Goal: Task Accomplishment & Management: Manage account settings

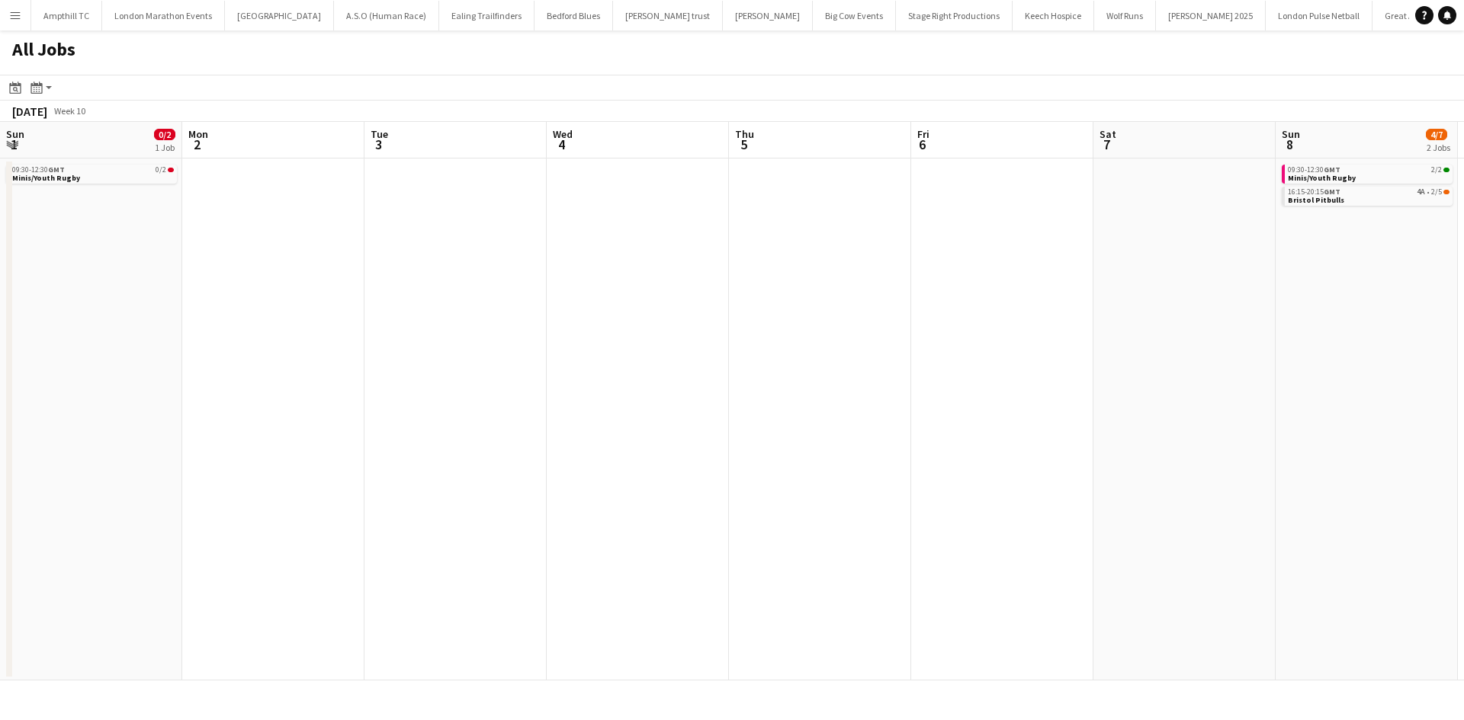
scroll to position [0, 462]
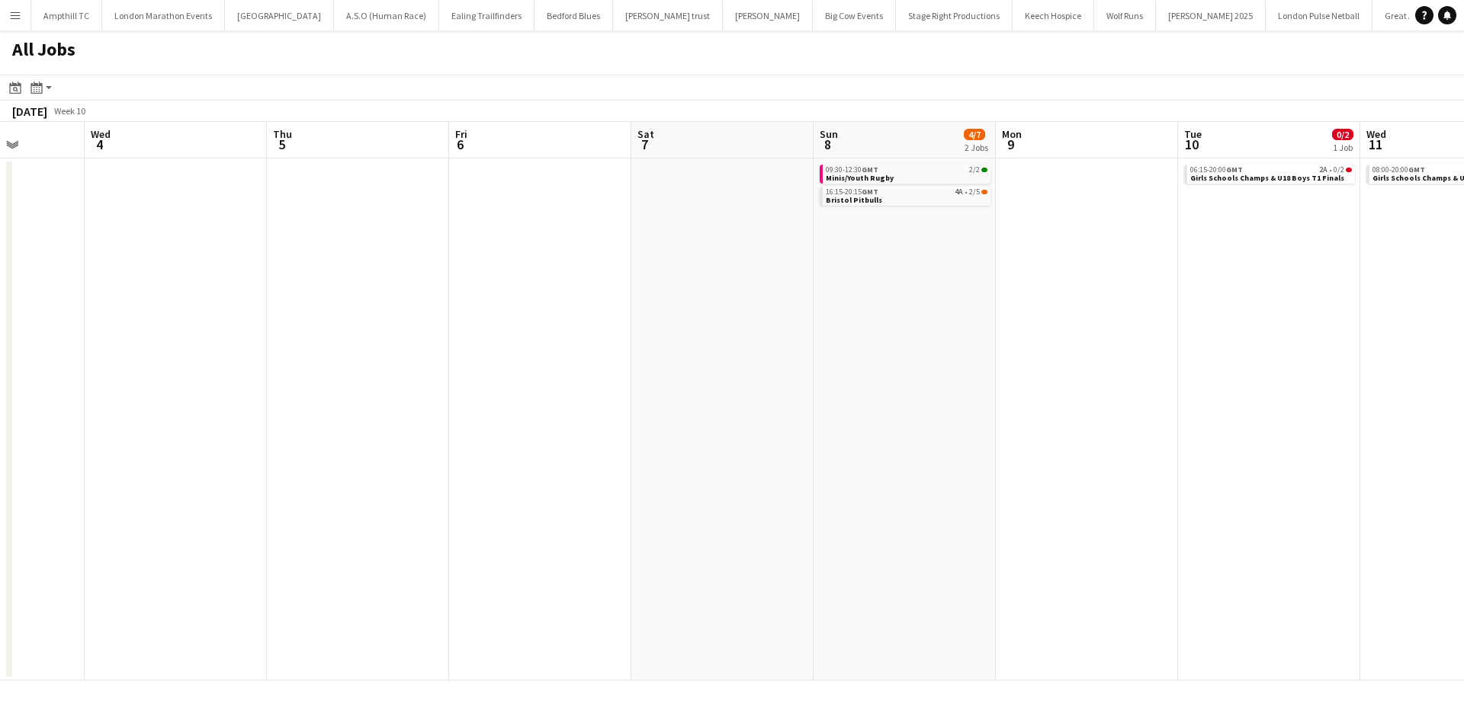
click at [5, 19] on button "Menu" at bounding box center [15, 15] width 30 height 30
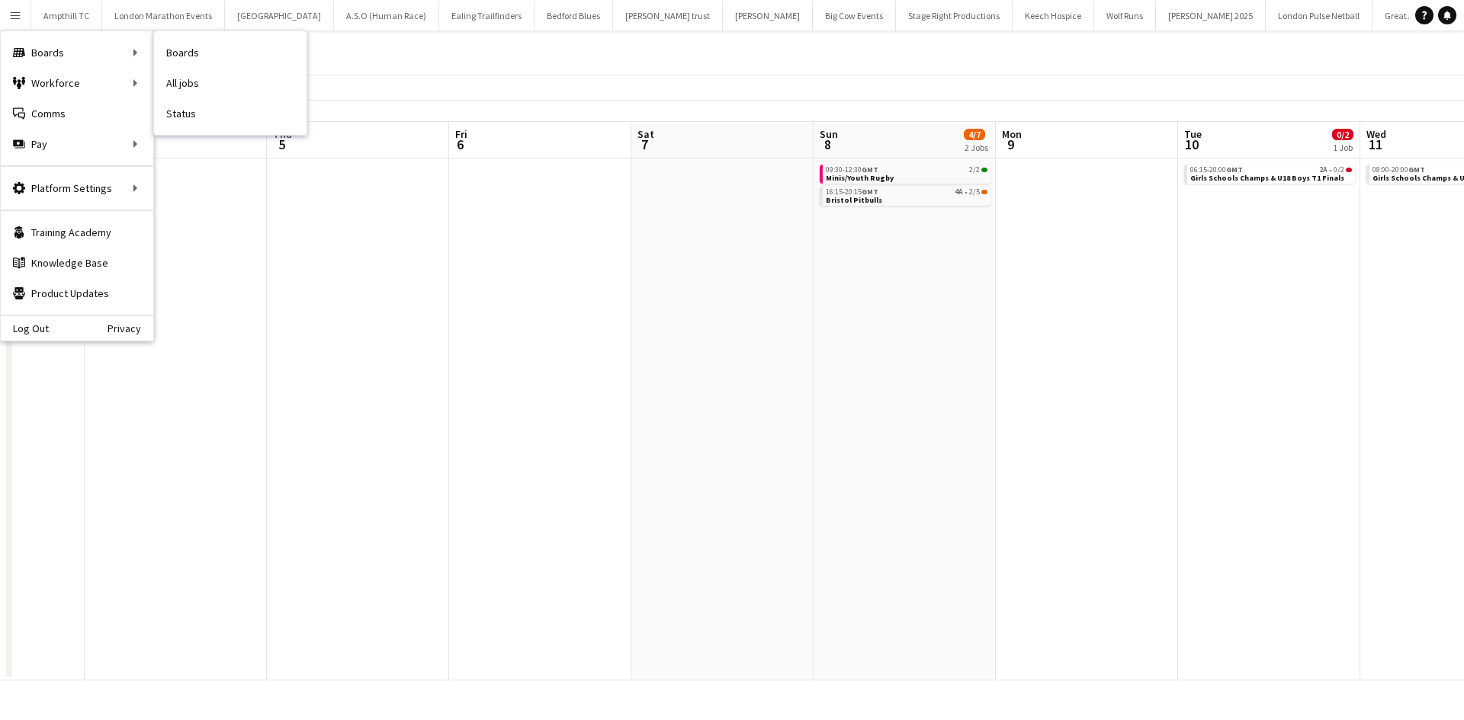
click at [206, 75] on link "All jobs" at bounding box center [230, 83] width 152 height 30
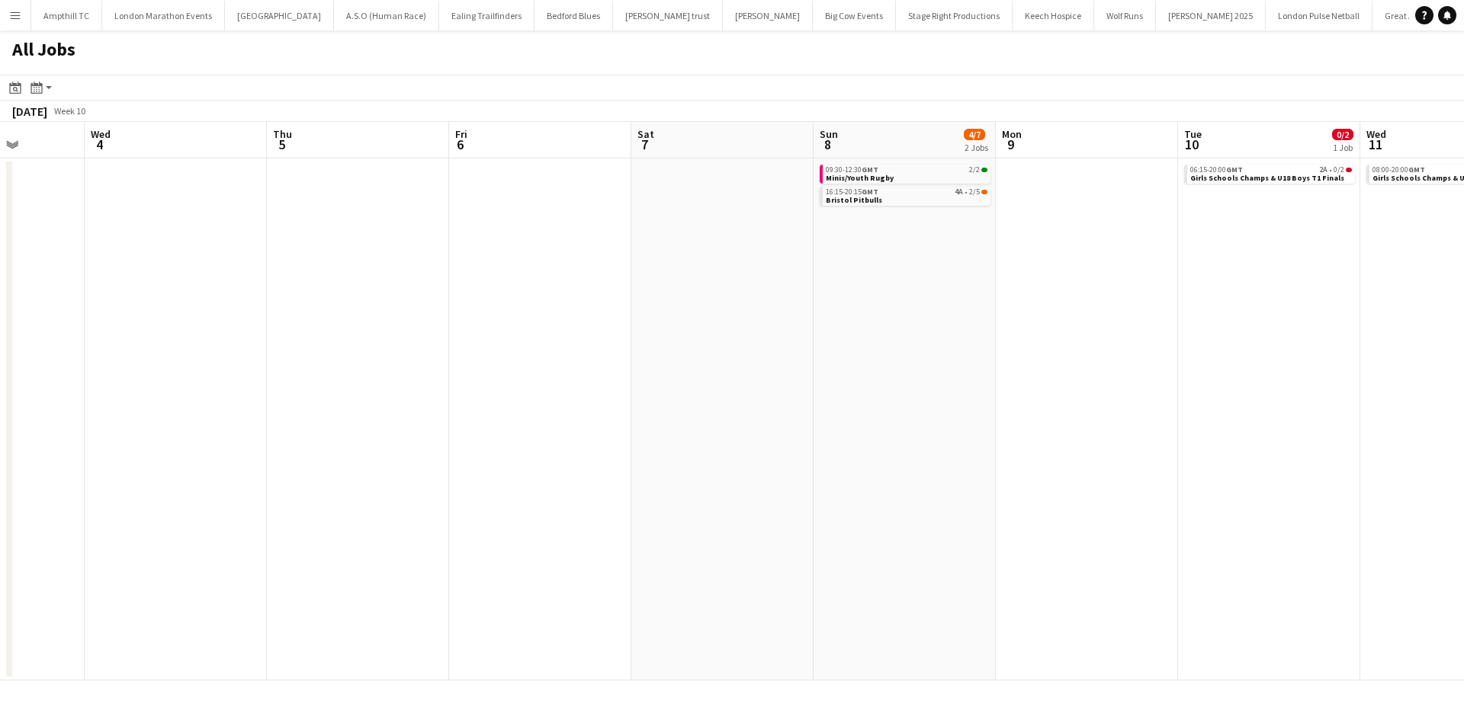
click at [14, 23] on button "Menu" at bounding box center [15, 15] width 30 height 30
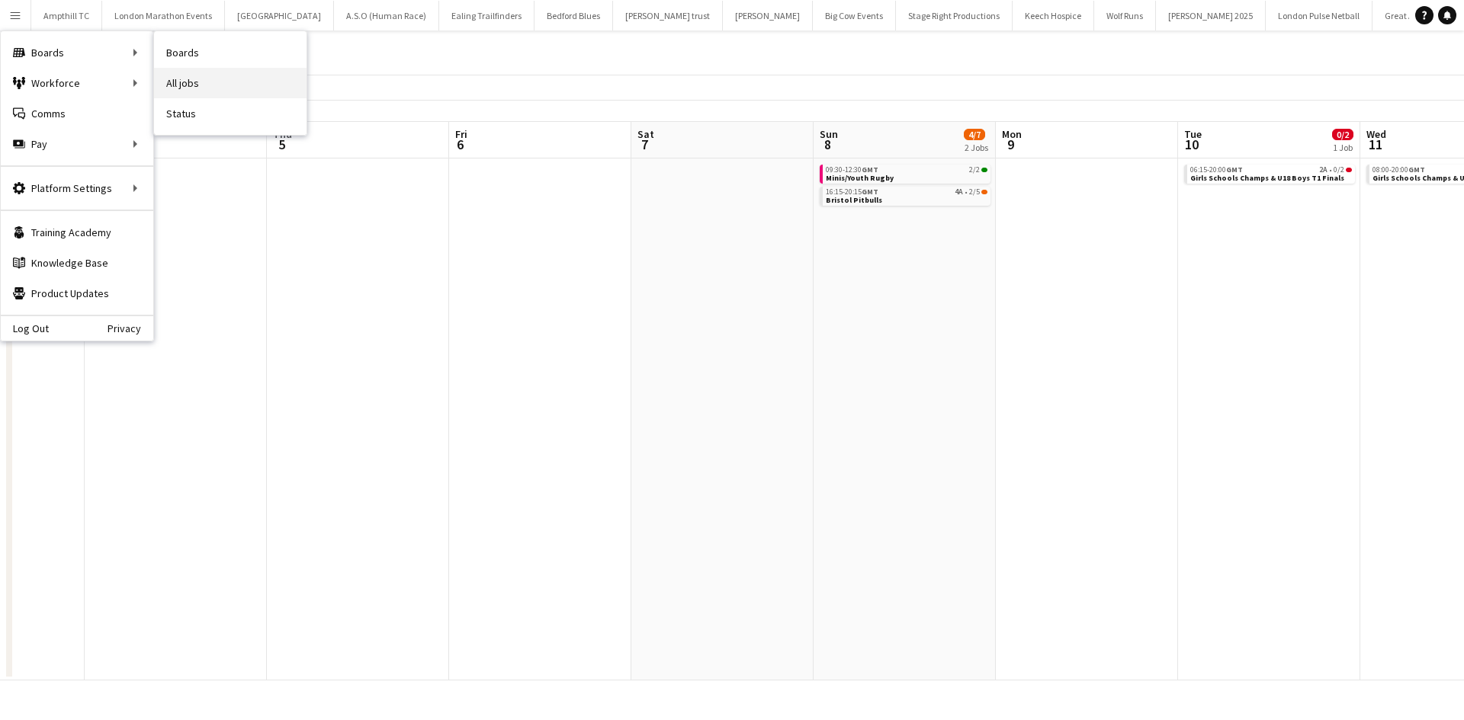
click at [195, 80] on link "All jobs" at bounding box center [230, 83] width 152 height 30
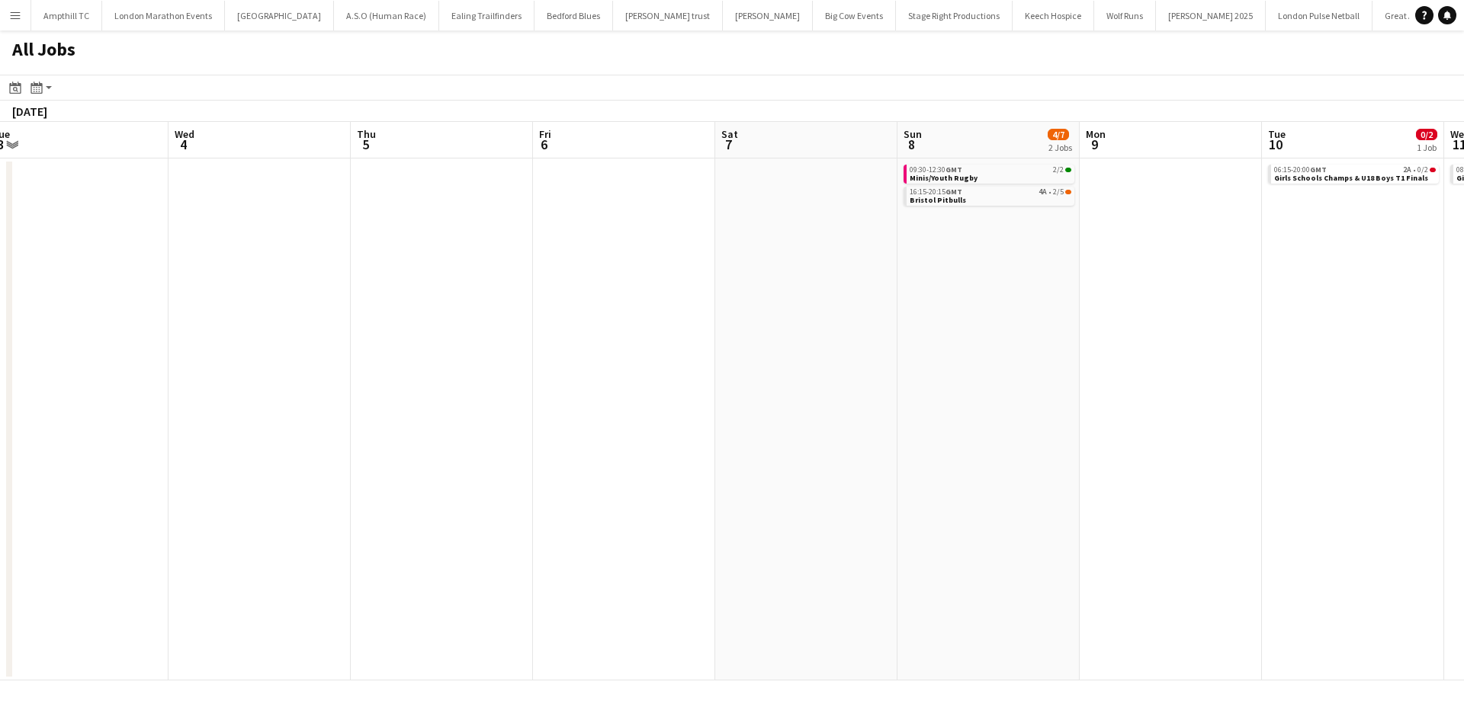
drag, startPoint x: 213, startPoint y: 303, endPoint x: 986, endPoint y: 289, distance: 773.0
click at [985, 289] on app-calendar-viewport "Sun 1 0/2 1 Job Mon 2 Tue 3 Wed 4 Thu 5 Fri 6 Sat 7 Sun 8 4/7 2 Jobs Mon 9 Tue …" at bounding box center [732, 401] width 1464 height 559
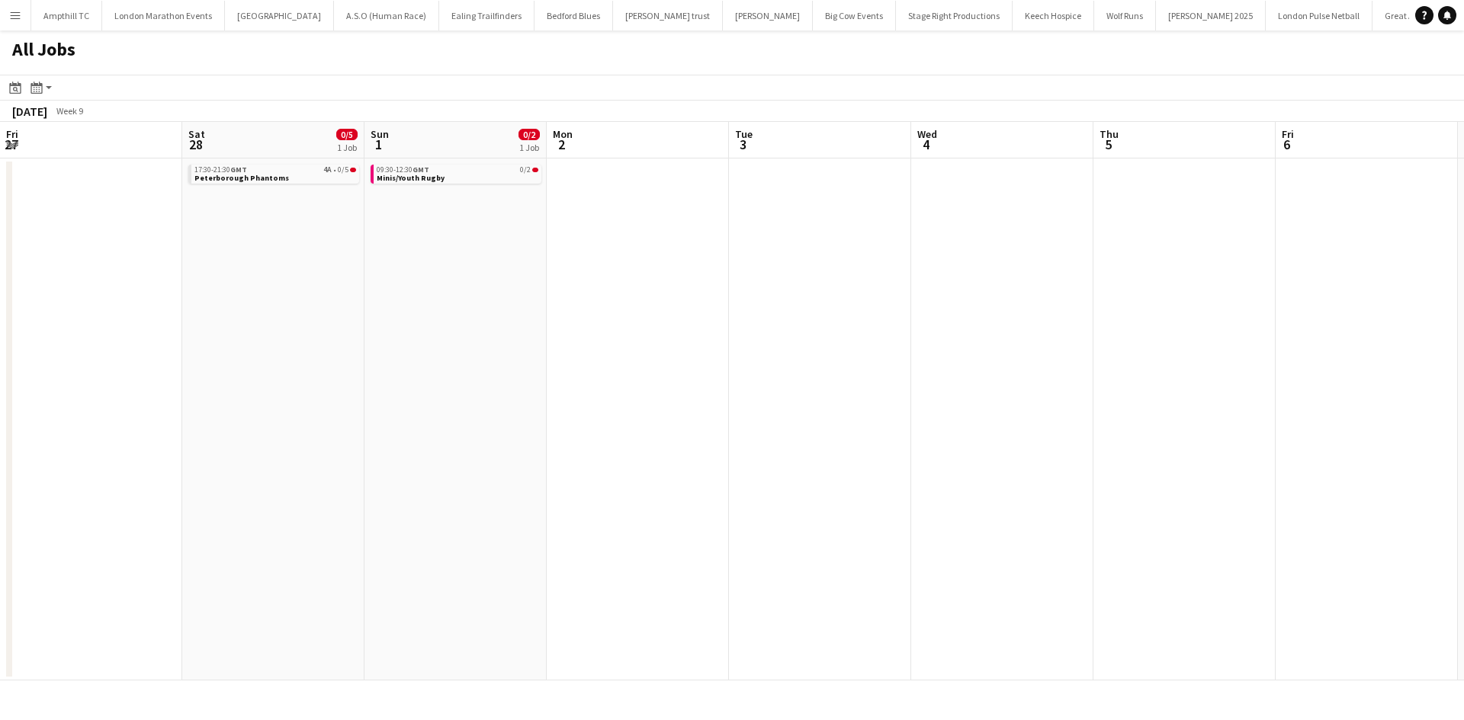
drag, startPoint x: 443, startPoint y: 354, endPoint x: 1047, endPoint y: 331, distance: 604.9
click at [1093, 331] on app-calendar-viewport "Wed 25 Thu 26 Fri 27 Sat 28 0/5 1 Job Sun 1 0/2 1 Job Mon 2 Tue 3 Wed 4 Thu 5 F…" at bounding box center [732, 401] width 1464 height 559
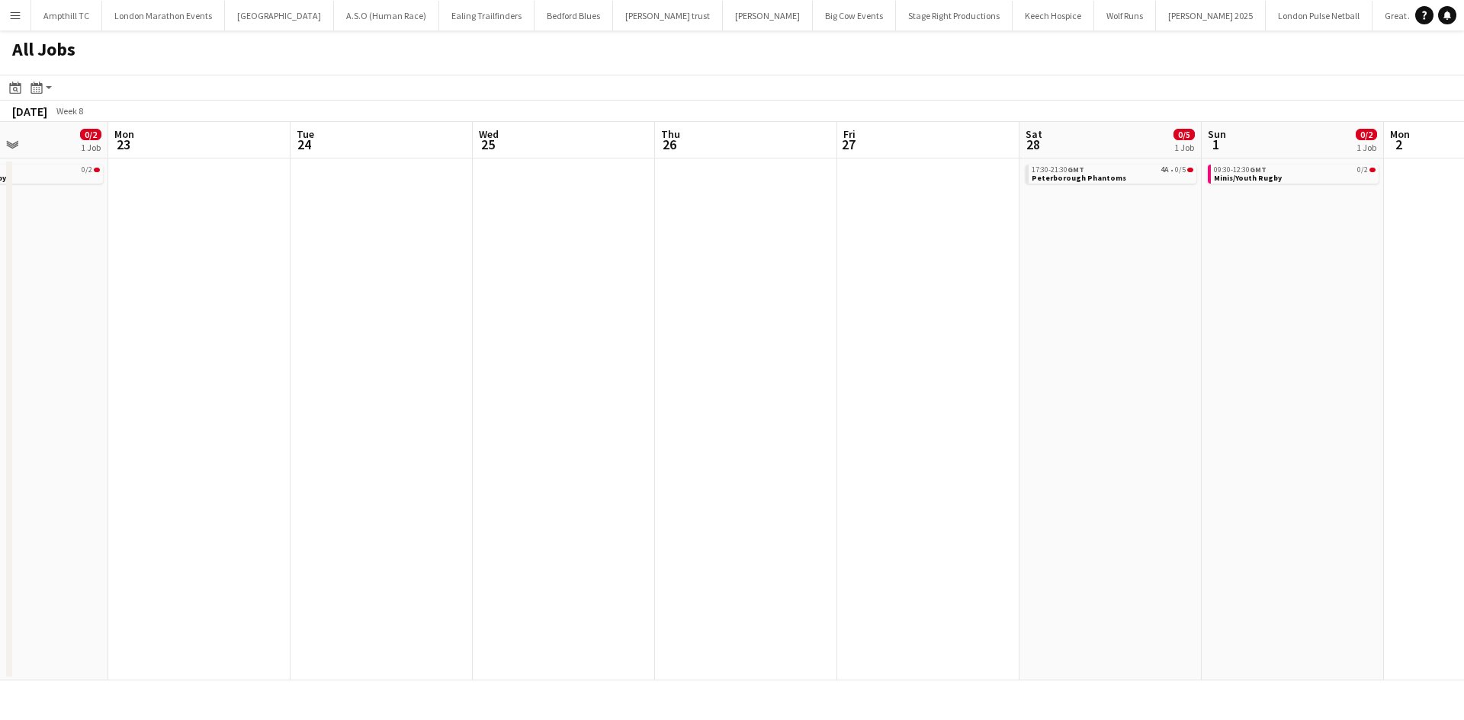
drag, startPoint x: 636, startPoint y: 342, endPoint x: 810, endPoint y: 345, distance: 173.8
click at [1022, 345] on app-calendar-viewport "Fri 20 3/6 3 Jobs Sat 21 2/7 2 Jobs Sun 22 0/2 1 Job Mon 23 Tue 24 Wed 25 Thu 2…" at bounding box center [732, 401] width 1464 height 559
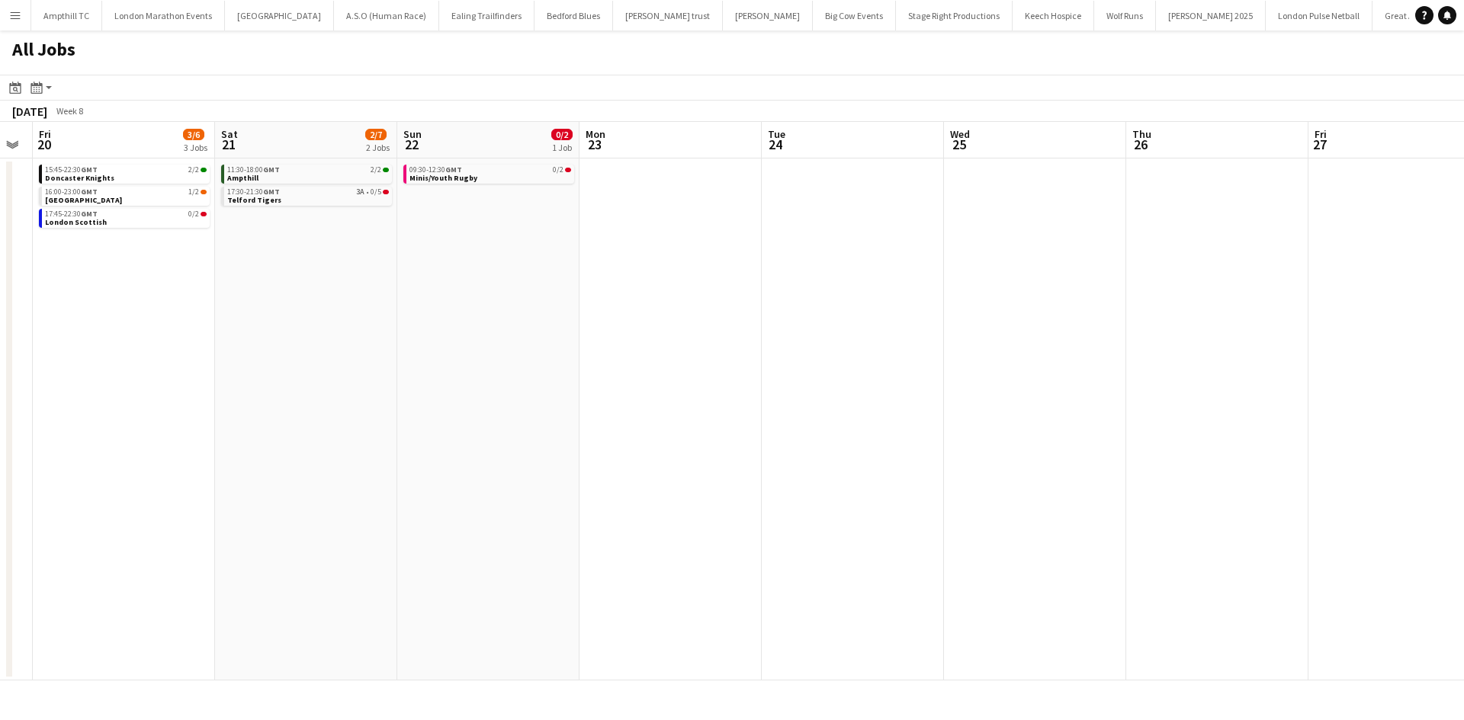
drag, startPoint x: 236, startPoint y: 340, endPoint x: 925, endPoint y: 332, distance: 688.4
click at [1004, 332] on app-calendar-viewport "Tue 17 Wed 18 Thu 19 Fri 20 3/6 3 Jobs Sat 21 2/7 2 Jobs Sun 22 0/2 1 Job Mon 2…" at bounding box center [732, 401] width 1464 height 559
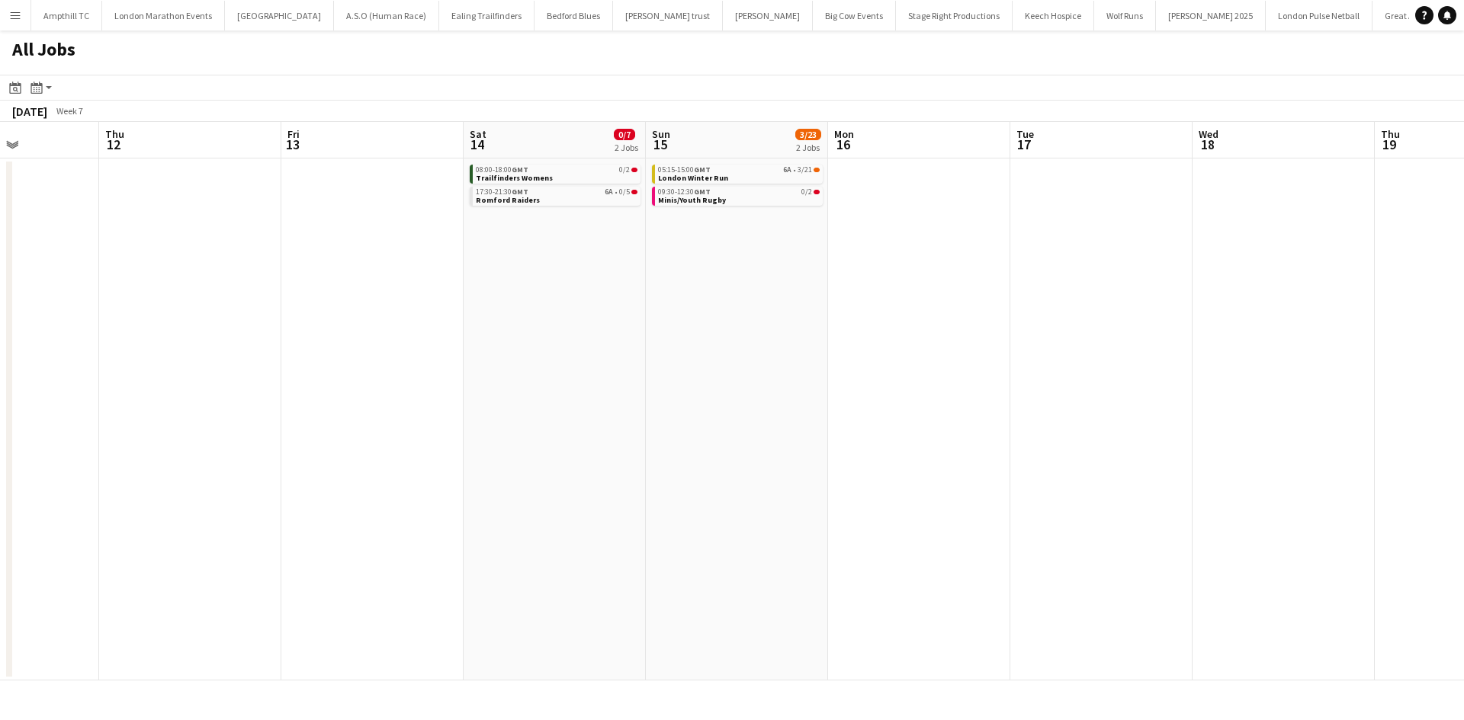
drag, startPoint x: 384, startPoint y: 324, endPoint x: 1011, endPoint y: 326, distance: 626.6
click at [1022, 326] on app-calendar-viewport "Mon 9 2/4 1 Job Tue 10 Wed 11 Thu 12 Fri 13 Sat 14 0/7 2 Jobs Sun 15 3/23 2 Job…" at bounding box center [732, 401] width 1464 height 559
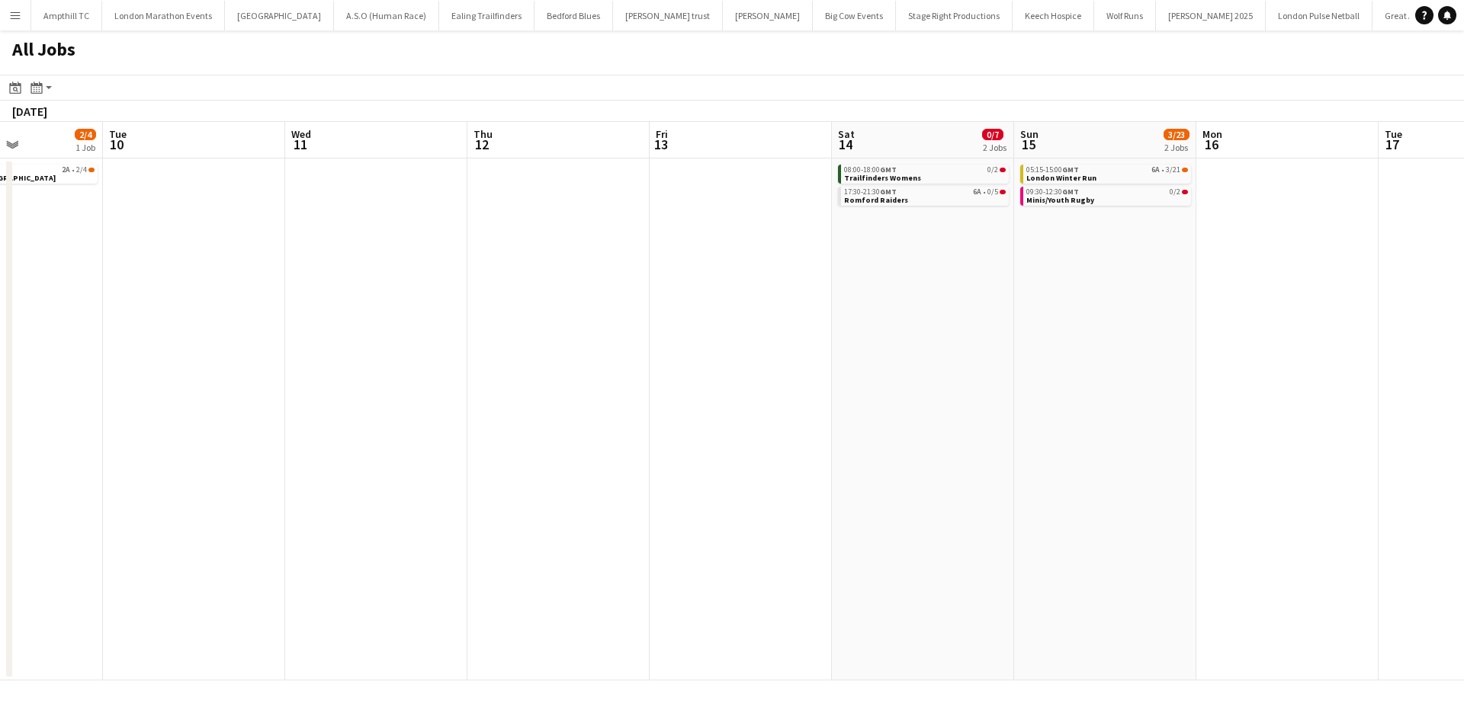
drag, startPoint x: 599, startPoint y: 306, endPoint x: 1052, endPoint y: 307, distance: 452.8
click at [1070, 307] on app-calendar-viewport "Sat 7 4/9 3 Jobs Sun 8 2/2 1 Job Mon 9 2/4 1 Job Tue 10 Wed 11 Thu 12 Fri 13 Sa…" at bounding box center [732, 401] width 1464 height 559
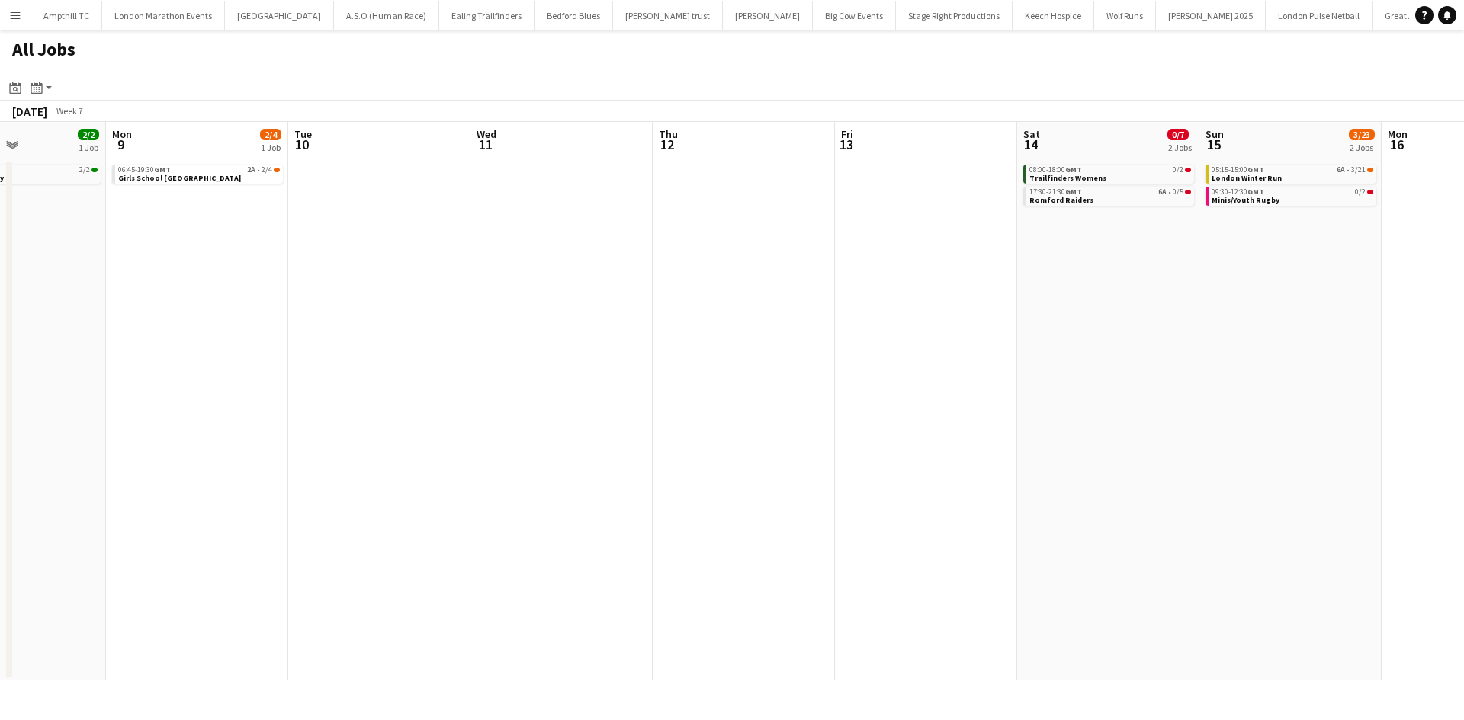
drag, startPoint x: 541, startPoint y: 324, endPoint x: 1085, endPoint y: 323, distance: 543.5
click at [1088, 323] on app-calendar-viewport "Fri 6 2/4 2 Jobs Sat 7 4/9 3 Jobs Sun 8 2/2 1 Job Mon 9 2/4 1 Job Tue 10 Wed 11…" at bounding box center [732, 401] width 1464 height 559
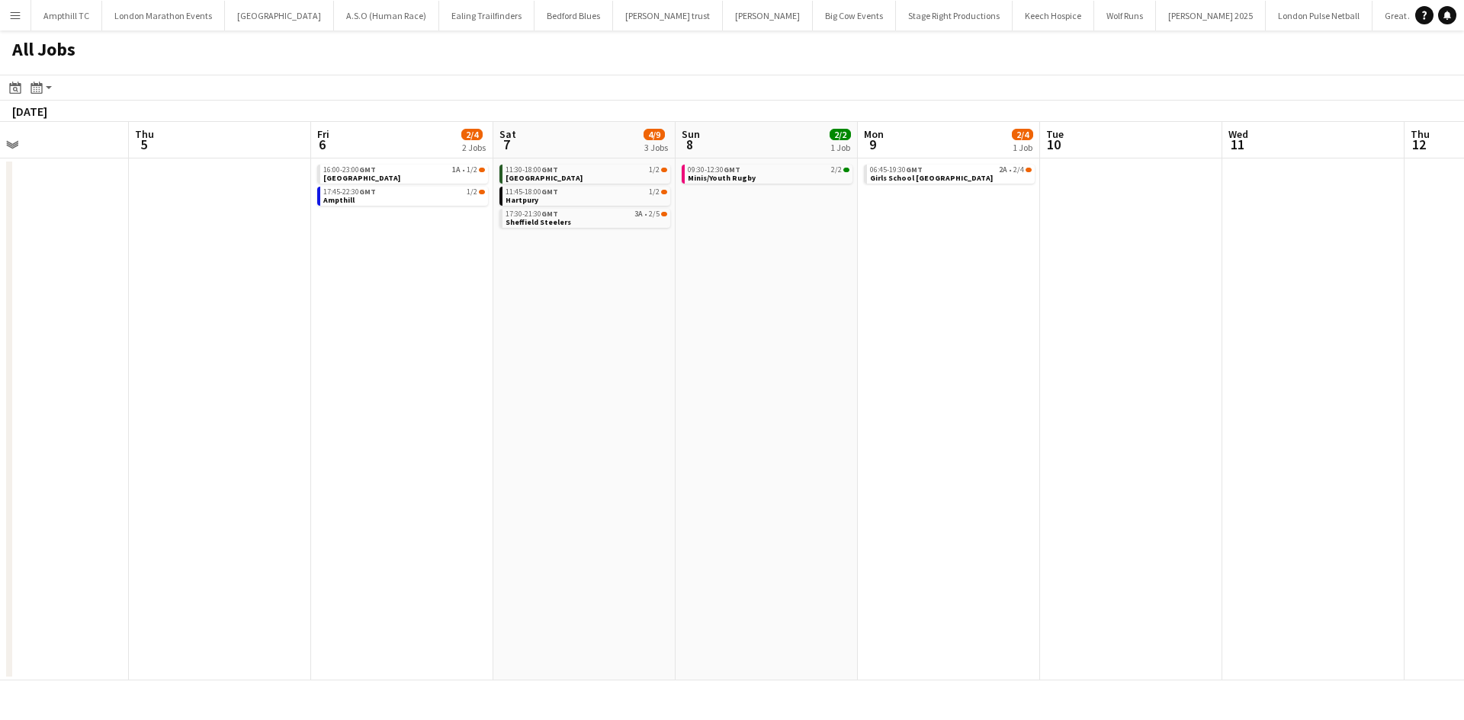
drag, startPoint x: 668, startPoint y: 373, endPoint x: 797, endPoint y: 377, distance: 128.1
click at [1112, 377] on app-calendar-viewport "Mon 2 Tue 3 Wed 4 Thu 5 Fri 6 2/4 2 Jobs Sat 7 4/9 3 Jobs Sun 8 2/2 1 Job Mon 9…" at bounding box center [732, 401] width 1464 height 559
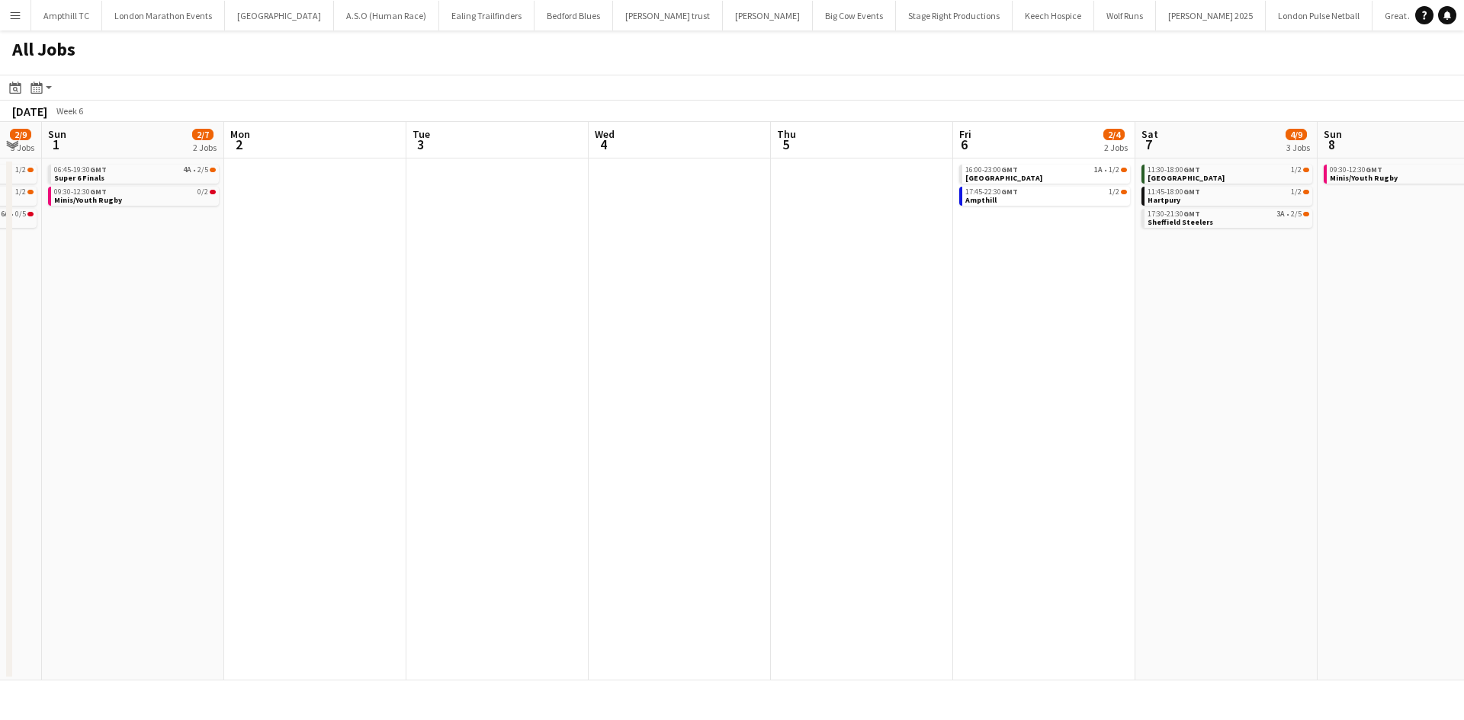
drag, startPoint x: 727, startPoint y: 399, endPoint x: 1145, endPoint y: 407, distance: 417.8
click at [1294, 407] on app-calendar-viewport "Fri 30 Sat 31 2/9 3 Jobs Sun 1 2/7 2 Jobs Mon 2 Tue 3 Wed 4 Thu 5 Fri 6 2/4 2 J…" at bounding box center [732, 401] width 1464 height 559
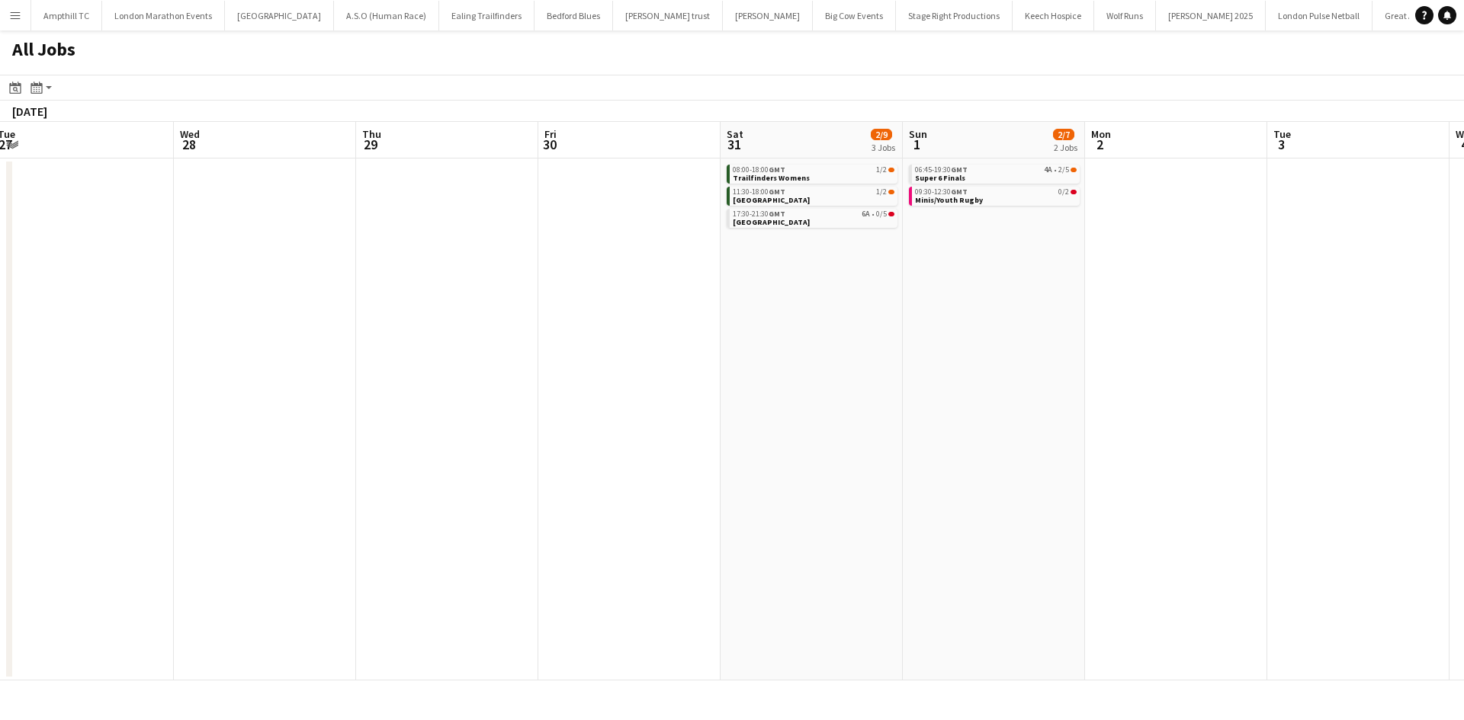
drag, startPoint x: 636, startPoint y: 407, endPoint x: 1274, endPoint y: 406, distance: 638.0
click at [1279, 406] on app-calendar-viewport "Sun 25 1/9 3 Jobs Mon 26 Tue 27 Wed 28 Thu 29 Fri 30 Sat 31 2/9 3 Jobs Sun 1 2/…" at bounding box center [732, 401] width 1464 height 559
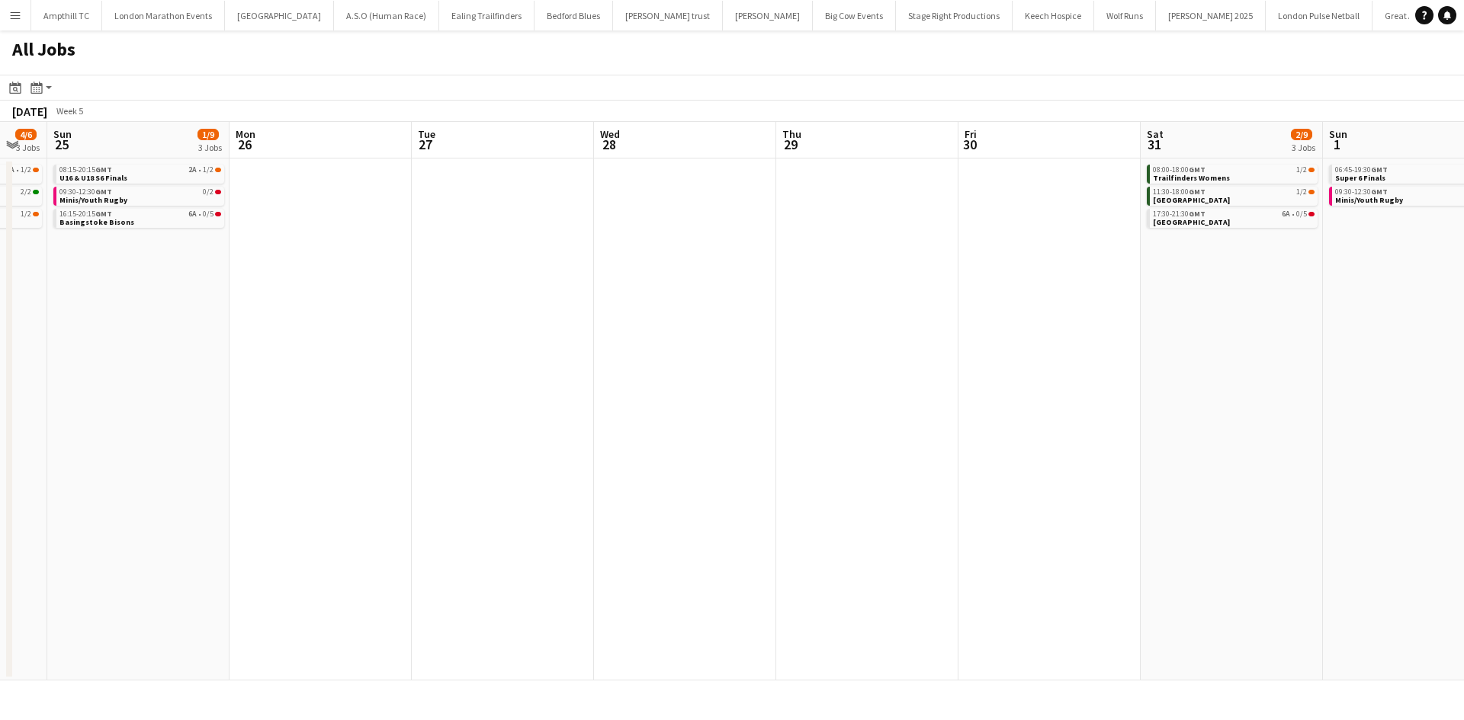
drag, startPoint x: 537, startPoint y: 412, endPoint x: 1060, endPoint y: 411, distance: 522.9
click at [1060, 411] on app-calendar-viewport "Fri 23 2/2 1 Job Sat 24 4/6 3 Jobs Sun 25 1/9 3 Jobs Mon 26 Tue 27 Wed 28 Thu 2…" at bounding box center [732, 401] width 1464 height 559
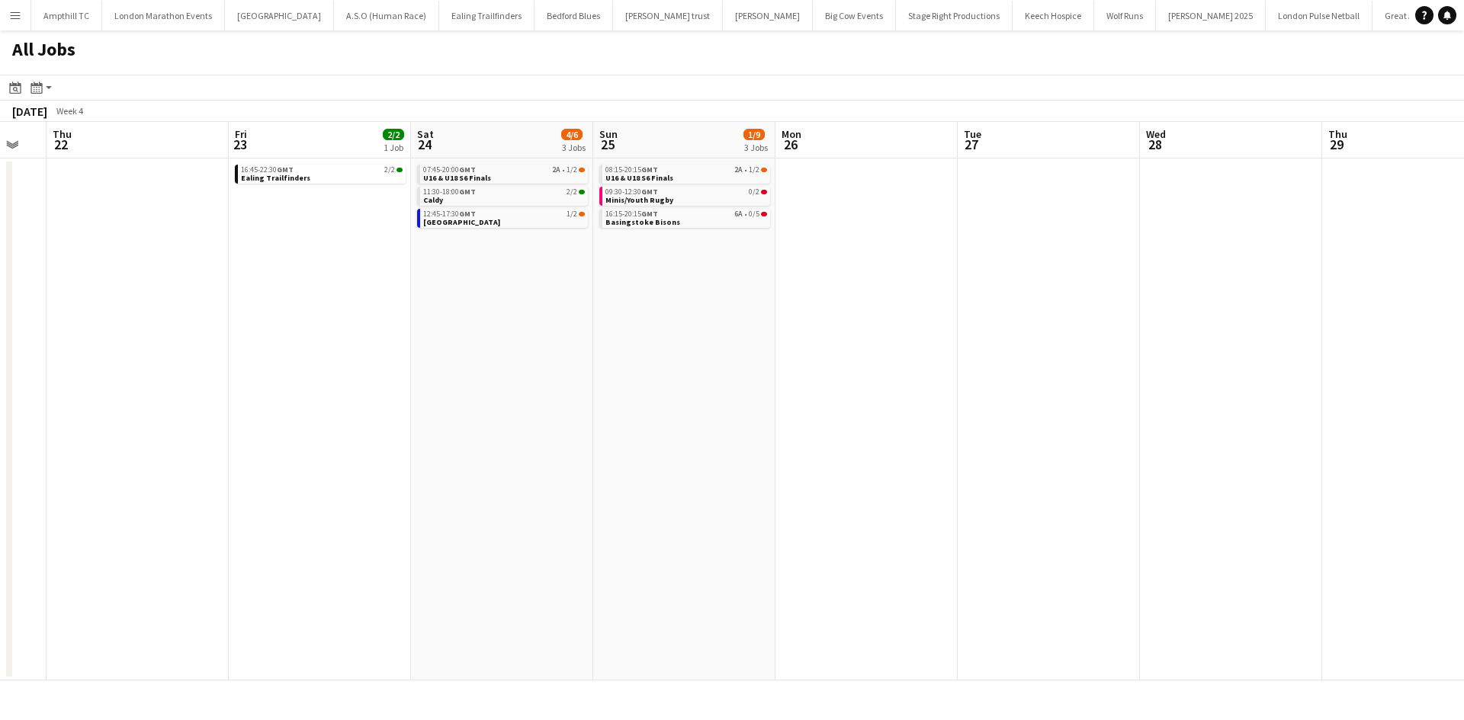
drag, startPoint x: 960, startPoint y: 441, endPoint x: 1063, endPoint y: 441, distance: 102.9
click at [1060, 441] on app-calendar-viewport "Tue 20 Wed 21 Thu 22 Fri 23 2/2 1 Job Sat 24 4/6 3 Jobs Sun 25 1/9 3 Jobs Mon 2…" at bounding box center [732, 401] width 1464 height 559
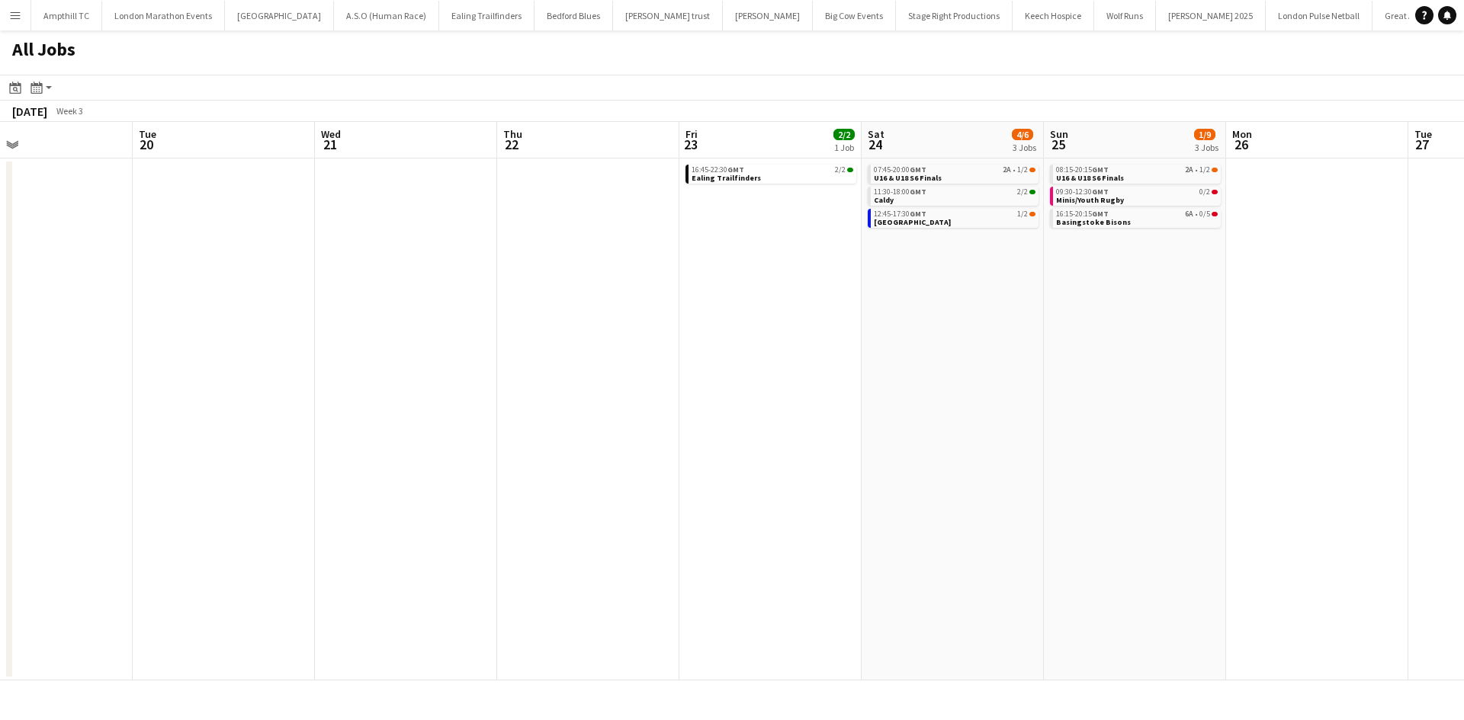
drag, startPoint x: 513, startPoint y: 434, endPoint x: 938, endPoint y: 425, distance: 424.7
click at [1185, 434] on app-calendar-viewport "Sat 17 Sun 18 0/2 1 Job Mon 19 Tue 20 Wed 21 Thu 22 Fri 23 2/2 1 Job Sat 24 4/6…" at bounding box center [732, 401] width 1464 height 559
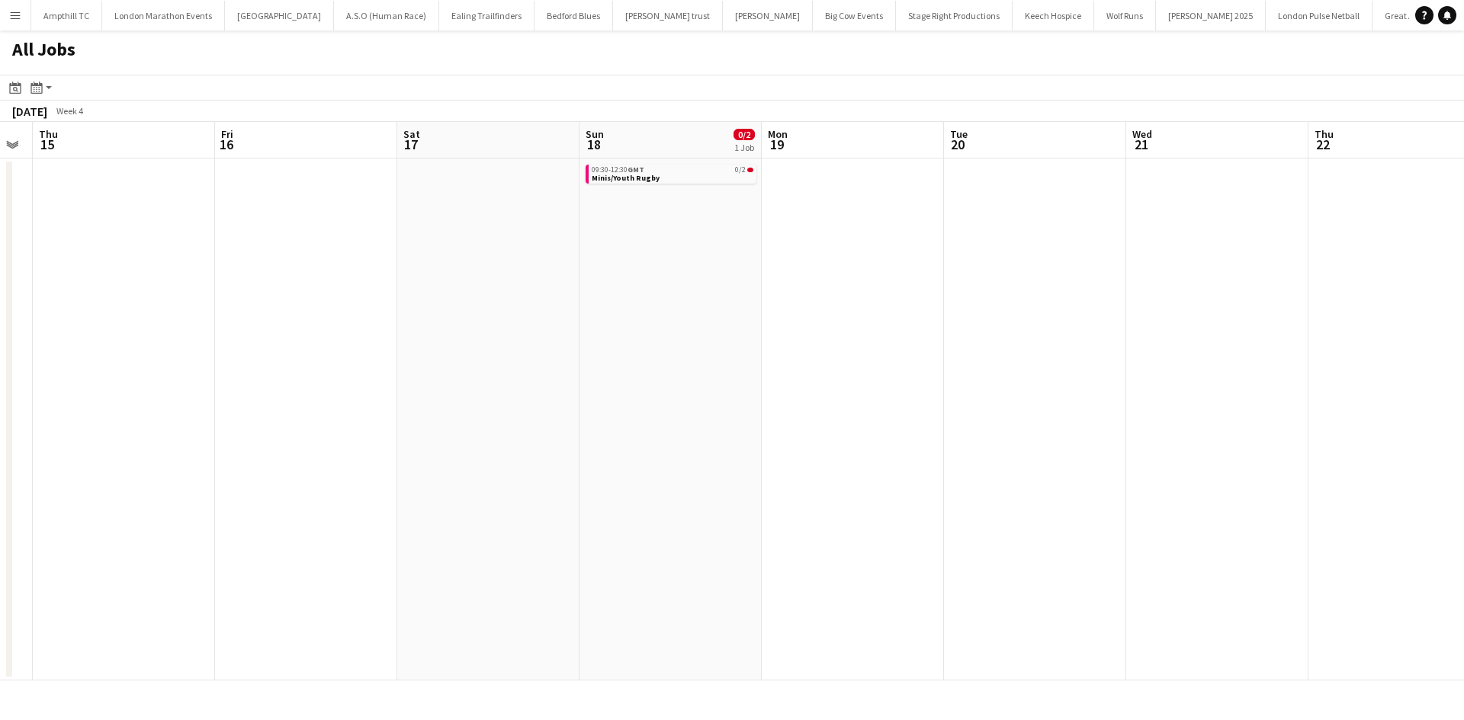
drag, startPoint x: 750, startPoint y: 431, endPoint x: 1124, endPoint y: 435, distance: 373.5
click at [1136, 435] on app-calendar-viewport "Tue 13 Wed 14 Thu 15 Fri 16 Sat 17 Sun 18 0/2 1 Job Mon 19 Tue 20 Wed 21 Thu 22…" at bounding box center [732, 401] width 1464 height 559
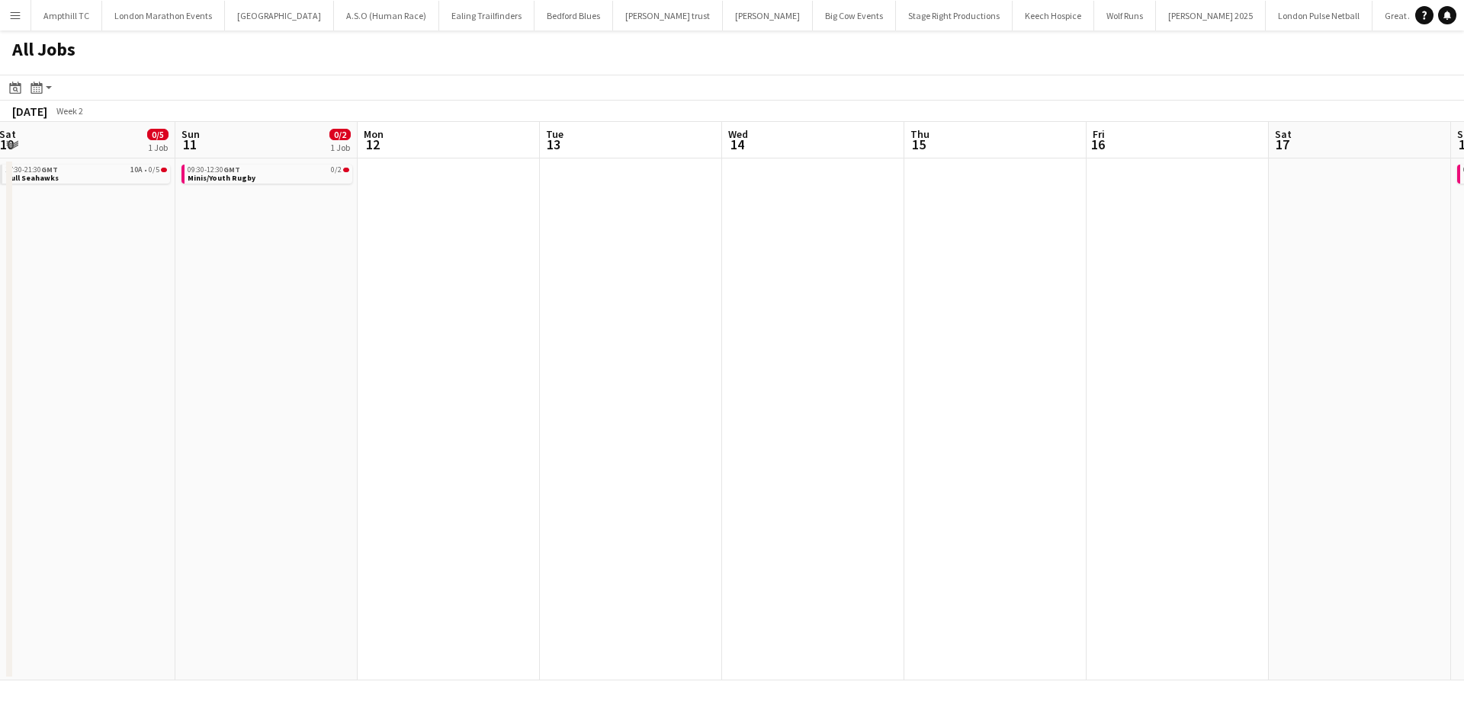
drag, startPoint x: 549, startPoint y: 438, endPoint x: 848, endPoint y: 459, distance: 300.3
click at [1034, 436] on app-calendar-viewport "Thu 8 Fri 9 Sat 10 0/5 1 Job Sun 11 0/2 1 Job Mon 12 Tue 13 Wed 14 Thu 15 Fri 1…" at bounding box center [732, 401] width 1464 height 559
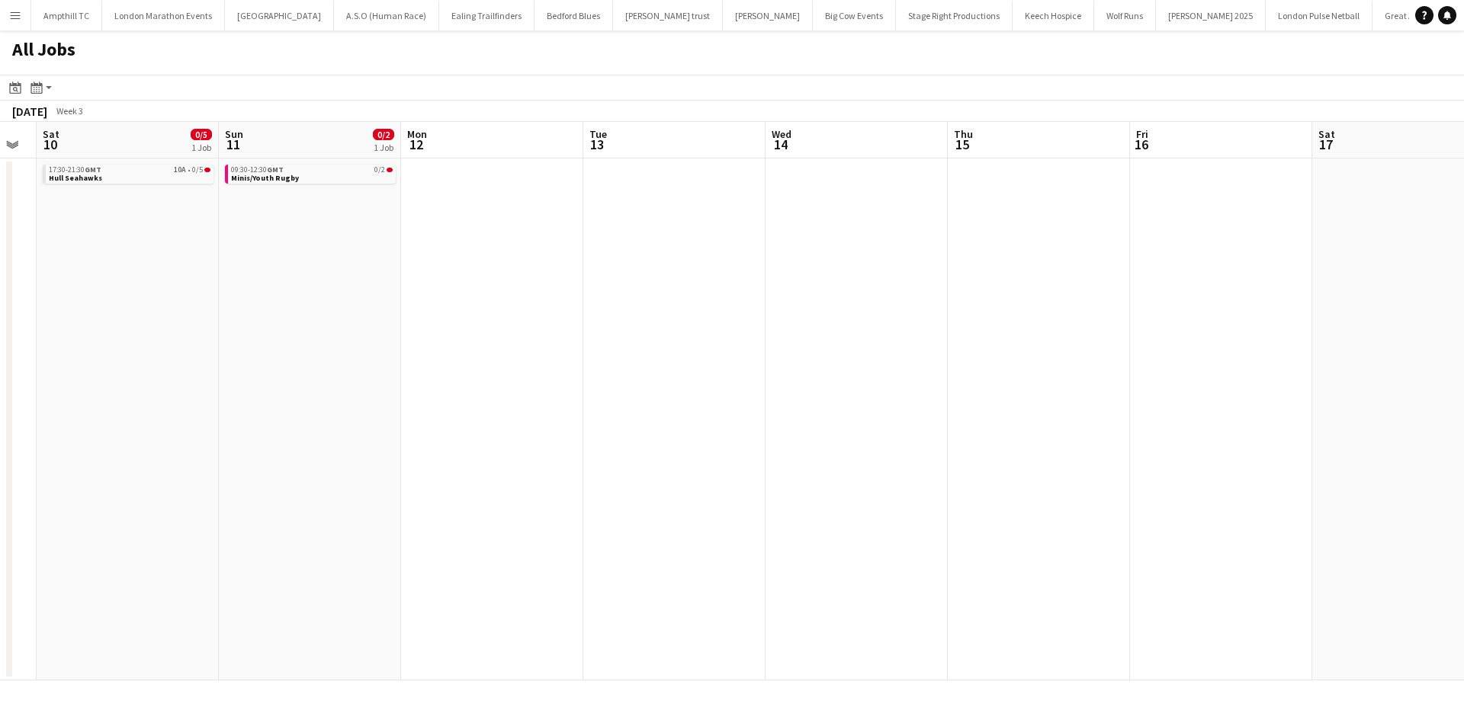
drag, startPoint x: 416, startPoint y: 529, endPoint x: 1106, endPoint y: 522, distance: 689.9
click at [1105, 522] on app-calendar-viewport "Wed 7 Thu 8 Fri 9 Sat 10 0/5 1 Job Sun 11 0/2 1 Job Mon 12 Tue 13 Wed 14 Thu 15…" at bounding box center [732, 401] width 1464 height 559
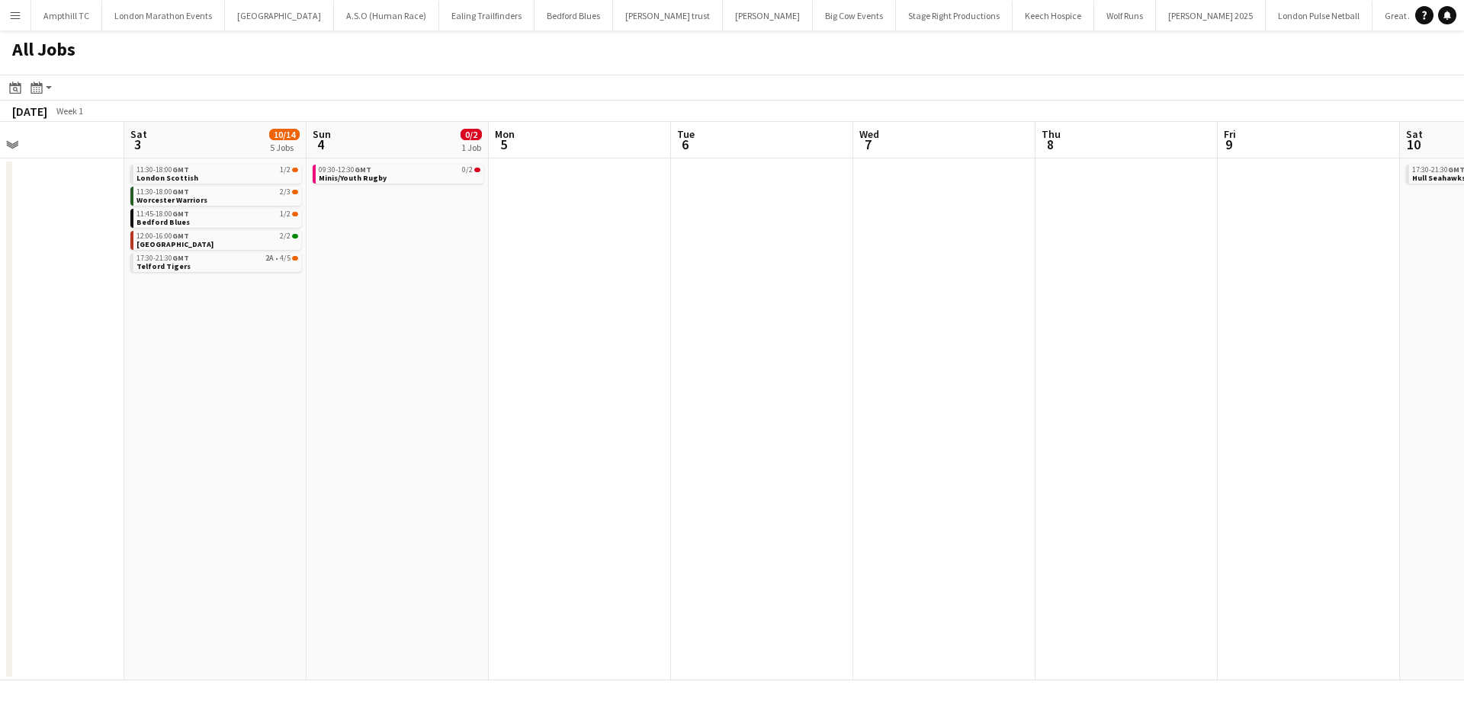
drag, startPoint x: 1257, startPoint y: 530, endPoint x: 1315, endPoint y: 530, distance: 57.9
click at [1309, 530] on app-calendar-viewport "Wed 31 Thu 1 2/2 1 Job Fri 2 Sat 3 10/14 5 Jobs Sun 4 0/2 1 Job Mon 5 Tue 6 Wed…" at bounding box center [732, 401] width 1464 height 559
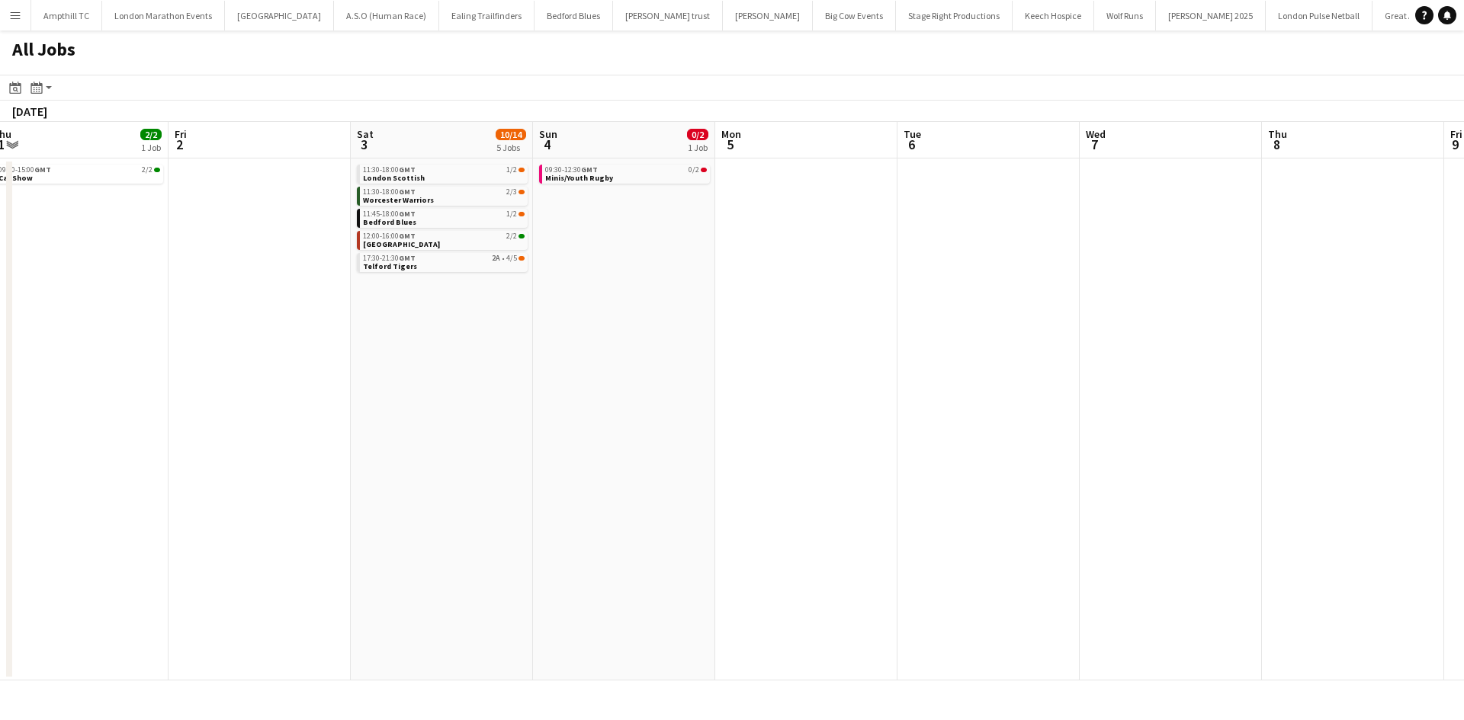
drag, startPoint x: 332, startPoint y: 494, endPoint x: 1101, endPoint y: 505, distance: 768.4
click at [1309, 510] on app-calendar-viewport "Tue 30 Wed 31 Thu 1 2/2 1 Job Fri 2 Sat 3 10/14 5 Jobs Sun 4 0/2 1 Job Mon 5 Tu…" at bounding box center [732, 401] width 1464 height 559
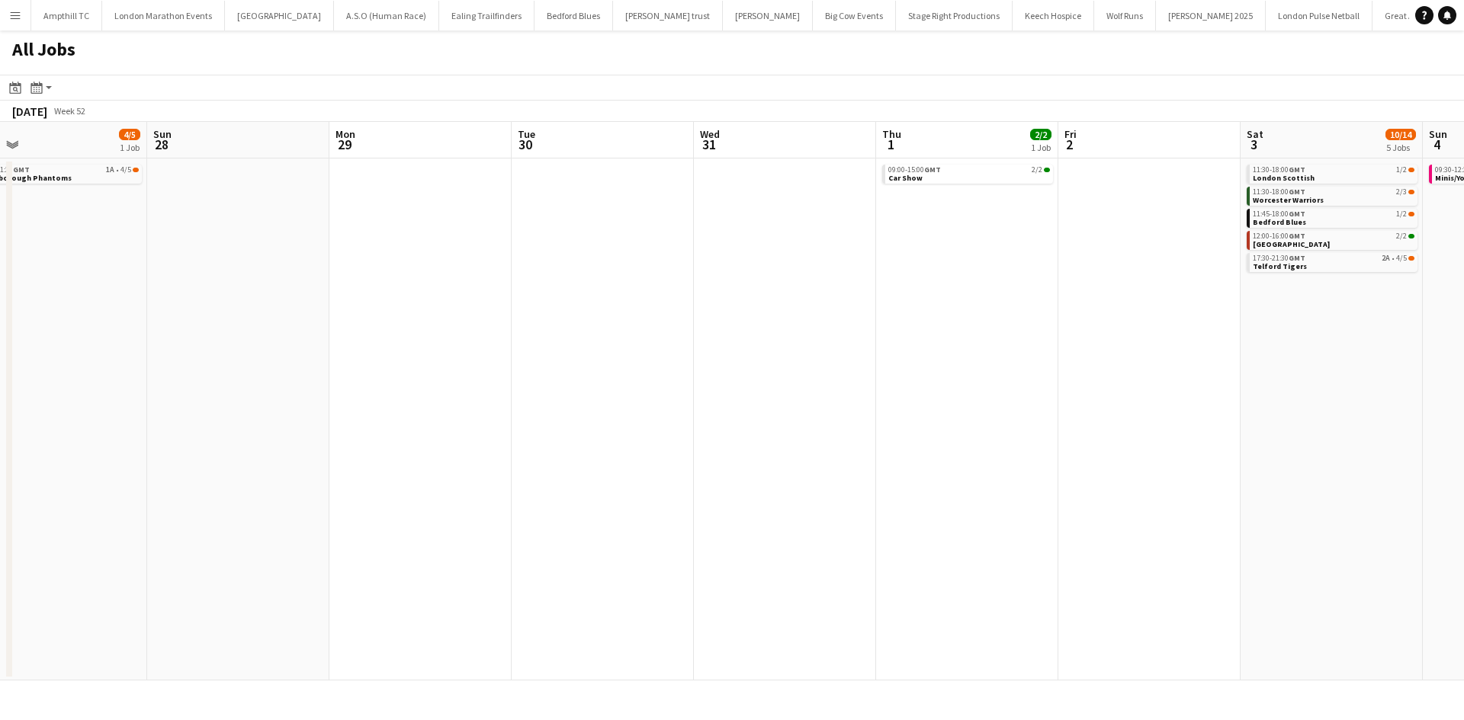
drag, startPoint x: 523, startPoint y: 568, endPoint x: 1387, endPoint y: 563, distance: 864.4
click at [1463, 563] on html "Menu Boards Boards Boards All jobs Status Workforce Workforce My Workforce Recr…" at bounding box center [732, 360] width 1464 height 720
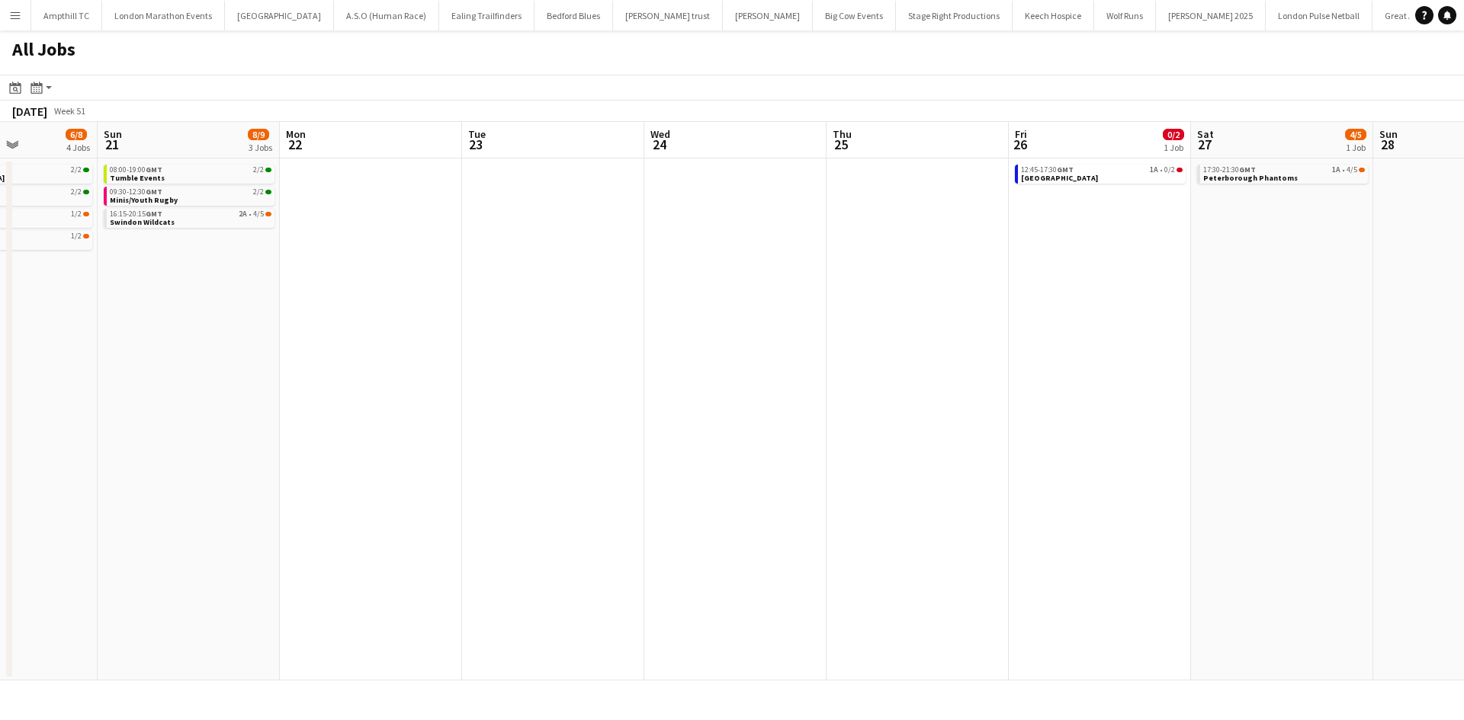
drag, startPoint x: 592, startPoint y: 559, endPoint x: 1428, endPoint y: 547, distance: 835.5
click at [1422, 547] on app-calendar-viewport "Thu 18 Fri 19 2/2 1 Job Sat 20 6/8 4 Jobs Sun 21 8/9 3 Jobs Mon 22 Tue 23 Wed 2…" at bounding box center [732, 401] width 1464 height 559
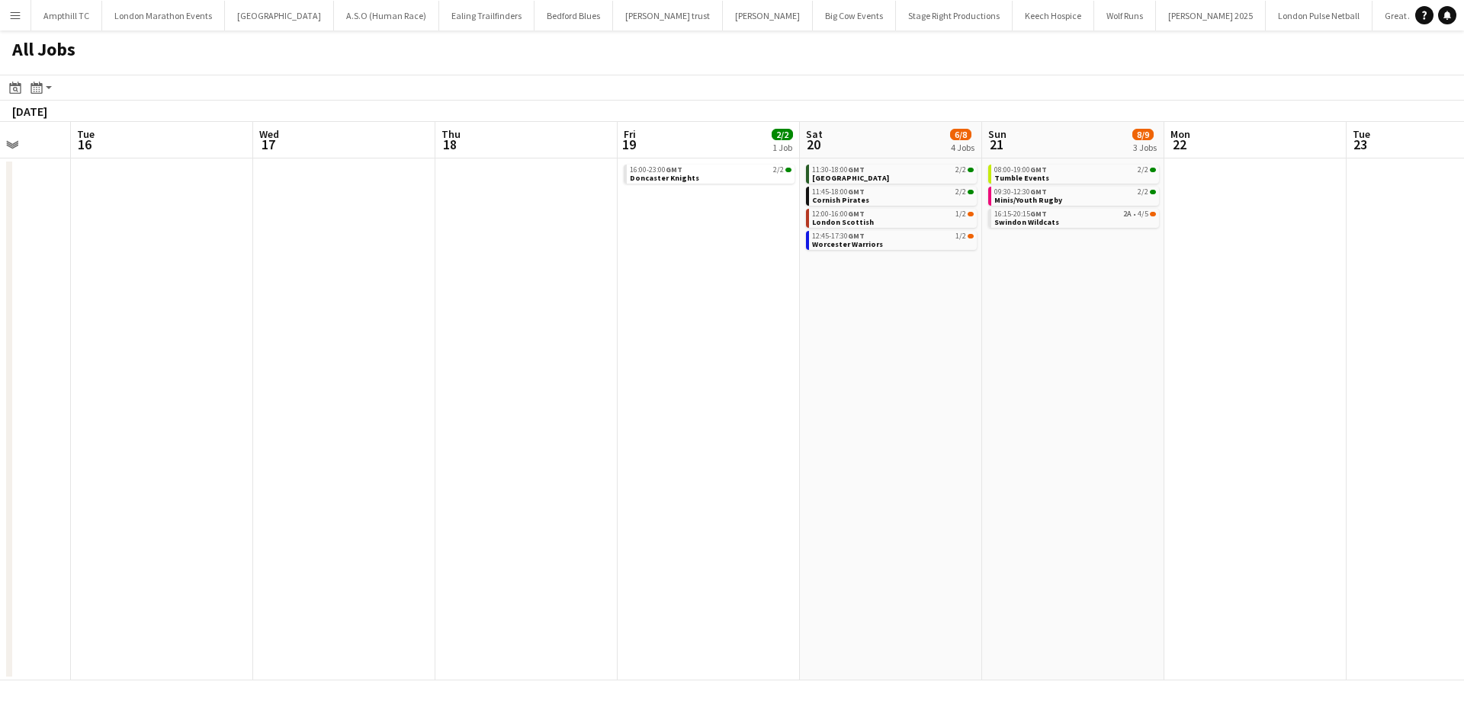
drag, startPoint x: 1190, startPoint y: 571, endPoint x: 1583, endPoint y: 547, distance: 394.0
click at [1463, 547] on html "Menu Boards Boards Boards All jobs Status Workforce Workforce My Workforce Recr…" at bounding box center [732, 360] width 1464 height 720
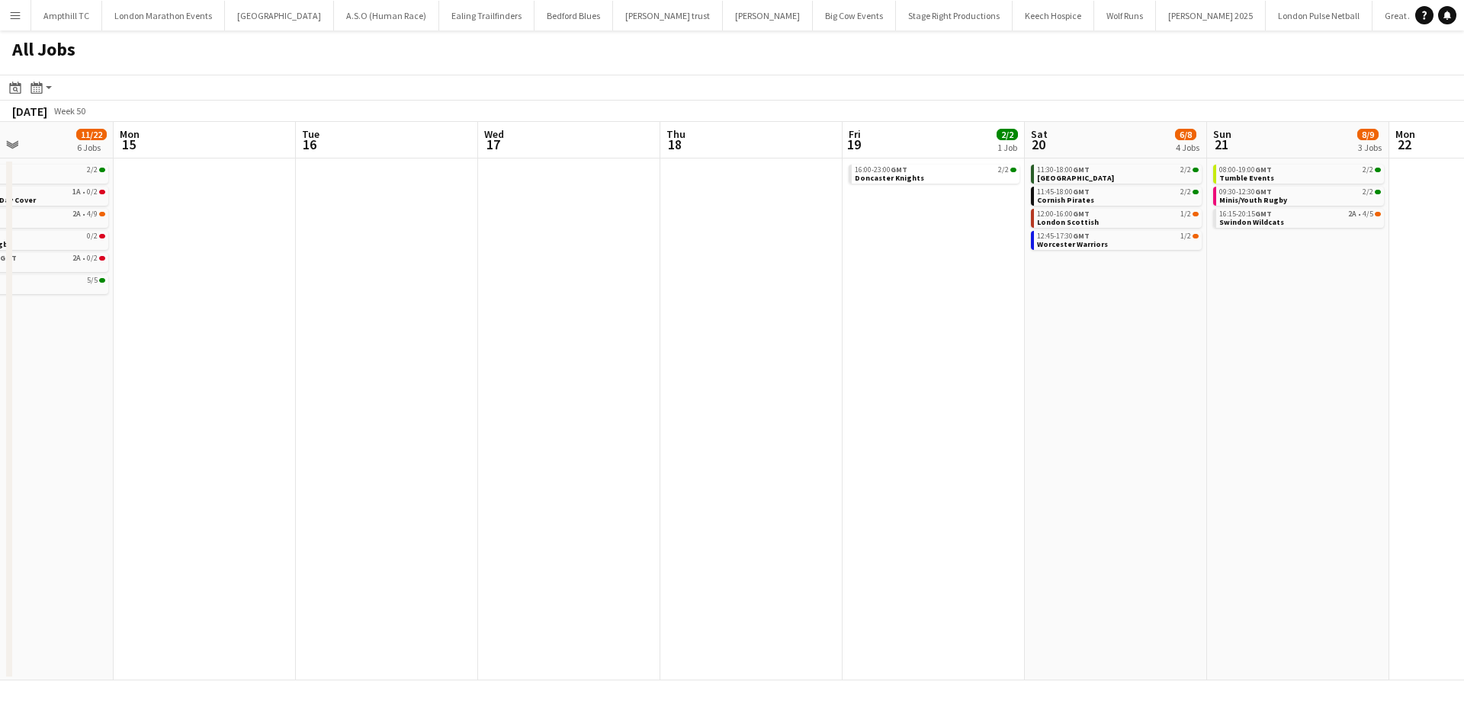
drag, startPoint x: 883, startPoint y: 636, endPoint x: 1663, endPoint y: 630, distance: 780.6
click at [1463, 630] on html "Menu Boards Boards Boards All jobs Status Workforce Workforce My Workforce Recr…" at bounding box center [732, 360] width 1464 height 720
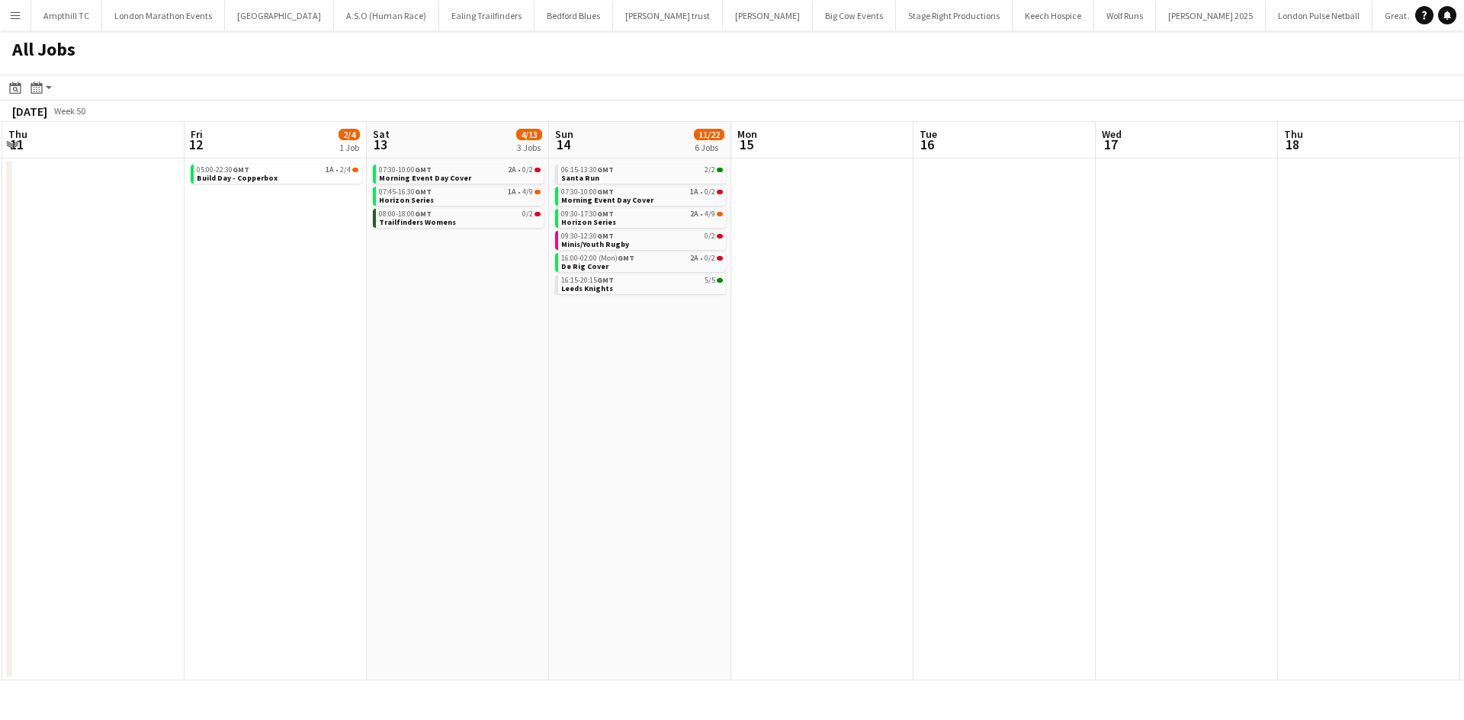
drag, startPoint x: 1002, startPoint y: 649, endPoint x: 1828, endPoint y: 651, distance: 825.5
click at [1463, 651] on html "Menu Boards Boards Boards All jobs Status Workforce Workforce My Workforce Recr…" at bounding box center [732, 360] width 1464 height 720
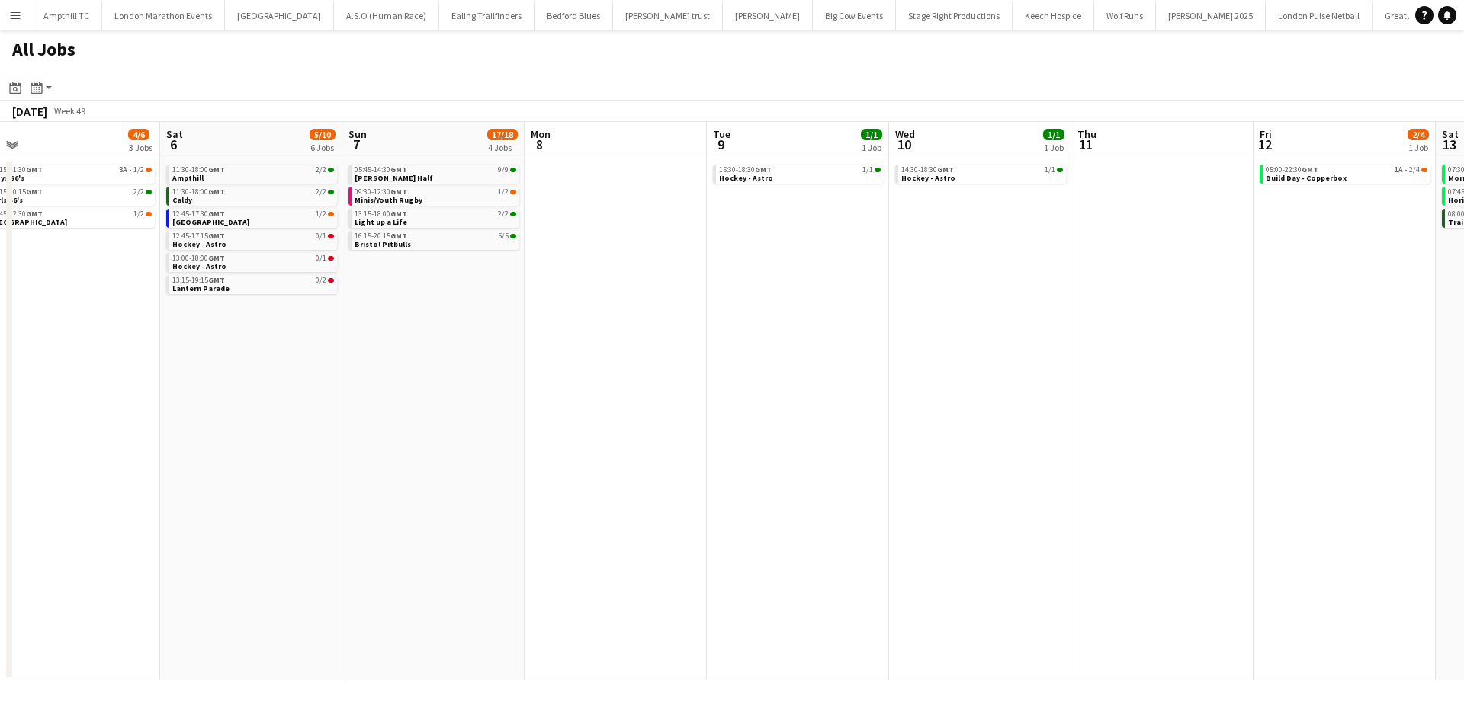
scroll to position [0, 472]
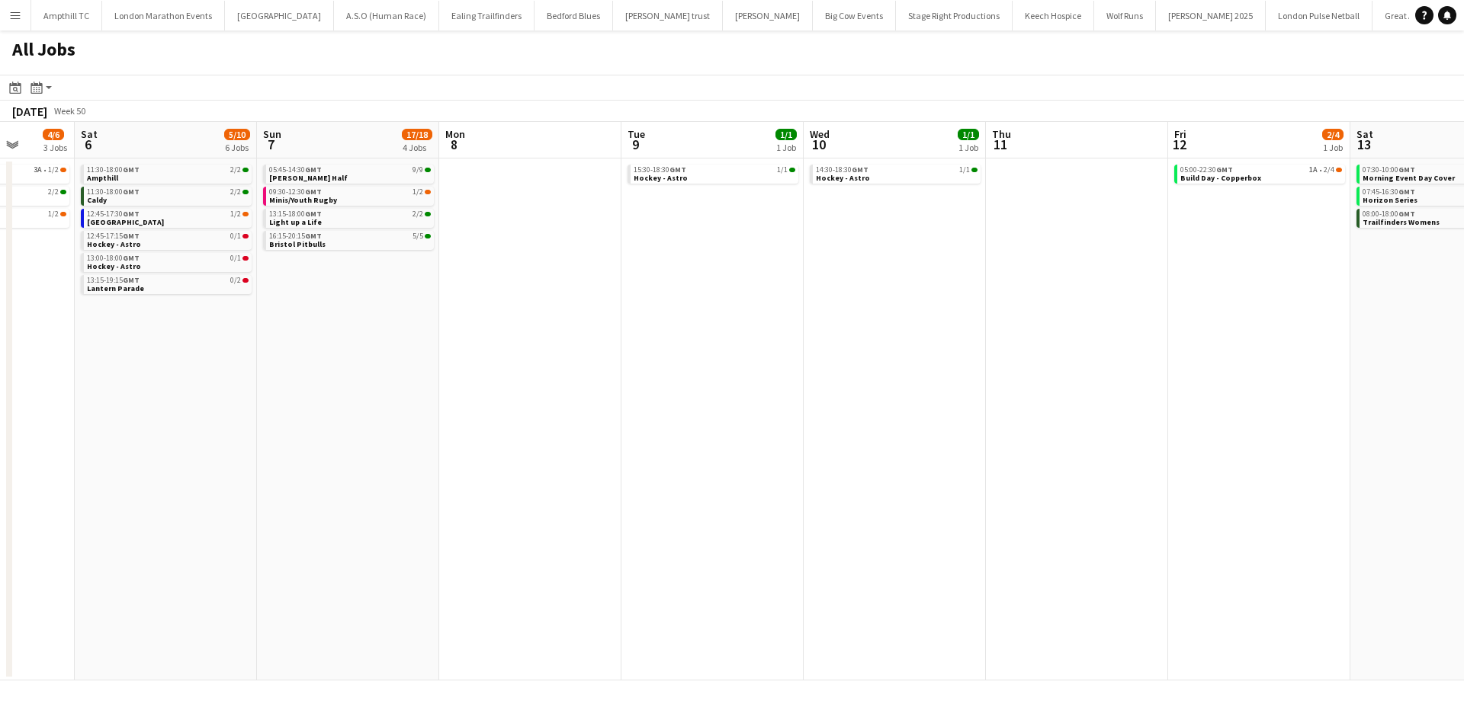
drag, startPoint x: 633, startPoint y: 674, endPoint x: 1544, endPoint y: 628, distance: 912.0
click at [1463, 628] on html "Menu Boards Boards Boards All jobs Status Workforce Workforce My Workforce Recr…" at bounding box center [732, 360] width 1464 height 720
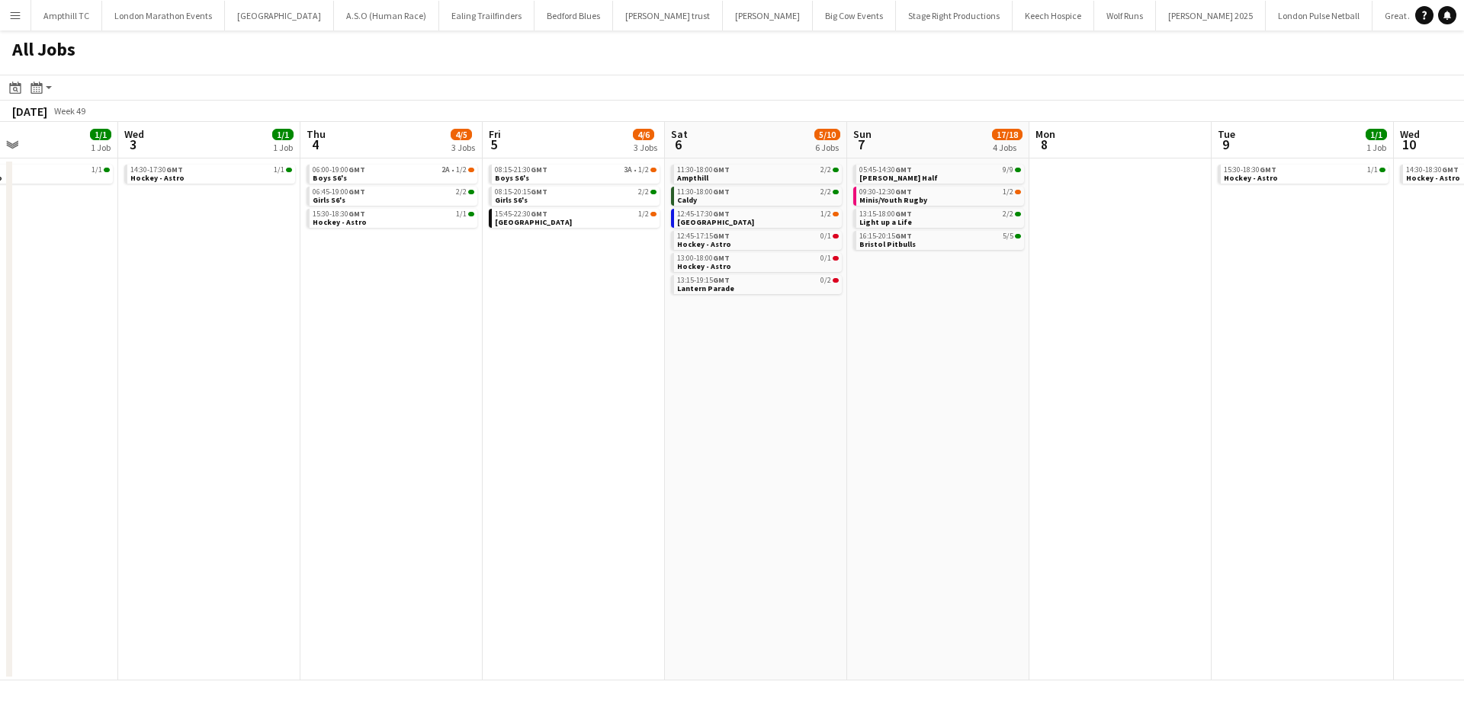
drag, startPoint x: 378, startPoint y: 431, endPoint x: 880, endPoint y: 428, distance: 502.3
click at [974, 424] on app-calendar-viewport "Sun 30 0/2 1 Job Mon 1 Tue 2 1/1 1 Job Wed 3 1/1 1 Job Thu 4 4/5 3 Jobs Fri 5 4…" at bounding box center [732, 401] width 1464 height 559
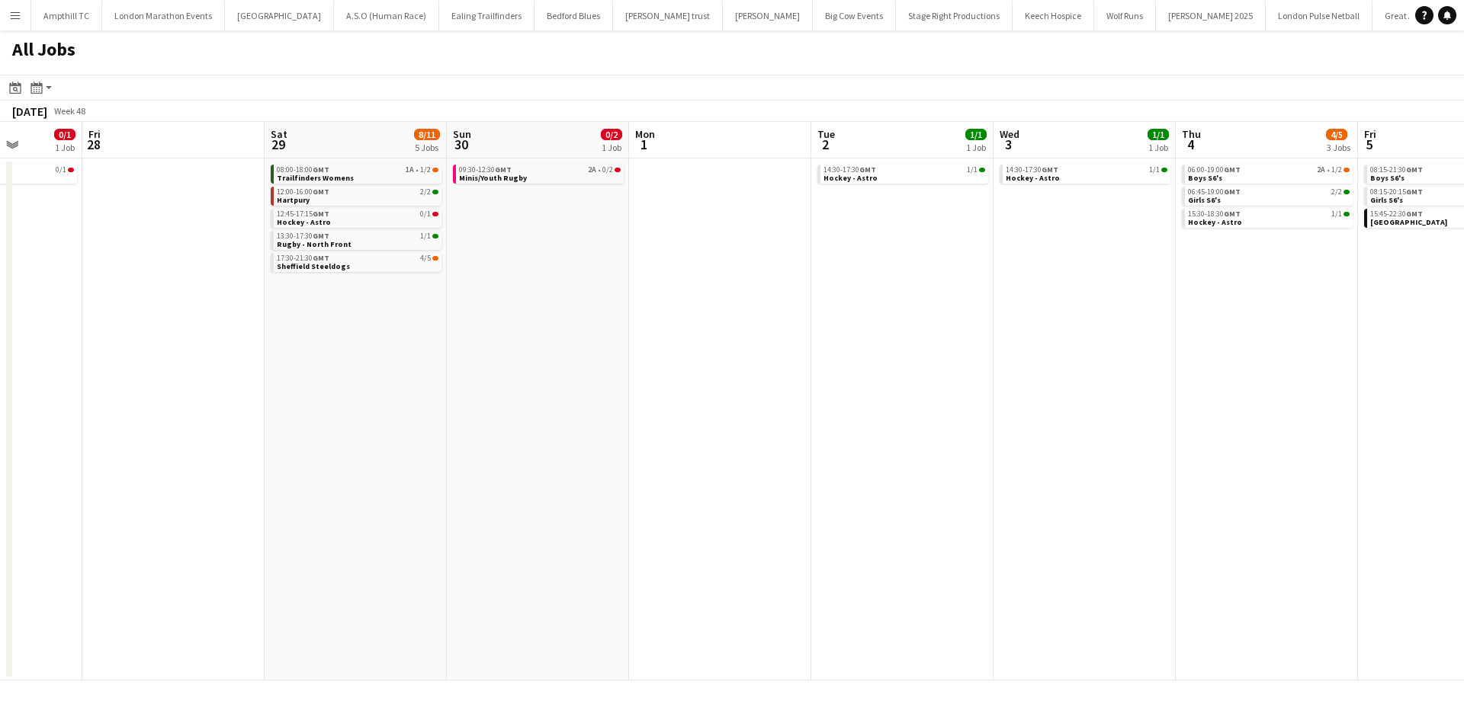
drag, startPoint x: 434, startPoint y: 425, endPoint x: 1111, endPoint y: 425, distance: 676.9
click at [1111, 425] on app-calendar-viewport "Tue 25 0/1 1 Job Wed 26 Thu 27 0/1 1 Job Fri 28 Sat 29 8/11 5 Jobs Sun 30 0/2 1…" at bounding box center [732, 401] width 1464 height 559
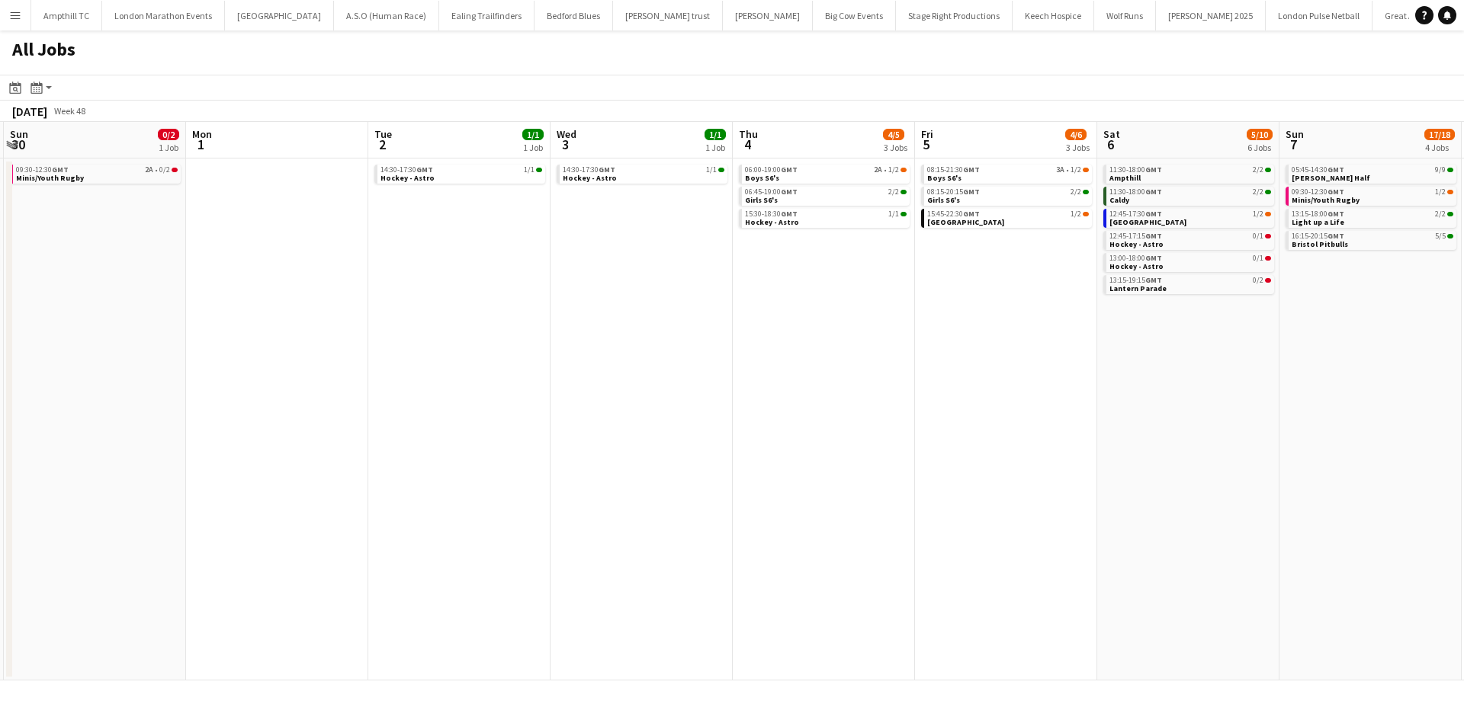
scroll to position [0, 646]
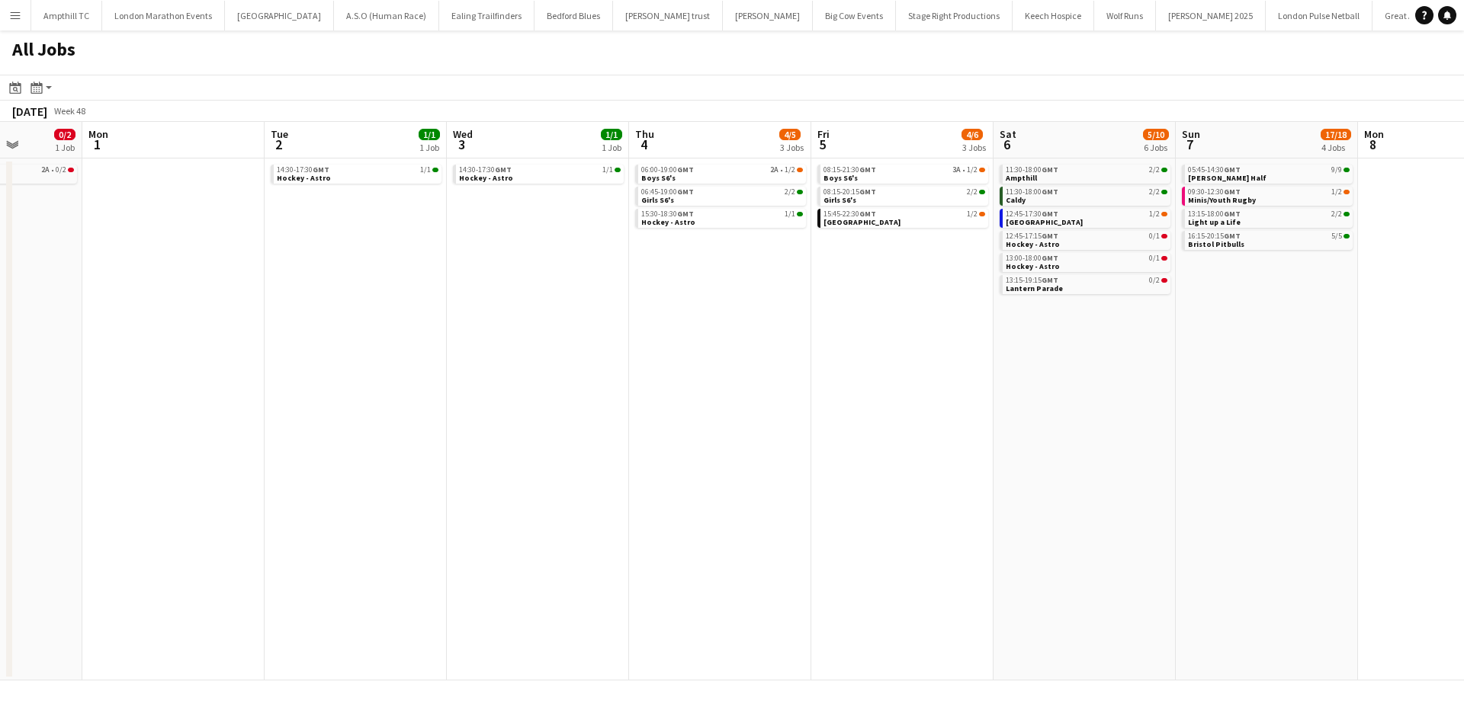
drag, startPoint x: 720, startPoint y: 458, endPoint x: 534, endPoint y: 460, distance: 186.8
click at [534, 460] on app-calendar-viewport "Thu 27 0/1 1 Job Fri 28 Sat 29 8/11 5 Jobs Sun 30 0/2 1 Job Mon 1 Tue 2 1/1 1 J…" at bounding box center [732, 401] width 1464 height 559
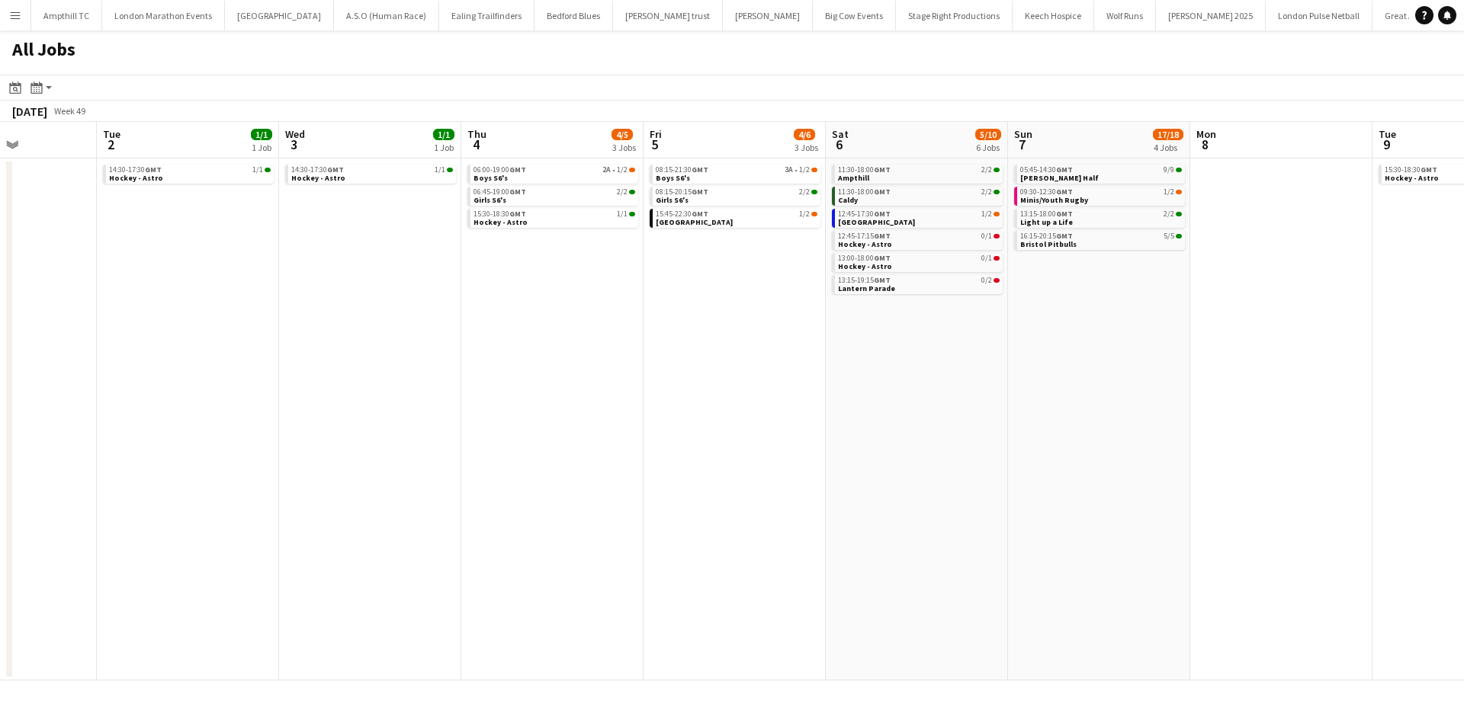
scroll to position [0, 452]
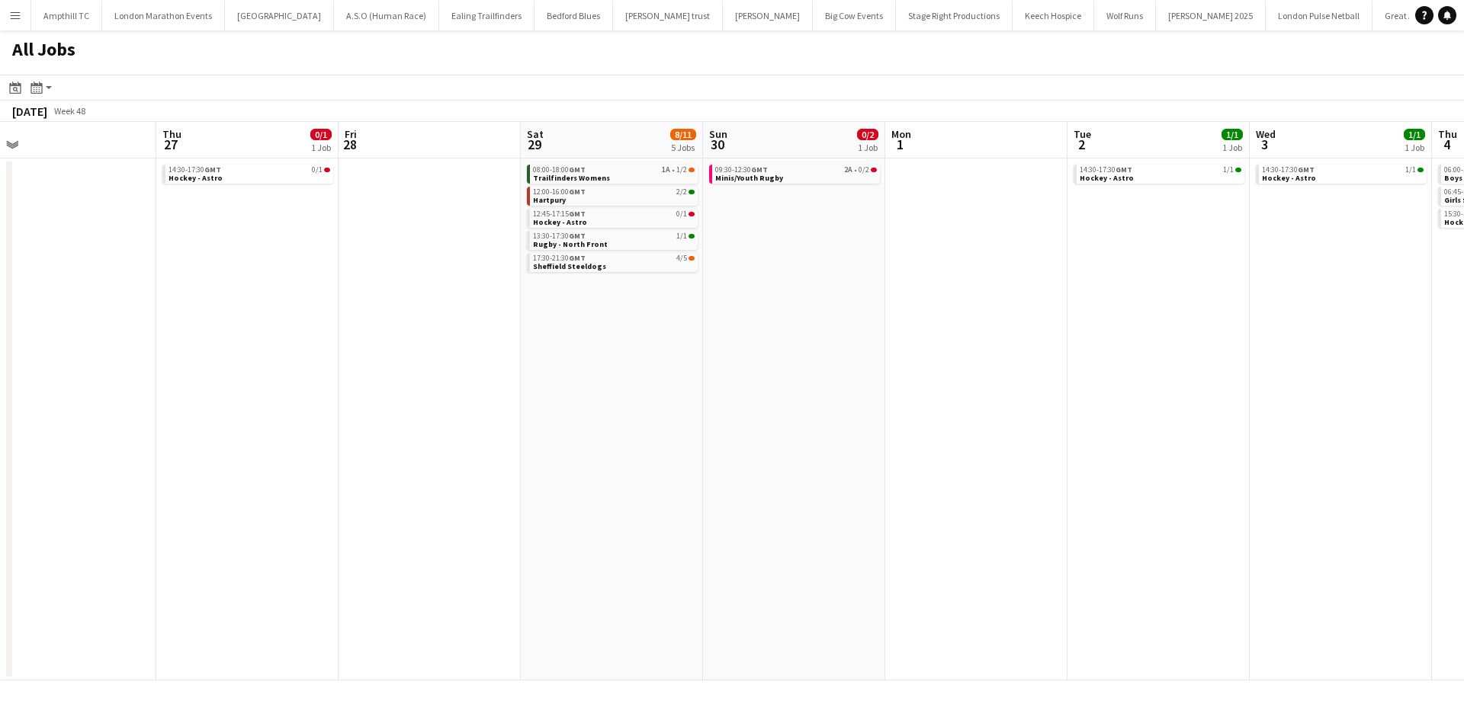
drag, startPoint x: 714, startPoint y: 431, endPoint x: 1448, endPoint y: 421, distance: 734.1
click at [1448, 421] on app-calendar-viewport "Mon 24 Tue 25 0/1 1 Job Wed 26 Thu 27 0/1 1 Job Fri 28 Sat 29 8/11 5 Jobs Sun 3…" at bounding box center [732, 401] width 1464 height 559
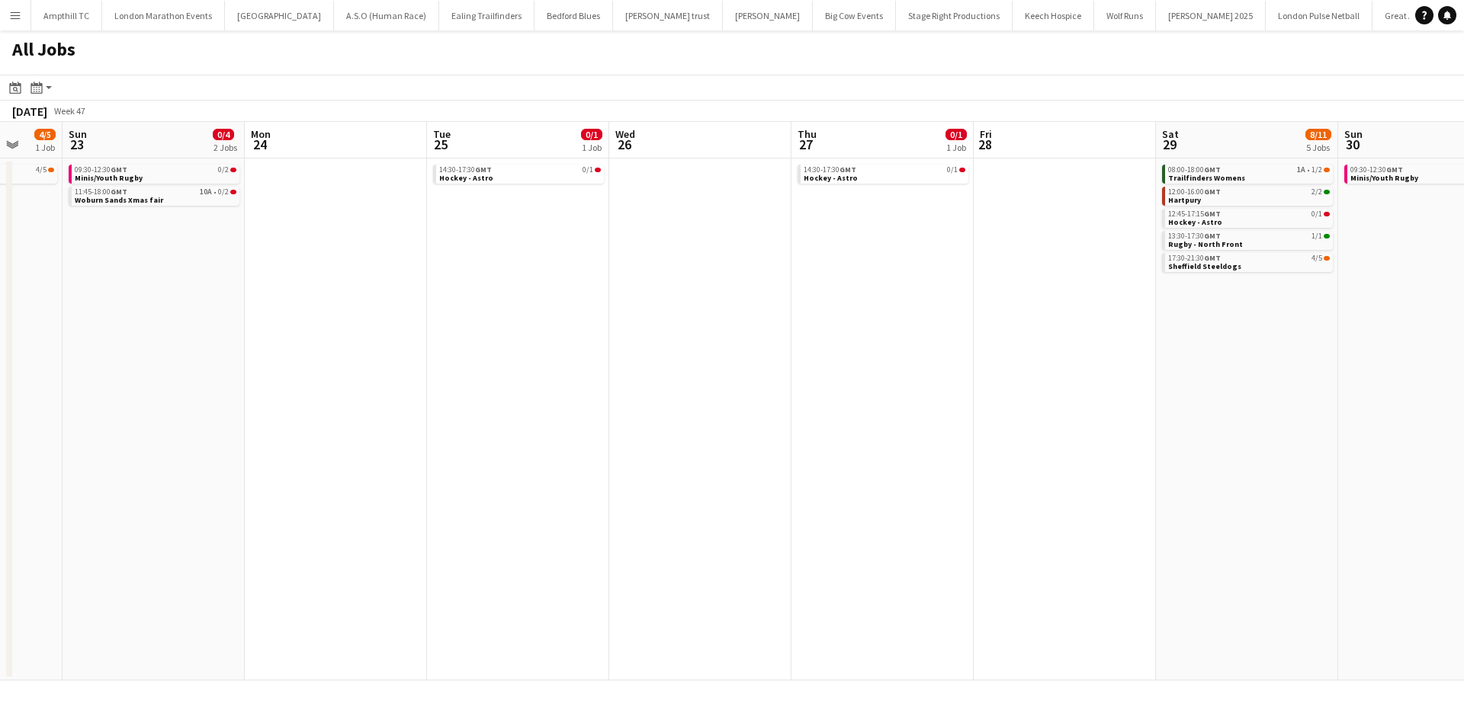
drag, startPoint x: 710, startPoint y: 428, endPoint x: 671, endPoint y: 438, distance: 40.9
click at [1457, 415] on app-calendar-viewport "Fri 21 Sat 22 4/5 1 Job Sun 23 0/4 2 Jobs Mon 24 Tue 25 0/1 1 Job Wed 26 Thu 27…" at bounding box center [732, 401] width 1464 height 559
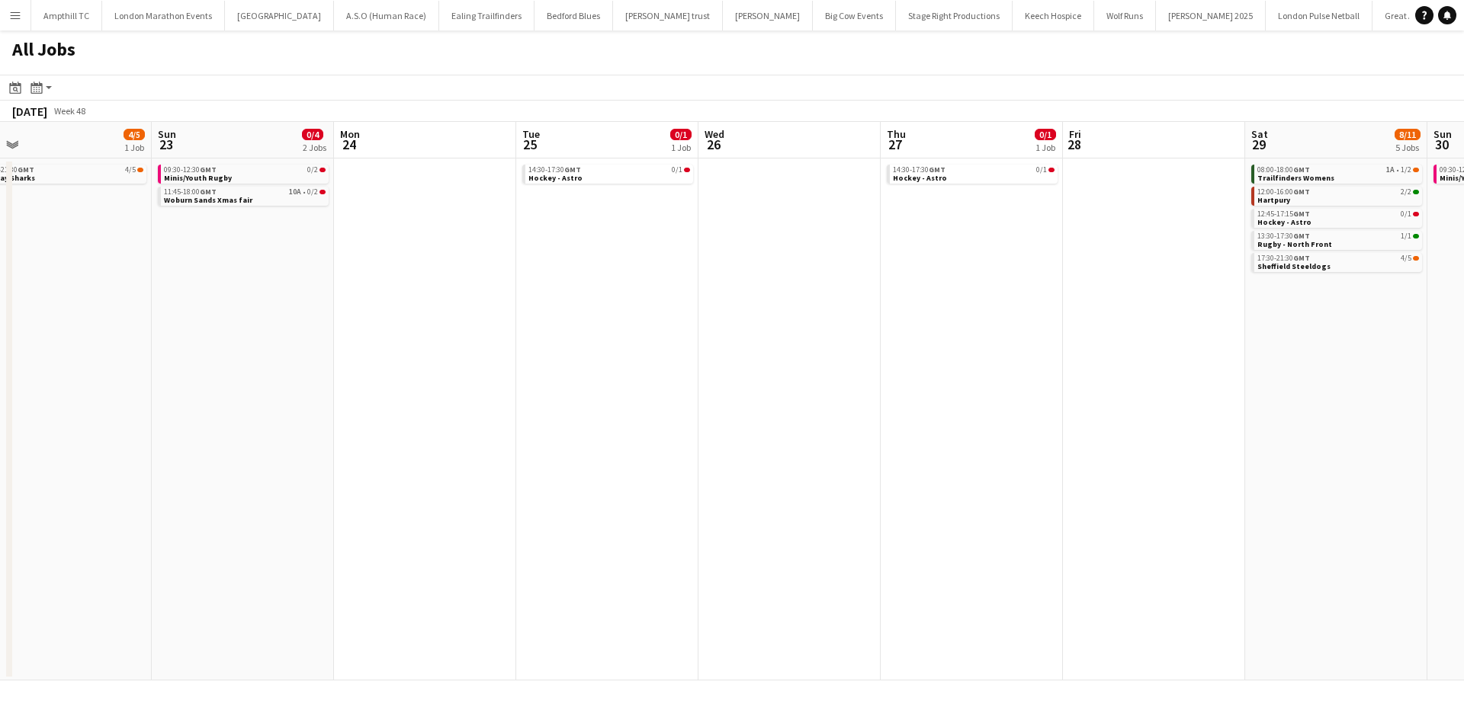
drag, startPoint x: 666, startPoint y: 438, endPoint x: 1039, endPoint y: 422, distance: 373.0
click at [1084, 422] on app-calendar-viewport "Thu 20 2/2 1 Job Fri 21 Sat 22 4/5 1 Job Sun 23 0/4 2 Jobs Mon 24 Tue 25 0/1 1 …" at bounding box center [732, 401] width 1464 height 559
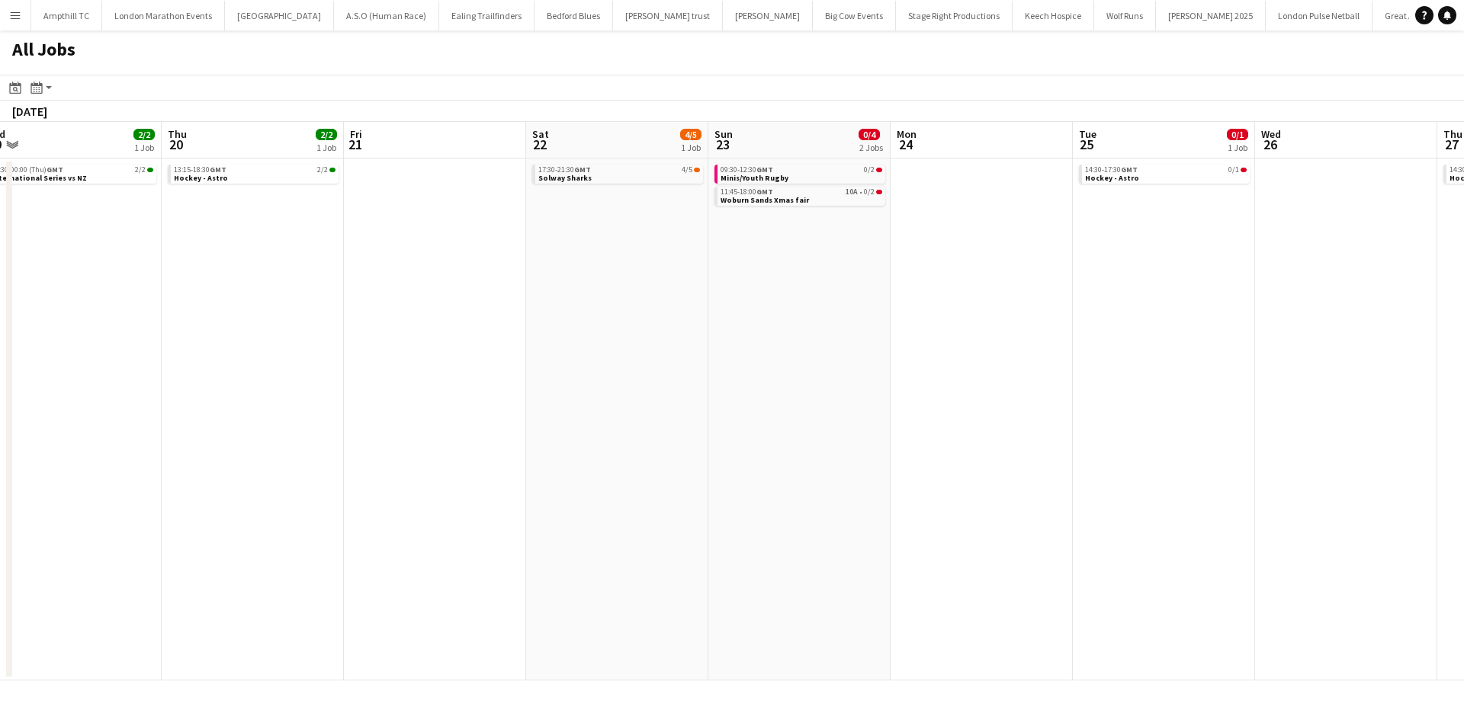
drag
click at [906, 437] on app-calendar-viewport "Mon 17 1/1 1 Job Tue 18 1/1 1 Job Wed 19 2/2 1 Job Thu 20 2/2 1 Job Fri 21 Sat …" at bounding box center [732, 401] width 1464 height 559
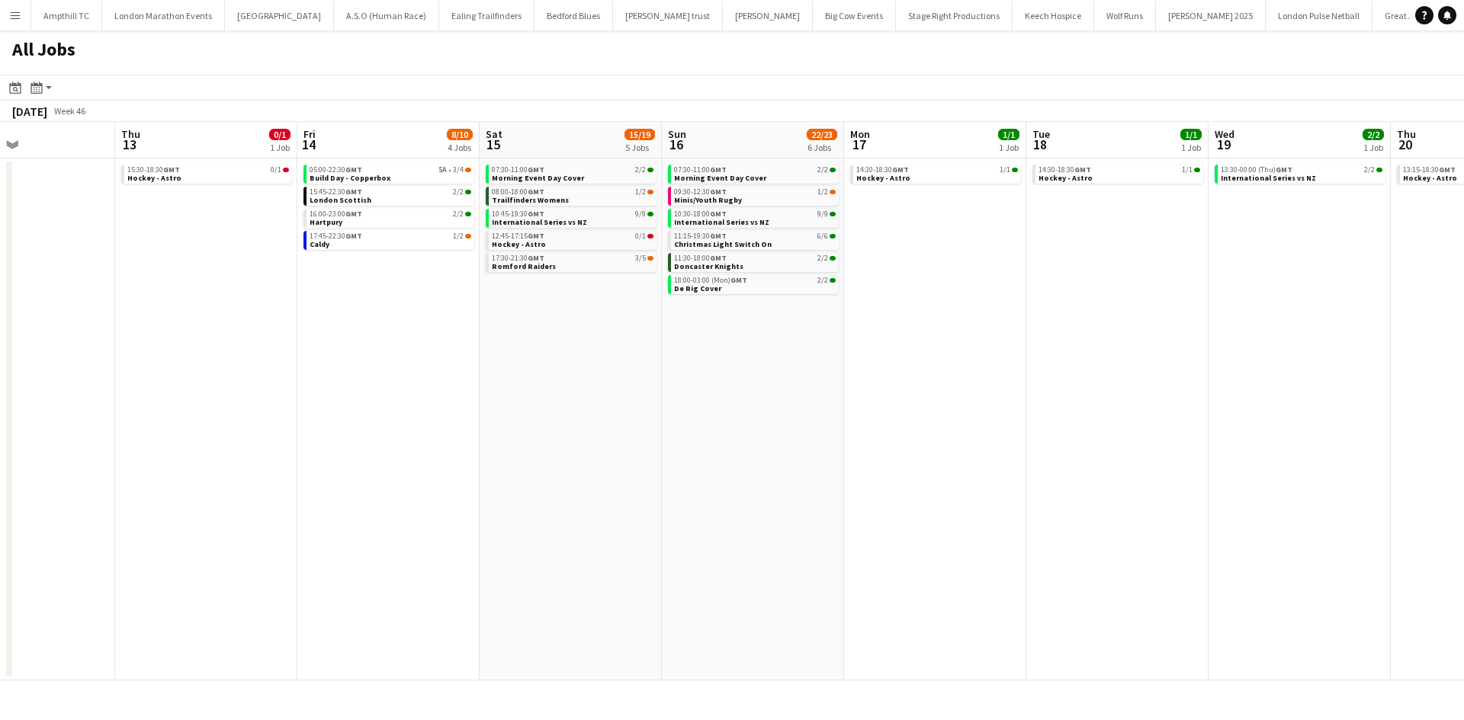
click at [974, 434] on app-calendar-viewport "Mon 10 Tue 11 Wed 12 Thu 13 0/1 1 Job Fri 14 8/10 4 Jobs Sat 15 15/19 5 Jobs Su…" at bounding box center [732, 401] width 1464 height 559
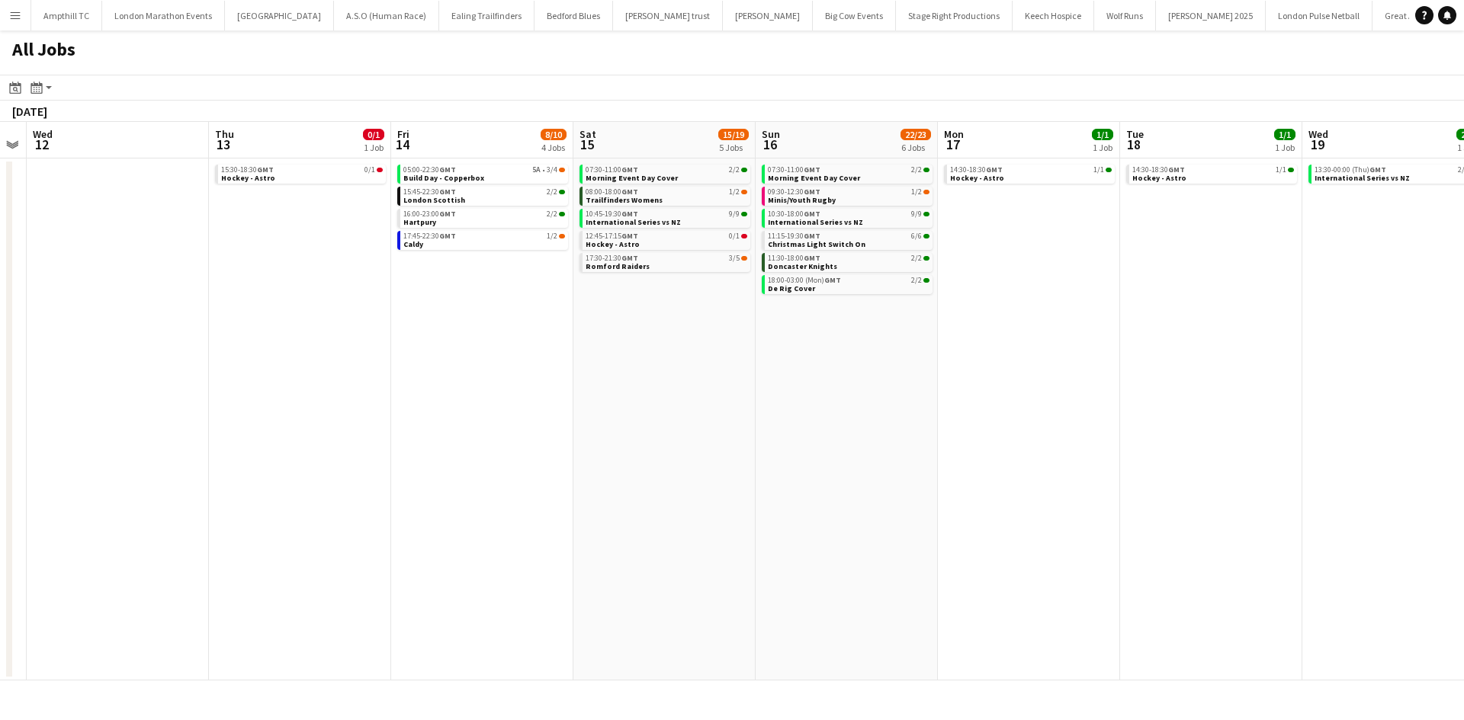
click at [1038, 404] on app-calendar-viewport "Sun 9 3/4 2 Jobs Mon 10 Tue 11 Wed 12 Thu 13 0/1 1 Job Fri 14 8/10 4 Jobs Sat 1…" at bounding box center [732, 401] width 1464 height 559
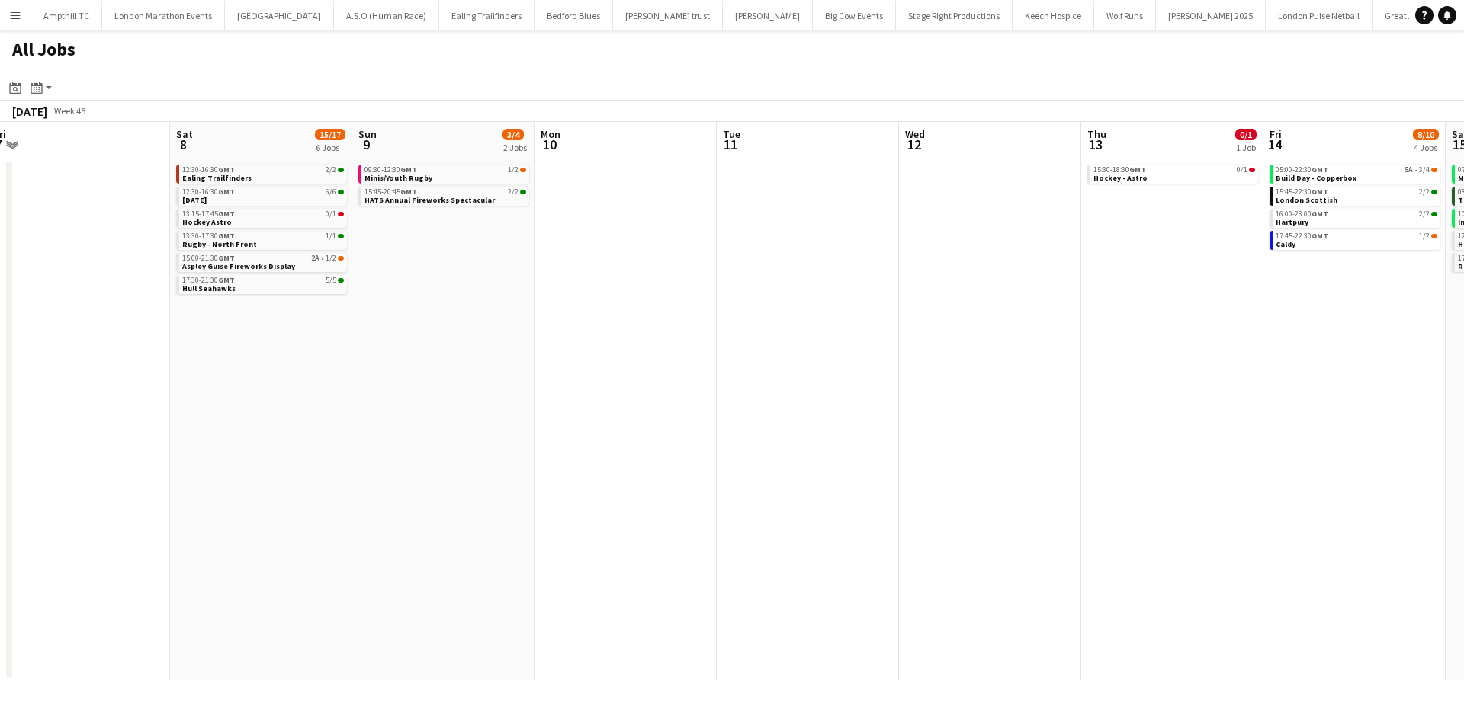
click at [1130, 400] on app-calendar-viewport "Wed 5 7/9 2 Jobs Thu 6 1/2 1 Job Fri 7 Sat 8 15/17 6 Jobs Sun 9 3/4 2 Jobs Mon …" at bounding box center [732, 401] width 1464 height 559
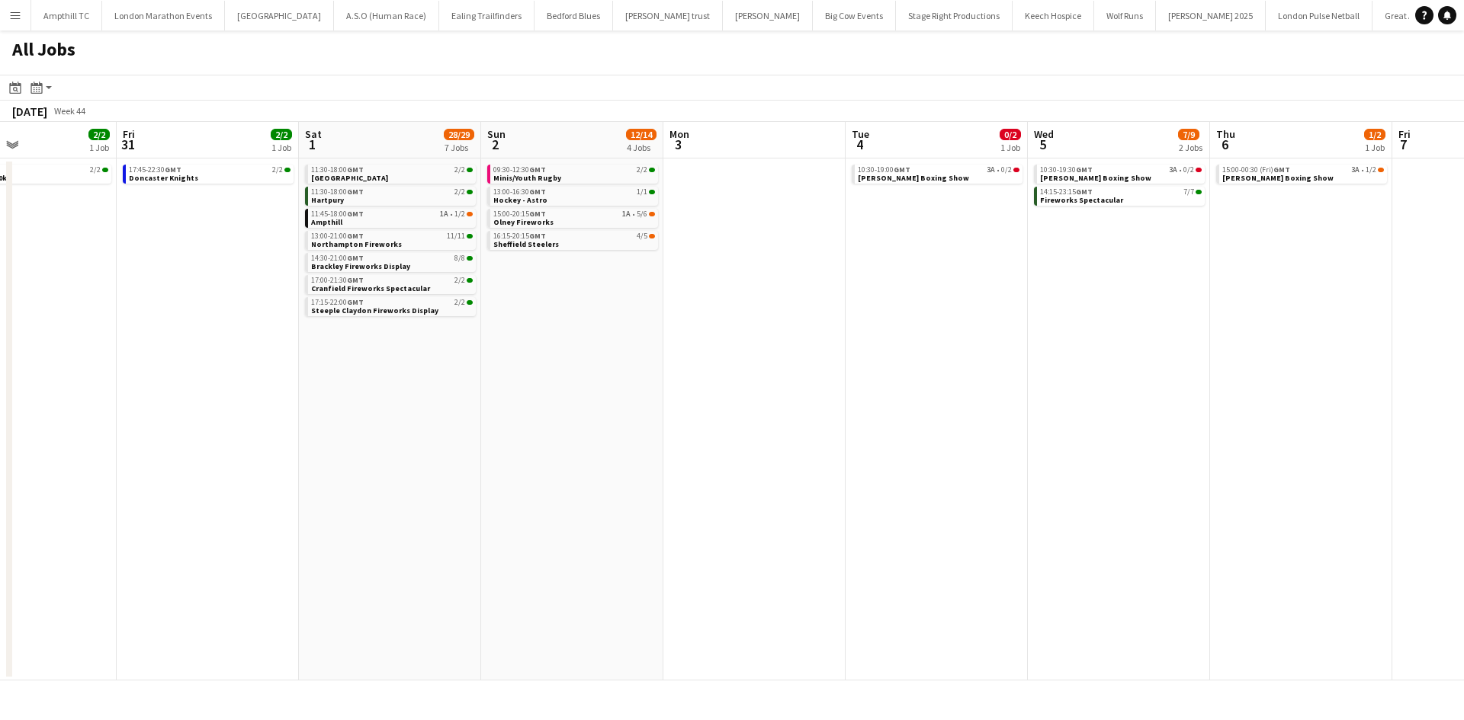
click at [1319, 417] on app-calendar-viewport "Tue 28 Wed 29 5/5 1 Job Thu 30 2/2 1 Job Fri 31 2/2 1 Job Sat 1 28/29 7 Jobs Su…" at bounding box center [732, 401] width 1464 height 559
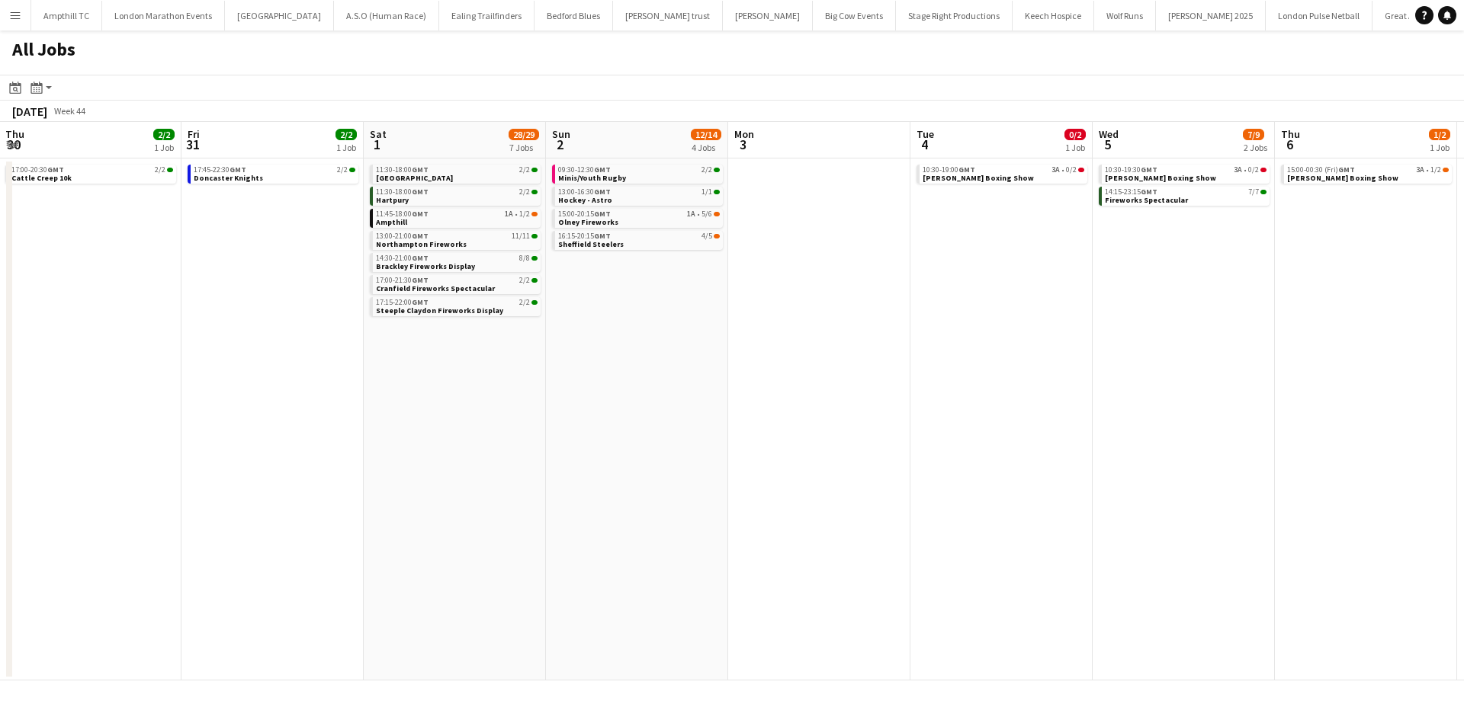
click at [925, 418] on app-calendar-viewport "Tue 28 Wed 29 5/5 1 Job Thu 30 2/2 1 Job Fri 31 2/2 1 Job Sat 1 28/29 7 Jobs Su…" at bounding box center [732, 401] width 1464 height 559
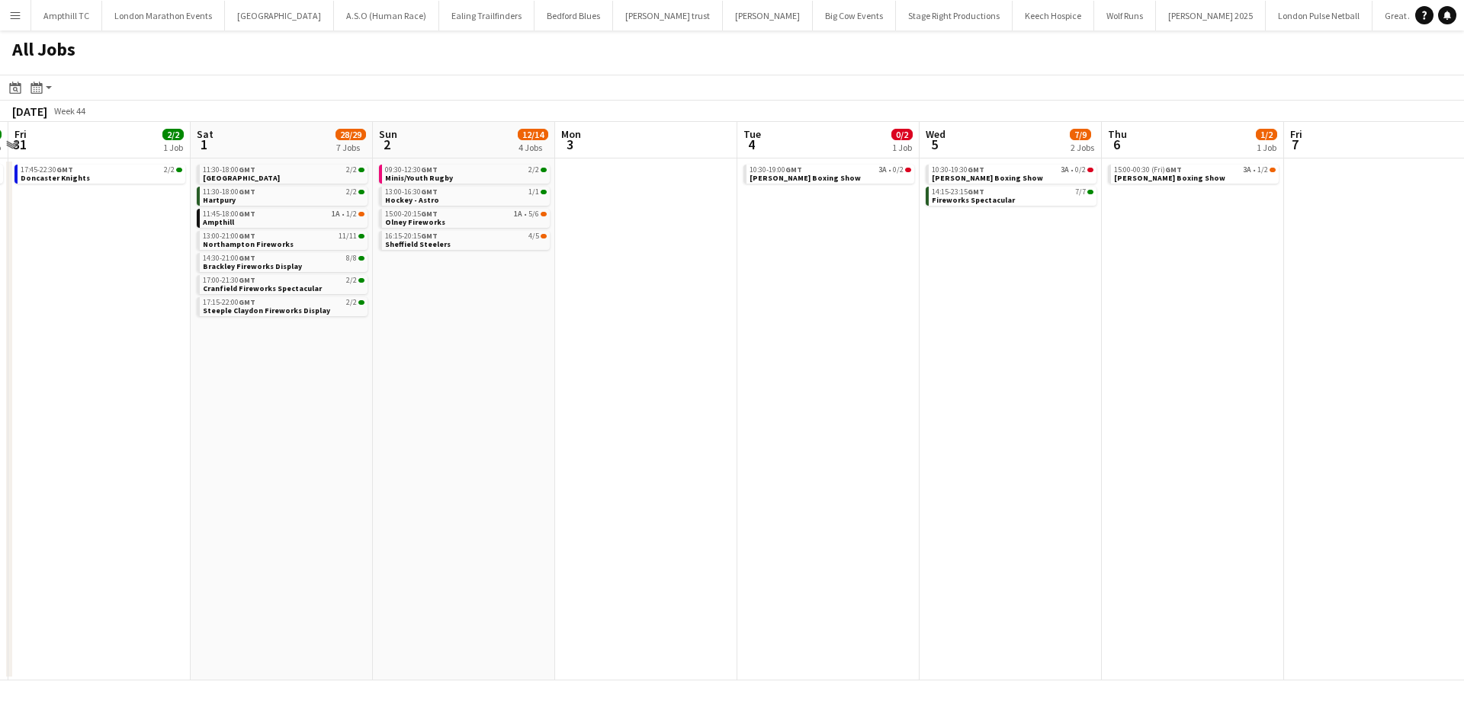
click at [529, 402] on app-calendar-viewport "Tue 28 Wed 29 5/5 1 Job Thu 30 2/2 1 Job Fri 31 2/2 1 Job Sat 1 28/29 7 Jobs Su…" at bounding box center [732, 401] width 1464 height 559
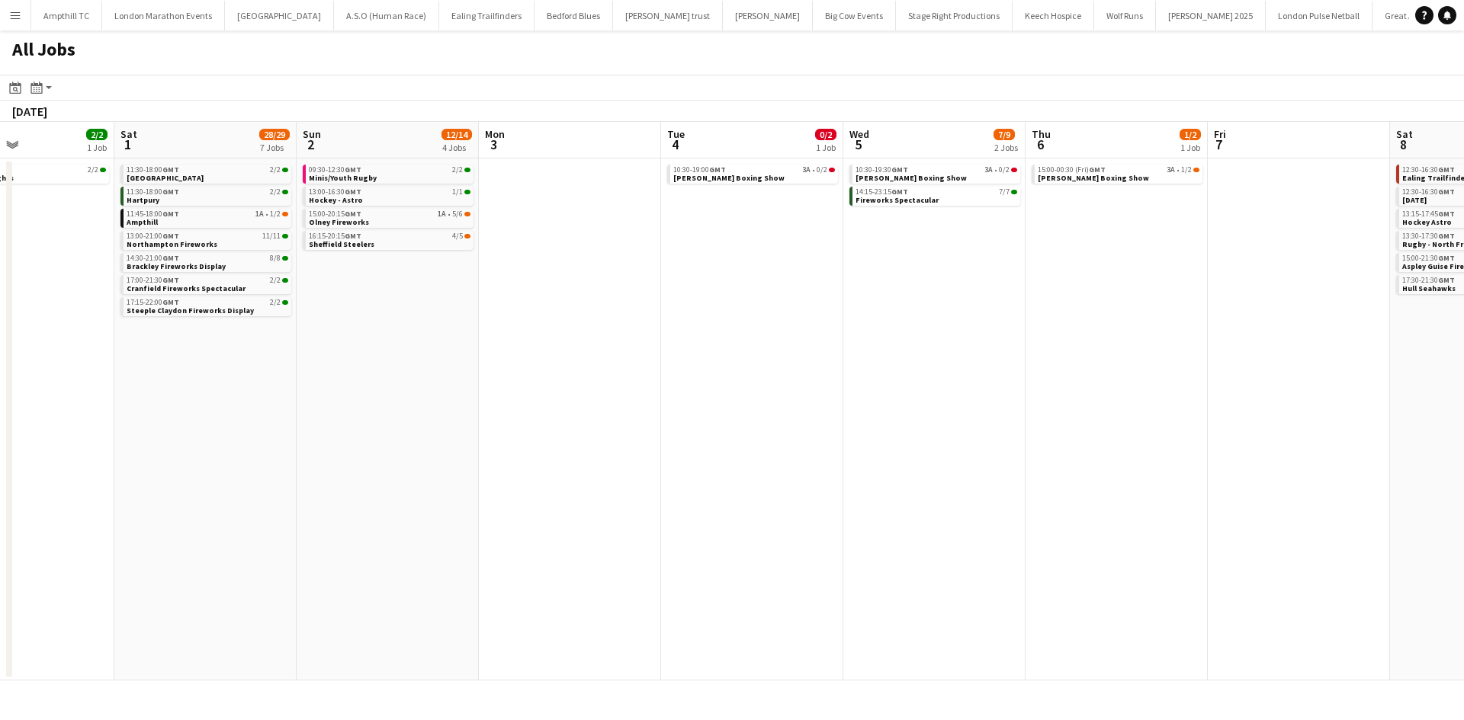
drag, startPoint x: 126, startPoint y: 332, endPoint x: 1297, endPoint y: 338, distance: 1171.6
click at [1297, 338] on app-calendar-viewport "Wed 29 5/5 1 Job Thu 30 2/2 1 Job Fri 31 2/2 1 Job Sat 1 28/29 7 Jobs Sun 2 12/…" at bounding box center [732, 401] width 1464 height 559
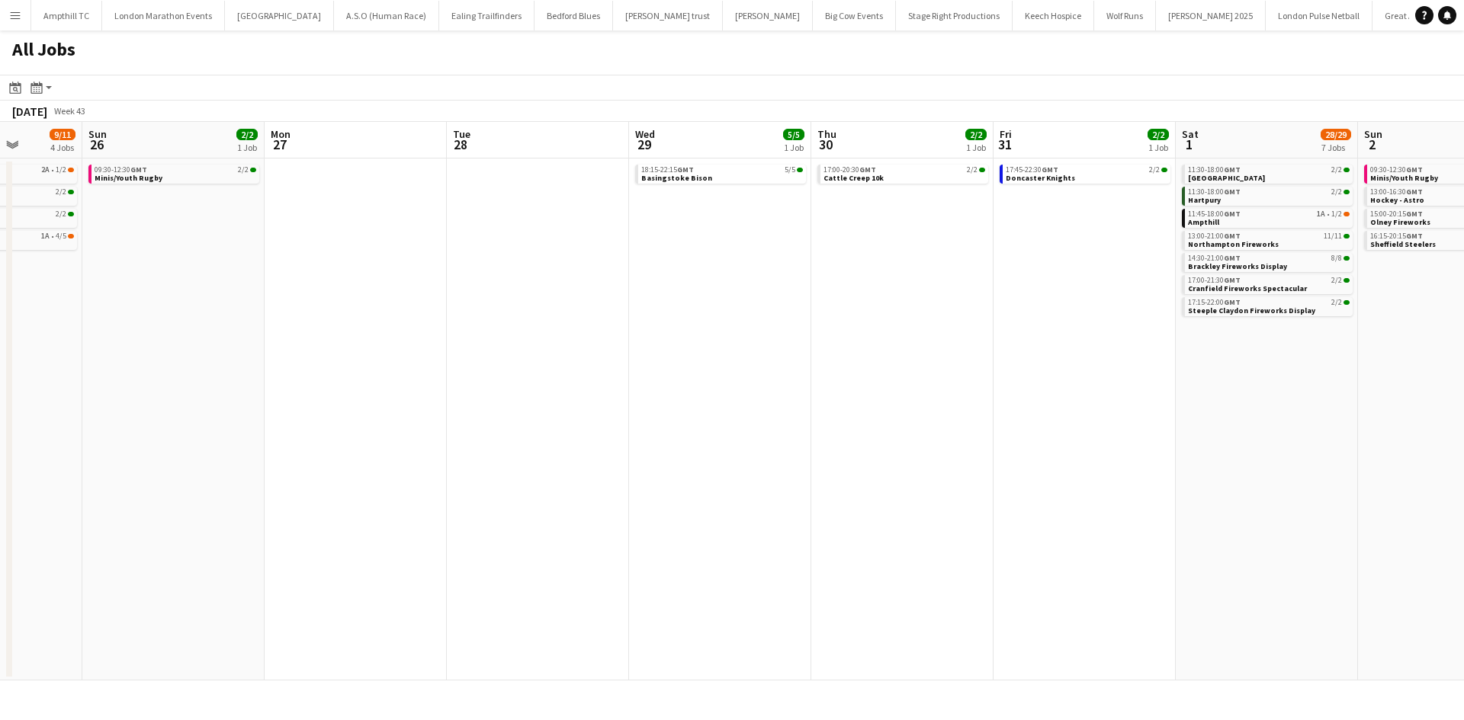
scroll to position [0, 464]
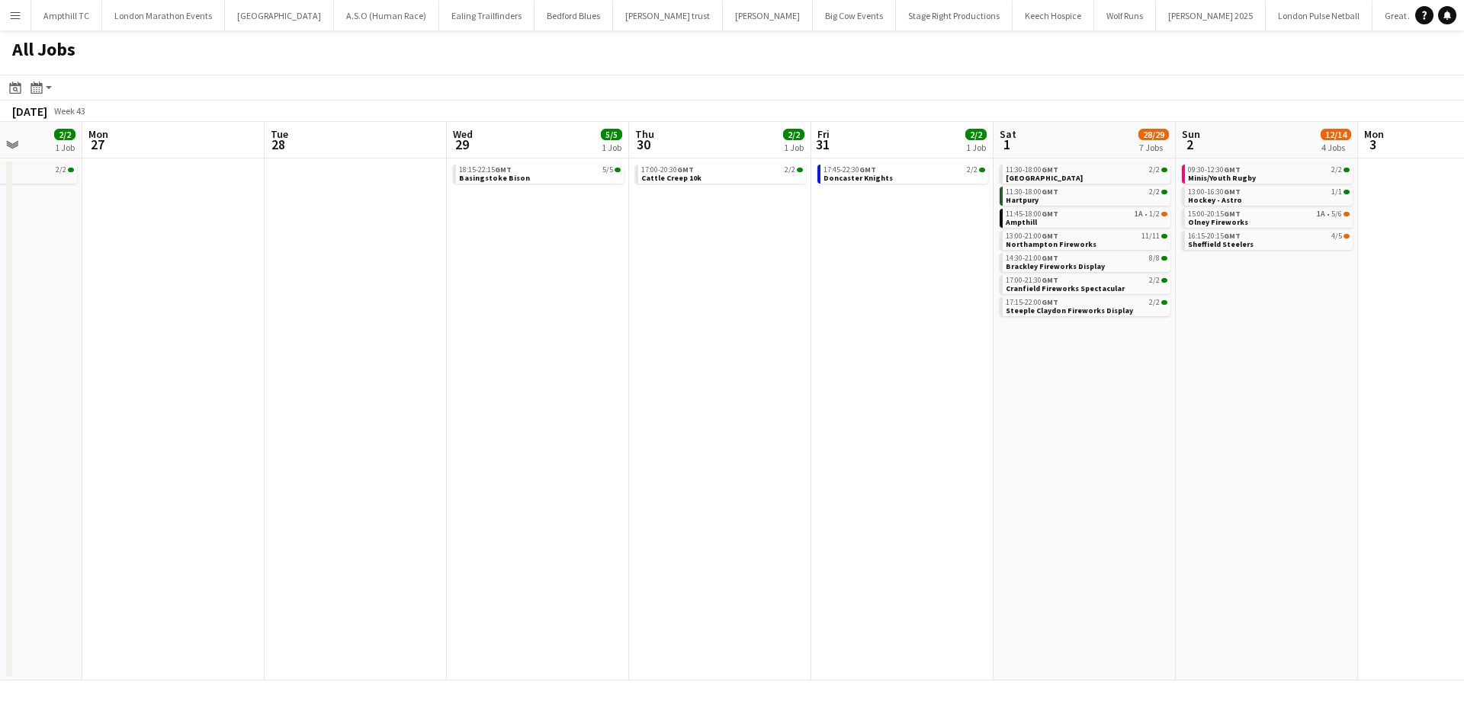
click at [14, 12] on app-icon "Menu" at bounding box center [15, 15] width 12 height 12
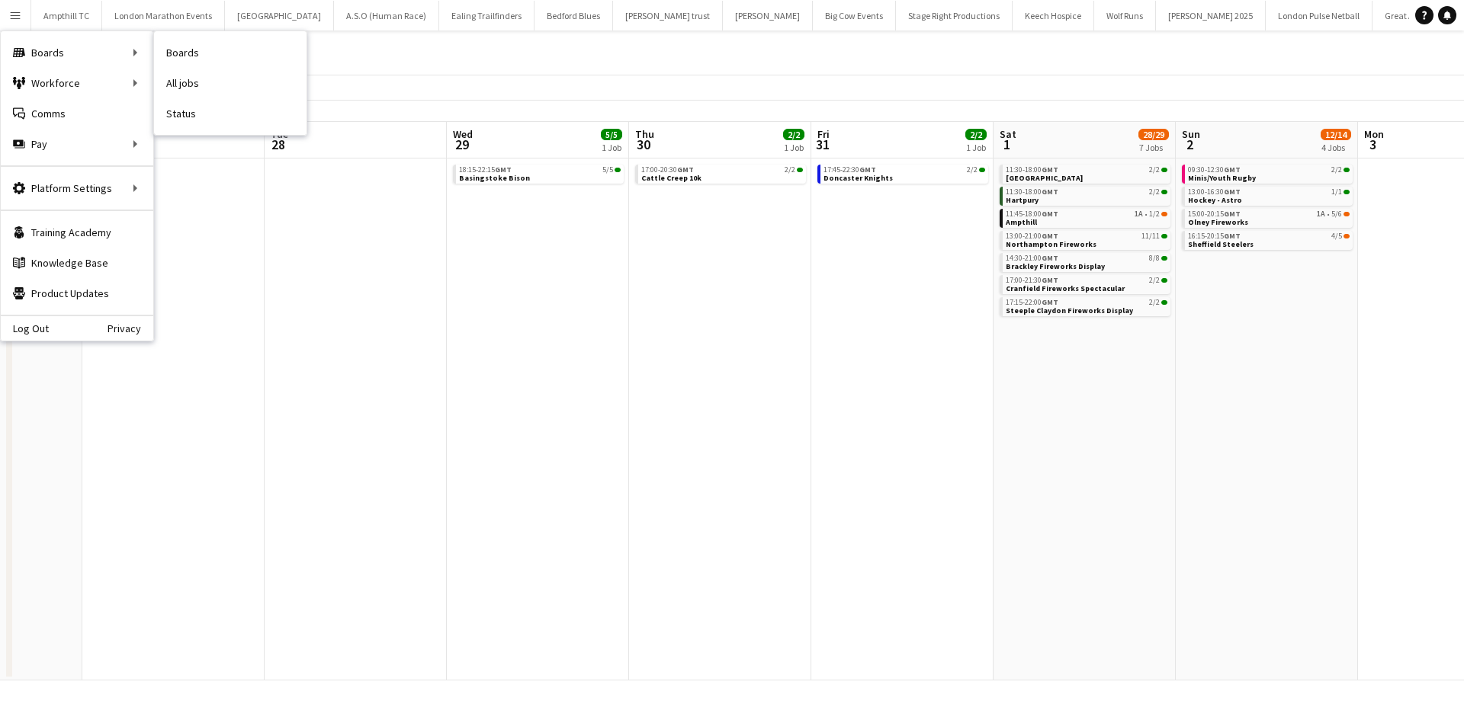
click at [206, 79] on link "All jobs" at bounding box center [230, 83] width 152 height 30
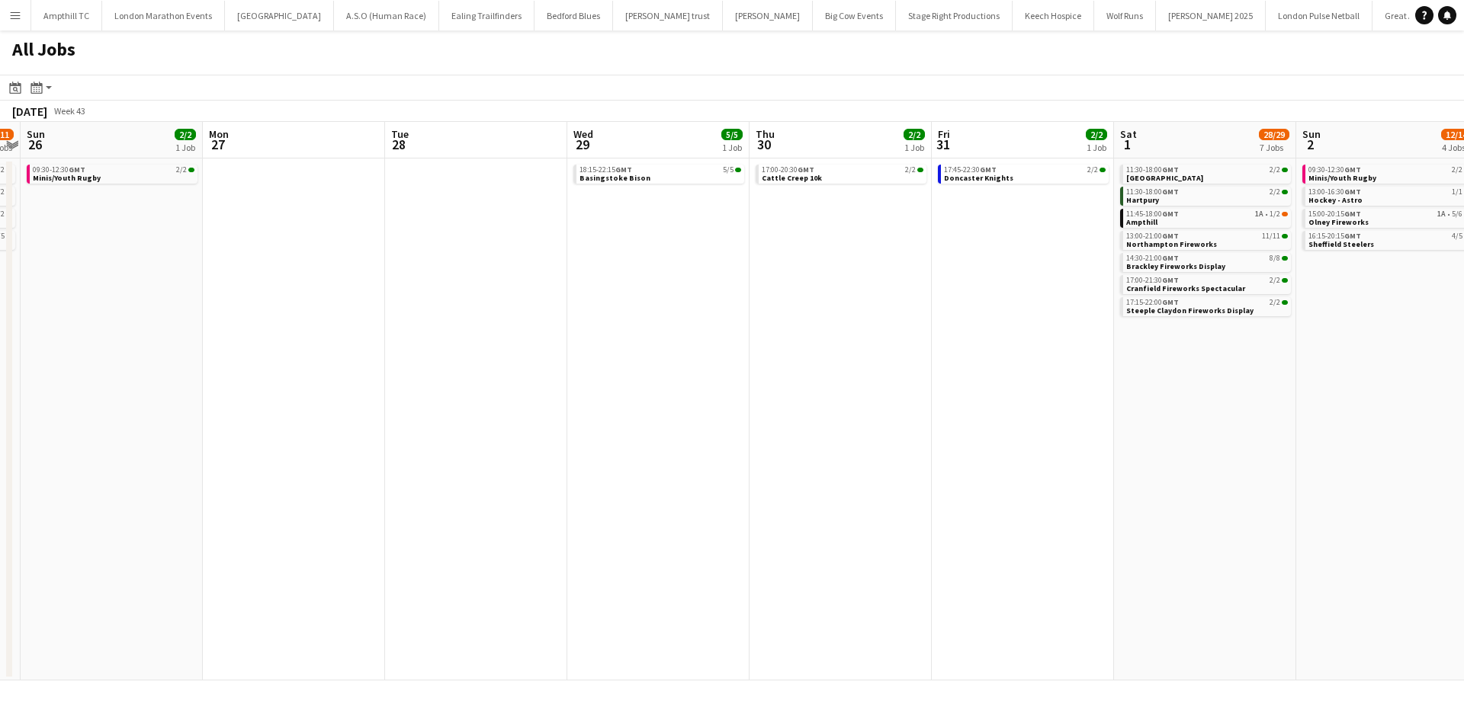
drag, startPoint x: 238, startPoint y: 252, endPoint x: 372, endPoint y: 299, distance: 142.2
click at [499, 292] on app-calendar-viewport "Fri 24 Sat 25 9/11 4 Jobs Sun 26 2/2 1 Job Mon 27 Tue 28 Wed 29 5/5 1 Job Thu 3…" at bounding box center [732, 401] width 1464 height 559
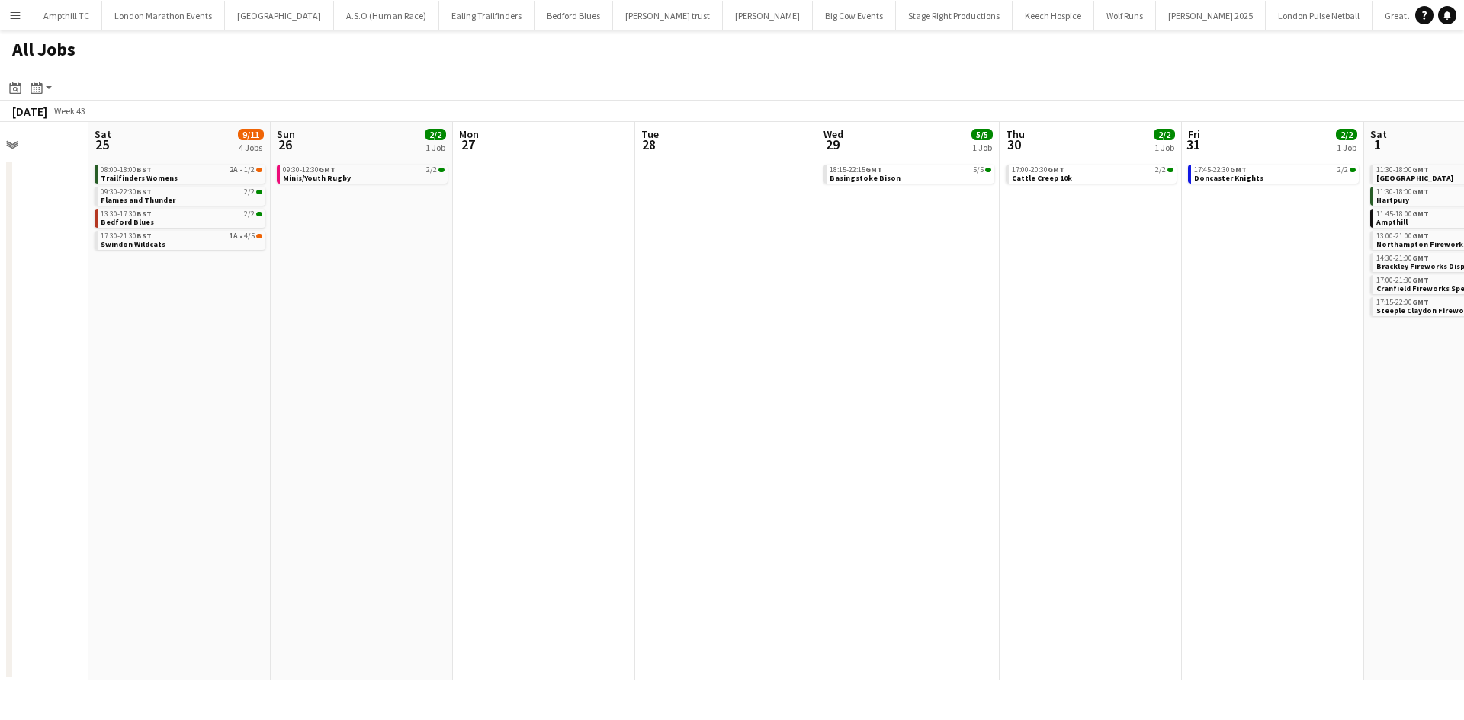
scroll to position [0, 412]
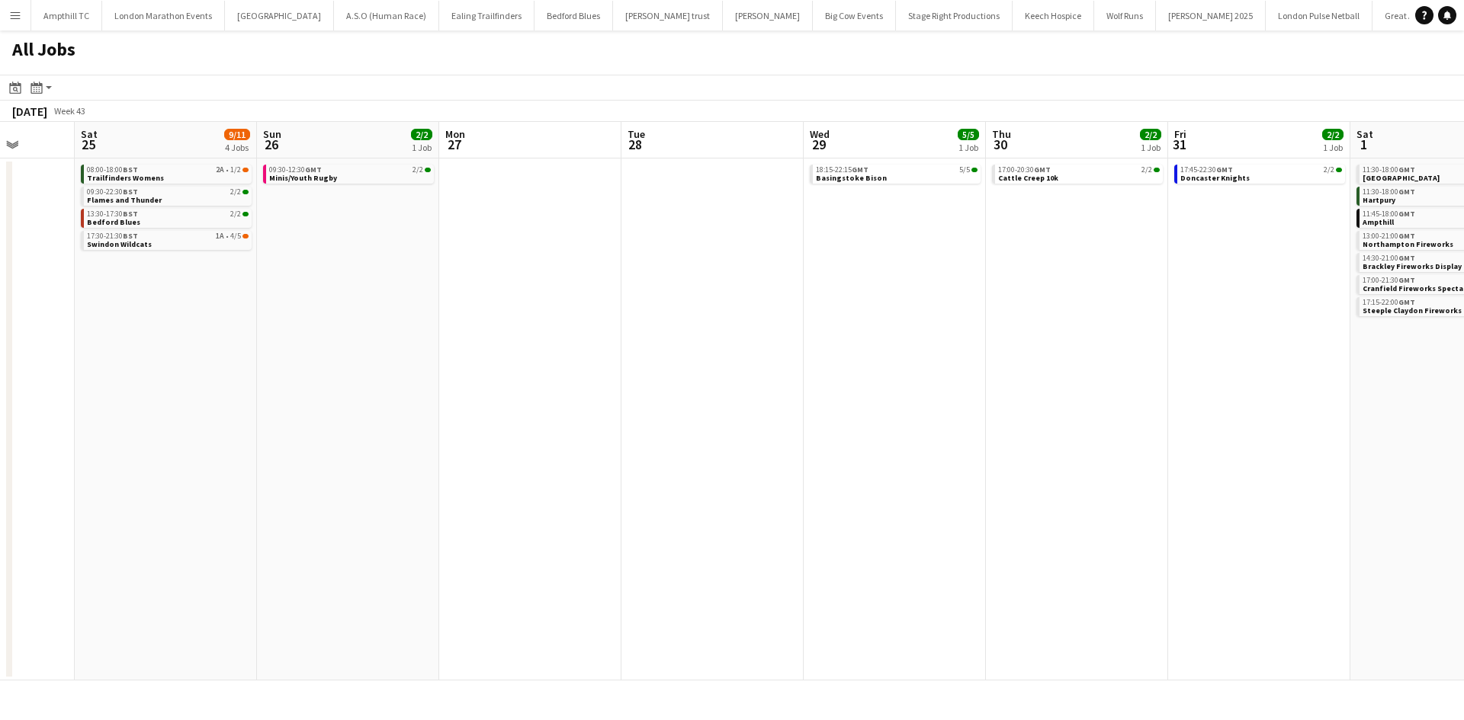
drag, startPoint x: 118, startPoint y: 222, endPoint x: 646, endPoint y: 259, distance: 528.8
click at [703, 239] on app-calendar-viewport "Wed 22 Thu 23 Fri 24 Sat 25 9/11 4 Jobs Sun 26 2/2 1 Job Mon 27 Tue 28 Wed 29 5…" at bounding box center [732, 401] width 1464 height 559
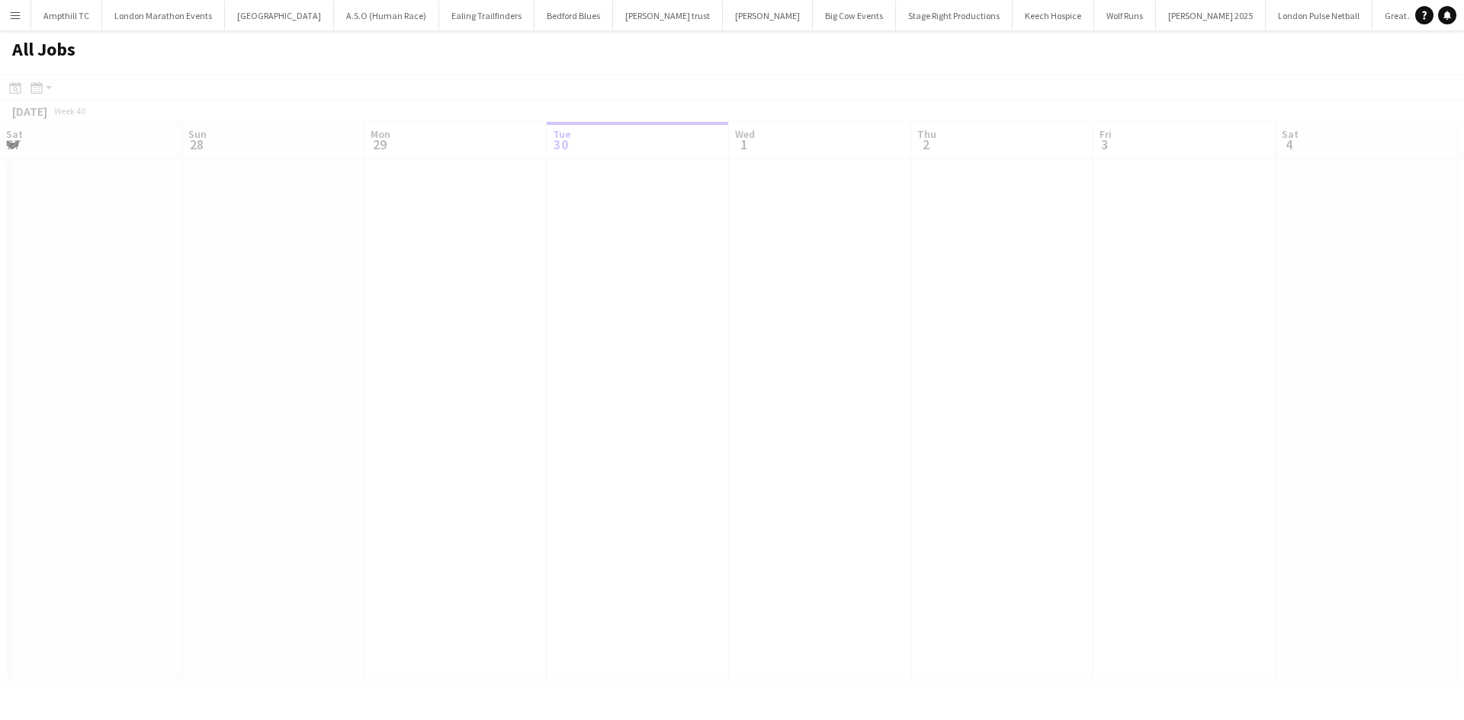
scroll to position [0, 364]
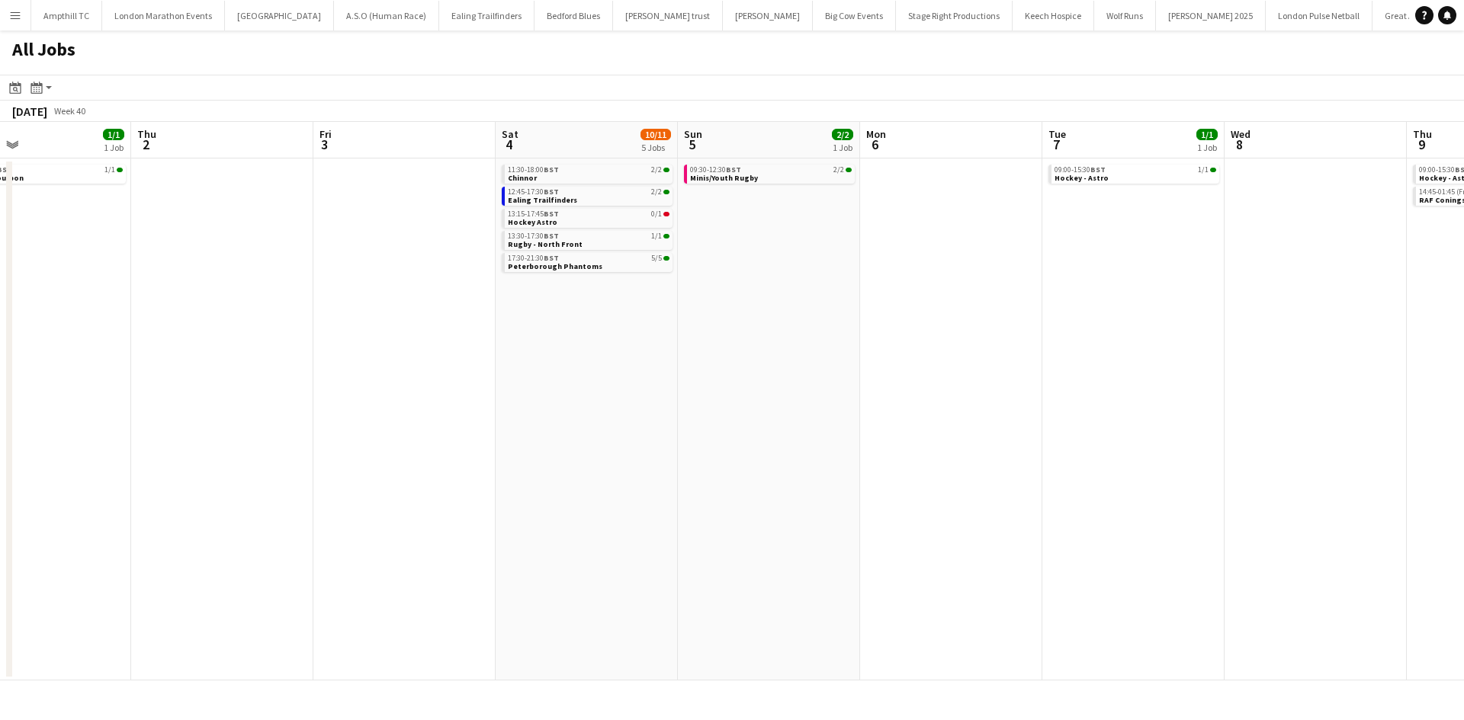
drag, startPoint x: 931, startPoint y: 386, endPoint x: 514, endPoint y: 406, distance: 418.2
click at [514, 406] on app-calendar-viewport "Sat 27 7/7 2 Jobs Sun 28 2/2 1 Job Mon 29 Tue 30 Wed 1 1/1 1 Job Thu 2 Fri 3 Sa…" at bounding box center [732, 401] width 1464 height 559
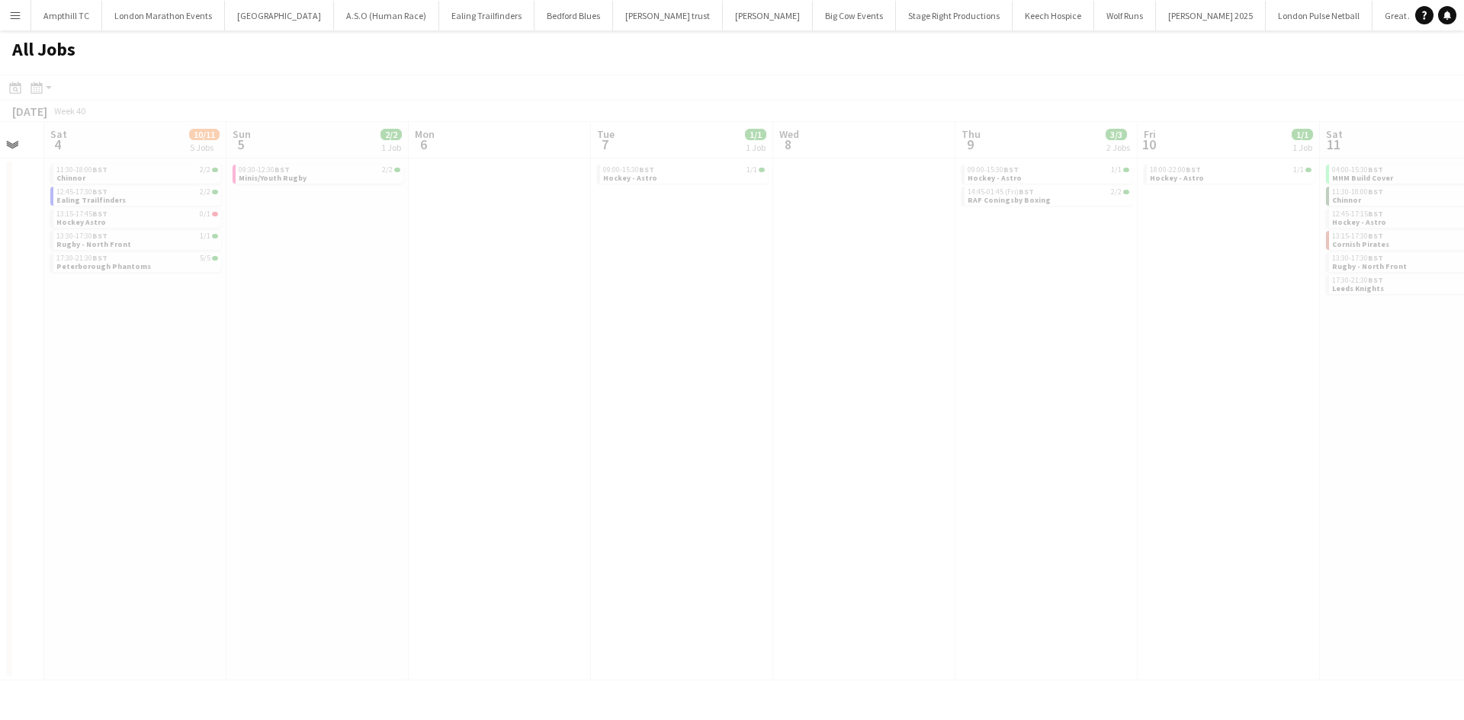
scroll to position [0, 512]
drag, startPoint x: 1268, startPoint y: 308, endPoint x: 906, endPoint y: 322, distance: 361.6
click at [444, 319] on app-calendar-viewport "Wed 1 1/1 1 Job Thu 2 Fri 3 Sat 4 10/11 5 Jobs Sun 5 2/2 1 Job Mon 6 Tue 7 1/1 …" at bounding box center [732, 401] width 1464 height 559
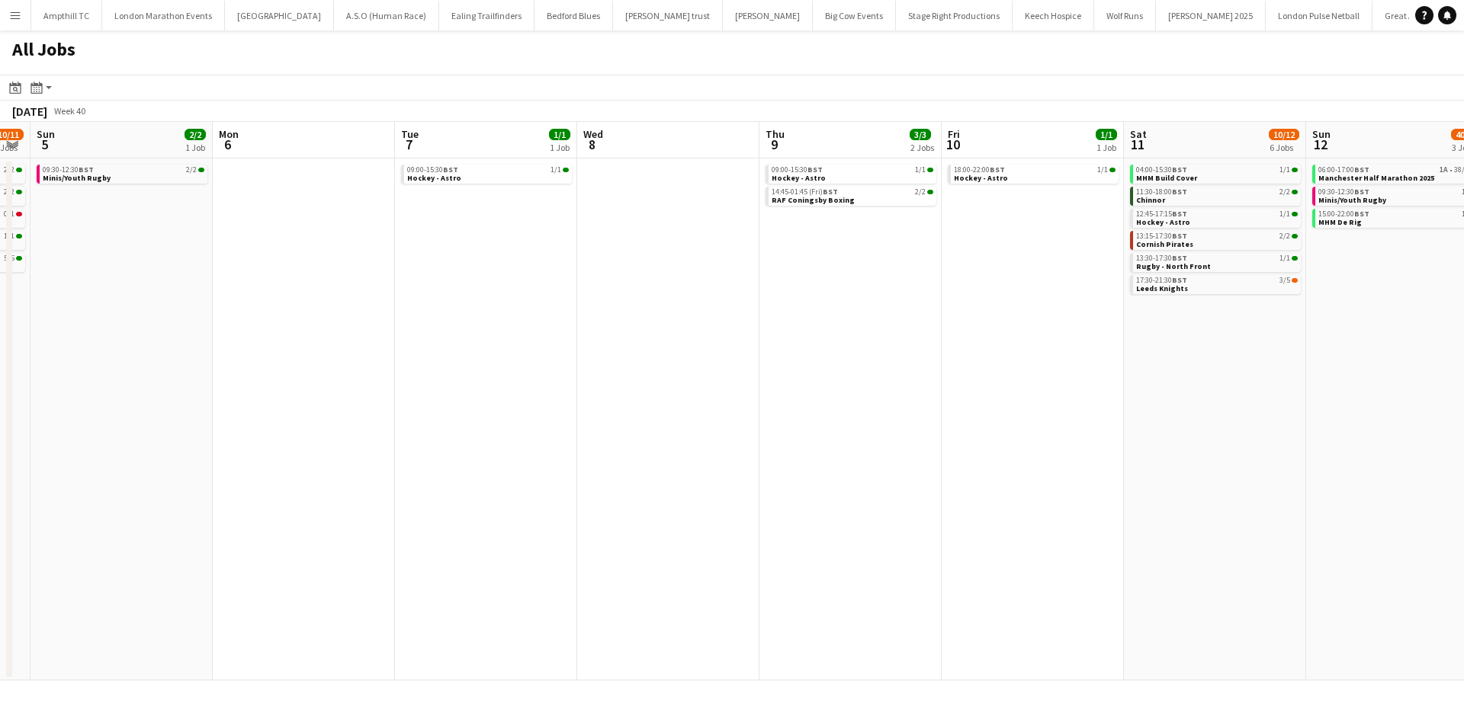
drag, startPoint x: 826, startPoint y: 337, endPoint x: 861, endPoint y: 337, distance: 35.8
click at [849, 337] on app-calendar-viewport "Fri 3 Sat 4 10/11 5 Jobs Sun 5 2/2 1 Job Mon 6 Tue 7 1/1 1 Job Wed 8 Thu 9 3/3 …" at bounding box center [732, 401] width 1464 height 559
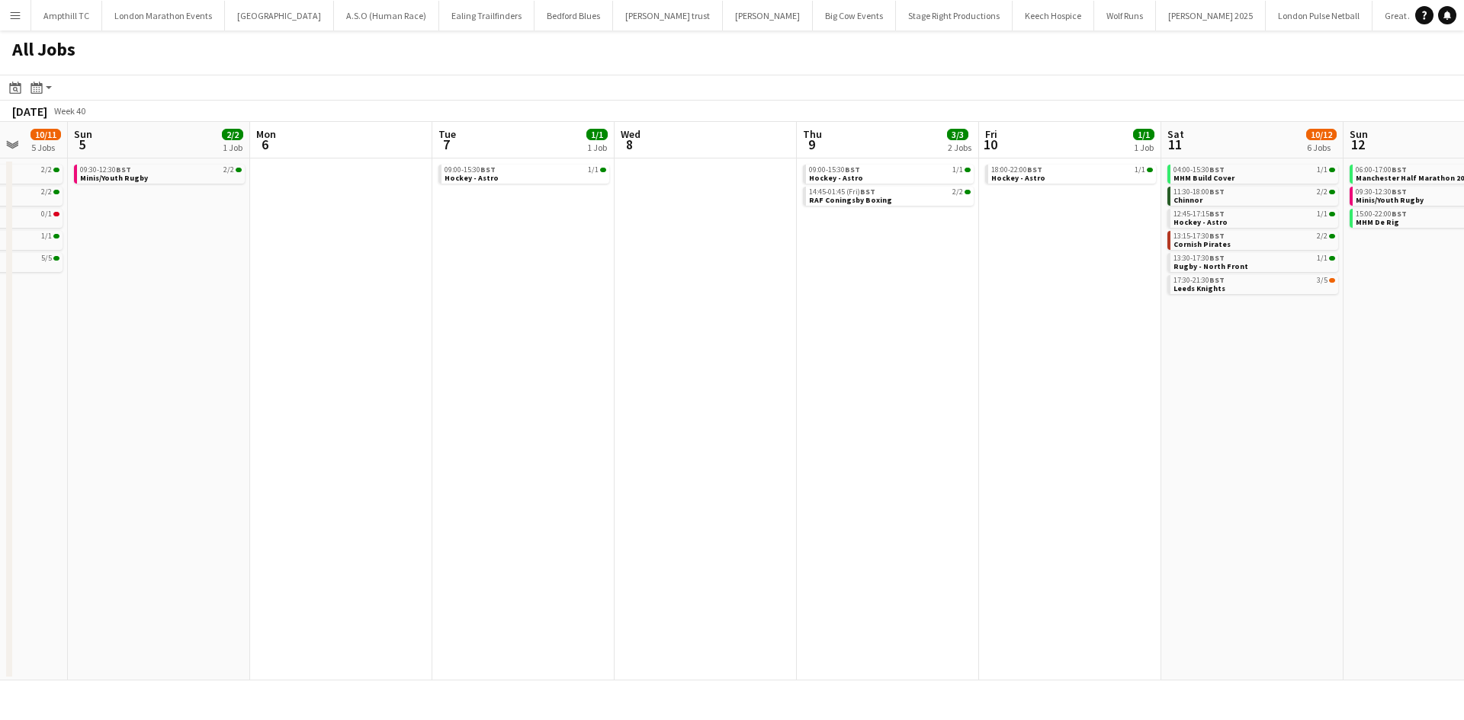
drag, startPoint x: 566, startPoint y: 361, endPoint x: 822, endPoint y: 367, distance: 257.0
click at [842, 361] on app-calendar-viewport "Thu 2 Fri 3 Sat 4 10/11 5 Jobs Sun 5 2/2 1 Job Mon 6 Tue 7 1/1 1 Job Wed 8 Thu …" at bounding box center [732, 401] width 1464 height 559
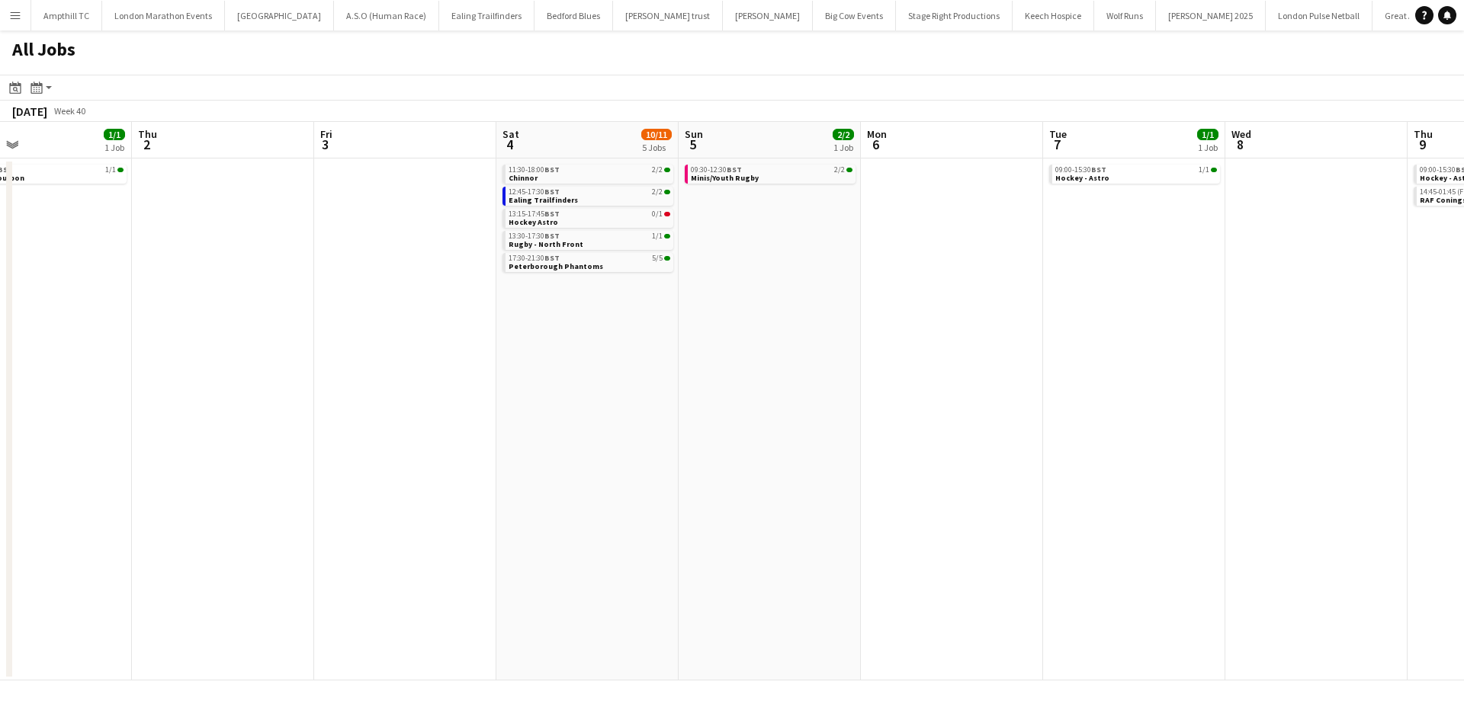
drag, startPoint x: 446, startPoint y: 348, endPoint x: 635, endPoint y: 299, distance: 195.4
click at [666, 348] on app-calendar-viewport "Mon 29 Tue 30 Wed 1 1/1 1 Job Thu 2 Fri 3 Sat 4 10/11 5 Jobs Sun 5 2/2 1 Job Mo…" at bounding box center [732, 401] width 1464 height 559
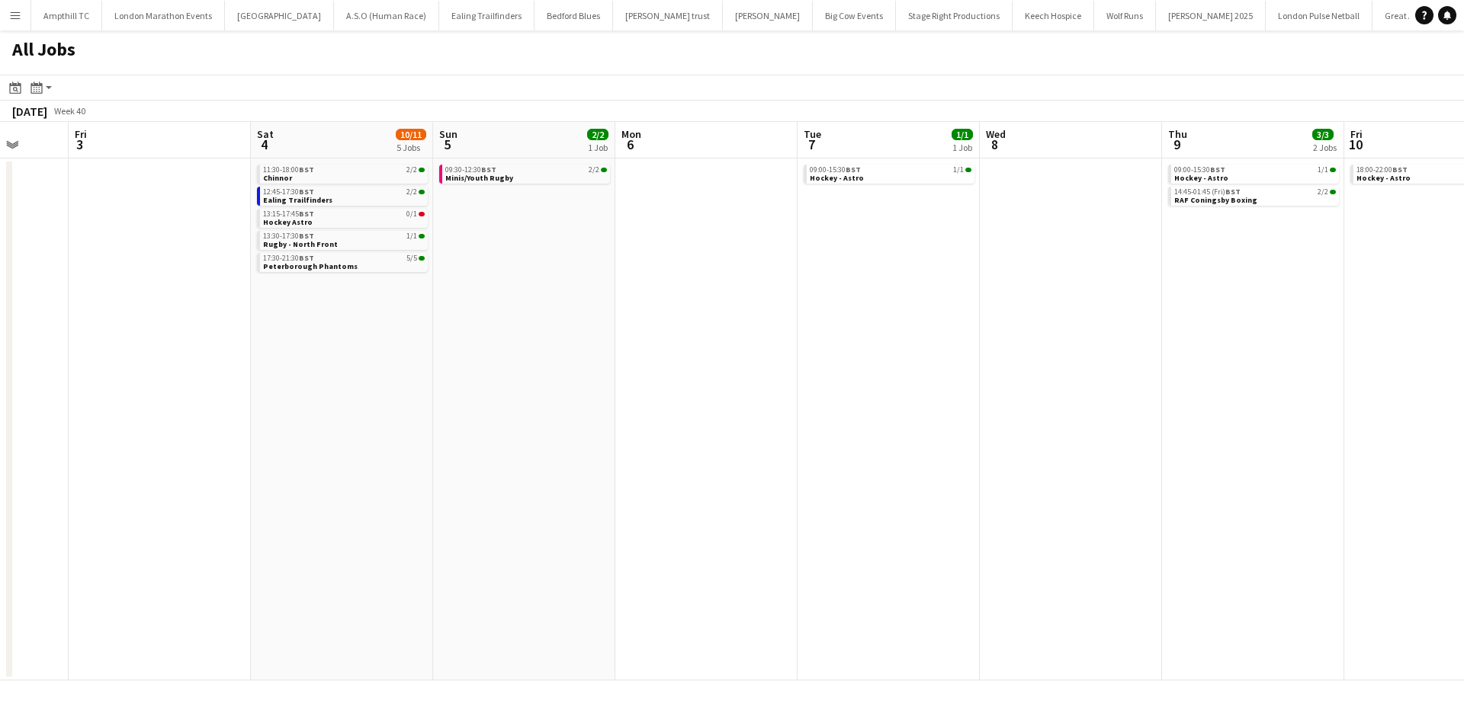
drag, startPoint x: 1040, startPoint y: 226, endPoint x: 470, endPoint y: 313, distance: 576.7
click at [470, 313] on app-calendar-viewport "Mon 29 Tue 30 Wed 1 1/1 1 Job Thu 2 Fri 3 Sat 4 10/11 5 Jobs Sun 5 2/2 1 Job Mo…" at bounding box center [732, 401] width 1464 height 559
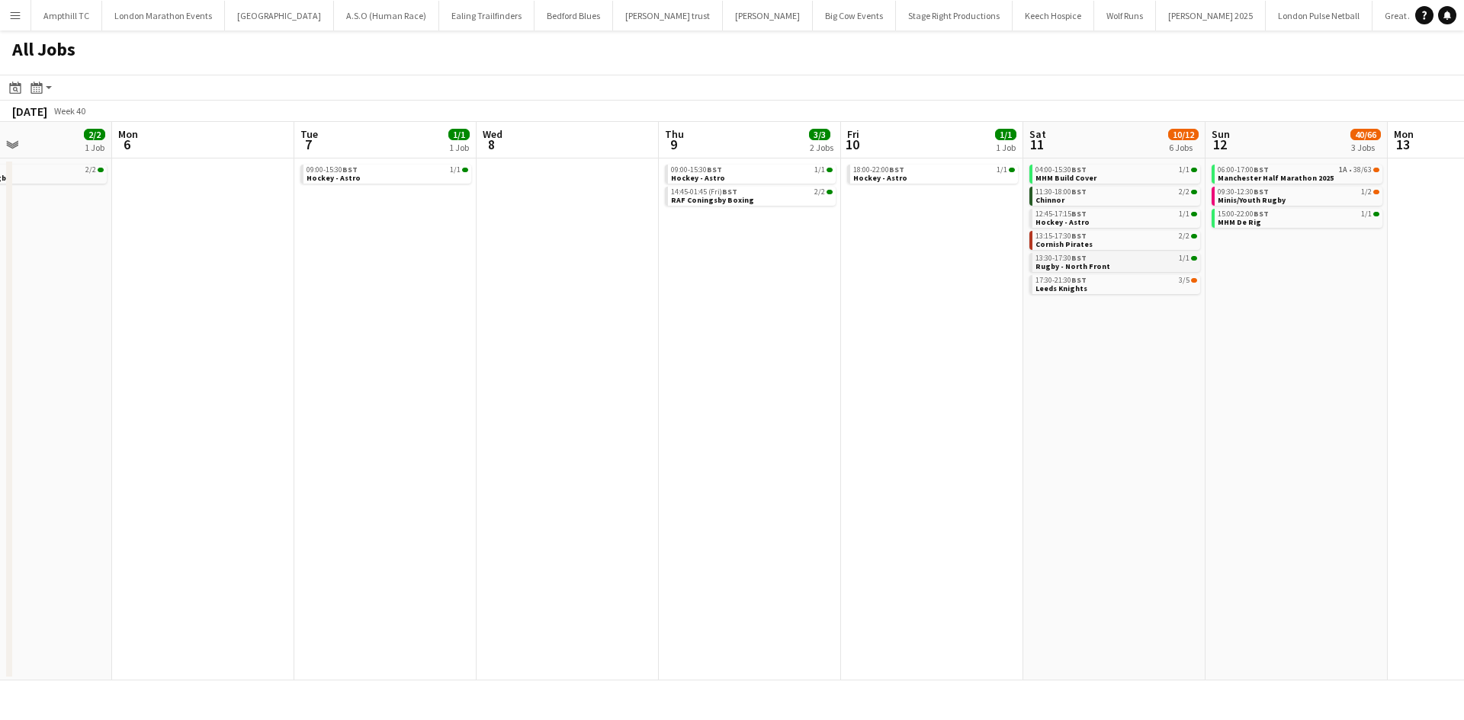
drag, startPoint x: 1189, startPoint y: 236, endPoint x: 1011, endPoint y: 260, distance: 180.0
click at [1011, 260] on app-calendar-viewport "Thu 2 Fri 3 Sat 4 10/11 5 Jobs Sun 5 2/2 1 Job Mon 6 Tue 7 1/1 1 Job Wed 8 Thu …" at bounding box center [732, 401] width 1464 height 559
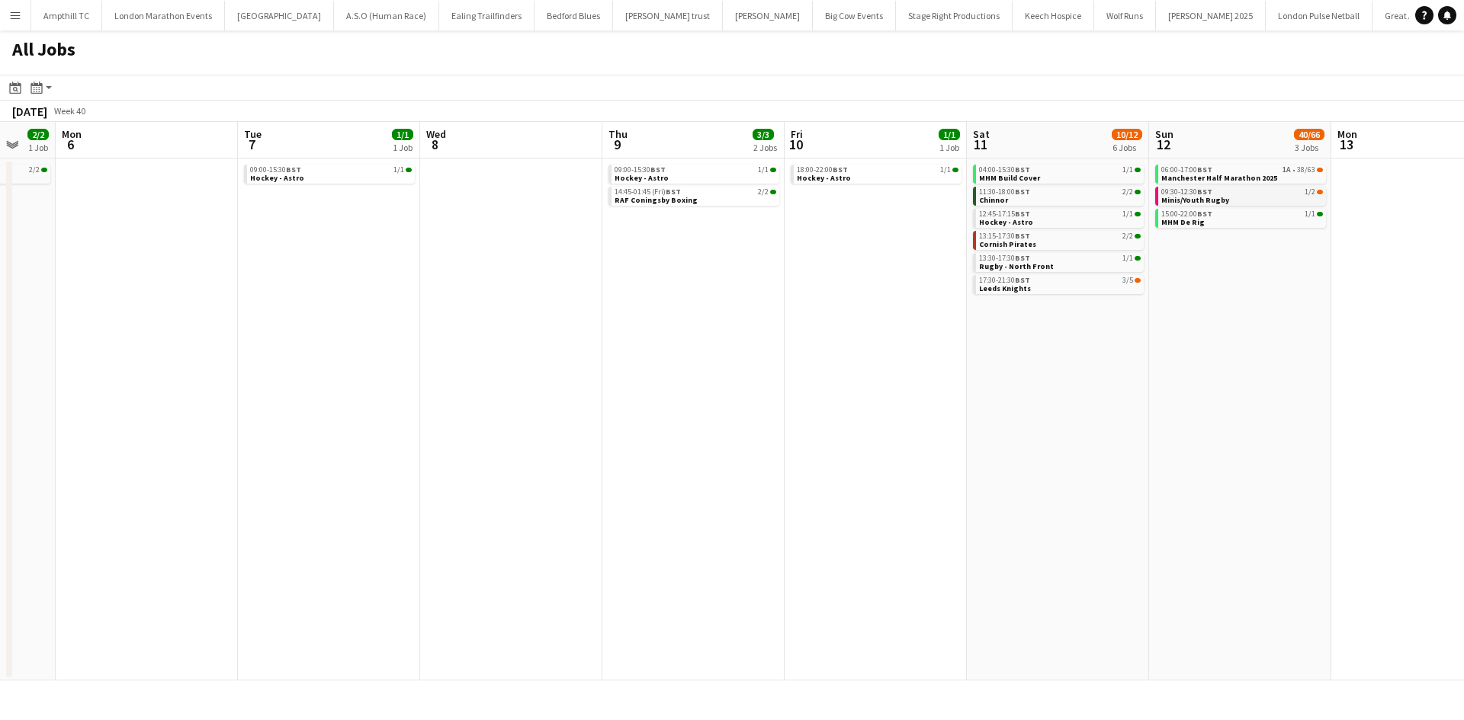
click at [1248, 193] on div "09:30-12:30 BST 1/2" at bounding box center [1242, 192] width 162 height 8
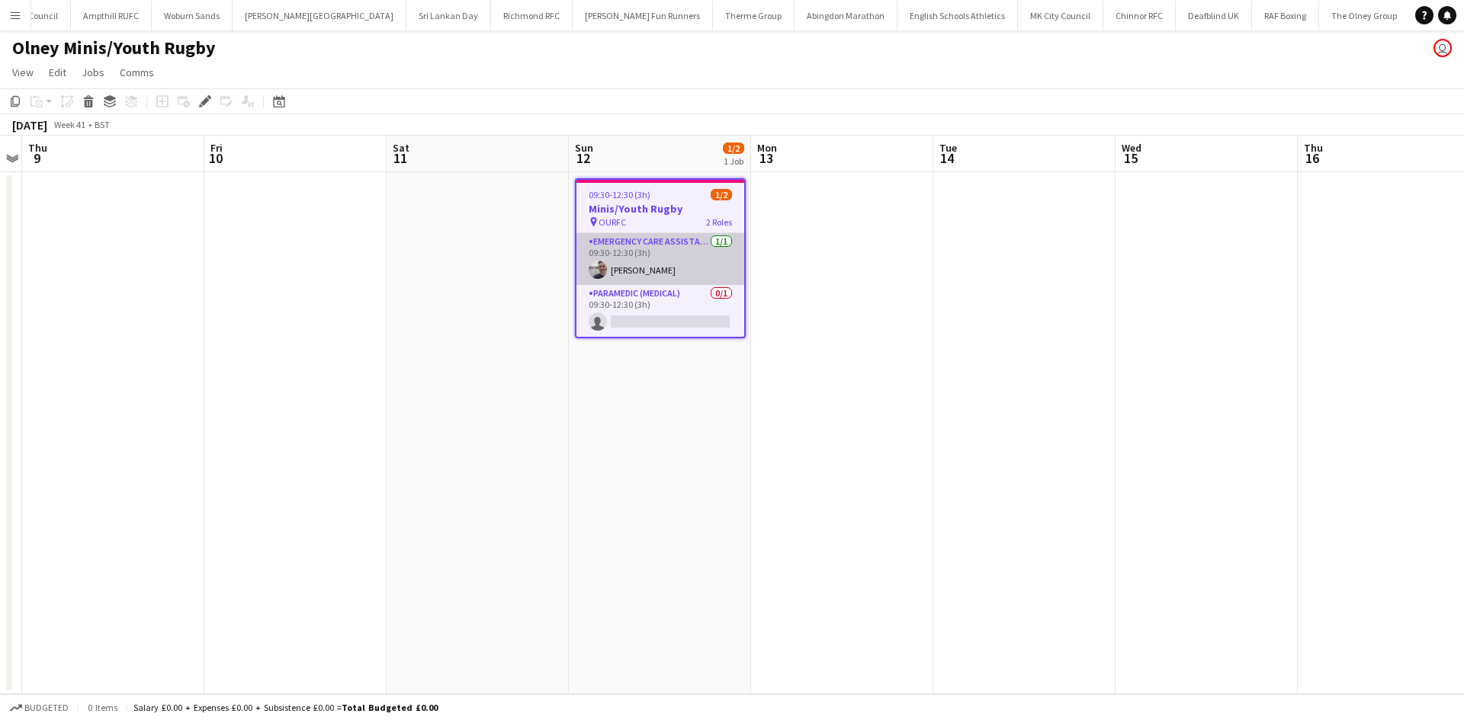
scroll to position [0, 1829]
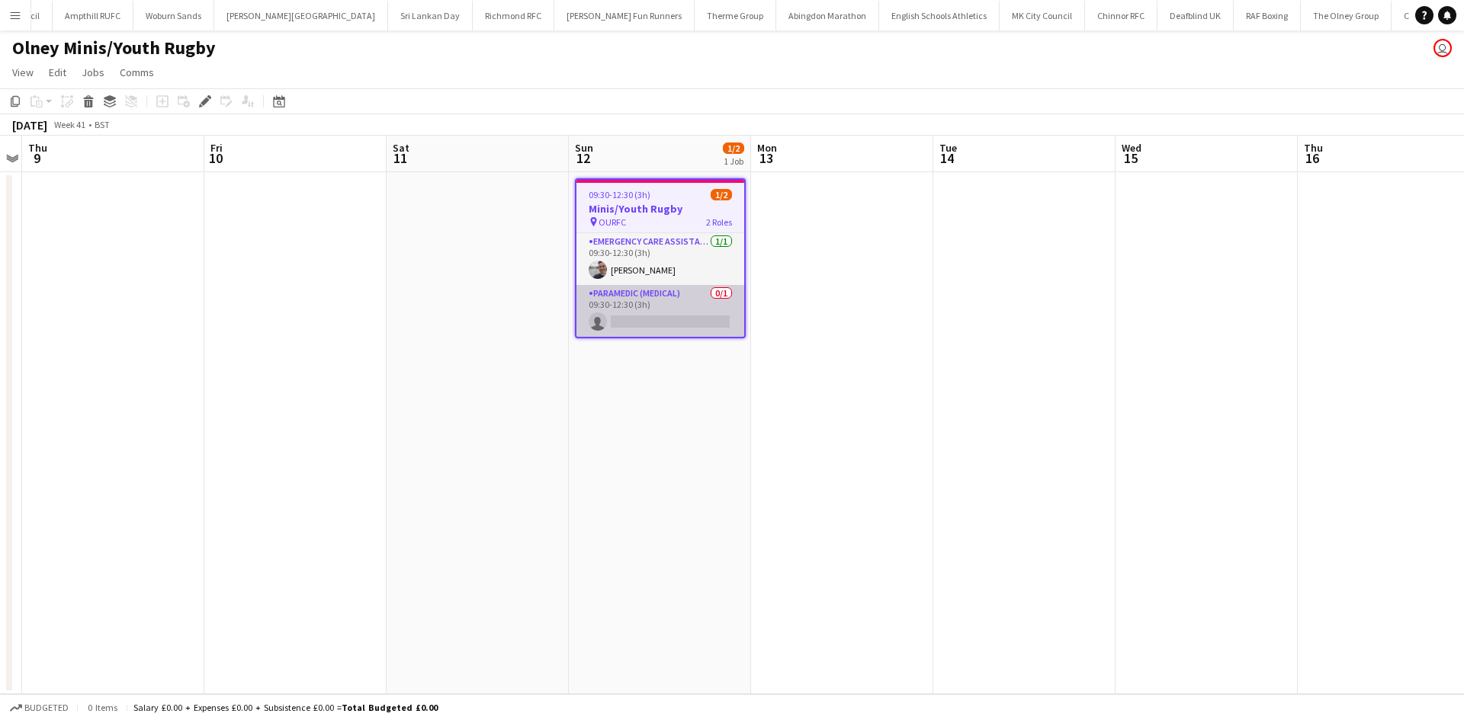
click at [669, 316] on app-card-role "Paramedic (Medical) 0/1 09:30-12:30 (3h) single-neutral-actions" at bounding box center [660, 311] width 168 height 52
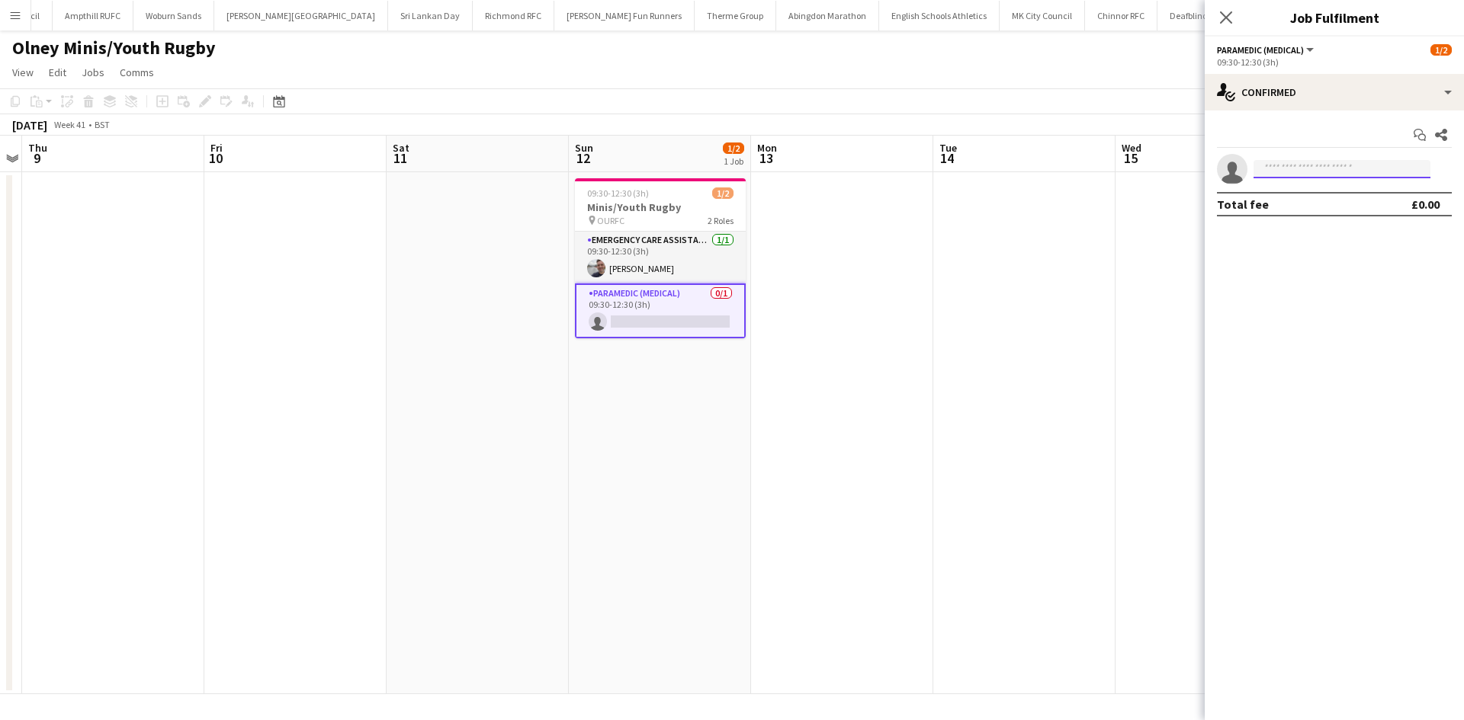
click at [1278, 162] on input at bounding box center [1341, 169] width 177 height 18
type input "***"
click at [1294, 198] on span "ashleyjones2603@gmail.com" at bounding box center [1341, 203] width 152 height 12
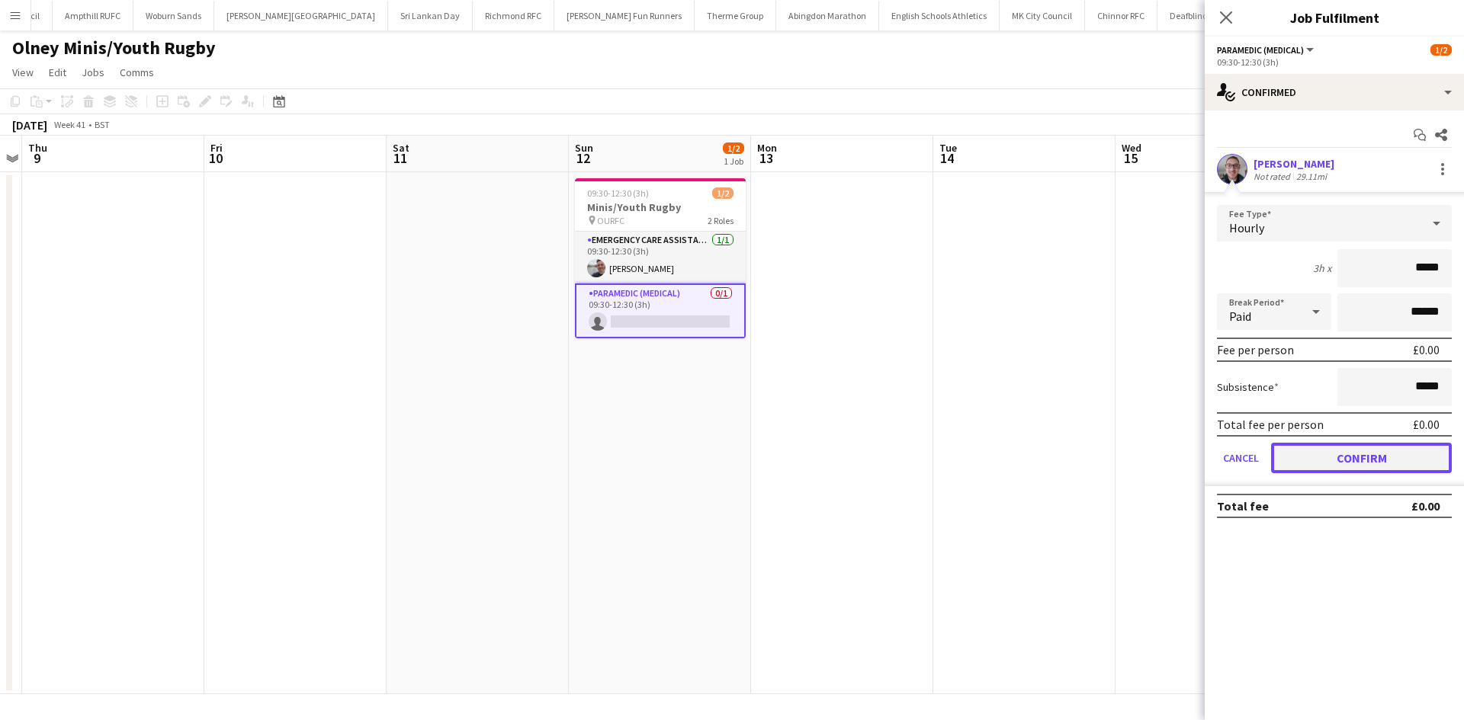
click at [1326, 460] on button "Confirm" at bounding box center [1361, 458] width 181 height 30
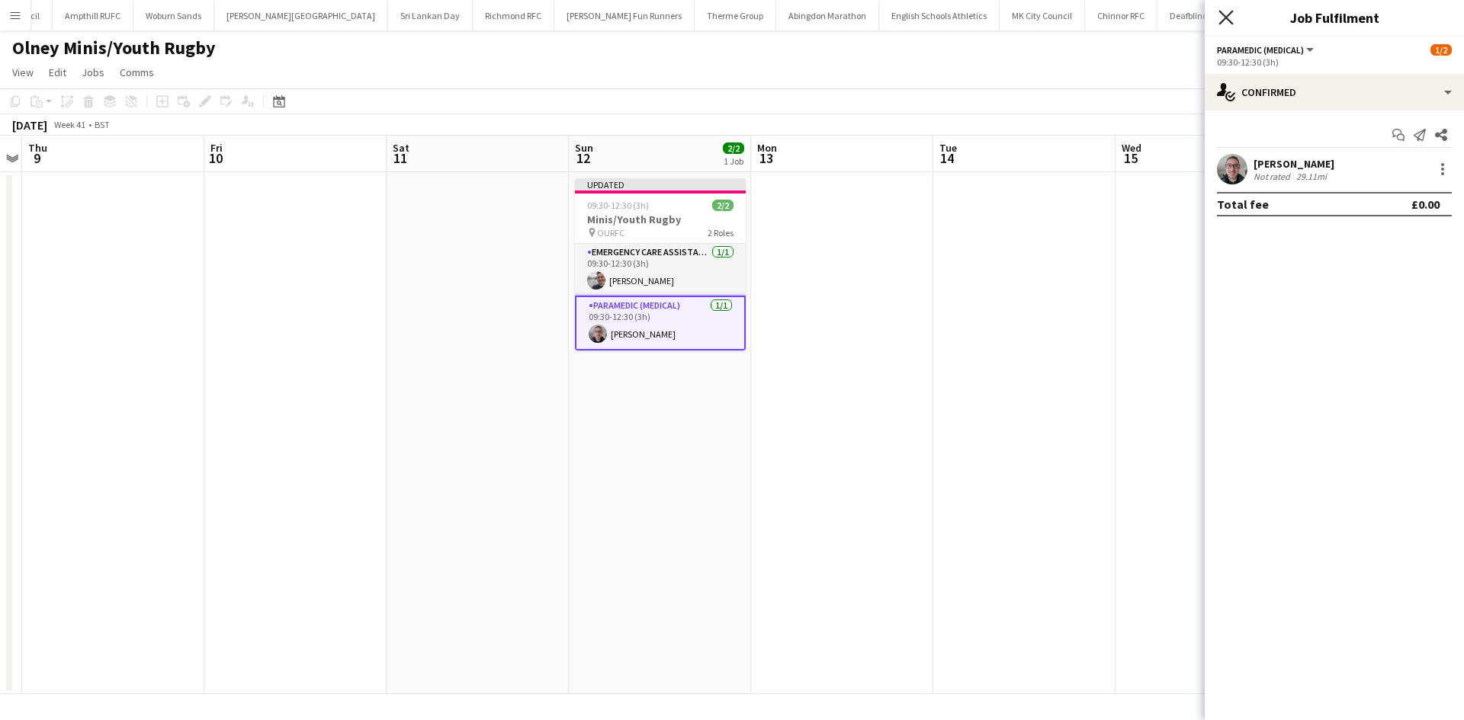
click at [1226, 17] on icon at bounding box center [1225, 17] width 14 height 14
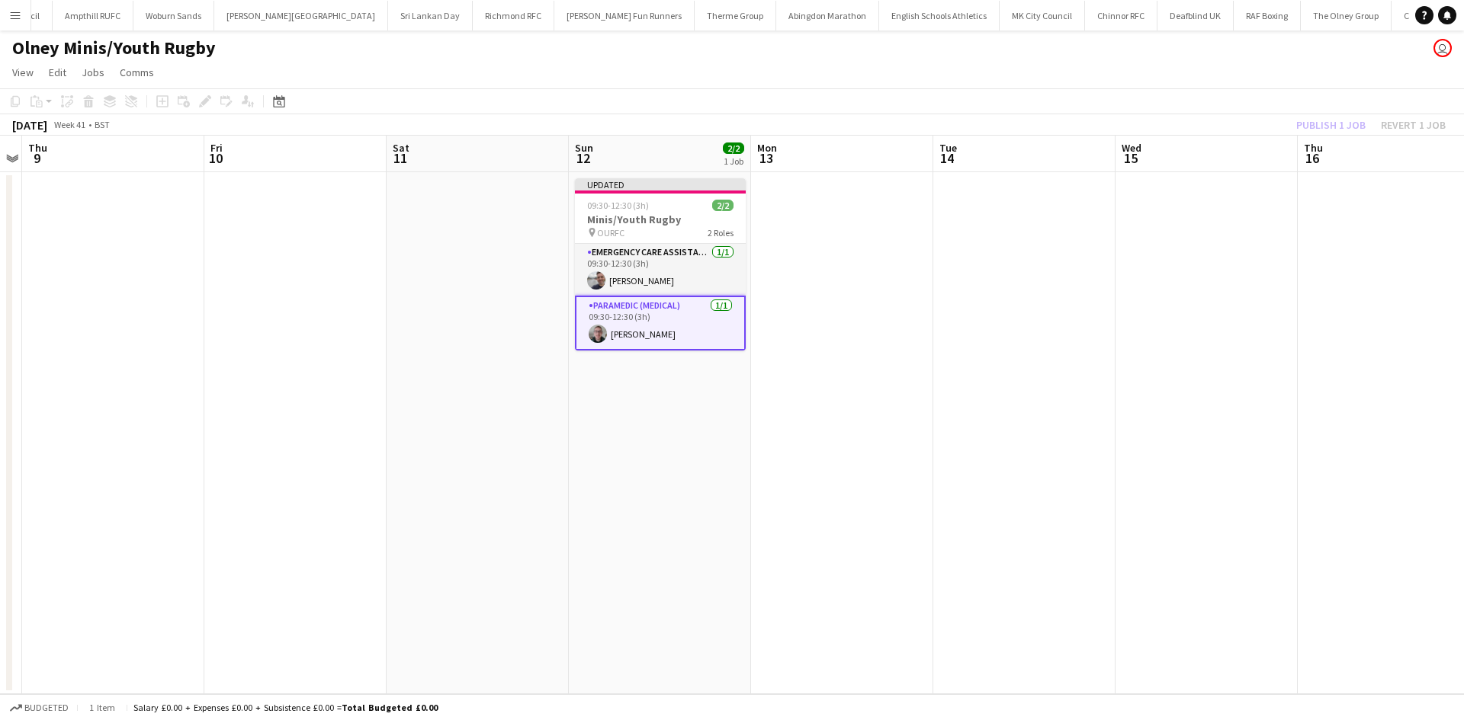
click at [1306, 133] on div "Publish 1 job Revert 1 job" at bounding box center [1371, 125] width 186 height 20
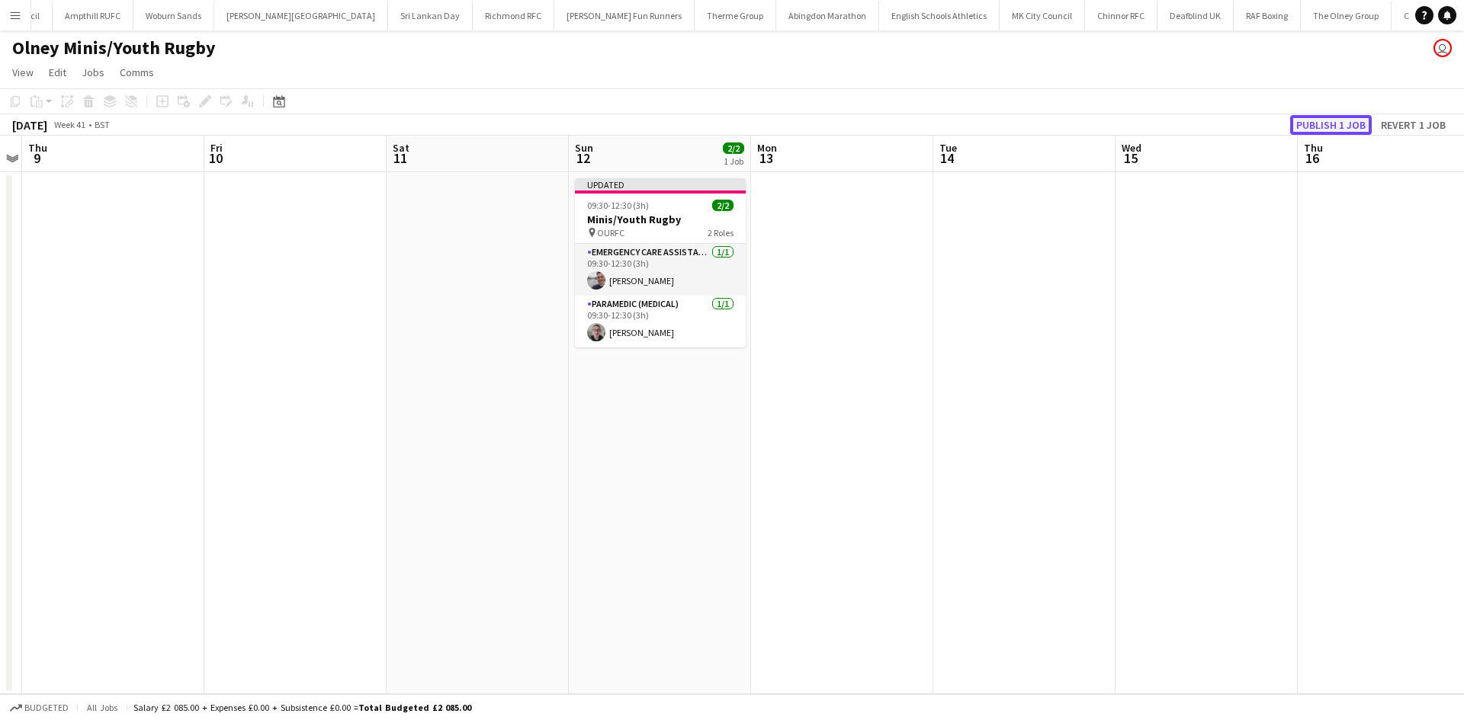
click at [1314, 127] on button "Publish 1 job" at bounding box center [1331, 125] width 82 height 20
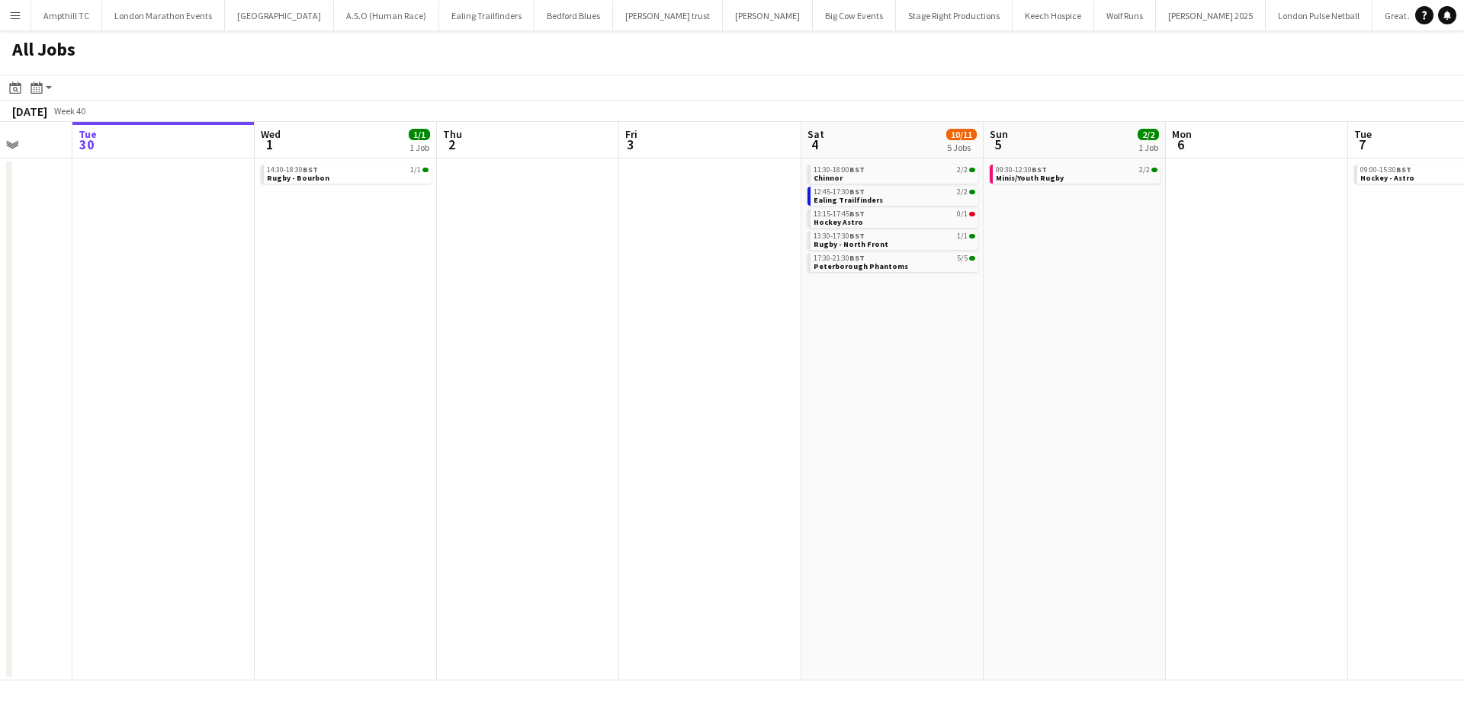
drag, startPoint x: 1220, startPoint y: 278, endPoint x: 694, endPoint y: 315, distance: 527.2
click at [683, 314] on app-calendar-viewport "Sat 27 7/7 2 Jobs Sun 28 2/2 1 Job Mon 29 Tue 30 Wed 1 1/1 1 Job Thu 2 Fri 3 Sa…" at bounding box center [732, 401] width 1464 height 559
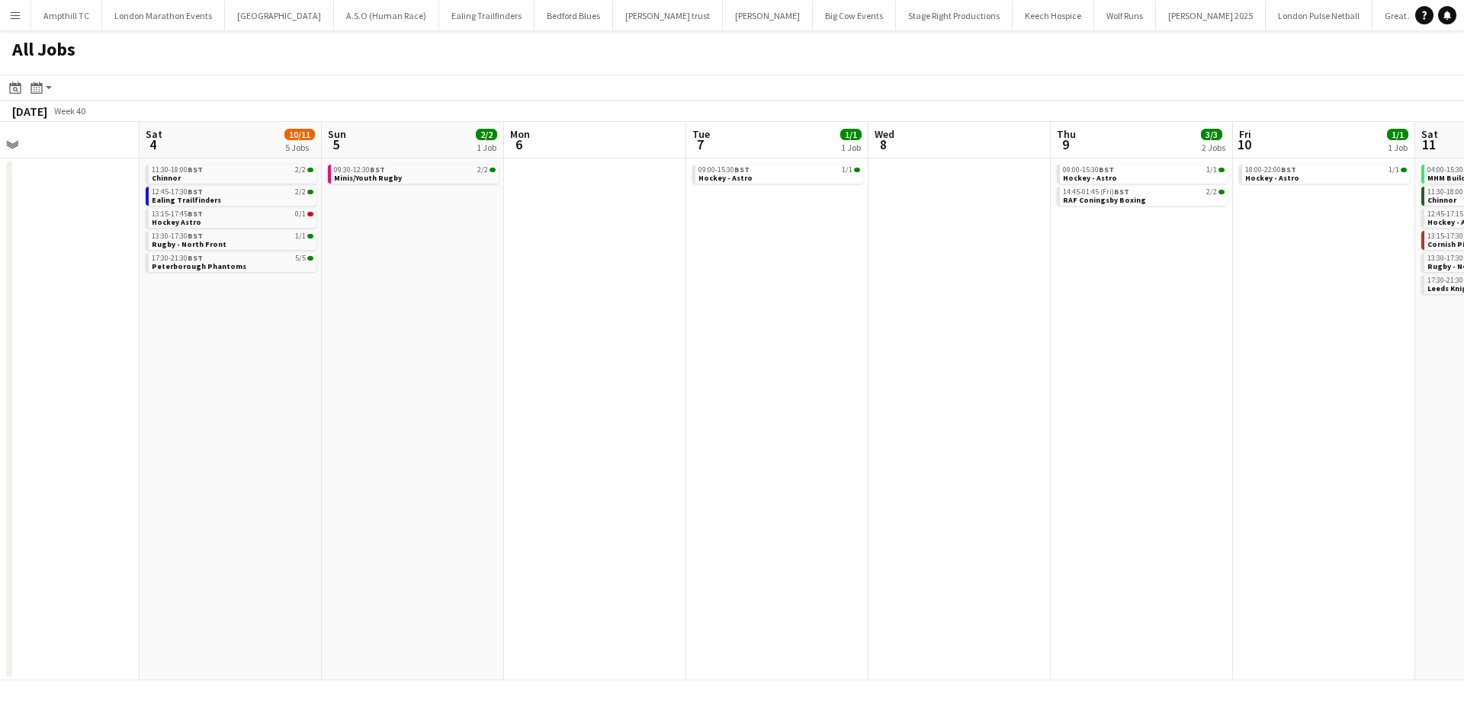
click at [617, 323] on app-all-jobs "All Jobs Date picker SEP 2025 SEP 2025 Monday M Tuesday T Wednesday W Thursday …" at bounding box center [732, 355] width 1464 height 650
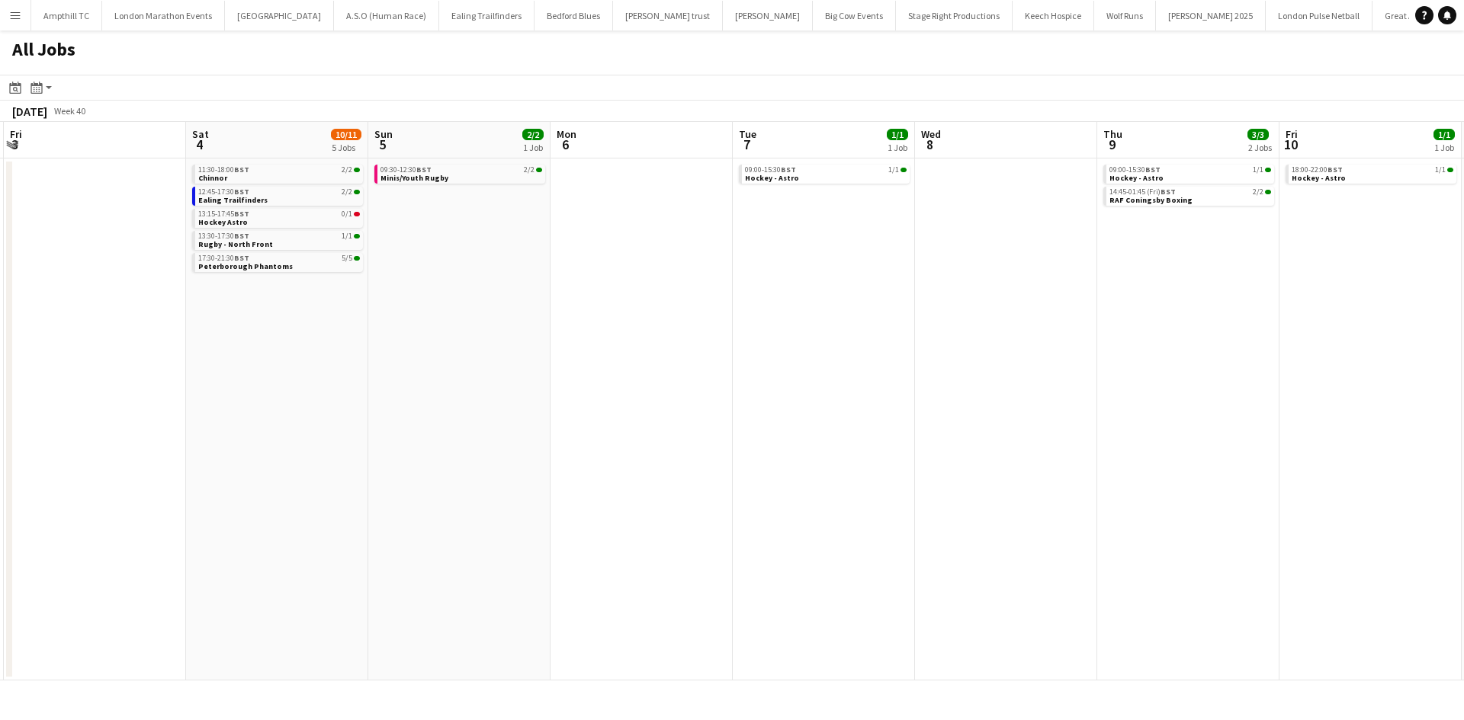
drag, startPoint x: 833, startPoint y: 313, endPoint x: 1104, endPoint y: 313, distance: 270.6
click at [1104, 313] on app-calendar-viewport "Wed 1 1/1 1 Job Thu 2 Fri 3 Sat 4 10/11 5 Jobs Sun 5 2/2 1 Job Mon 6 Tue 7 1/1 …" at bounding box center [732, 401] width 1464 height 559
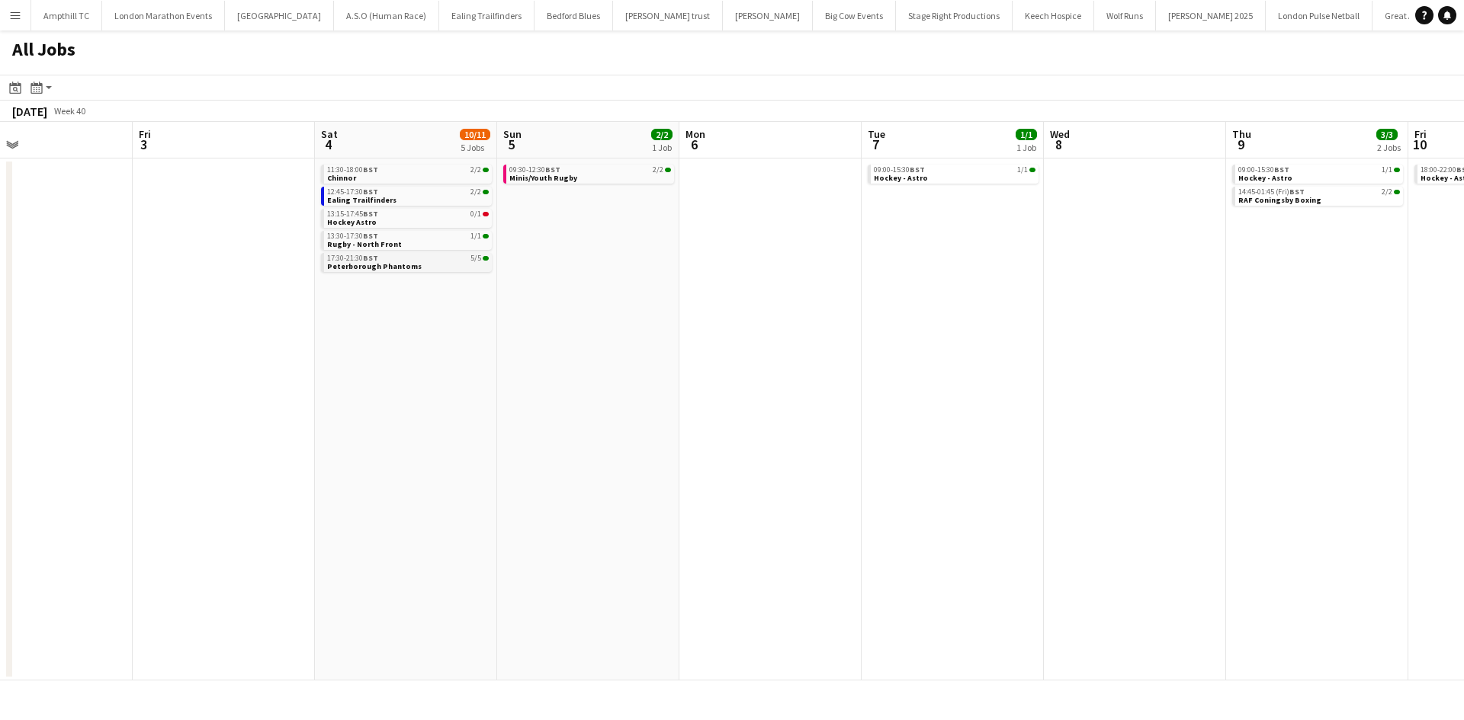
click at [380, 266] on span "Peterborough Phantoms" at bounding box center [374, 266] width 95 height 10
click at [560, 188] on app-date-cell "09:30-12:30 BST 2/2 Minis/Youth Rugby" at bounding box center [588, 420] width 182 height 522
click at [566, 221] on app-date-cell "09:30-12:30 BST 2/2 Minis/Youth Rugby" at bounding box center [588, 420] width 182 height 522
drag, startPoint x: 1302, startPoint y: 21, endPoint x: 661, endPoint y: 35, distance: 641.2
click at [660, 35] on div "Menu Boards Boards Boards All jobs Status Workforce Workforce My Workforce Recr…" at bounding box center [732, 360] width 1464 height 720
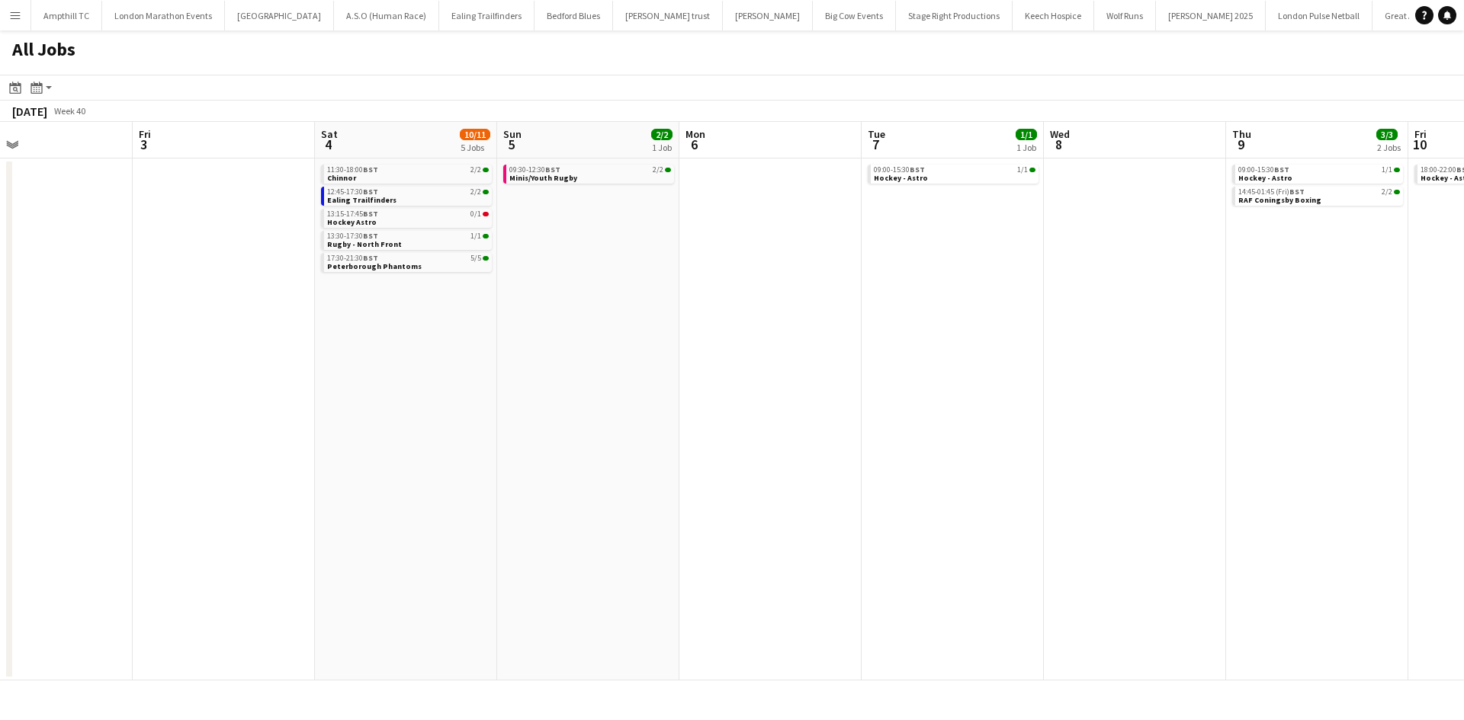
click at [423, 308] on app-calendar-viewport "Tue 30 Wed 1 1/1 1 Job Thu 2 Fri 3 Sat 4 10/11 5 Jobs Sun 5 2/2 1 Job Mon 6 Tue…" at bounding box center [732, 401] width 1464 height 559
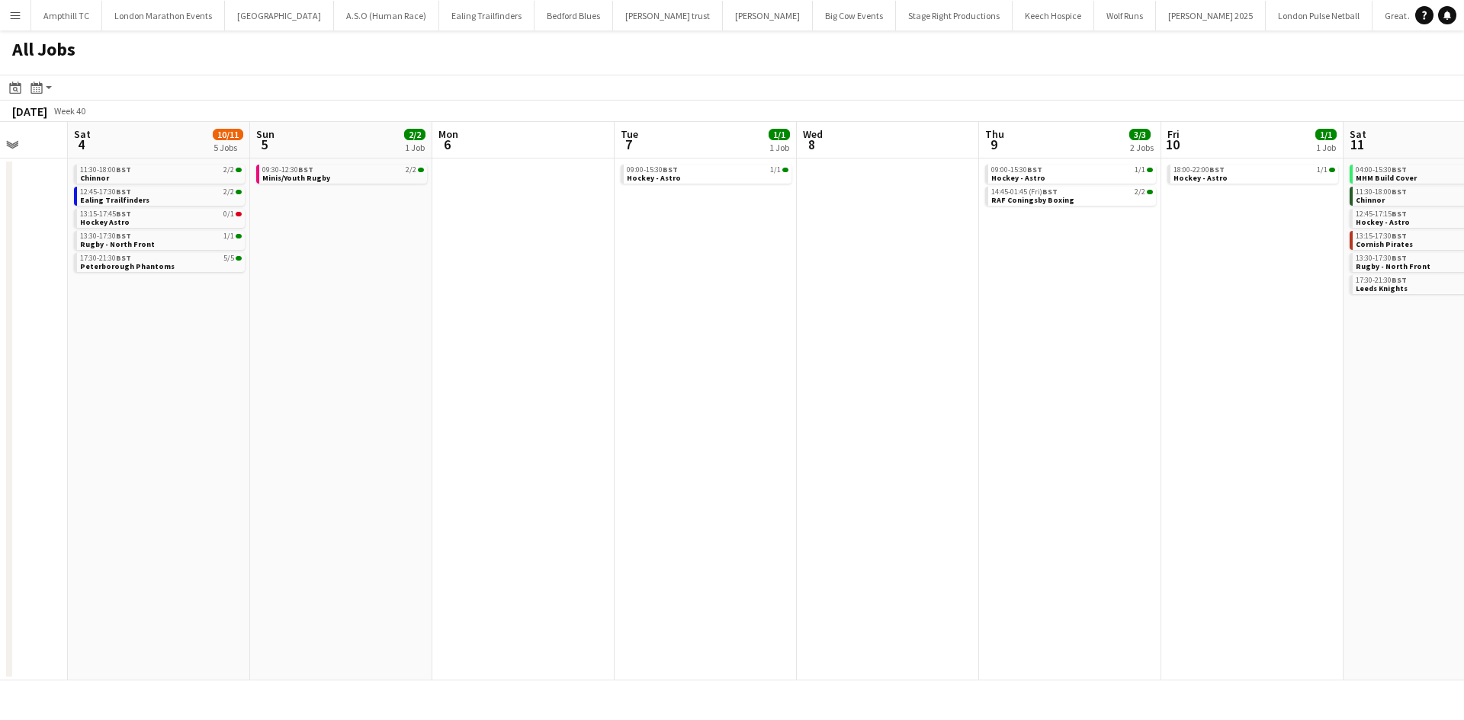
drag, startPoint x: 761, startPoint y: 293, endPoint x: 402, endPoint y: 277, distance: 359.4
click at [324, 297] on app-calendar-viewport "Tue 30 Wed 1 1/1 1 Job Thu 2 Fri 3 Sat 4 10/11 5 Jobs Sun 5 2/2 1 Job Mon 6 Tue…" at bounding box center [732, 401] width 1464 height 559
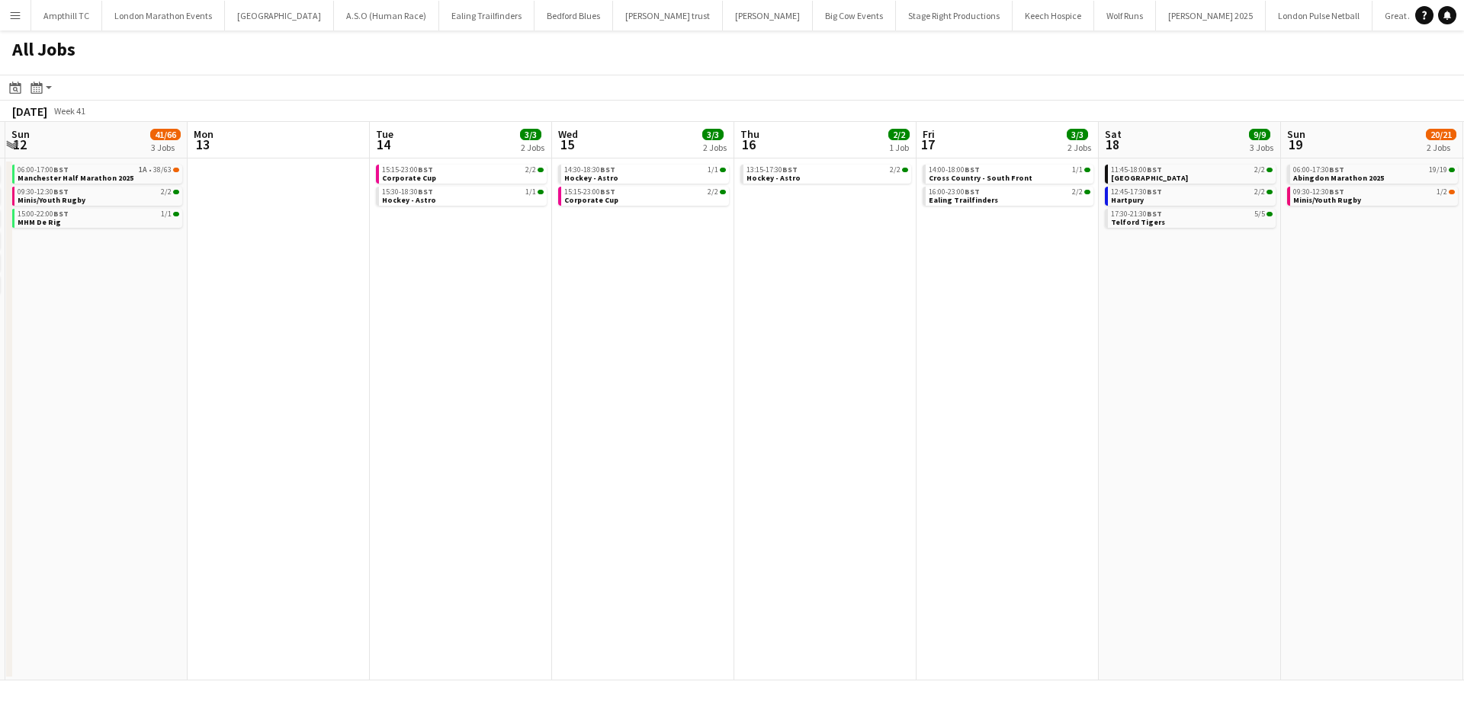
scroll to position [0, 658]
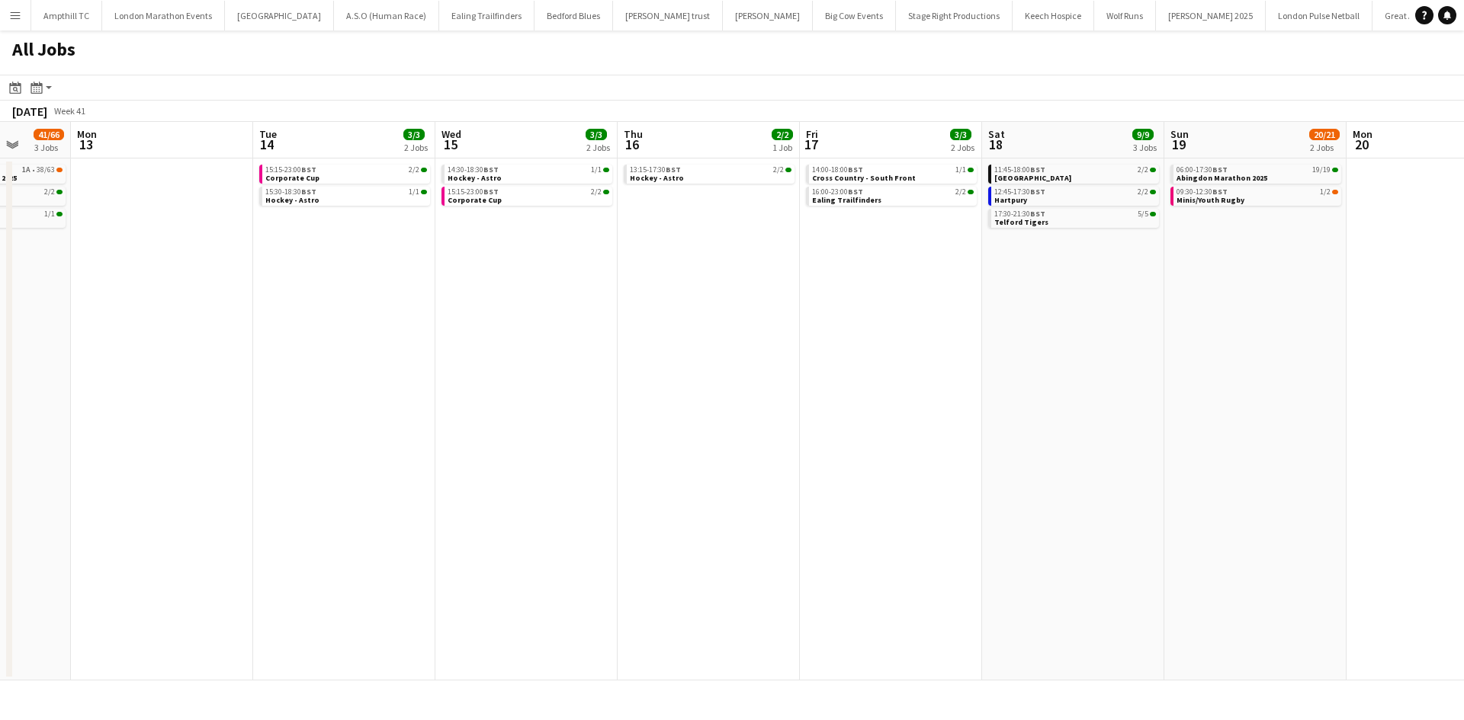
drag, startPoint x: 1200, startPoint y: 329, endPoint x: 0, endPoint y: 345, distance: 1199.9
click at [0, 345] on app-calendar-viewport "Thu 9 3/3 2 Jobs Fri 10 1/1 1 Job Sat 11 10/12 6 Jobs Sun 12 41/66 3 Jobs Mon 1…" at bounding box center [732, 401] width 1464 height 559
click at [936, 198] on link "16:00-23:00 BST 2/2 Ealing Trailfinders" at bounding box center [893, 196] width 162 height 18
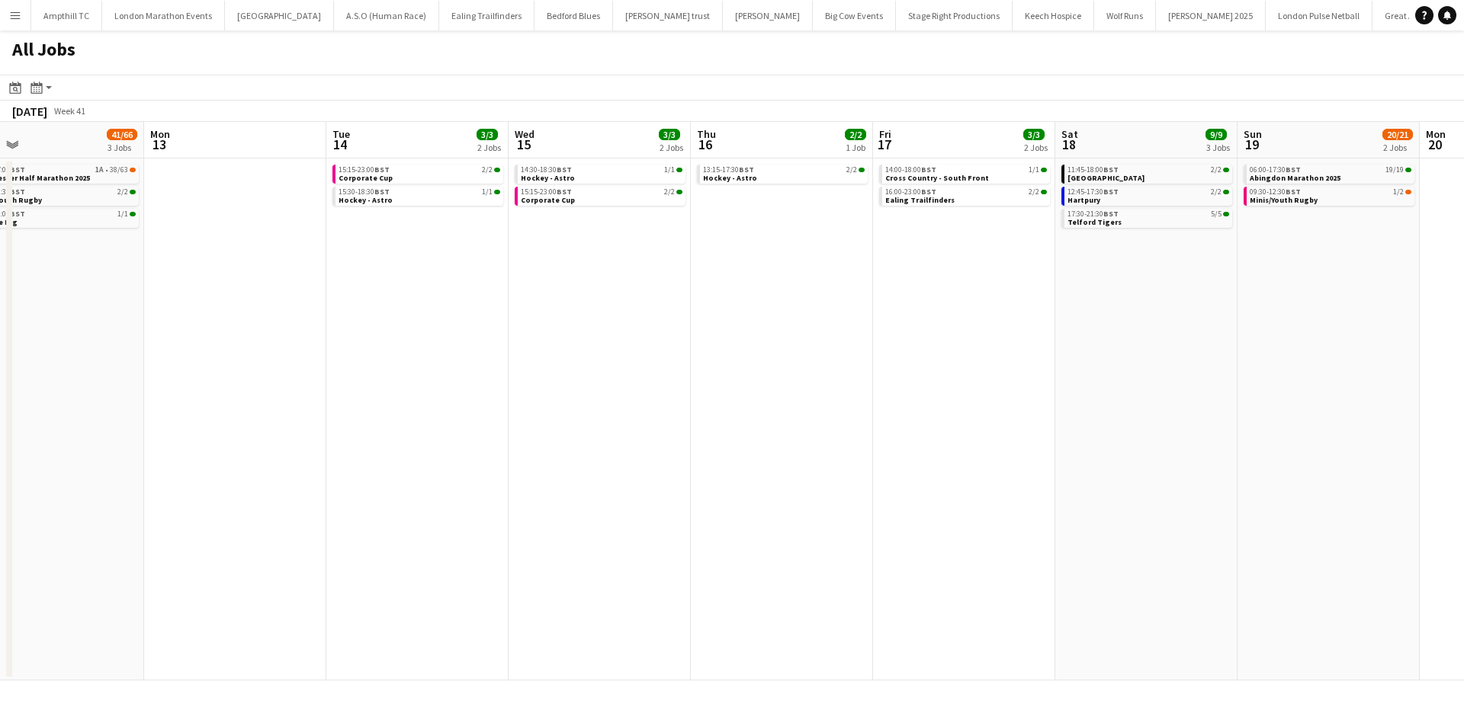
drag, startPoint x: 585, startPoint y: 403, endPoint x: 829, endPoint y: 391, distance: 245.0
click at [813, 391] on app-calendar-viewport "Thu 9 3/3 2 Jobs Fri 10 1/1 1 Job Sat 11 10/12 6 Jobs Sun 12 41/66 3 Jobs Mon 1…" at bounding box center [732, 401] width 1464 height 559
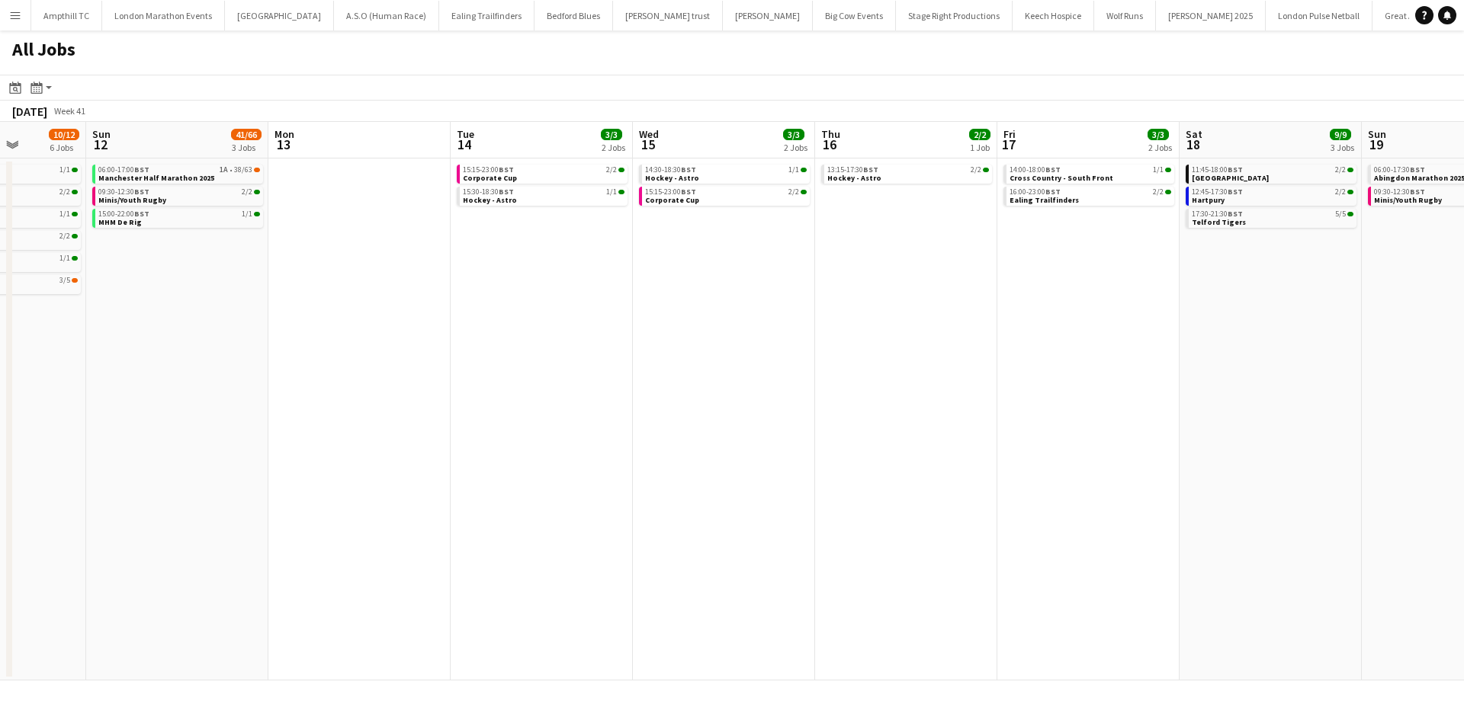
drag, startPoint x: 450, startPoint y: 355, endPoint x: 543, endPoint y: 355, distance: 93.0
click at [543, 355] on app-calendar-viewport "Thu 9 3/3 2 Jobs Fri 10 1/1 1 Job Sat 11 10/12 6 Jobs Sun 12 41/66 3 Jobs Mon 1…" at bounding box center [732, 401] width 1464 height 559
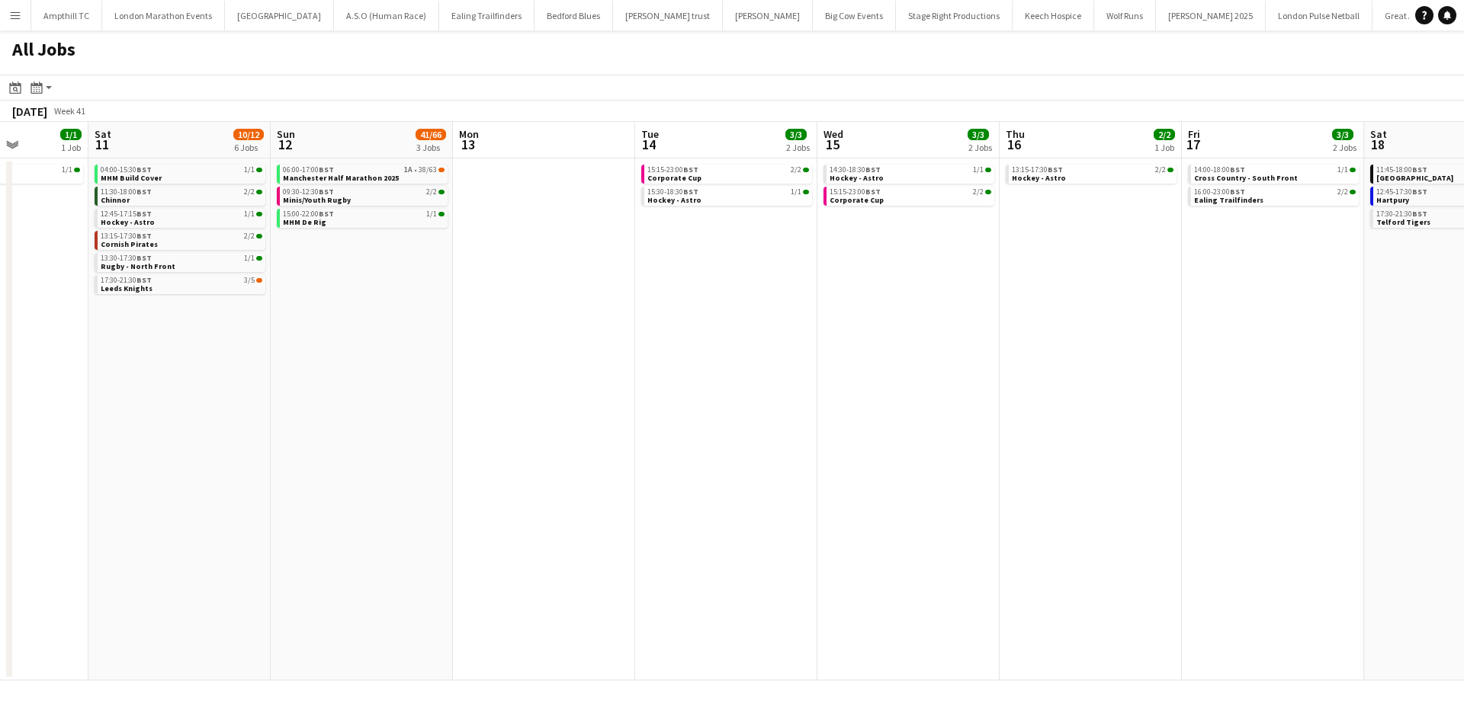
drag, startPoint x: 428, startPoint y: 355, endPoint x: 602, endPoint y: 355, distance: 174.6
click at [601, 355] on app-calendar-viewport "Wed 8 Thu 9 3/3 2 Jobs Fri 10 1/1 1 Job Sat 11 10/12 6 Jobs Sun 12 41/66 3 Jobs…" at bounding box center [732, 401] width 1464 height 559
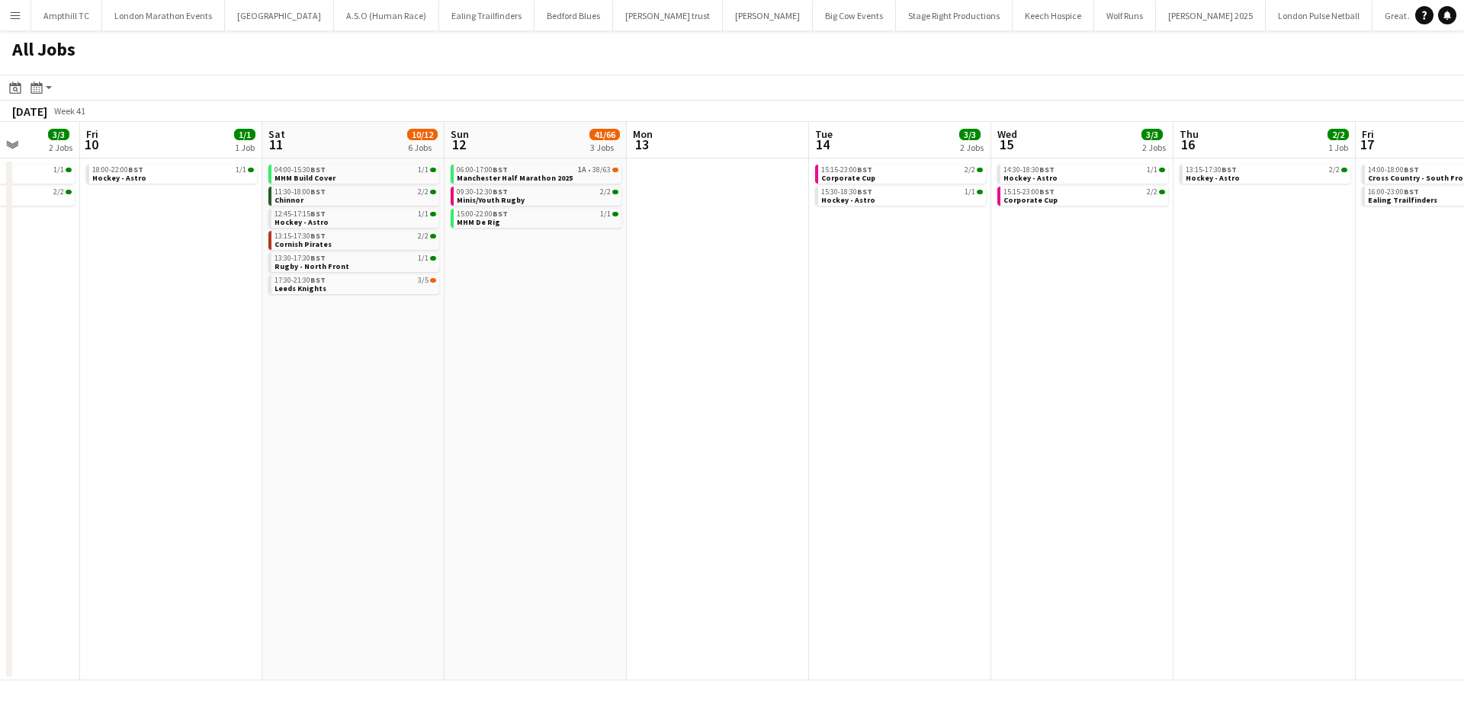
drag, startPoint x: 515, startPoint y: 355, endPoint x: 582, endPoint y: 355, distance: 67.1
click at [579, 355] on app-calendar-viewport "Tue 7 1/1 1 Job Wed 8 Thu 9 3/3 2 Jobs Fri 10 1/1 1 Job Sat 11 10/12 6 Jobs Sun…" at bounding box center [732, 401] width 1464 height 559
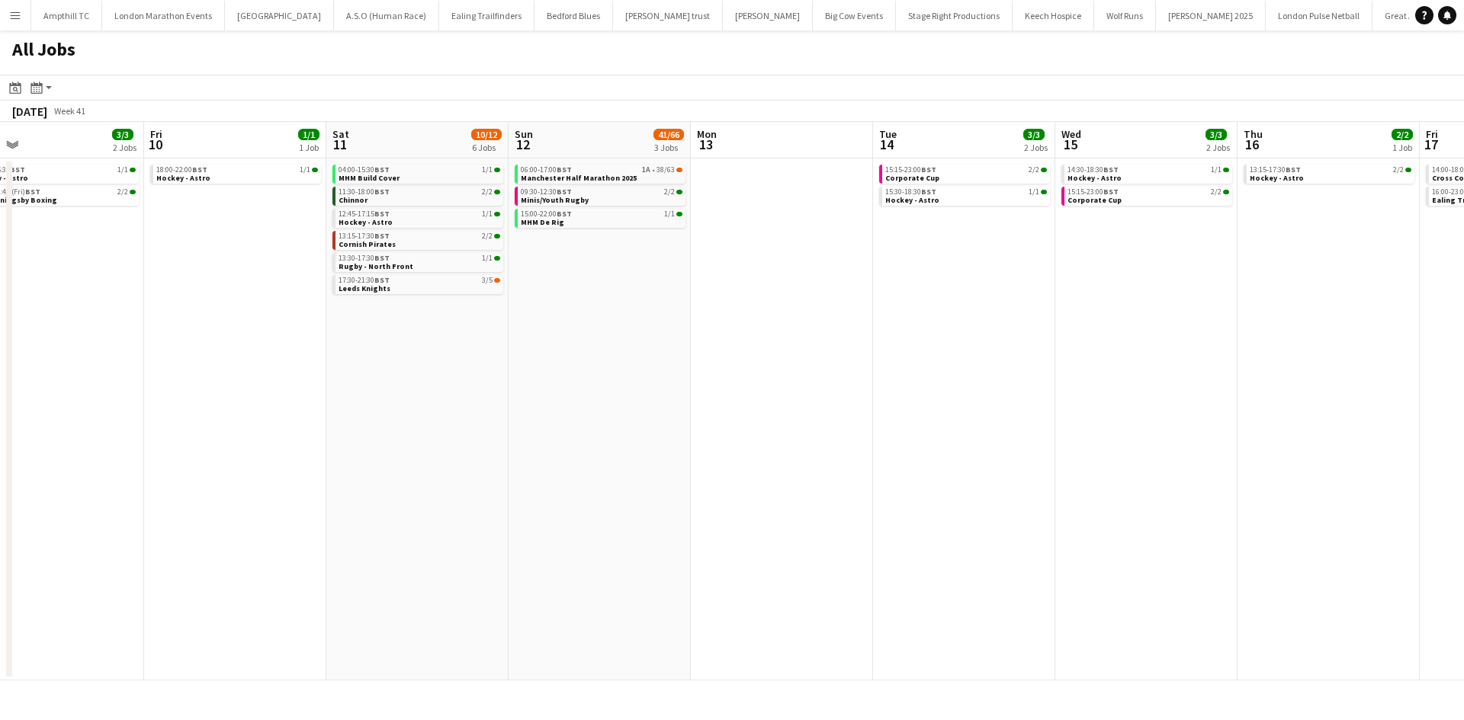
click at [608, 260] on app-date-cell "06:00-17:00 BST 1A • 38/63 Manchester Half Marathon 2025 09:30-12:30 BST 2/2 Mi…" at bounding box center [599, 420] width 182 height 522
click at [198, 181] on span "Hockey - Astro" at bounding box center [183, 178] width 54 height 10
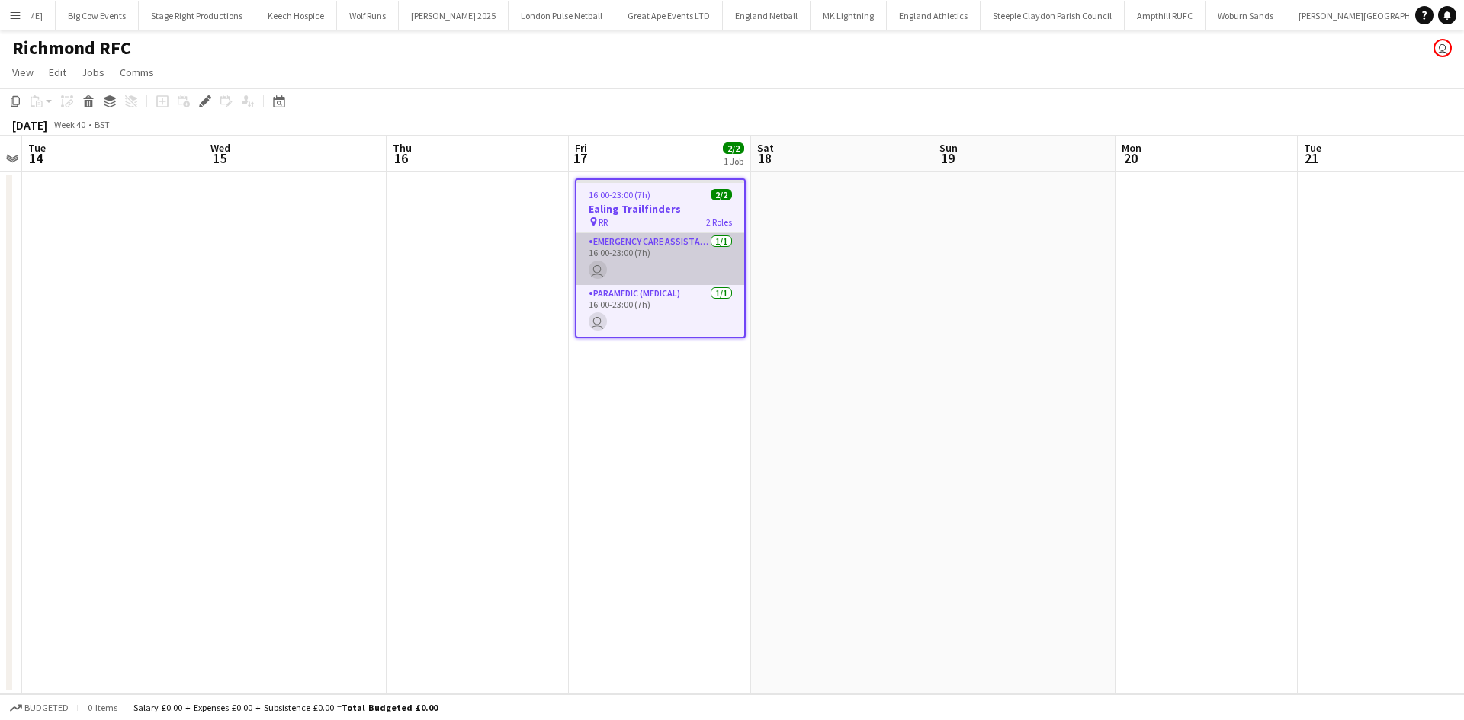
scroll to position [0, 763]
click at [14, 100] on icon "Copy" at bounding box center [15, 101] width 12 height 12
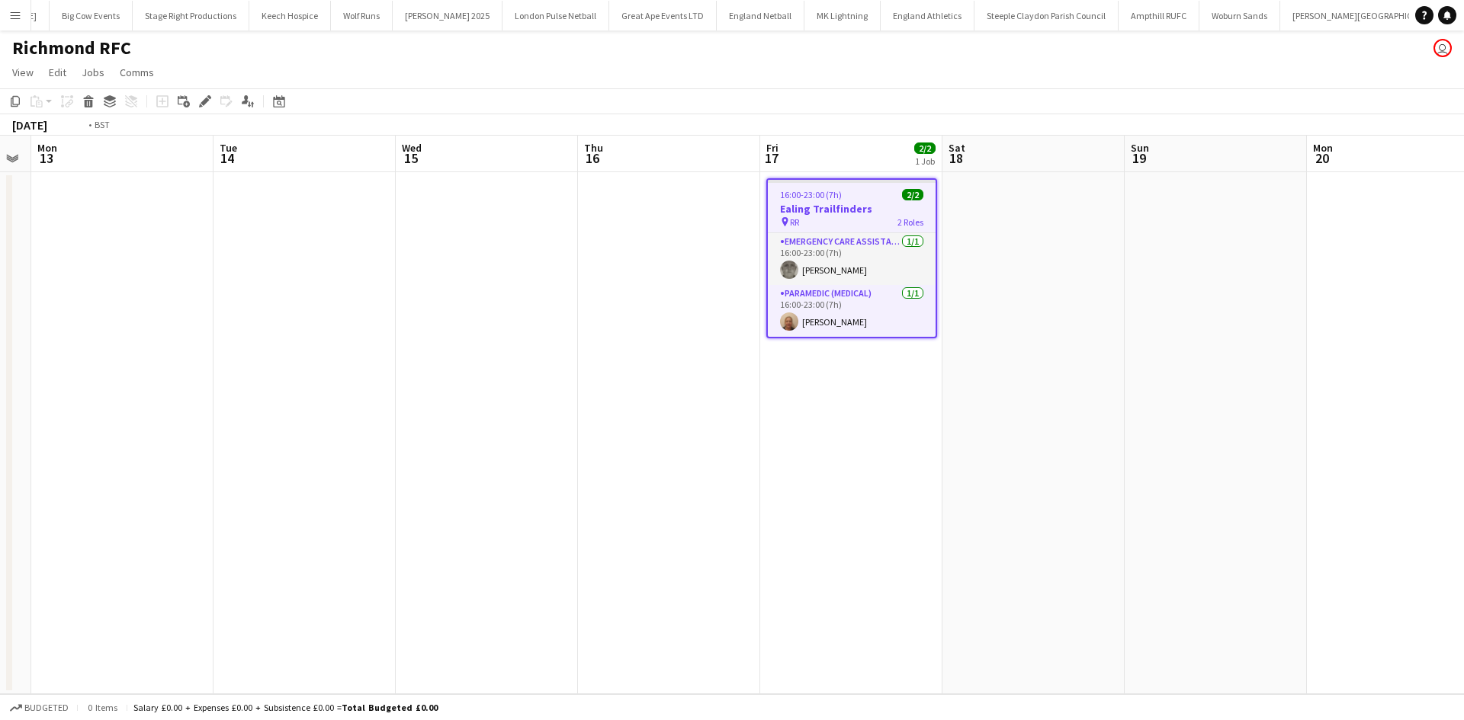
drag, startPoint x: 671, startPoint y: 294, endPoint x: 706, endPoint y: 296, distance: 35.1
click at [704, 295] on app-calendar-viewport "Sat 11 Sun 12 Mon 13 Tue 14 Wed 15 Thu 16 Fri 17 2/2 1 Job Sat 18 Sun 19 Mon 20…" at bounding box center [732, 415] width 1464 height 559
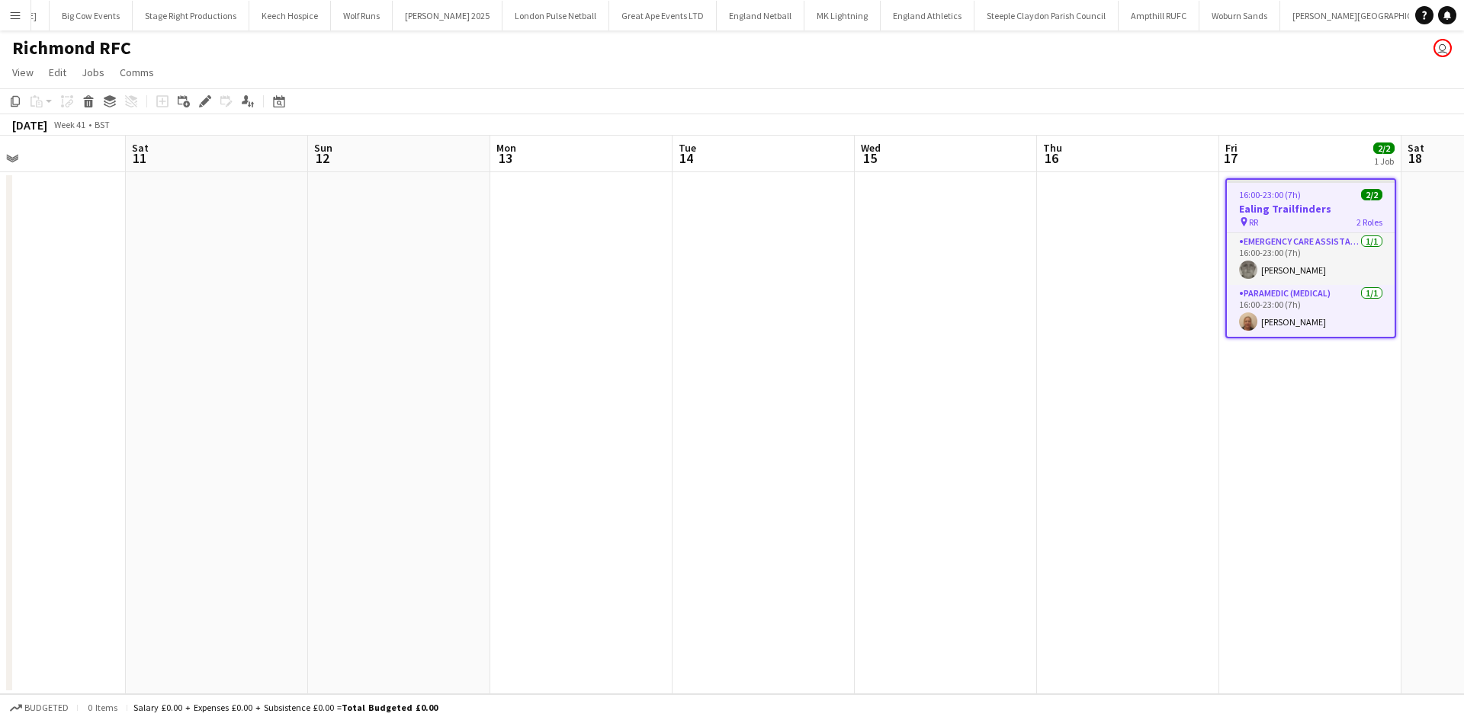
drag, startPoint x: 430, startPoint y: 332, endPoint x: 1030, endPoint y: 336, distance: 599.9
click at [1047, 332] on app-calendar-viewport "Wed 8 Thu 9 Fri 10 Sat 11 Sun 12 Mon 13 Tue 14 Wed 15 Thu 16 Fri 17 2/2 1 Job S…" at bounding box center [732, 415] width 1464 height 559
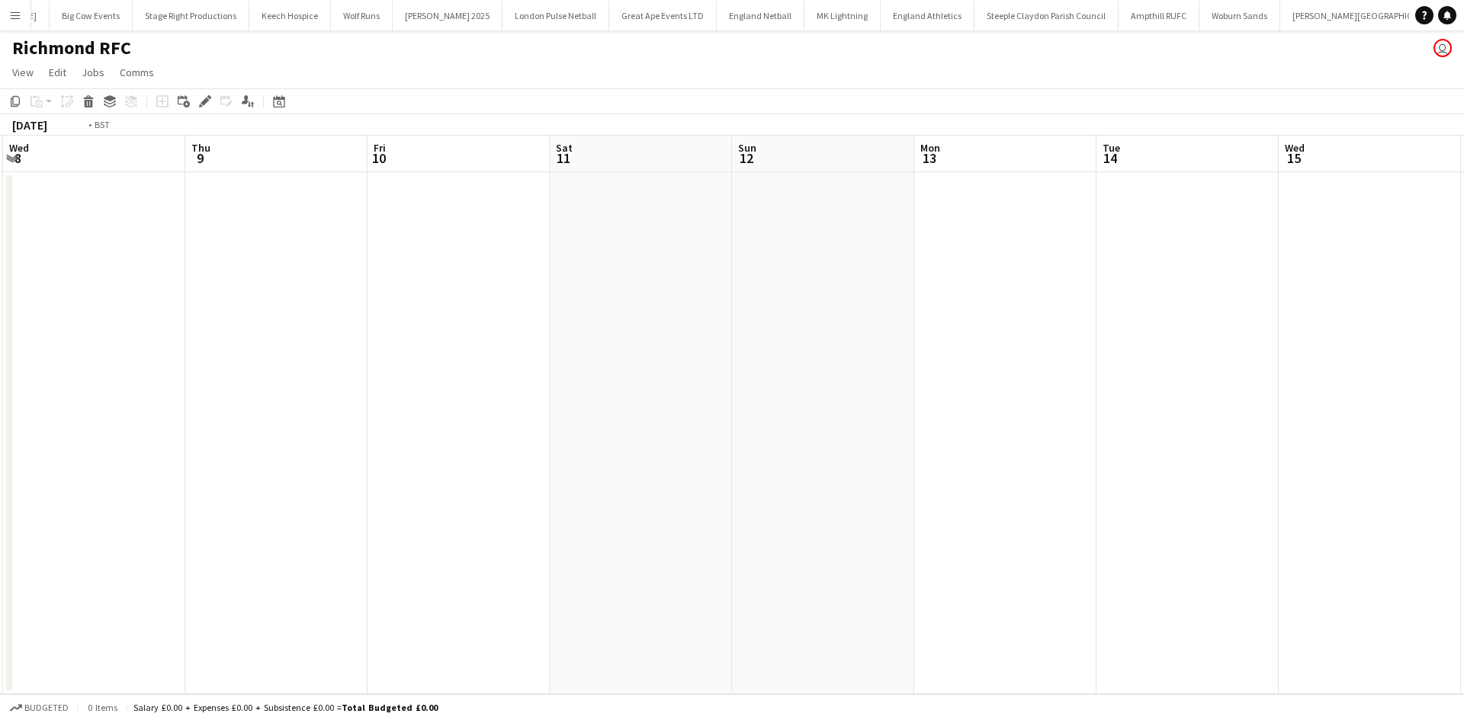
drag, startPoint x: 511, startPoint y: 335, endPoint x: 973, endPoint y: 336, distance: 461.2
click at [973, 336] on app-calendar-viewport "Mon 6 Tue 7 Wed 8 Thu 9 Fri 10 Sat 11 Sun 12 Mon 13 Tue 14 Wed 15 Thu 16 Fri 17…" at bounding box center [732, 415] width 1464 height 559
drag, startPoint x: 540, startPoint y: 335, endPoint x: 625, endPoint y: 337, distance: 84.6
click at [952, 335] on app-calendar-viewport "Fri 3 Sat 4 2/2 1 Job Sun 5 Mon 6 Tue 7 Wed 8 Thu 9 Fri 10 Sat 11 Sun 12 Mon 13…" at bounding box center [732, 415] width 1464 height 559
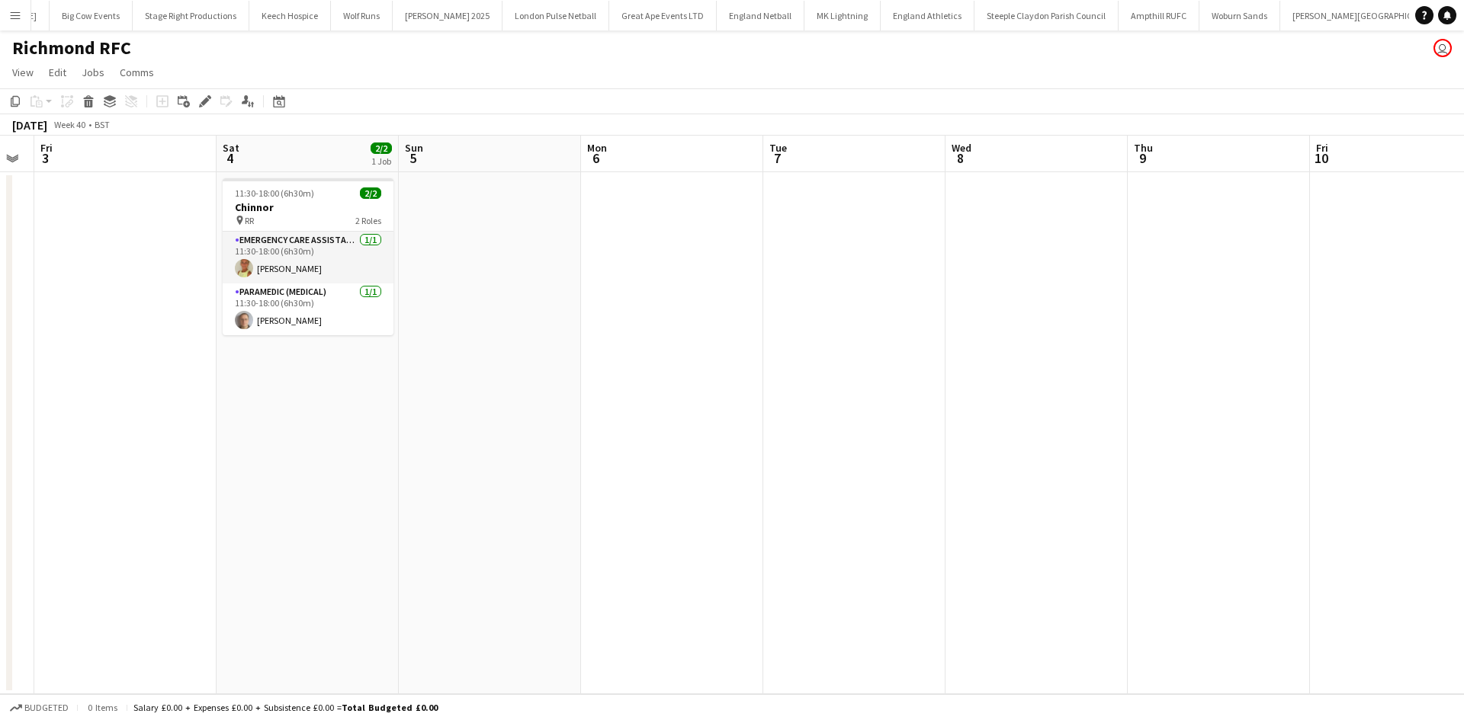
click at [559, 337] on app-calendar-viewport "Wed 1 Thu 2 Fri 3 Sat 4 2/2 1 Job Sun 5 Mon 6 Tue 7 Wed 8 Thu 9 Fri 10 Sat 11 S…" at bounding box center [732, 415] width 1464 height 559
click at [502, 241] on app-date-cell at bounding box center [490, 433] width 182 height 522
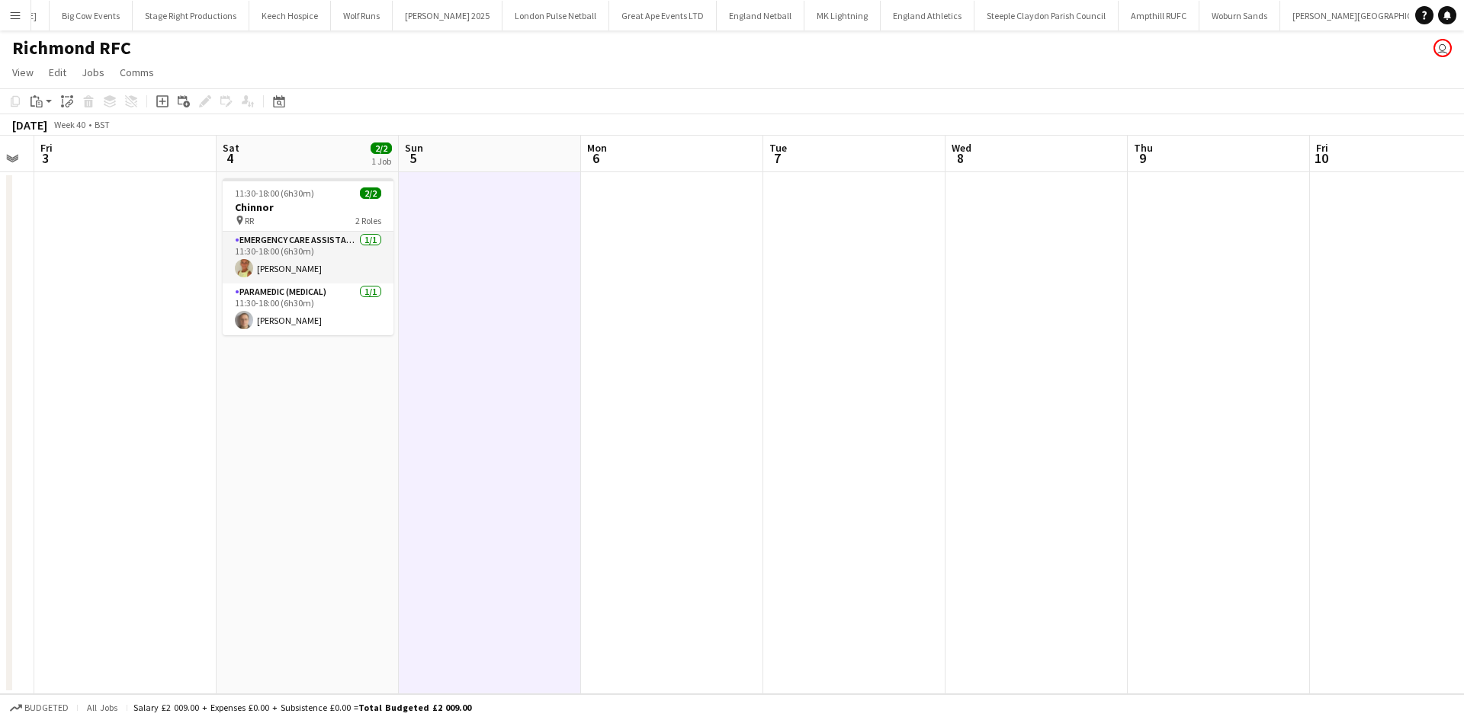
click at [483, 224] on app-date-cell at bounding box center [490, 433] width 182 height 522
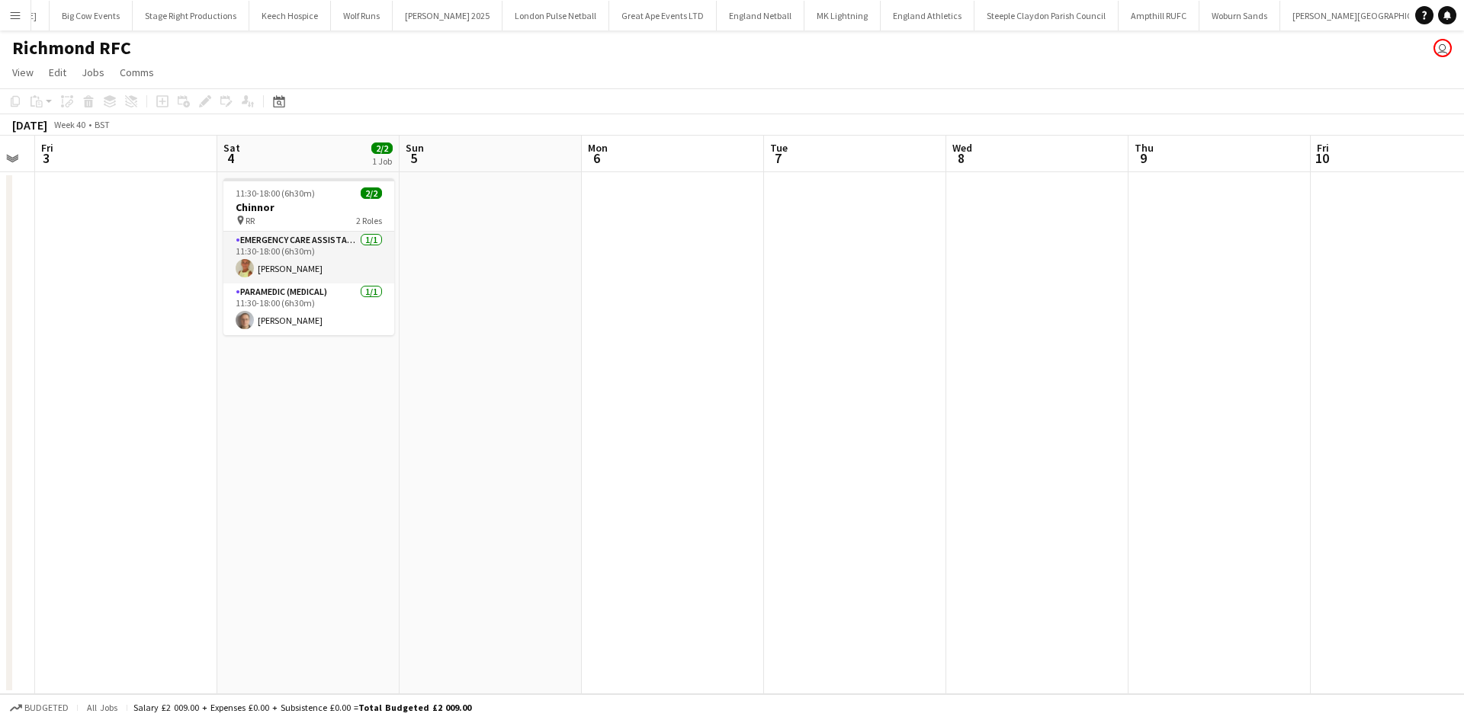
click at [448, 213] on app-date-cell at bounding box center [490, 433] width 182 height 522
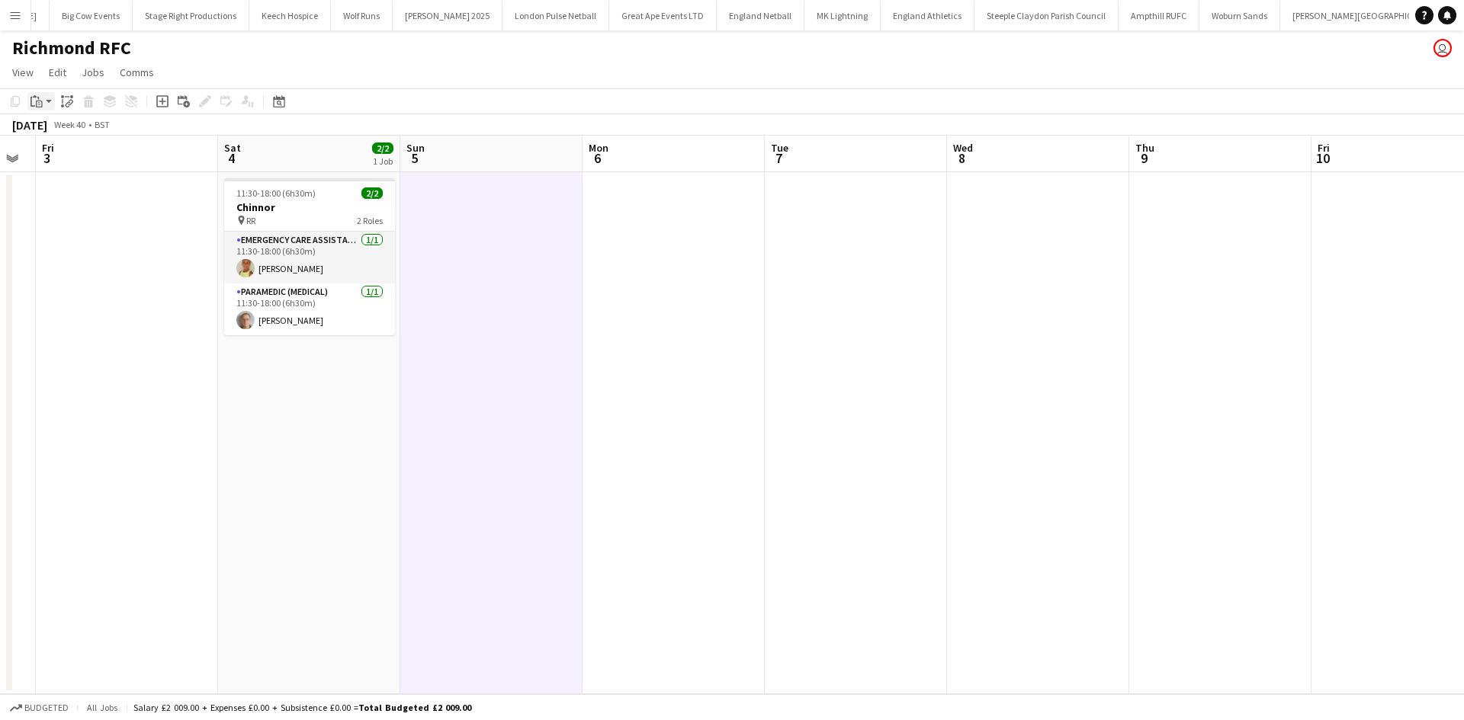
click at [34, 103] on icon "Paste" at bounding box center [36, 101] width 12 height 12
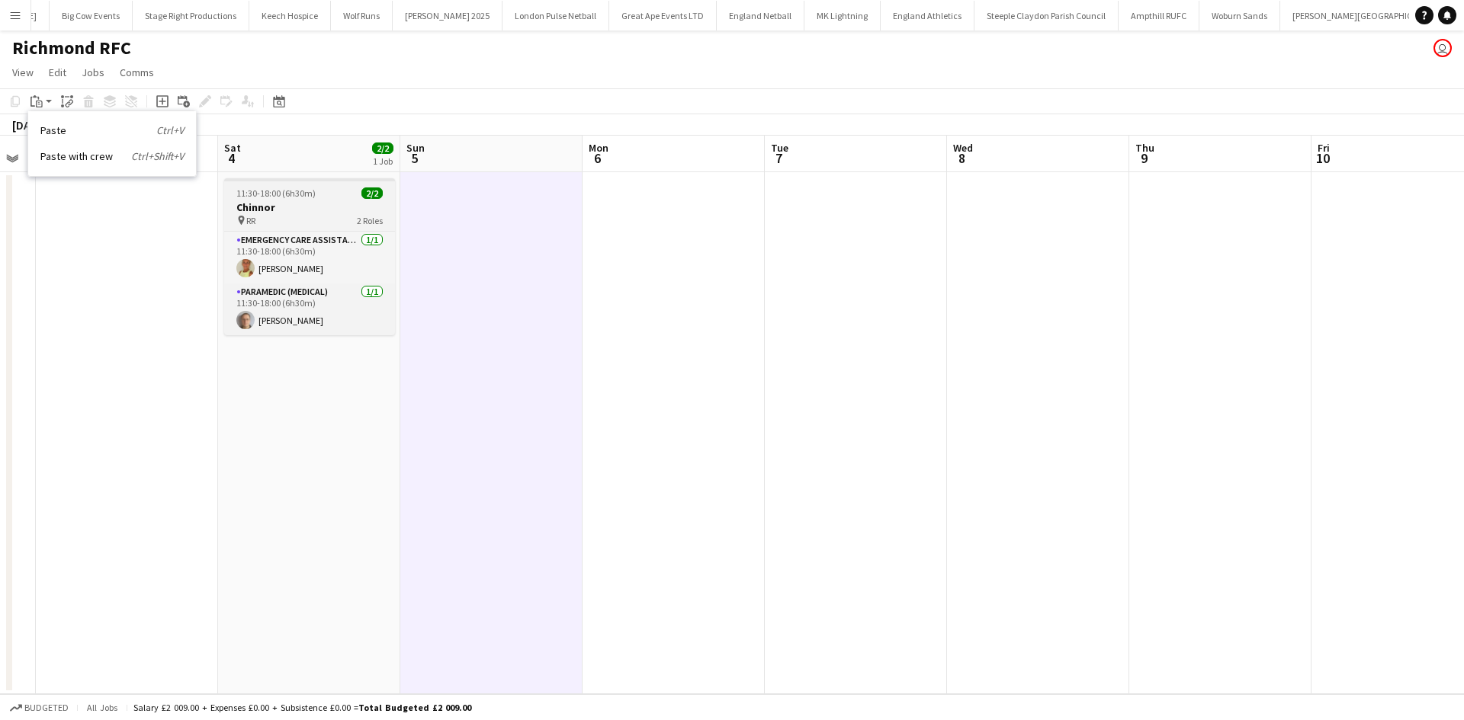
click at [290, 203] on h3 "Chinnor" at bounding box center [309, 207] width 171 height 14
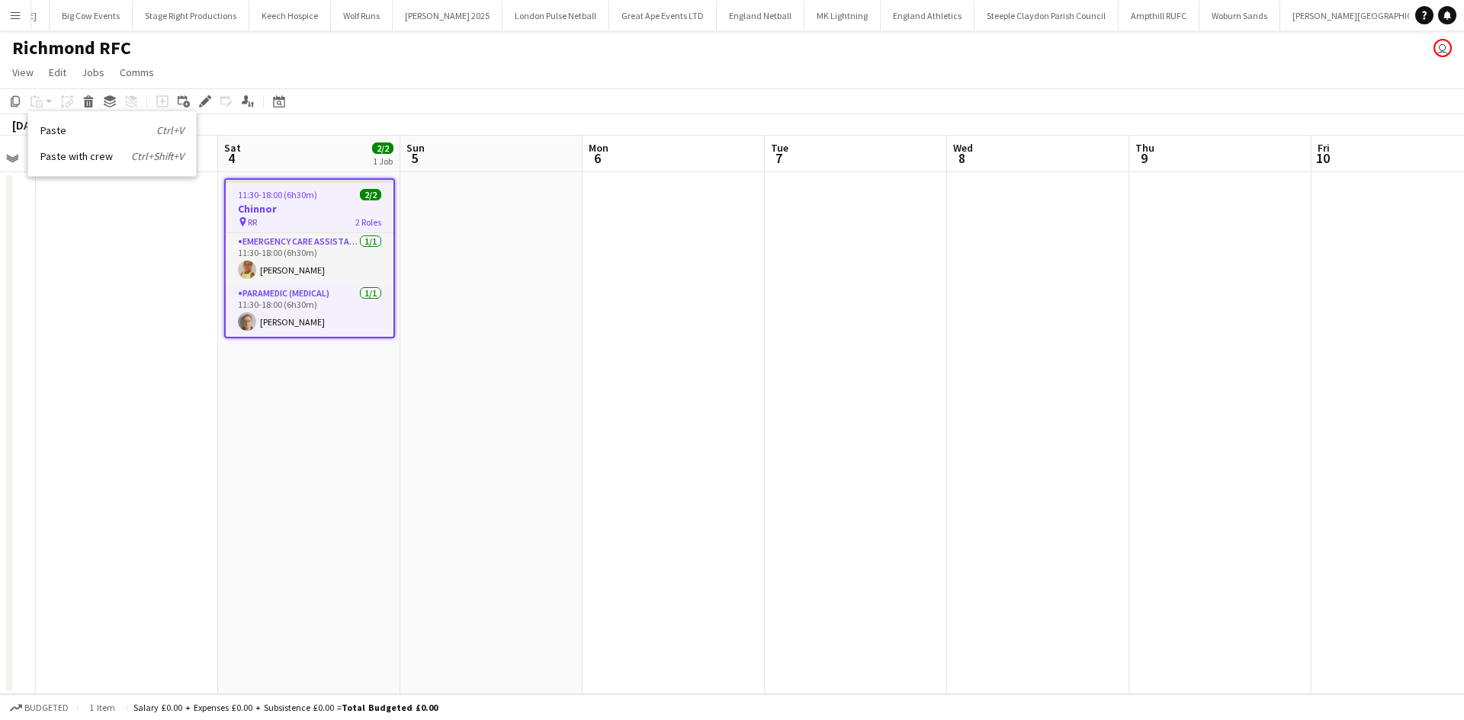
click at [514, 202] on app-date-cell at bounding box center [491, 433] width 182 height 522
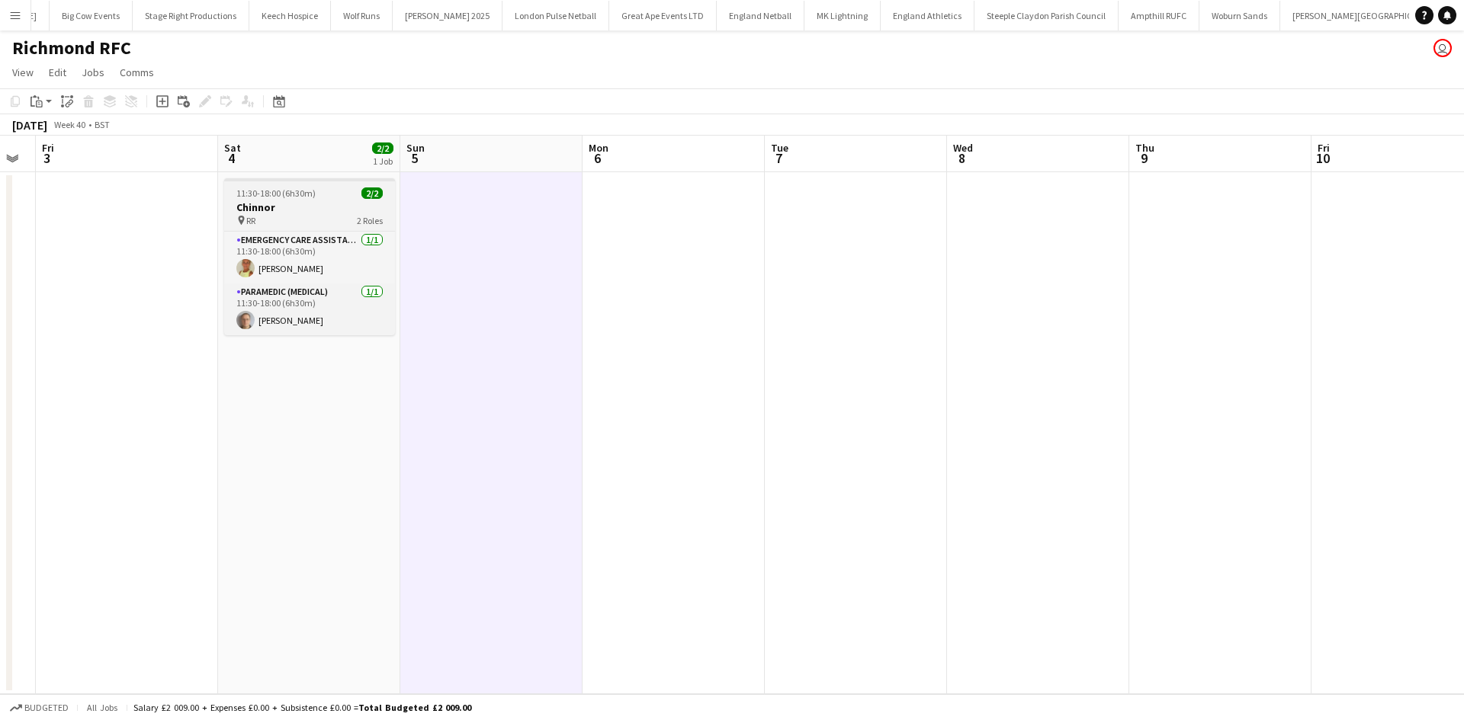
click at [332, 198] on div "11:30-18:00 (6h30m) 2/2" at bounding box center [309, 193] width 171 height 11
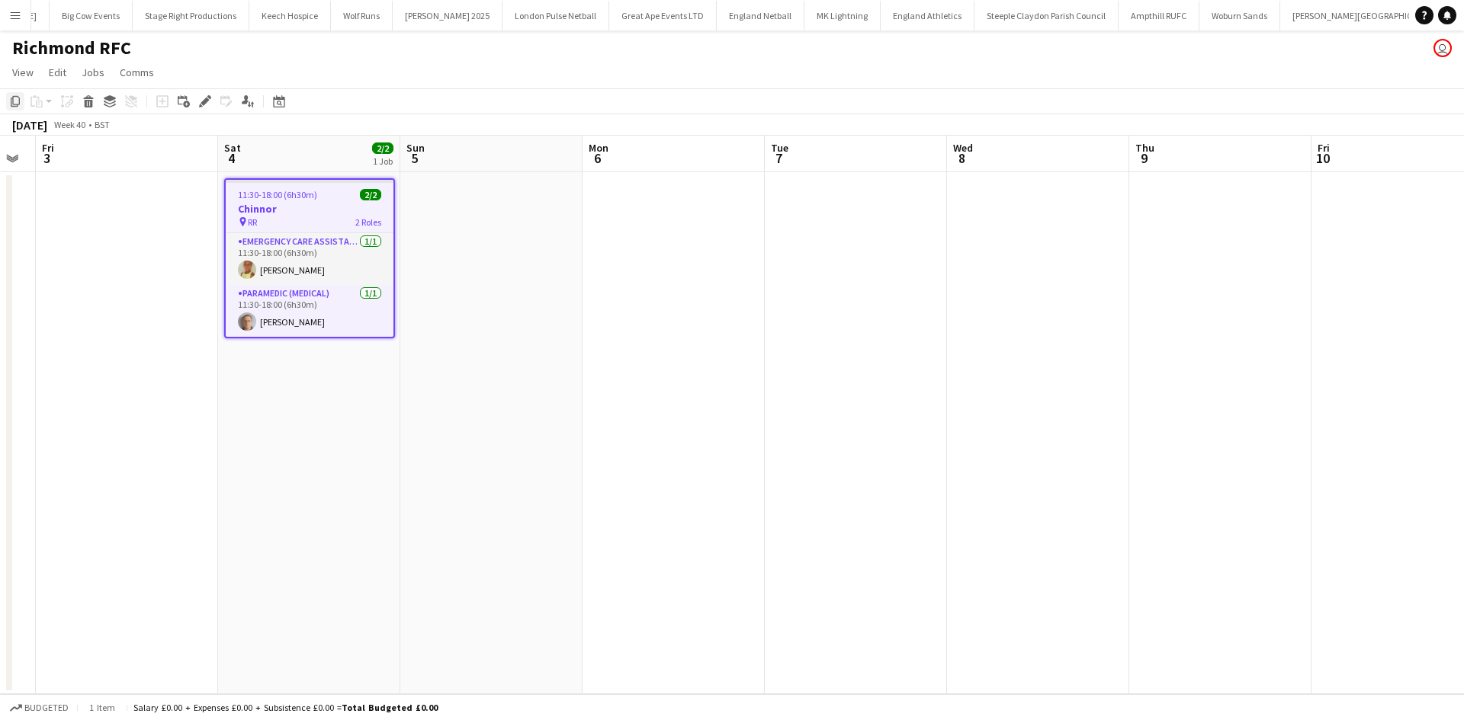
click at [14, 99] on icon "Copy" at bounding box center [15, 101] width 12 height 12
click at [427, 215] on app-date-cell at bounding box center [491, 433] width 182 height 522
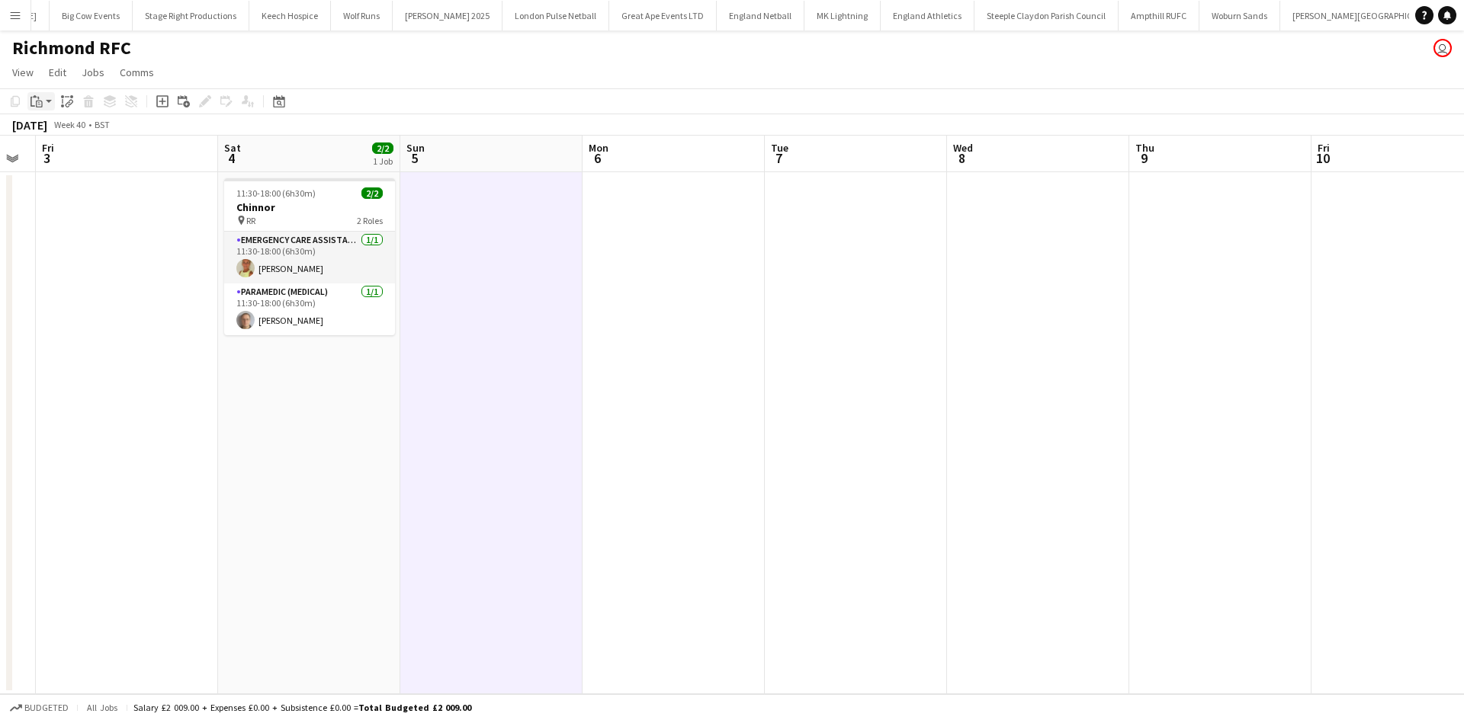
click at [47, 104] on app-action-btn "Paste" at bounding box center [40, 101] width 27 height 18
drag, startPoint x: 80, startPoint y: 158, endPoint x: 88, endPoint y: 158, distance: 8.4
click at [81, 158] on link "Paste with crew Ctrl+Shift+V" at bounding box center [111, 156] width 143 height 14
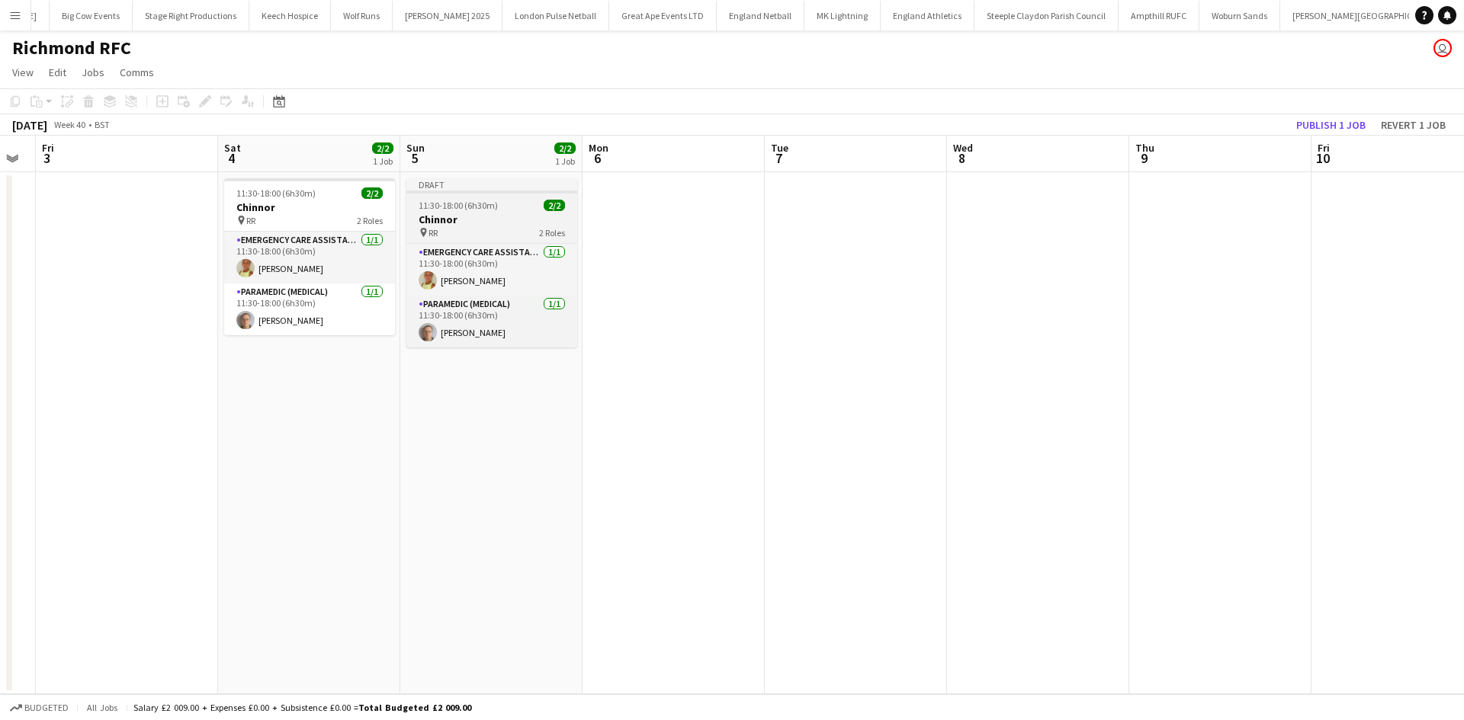
click at [496, 220] on h3 "Chinnor" at bounding box center [491, 220] width 171 height 14
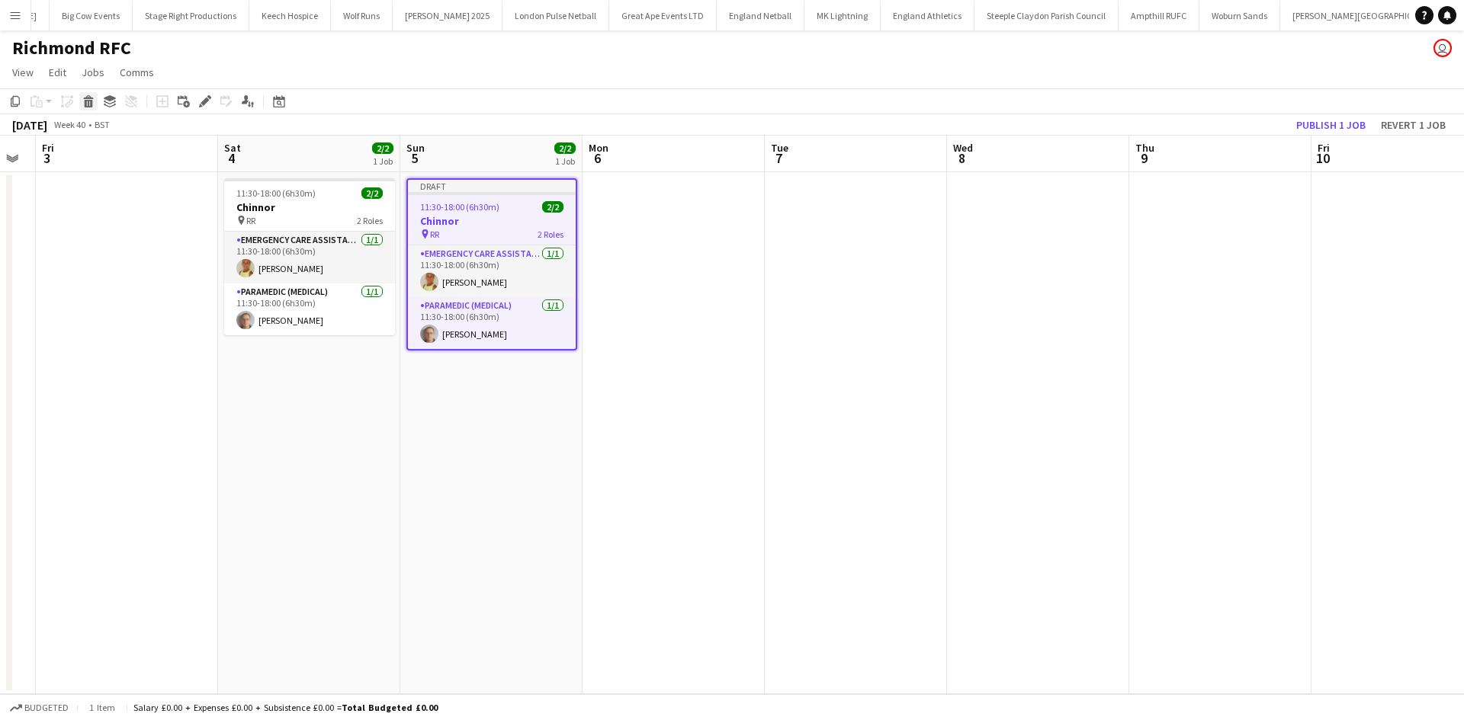
click at [88, 100] on icon "Delete" at bounding box center [88, 101] width 12 height 12
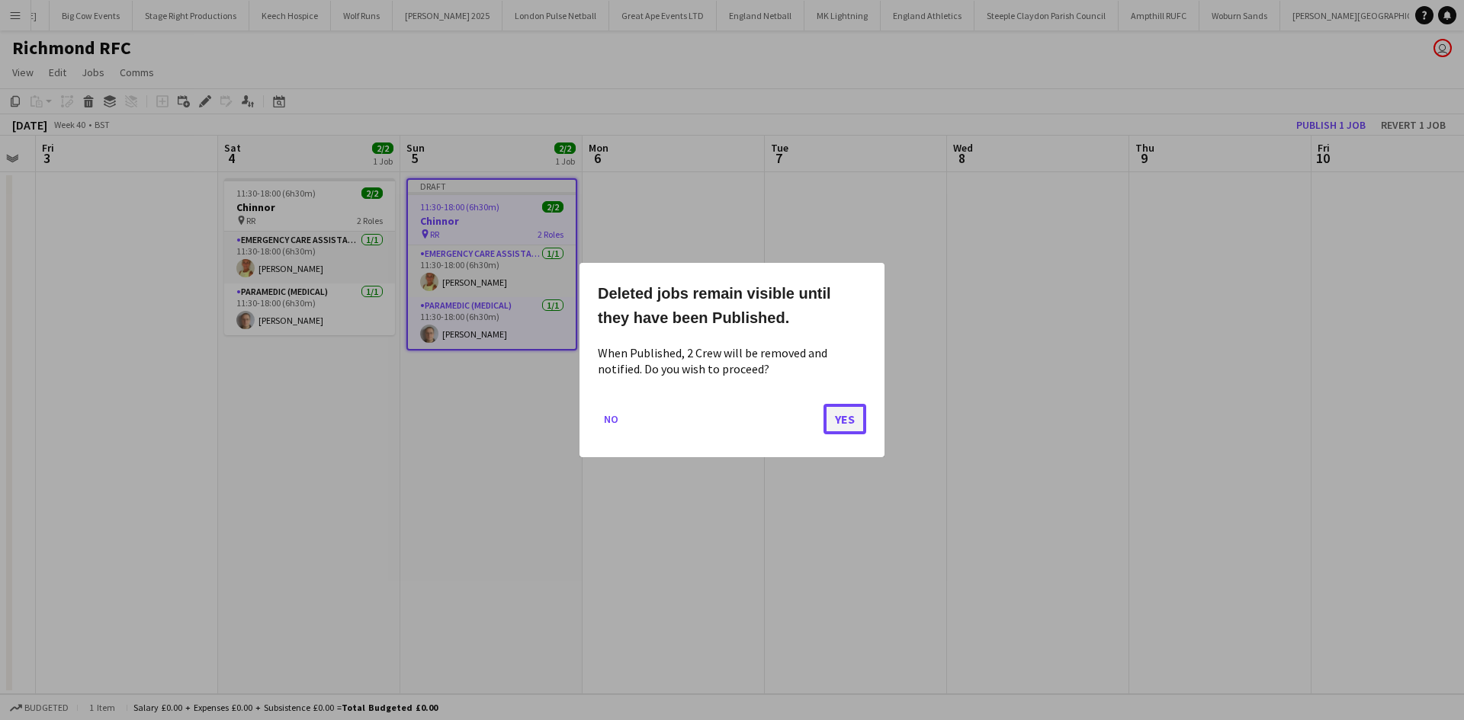
click at [840, 417] on button "Yes" at bounding box center [844, 419] width 43 height 30
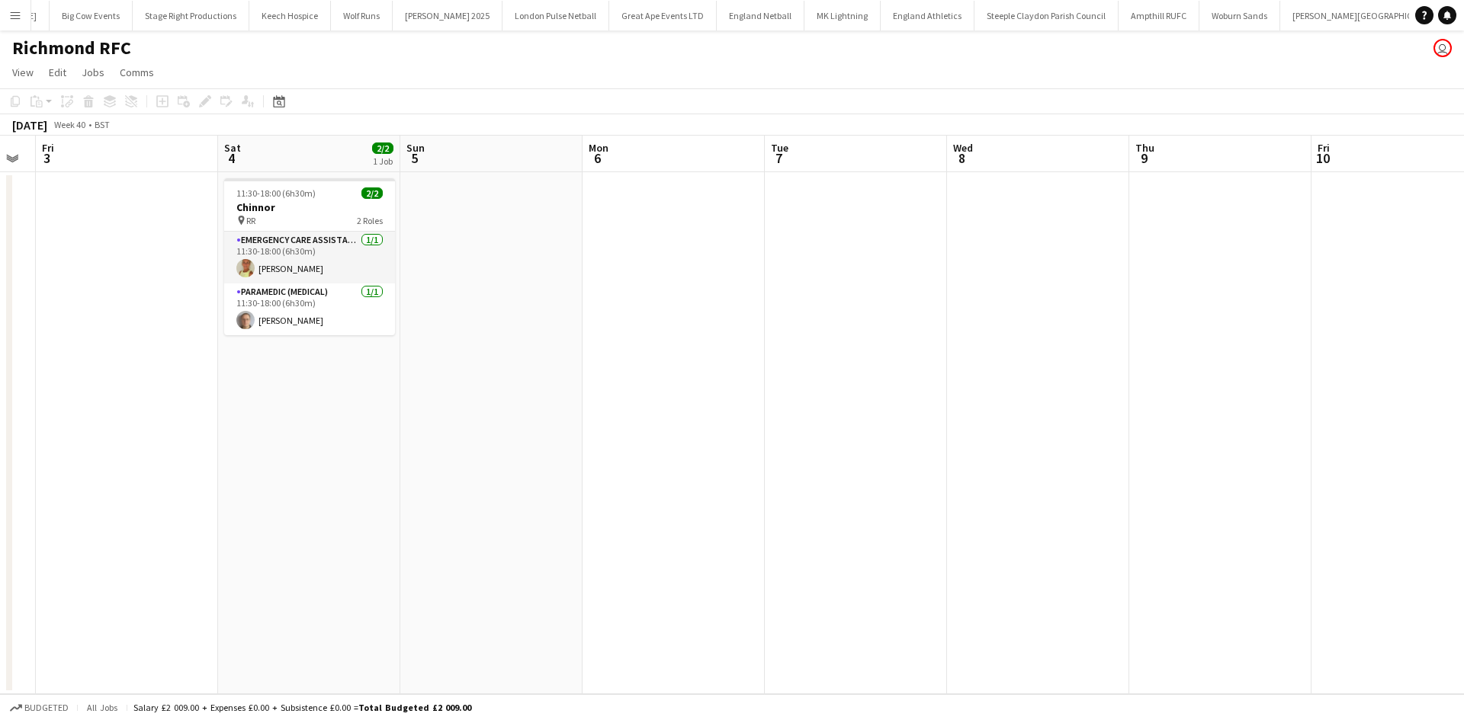
click at [506, 225] on app-date-cell at bounding box center [491, 433] width 182 height 522
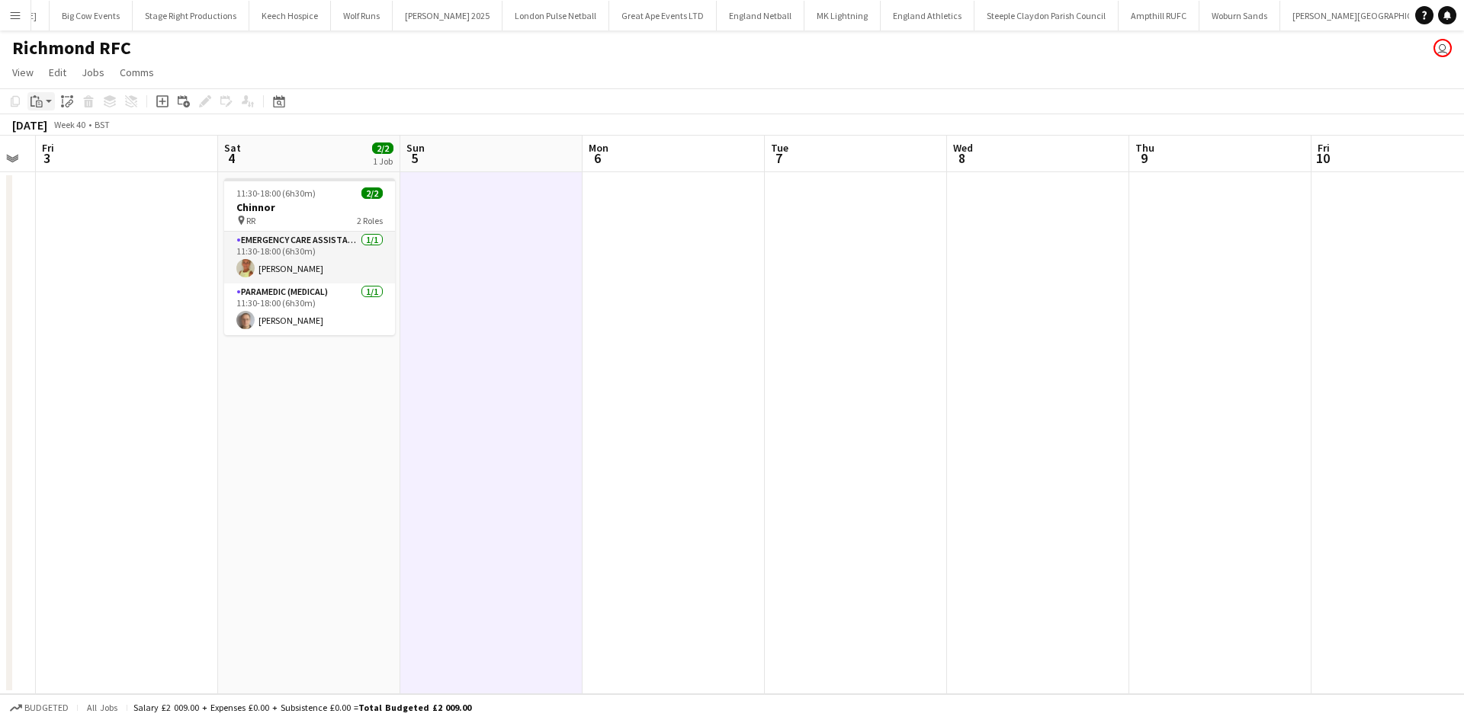
click at [35, 105] on icon "Paste" at bounding box center [36, 101] width 12 height 12
click at [68, 127] on link "Paste Ctrl+V" at bounding box center [111, 130] width 143 height 14
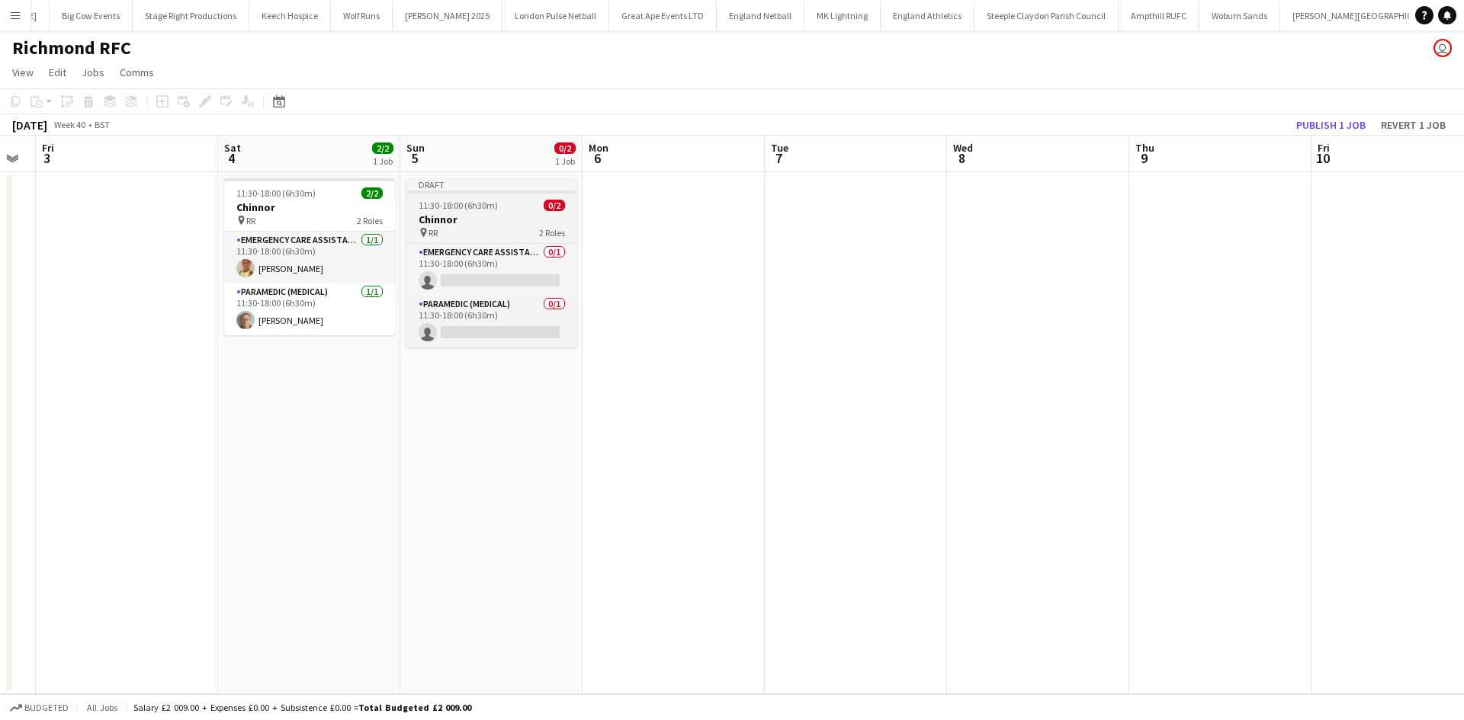
click at [482, 207] on span "11:30-18:00 (6h30m)" at bounding box center [457, 205] width 79 height 11
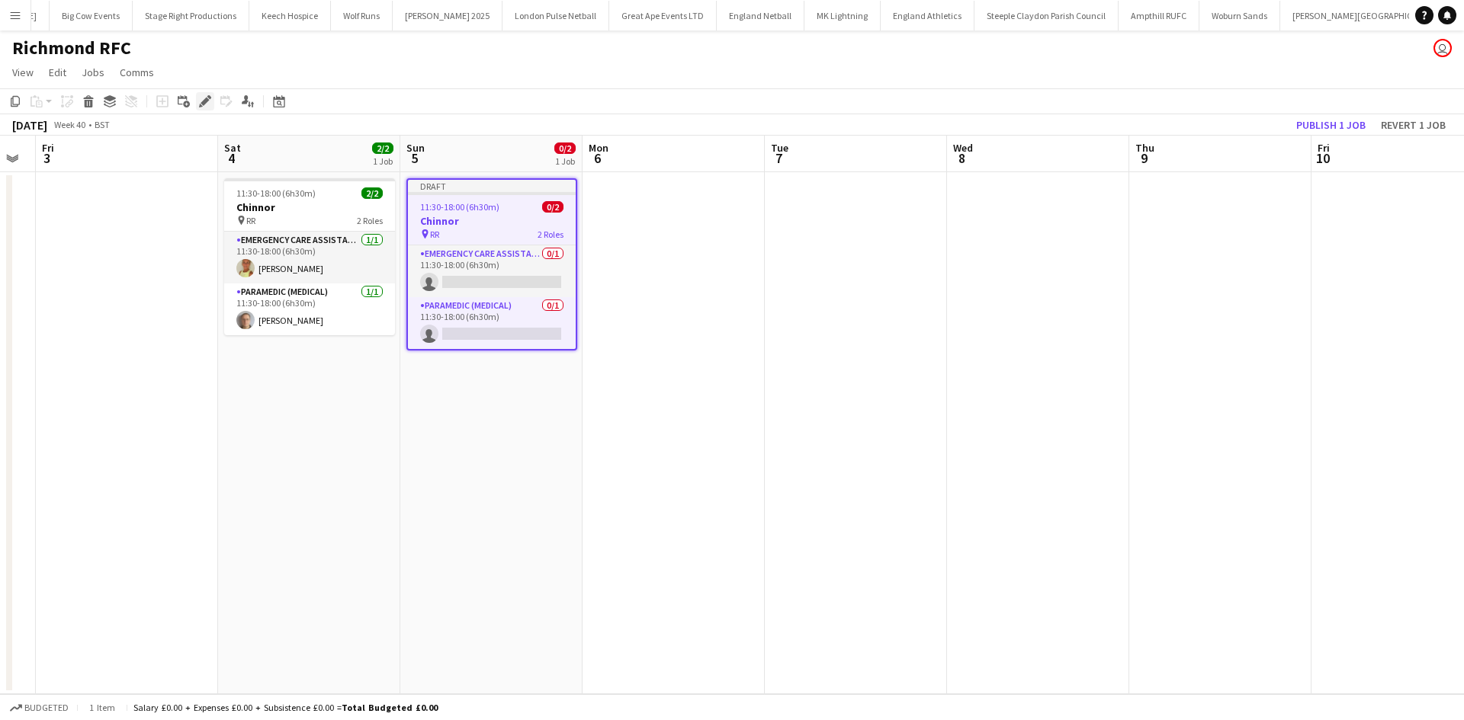
click at [209, 101] on icon "Edit" at bounding box center [205, 101] width 12 height 12
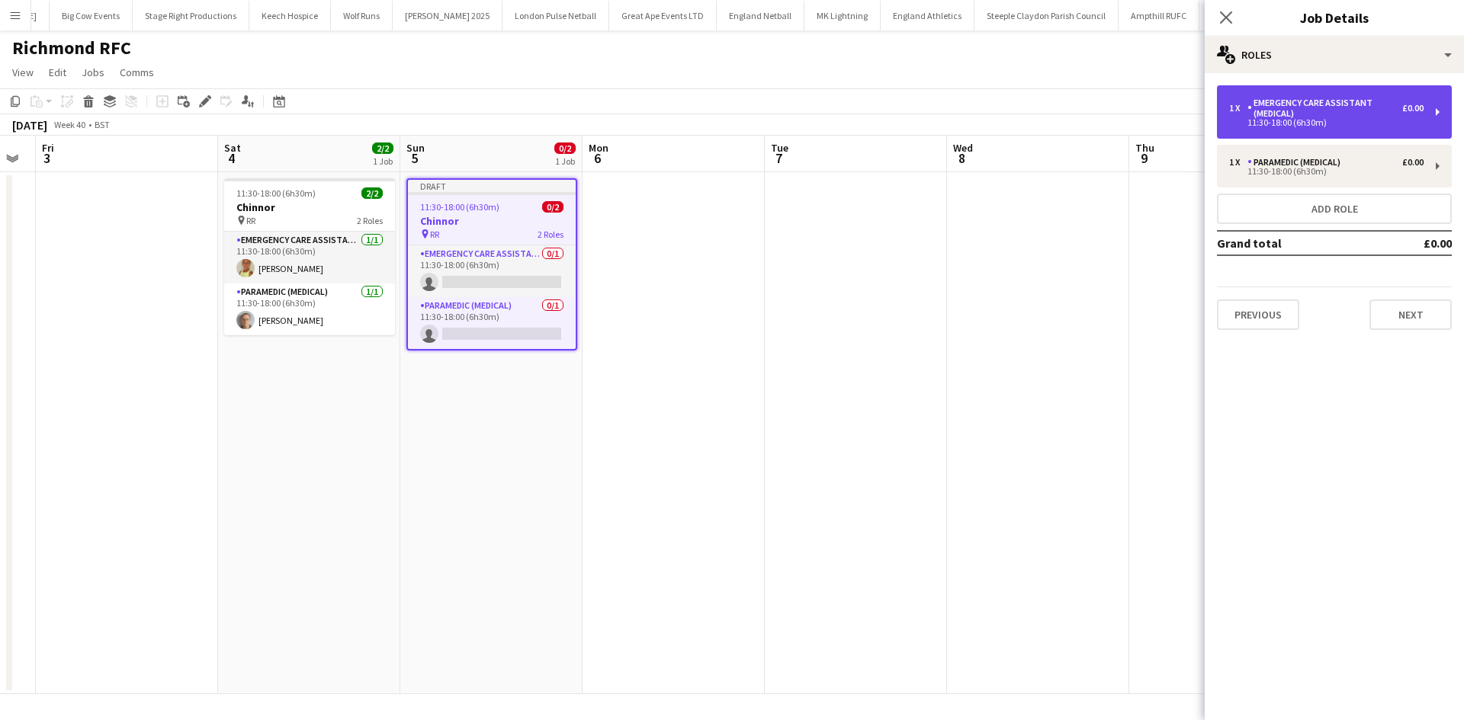
click at [1332, 113] on div "Emergency Care Assistant (Medical)" at bounding box center [1324, 108] width 155 height 21
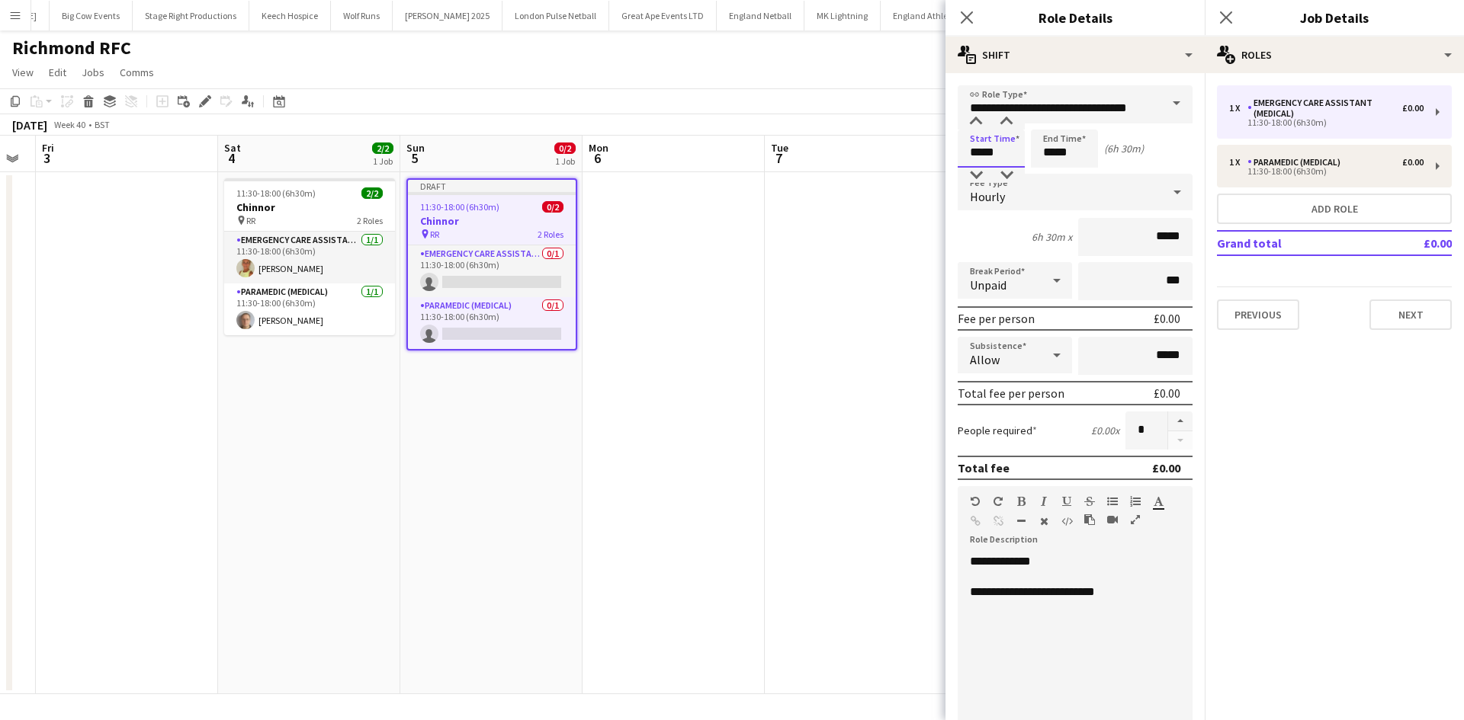
click at [1006, 152] on input "*****" at bounding box center [990, 149] width 67 height 38
click at [974, 175] on div at bounding box center [975, 175] width 30 height 15
click at [976, 175] on div at bounding box center [975, 175] width 30 height 15
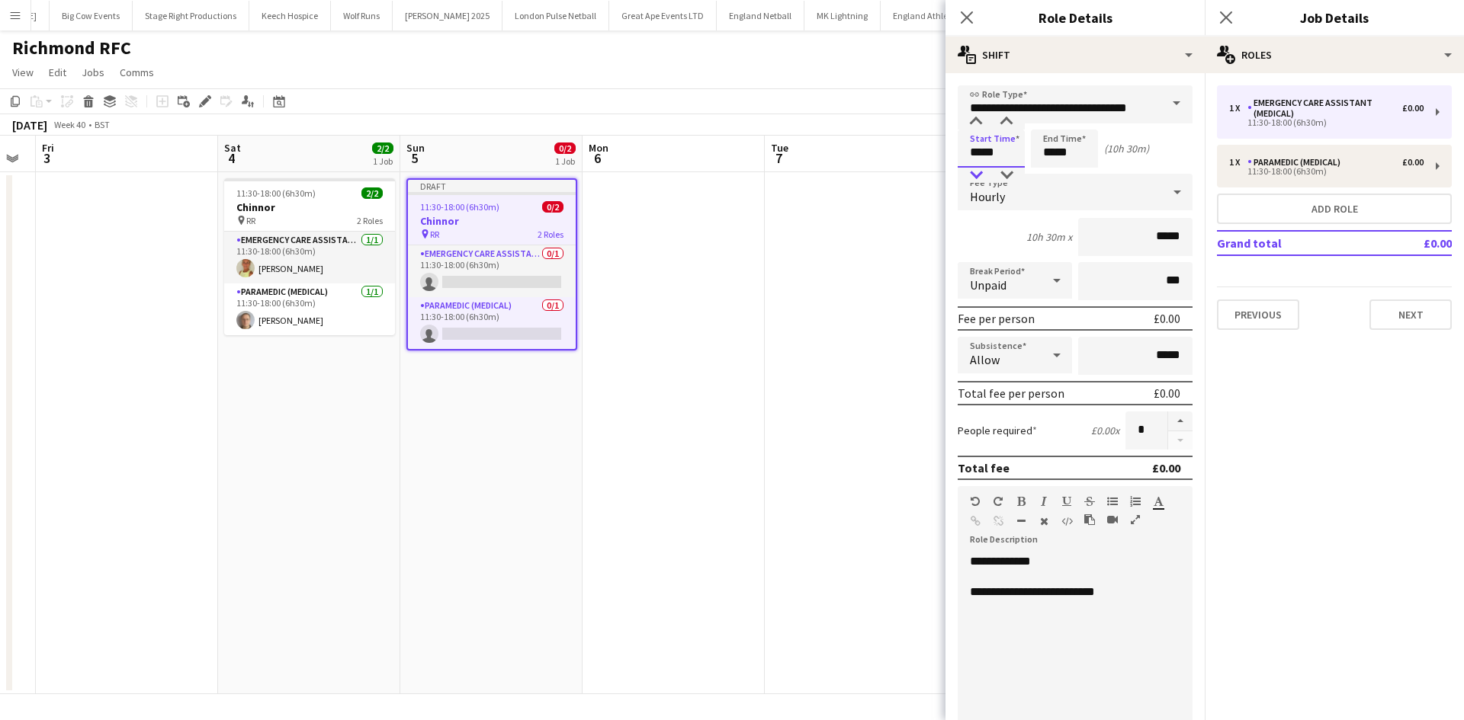
click at [977, 175] on div at bounding box center [975, 175] width 30 height 15
type input "*****"
click at [1004, 175] on div at bounding box center [1006, 175] width 30 height 15
click at [1073, 155] on input "*****" at bounding box center [1064, 149] width 67 height 38
click at [1054, 169] on div at bounding box center [1049, 175] width 30 height 15
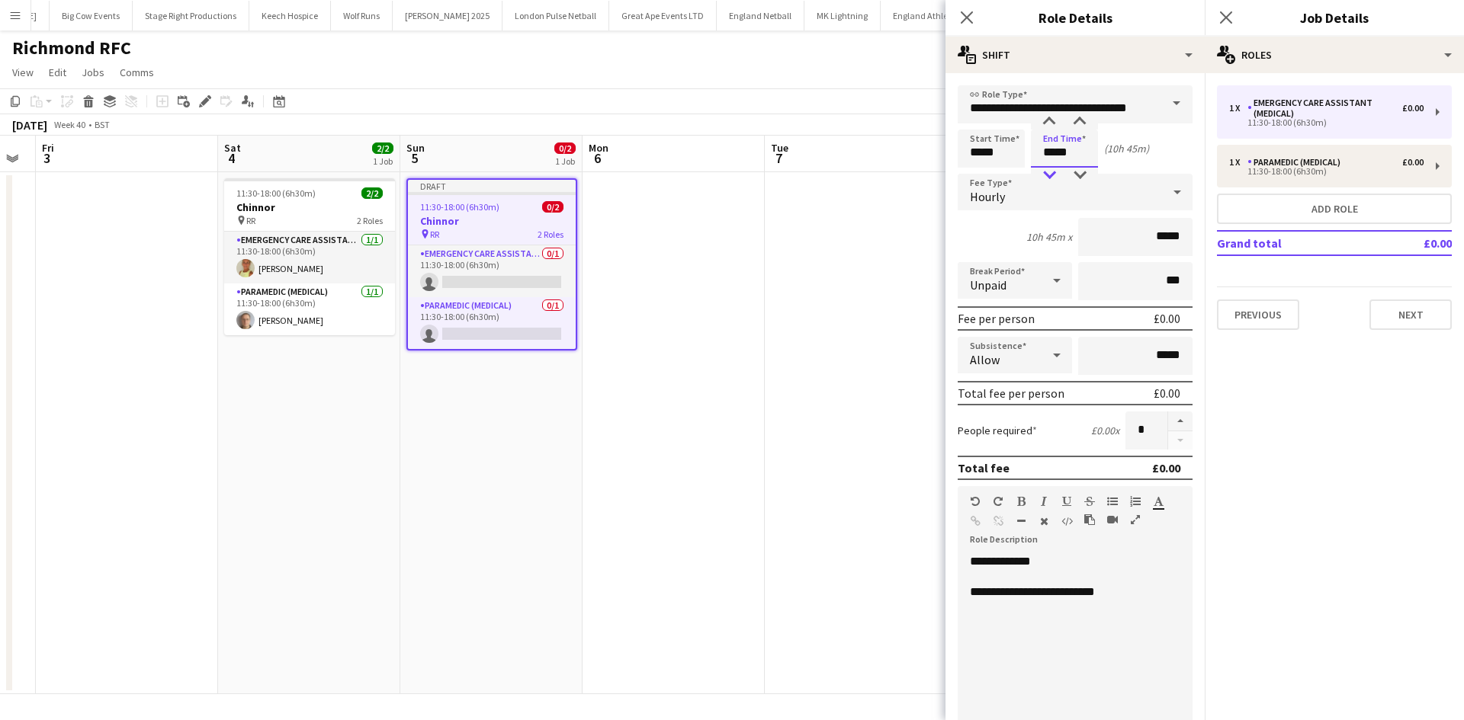
click at [1053, 169] on div at bounding box center [1049, 175] width 30 height 15
click at [1077, 118] on div at bounding box center [1079, 121] width 30 height 15
type input "*****"
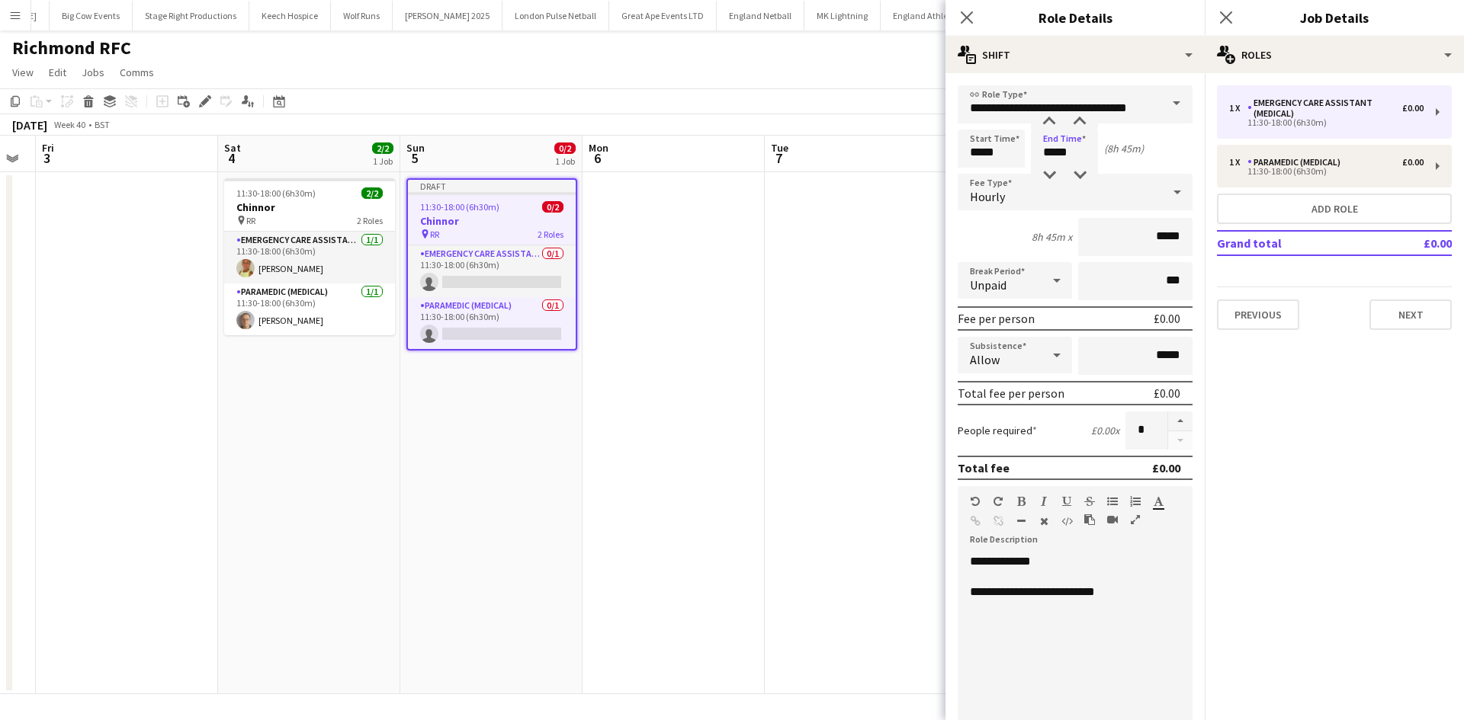
click at [1039, 560] on div "**********" at bounding box center [1068, 645] width 223 height 183
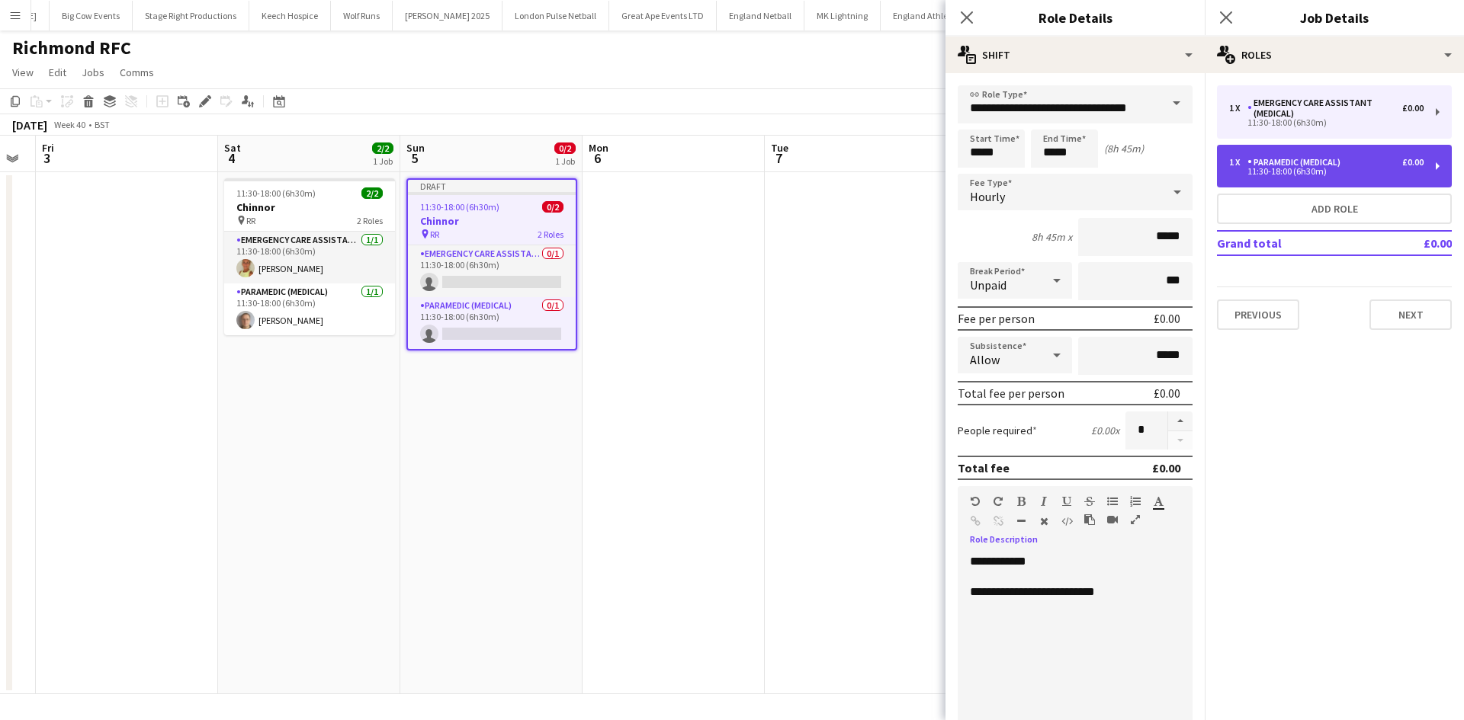
click at [1293, 159] on div "Paramedic (Medical)" at bounding box center [1296, 162] width 99 height 11
type input "**********"
type input "*****"
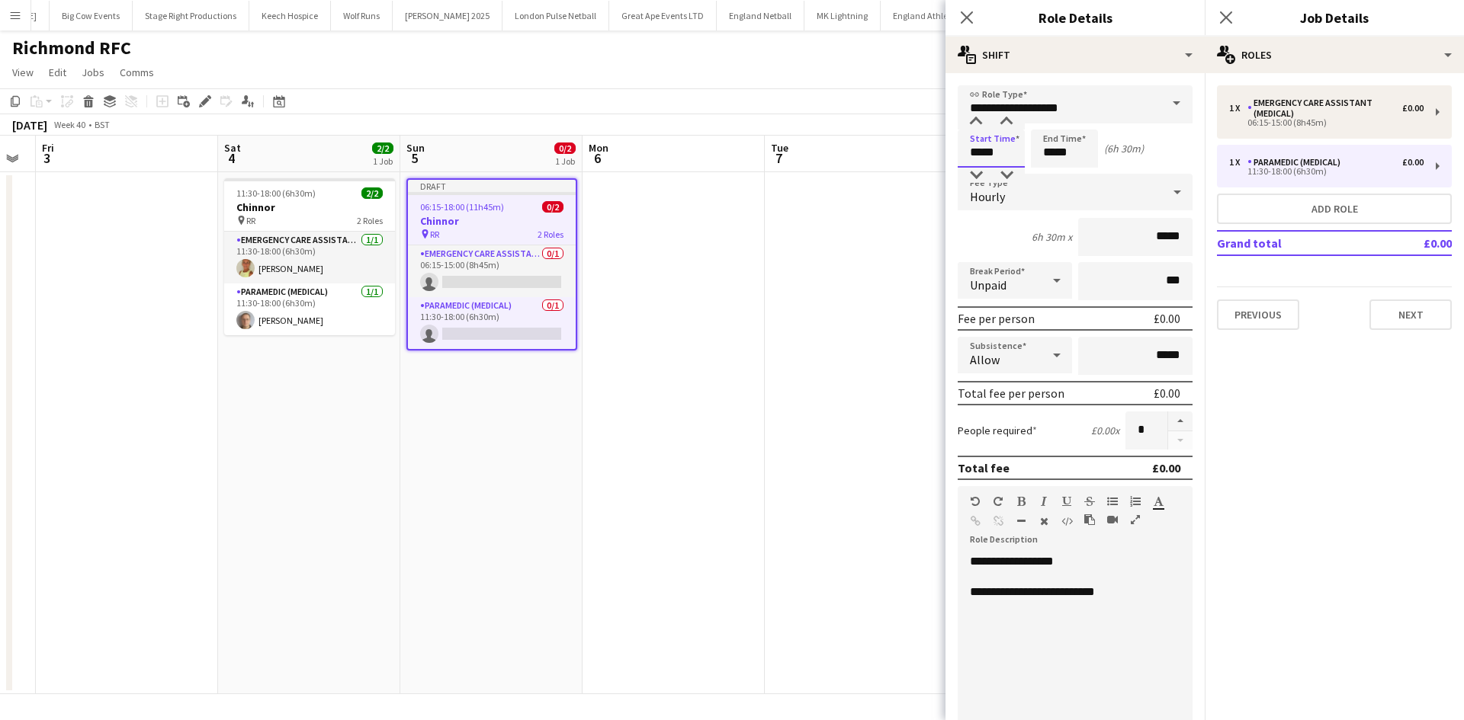
drag, startPoint x: 1006, startPoint y: 149, endPoint x: 999, endPoint y: 152, distance: 8.2
click at [1005, 149] on input "*****" at bounding box center [990, 149] width 67 height 38
click at [972, 175] on div at bounding box center [975, 175] width 30 height 15
click at [975, 175] on div at bounding box center [975, 175] width 30 height 15
click at [977, 174] on div at bounding box center [975, 175] width 30 height 15
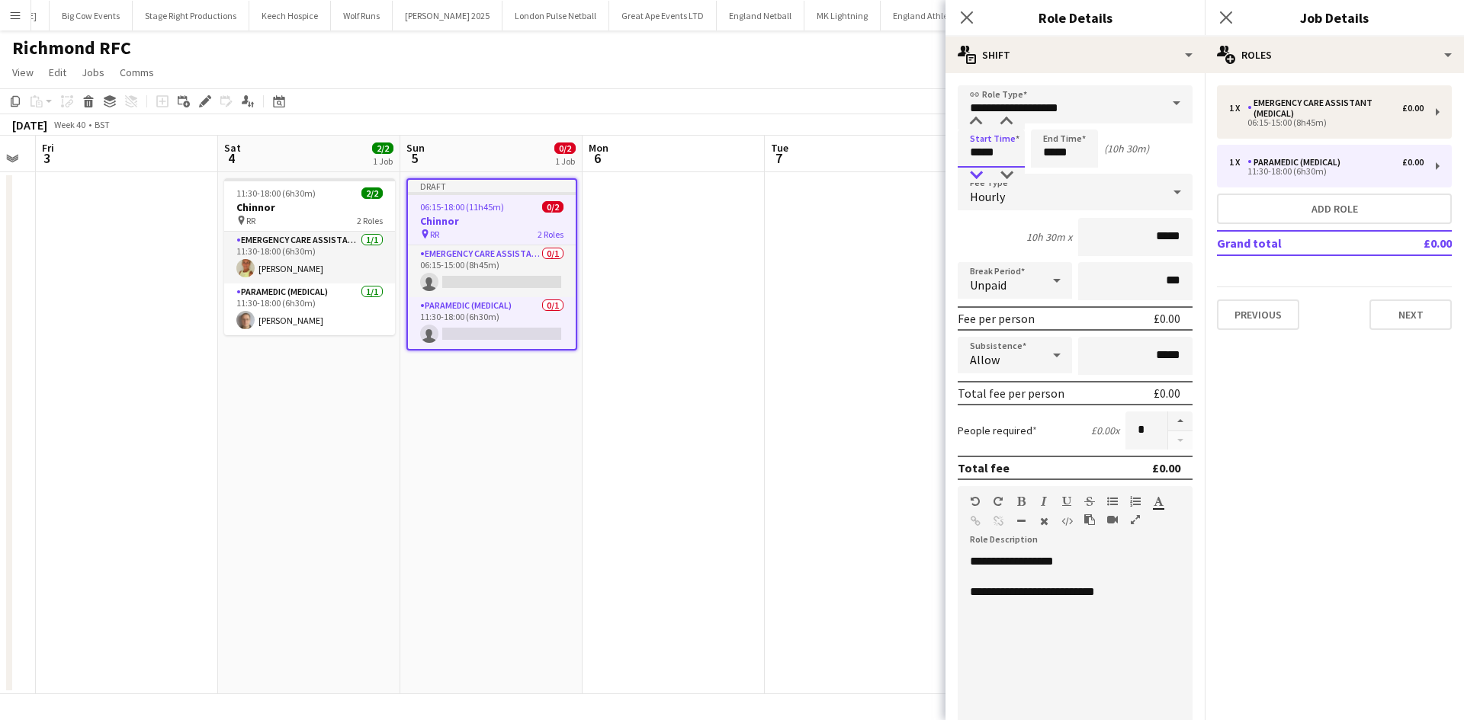
click at [977, 174] on div at bounding box center [975, 175] width 30 height 15
click at [979, 173] on div at bounding box center [975, 175] width 30 height 15
type input "*****"
click at [1012, 172] on div at bounding box center [1006, 175] width 30 height 15
click at [1051, 138] on input "*****" at bounding box center [1064, 149] width 67 height 38
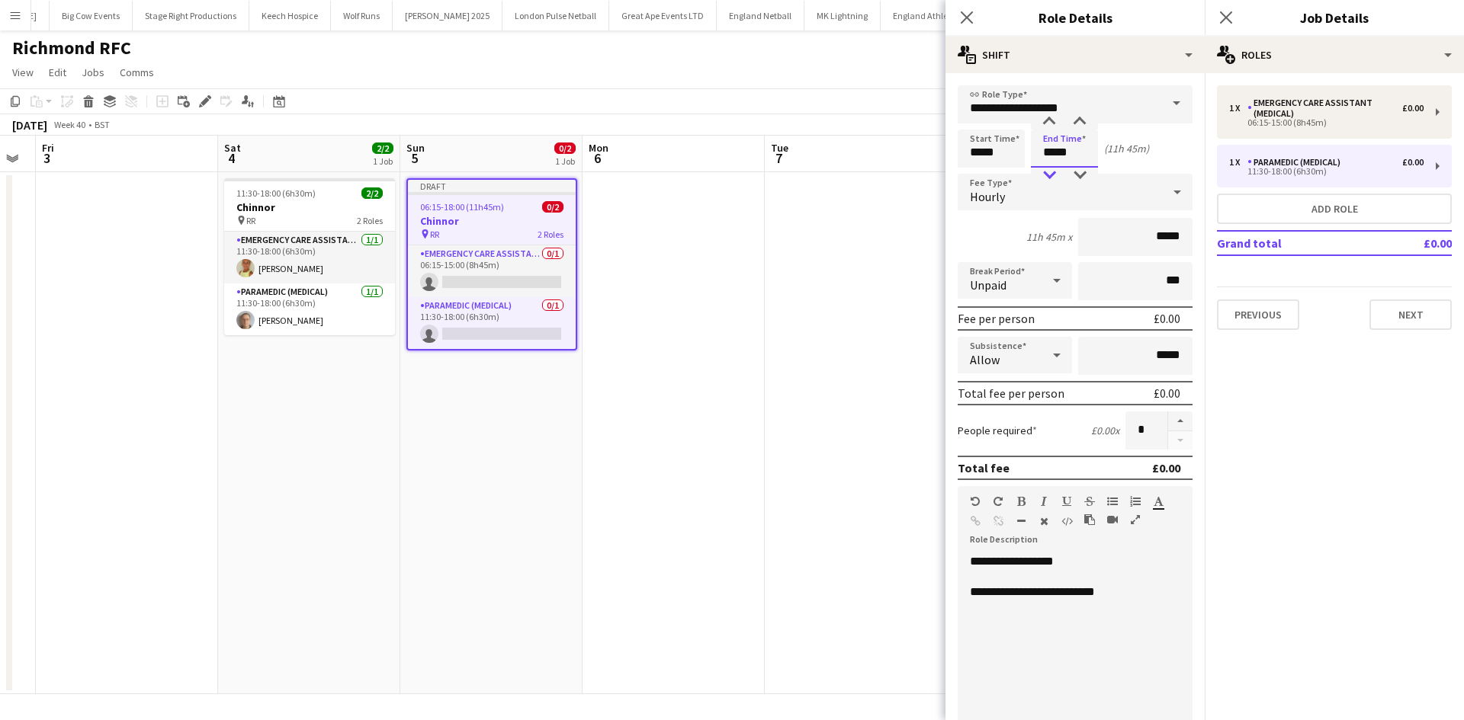
click at [1049, 172] on div at bounding box center [1049, 175] width 30 height 15
click at [1075, 123] on div at bounding box center [1079, 121] width 30 height 15
type input "*****"
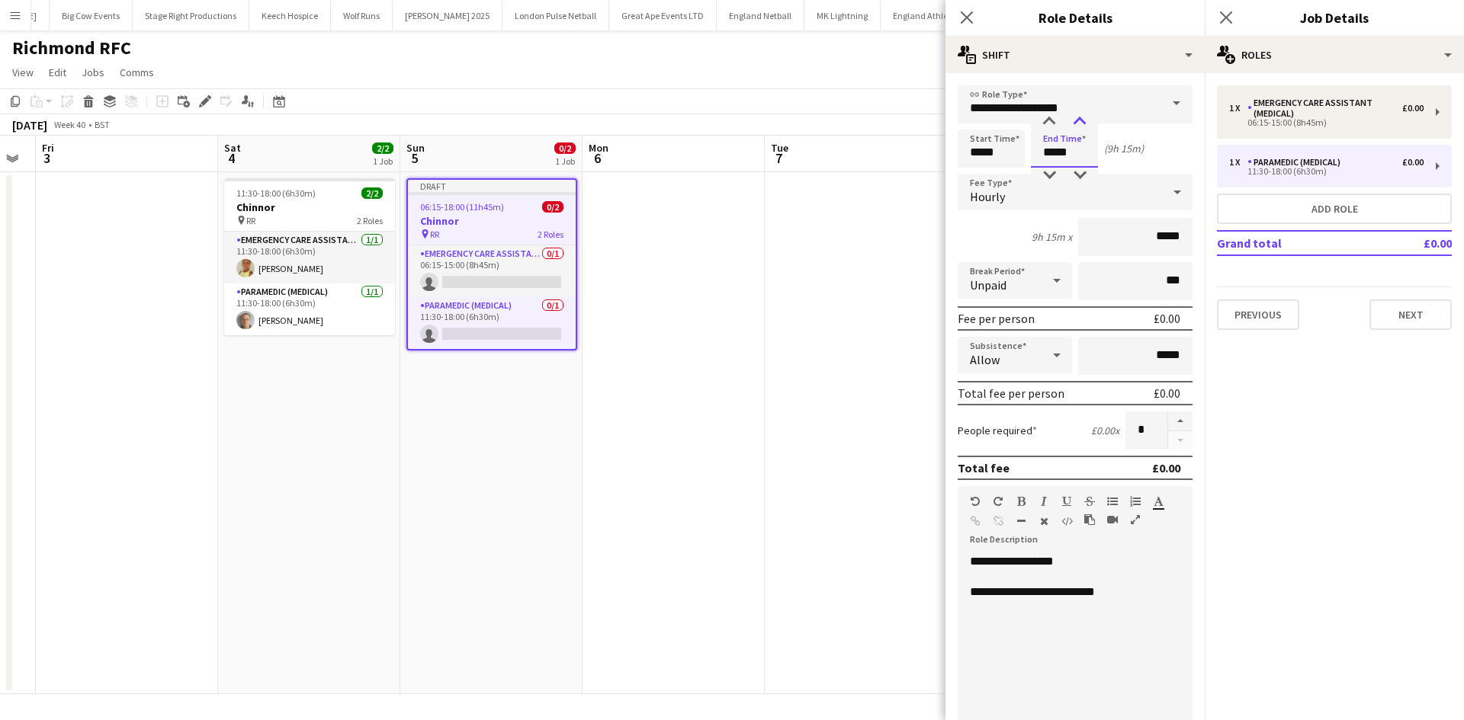
drag, startPoint x: 1075, startPoint y: 123, endPoint x: 1069, endPoint y: 220, distance: 97.0
click at [1076, 123] on div at bounding box center [1079, 121] width 30 height 15
click at [1066, 555] on div "**********" at bounding box center [1068, 645] width 223 height 183
click at [1272, 325] on button "Previous" at bounding box center [1258, 315] width 82 height 30
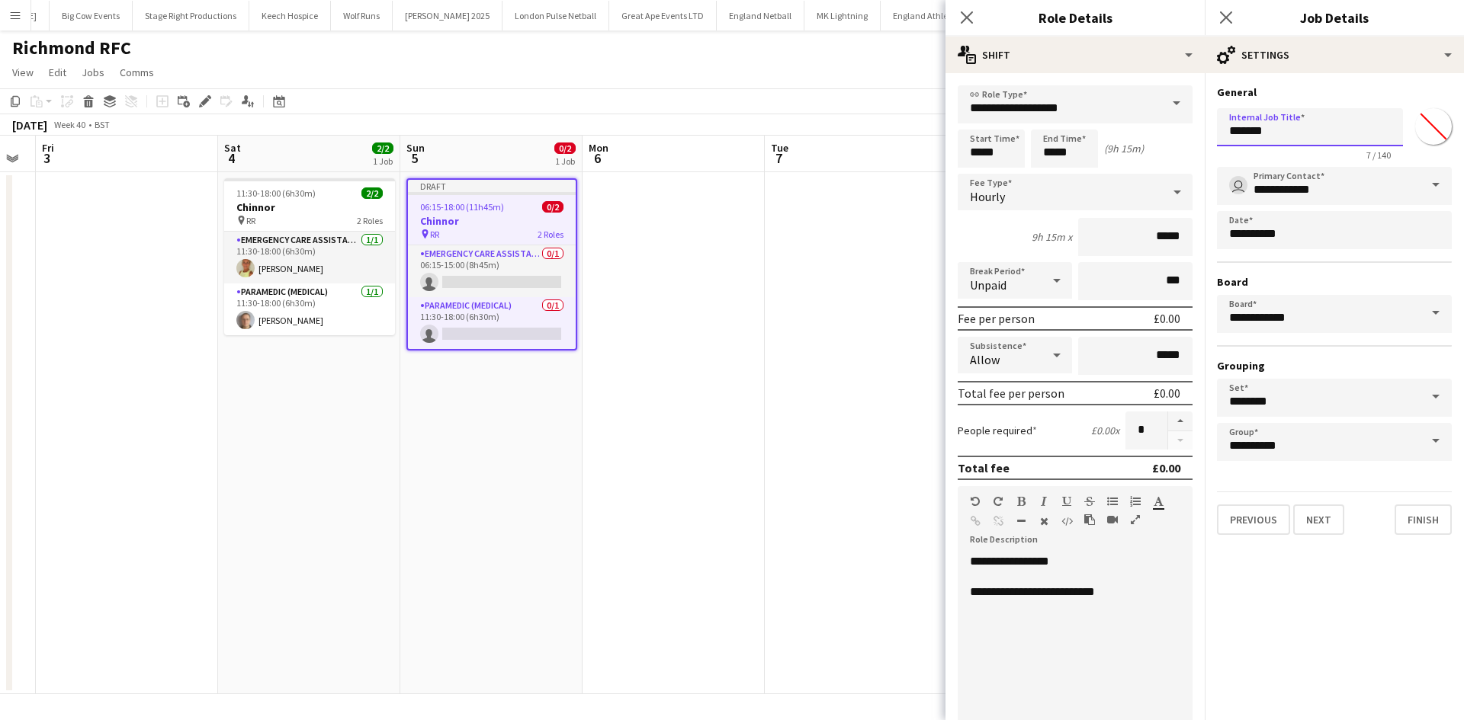
drag, startPoint x: 1294, startPoint y: 130, endPoint x: 1210, endPoint y: 127, distance: 83.9
click at [1207, 139] on form "**********" at bounding box center [1333, 310] width 259 height 450
type input "**********"
click at [1325, 523] on button "Next" at bounding box center [1318, 520] width 51 height 30
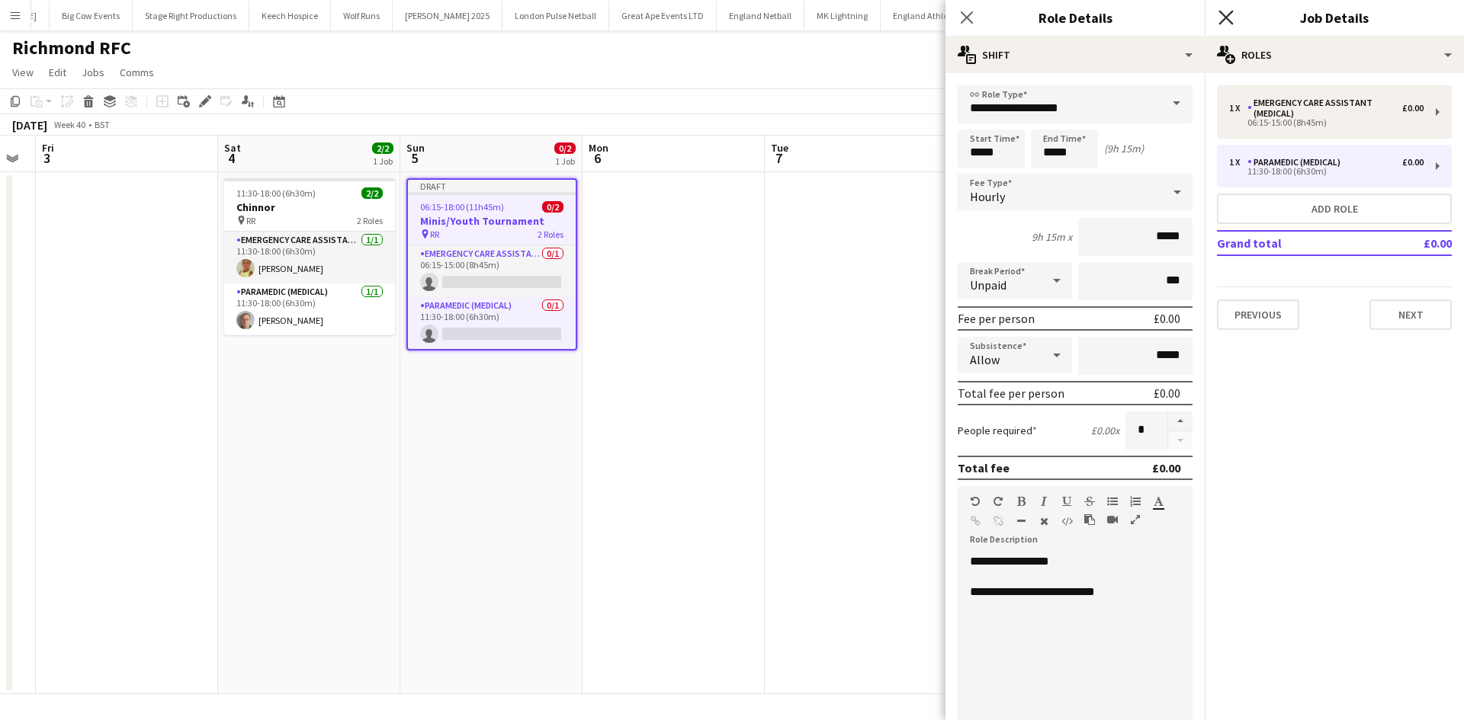
click at [1226, 14] on icon "Close pop-in" at bounding box center [1225, 17] width 14 height 14
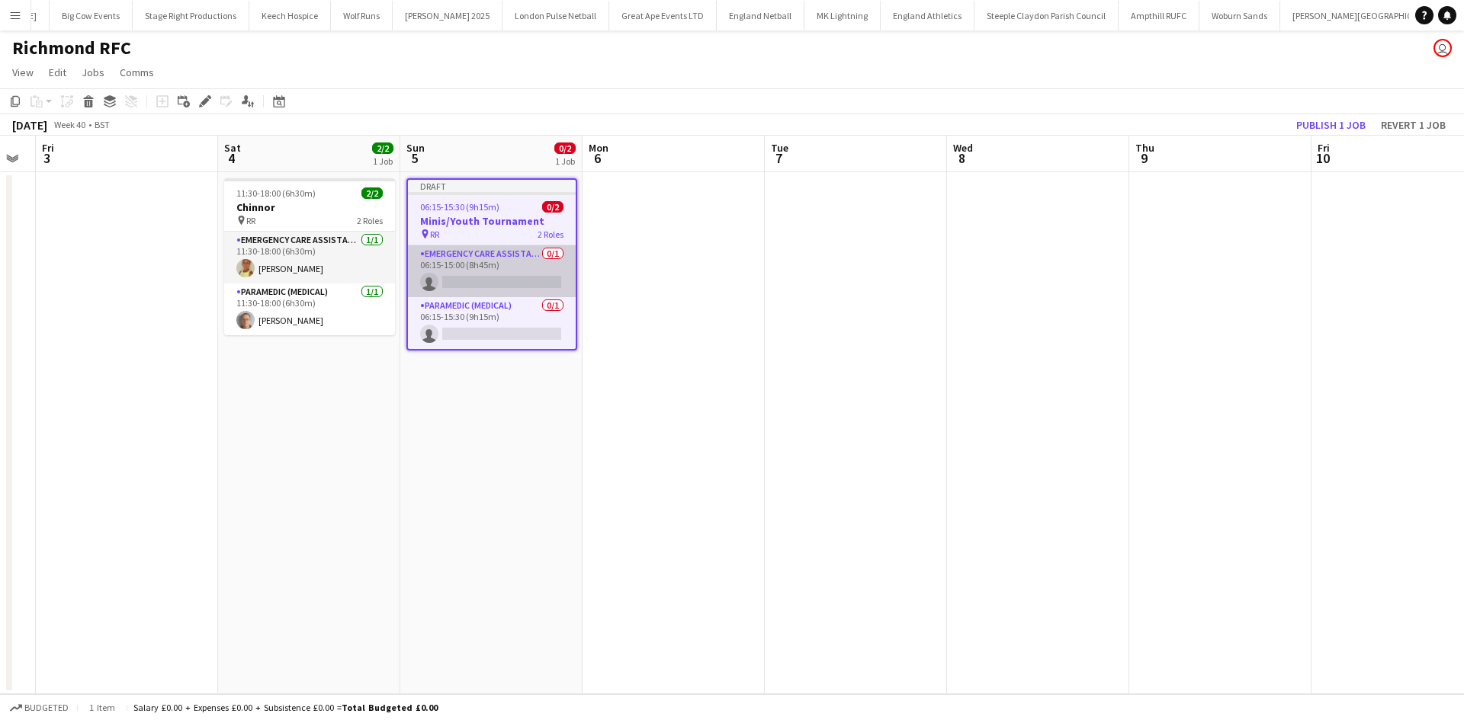
click at [506, 281] on app-card-role "Emergency Care Assistant (Medical) 0/1 06:15-15:00 (8h45m) single-neutral-actio…" at bounding box center [492, 271] width 168 height 52
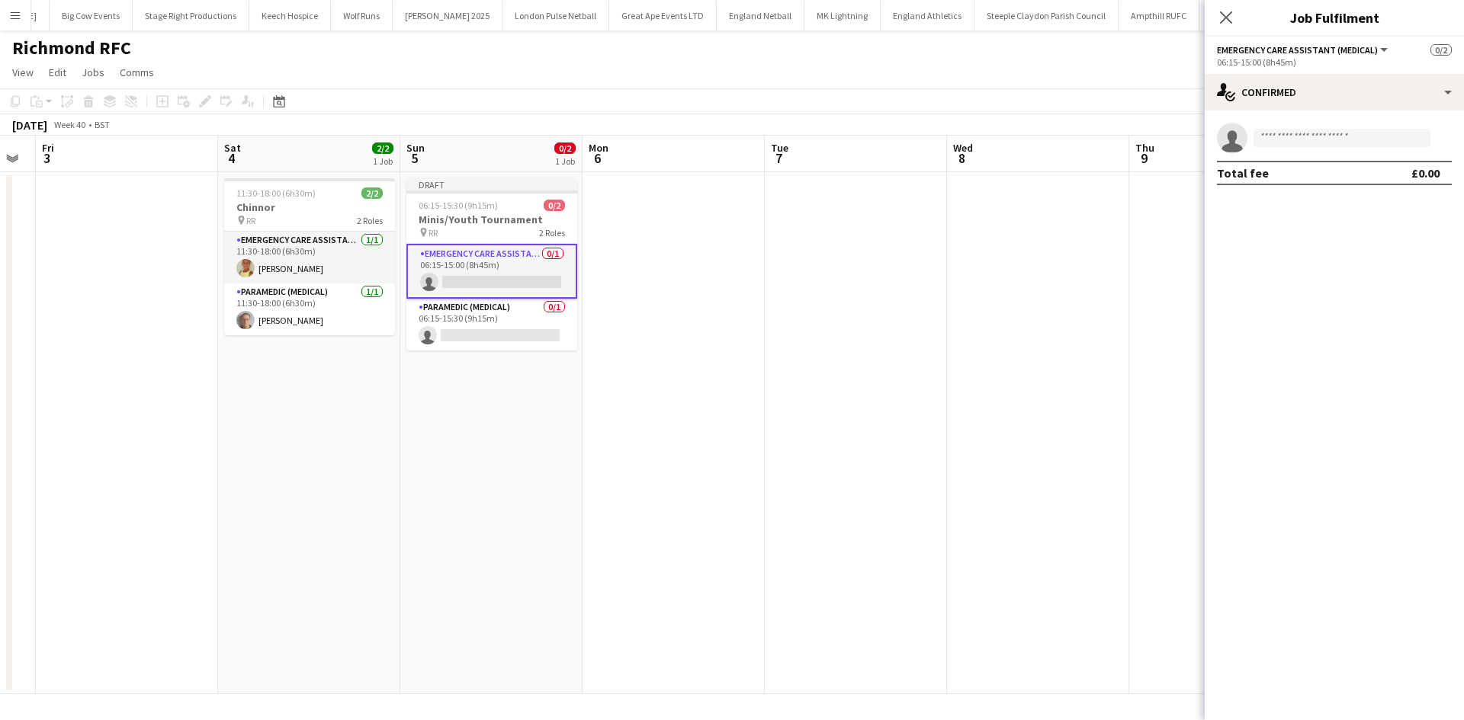
click at [1318, 127] on app-invite-slot "single-neutral-actions" at bounding box center [1333, 138] width 259 height 30
click at [1319, 139] on input at bounding box center [1341, 138] width 177 height 18
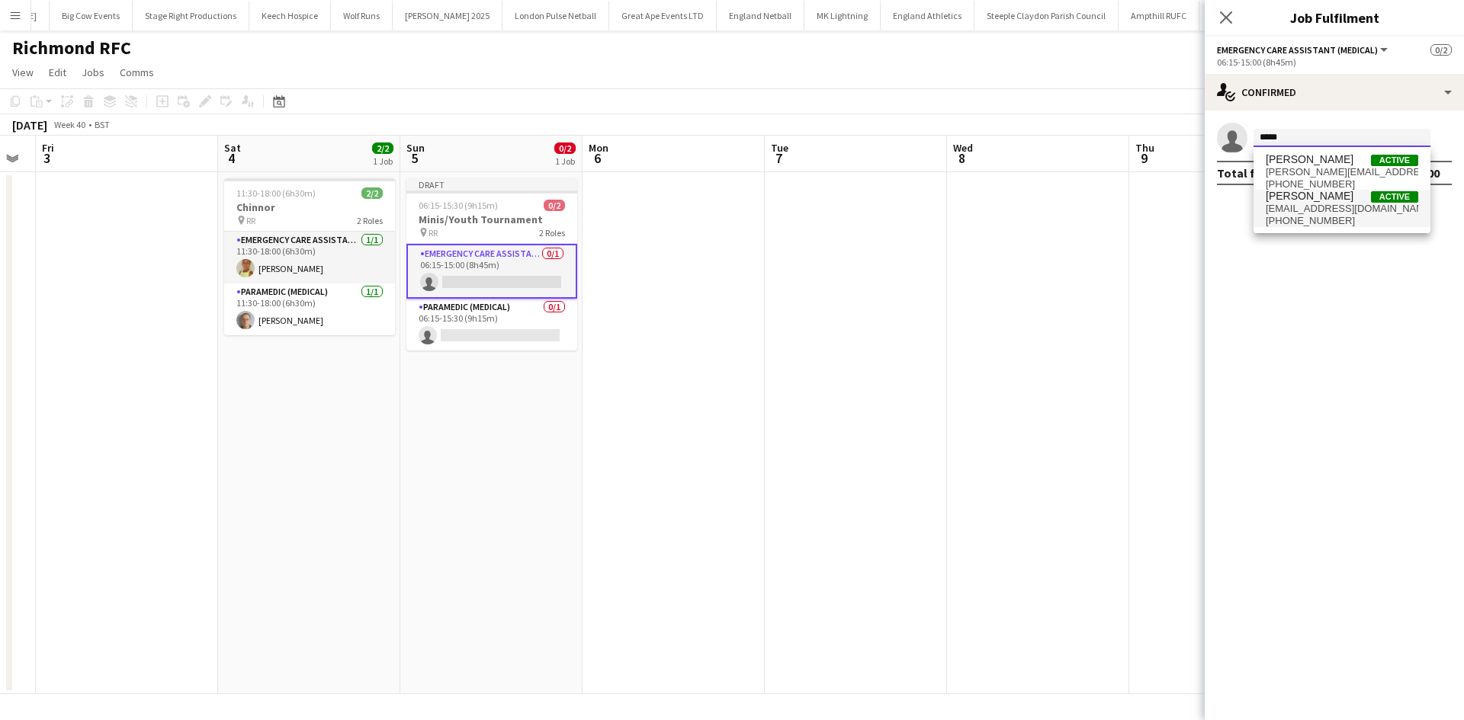
type input "*****"
click at [1286, 197] on span "Darren Clarke" at bounding box center [1309, 196] width 88 height 13
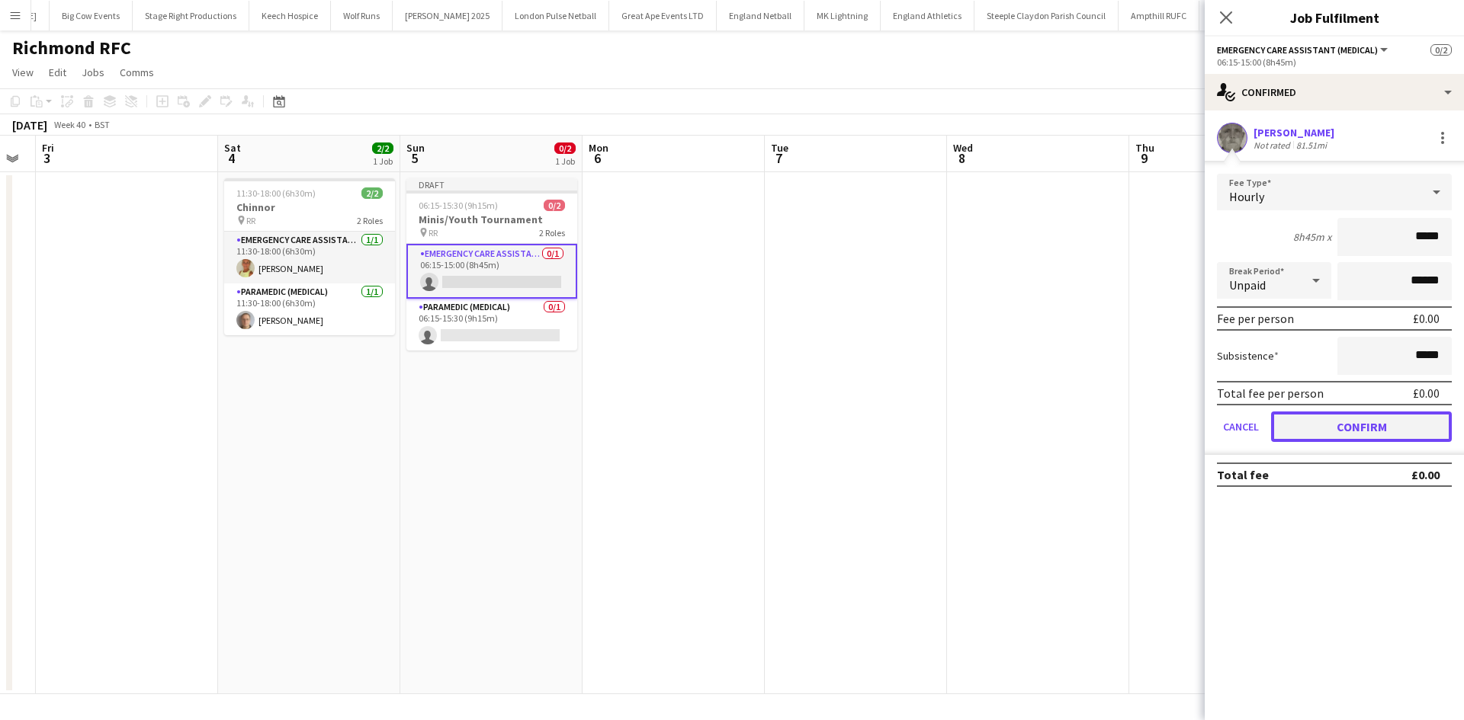
click at [1382, 434] on button "Confirm" at bounding box center [1361, 427] width 181 height 30
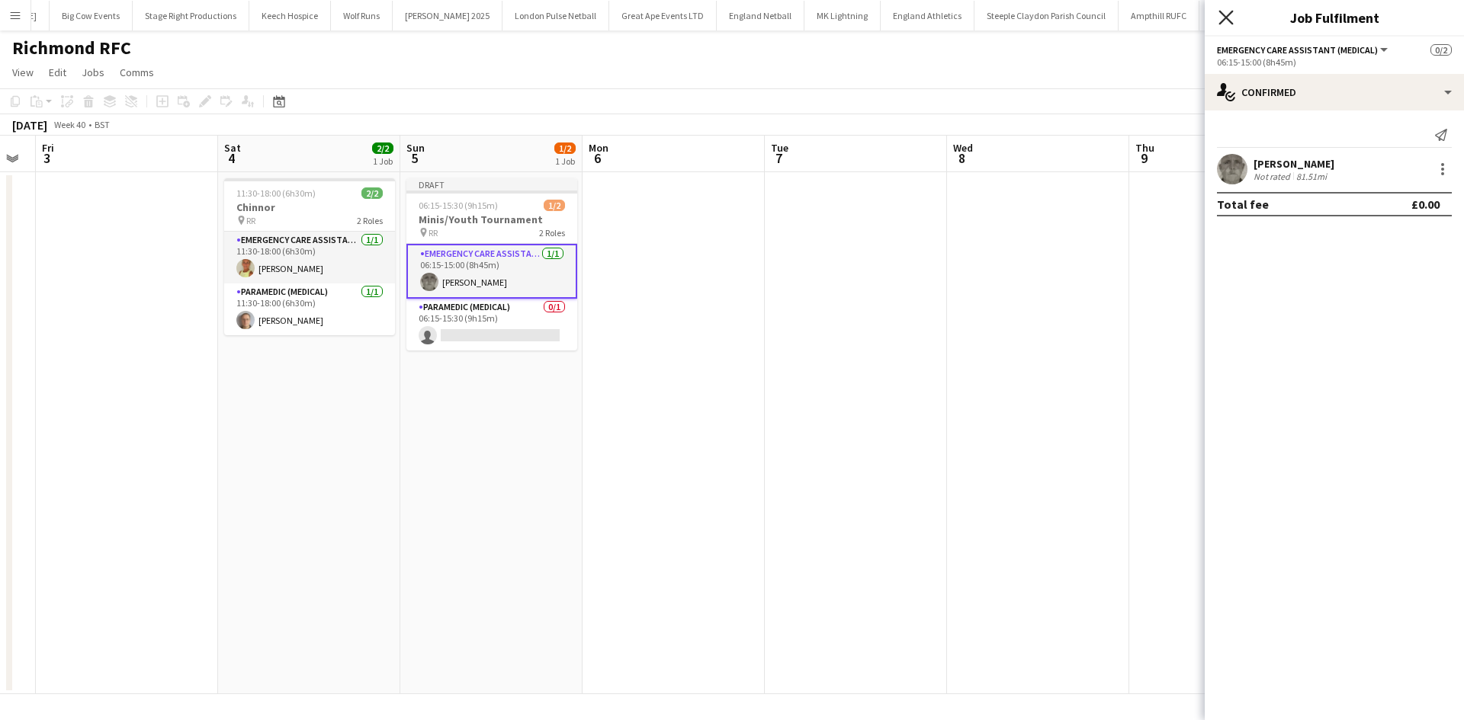
click at [1219, 14] on icon "Close pop-in" at bounding box center [1225, 17] width 14 height 14
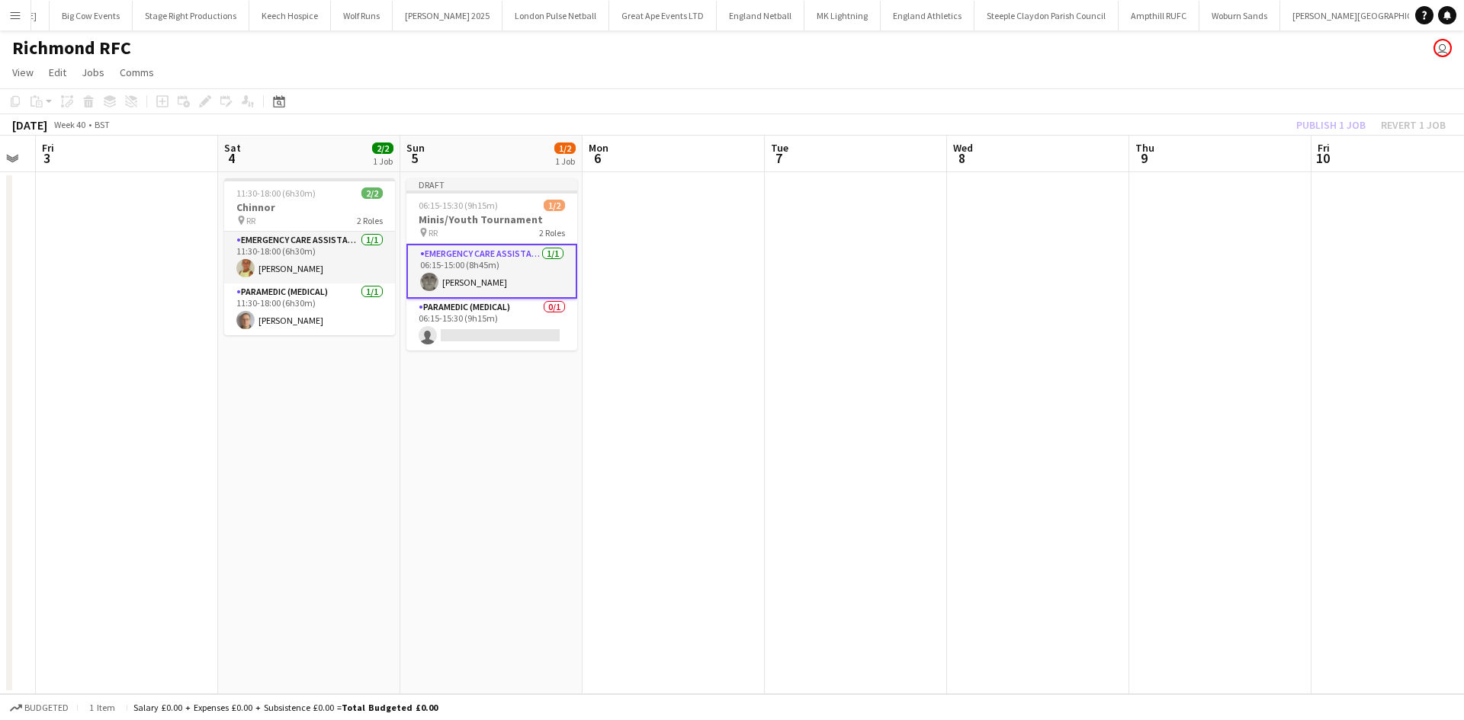
drag, startPoint x: 1297, startPoint y: 117, endPoint x: 1310, endPoint y: 123, distance: 14.7
click at [1298, 117] on div "Publish 1 job Revert 1 job" at bounding box center [1371, 125] width 186 height 20
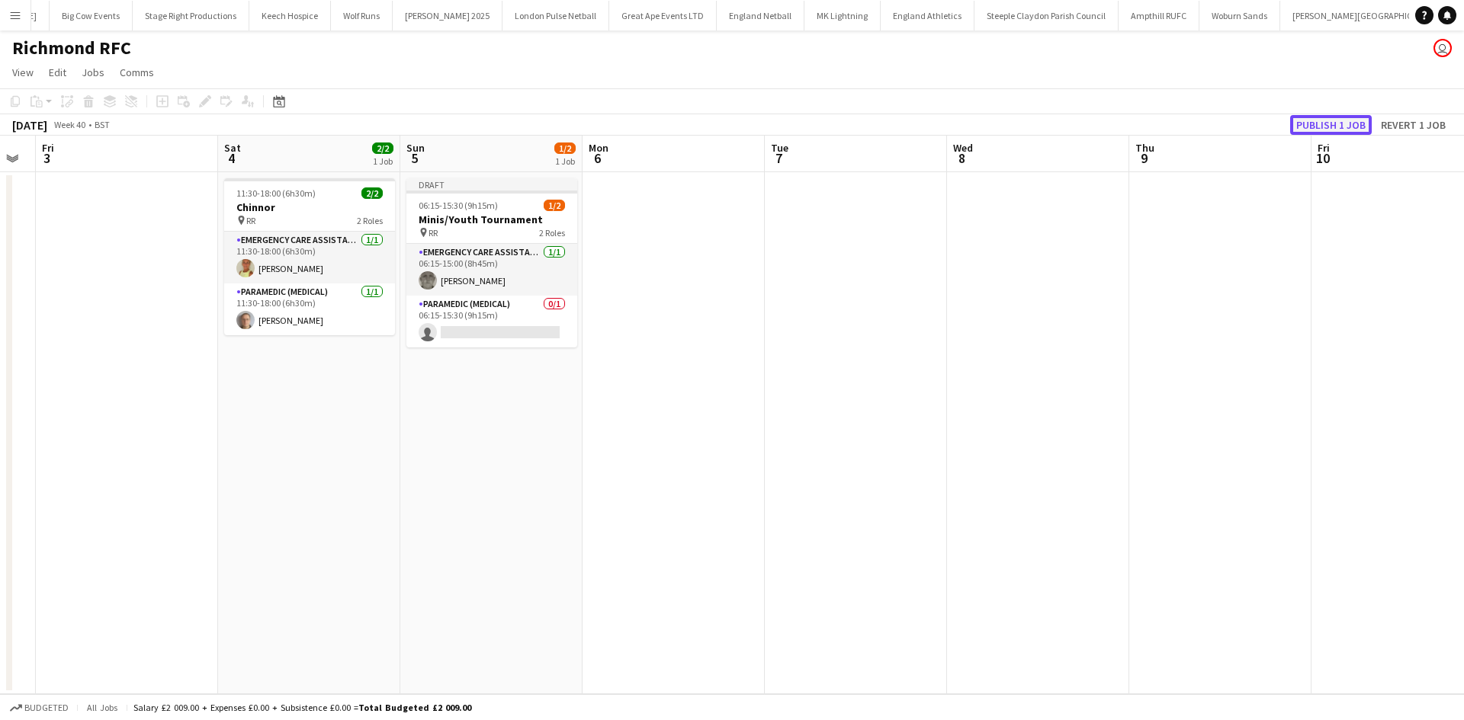
click at [1313, 124] on button "Publish 1 job" at bounding box center [1331, 125] width 82 height 20
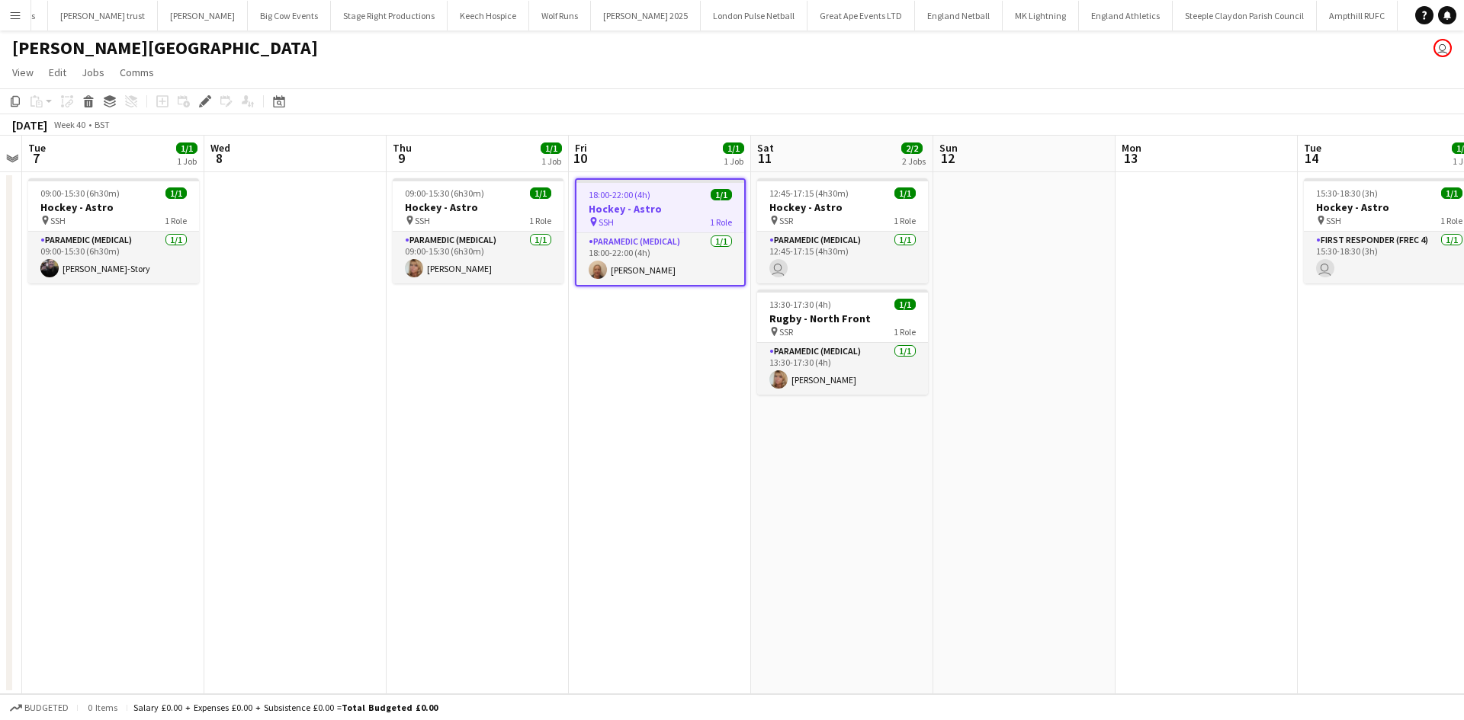
scroll to position [0, 601]
click at [15, 99] on icon "Copy" at bounding box center [15, 101] width 12 height 12
click at [1055, 216] on app-date-cell at bounding box center [1024, 433] width 182 height 522
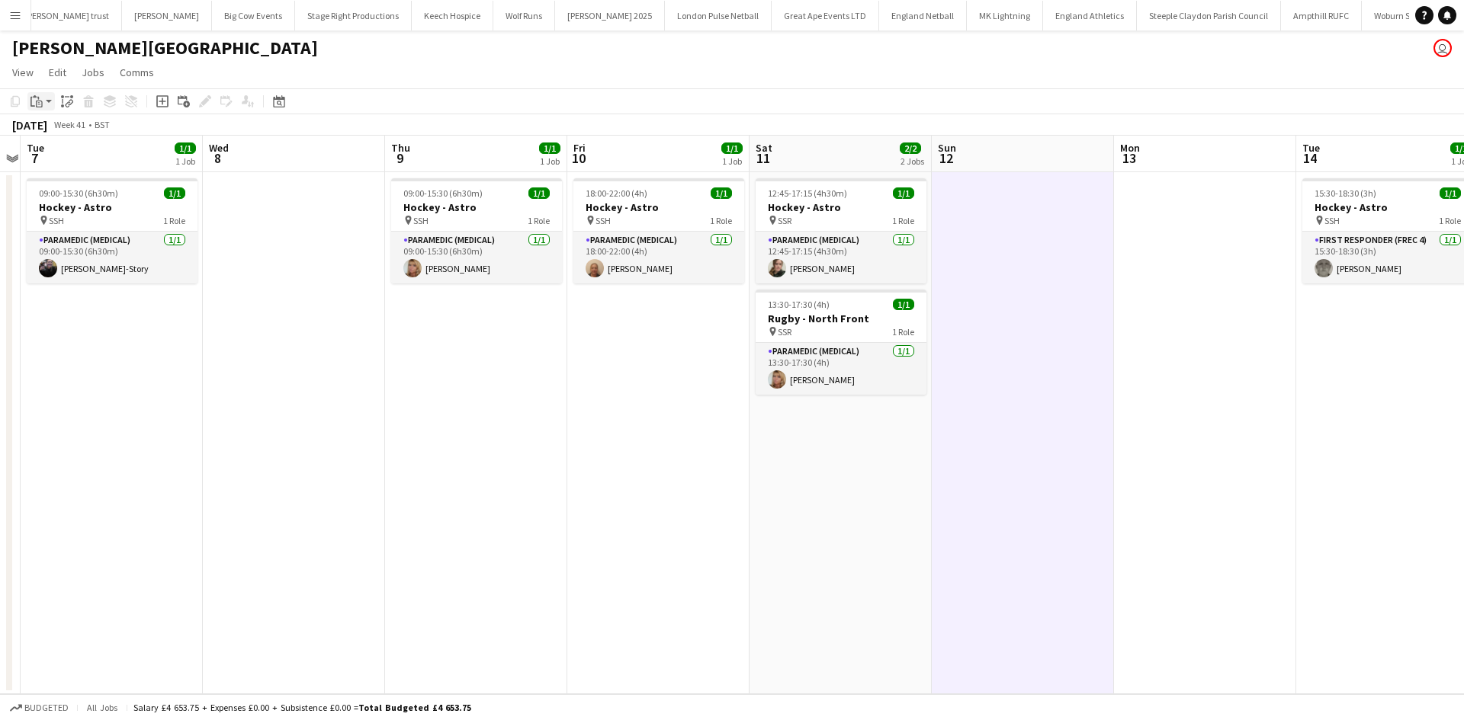
click at [47, 107] on app-action-btn "Paste" at bounding box center [40, 101] width 27 height 18
click at [59, 121] on div "Paste Ctrl+V Paste with crew Ctrl+Shift+V" at bounding box center [111, 144] width 169 height 66
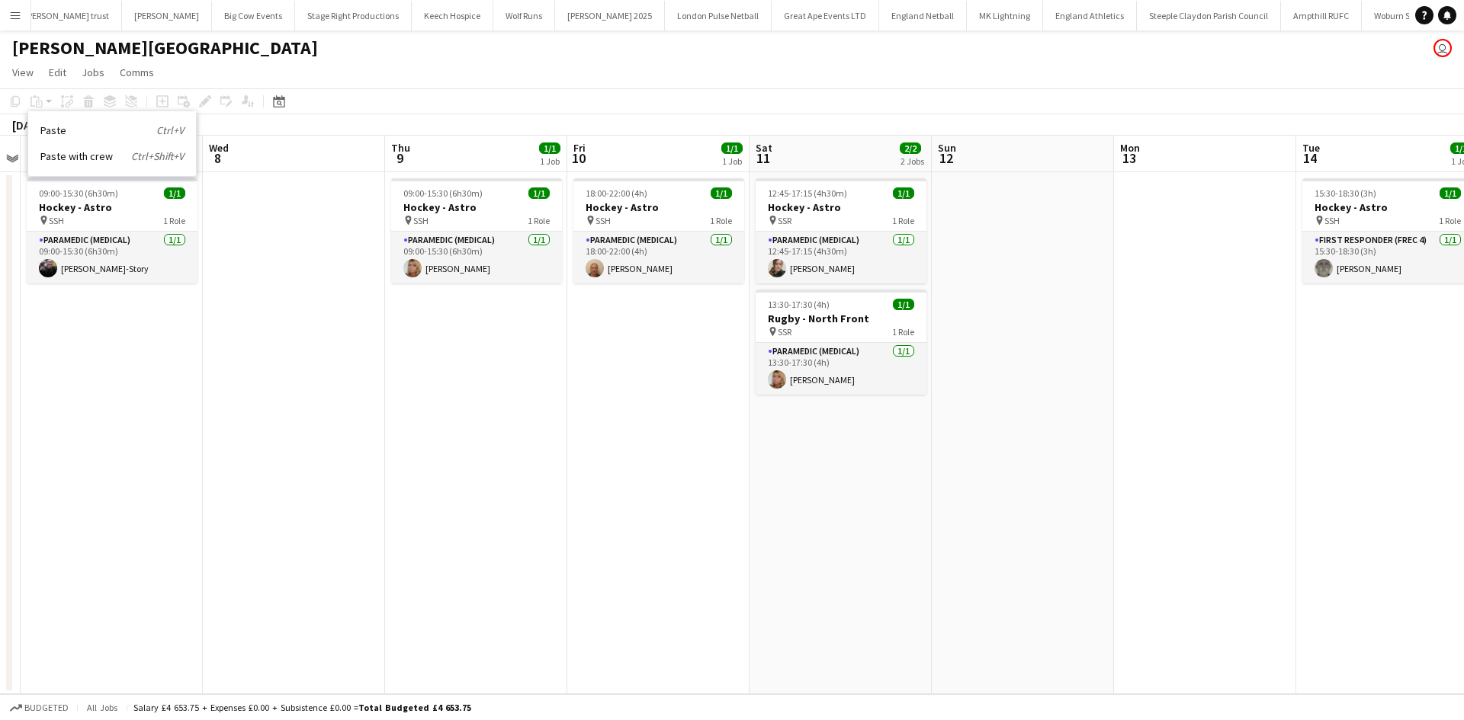
click at [85, 127] on link "Paste Ctrl+V" at bounding box center [111, 130] width 143 height 14
click at [803, 201] on h3 "Hockey - Astro" at bounding box center [840, 207] width 171 height 14
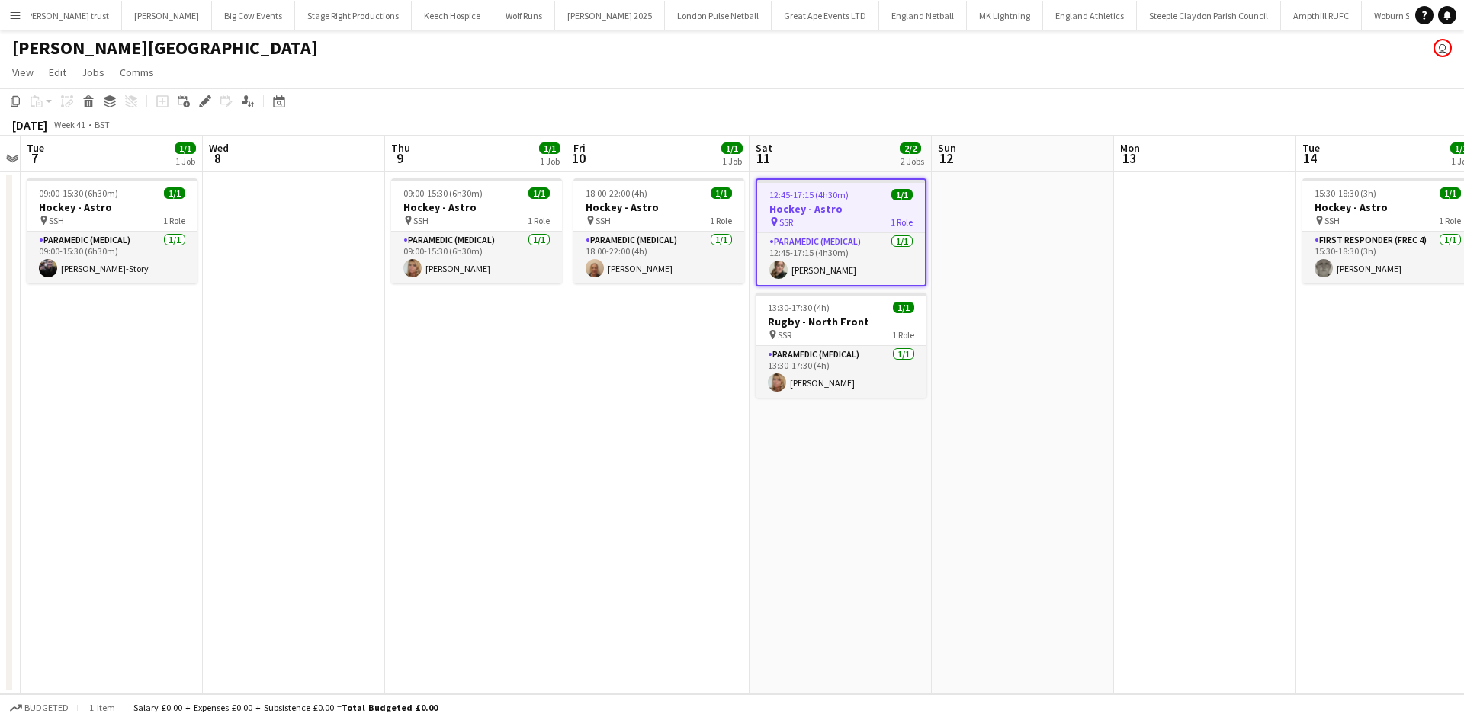
scroll to position [0, 524]
click at [995, 204] on app-date-cell at bounding box center [1025, 433] width 182 height 522
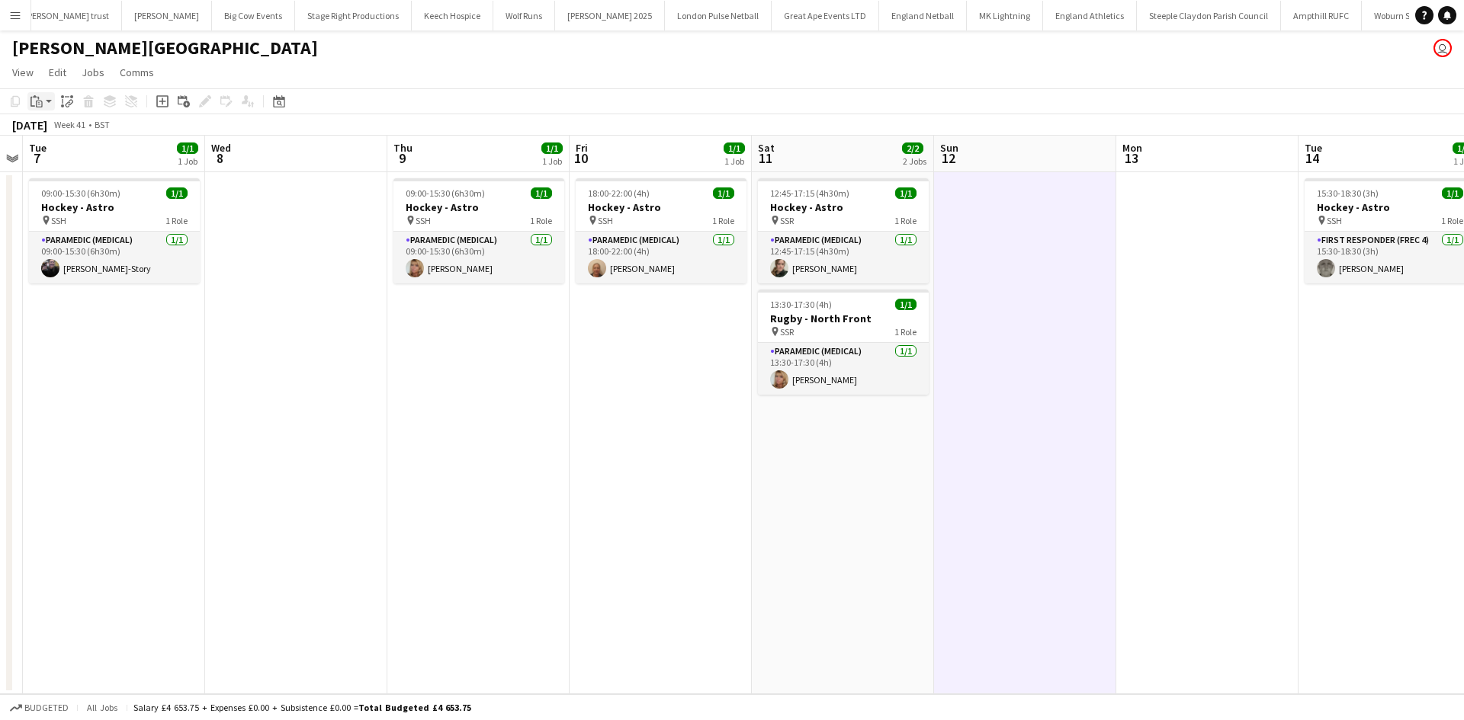
click at [39, 104] on icon at bounding box center [39, 104] width 3 height 1
click at [61, 130] on link "Paste Ctrl+V" at bounding box center [111, 130] width 143 height 14
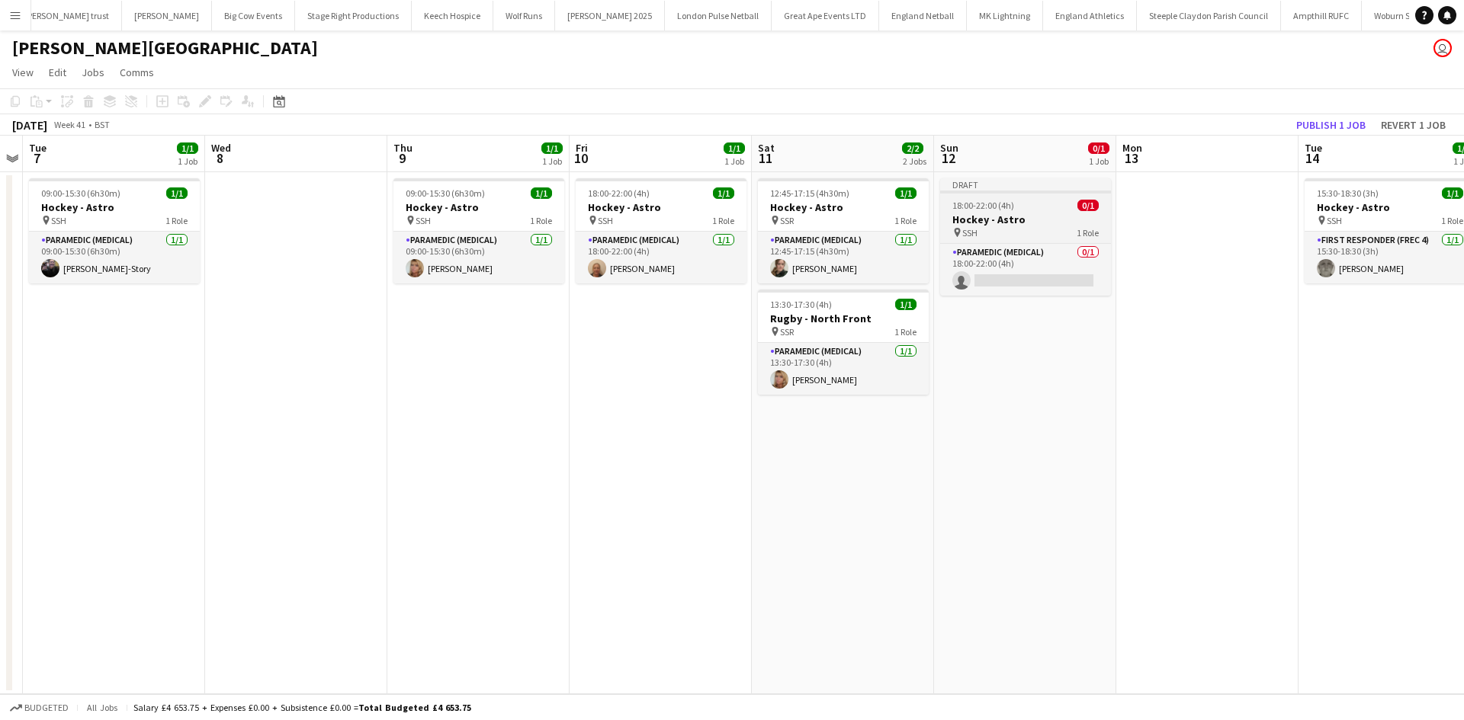
click at [1010, 208] on span "18:00-22:00 (4h)" at bounding box center [983, 205] width 62 height 11
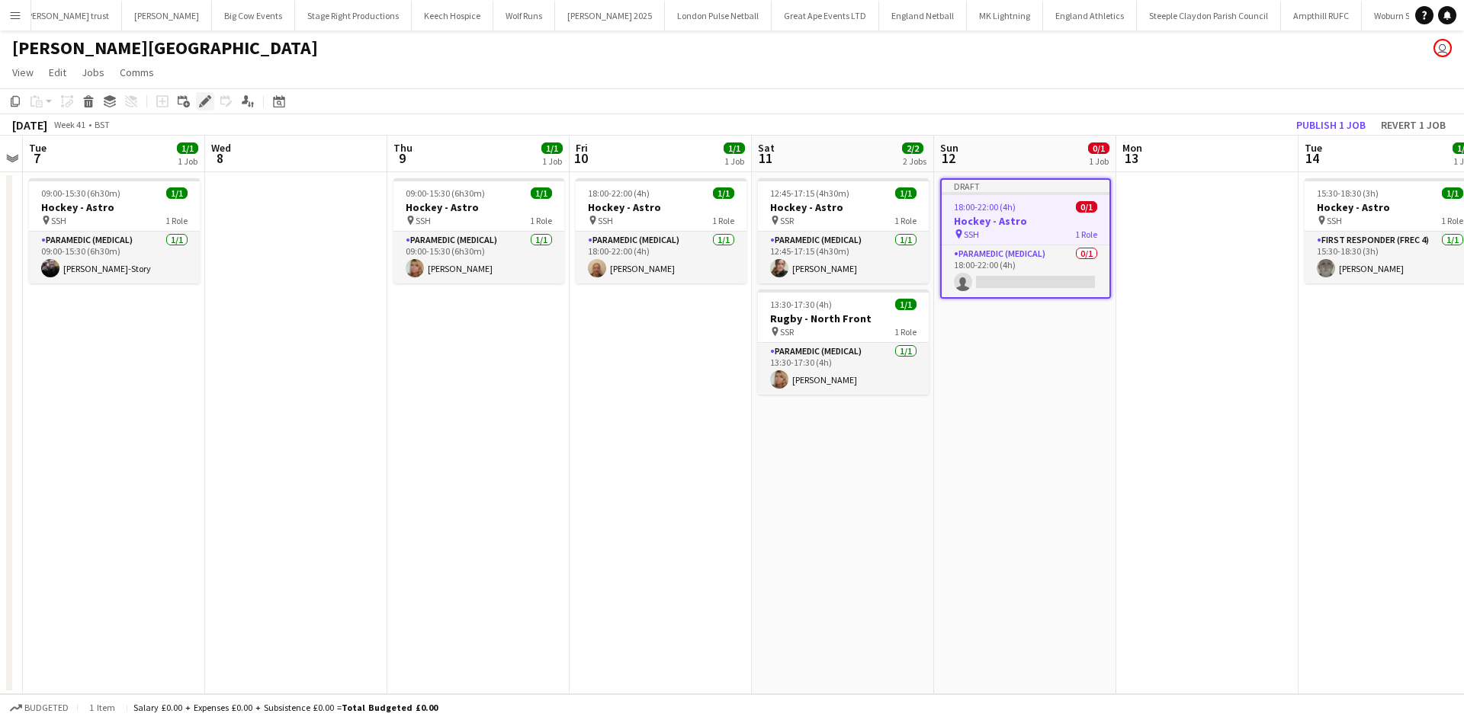
click at [202, 107] on icon at bounding box center [201, 106] width 4 height 4
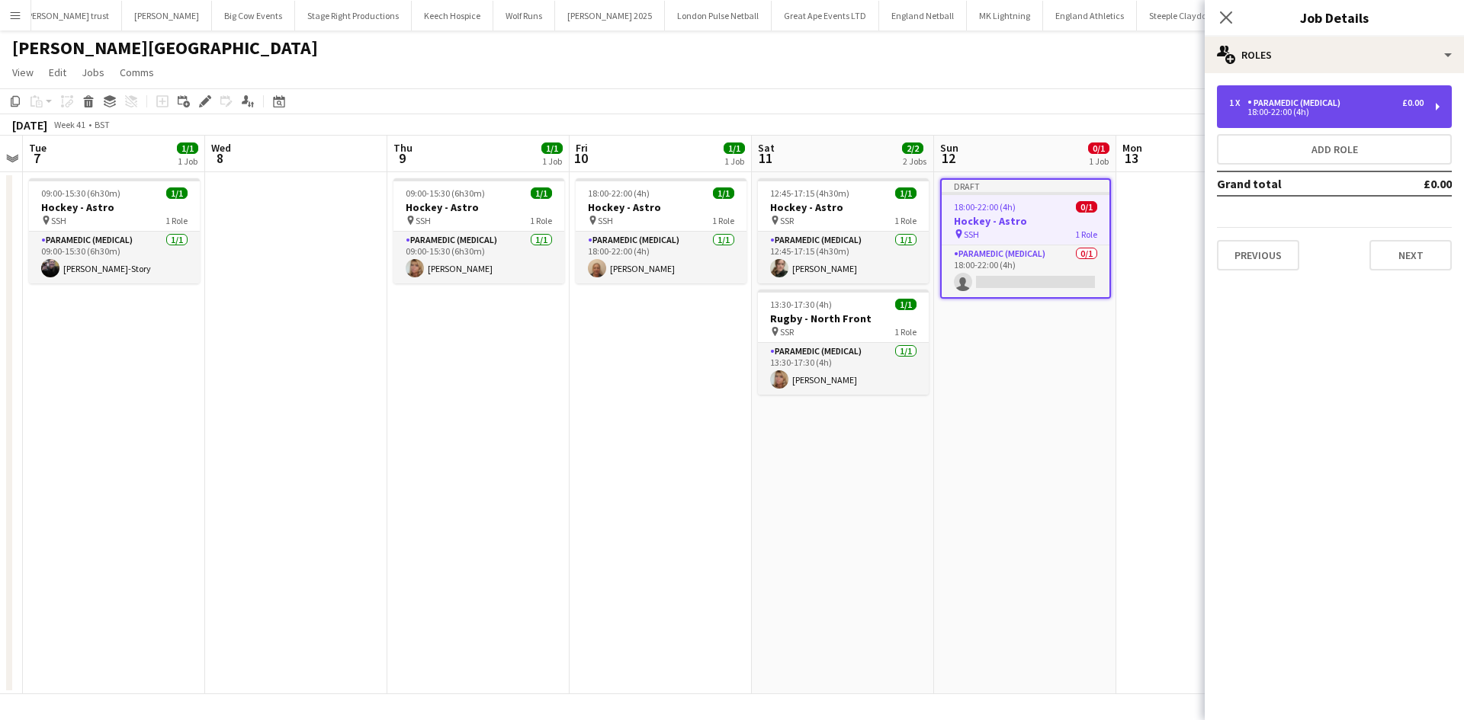
drag, startPoint x: 1302, startPoint y: 103, endPoint x: 1303, endPoint y: 112, distance: 9.3
click at [1303, 102] on div "Paramedic (Medical)" at bounding box center [1296, 103] width 99 height 11
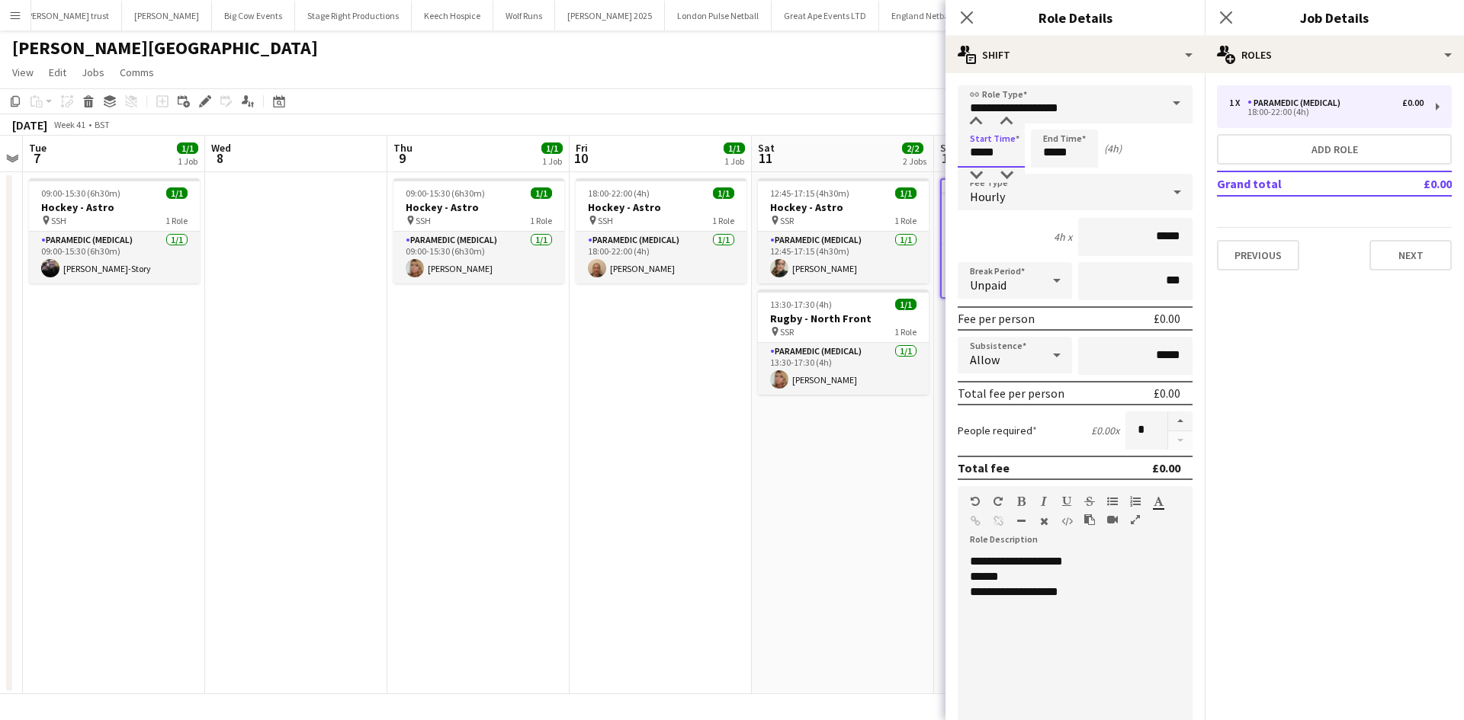
click at [992, 155] on input "*****" at bounding box center [990, 149] width 67 height 38
click at [976, 178] on div at bounding box center [975, 175] width 30 height 15
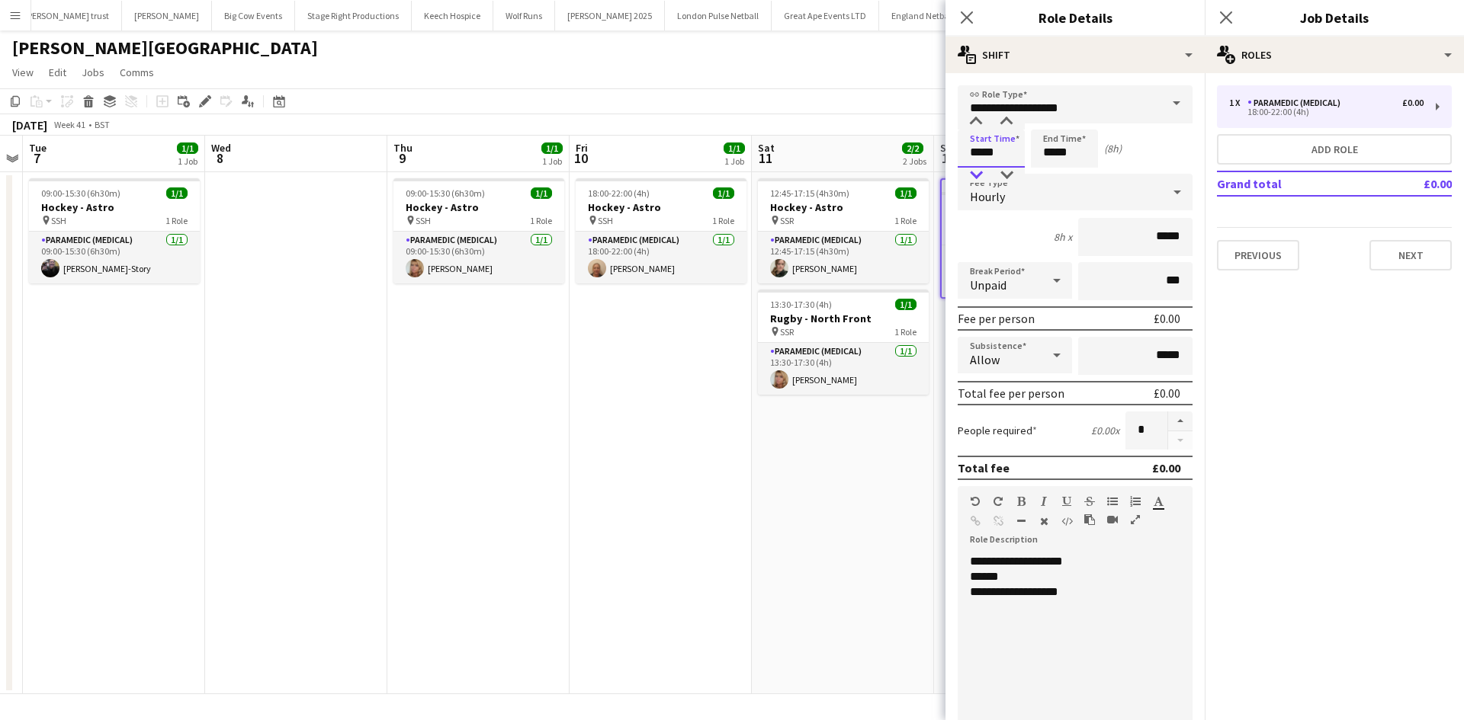
click at [976, 178] on div at bounding box center [975, 175] width 30 height 15
click at [975, 177] on div at bounding box center [975, 175] width 30 height 15
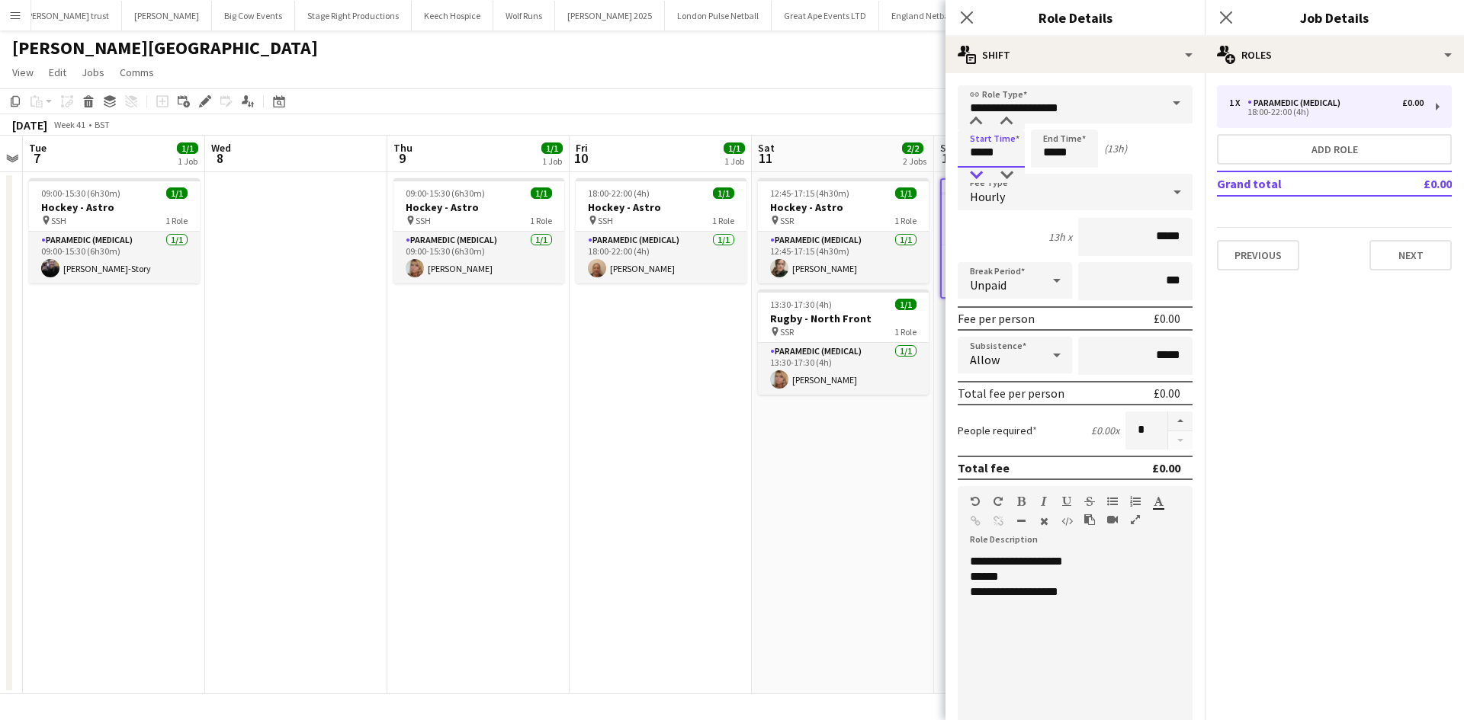
type input "*****"
click at [975, 177] on div at bounding box center [975, 175] width 30 height 15
click at [1056, 161] on input "*****" at bounding box center [1064, 149] width 67 height 38
click at [1044, 171] on div at bounding box center [1049, 175] width 30 height 15
click at [1045, 172] on div at bounding box center [1049, 175] width 30 height 15
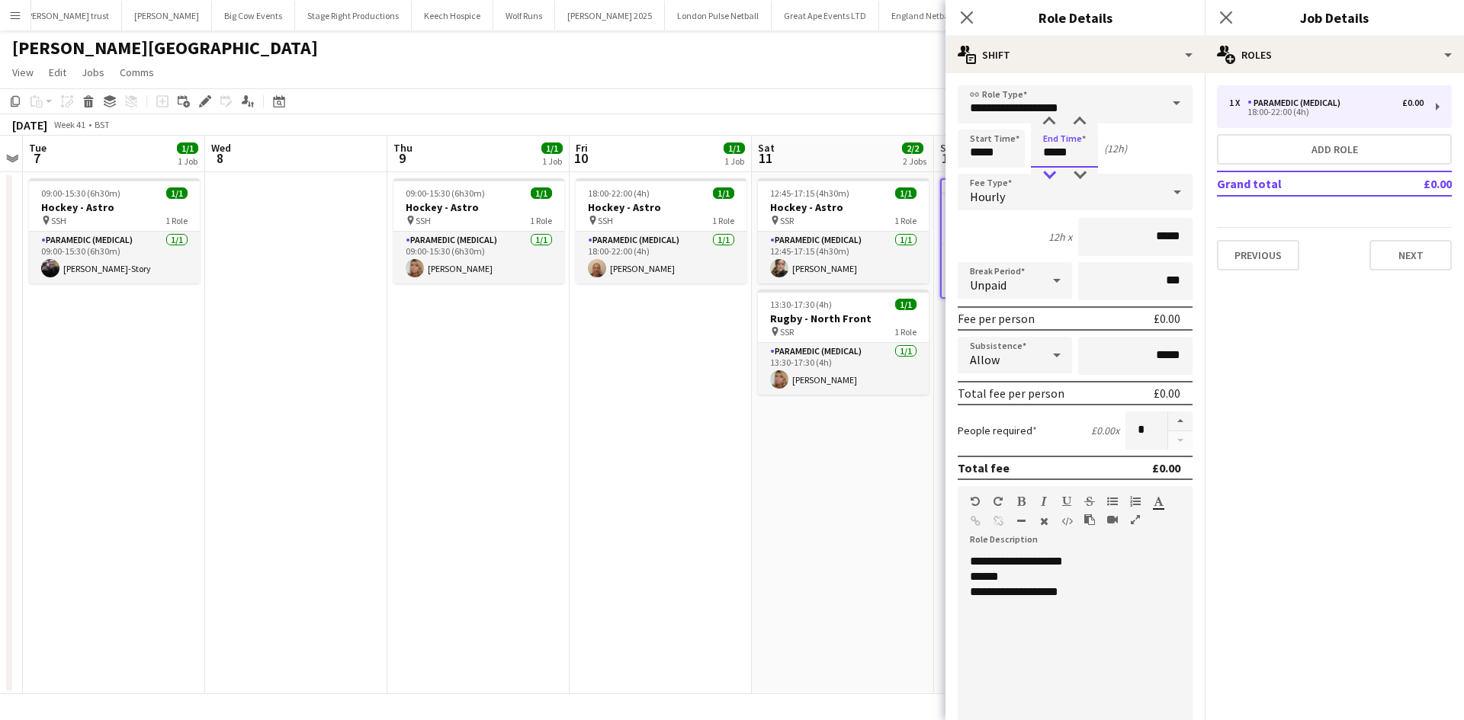
click at [1045, 172] on div at bounding box center [1049, 175] width 30 height 15
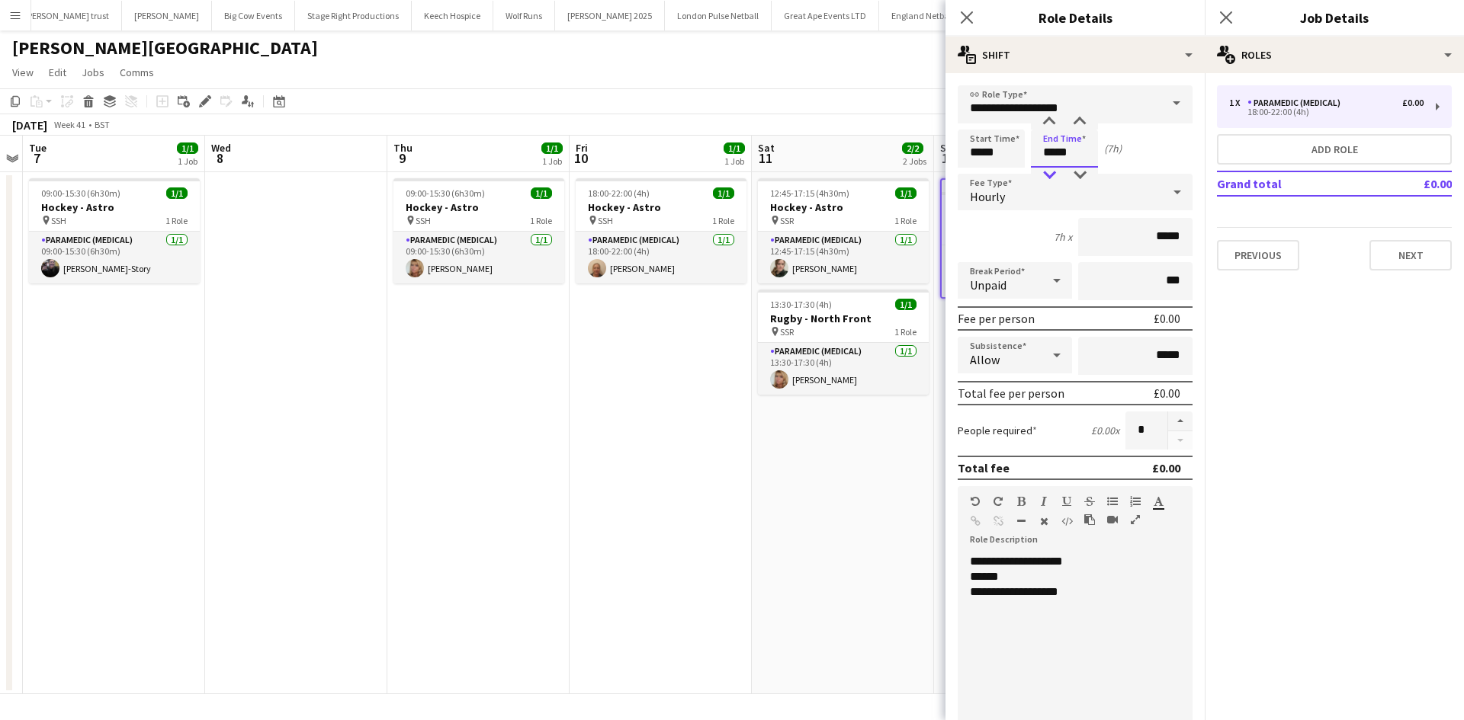
click at [1045, 172] on div at bounding box center [1049, 175] width 30 height 15
click at [1074, 122] on div at bounding box center [1079, 121] width 30 height 15
type input "*****"
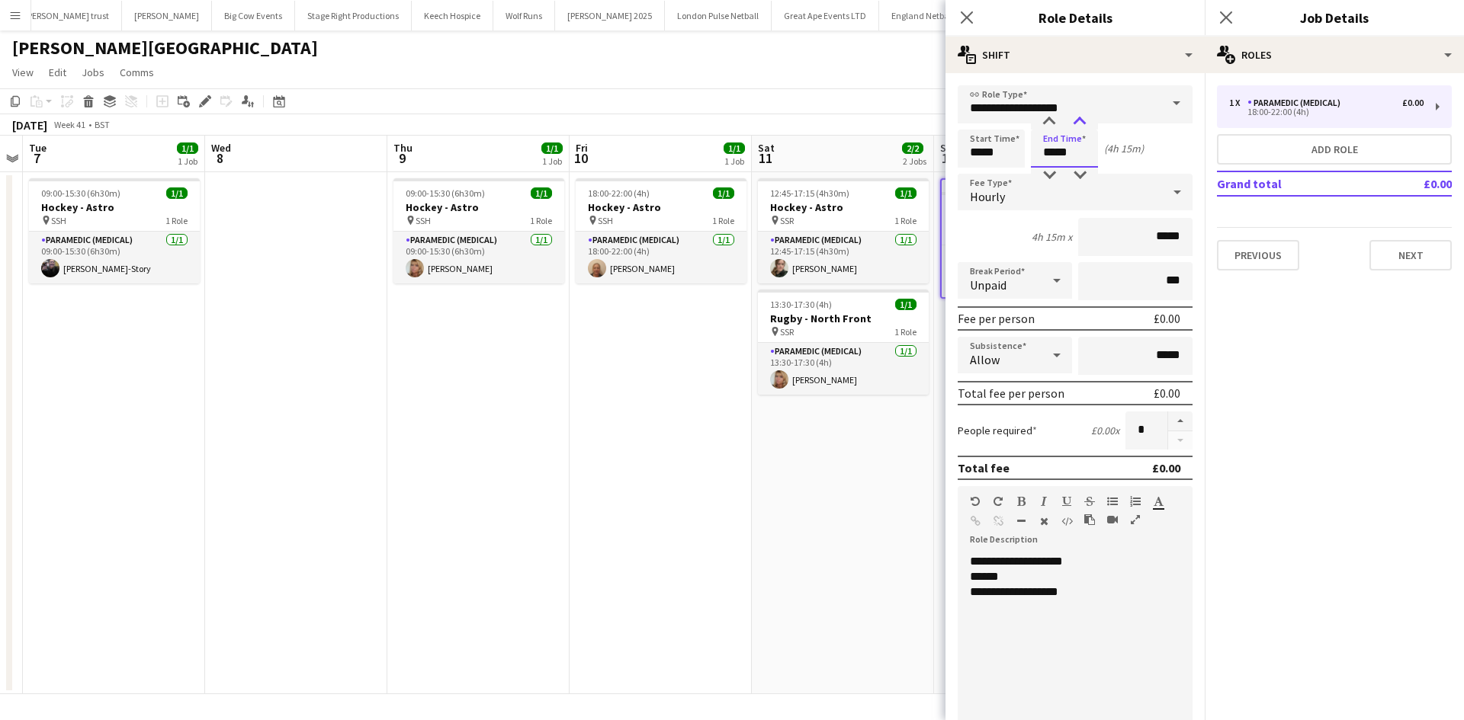
click at [1074, 122] on div at bounding box center [1079, 121] width 30 height 15
drag, startPoint x: 1073, startPoint y: 600, endPoint x: 1009, endPoint y: 595, distance: 64.3
click at [1009, 595] on div "**********" at bounding box center [1068, 645] width 223 height 183
click at [1220, 18] on icon "Close pop-in" at bounding box center [1225, 17] width 14 height 14
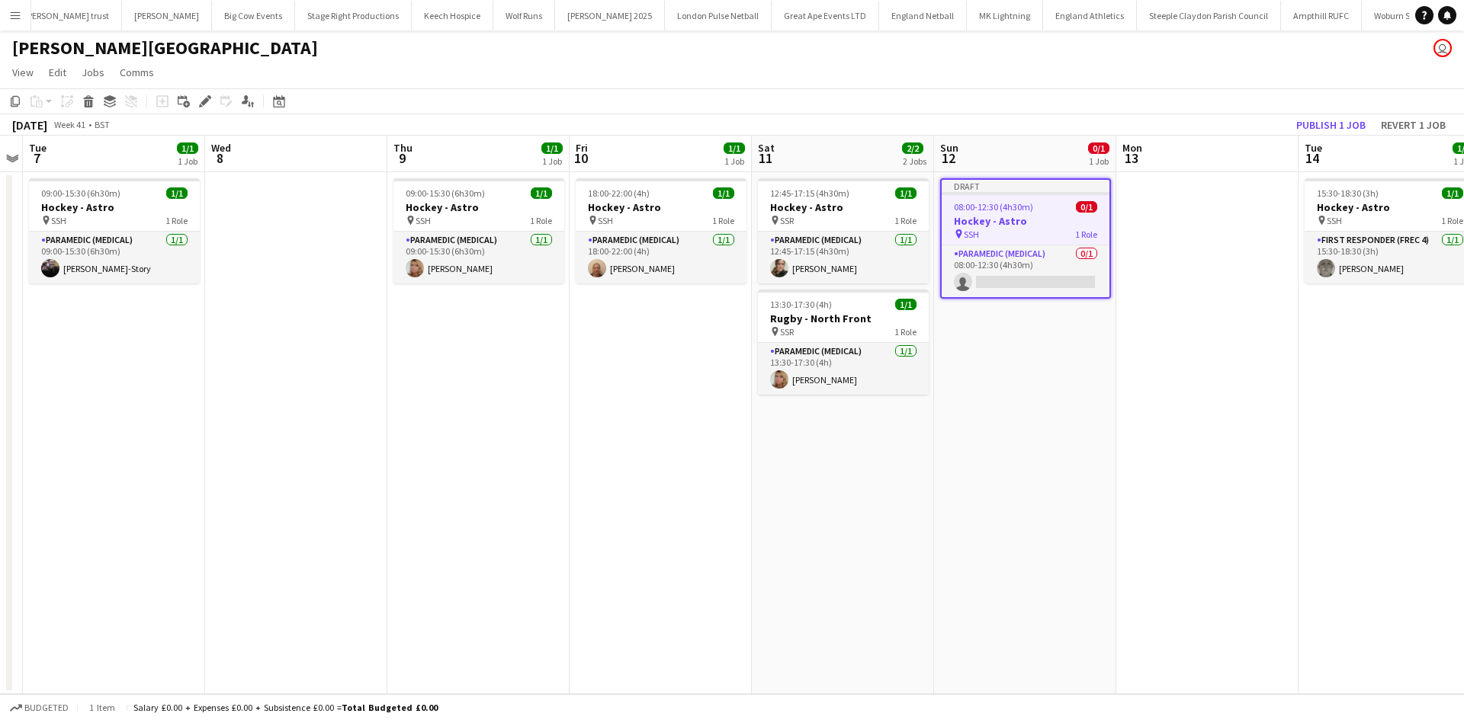
click at [1046, 226] on h3 "Hockey - Astro" at bounding box center [1025, 221] width 168 height 14
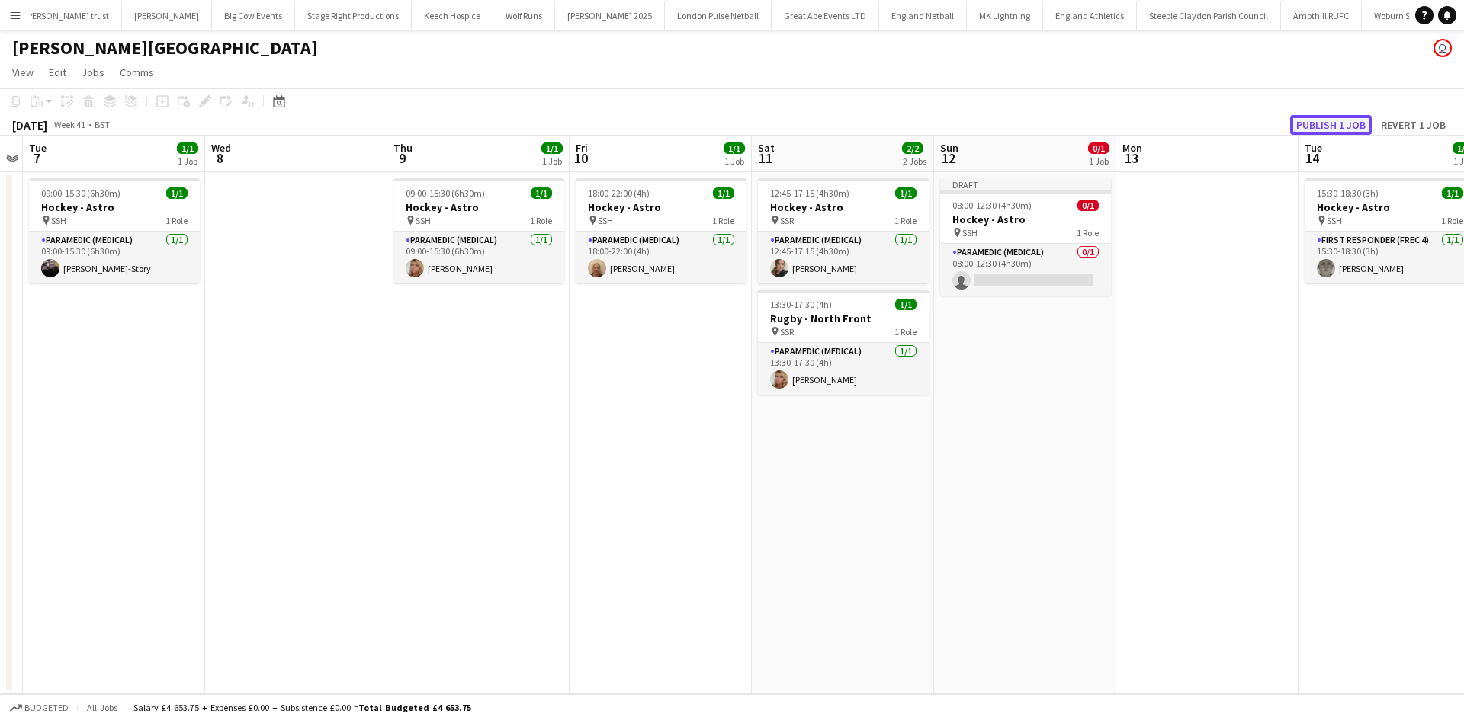
click at [1316, 126] on button "Publish 1 job" at bounding box center [1331, 125] width 82 height 20
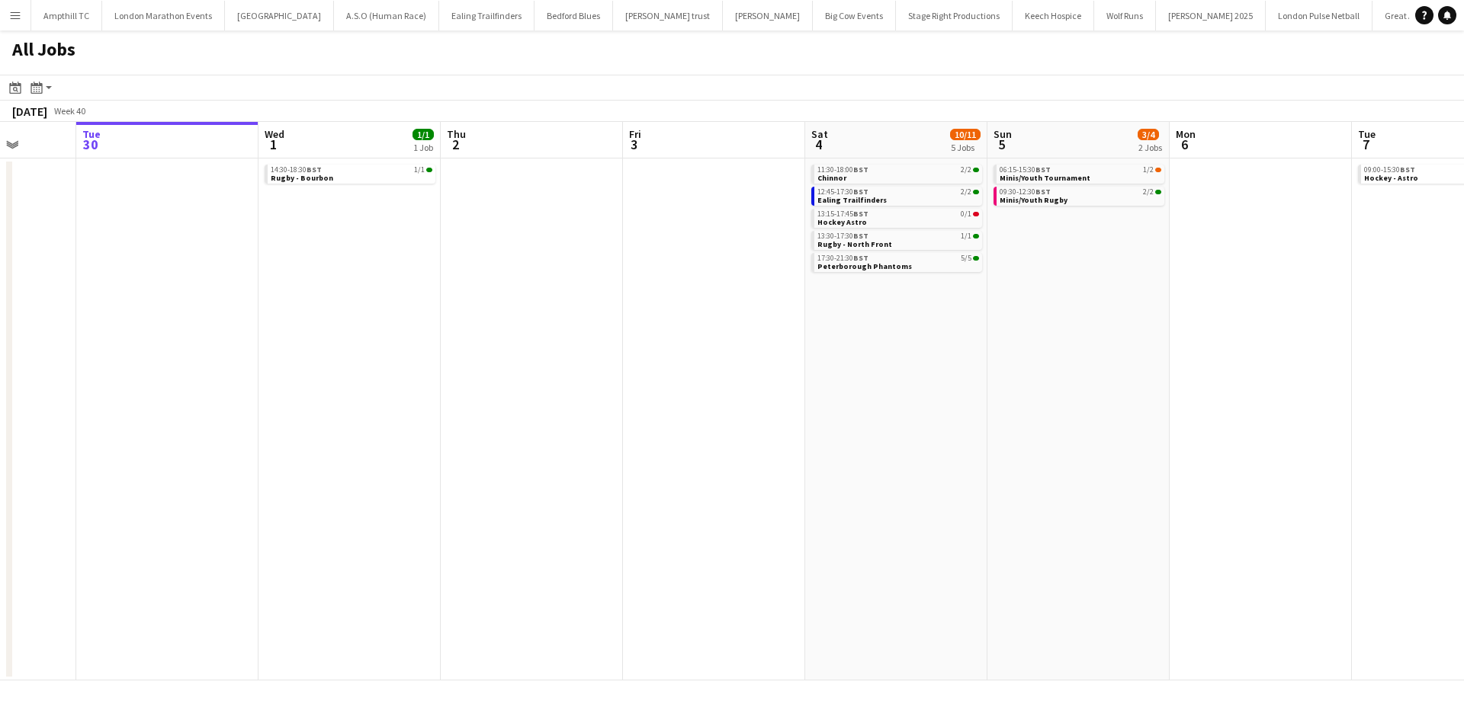
drag, startPoint x: 1197, startPoint y: 367, endPoint x: 1067, endPoint y: 338, distance: 132.6
click at [1083, 365] on app-calendar-viewport "Sat 27 7/7 2 Jobs Sun 28 2/2 1 Job Mon 29 Tue 30 Wed 1 1/1 1 Job Thu 2 Fri 3 Sa…" at bounding box center [732, 401] width 1464 height 559
click at [1100, 178] on link "06:15-15:30 BST 1/2 Minis/Youth Tournament" at bounding box center [1073, 174] width 162 height 18
click at [1063, 175] on span "Minis/Youth Tournament" at bounding box center [1037, 178] width 91 height 10
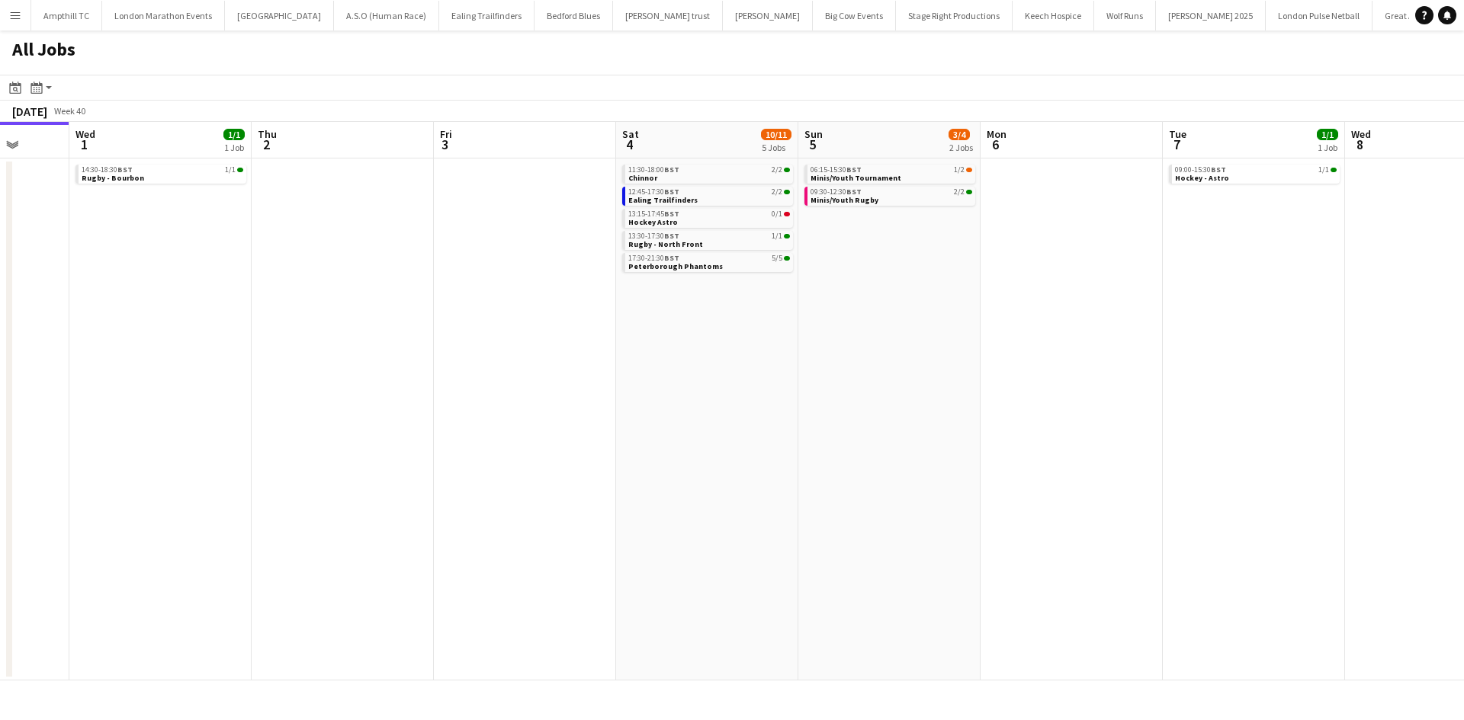
scroll to position [0, 694]
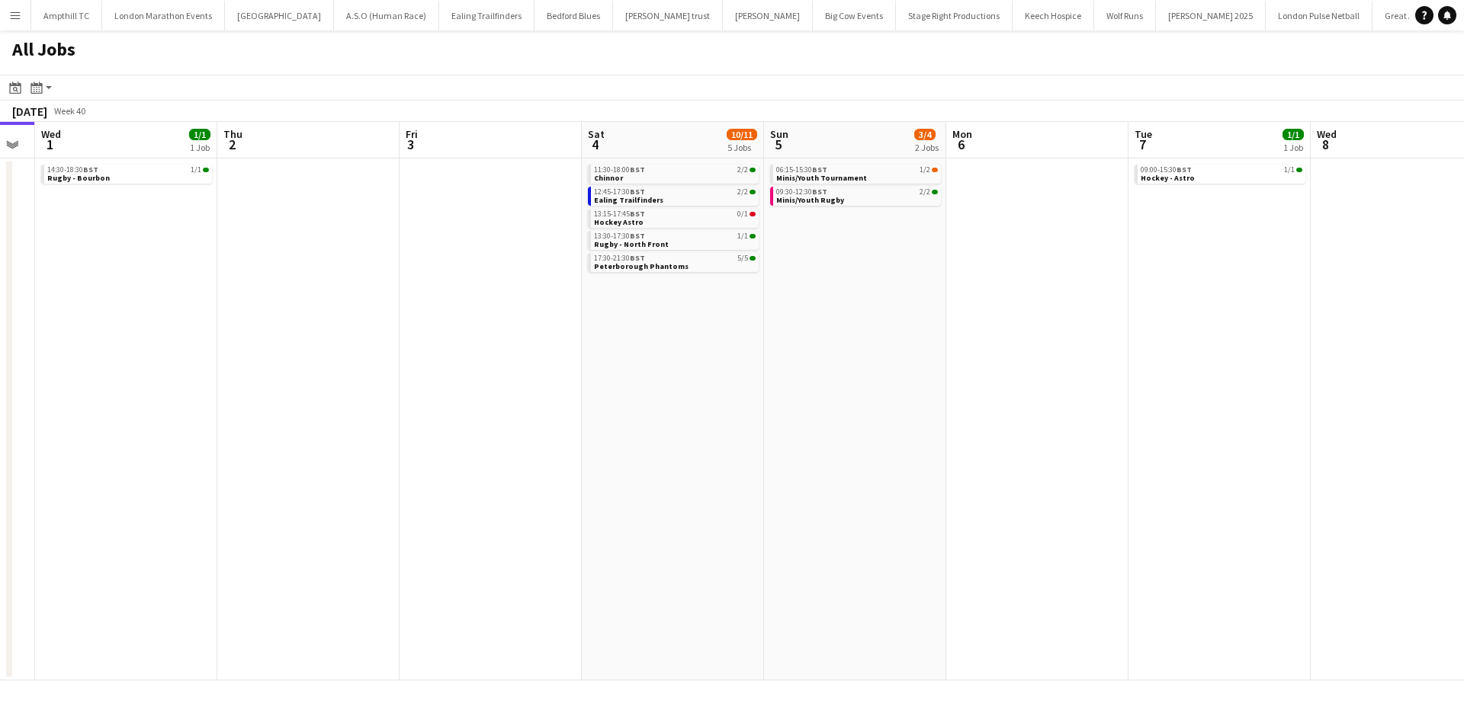
drag, startPoint x: 1103, startPoint y: 309, endPoint x: 887, endPoint y: 309, distance: 215.7
click at [887, 309] on app-calendar-viewport "Sat 27 7/7 2 Jobs Sun 28 2/2 1 Job Mon 29 Tue 30 Wed 1 1/1 1 Job Thu 2 Fri 3 Sa…" at bounding box center [732, 401] width 1464 height 559
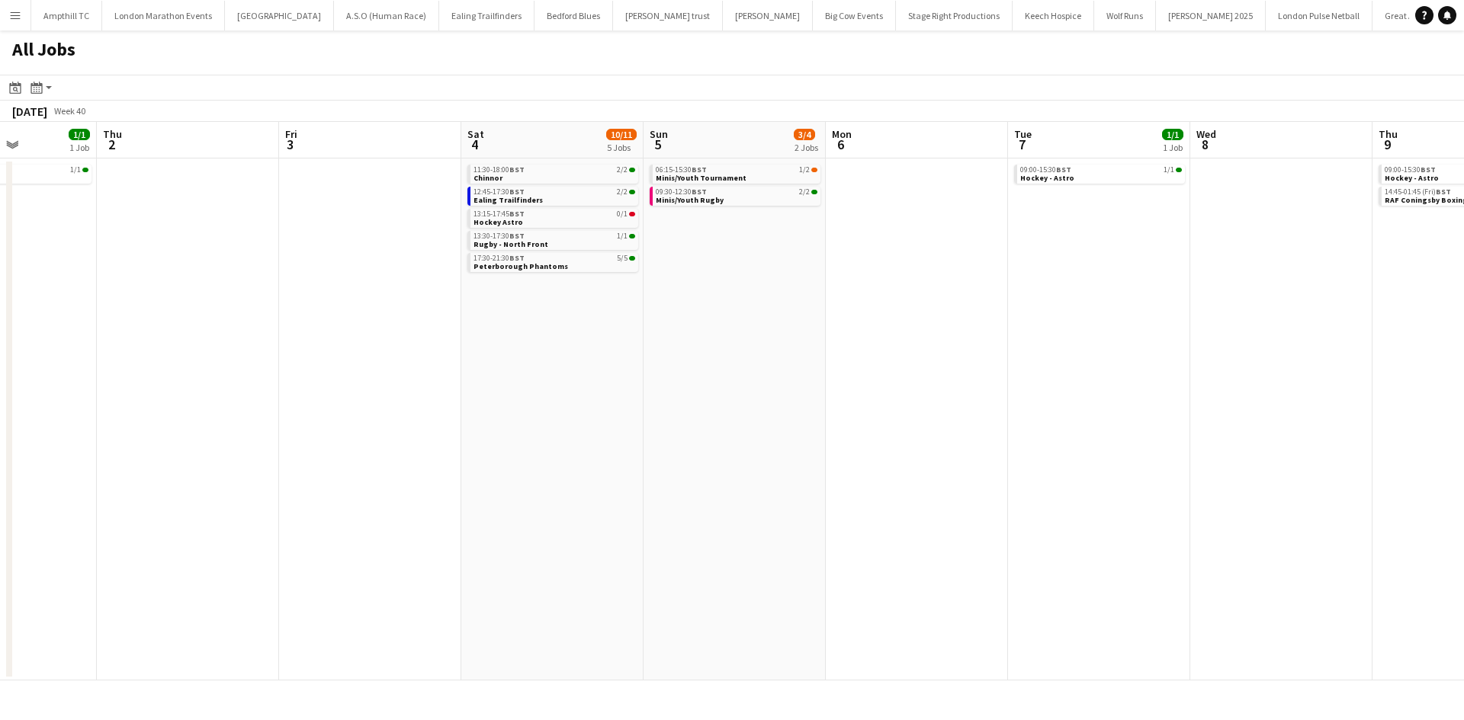
drag, startPoint x: 954, startPoint y: 284, endPoint x: 797, endPoint y: 247, distance: 162.0
click at [842, 284] on app-calendar-viewport "Mon 29 Tue 30 Wed 1 1/1 1 Job Thu 2 Fri 3 Sat 4 10/11 5 Jobs Sun 5 3/4 2 Jobs M…" at bounding box center [732, 401] width 1464 height 559
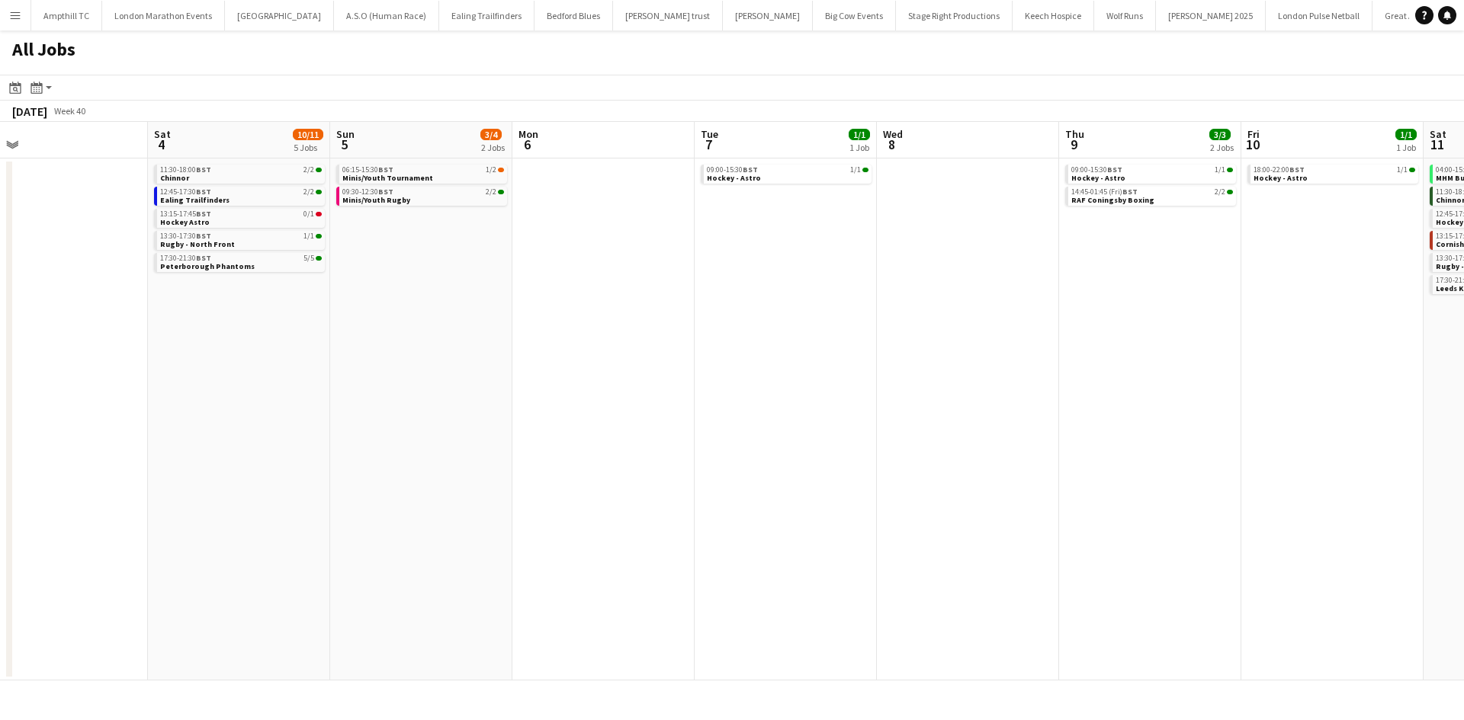
drag, startPoint x: 762, startPoint y: 268, endPoint x: 732, endPoint y: 268, distance: 30.5
click at [732, 268] on app-calendar-viewport "Mon 29 Tue 30 Wed 1 1/1 1 Job Thu 2 Fri 3 Sat 4 10/11 5 Jobs Sun 5 3/4 2 Jobs M…" at bounding box center [732, 401] width 1464 height 559
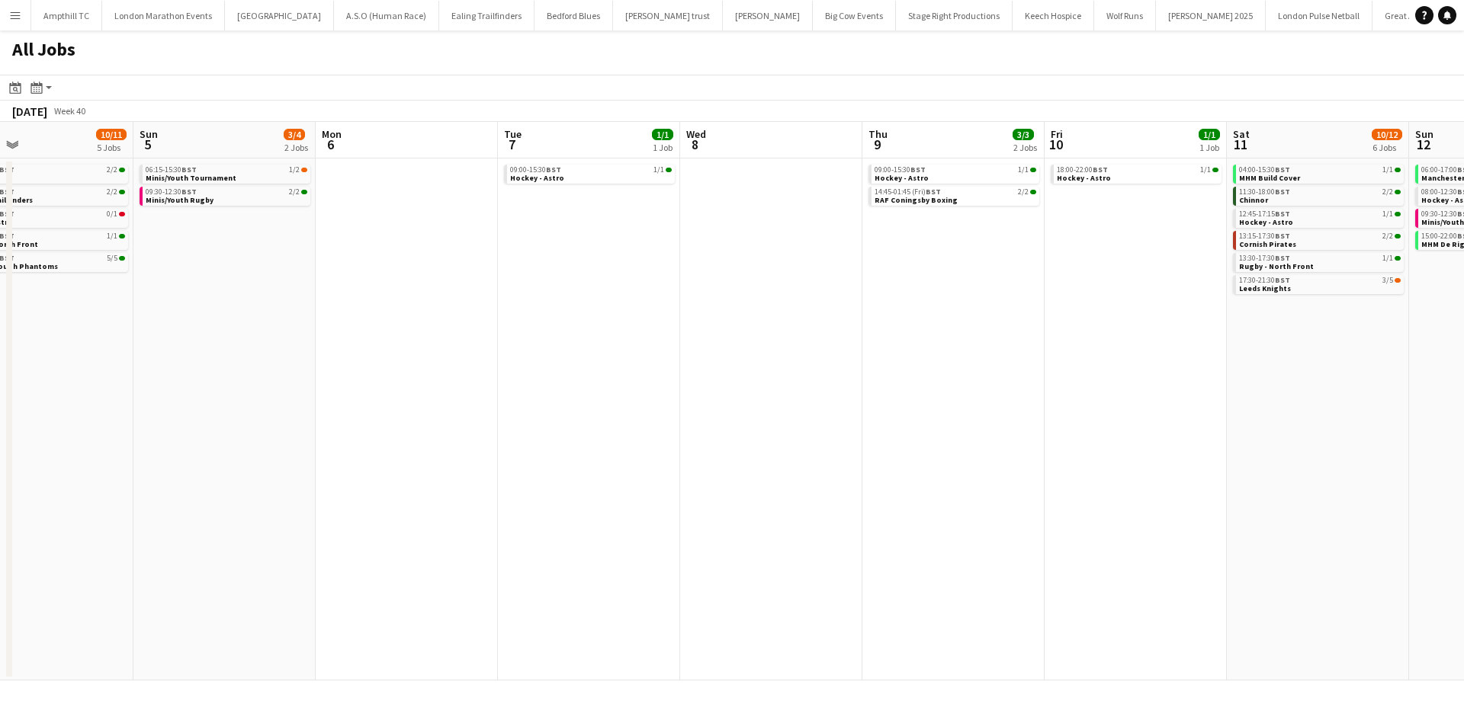
drag, startPoint x: 1111, startPoint y: 237, endPoint x: 915, endPoint y: 250, distance: 196.3
click at [915, 250] on app-calendar-viewport "Wed 1 1/1 1 Job Thu 2 Fri 3 Sat 4 10/11 5 Jobs Sun 5 3/4 2 Jobs Mon 6 Tue 7 1/1…" at bounding box center [732, 401] width 1464 height 559
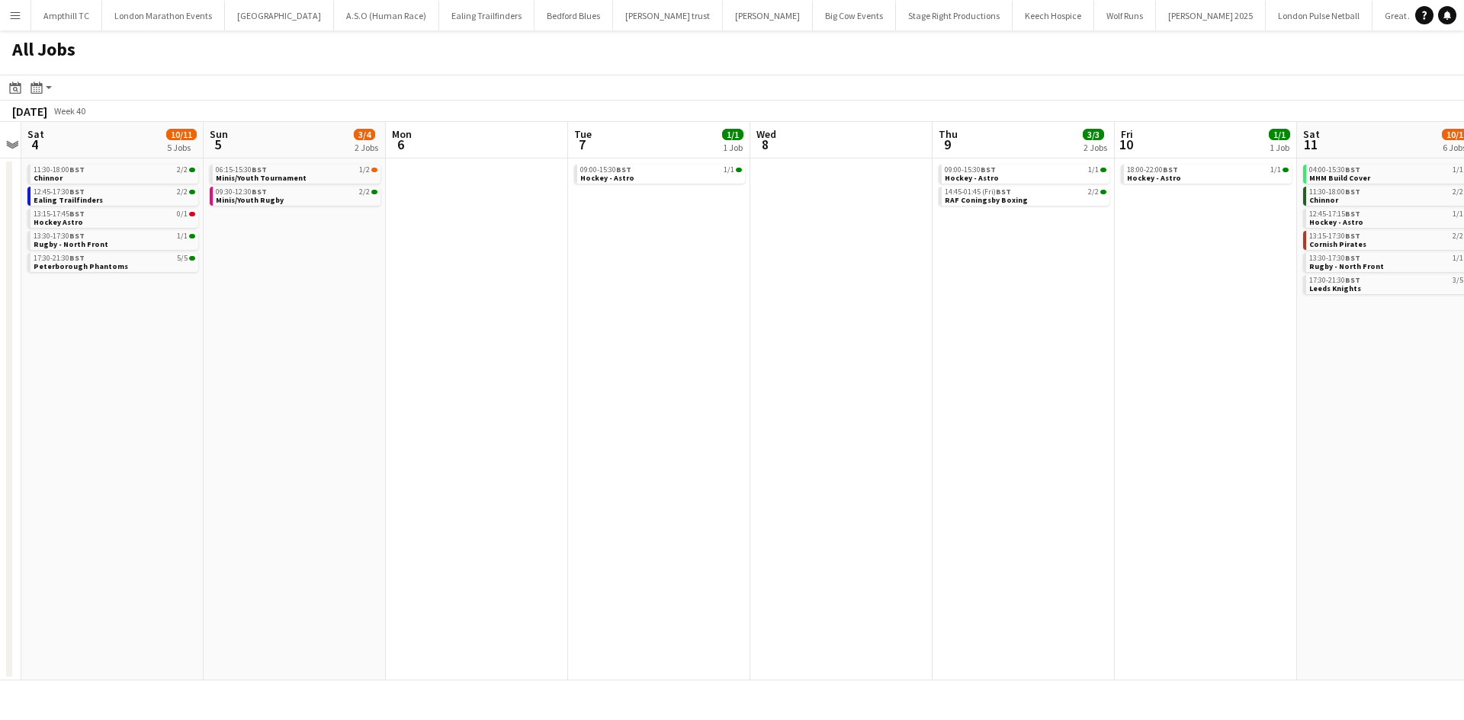
scroll to position [0, 461]
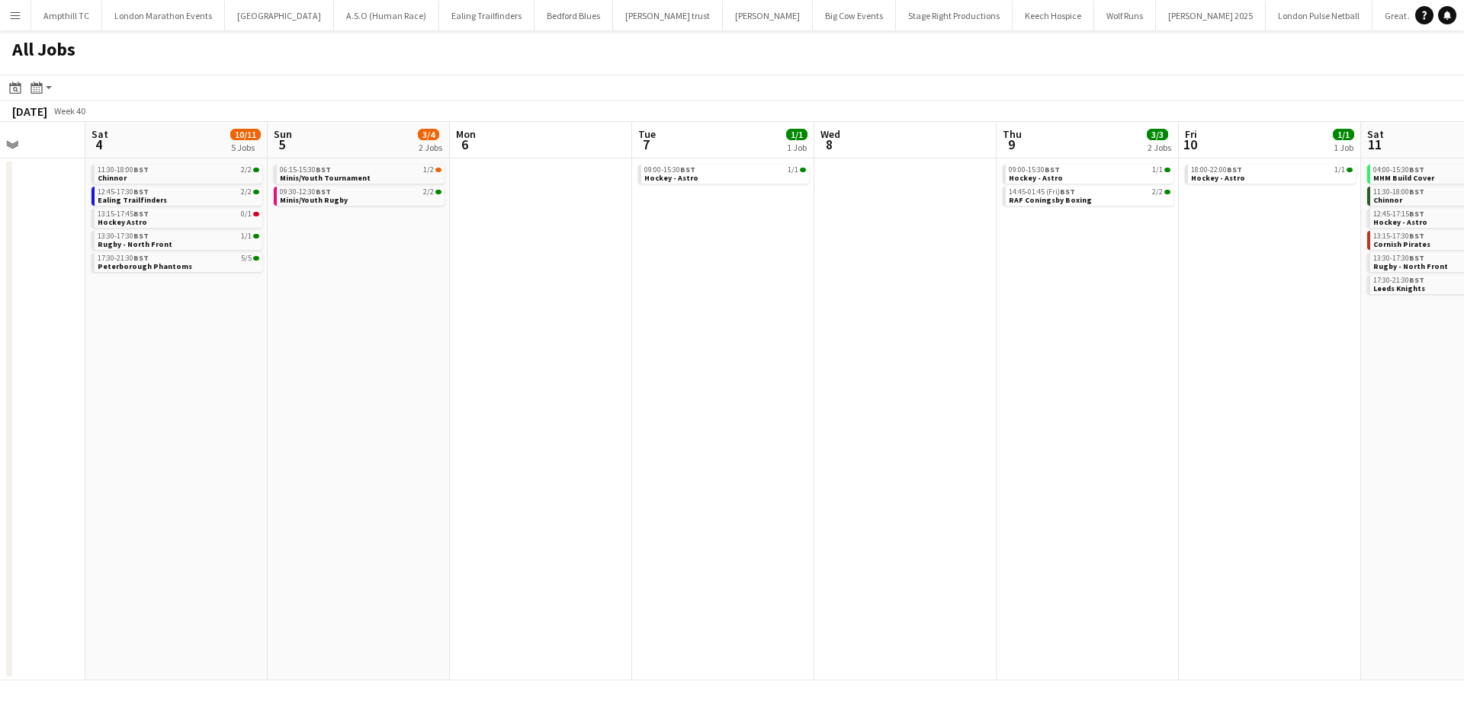
drag, startPoint x: 801, startPoint y: 315, endPoint x: 936, endPoint y: 311, distance: 135.0
click at [936, 311] on app-calendar-viewport "Wed 1 1/1 1 Job Thu 2 Fri 3 Sat 4 10/11 5 Jobs Sun 5 3/4 2 Jobs Mon 6 Tue 7 1/1…" at bounding box center [732, 401] width 1464 height 559
click at [1089, 200] on link "14:45-01:45 (Fri) BST 2/2 RAF Coningsby Boxing" at bounding box center [1089, 196] width 162 height 18
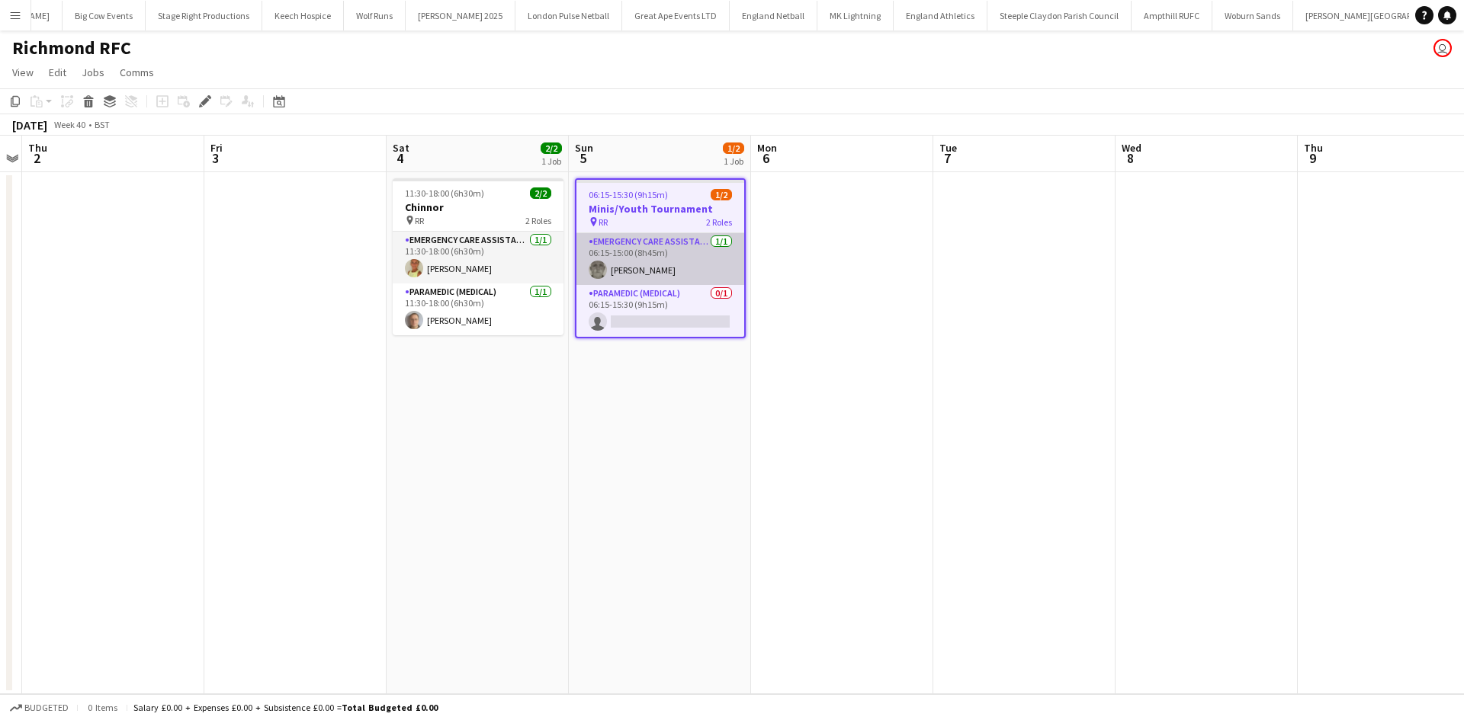
scroll to position [0, 763]
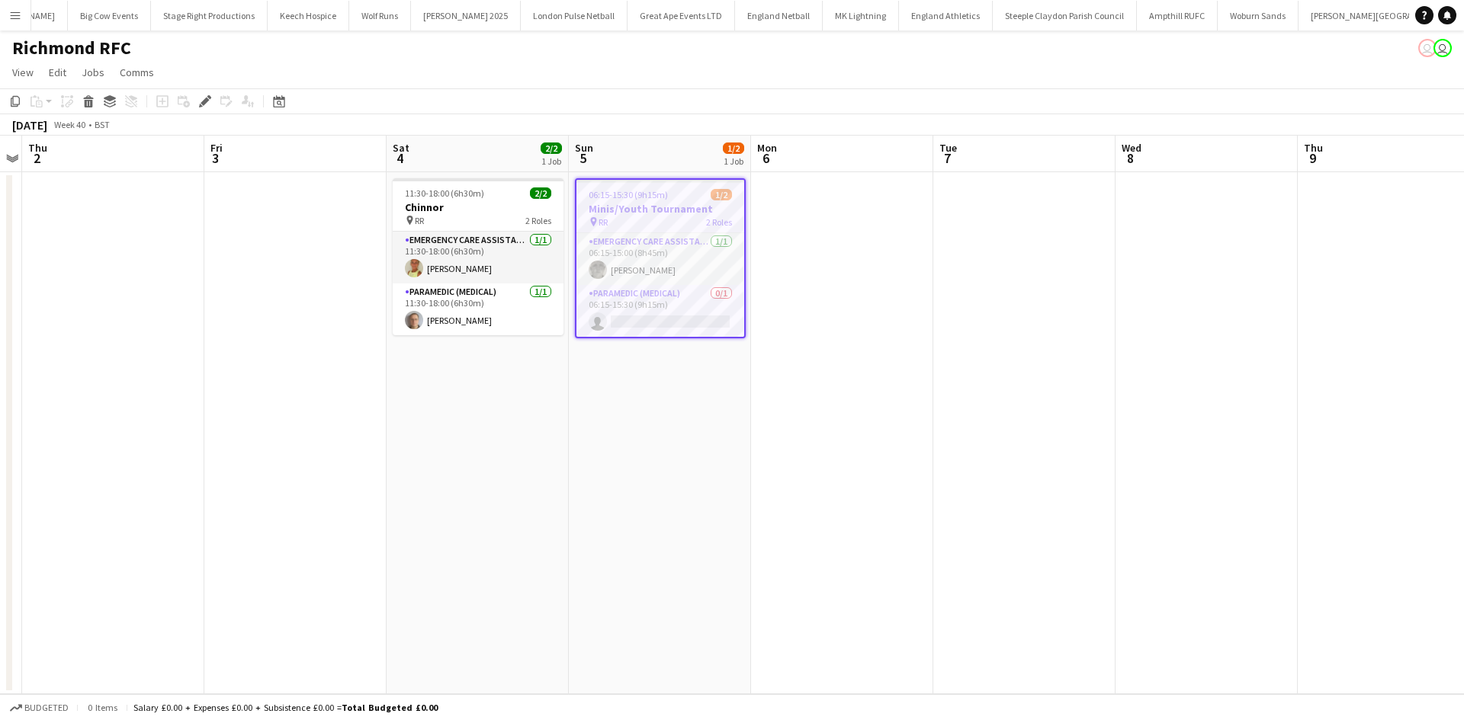
scroll to position [0, 763]
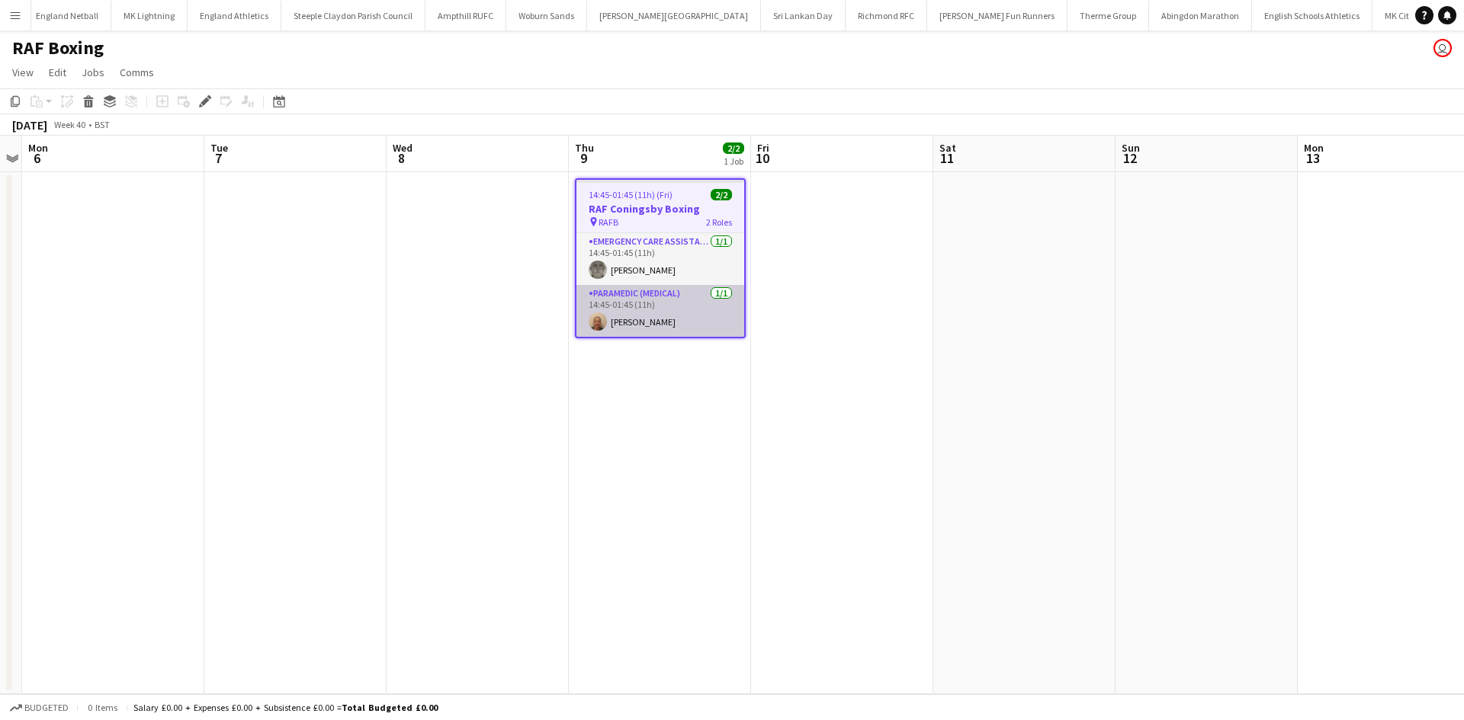
scroll to position [0, 1505]
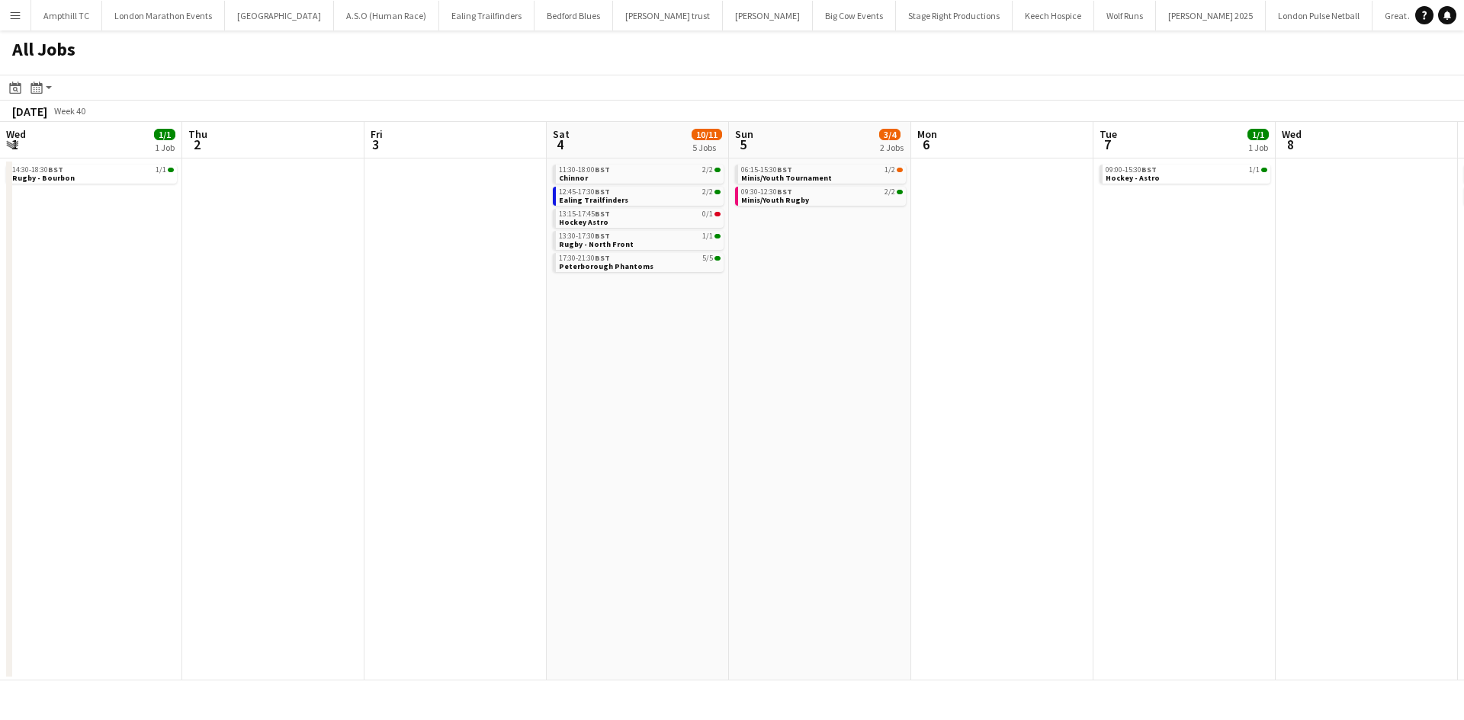
scroll to position [0, 460]
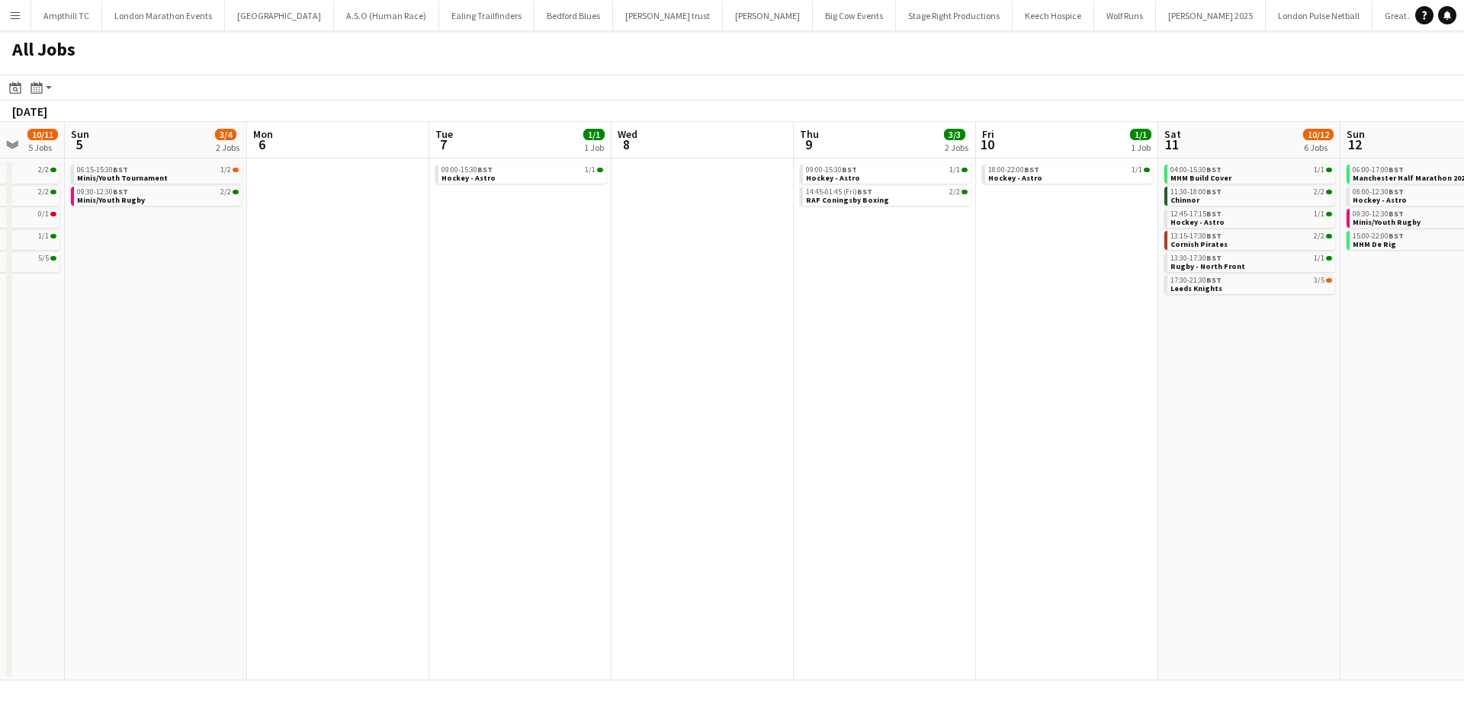
drag, startPoint x: 998, startPoint y: 407, endPoint x: 341, endPoint y: 415, distance: 657.1
click at [360, 412] on app-calendar-viewport "Wed 1 1/1 1 Job Thu 2 Fri 3 Sat 4 10/11 5 Jobs Sun 5 3/4 2 Jobs Mon 6 Tue 7 1/1…" at bounding box center [732, 401] width 1464 height 559
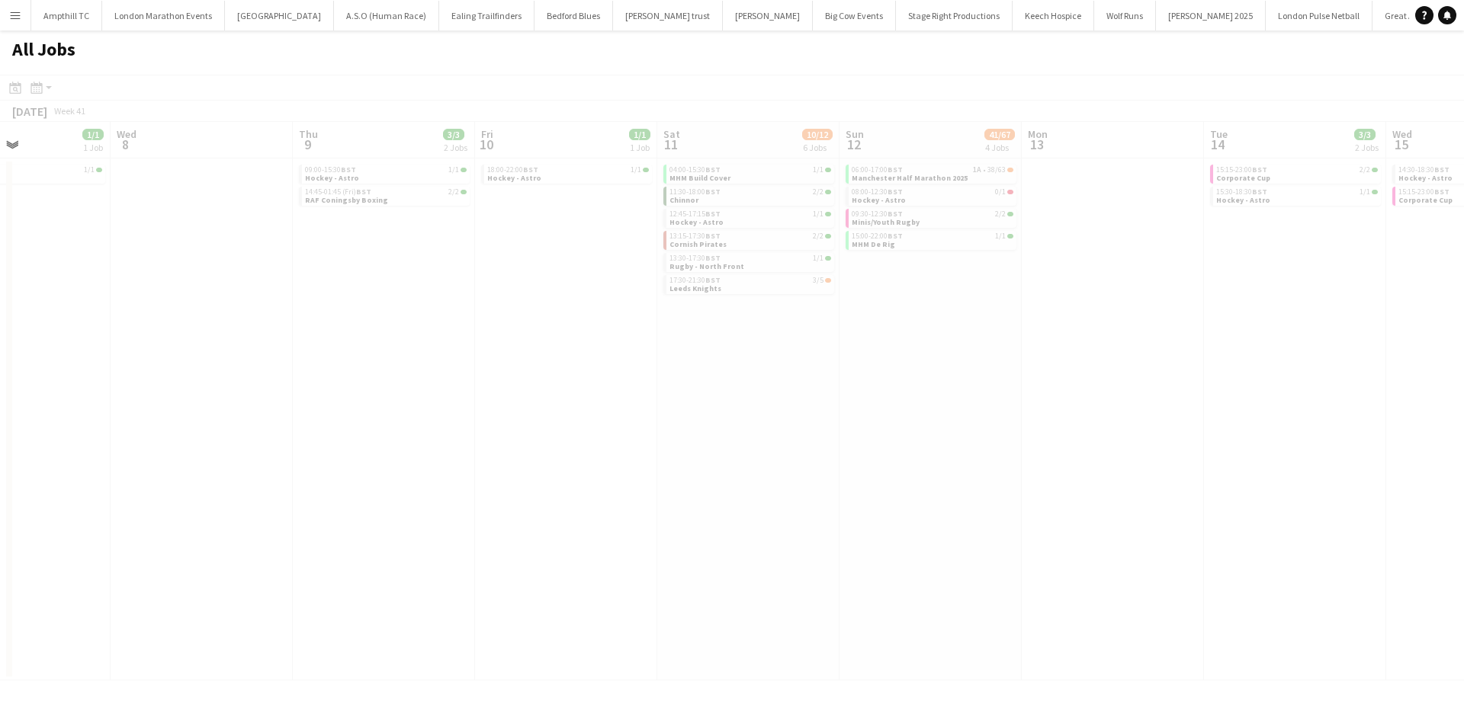
drag, startPoint x: 879, startPoint y: 436, endPoint x: 322, endPoint y: 414, distance: 557.6
click at [290, 425] on app-all-jobs "All Jobs Date picker SEP 2025 SEP 2025 Monday M Tuesday T Wednesday W Thursday …" at bounding box center [732, 355] width 1464 height 650
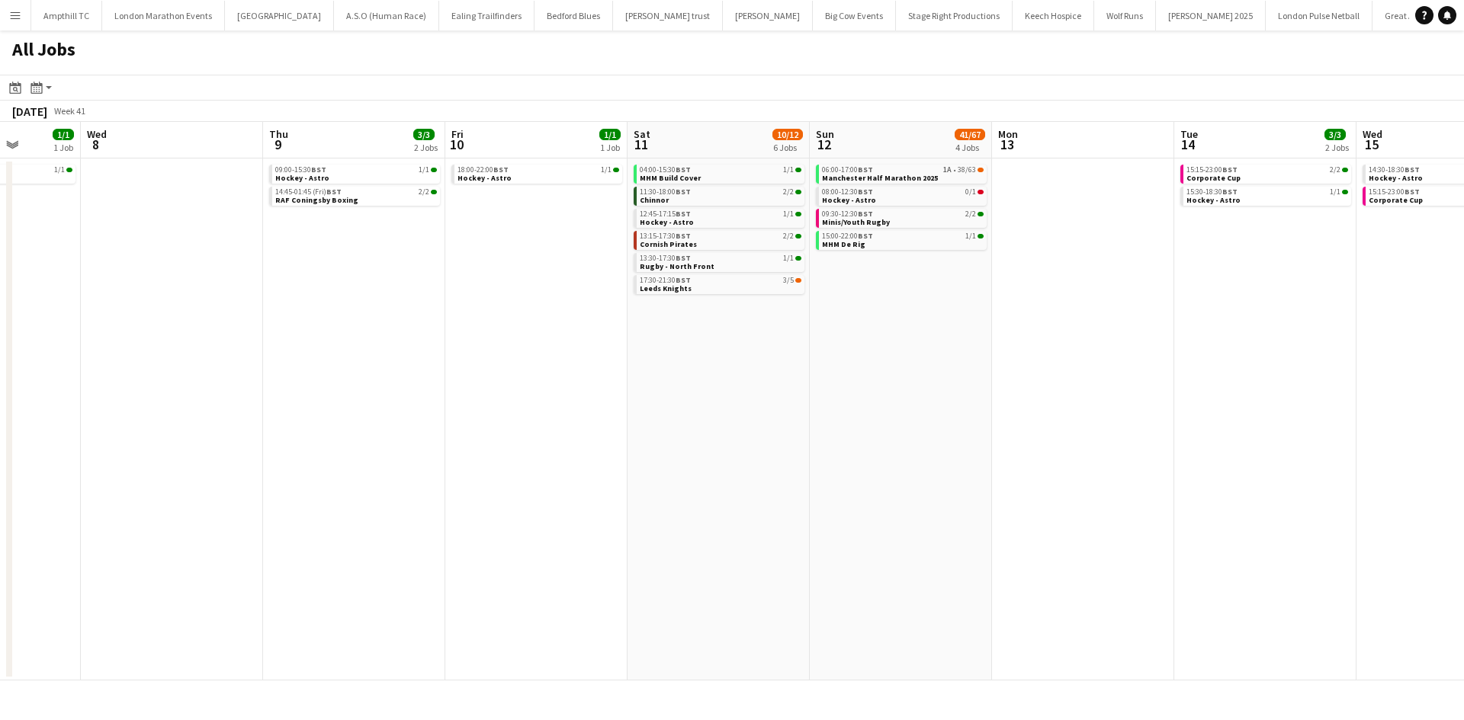
drag, startPoint x: 789, startPoint y: 396, endPoint x: 207, endPoint y: 318, distance: 587.5
click at [229, 361] on app-calendar-viewport "Sun 5 3/4 2 Jobs Mon 6 Tue 7 1/1 1 Job Wed 8 Thu 9 3/3 2 Jobs Fri 10 1/1 1 Job …" at bounding box center [732, 401] width 1464 height 559
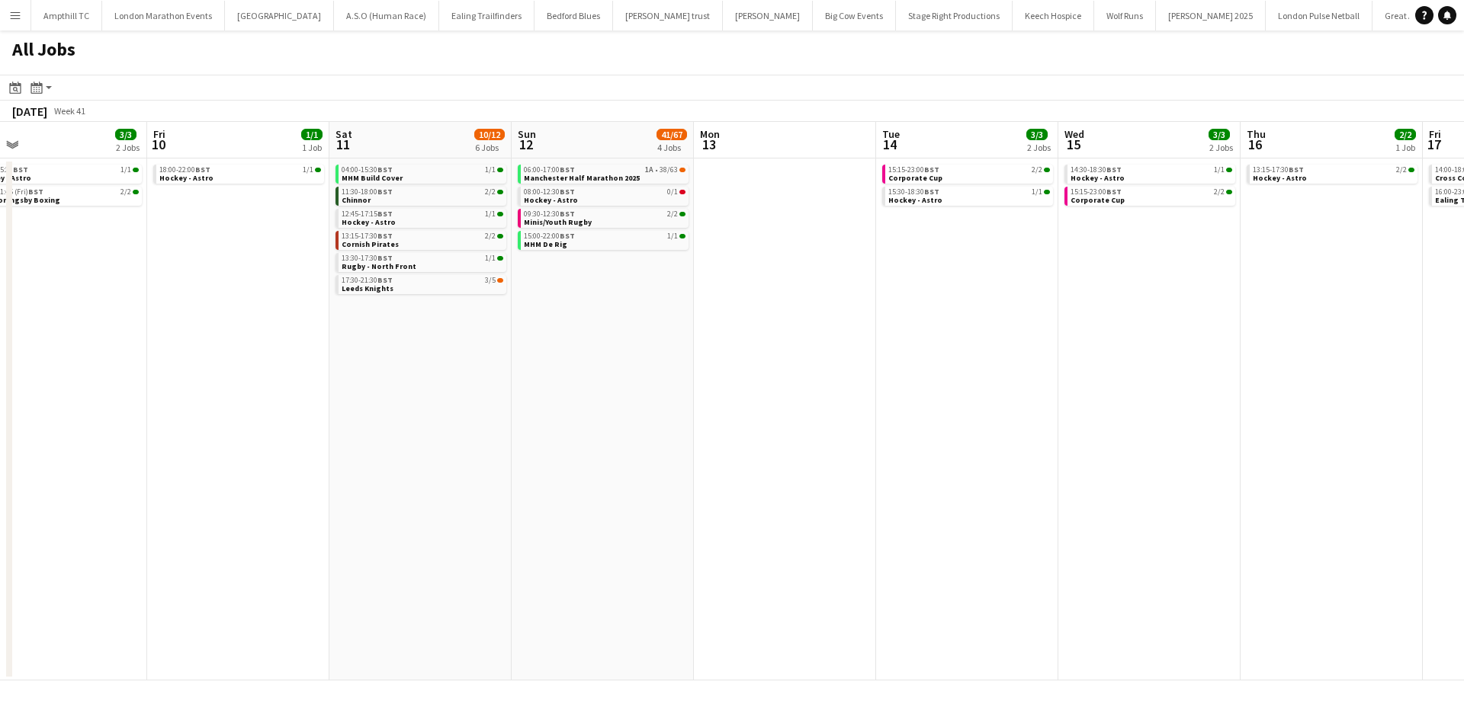
click at [228, 260] on app-all-jobs "All Jobs Date picker SEP 2025 SEP 2025 Monday M Tuesday T Wednesday W Thursday …" at bounding box center [732, 355] width 1464 height 650
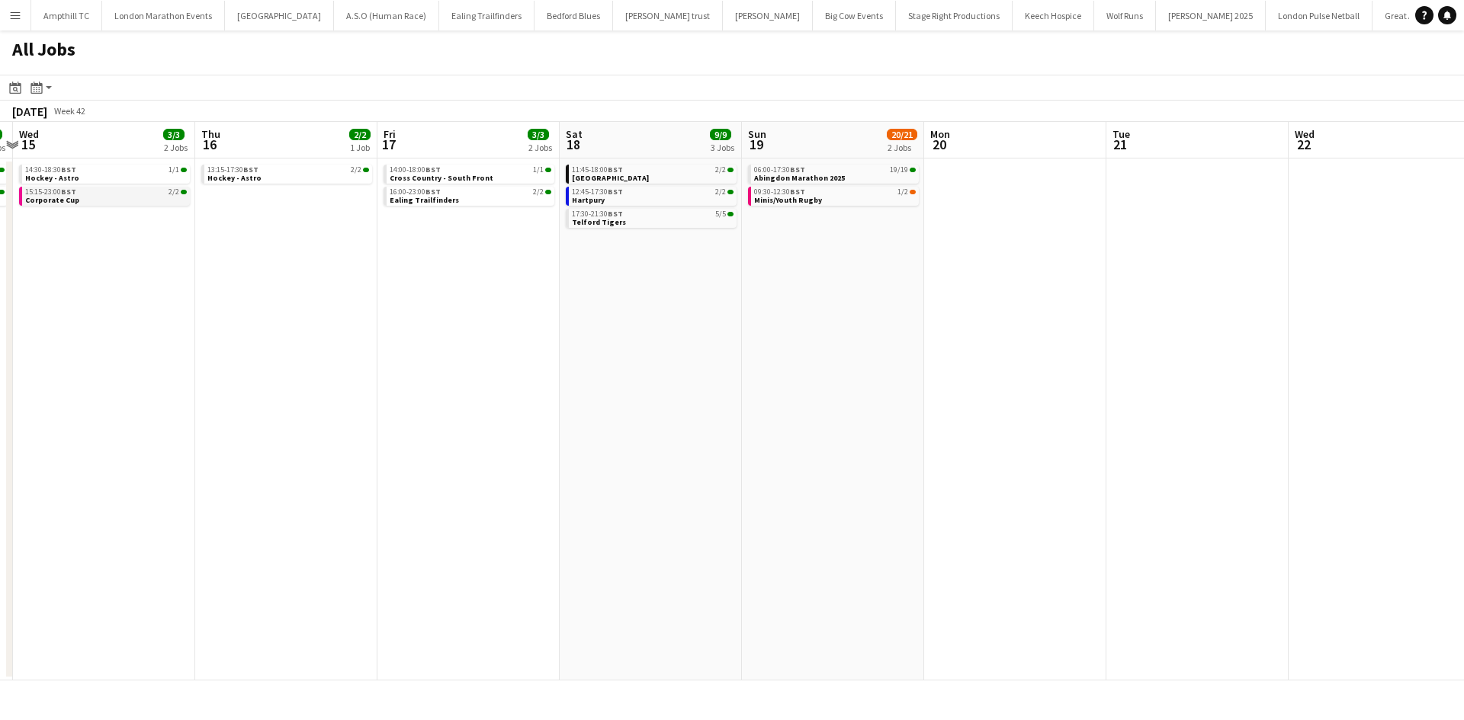
drag, startPoint x: 505, startPoint y: 236, endPoint x: 106, endPoint y: 201, distance: 400.9
click at [100, 201] on app-calendar-viewport "Sun 12 41/67 4 Jobs Mon 13 Tue 14 3/3 2 Jobs Wed 15 3/3 2 Jobs Thu 16 2/2 1 Job…" at bounding box center [732, 401] width 1464 height 559
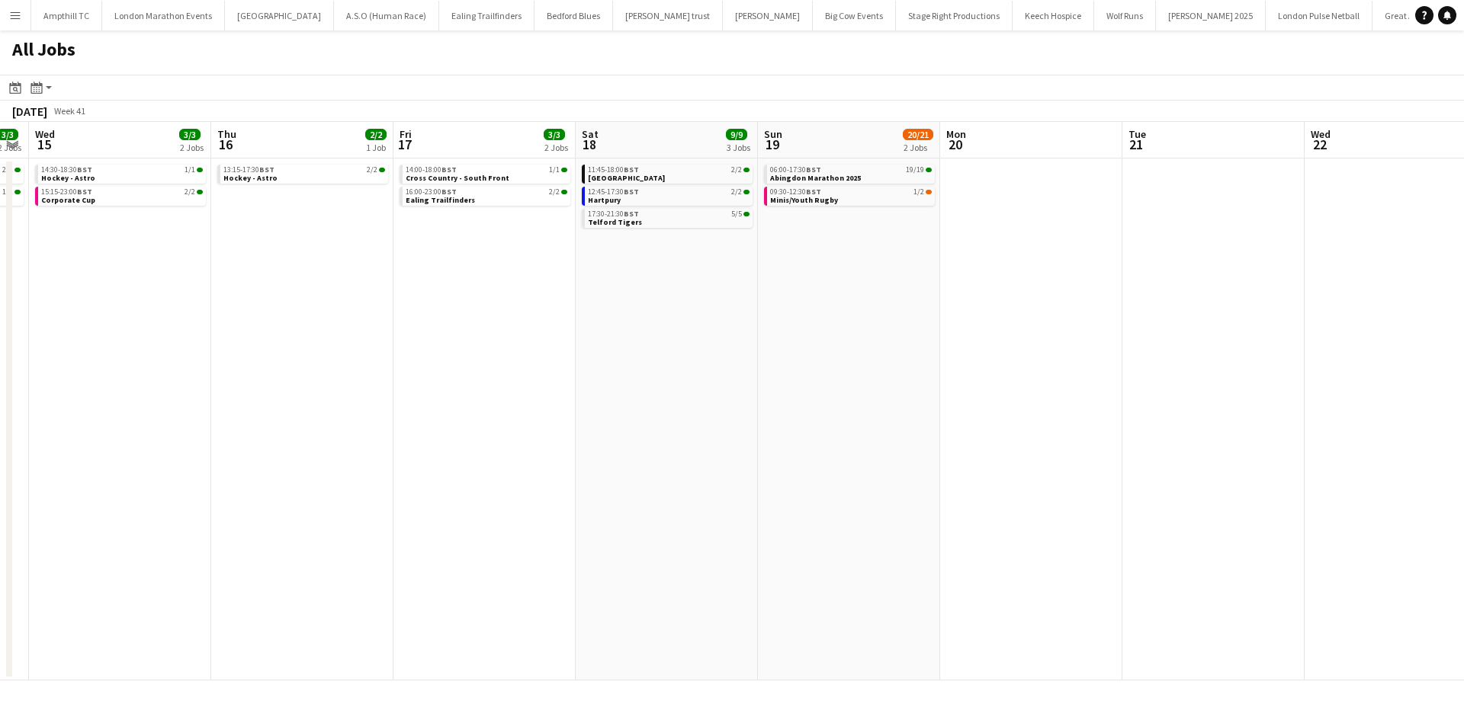
drag, startPoint x: 665, startPoint y: 309, endPoint x: 380, endPoint y: 309, distance: 285.8
click at [389, 309] on app-calendar-viewport "Sun 12 41/67 4 Jobs Mon 13 Tue 14 3/3 2 Jobs Wed 15 3/3 2 Jobs Thu 16 2/2 1 Job…" at bounding box center [732, 401] width 1464 height 559
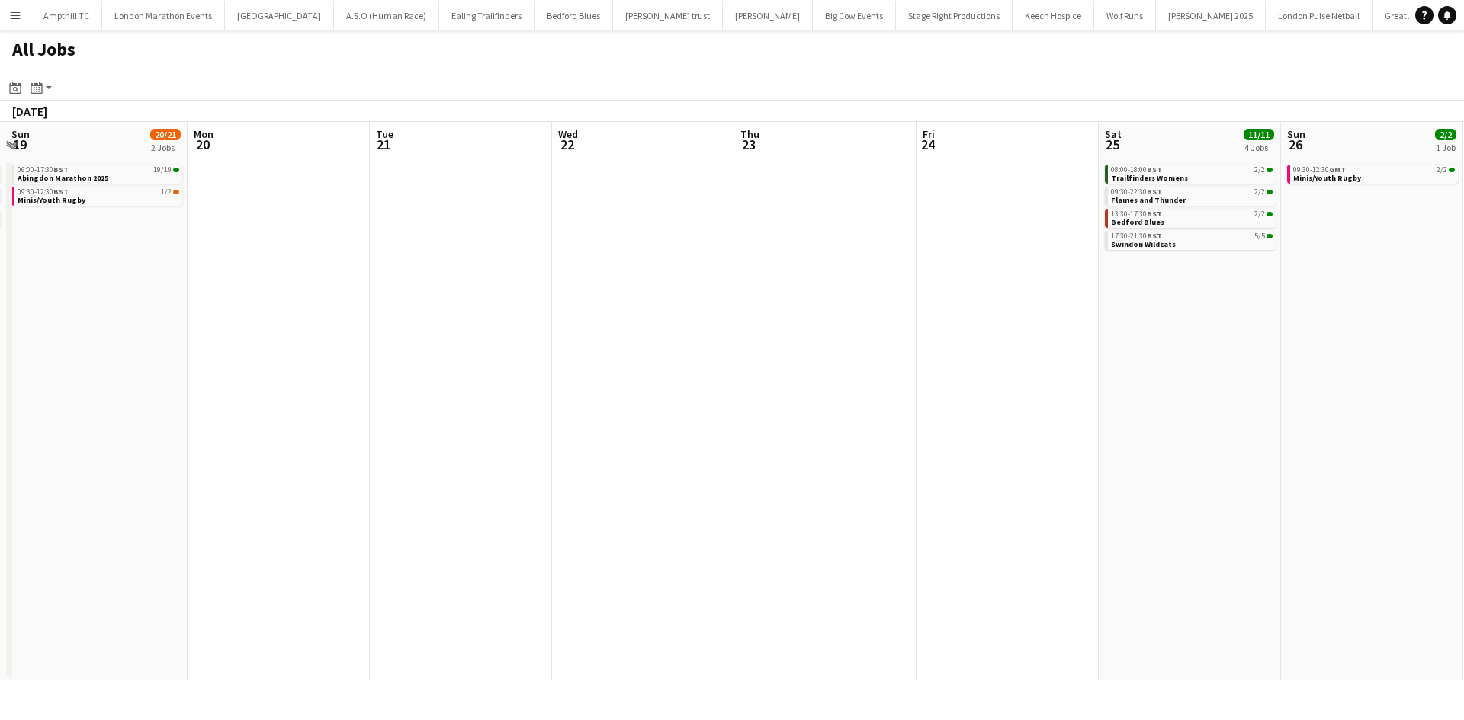
drag, startPoint x: 891, startPoint y: 334, endPoint x: 285, endPoint y: 381, distance: 607.8
click at [290, 381] on app-calendar-viewport "Thu 16 2/2 1 Job Fri 17 3/3 2 Jobs Sat 18 9/9 3 Jobs Sun 19 20/21 2 Jobs Mon 20…" at bounding box center [732, 401] width 1464 height 559
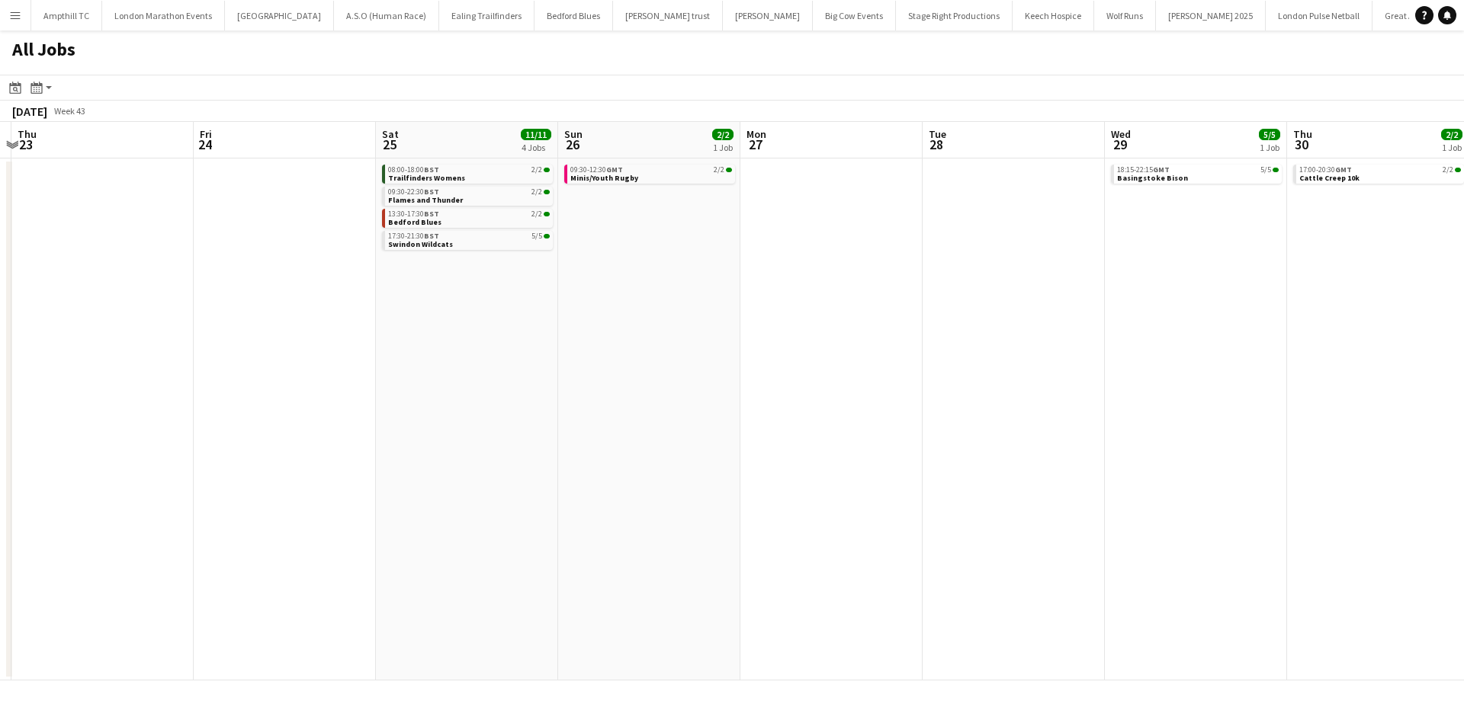
drag, startPoint x: 472, startPoint y: 413, endPoint x: 457, endPoint y: 413, distance: 14.5
click at [457, 413] on app-calendar-viewport "Mon 20 Tue 21 Wed 22 Thu 23 Fri 24 Sat 25 11/11 4 Jobs Sun 26 2/2 1 Job Mon 27 …" at bounding box center [732, 401] width 1464 height 559
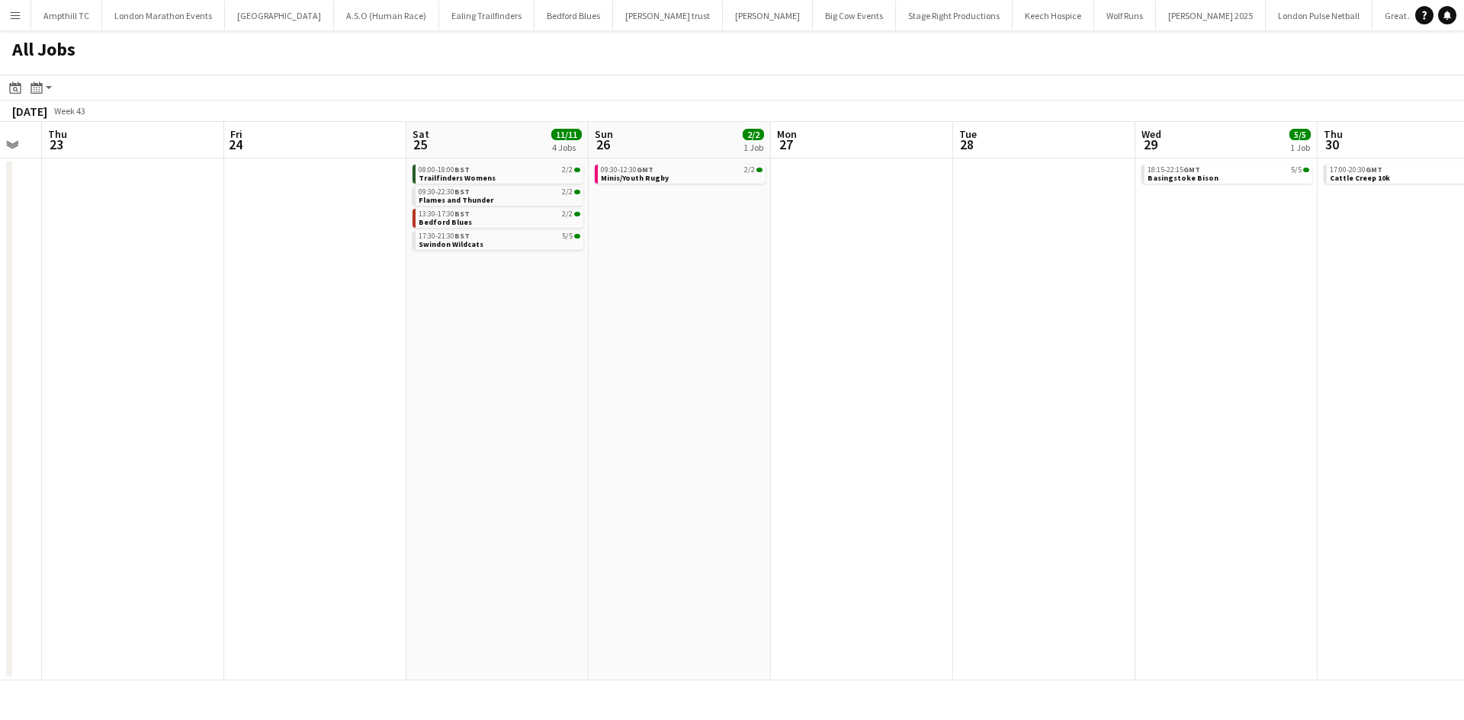
click at [486, 401] on app-all-jobs "All Jobs Date picker SEP 2025 SEP 2025 Monday M Tuesday T Wednesday W Thursday …" at bounding box center [732, 355] width 1464 height 650
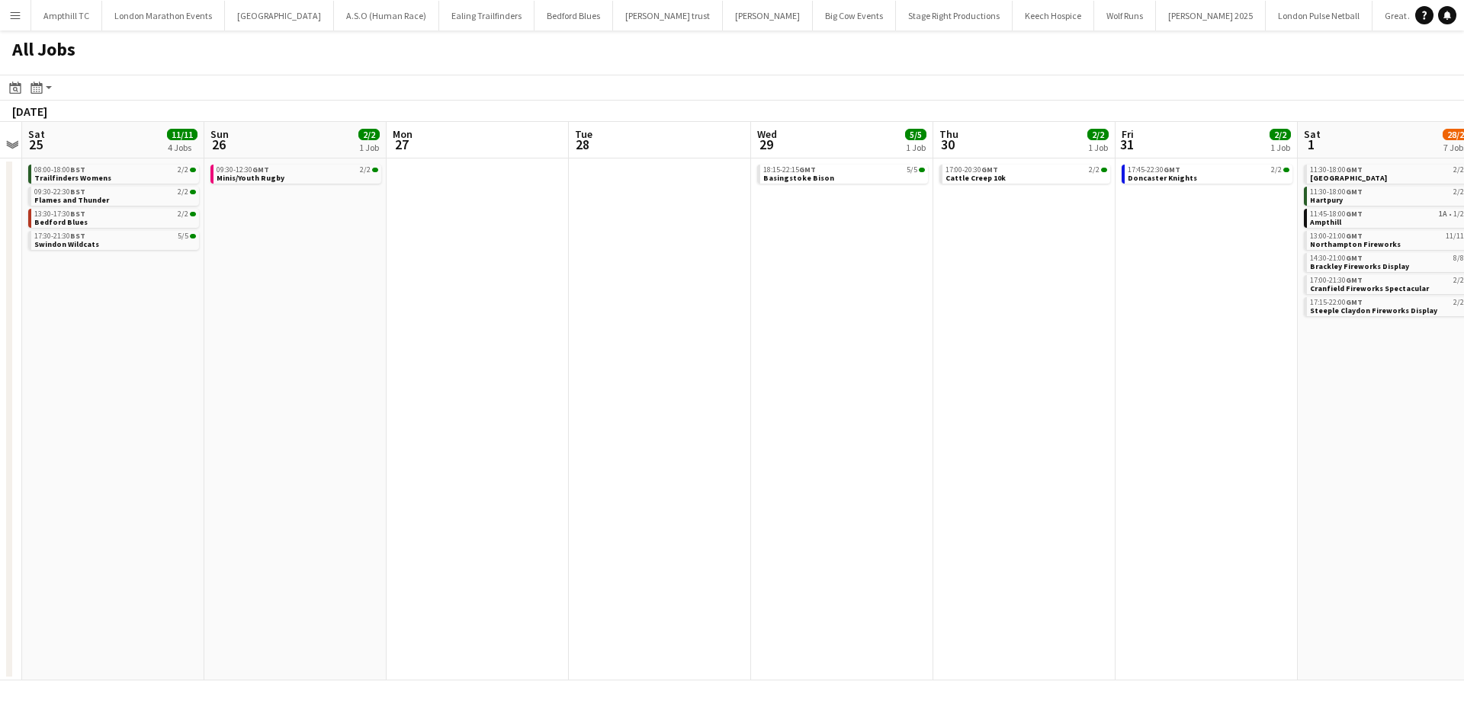
drag, startPoint x: 654, startPoint y: 418, endPoint x: 492, endPoint y: 418, distance: 161.6
click at [492, 418] on app-calendar-viewport "Wed 22 Thu 23 Fri 24 Sat 25 11/11 4 Jobs Sun 26 2/2 1 Job Mon 27 Tue 28 Wed 29 …" at bounding box center [732, 401] width 1464 height 559
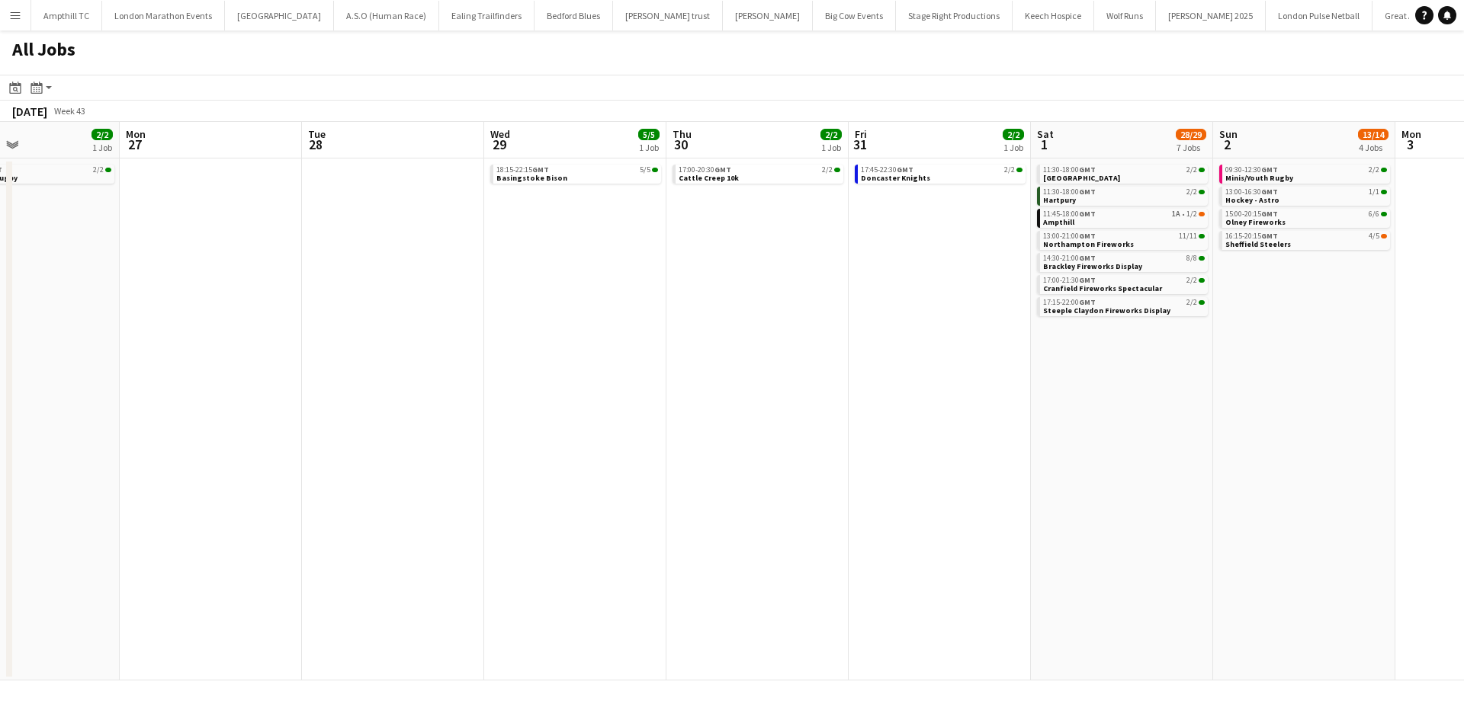
click at [363, 444] on app-all-jobs "All Jobs Date picker SEP 2025 SEP 2025 Monday M Tuesday T Wednesday W Thursday …" at bounding box center [732, 355] width 1464 height 650
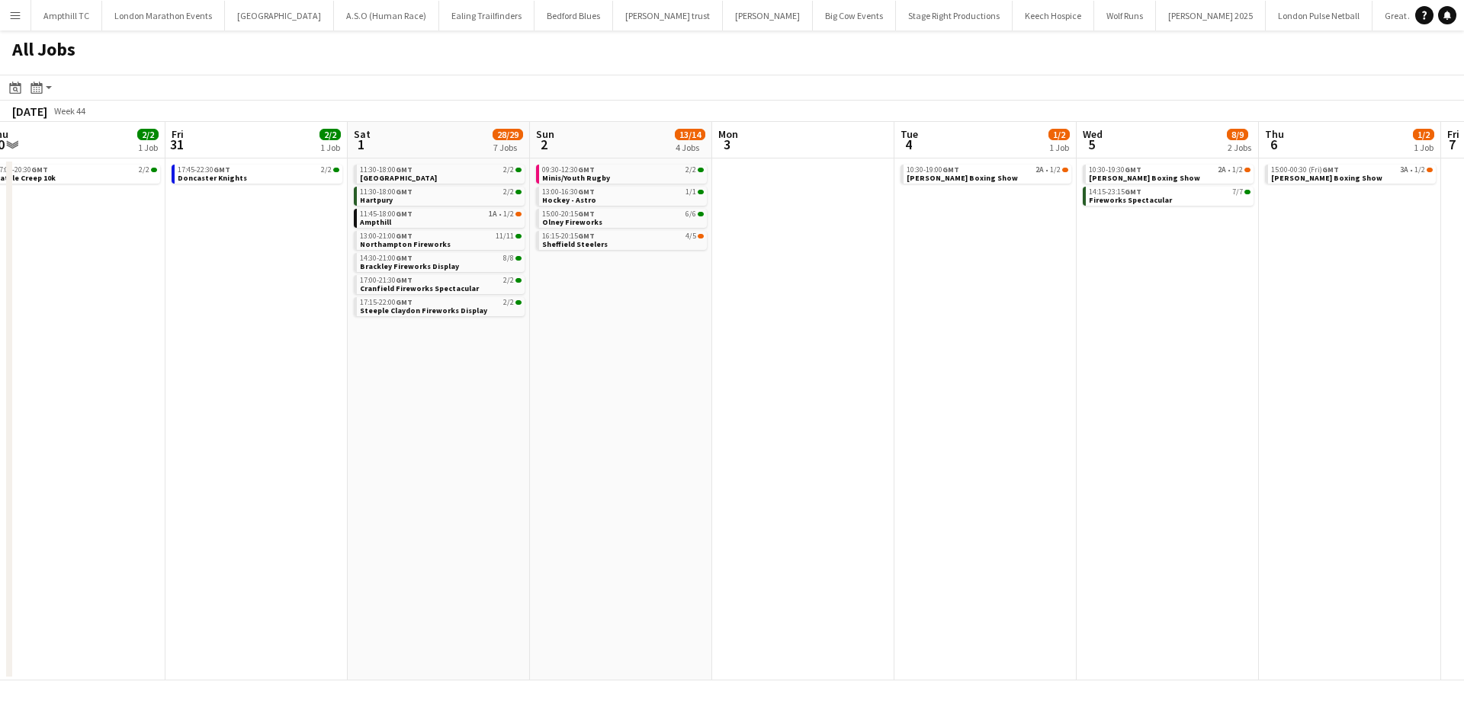
drag, startPoint x: 668, startPoint y: 434, endPoint x: 800, endPoint y: 418, distance: 132.8
click at [472, 434] on app-calendar-viewport "Sun 26 2/2 1 Job Mon 27 Tue 28 Wed 29 5/5 1 Job Thu 30 2/2 1 Job Fri 31 2/2 1 J…" at bounding box center [732, 401] width 1464 height 559
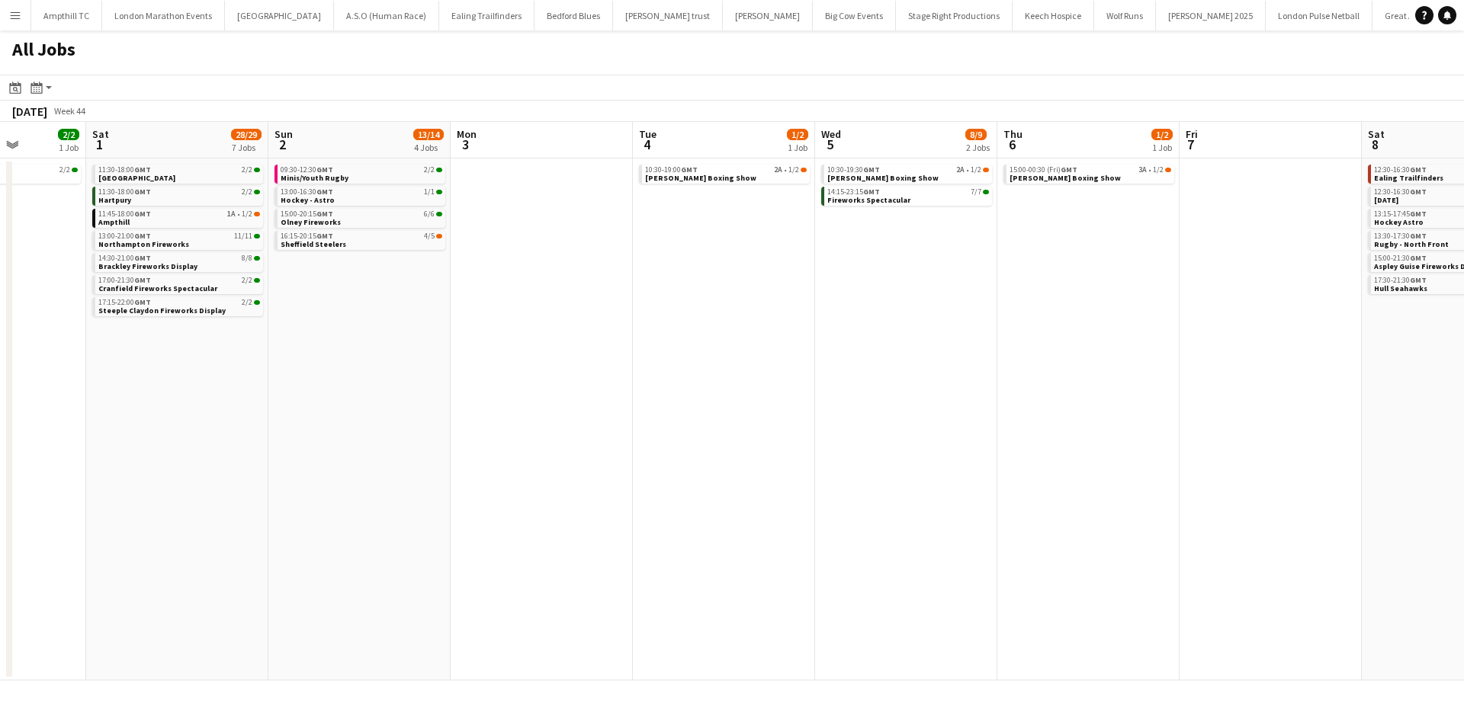
drag, startPoint x: 1001, startPoint y: 317, endPoint x: 707, endPoint y: 340, distance: 294.4
click at [709, 340] on app-calendar-viewport "Tue 28 Wed 29 5/5 1 Job Thu 30 2/2 1 Job Fri 31 2/2 1 Job Sat 1 28/29 7 Jobs Su…" at bounding box center [732, 401] width 1464 height 559
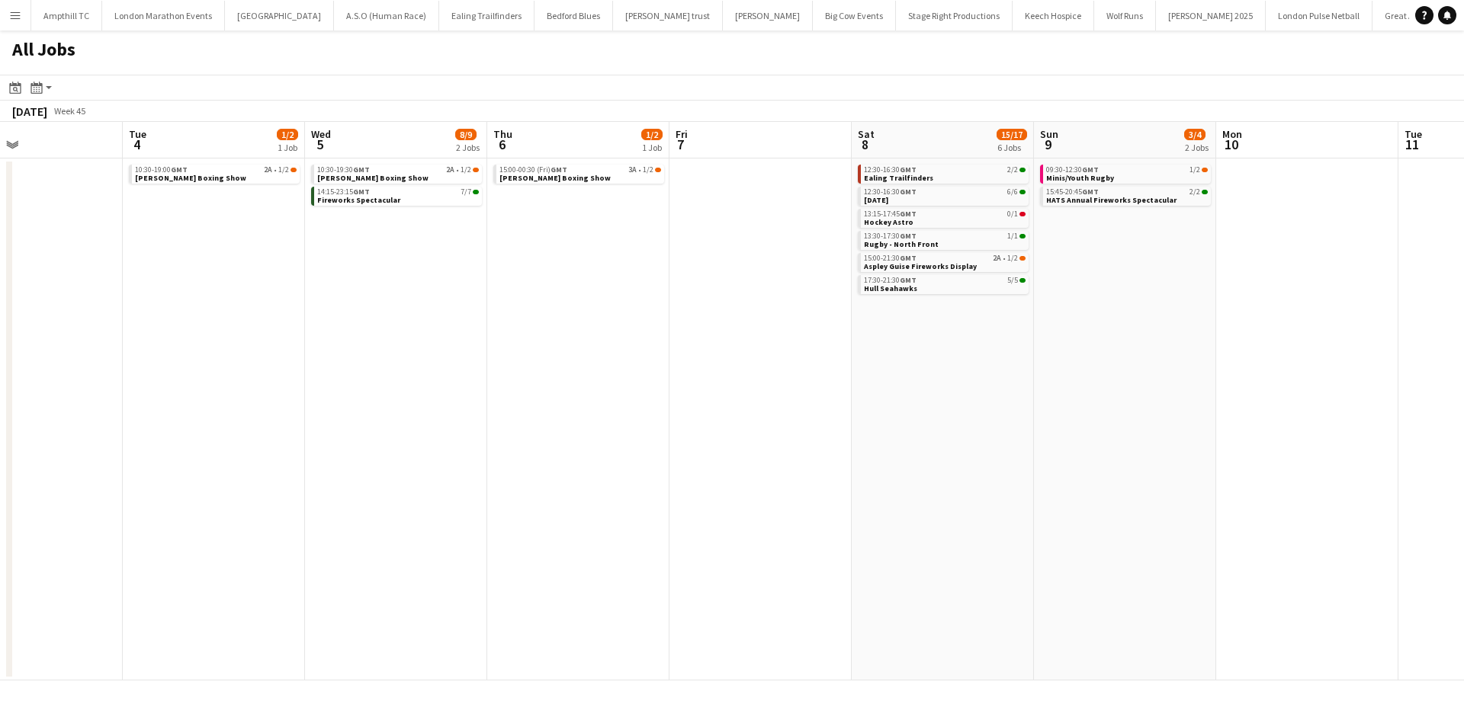
drag, startPoint x: 1168, startPoint y: 305, endPoint x: 709, endPoint y: 323, distance: 459.2
click at [709, 323] on app-calendar-viewport "Sat 1 28/29 7 Jobs Sun 2 13/14 4 Jobs Mon 3 Tue 4 1/2 1 Job Wed 5 8/9 2 Jobs Th…" at bounding box center [732, 401] width 1464 height 559
click at [957, 262] on span "Aspley Guise Fireworks Display" at bounding box center [919, 266] width 113 height 10
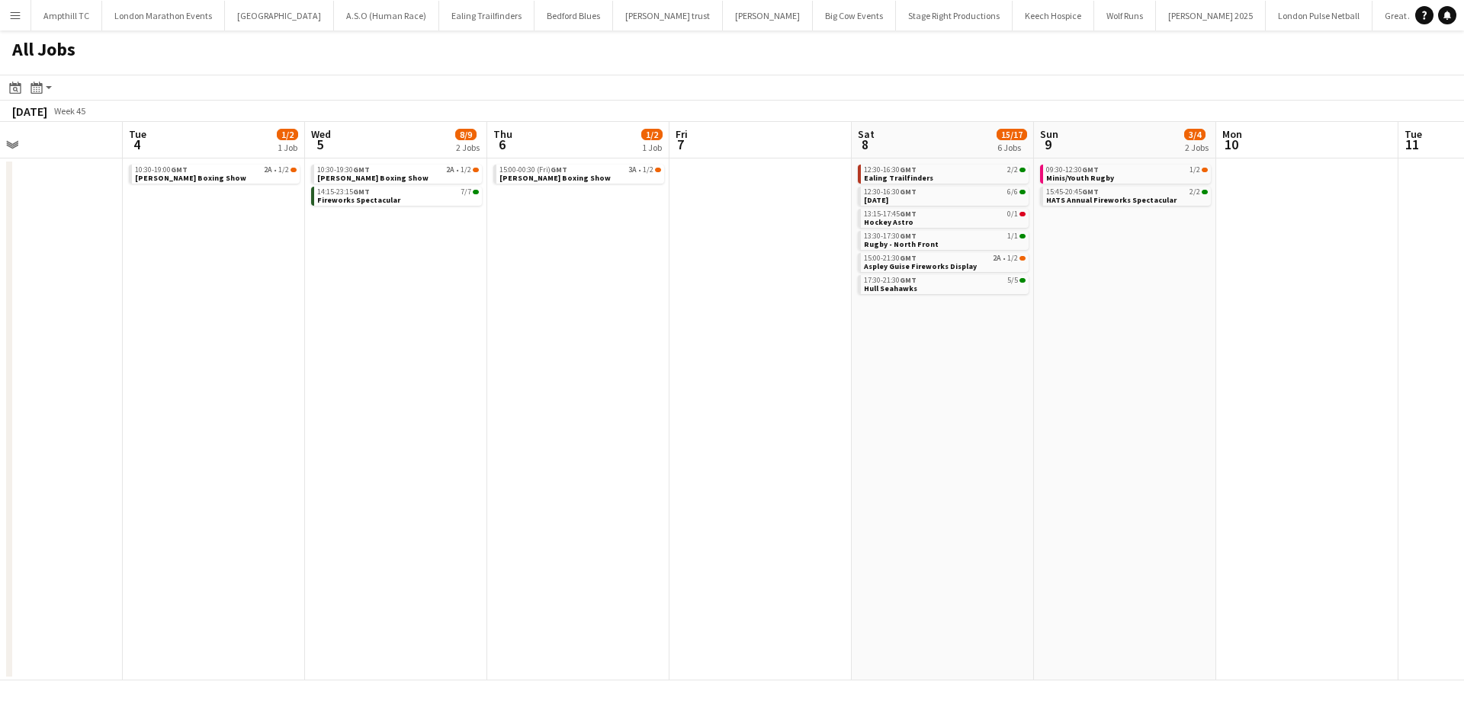
click at [936, 330] on app-date-cell "12:30-16:30 GMT 2/2 Ealing Trailfinders 12:30-16:30 GMT 6/6 Remembrance Day 13:…" at bounding box center [942, 420] width 182 height 522
click at [18, 20] on app-icon "Menu" at bounding box center [15, 15] width 12 height 12
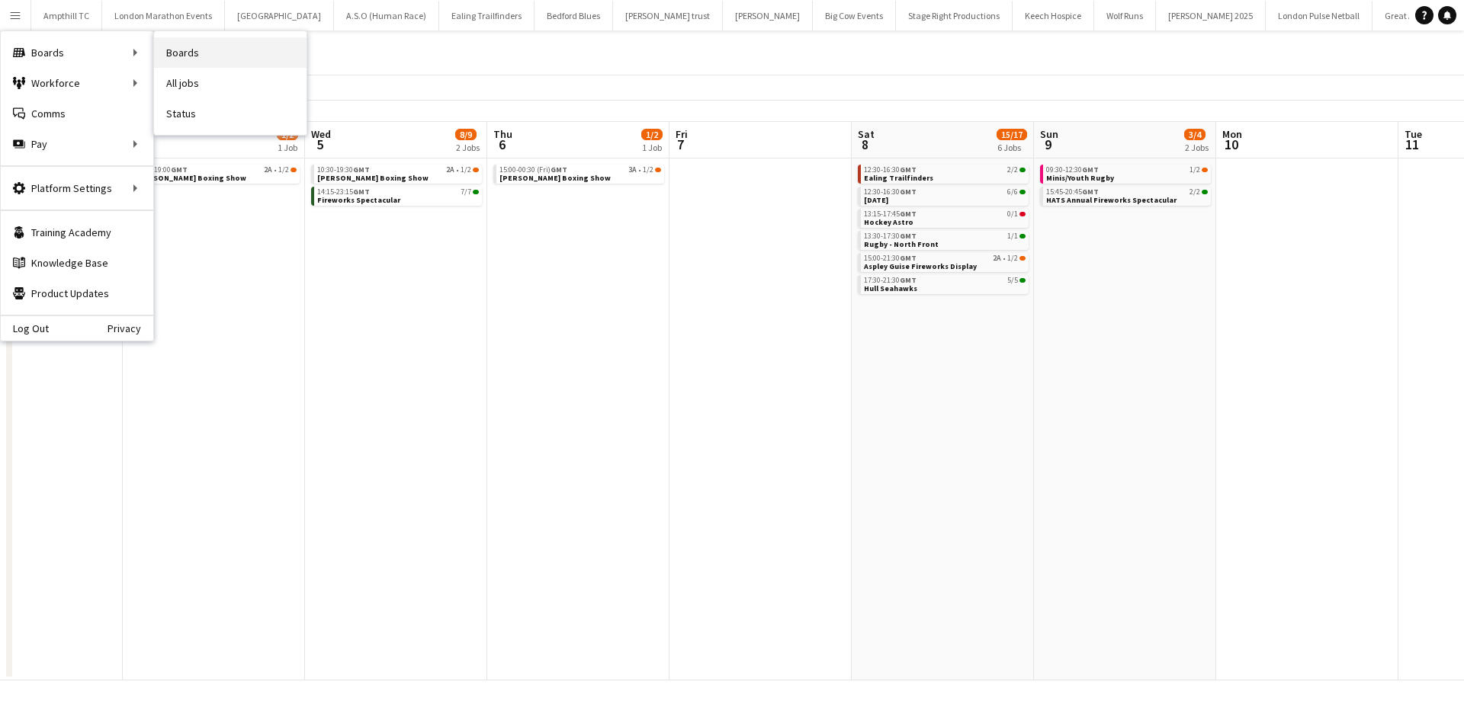
click at [229, 52] on link "Boards" at bounding box center [230, 52] width 152 height 30
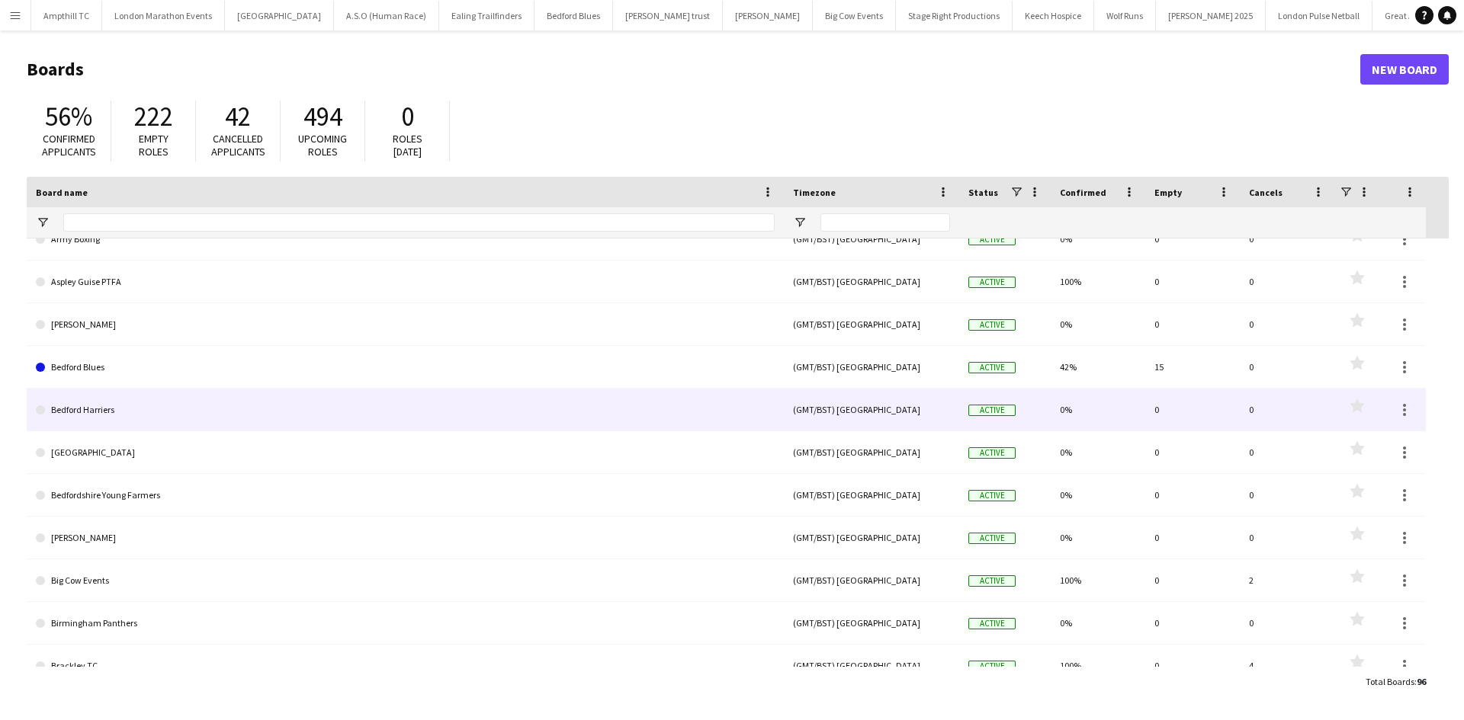
scroll to position [686, 0]
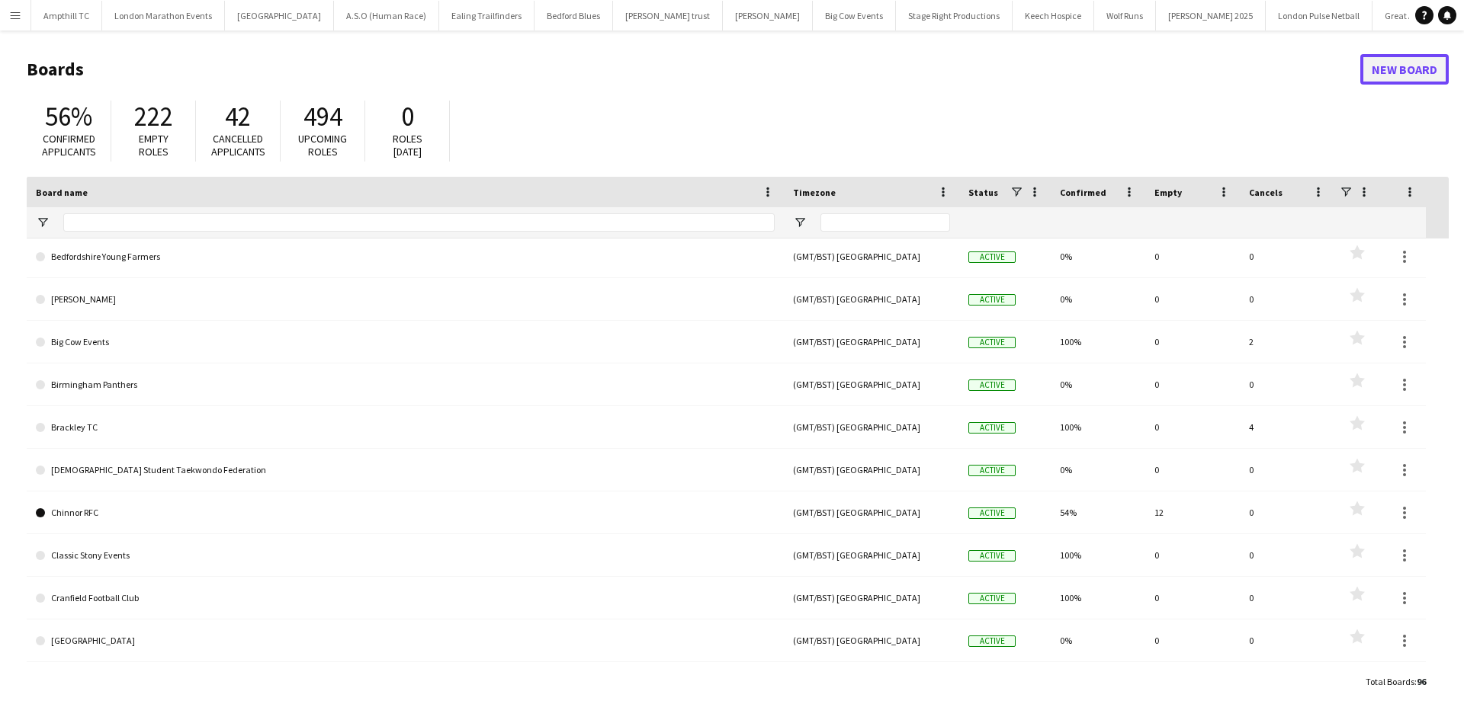
click at [1405, 73] on link "New Board" at bounding box center [1404, 69] width 88 height 30
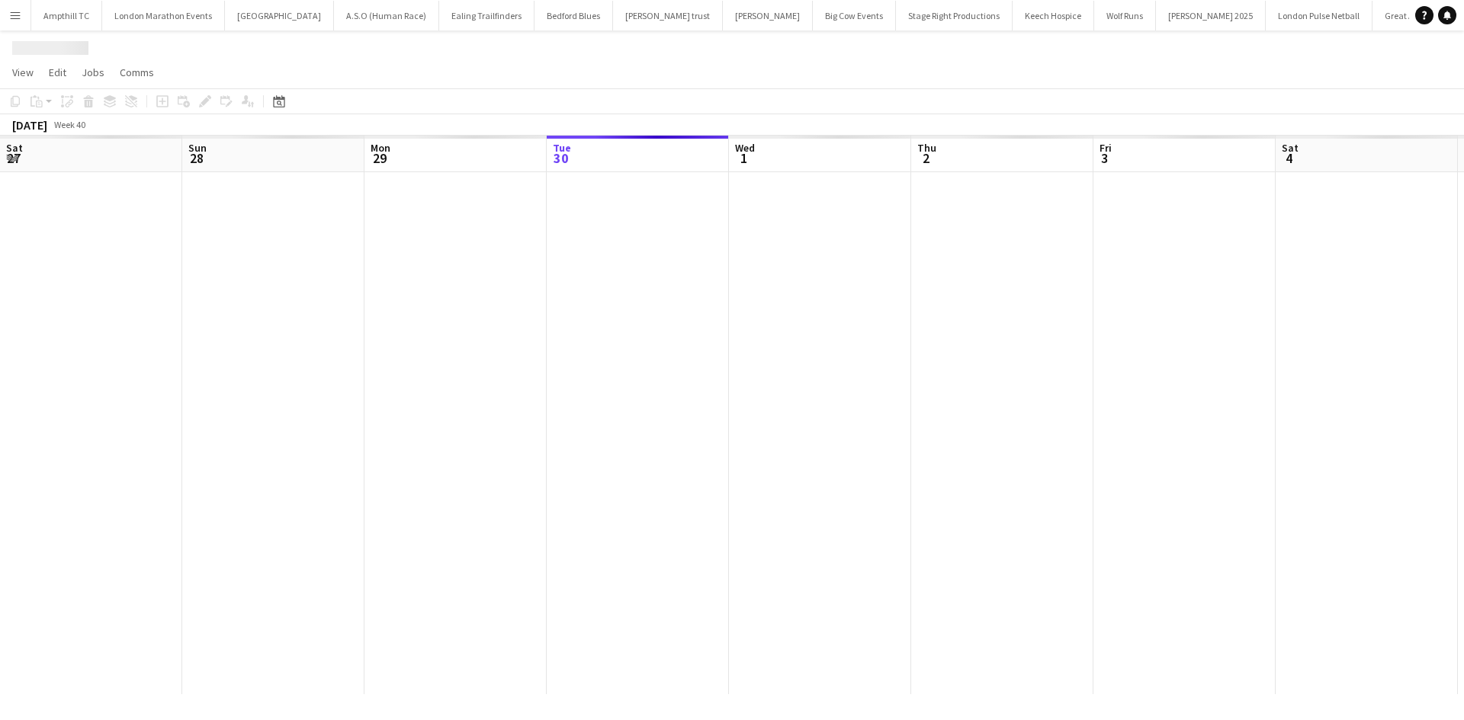
scroll to position [0, 364]
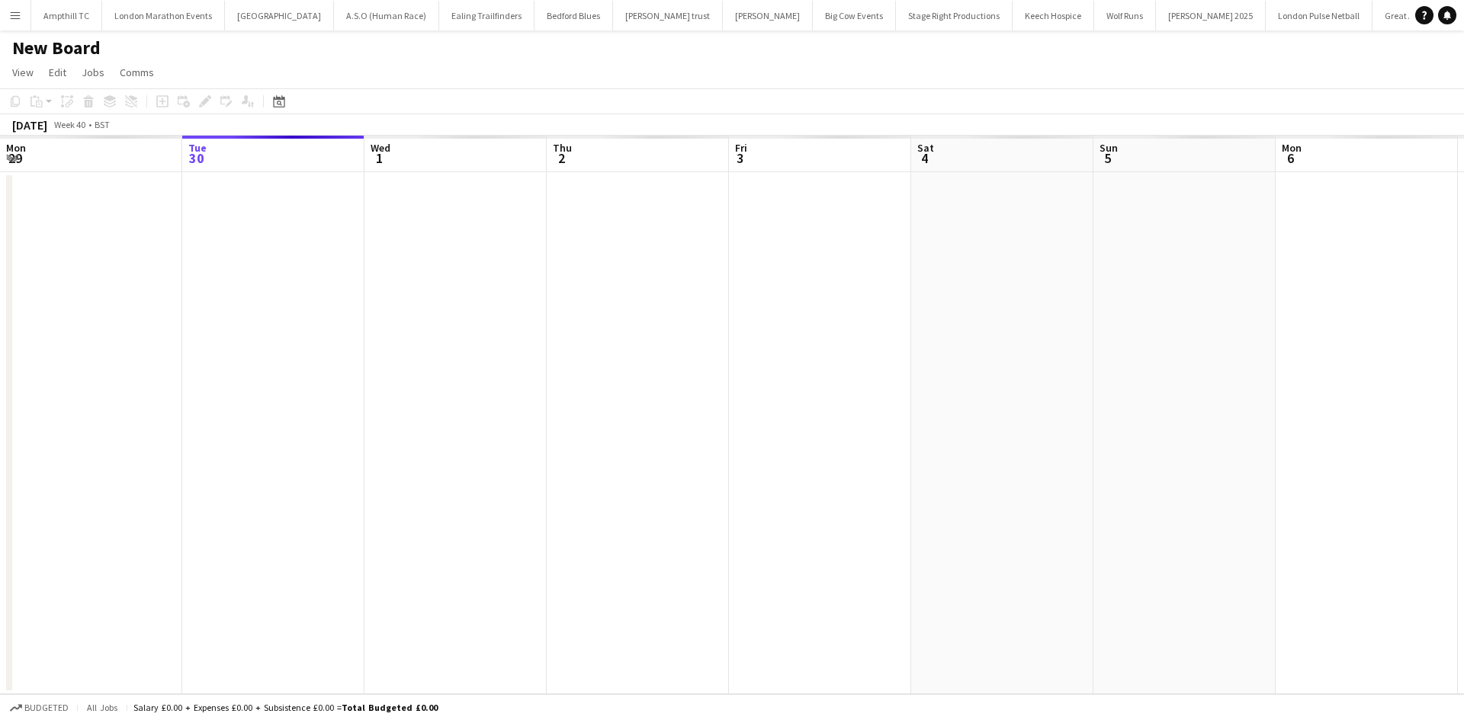
scroll to position [0, 2515]
click at [77, 47] on h1 "New Board" at bounding box center [56, 48] width 88 height 23
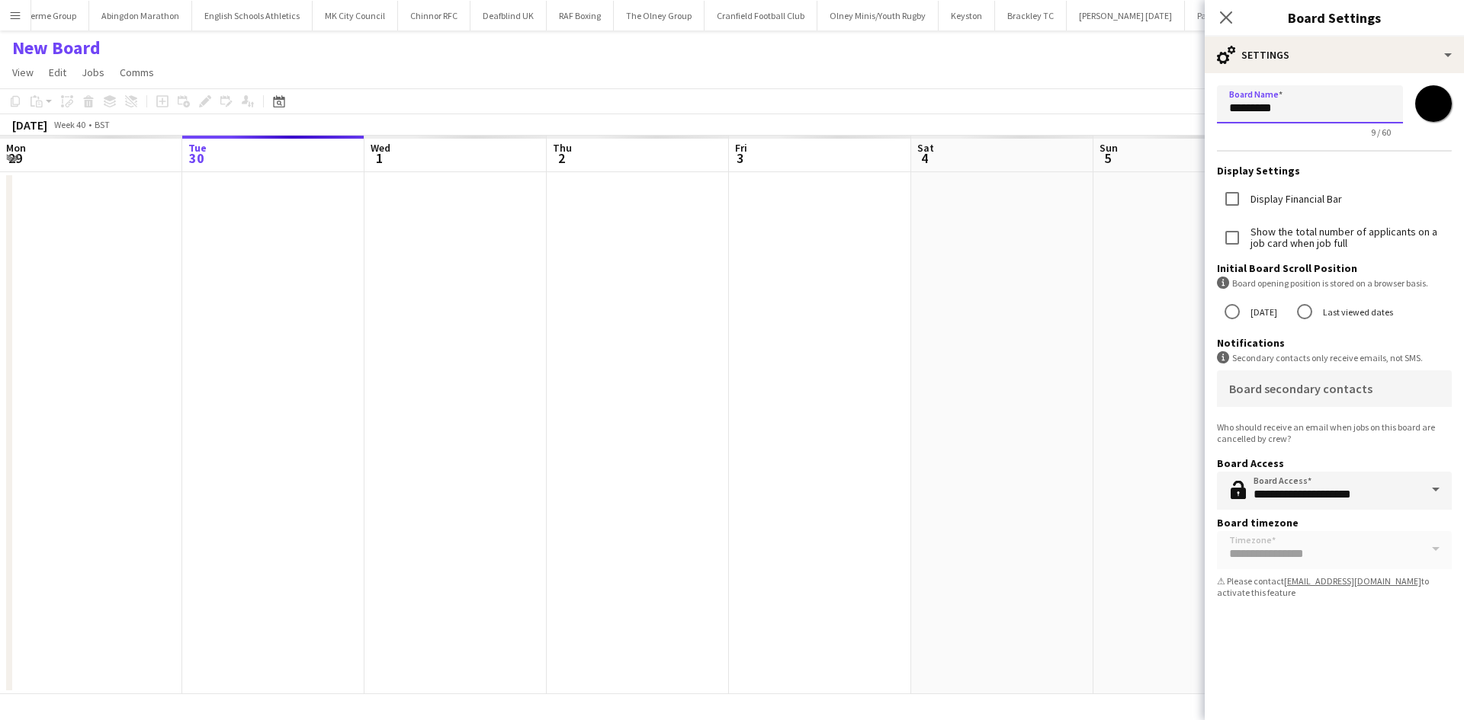
drag, startPoint x: 1235, startPoint y: 120, endPoint x: 1156, endPoint y: 120, distance: 79.3
click at [1156, 120] on body "Menu Boards Boards Boards All jobs Status Workforce Workforce My Workforce Recr…" at bounding box center [732, 360] width 1464 height 720
type input "**********"
click at [694, 209] on app-date-cell at bounding box center [638, 433] width 182 height 522
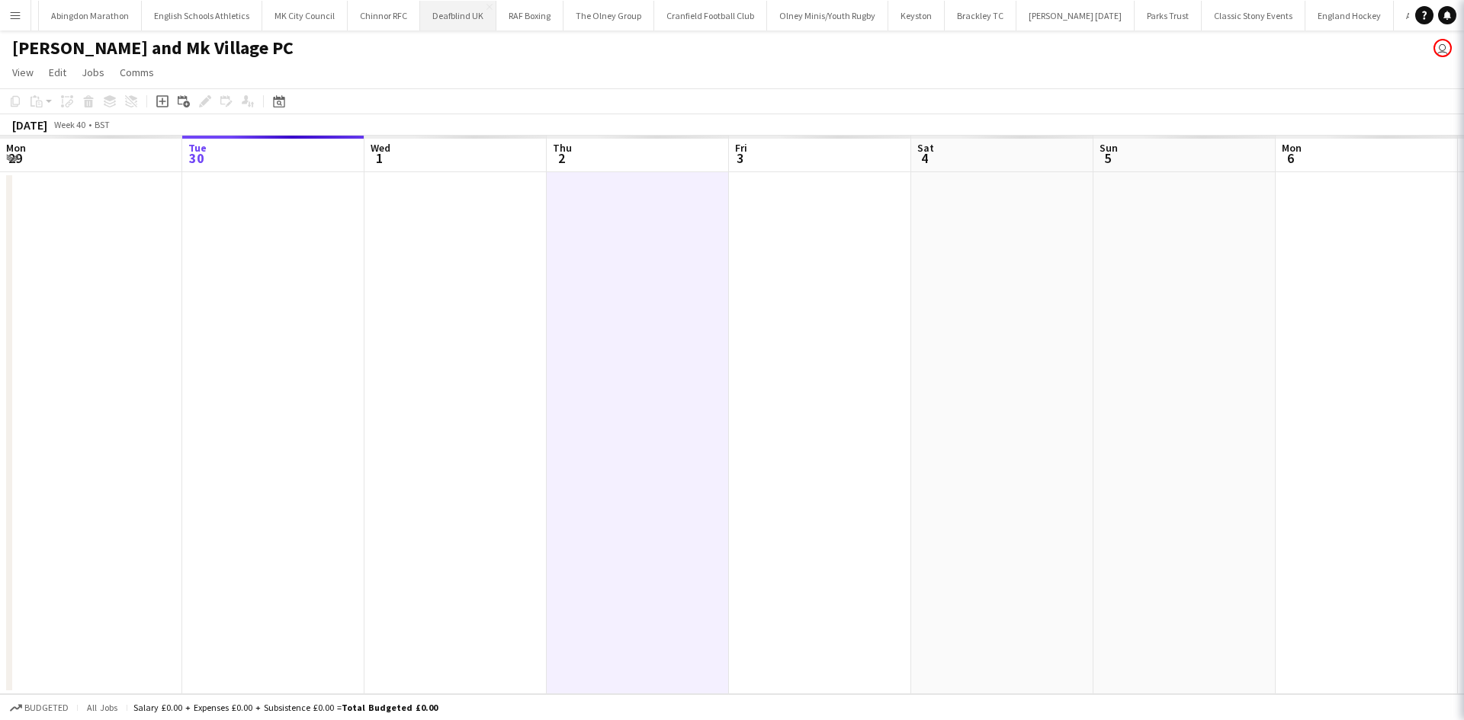
scroll to position [0, 2566]
drag, startPoint x: 550, startPoint y: 316, endPoint x: 726, endPoint y: 311, distance: 176.9
click at [360, 338] on app-calendar-viewport "Sat 27 Sun 28 Mon 29 Tue 30 Wed 1 Thu 2 Fri 3 Sat 4 Sun 5 Mon 6 Tue 7 Wed 8 Thu…" at bounding box center [732, 415] width 1464 height 559
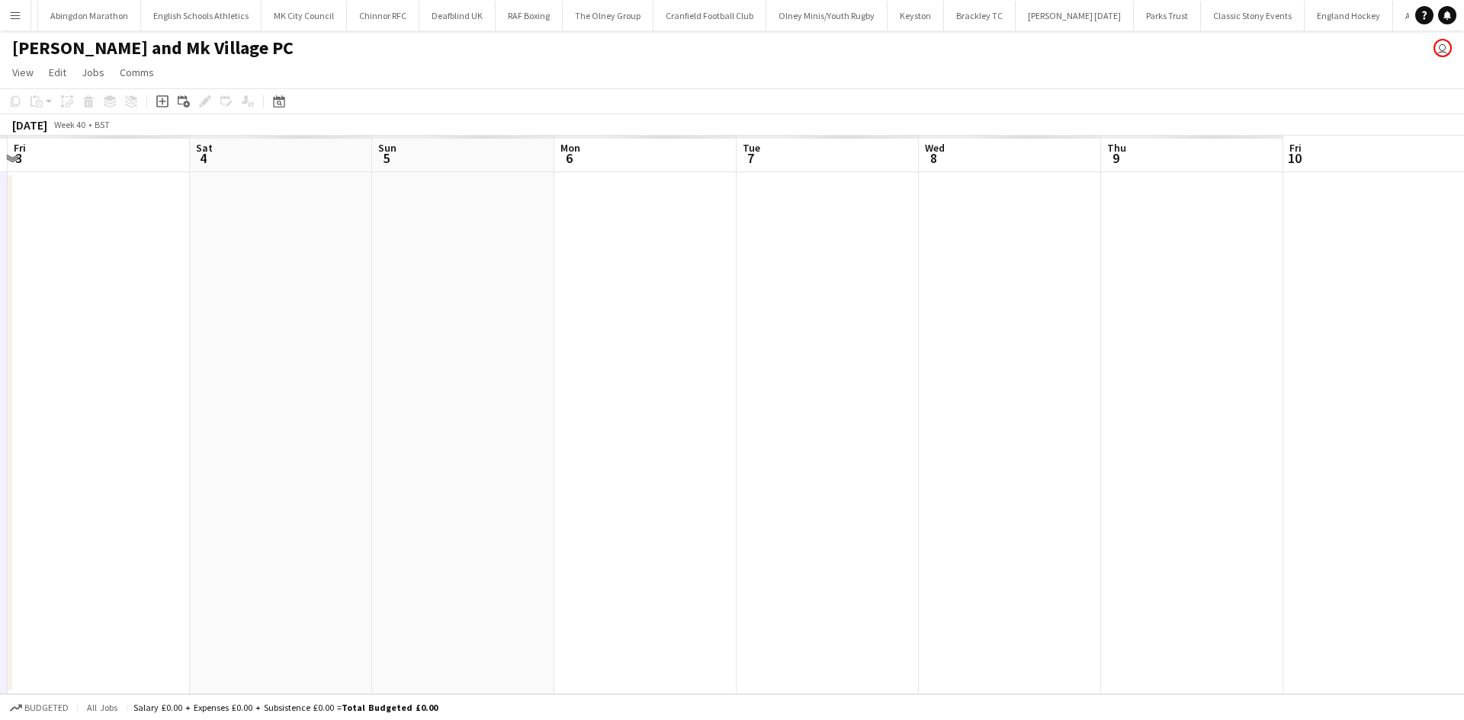
drag, startPoint x: 736, startPoint y: 325, endPoint x: 524, endPoint y: 346, distance: 213.0
click at [373, 355] on app-calendar-viewport "Tue 30 Wed 1 Thu 2 Fri 3 Sat 4 Sun 5 Mon 6 Tue 7 Wed 8 Thu 9 Fri 10 Sat 11 Sun …" at bounding box center [732, 415] width 1464 height 559
drag, startPoint x: 322, startPoint y: 378, endPoint x: 341, endPoint y: 380, distance: 19.1
click at [93, 381] on app-calendar-viewport "Wed 1 Thu 2 Fri 3 Sat 4 Sun 5 Mon 6 Tue 7 Wed 8 Thu 9 Fri 10 Sat 11 Sun 12 Mon …" at bounding box center [732, 415] width 1464 height 559
drag, startPoint x: 316, startPoint y: 404, endPoint x: 236, endPoint y: 408, distance: 79.4
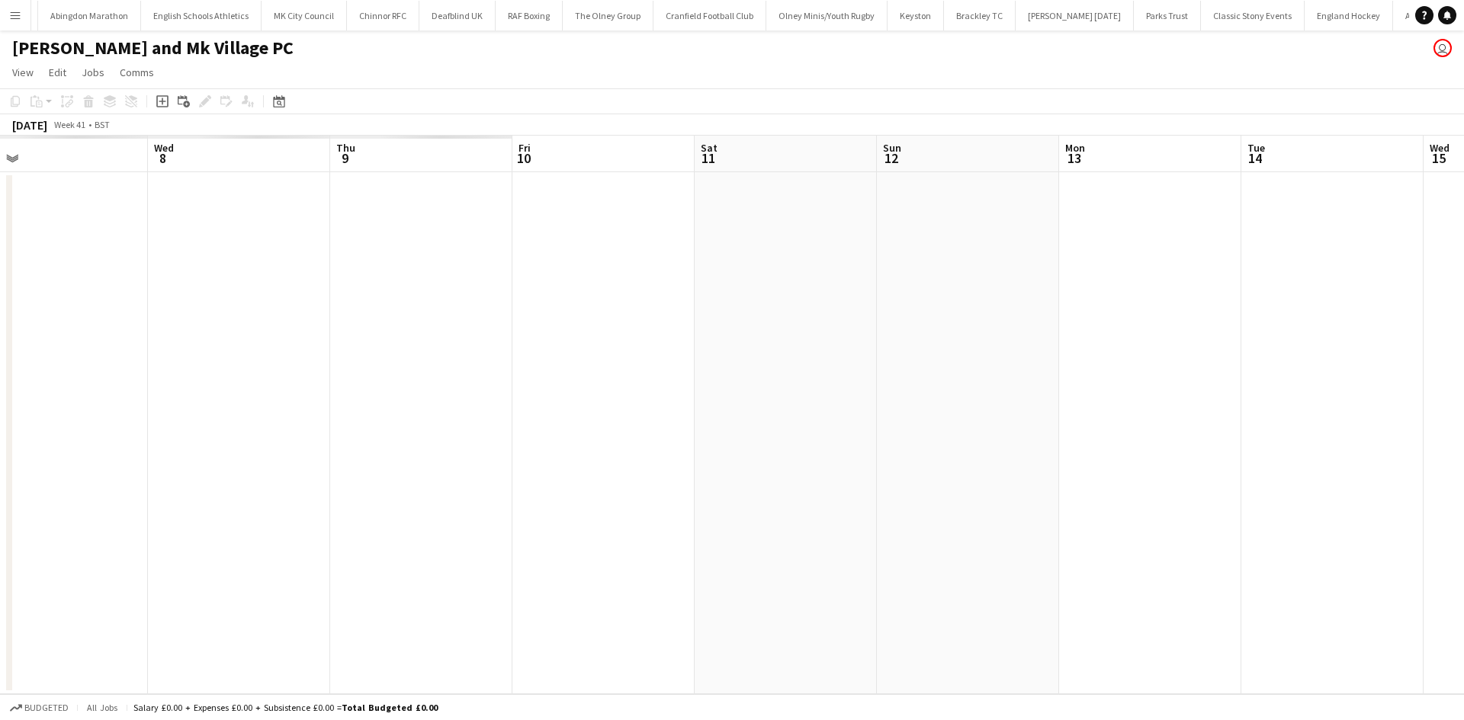
click at [271, 408] on app-calendar-viewport "Sat 4 Sun 5 Mon 6 Tue 7 Wed 8 Thu 9 Fri 10 Sat 11 Sun 12 Mon 13 Tue 14 Wed 15 T…" at bounding box center [732, 415] width 1464 height 559
click at [322, 405] on app-calendar-viewport "Tue 7 Wed 8 Thu 9 Fri 10 Sat 11 Sun 12 Mon 13 Tue 14 Wed 15 Thu 16 Fri 17 Sat 1…" at bounding box center [732, 415] width 1464 height 559
drag, startPoint x: 801, startPoint y: 391, endPoint x: 250, endPoint y: 412, distance: 551.5
click at [226, 418] on app-calendar-viewport "Sun 12 Mon 13 Tue 14 Wed 15 Thu 16 Fri 17 Sat 18 Sun 19 Mon 20 Tue 21 Wed 22 Th…" at bounding box center [732, 415] width 1464 height 559
drag, startPoint x: 441, startPoint y: 396, endPoint x: 480, endPoint y: 376, distance: 44.0
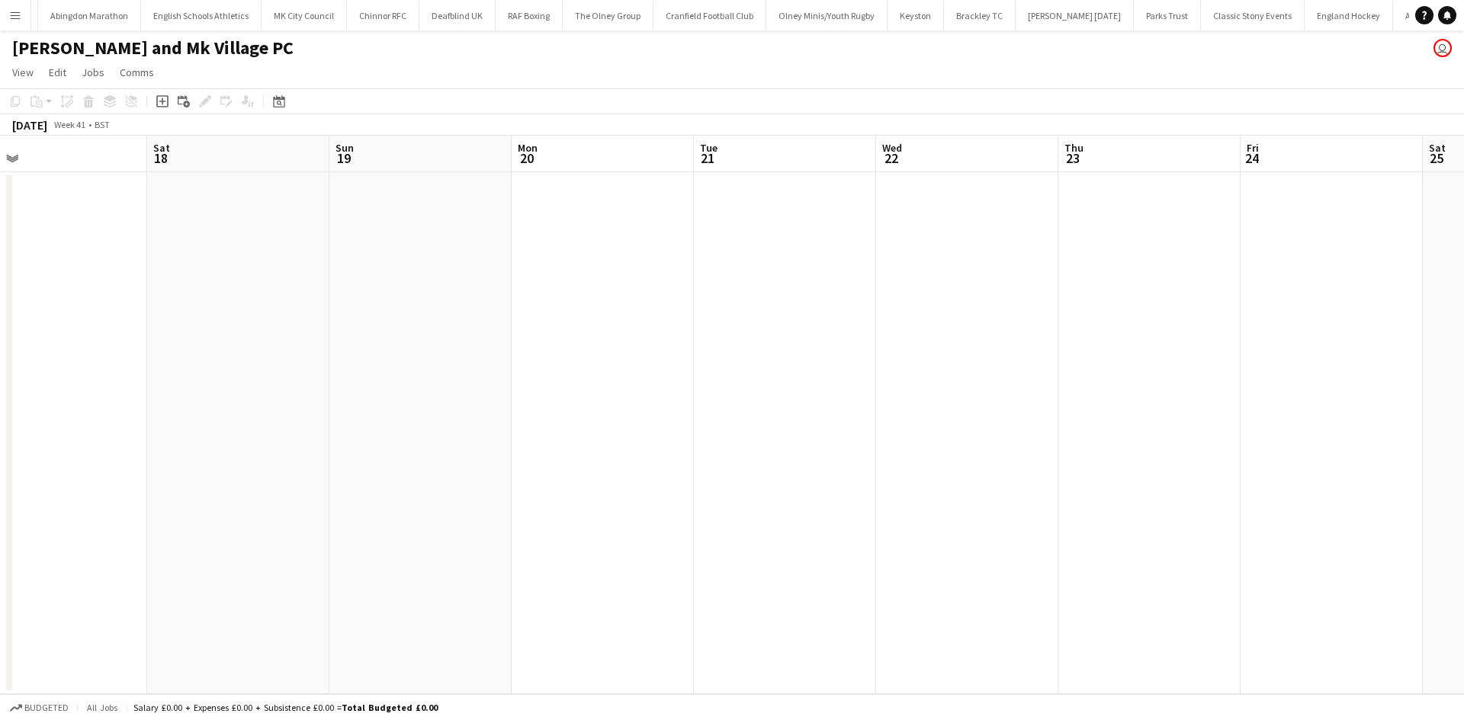
click at [228, 407] on app-calendar-viewport "Tue 14 Wed 15 Thu 16 Fri 17 Sat 18 Sun 19 Mon 20 Tue 21 Wed 22 Thu 23 Fri 24 Sa…" at bounding box center [732, 415] width 1464 height 559
drag, startPoint x: 547, startPoint y: 393, endPoint x: 854, endPoint y: 392, distance: 307.2
click at [219, 431] on app-calendar-viewport "Wed 15 Thu 16 Fri 17 Sat 18 Sun 19 Mon 20 Tue 21 Wed 22 Thu 23 Fri 24 Sat 25 Su…" at bounding box center [732, 415] width 1464 height 559
drag, startPoint x: 802, startPoint y: 391, endPoint x: 511, endPoint y: 396, distance: 291.2
click at [511, 396] on app-calendar-viewport "Fri 17 Sat 18 Sun 19 Mon 20 Tue 21 Wed 22 Thu 23 Fri 24 Sat 25 Sun 26 Mon 27 Tu…" at bounding box center [732, 415] width 1464 height 559
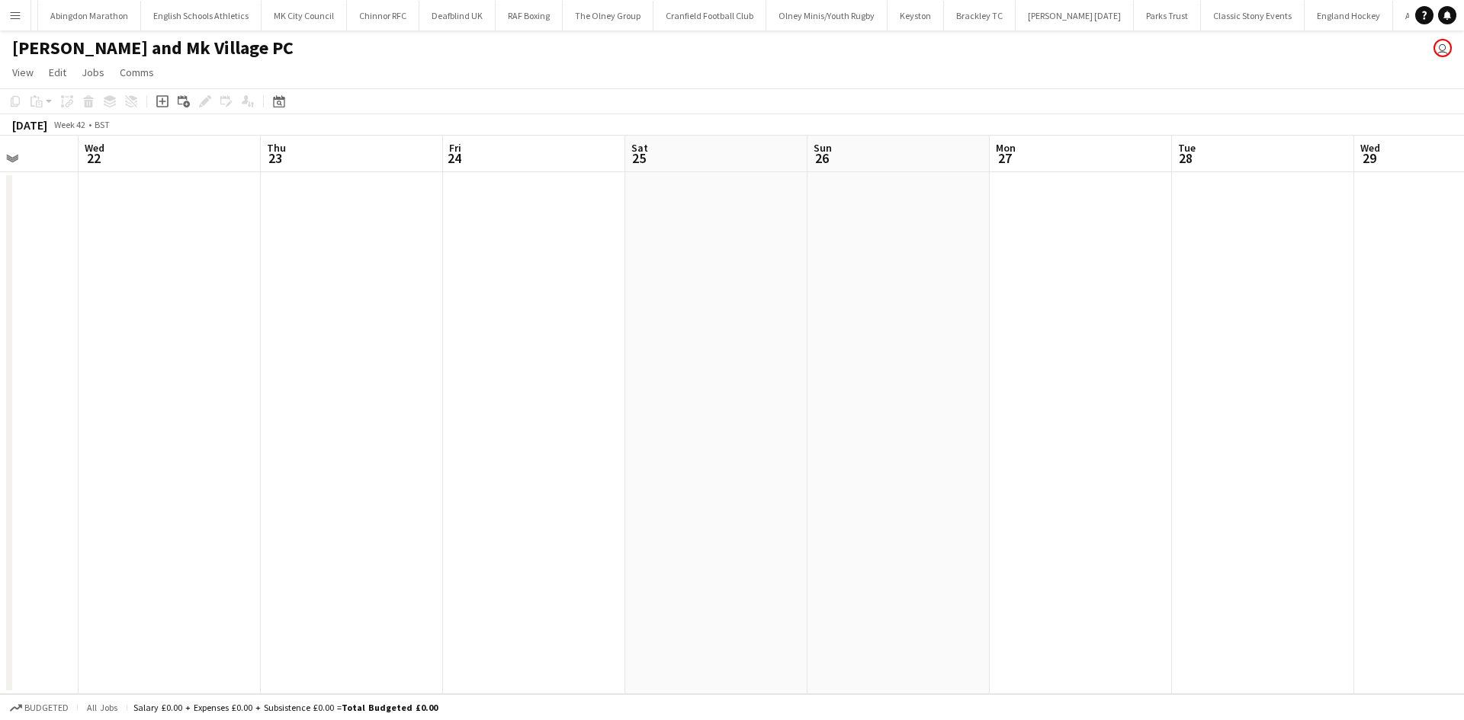
drag, startPoint x: 867, startPoint y: 373, endPoint x: 566, endPoint y: 409, distance: 303.3
click at [497, 425] on app-calendar-viewport "Sun 19 Mon 20 Tue 21 Wed 22 Thu 23 Fri 24 Sat 25 Sun 26 Mon 27 Tue 28 Wed 29 Th…" at bounding box center [732, 415] width 1464 height 559
drag, startPoint x: 776, startPoint y: 397, endPoint x: 937, endPoint y: 347, distance: 168.5
click at [604, 401] on app-calendar-viewport "Tue 21 Wed 22 Thu 23 Fri 24 Sat 25 Sun 26 Mon 27 Tue 28 Wed 29 Thu 30 Fri 31 Sa…" at bounding box center [732, 415] width 1464 height 559
click at [645, 353] on app-calendar-viewport "Thu 23 Fri 24 Sat 25 Sun 26 Mon 27 Tue 28 Wed 29 Thu 30 Fri 31 Sat 1 Sun 2 Mon …" at bounding box center [732, 415] width 1464 height 559
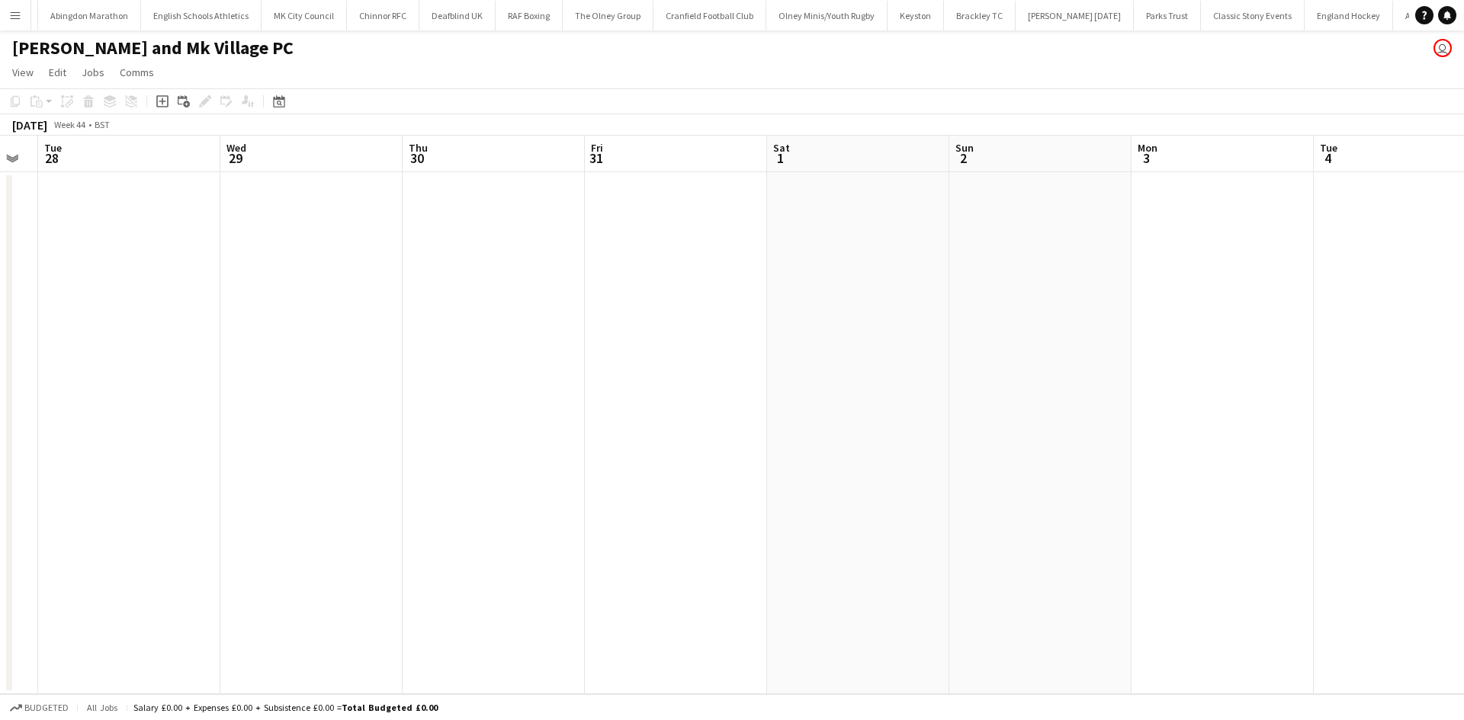
drag, startPoint x: 730, startPoint y: 336, endPoint x: 794, endPoint y: 332, distance: 64.2
click at [449, 377] on app-calendar-viewport "Sat 25 Sun 26 Mon 27 Tue 28 Wed 29 Thu 30 Fri 31 Sat 1 Sun 2 Mon 3 Tue 4 Wed 5 …" at bounding box center [732, 415] width 1464 height 559
drag, startPoint x: 787, startPoint y: 332, endPoint x: 515, endPoint y: 354, distance: 273.8
click at [518, 354] on app-calendar-viewport "Sun 26 Mon 27 Tue 28 Wed 29 Thu 30 Fri 31 Sat 1 Sun 2 Mon 3 Tue 4 Wed 5 Thu 6 F…" at bounding box center [732, 415] width 1464 height 559
drag, startPoint x: 825, startPoint y: 313, endPoint x: 643, endPoint y: 311, distance: 182.2
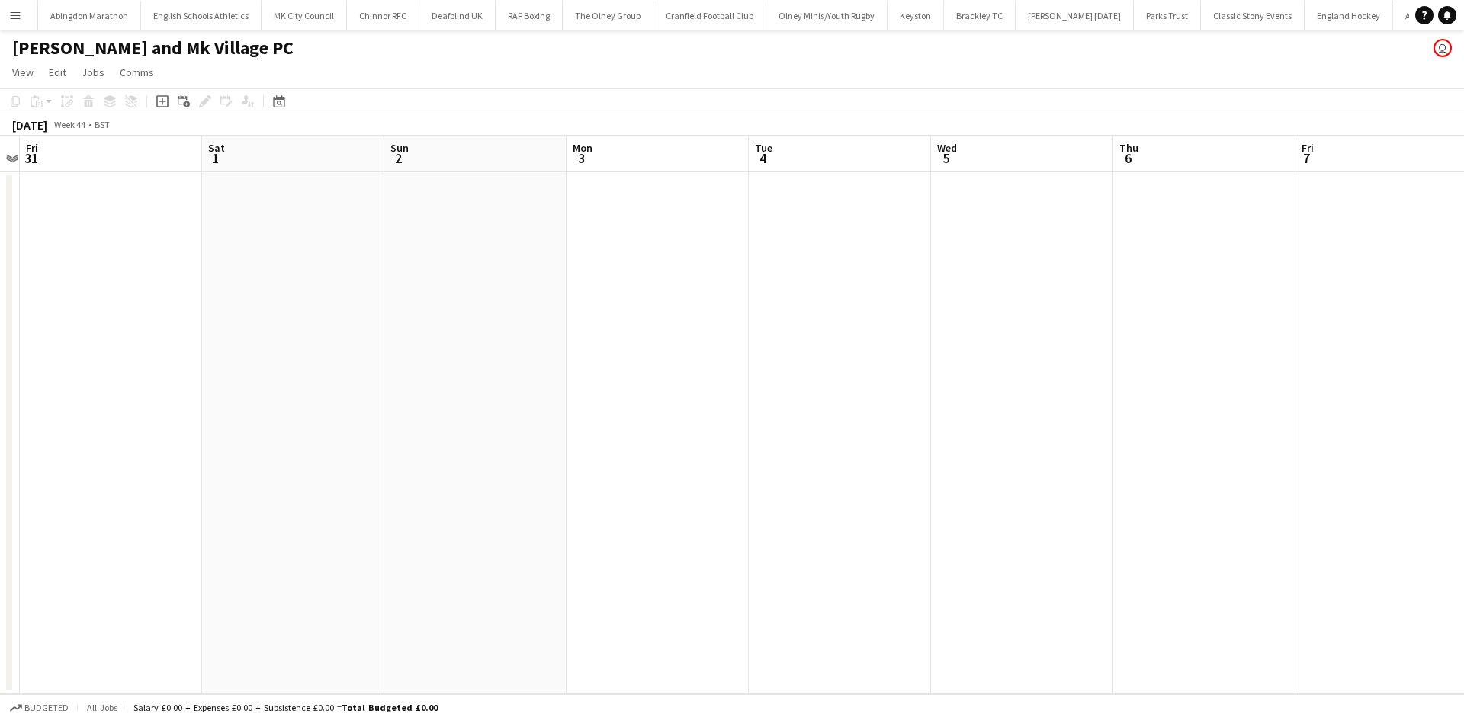
click at [592, 337] on app-calendar-viewport "Tue 28 Wed 29 Thu 30 Fri 31 Sat 1 Sun 2 Mon 3 Tue 4 Wed 5 Thu 6 Fri 7 Sat 8 Sun…" at bounding box center [732, 415] width 1464 height 559
drag, startPoint x: 774, startPoint y: 292, endPoint x: 684, endPoint y: 293, distance: 89.2
click at [665, 310] on app-calendar-viewport "Wed 29 Thu 30 Fri 31 Sat 1 Sun 2 Mon 3 Tue 4 Wed 5 Thu 6 Fri 7 Sat 8 Sun 9 Mon …" at bounding box center [732, 415] width 1464 height 559
click at [1135, 203] on app-date-cell at bounding box center [1171, 433] width 182 height 522
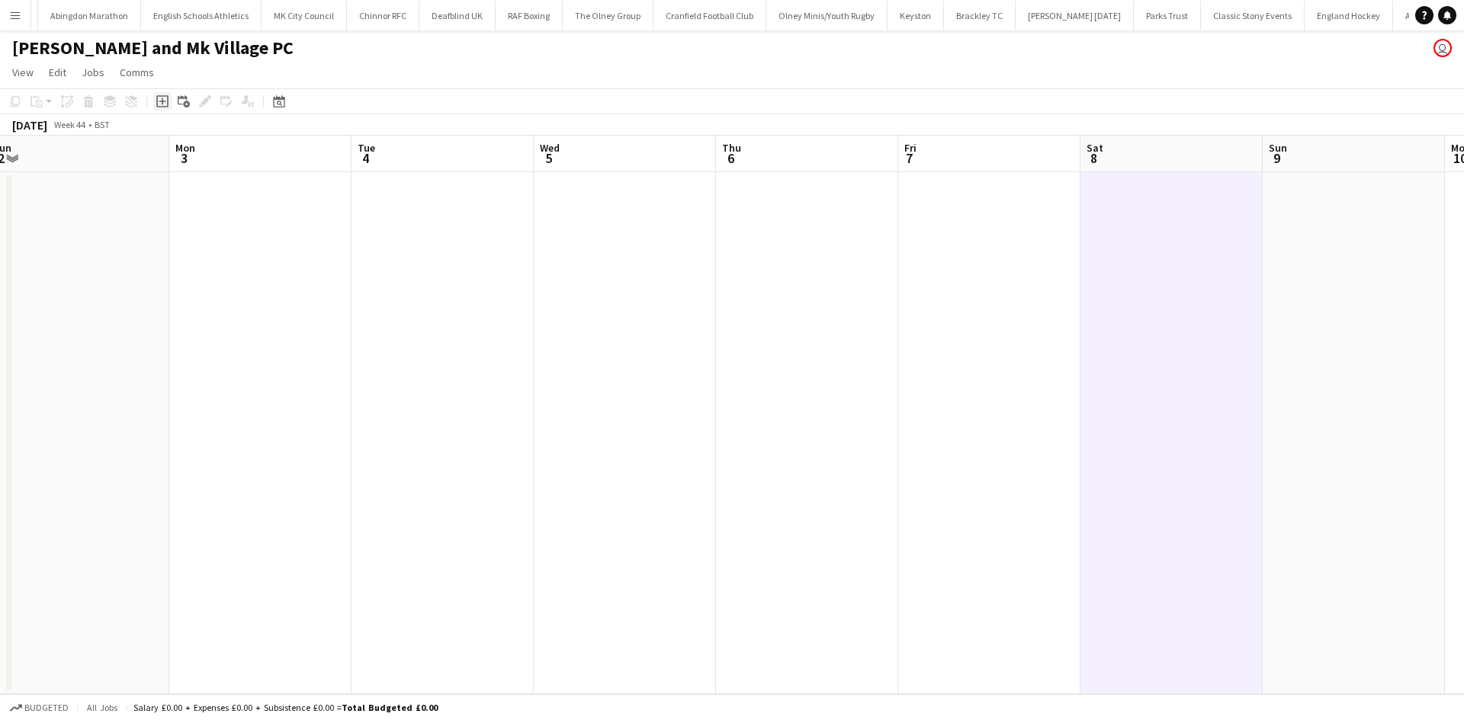
click at [161, 104] on icon "Add job" at bounding box center [162, 101] width 12 height 12
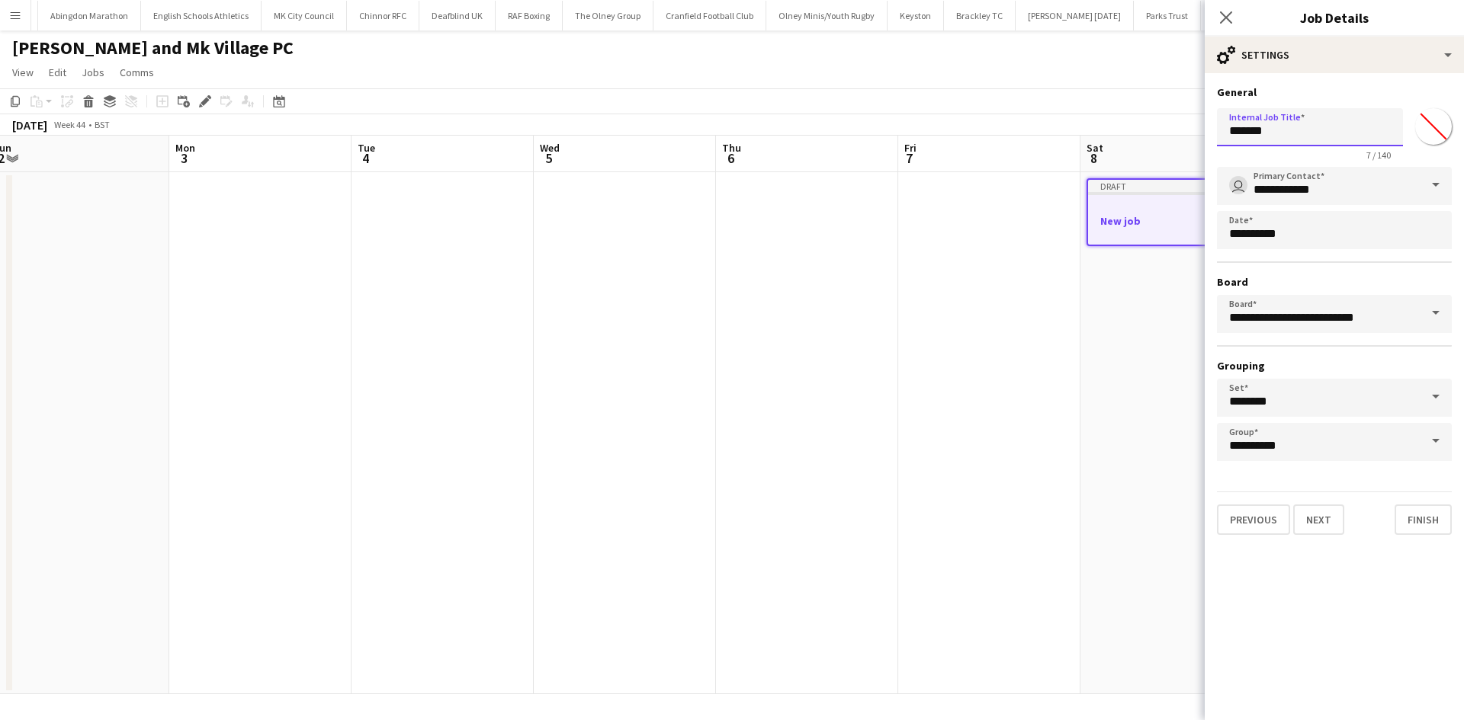
drag, startPoint x: 1290, startPoint y: 136, endPoint x: 1127, endPoint y: 143, distance: 164.0
click at [1130, 143] on body "Menu Boards Boards Boards All jobs Status Workforce Workforce My Workforce Recr…" at bounding box center [732, 360] width 1464 height 720
type input "**********"
click at [1329, 518] on button "Next" at bounding box center [1318, 520] width 51 height 30
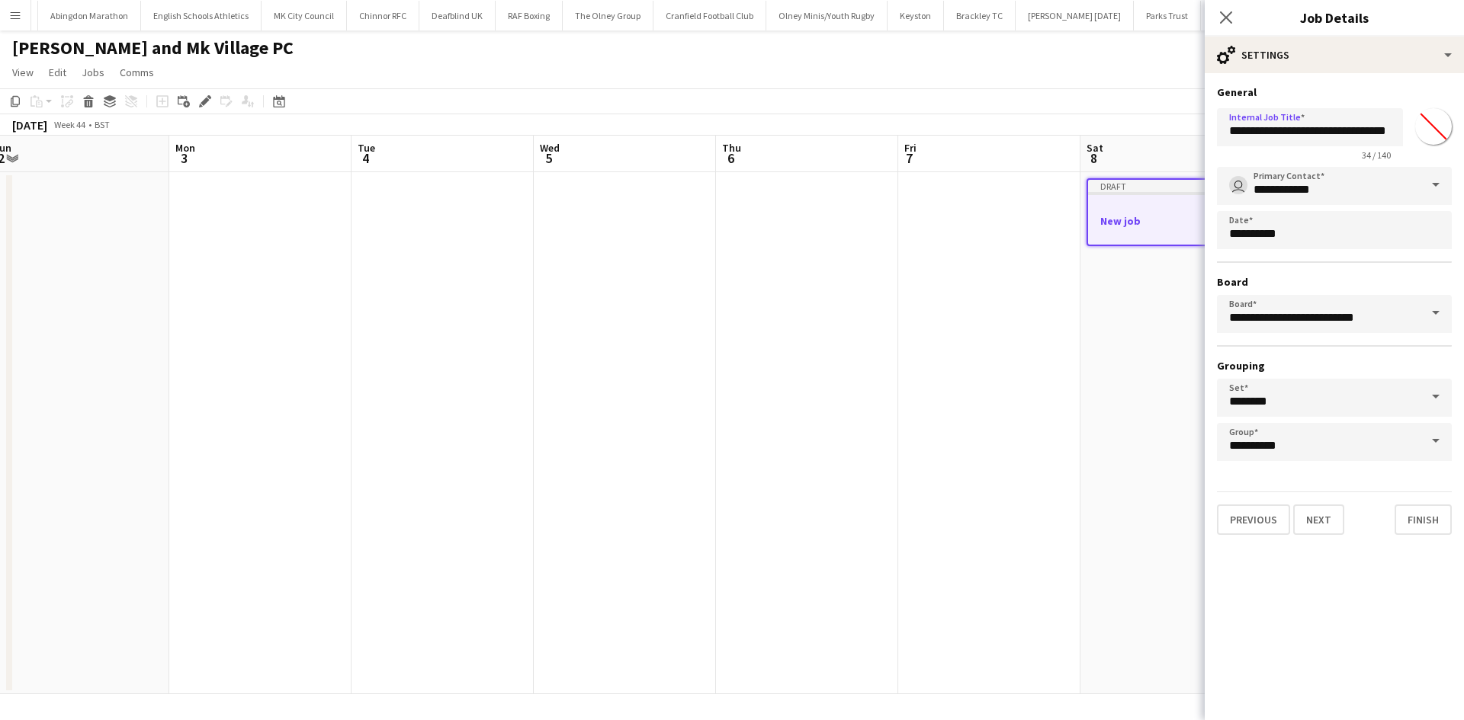
scroll to position [0, 0]
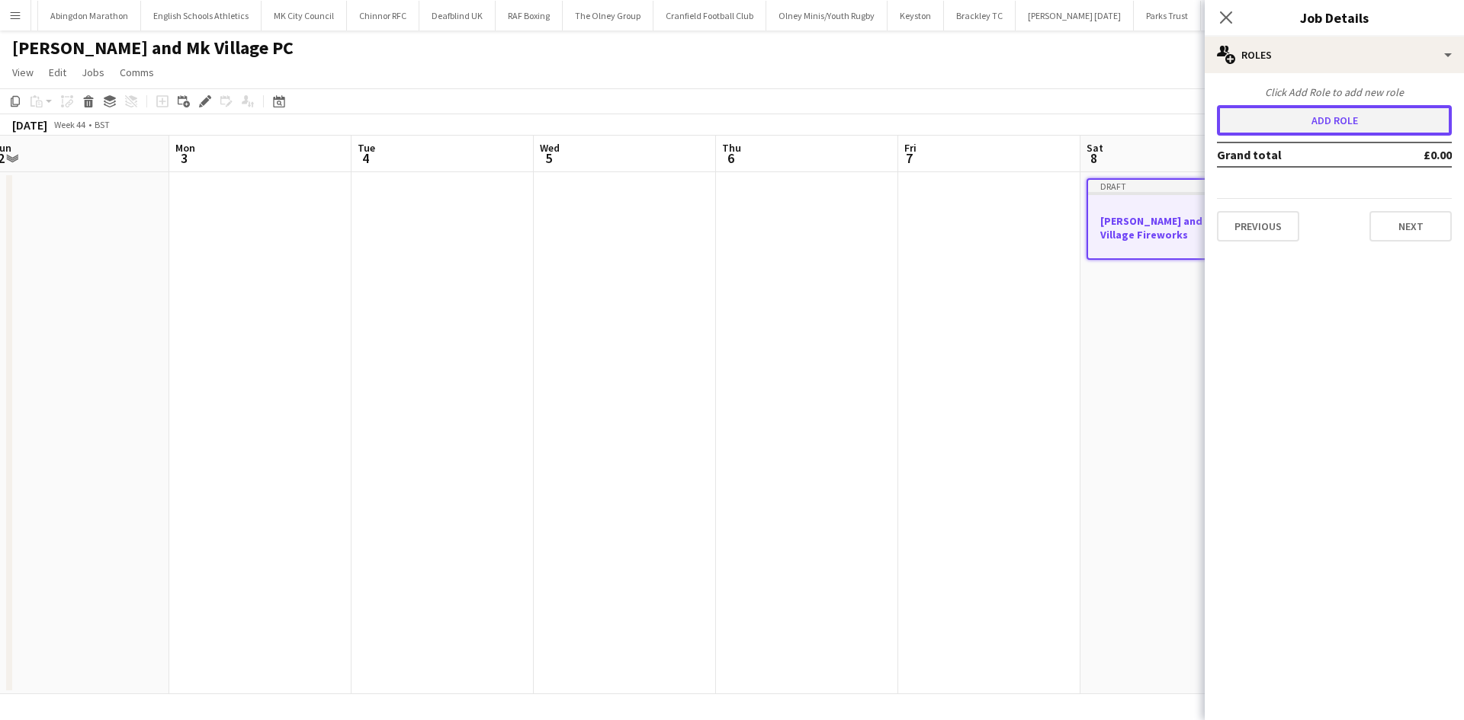
click at [1336, 118] on button "Add role" at bounding box center [1334, 120] width 235 height 30
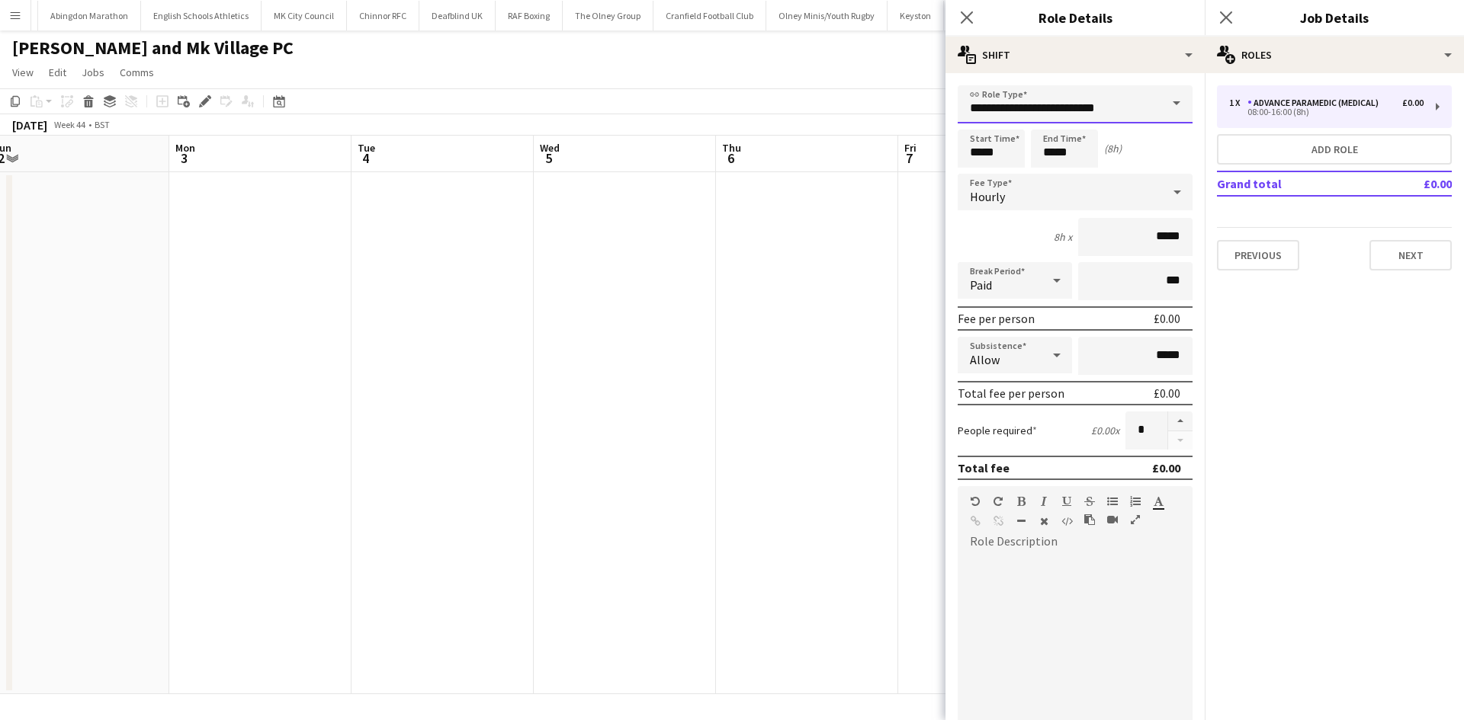
click at [1087, 98] on input "**********" at bounding box center [1074, 104] width 235 height 38
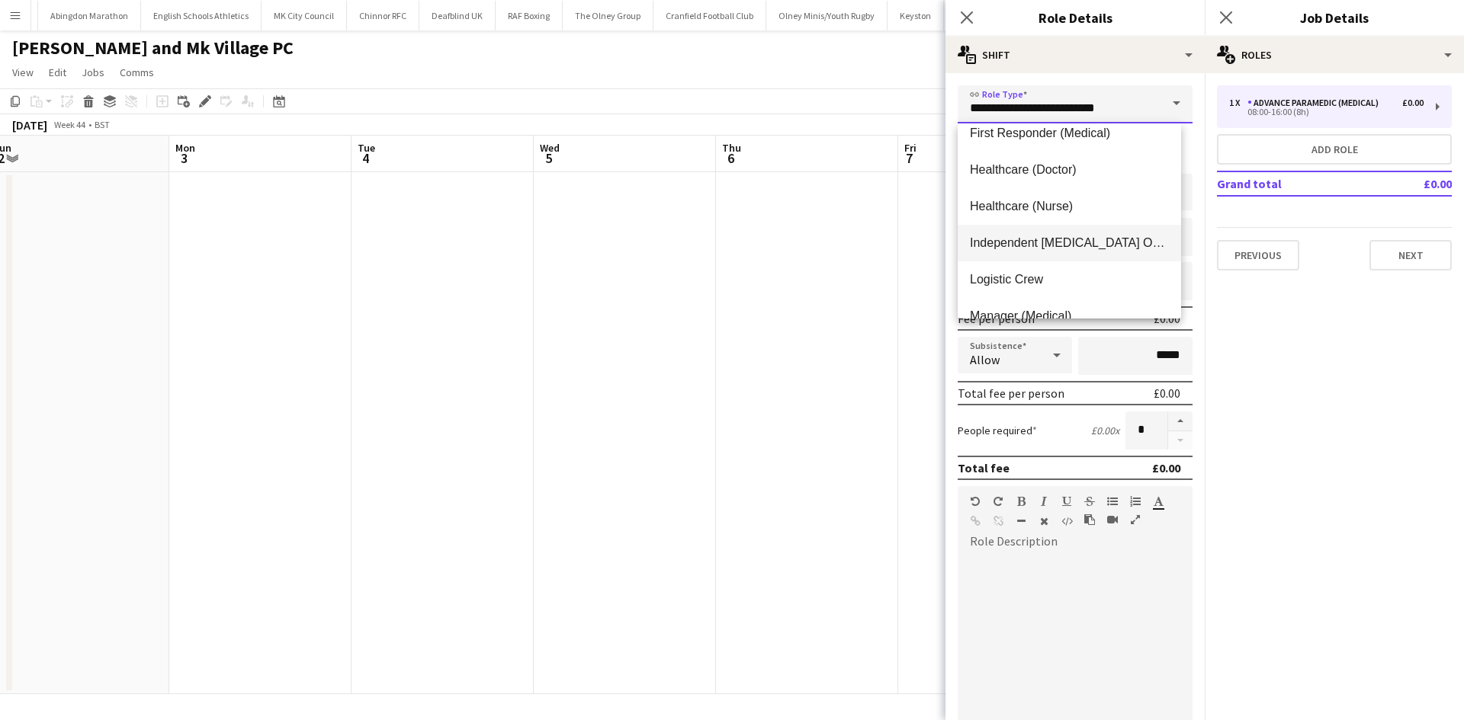
scroll to position [512, 0]
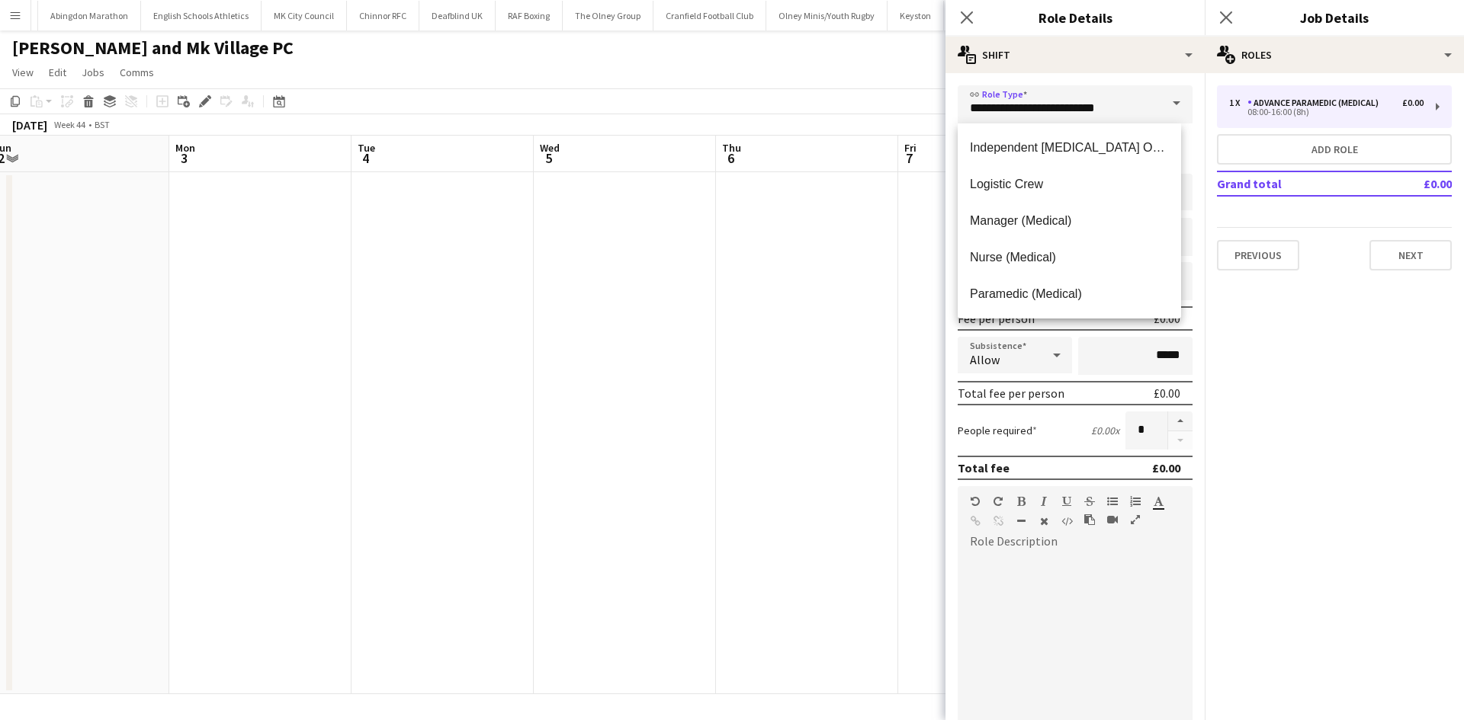
click at [1046, 292] on span "Paramedic (Medical)" at bounding box center [1069, 294] width 199 height 14
type input "**********"
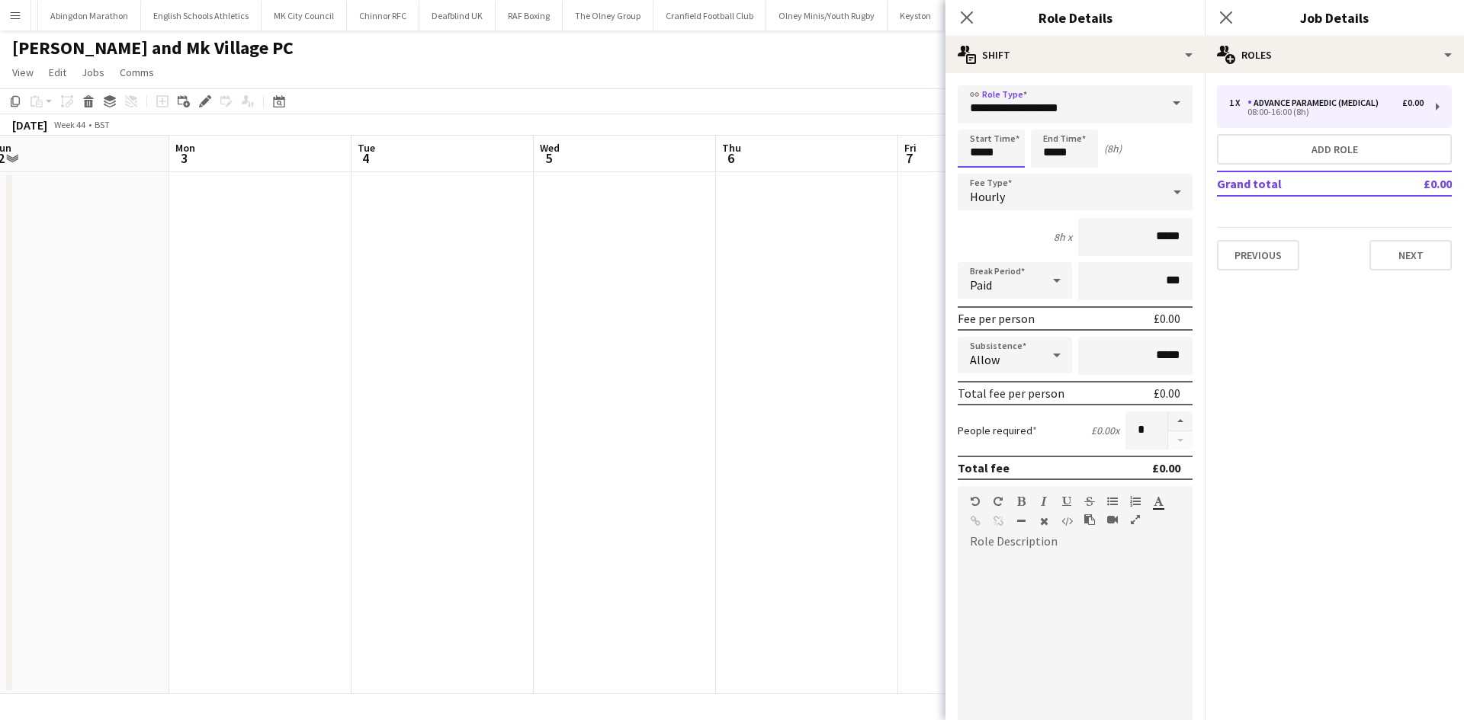
click at [1008, 145] on input "*****" at bounding box center [990, 149] width 67 height 38
click at [977, 123] on div at bounding box center [975, 121] width 30 height 15
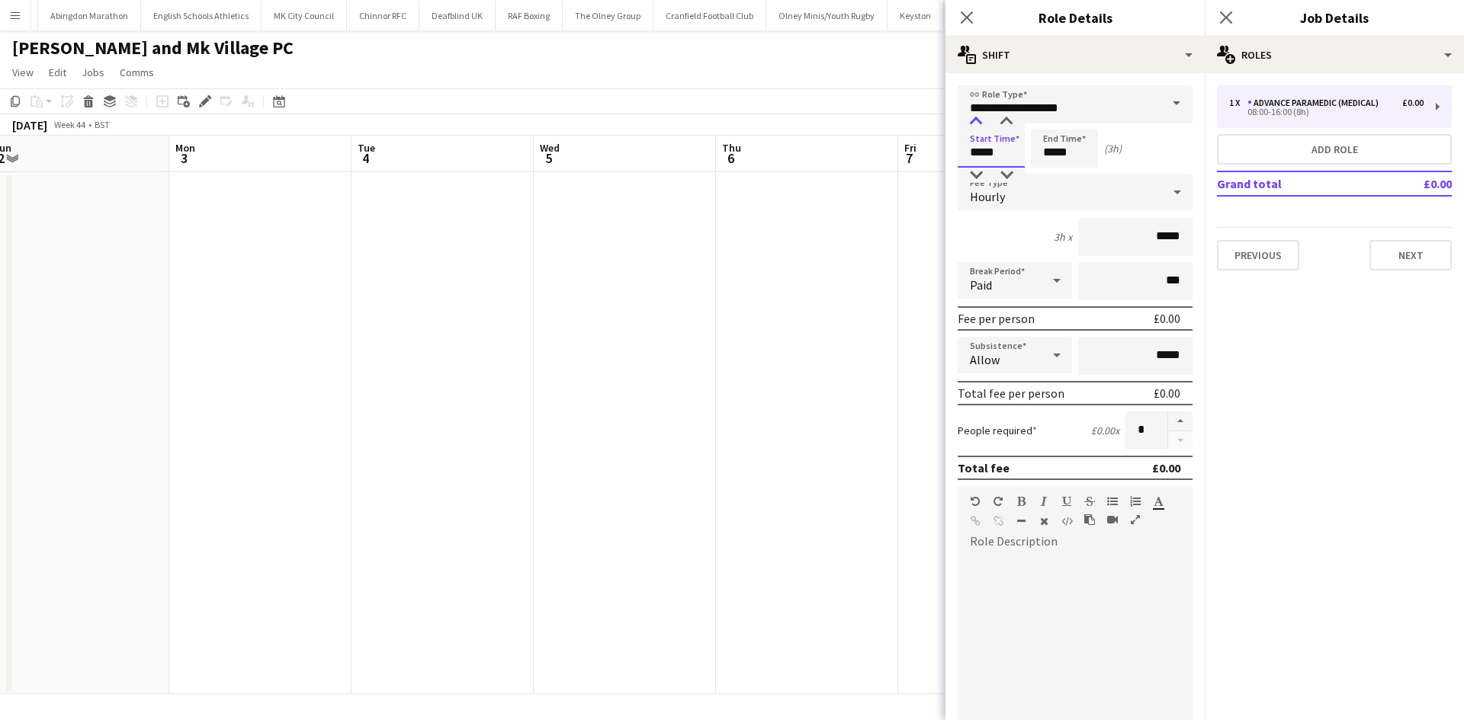
click at [977, 123] on div at bounding box center [975, 121] width 30 height 15
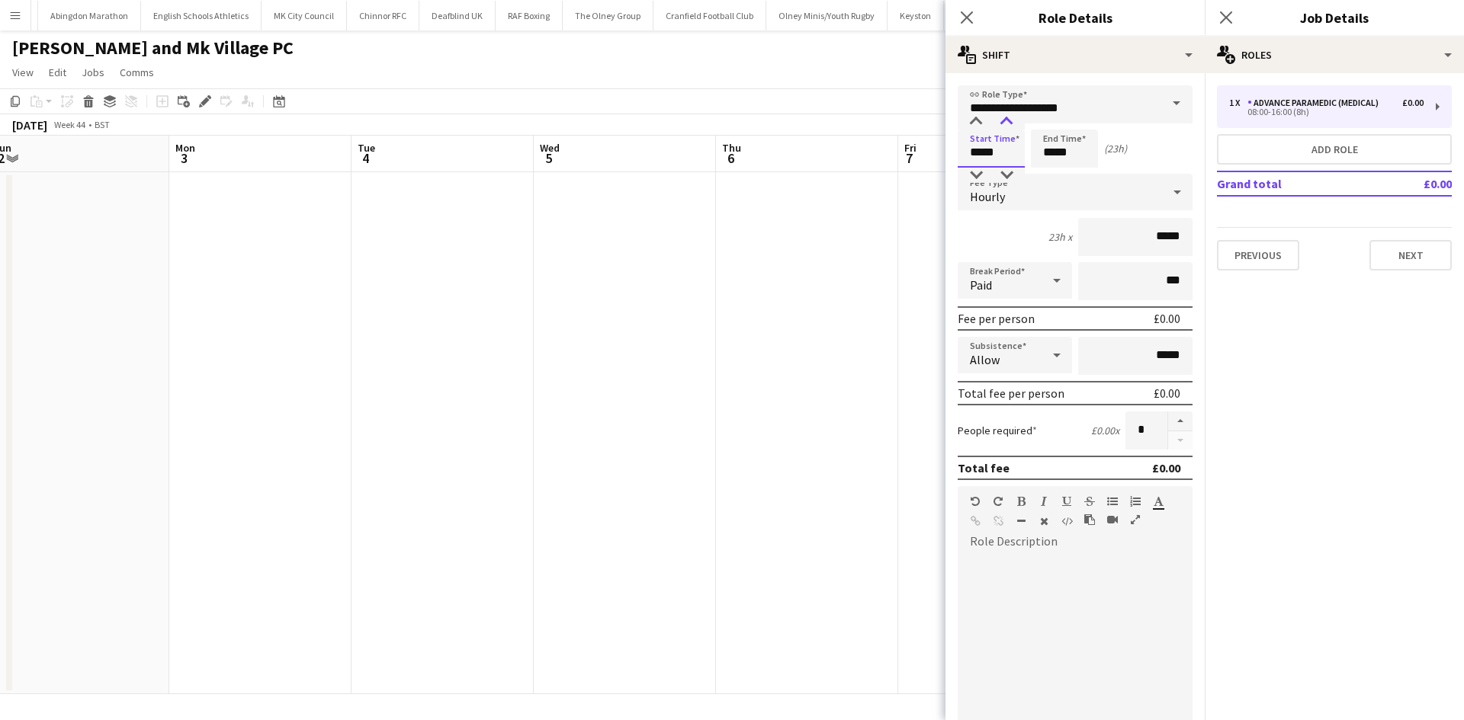
type input "*****"
click at [1003, 122] on div at bounding box center [1006, 121] width 30 height 15
drag, startPoint x: 1053, startPoint y: 163, endPoint x: 1046, endPoint y: 148, distance: 17.0
click at [1053, 162] on input "*****" at bounding box center [1064, 149] width 67 height 38
click at [1048, 125] on div at bounding box center [1049, 121] width 30 height 15
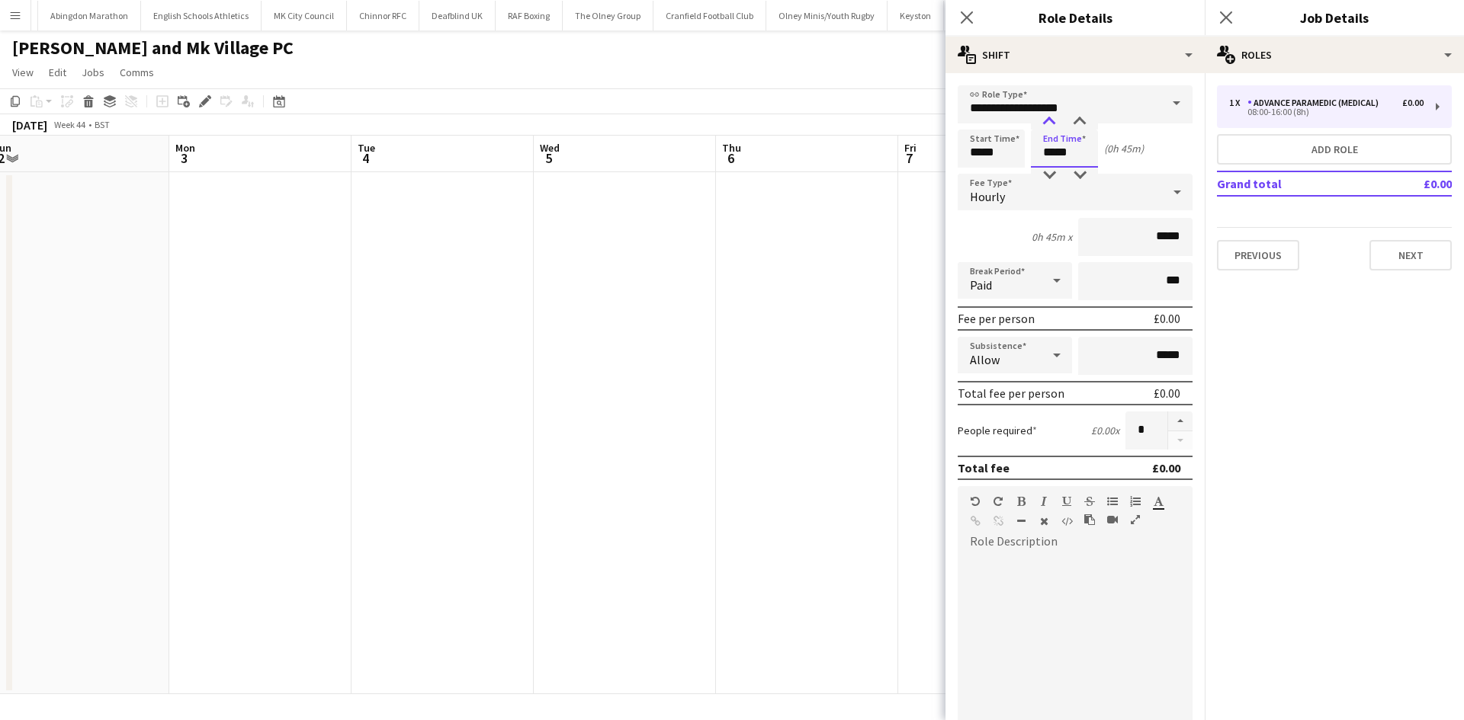
click at [1048, 125] on div at bounding box center [1049, 121] width 30 height 15
click at [1048, 124] on div at bounding box center [1049, 121] width 30 height 15
click at [1049, 124] on div at bounding box center [1049, 121] width 30 height 15
click at [1053, 172] on div at bounding box center [1049, 175] width 30 height 15
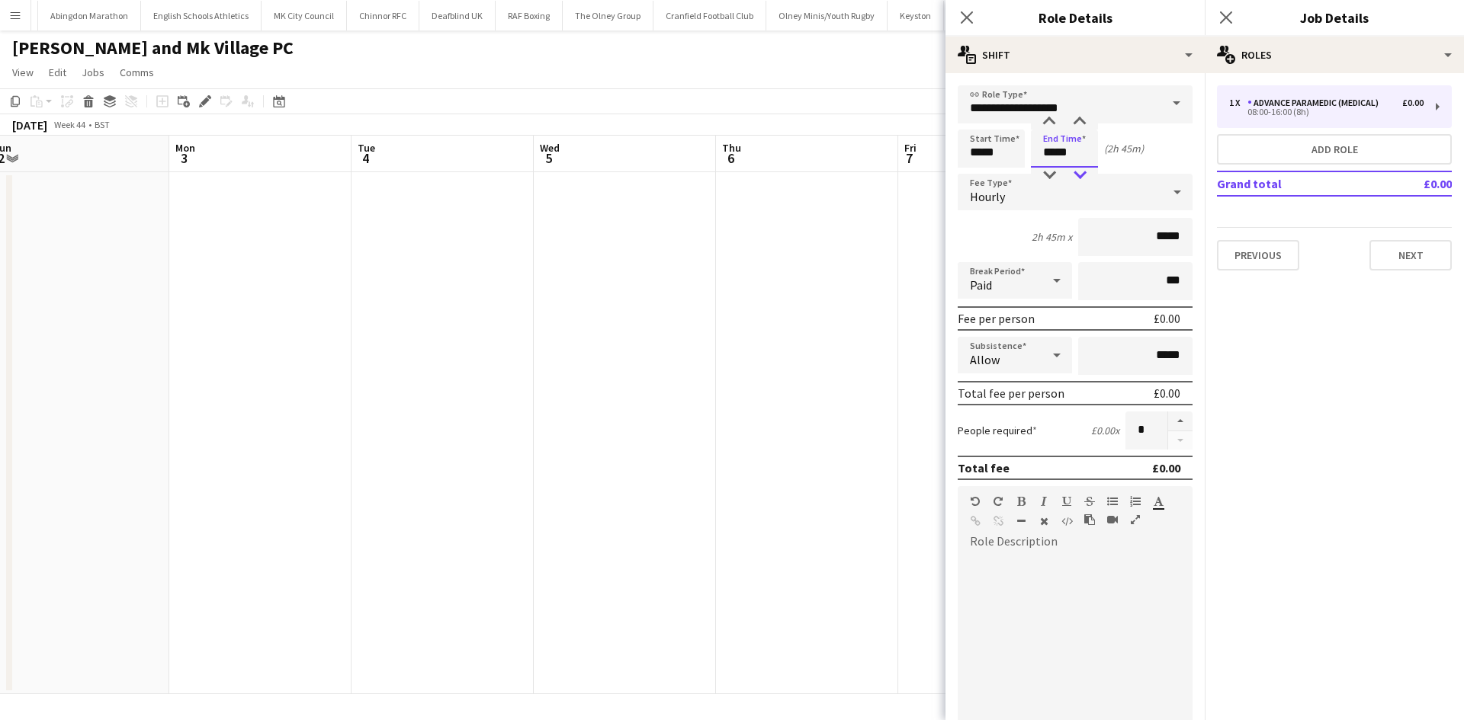
click at [1076, 170] on div at bounding box center [1079, 175] width 30 height 15
type input "*****"
click at [1076, 170] on div at bounding box center [1079, 175] width 30 height 15
click at [1005, 142] on input "*****" at bounding box center [990, 149] width 67 height 38
type input "*****"
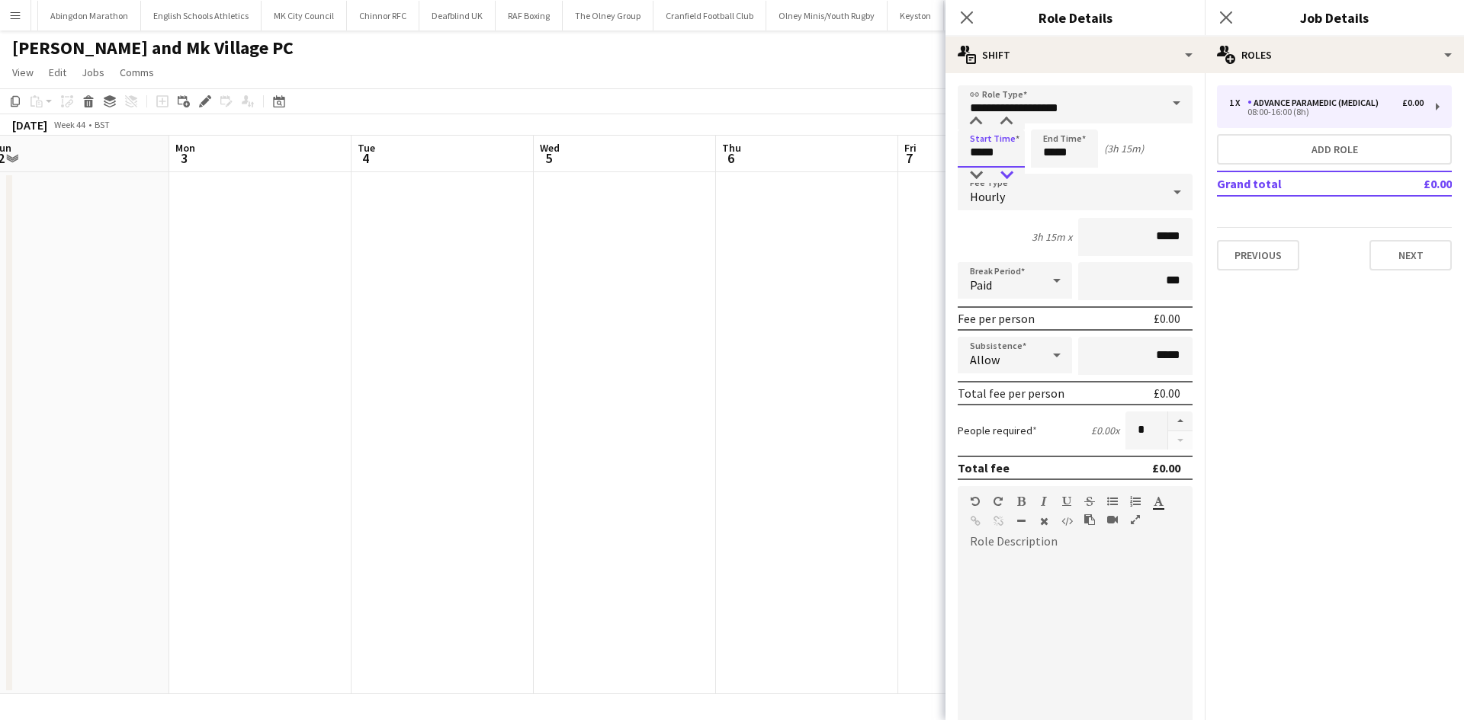
click at [1009, 176] on div at bounding box center [1006, 175] width 30 height 15
click at [1018, 286] on div "Paid" at bounding box center [999, 280] width 84 height 37
click at [1022, 360] on span "Unpaid" at bounding box center [1012, 361] width 85 height 14
click at [1027, 361] on div "Allow" at bounding box center [999, 355] width 84 height 37
click at [1028, 438] on span "Don't allow" at bounding box center [1012, 436] width 85 height 14
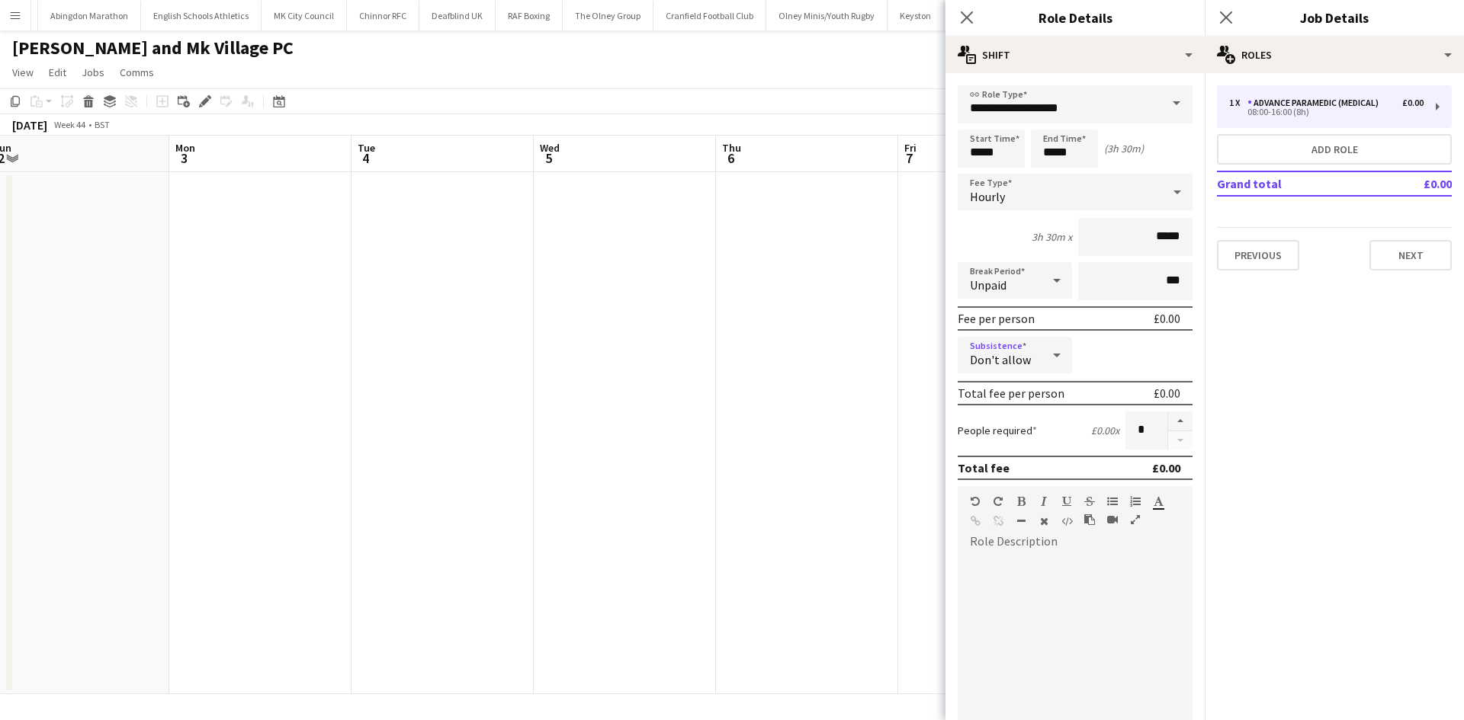
click at [1021, 573] on div at bounding box center [1074, 645] width 235 height 183
drag, startPoint x: 1016, startPoint y: 627, endPoint x: 959, endPoint y: 561, distance: 87.0
click at [959, 561] on div "**********" at bounding box center [1068, 645] width 223 height 183
copy div "**********"
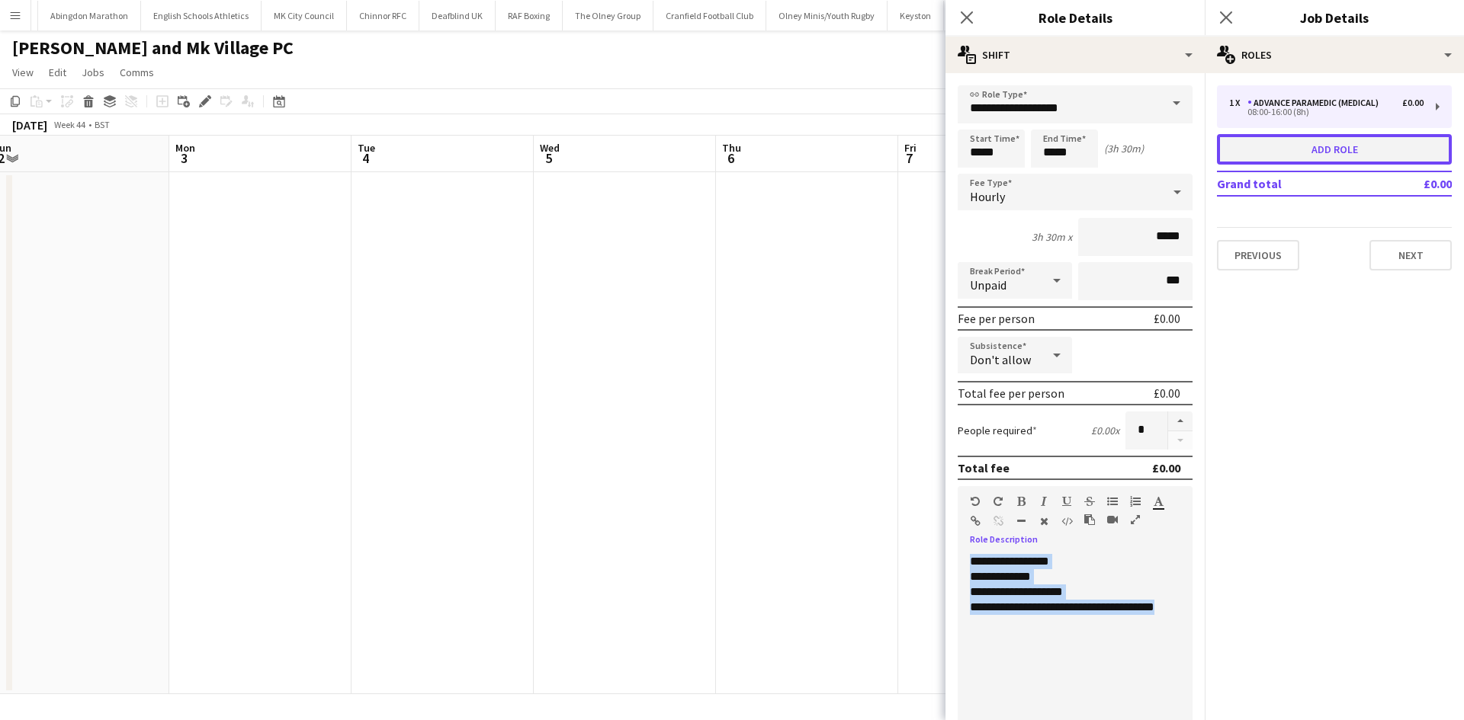
click at [1313, 148] on button "Add role" at bounding box center [1334, 149] width 235 height 30
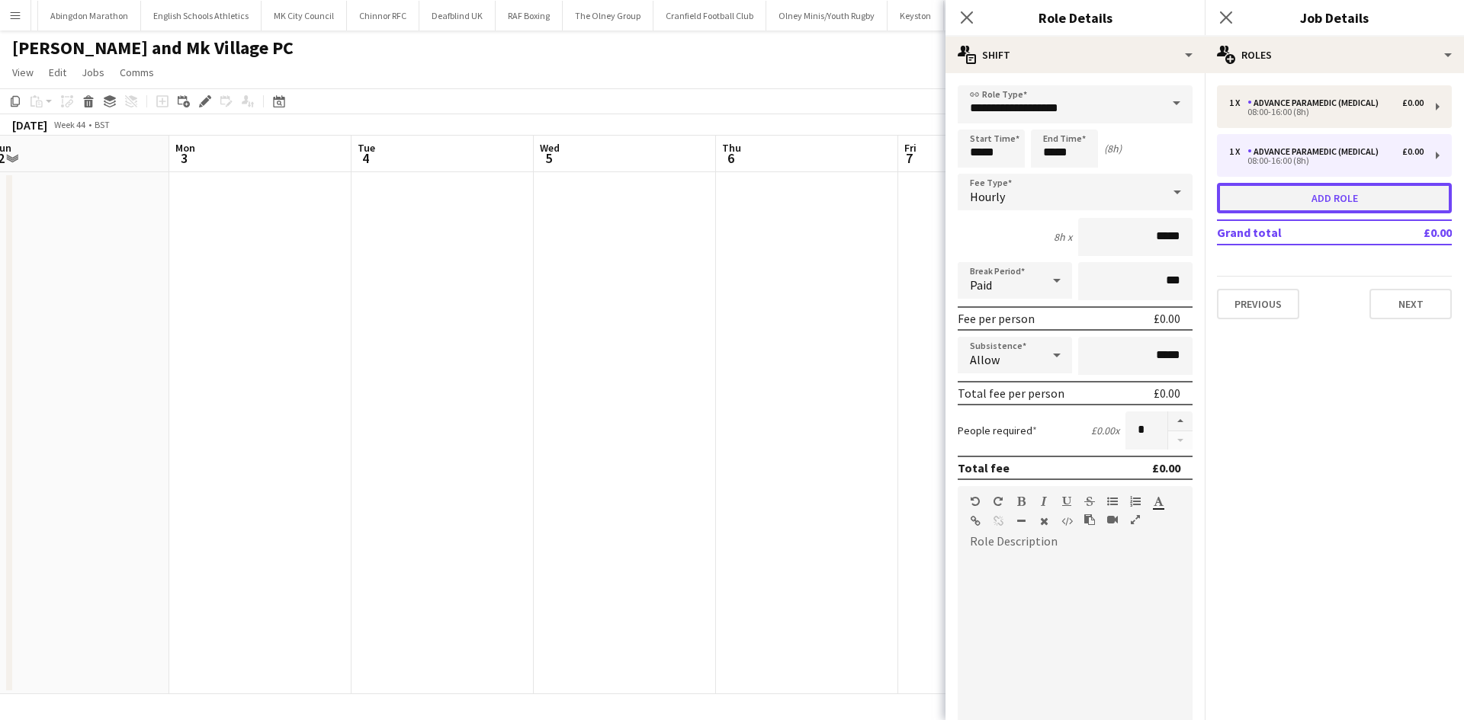
type input "**********"
type input "*****"
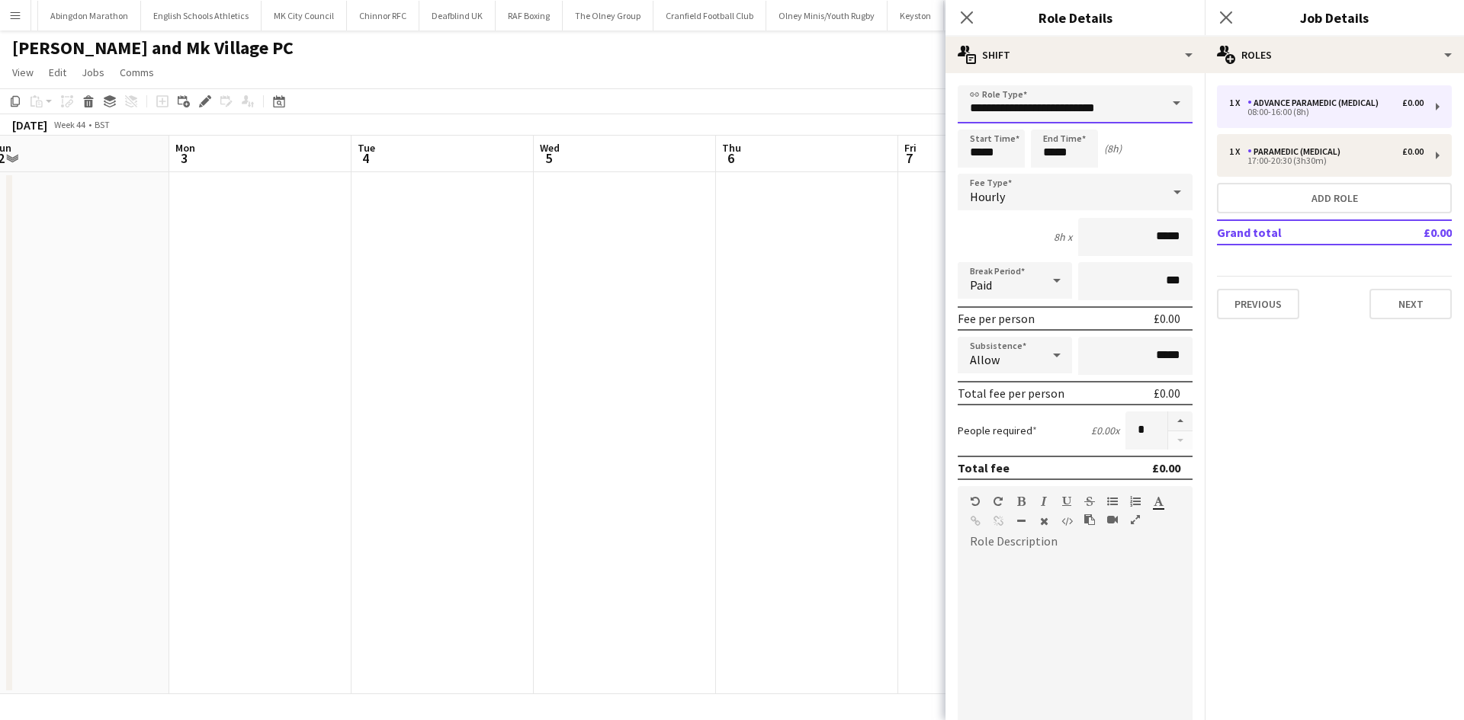
click at [1020, 104] on input "**********" at bounding box center [1074, 104] width 235 height 38
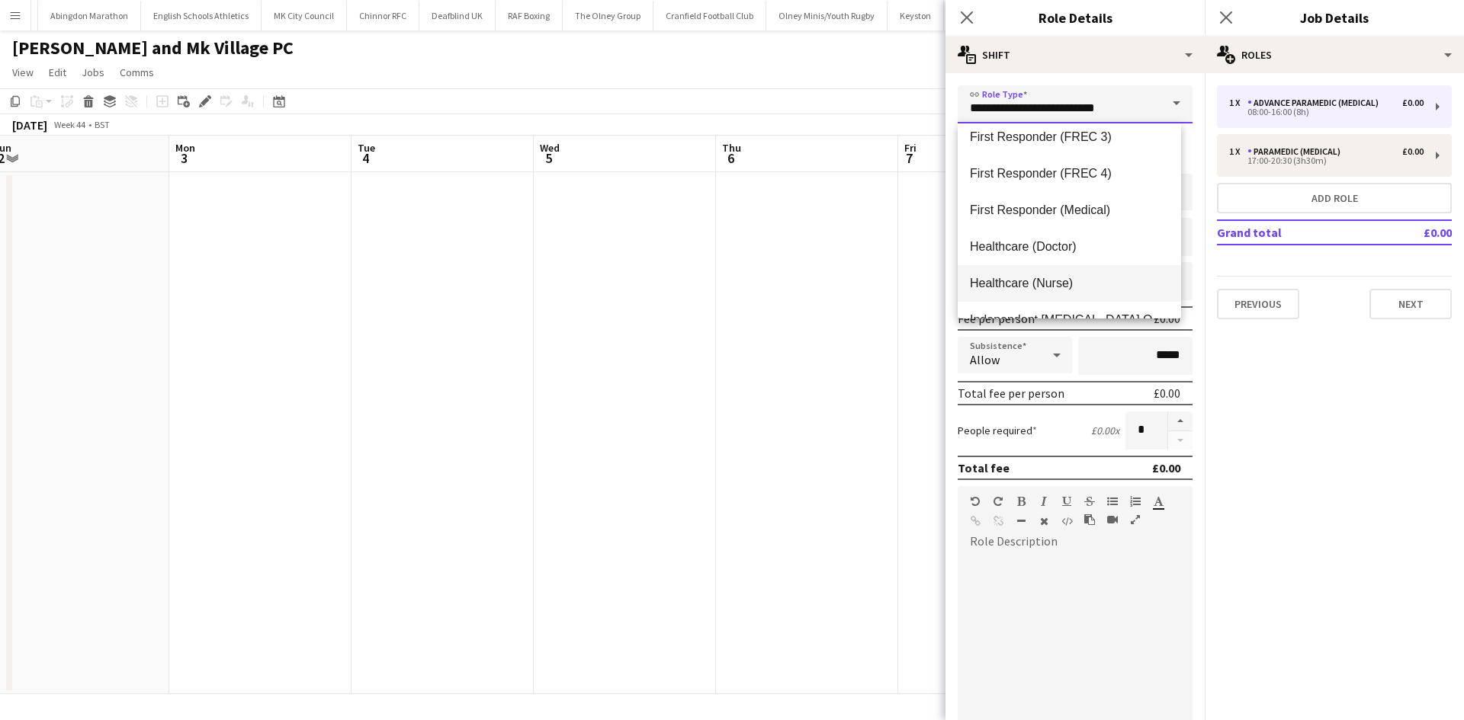
scroll to position [305, 0]
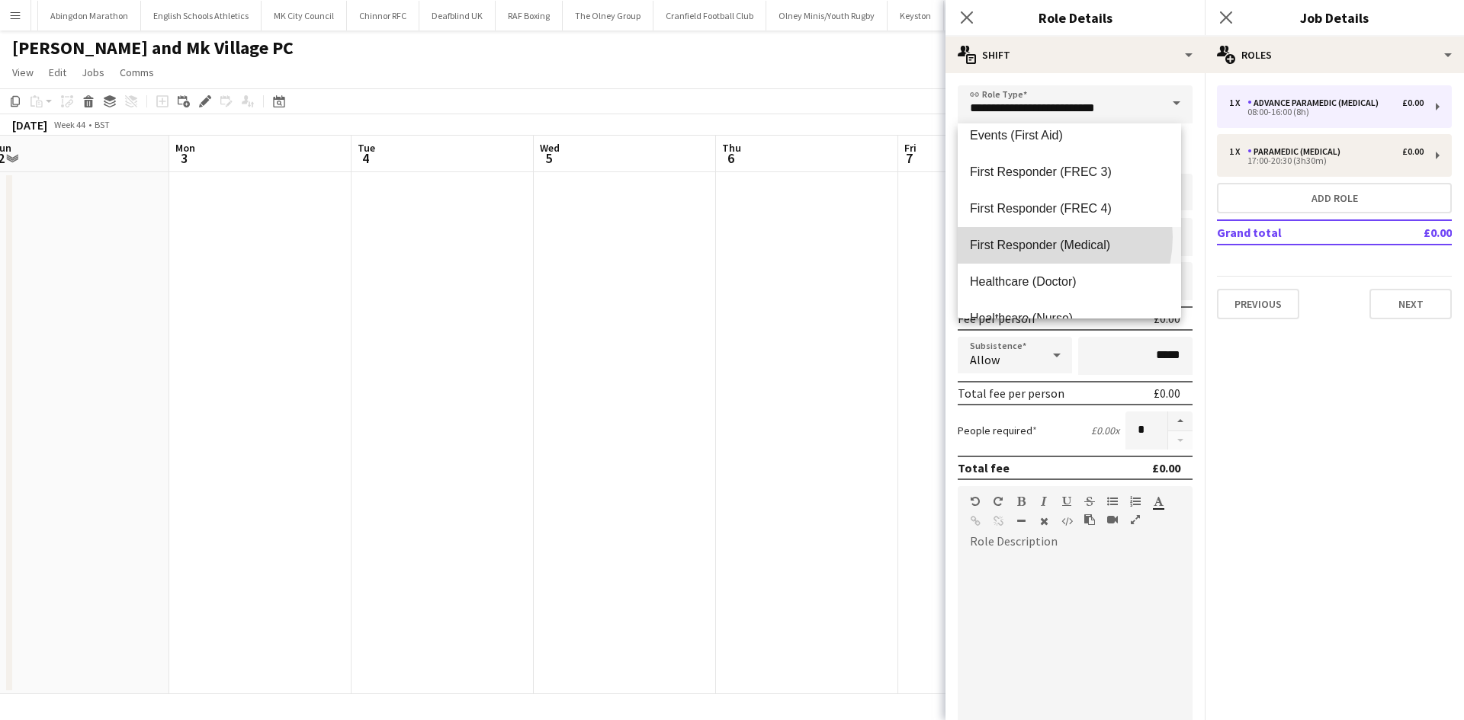
click at [1043, 237] on mat-option "First Responder (Medical)" at bounding box center [1068, 245] width 223 height 37
type input "**********"
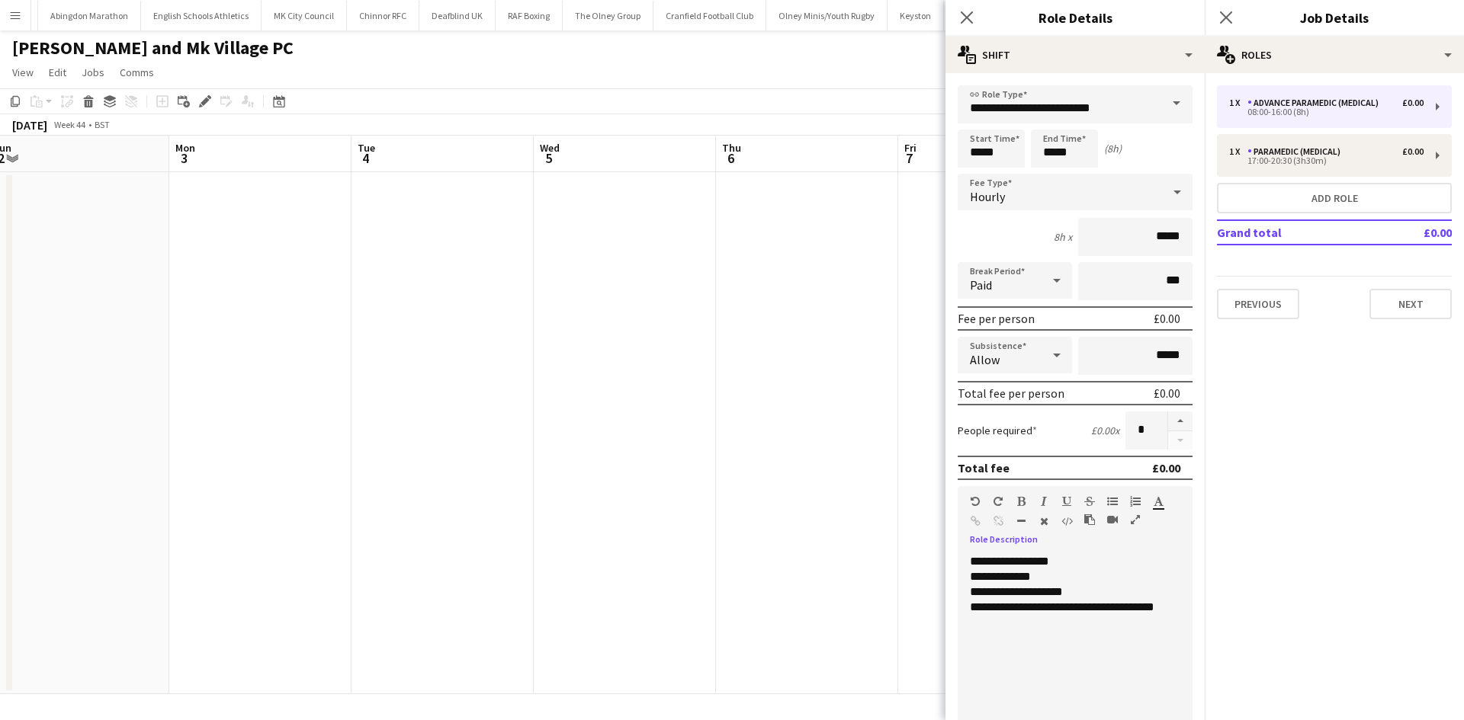
click at [1007, 351] on div "Allow" at bounding box center [999, 355] width 84 height 37
click at [1026, 440] on span "Don't allow" at bounding box center [1012, 436] width 85 height 14
click at [1041, 277] on div at bounding box center [1056, 280] width 30 height 30
click at [1025, 358] on span "Unpaid" at bounding box center [1012, 361] width 85 height 14
click at [1019, 154] on input "*****" at bounding box center [990, 149] width 67 height 38
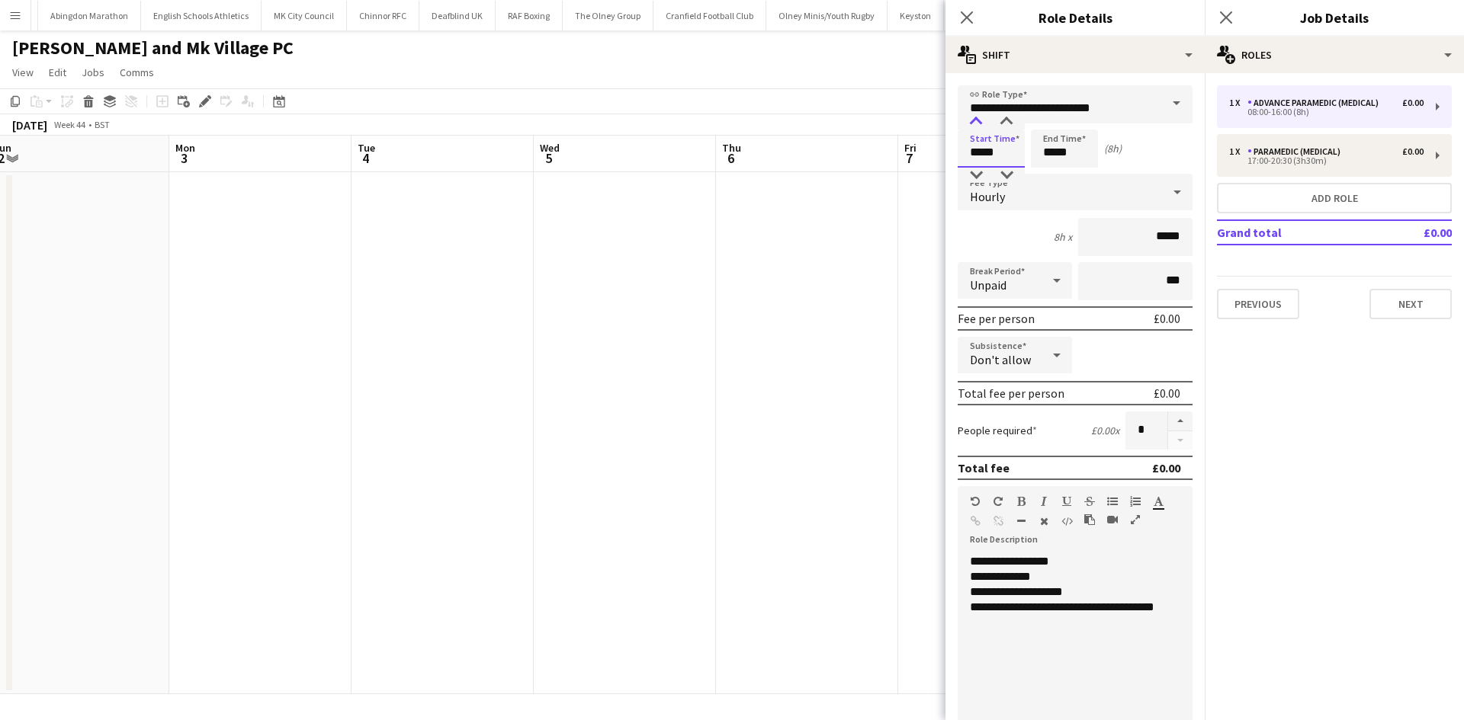
click at [972, 123] on div at bounding box center [975, 121] width 30 height 15
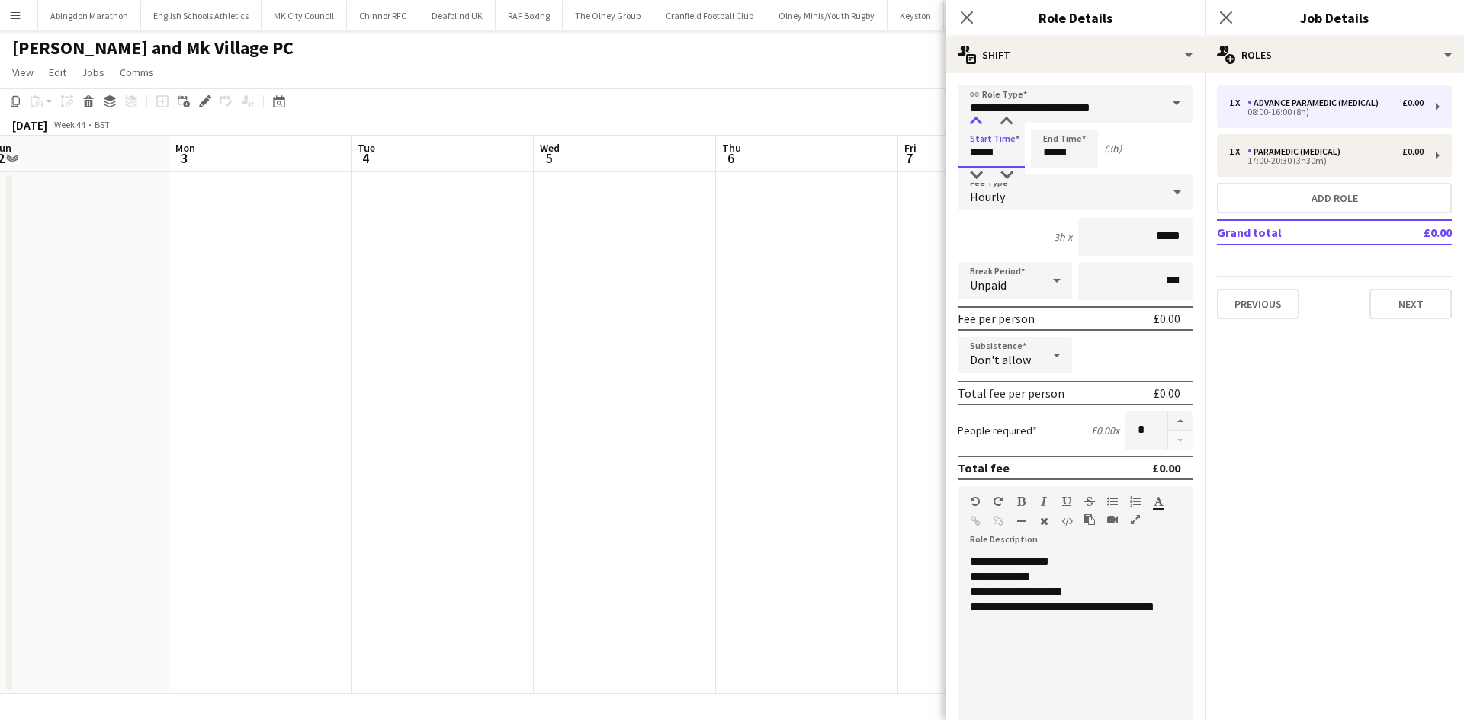
click at [972, 123] on div at bounding box center [975, 121] width 30 height 15
click at [975, 123] on div at bounding box center [975, 121] width 30 height 15
click at [976, 123] on div at bounding box center [975, 121] width 30 height 15
type input "*****"
click at [976, 123] on div at bounding box center [975, 121] width 30 height 15
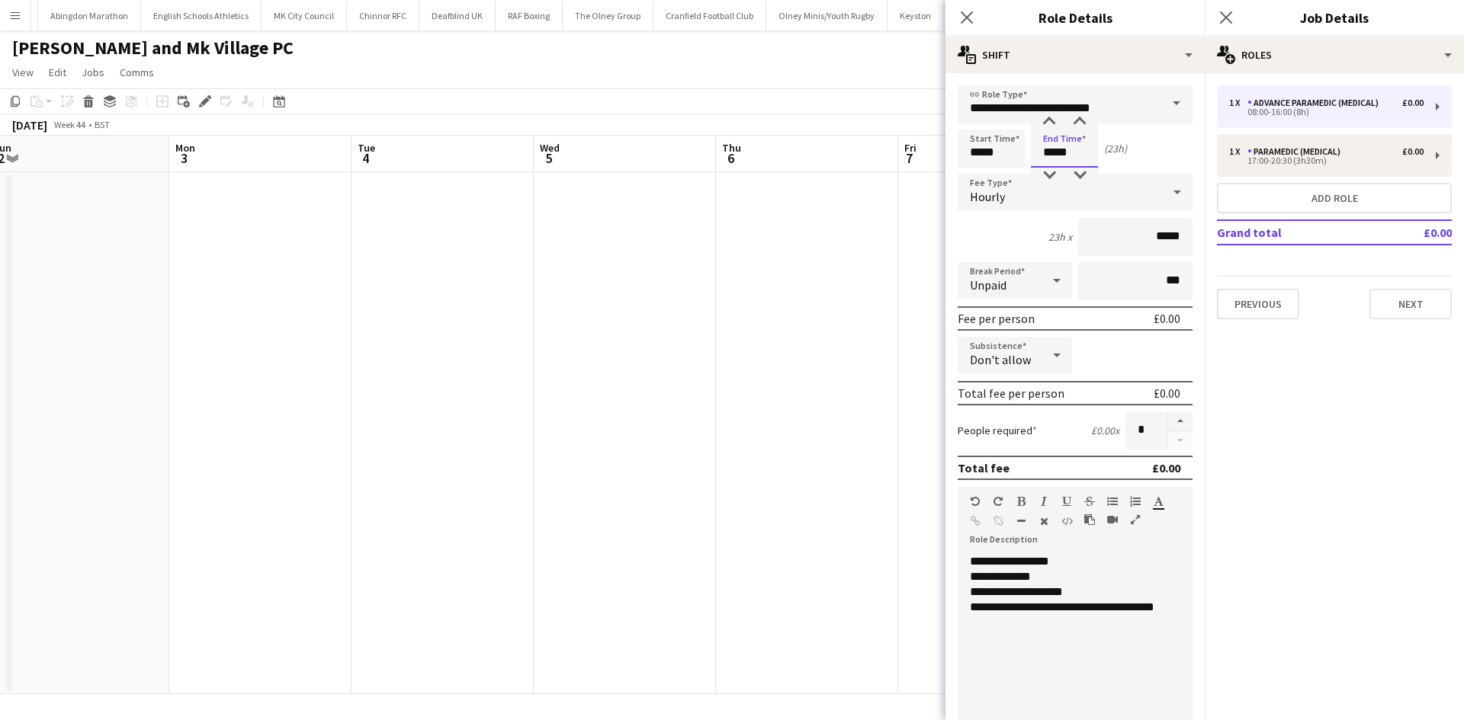
drag, startPoint x: 1091, startPoint y: 146, endPoint x: 1068, endPoint y: 138, distance: 24.1
click at [1093, 146] on input "*****" at bounding box center [1064, 149] width 67 height 38
click at [1059, 123] on div at bounding box center [1049, 121] width 30 height 15
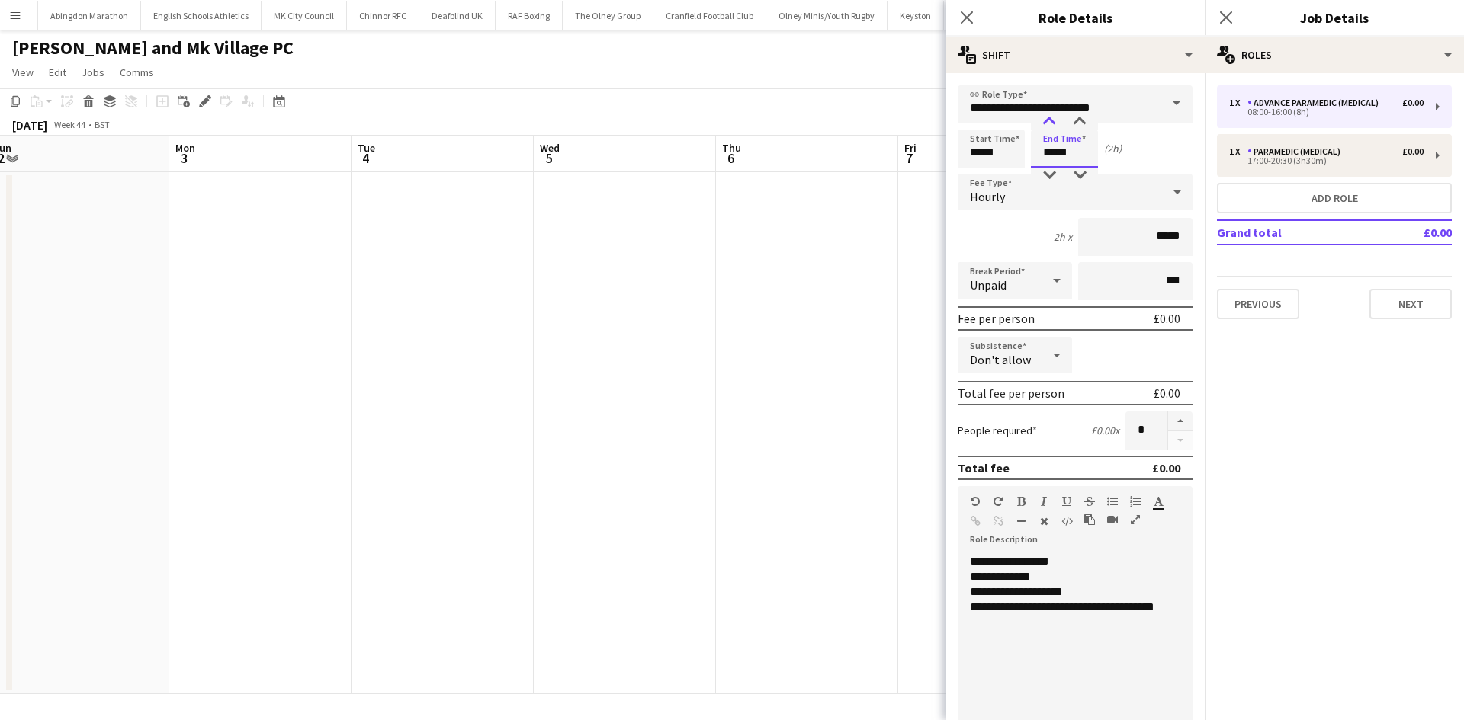
click at [1058, 123] on div at bounding box center [1049, 121] width 30 height 15
click at [1070, 124] on div at bounding box center [1079, 121] width 30 height 15
type input "*****"
click at [1070, 124] on div at bounding box center [1079, 121] width 30 height 15
click at [1221, 17] on icon "Close pop-in" at bounding box center [1225, 17] width 14 height 14
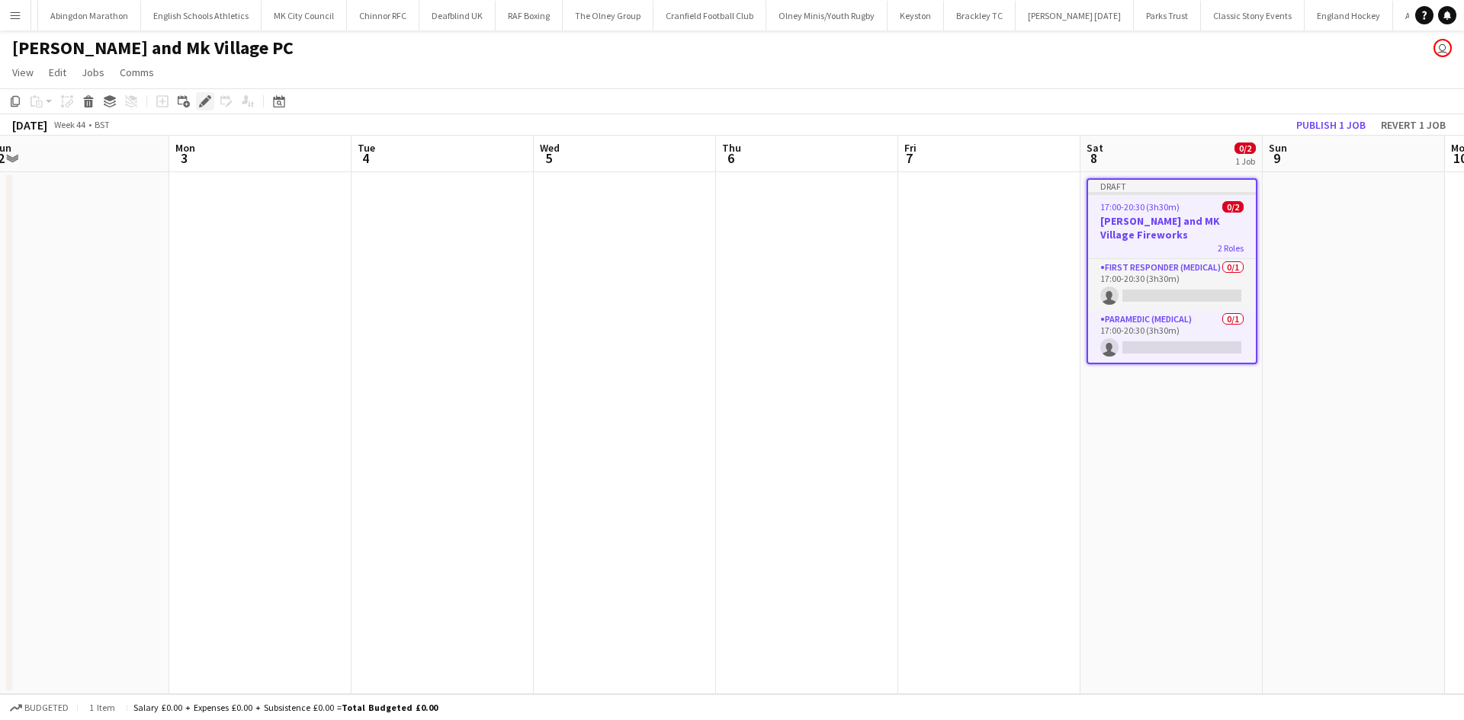
click at [203, 104] on icon at bounding box center [204, 102] width 8 height 8
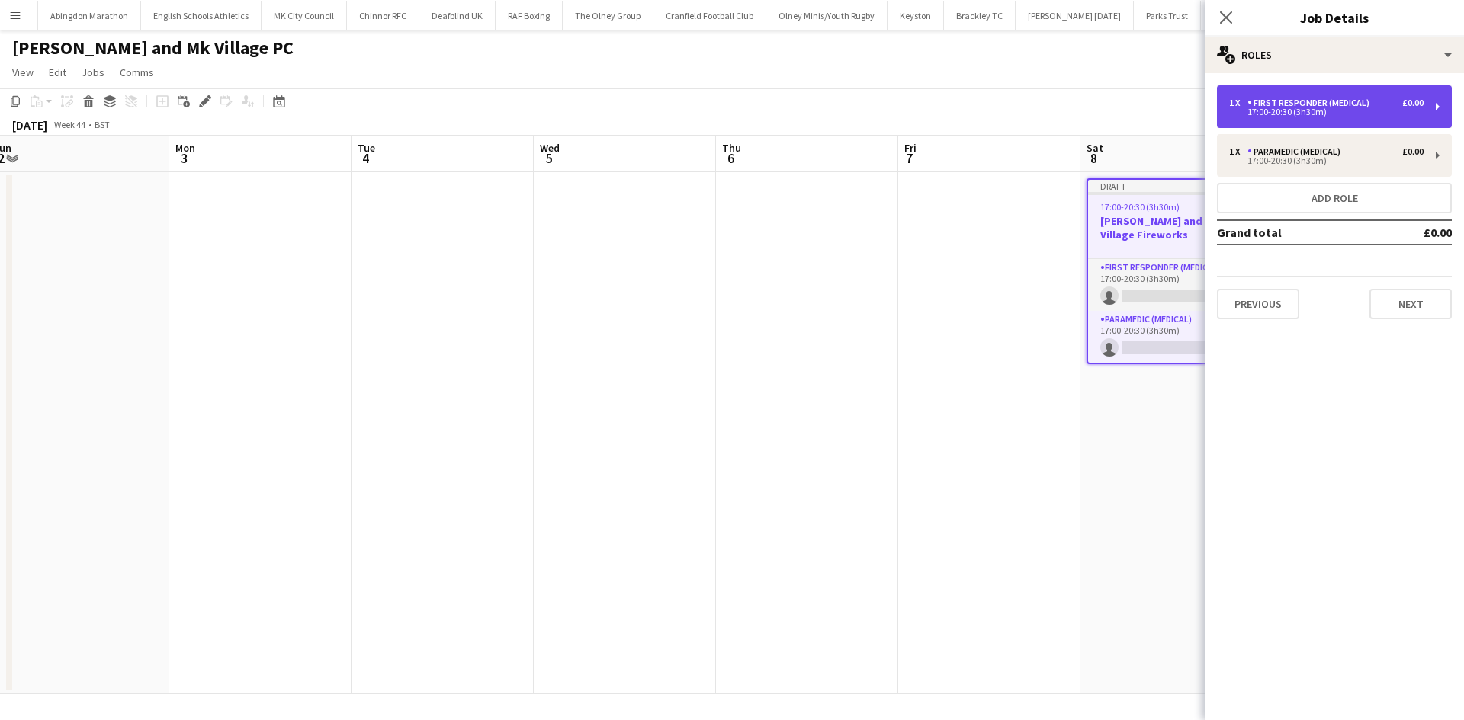
click at [1351, 109] on div "17:00-20:30 (3h30m)" at bounding box center [1326, 112] width 194 height 8
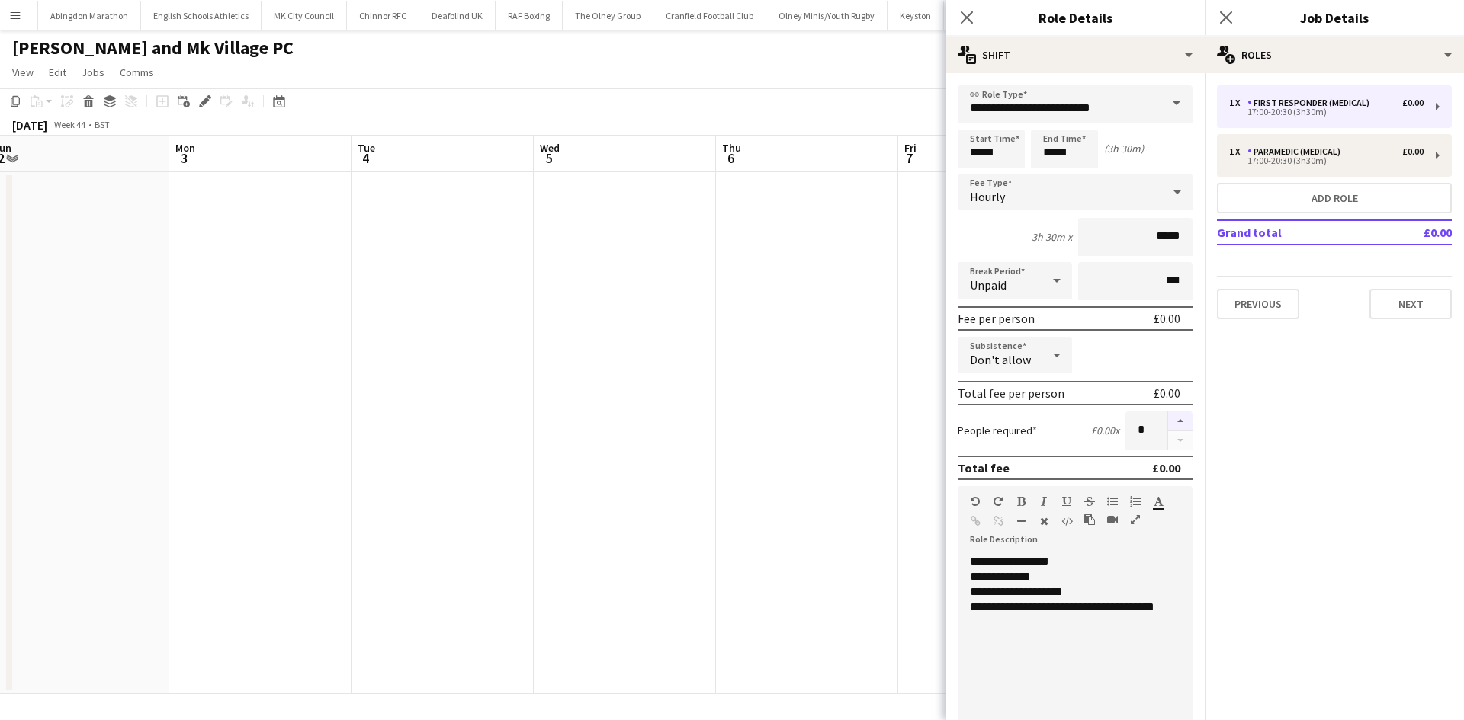
click at [1170, 419] on button "button" at bounding box center [1180, 422] width 24 height 20
type input "*"
click at [1392, 292] on button "Next" at bounding box center [1410, 304] width 82 height 30
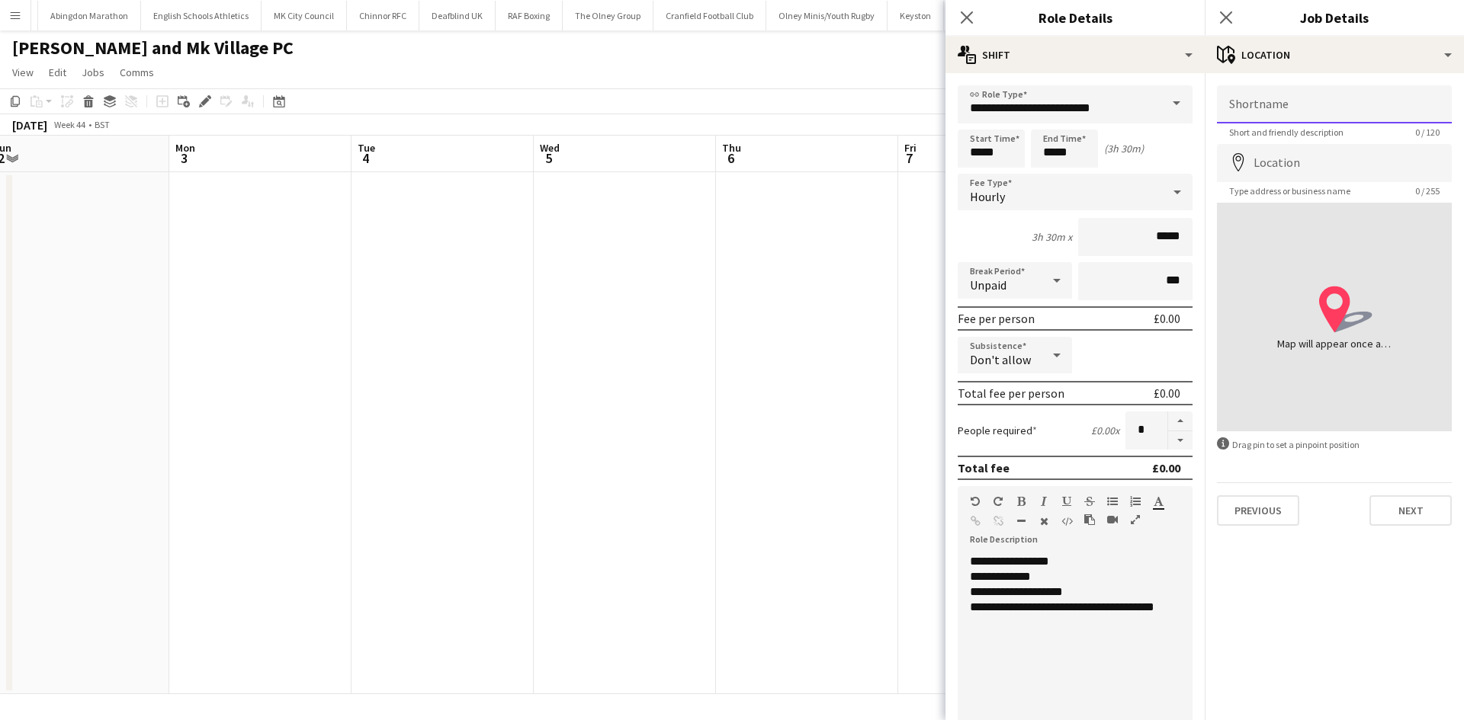
click at [1255, 106] on input "Shortname" at bounding box center [1334, 104] width 235 height 38
type input "**********"
click at [1283, 161] on input "Location" at bounding box center [1334, 163] width 235 height 38
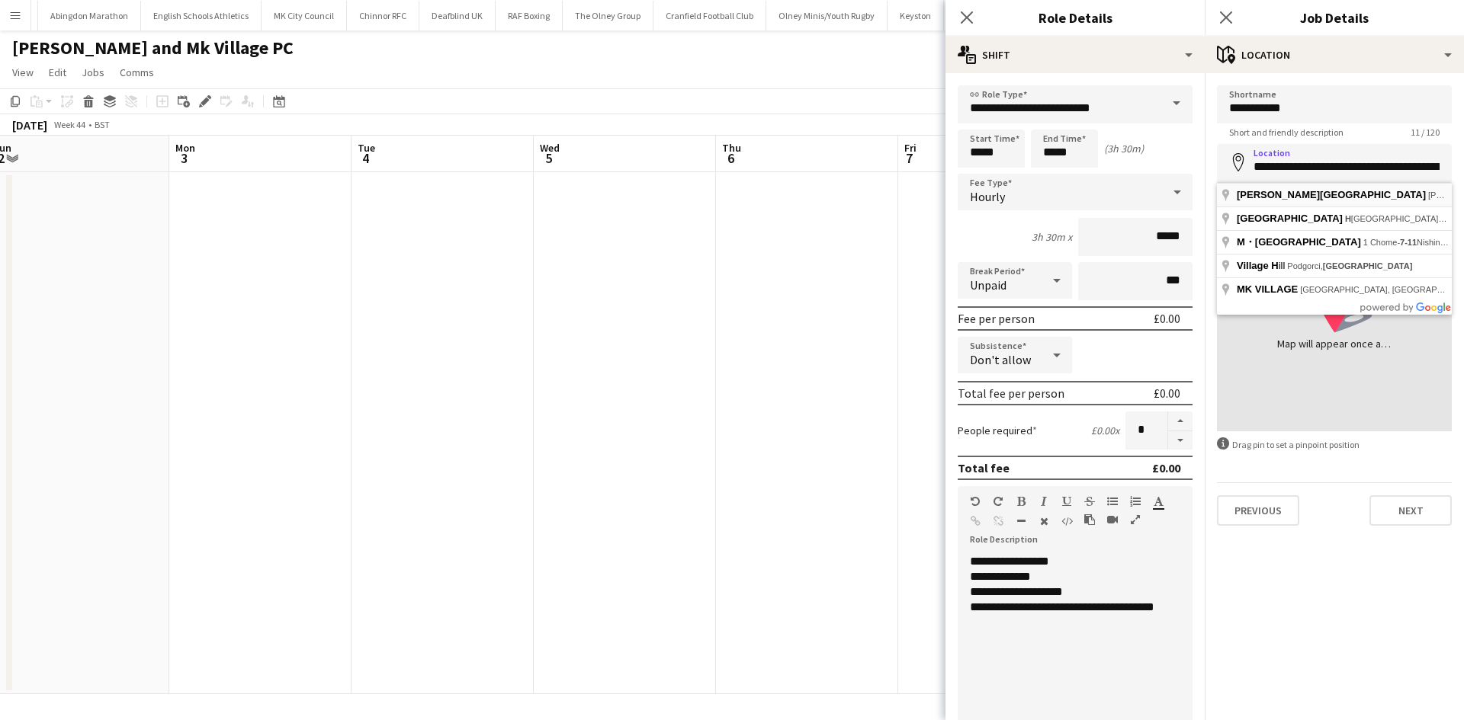
type input "**********"
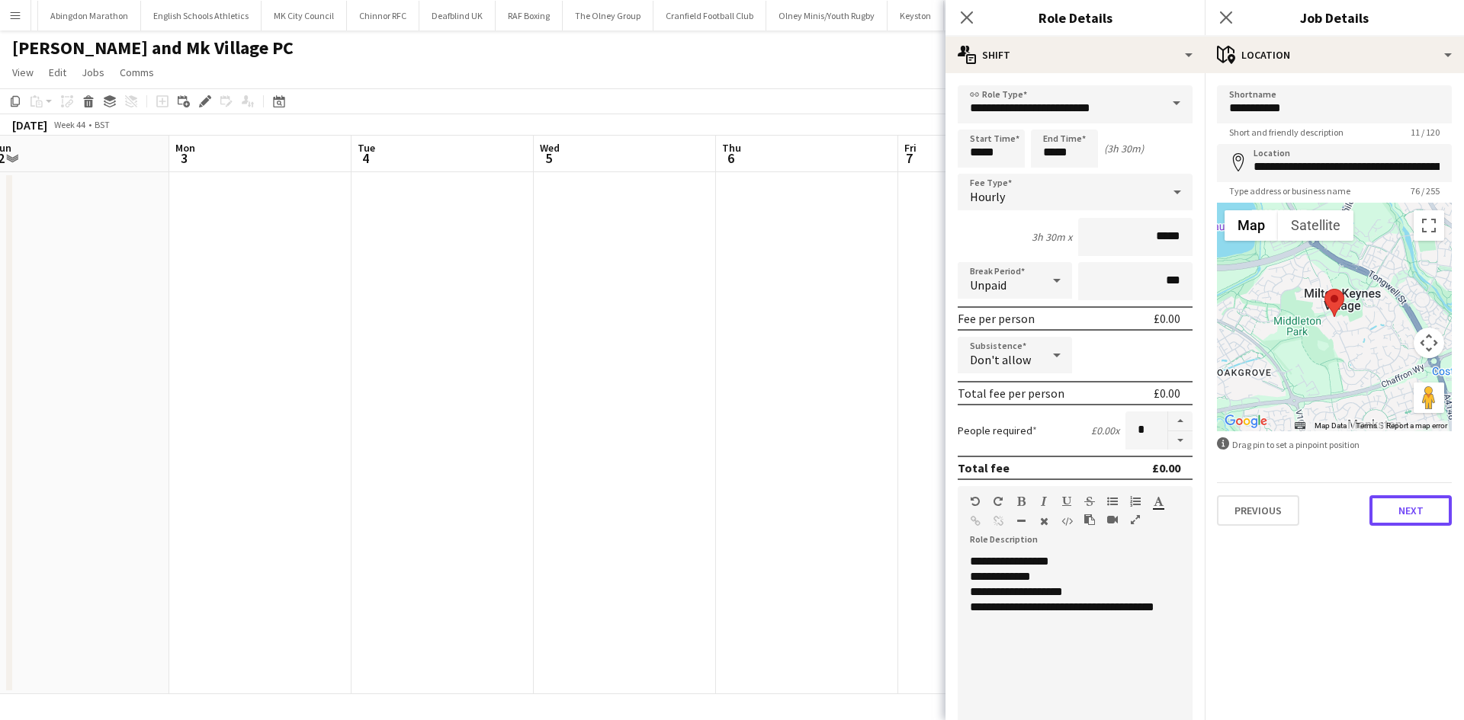
click at [1418, 512] on button "Next" at bounding box center [1410, 510] width 82 height 30
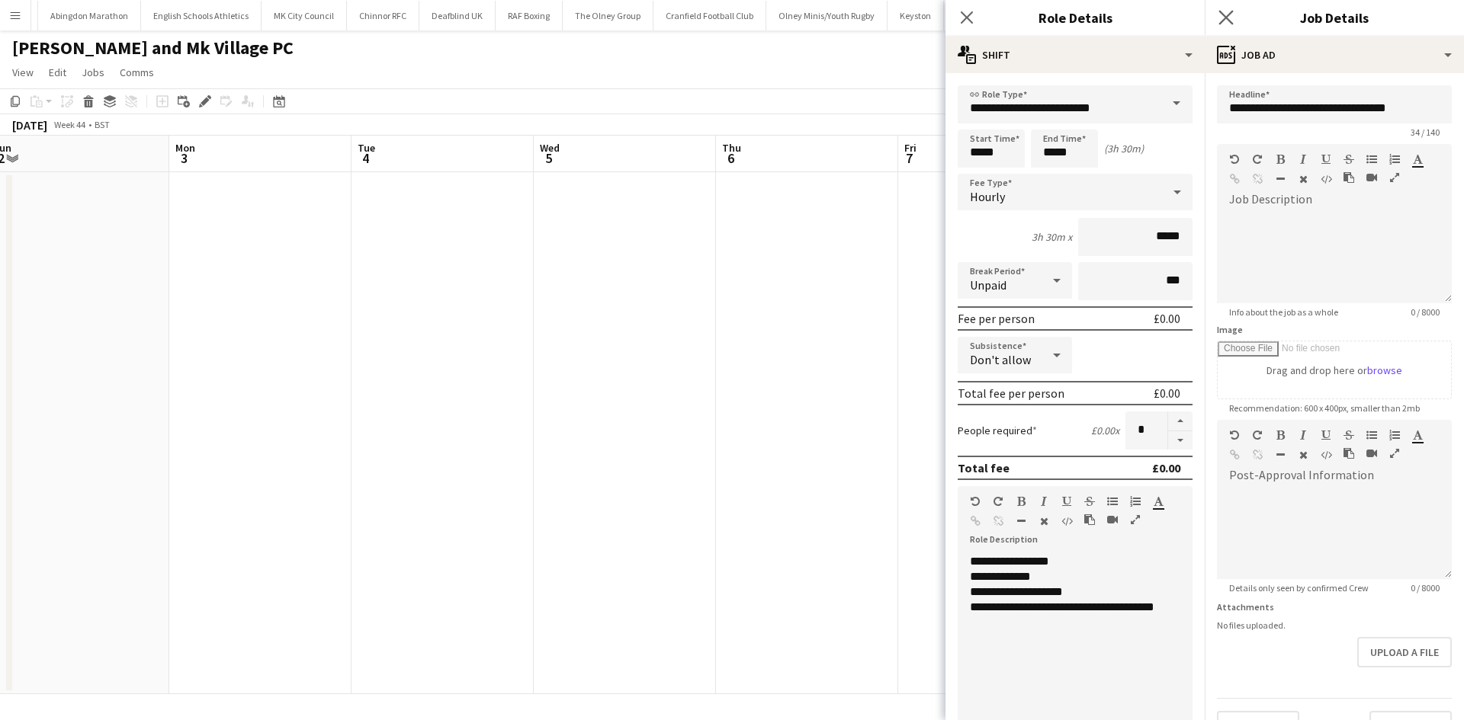
click at [1217, 21] on app-icon "Close pop-in" at bounding box center [1226, 18] width 22 height 22
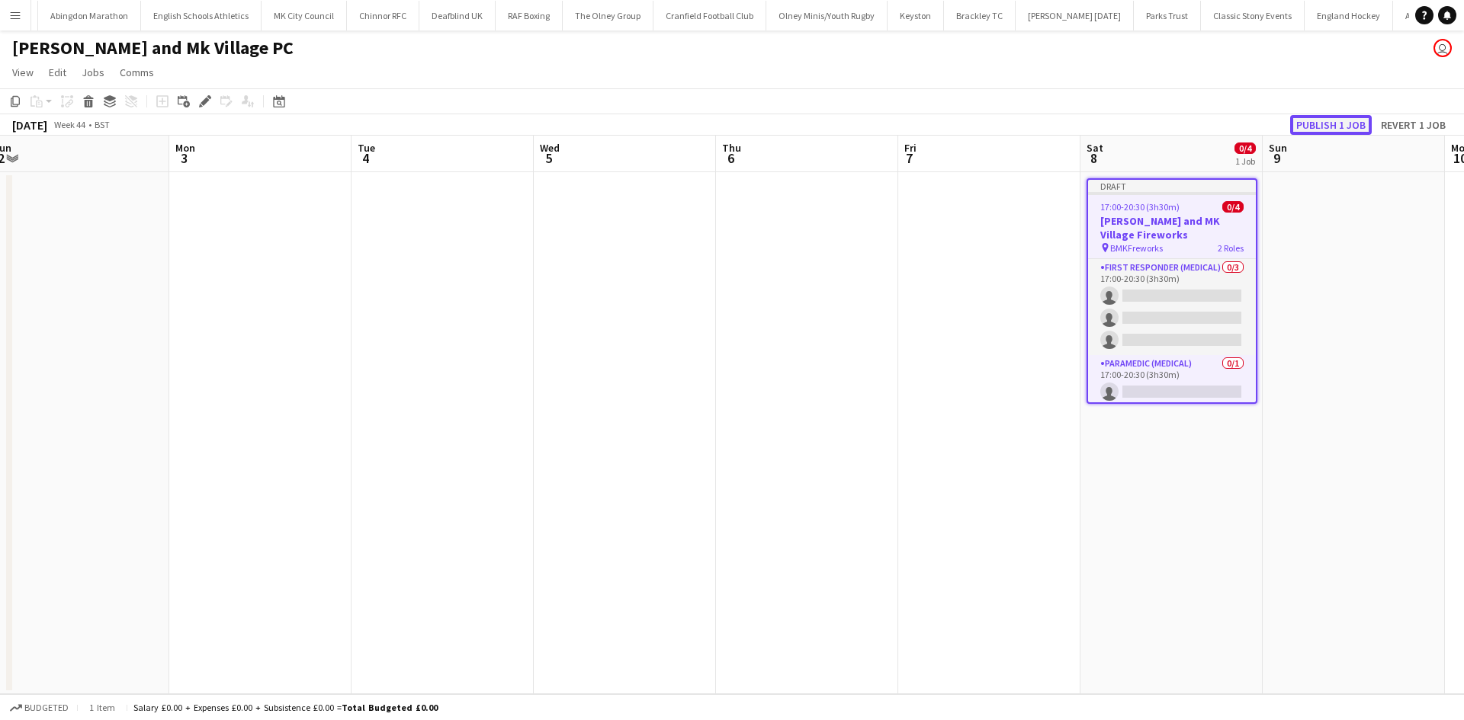
click at [1319, 125] on button "Publish 1 job" at bounding box center [1331, 125] width 82 height 20
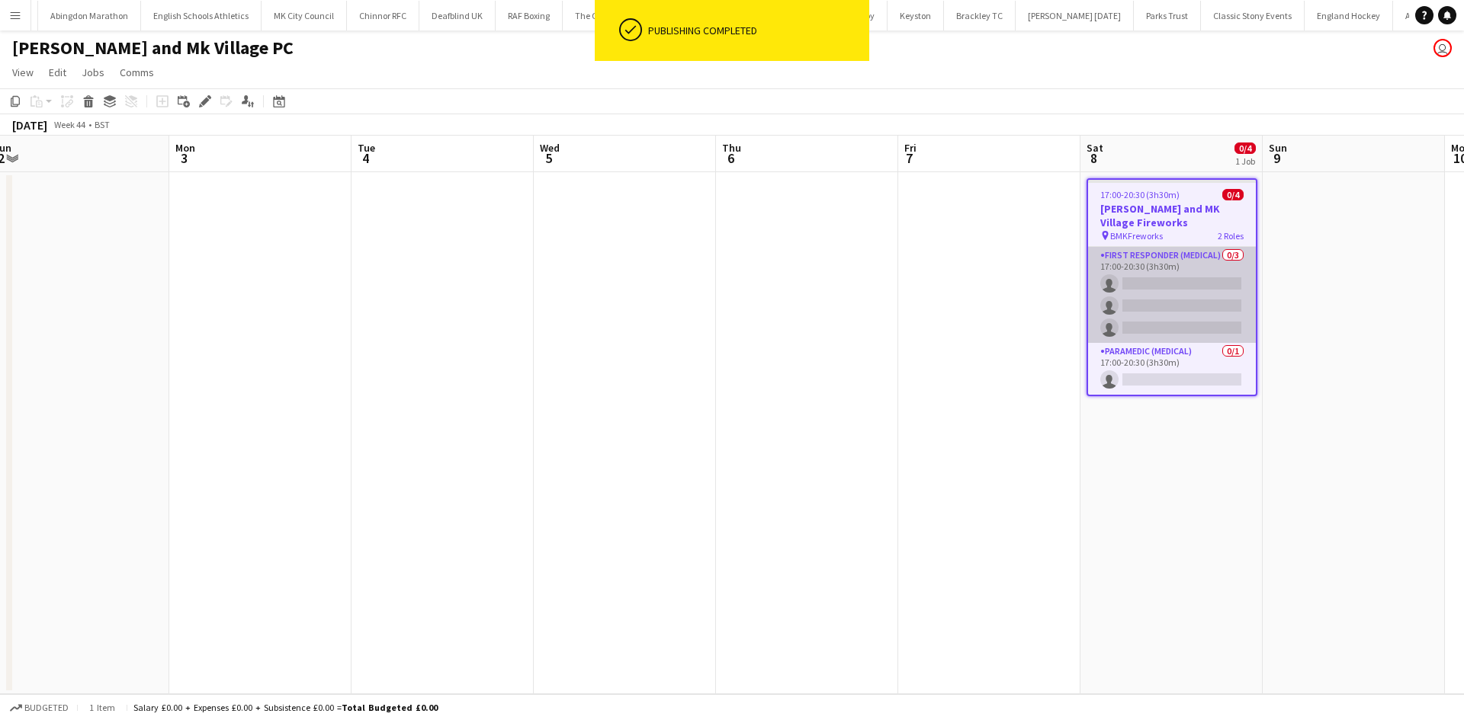
click at [1151, 275] on app-card-role "First Responder (Medical) 0/3 17:00-20:30 (3h30m) single-neutral-actions single…" at bounding box center [1172, 295] width 168 height 96
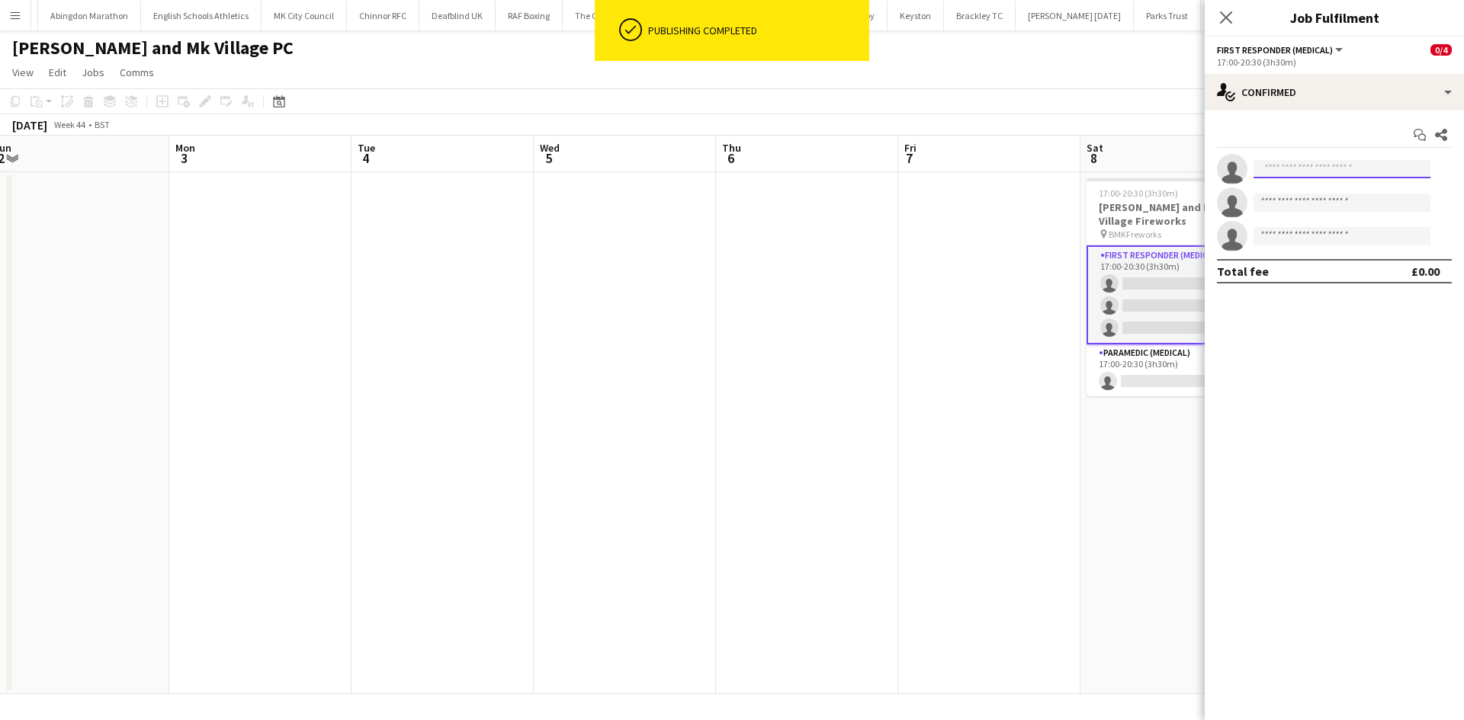
click at [1303, 165] on input at bounding box center [1341, 169] width 177 height 18
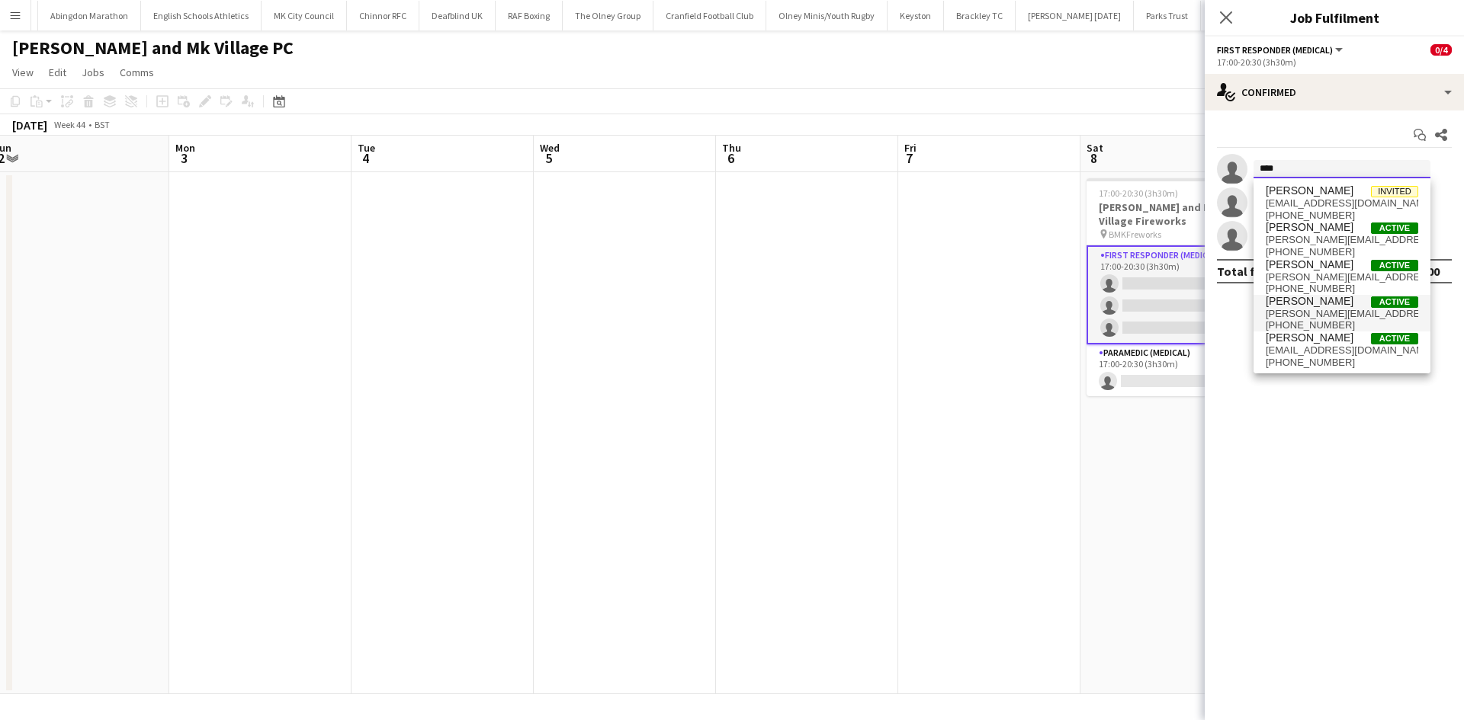
type input "****"
click at [1344, 308] on span "sarah.munday@aams-amb.co.uk" at bounding box center [1341, 314] width 152 height 12
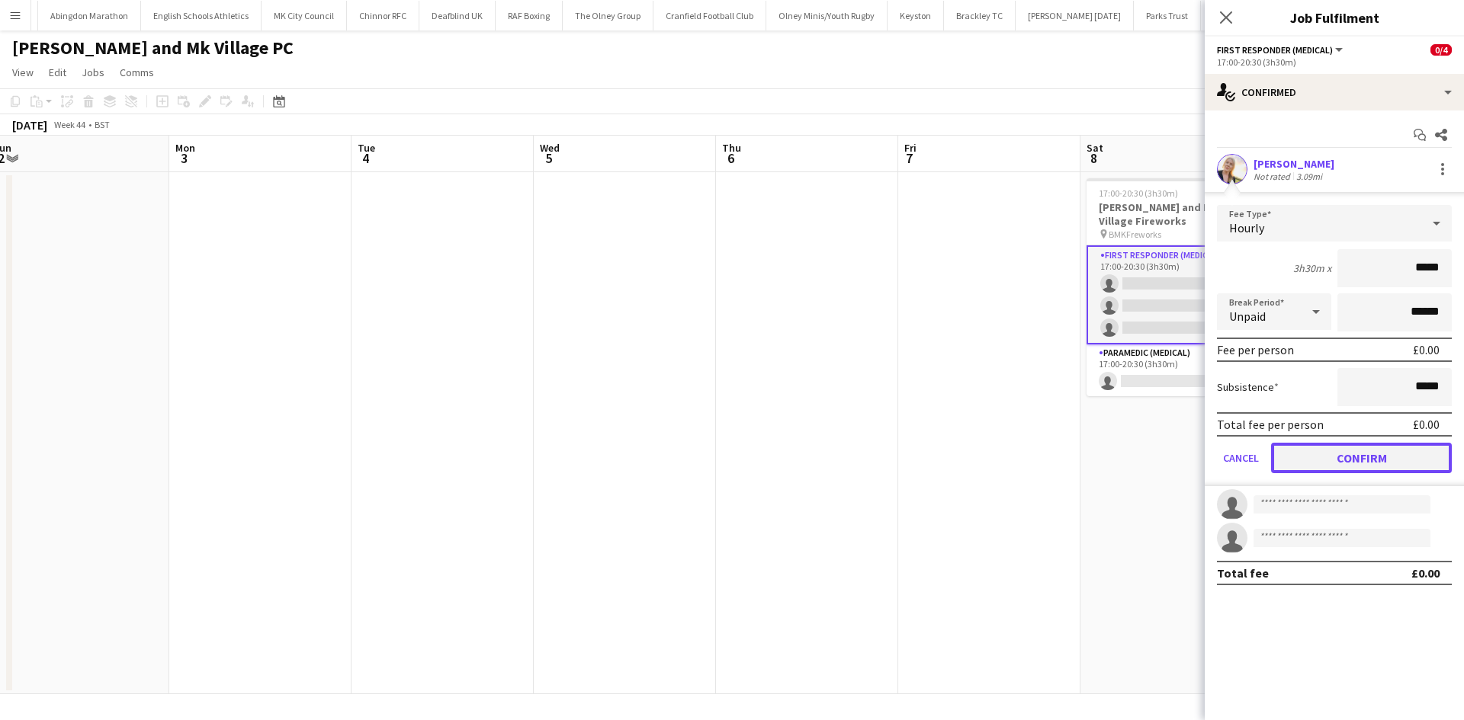
click at [1374, 455] on button "Confirm" at bounding box center [1361, 458] width 181 height 30
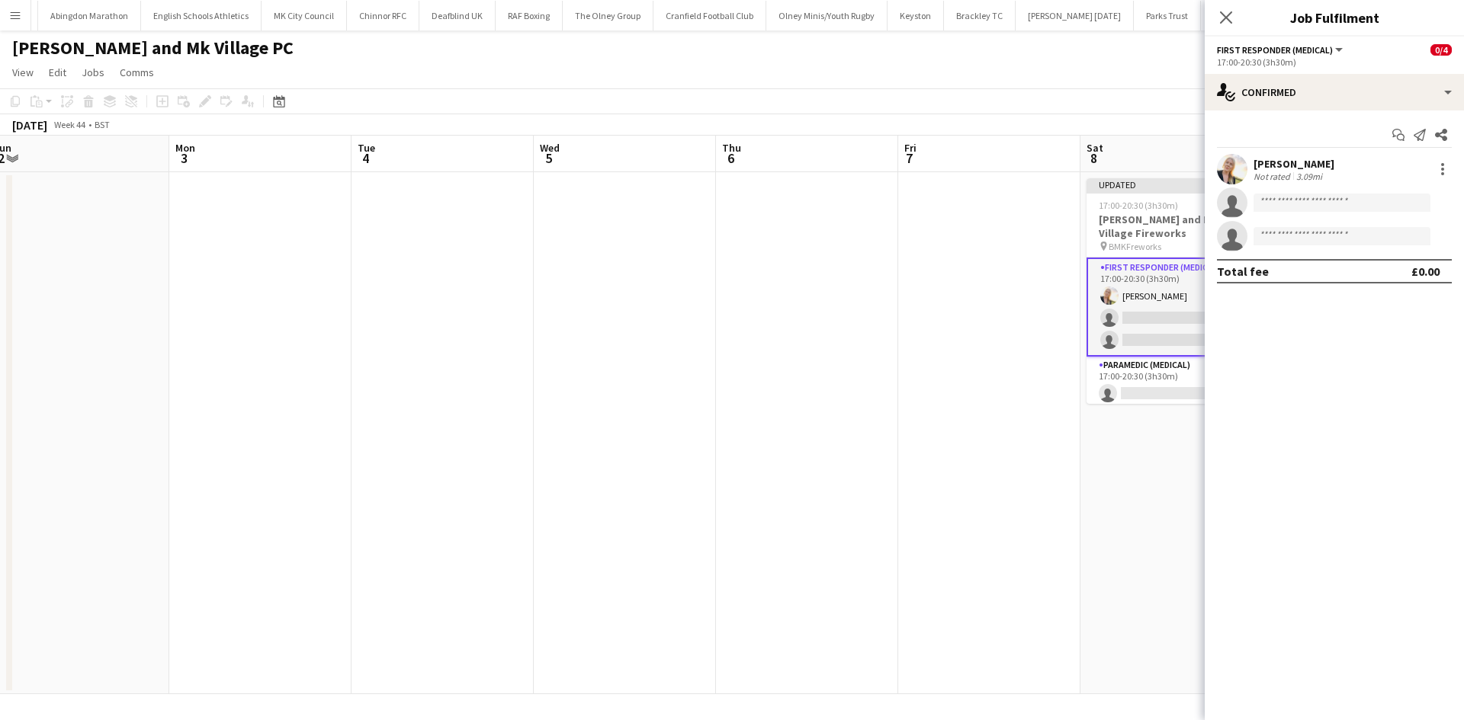
drag, startPoint x: 1217, startPoint y: 14, endPoint x: 1226, endPoint y: 21, distance: 11.0
click at [1219, 14] on app-icon "Close pop-in" at bounding box center [1226, 17] width 18 height 18
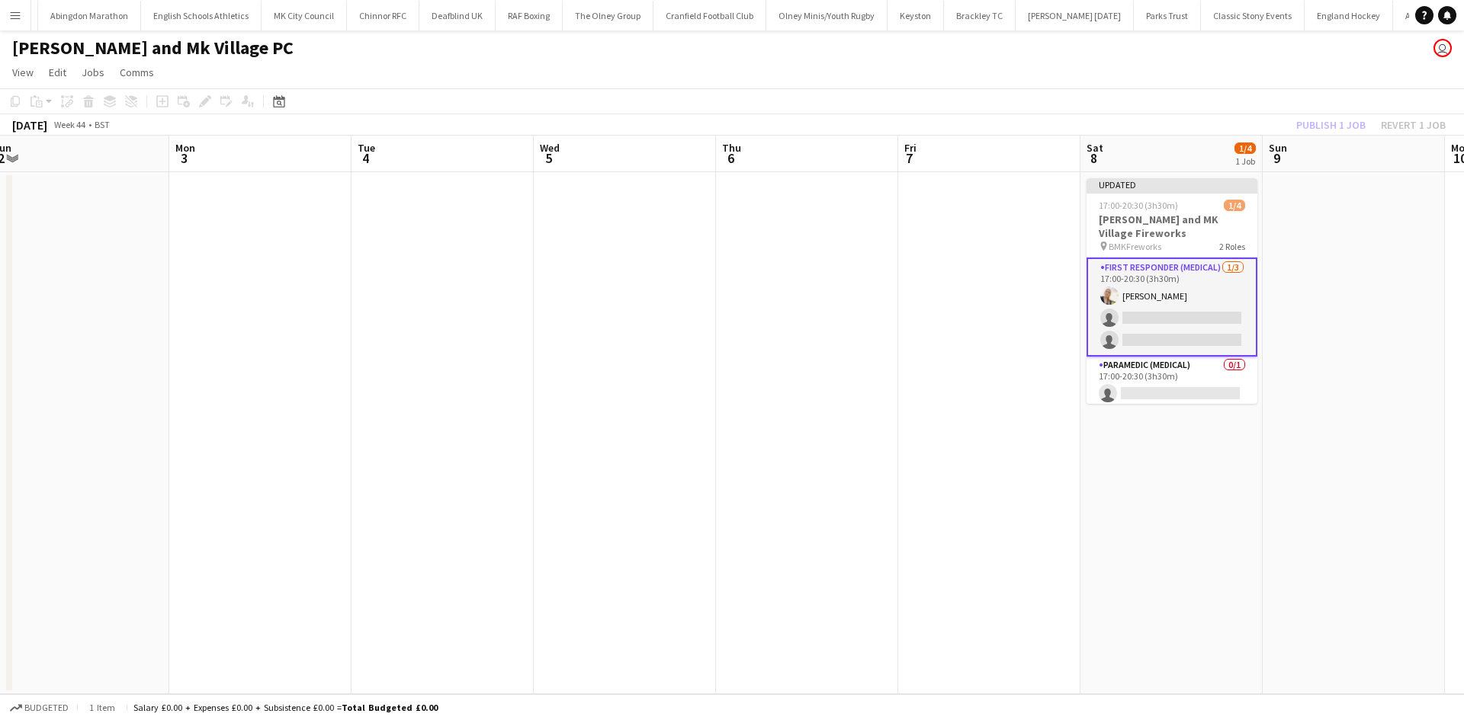
click at [1332, 124] on div "Publish 1 job Revert 1 job" at bounding box center [1371, 125] width 186 height 20
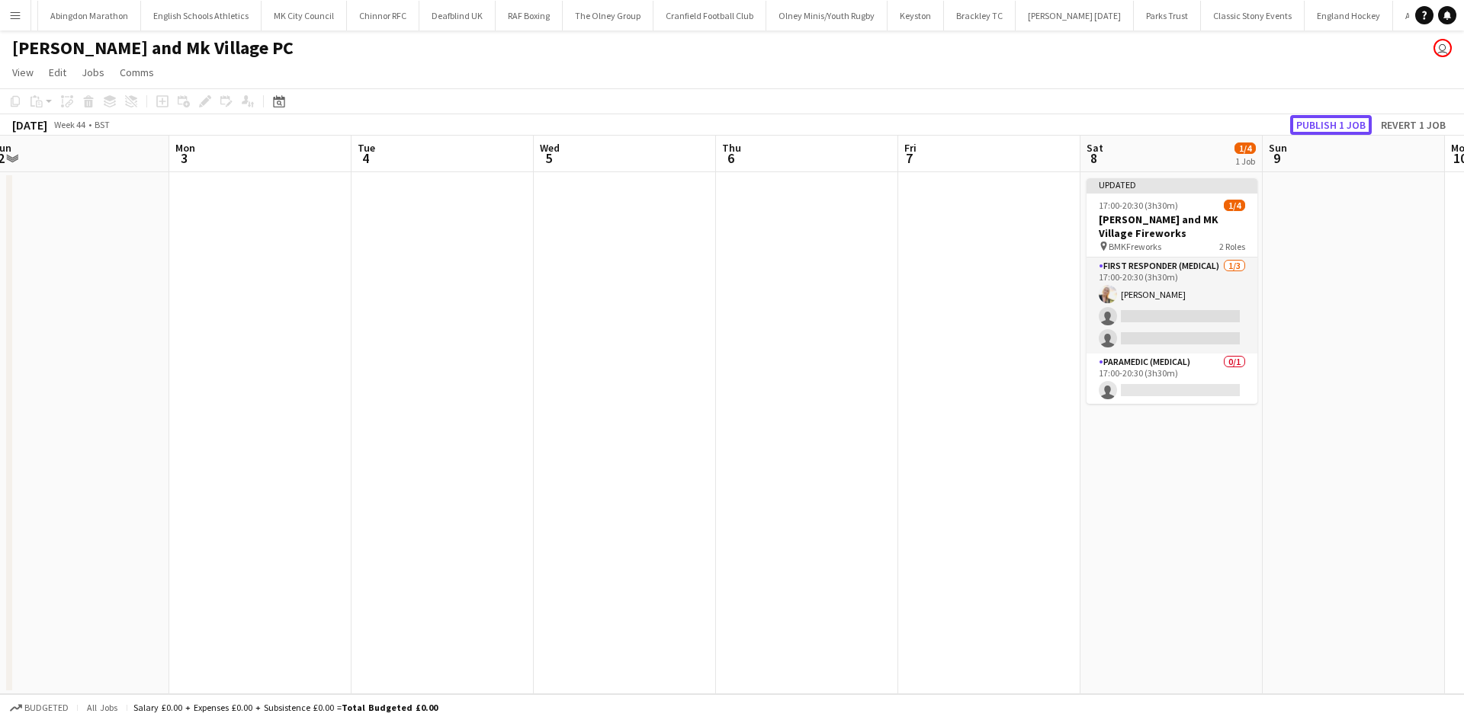
click at [1332, 124] on button "Publish 1 job" at bounding box center [1331, 125] width 82 height 20
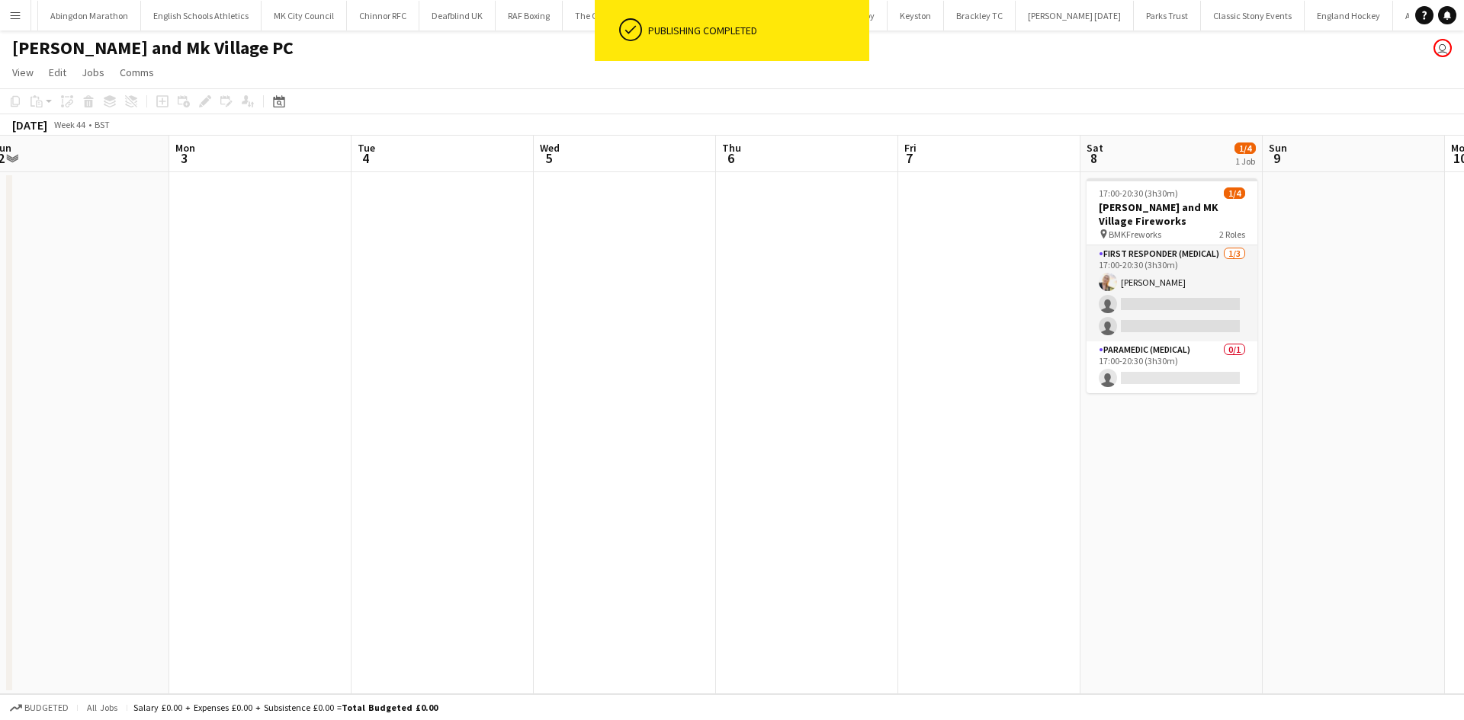
click at [23, 18] on button "Menu" at bounding box center [15, 15] width 30 height 30
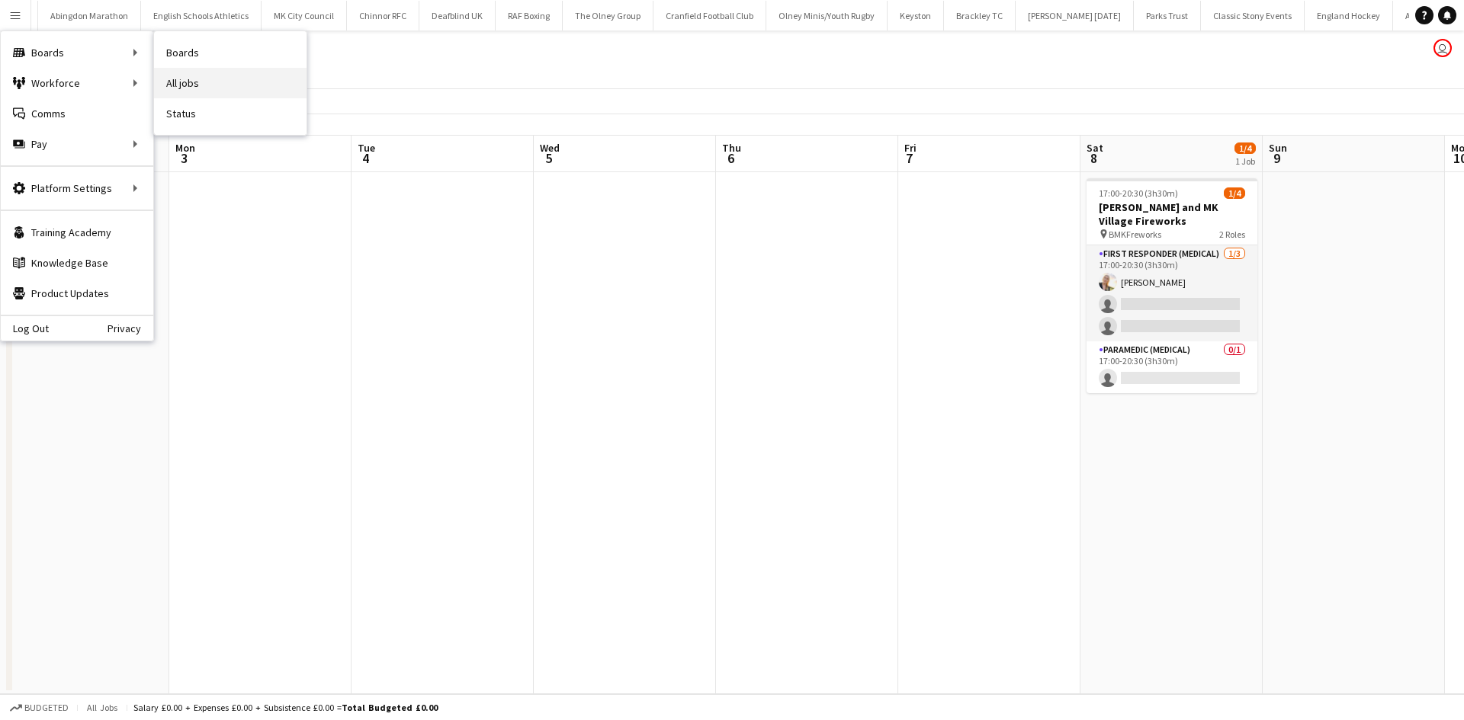
click at [200, 84] on link "All jobs" at bounding box center [230, 83] width 152 height 30
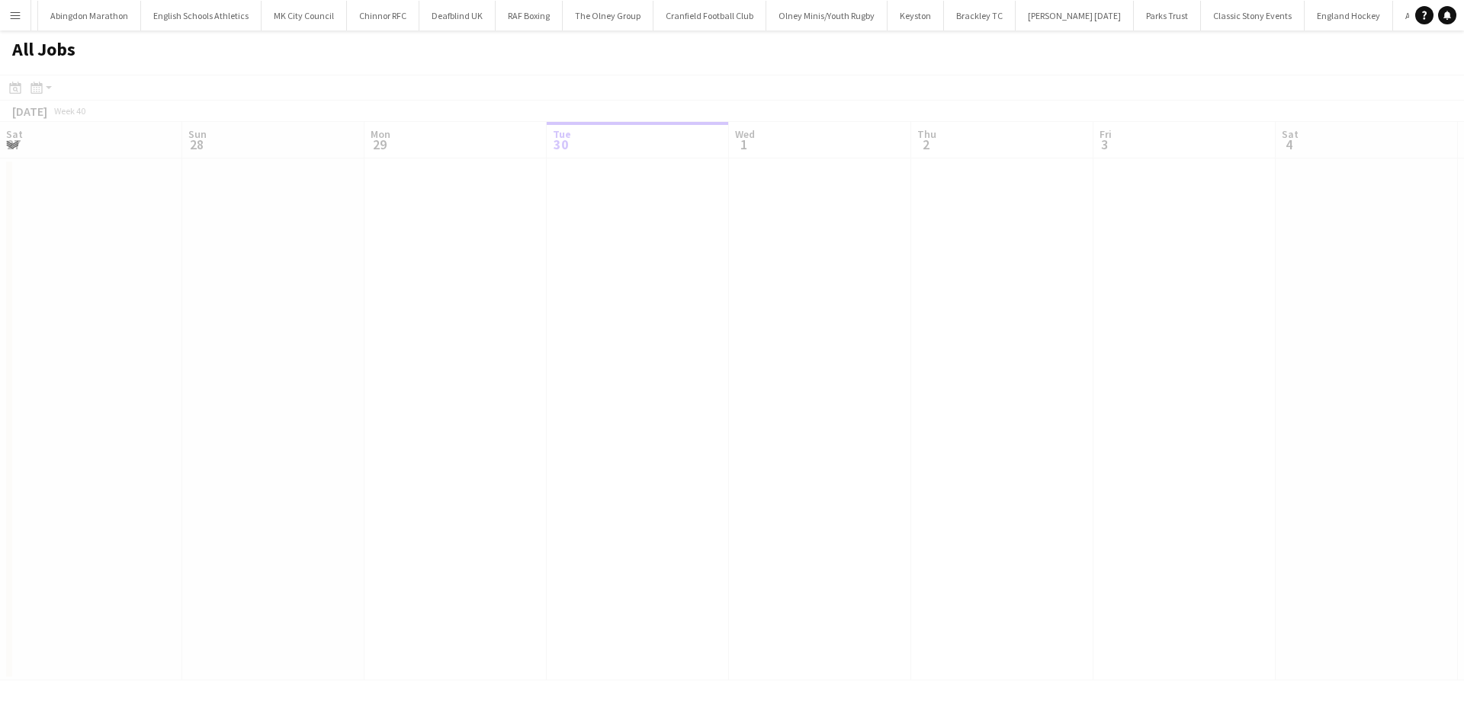
scroll to position [0, 364]
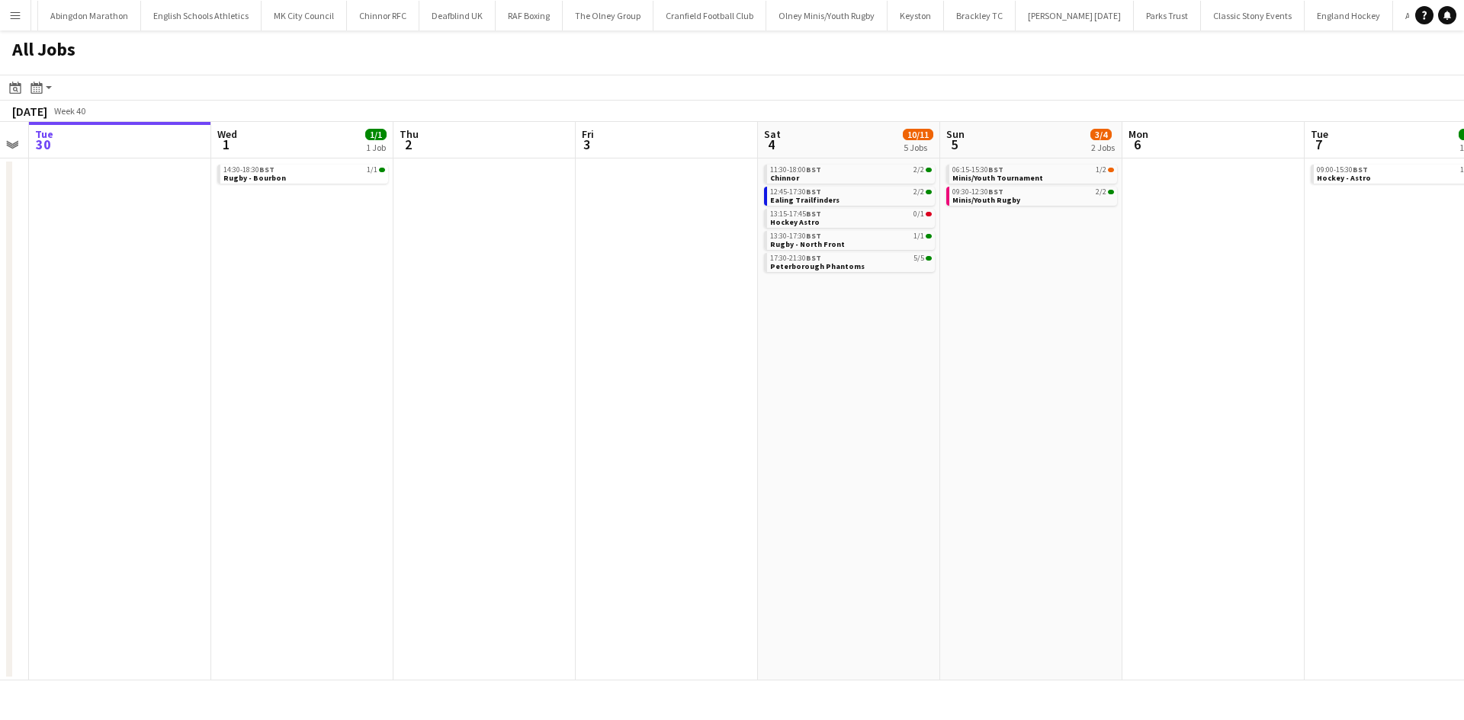
drag, startPoint x: 1039, startPoint y: 337, endPoint x: 981, endPoint y: 337, distance: 57.9
click at [993, 337] on app-calendar-viewport "Sat 27 7/7 2 Jobs Sun 28 2/2 1 Job Mon 29 Tue 30 Wed 1 1/1 1 Job Thu 2 Fri 3 Sa…" at bounding box center [732, 401] width 1464 height 559
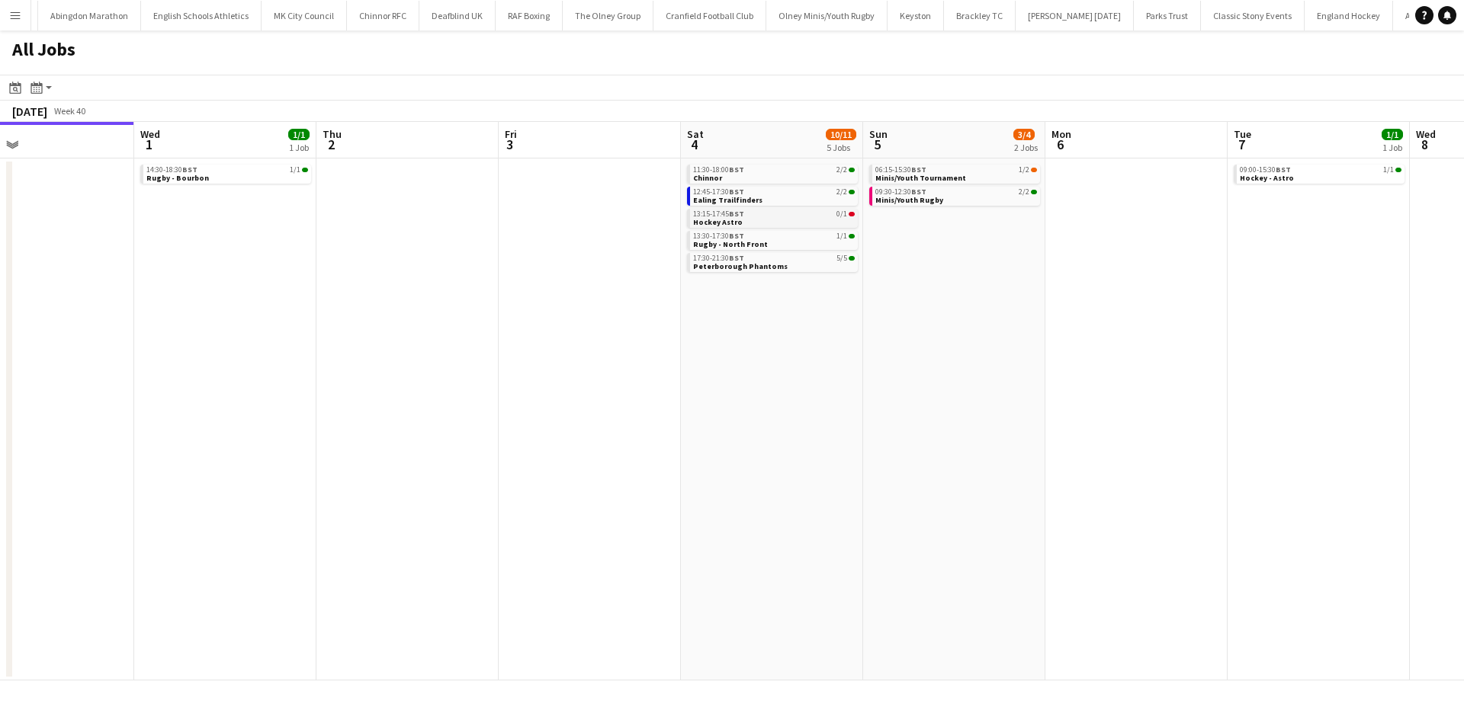
click at [739, 221] on link "13:15-17:45 BST 0/1 Hockey Astro" at bounding box center [774, 218] width 162 height 18
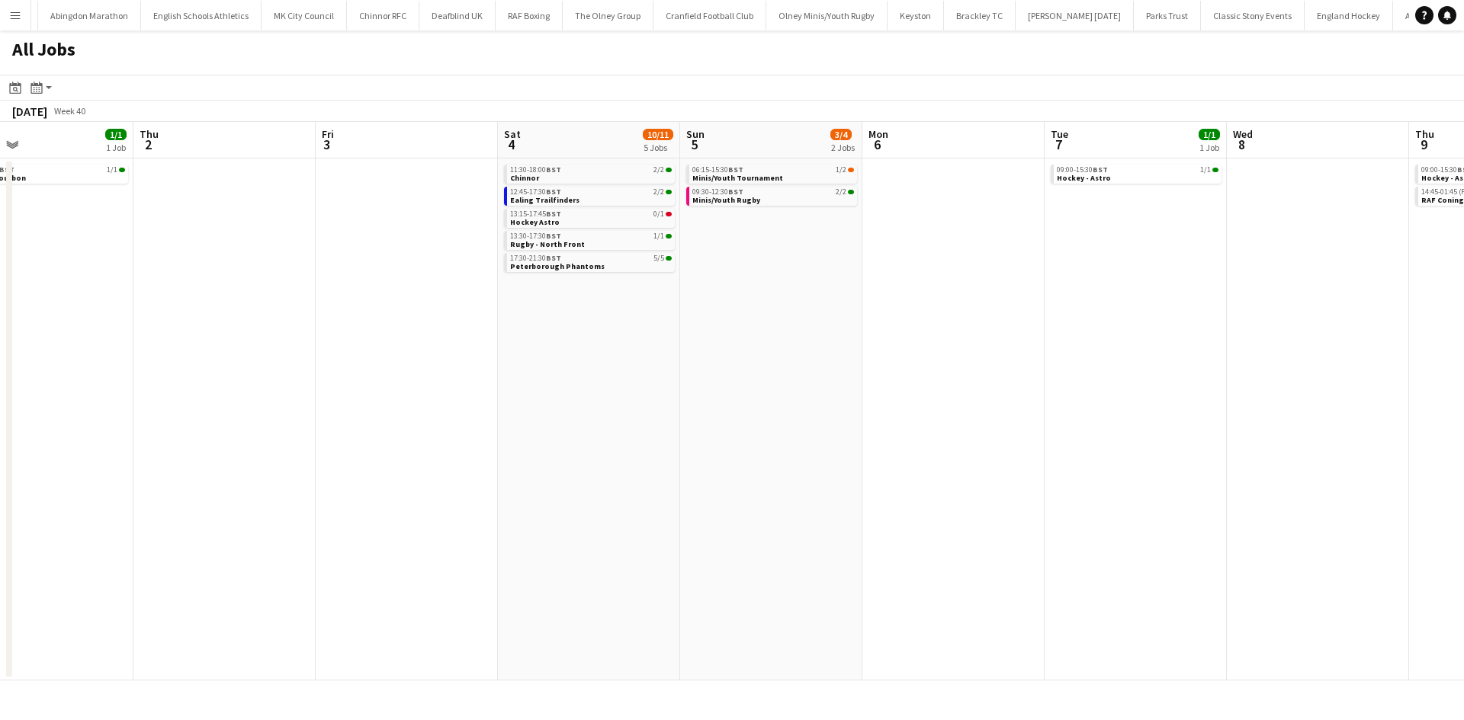
drag, startPoint x: 854, startPoint y: 314, endPoint x: 637, endPoint y: 315, distance: 217.2
click at [637, 315] on app-calendar-viewport "Sat 27 7/7 2 Jobs Sun 28 2/2 1 Job Mon 29 Tue 30 Wed 1 1/1 1 Job Thu 2 Fri 3 Sa…" at bounding box center [732, 401] width 1464 height 559
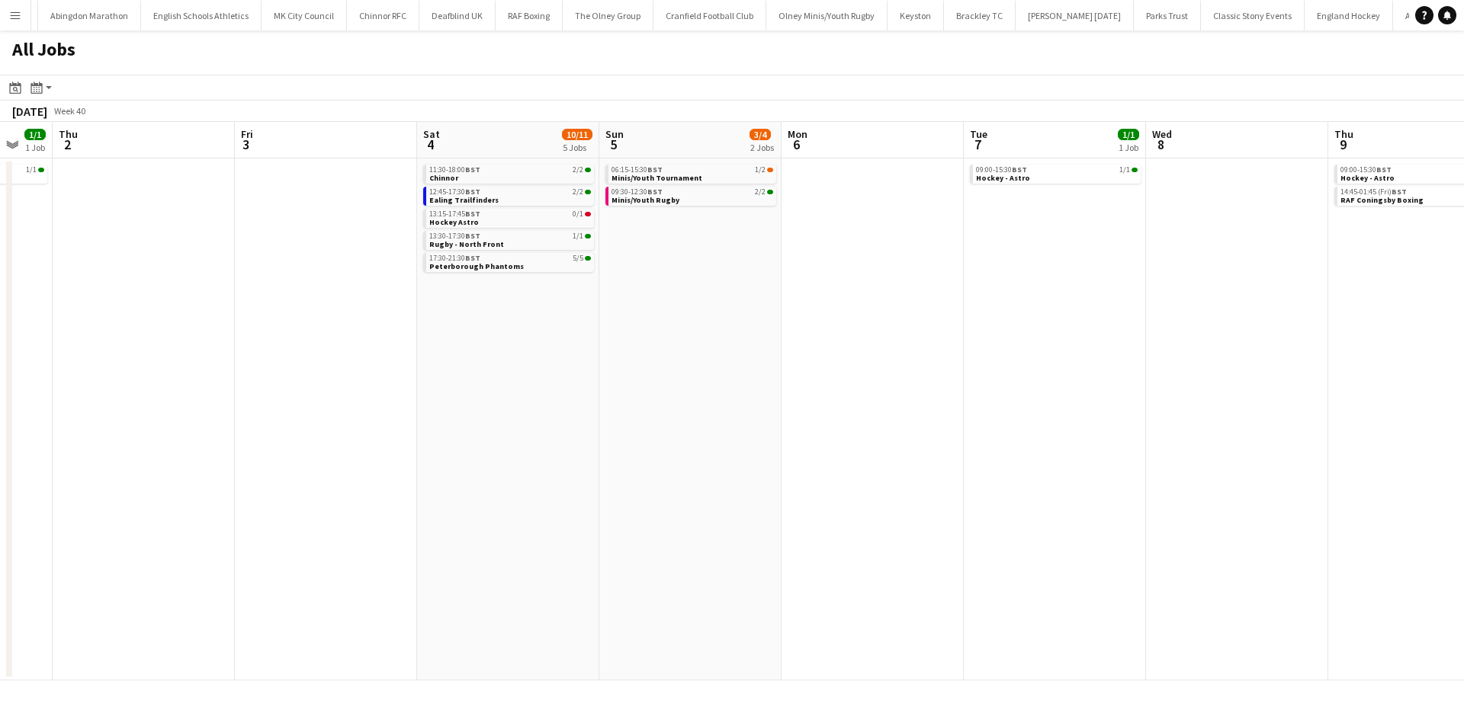
scroll to position [0, 453]
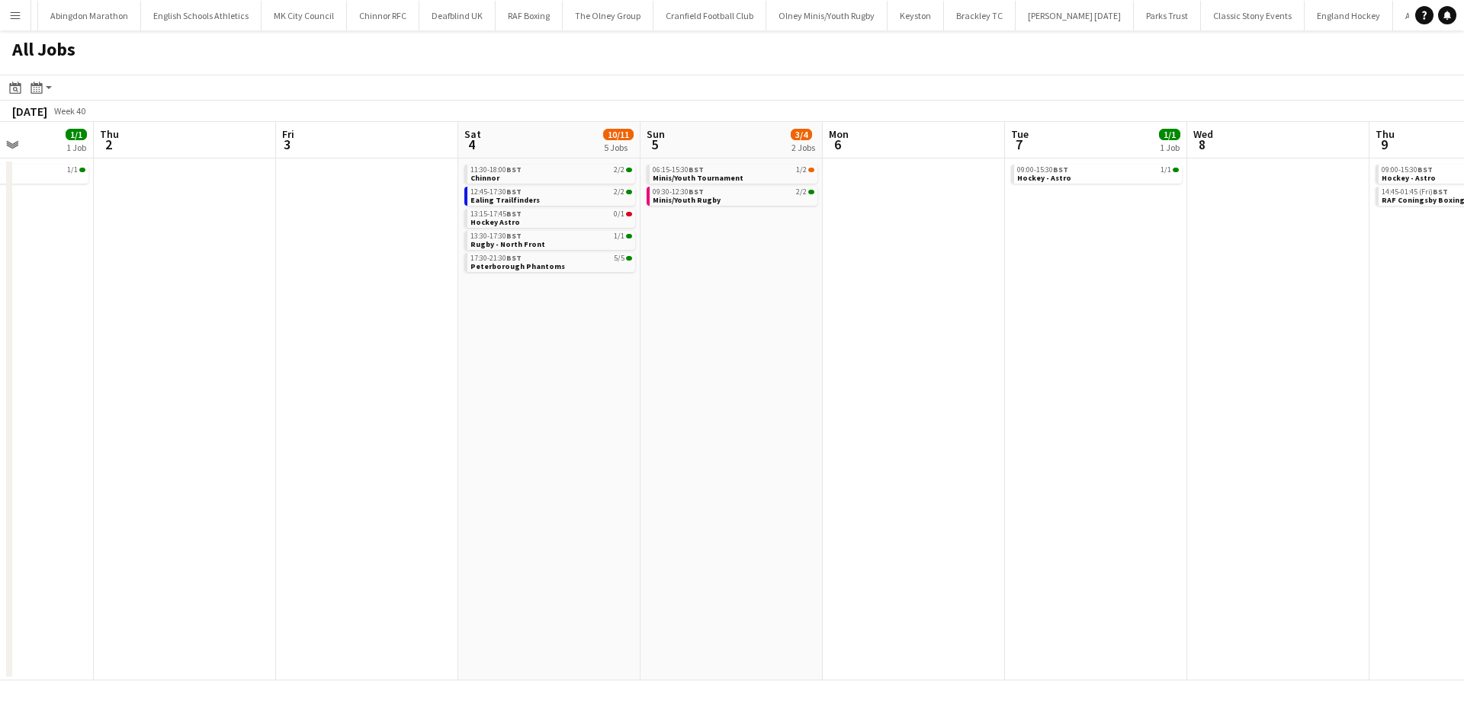
click at [432, 313] on app-all-jobs "All Jobs Date picker SEP 2025 SEP 2025 Monday M Tuesday T Wednesday W Thursday …" at bounding box center [732, 355] width 1464 height 650
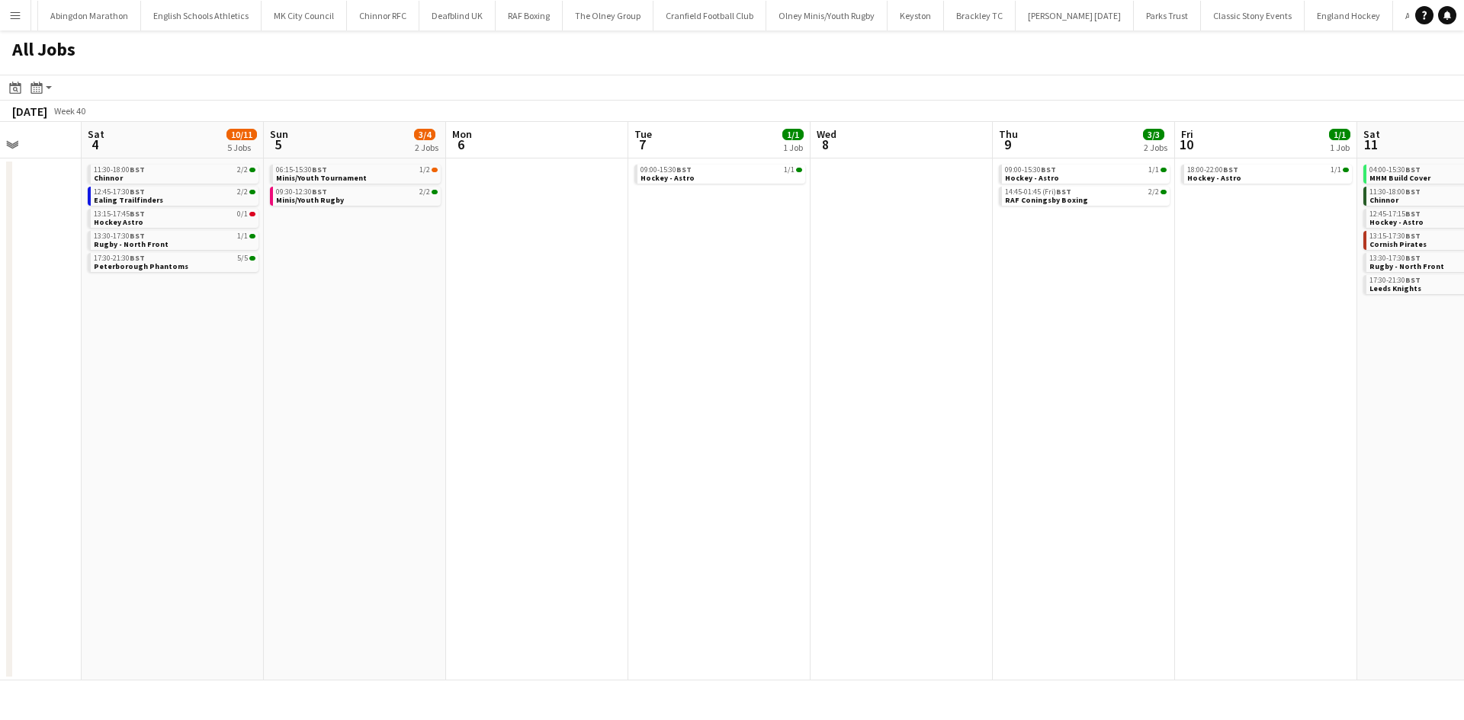
scroll to position [0, 595]
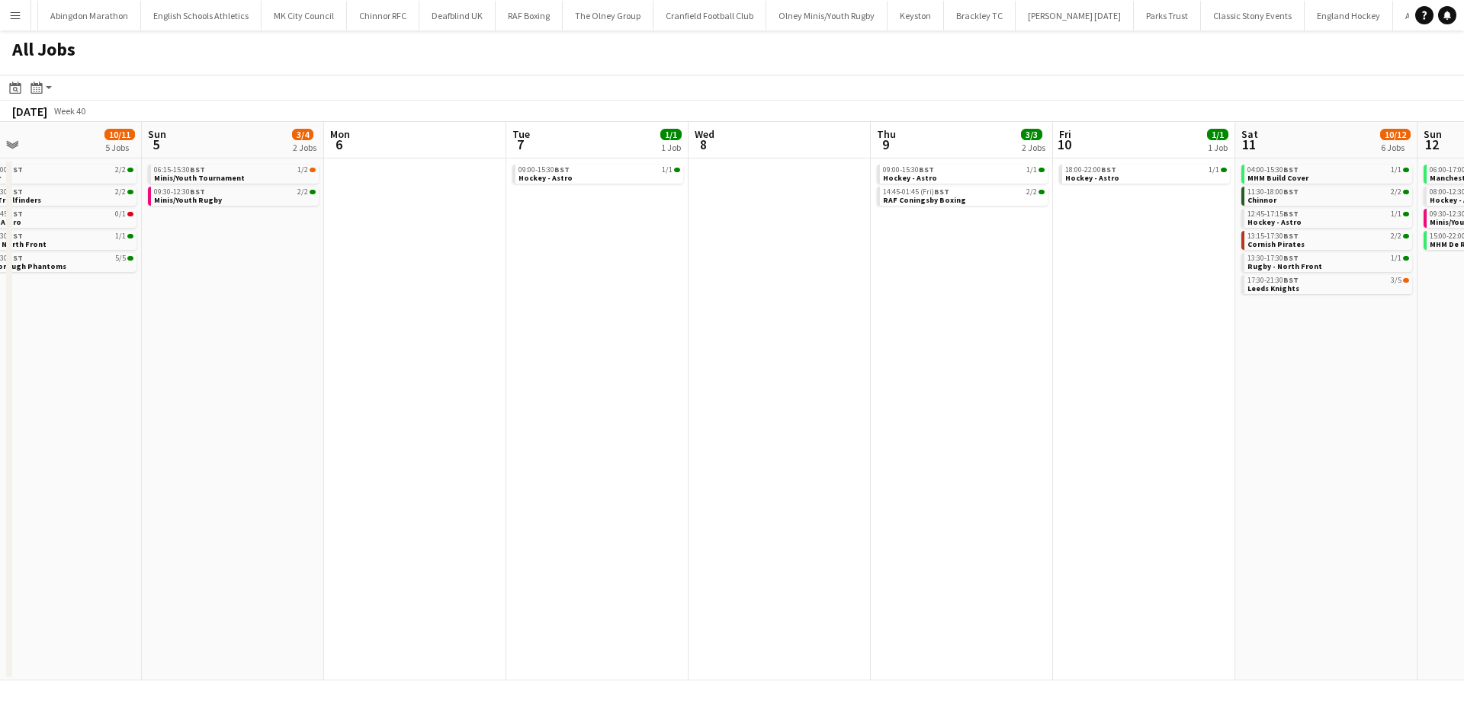
drag, startPoint x: 1172, startPoint y: 267, endPoint x: 1016, endPoint y: 267, distance: 156.3
click at [1031, 267] on app-calendar-viewport "Wed 1 1/1 1 Job Thu 2 Fri 3 Sat 4 10/11 5 Jobs Sun 5 3/4 2 Jobs Mon 6 Tue 7 1/1…" at bounding box center [732, 401] width 1464 height 559
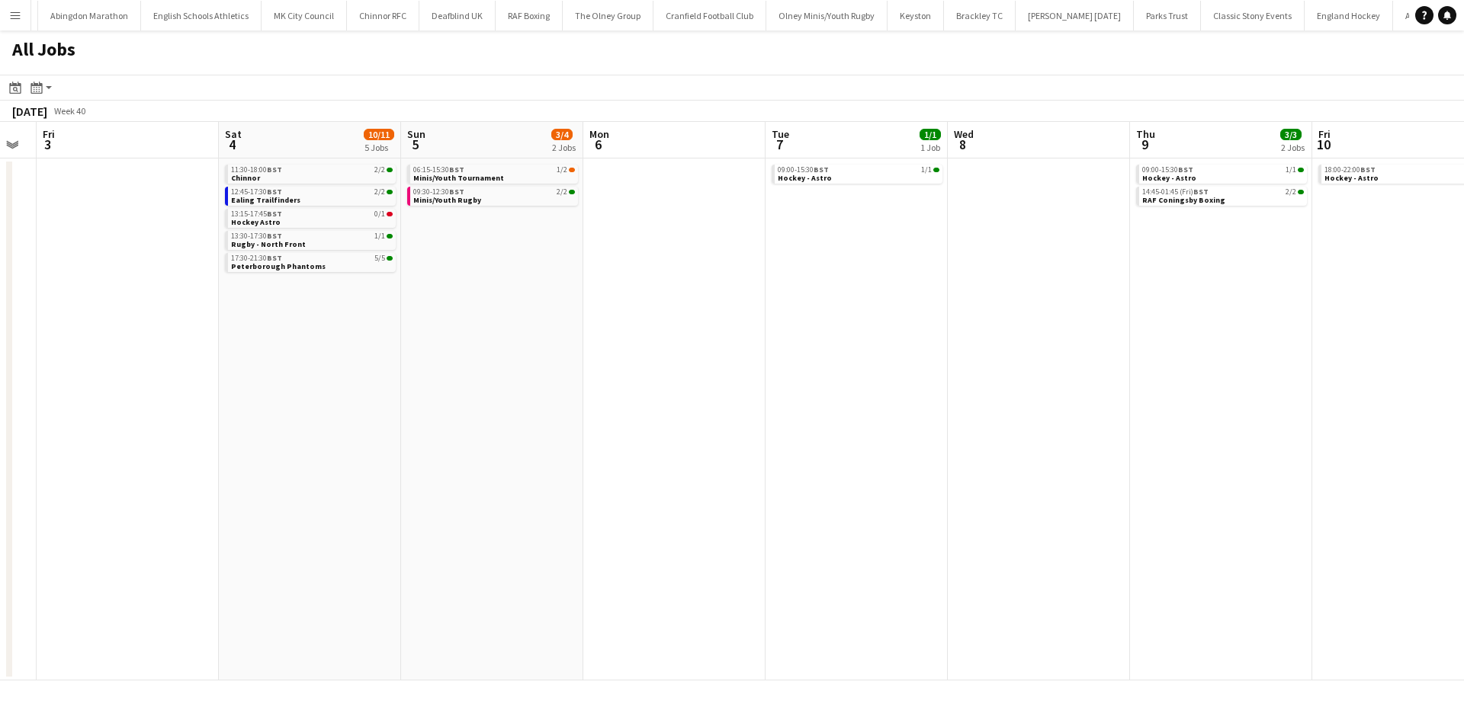
scroll to position [0, 527]
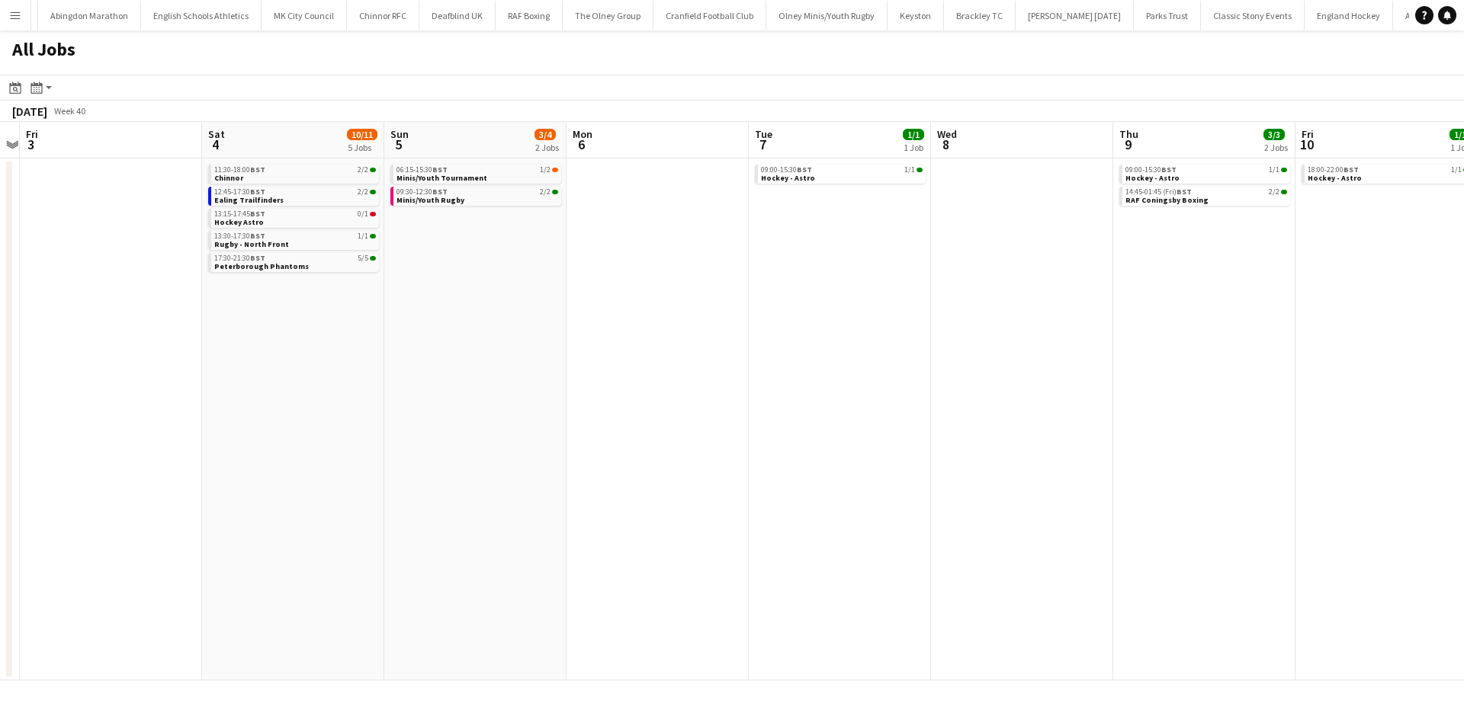
drag, startPoint x: 332, startPoint y: 297, endPoint x: 582, endPoint y: 297, distance: 250.0
click at [582, 297] on app-calendar-viewport "Tue 30 Wed 1 1/1 1 Job Thu 2 Fri 3 Sat 4 10/11 5 Jobs Sun 5 3/4 2 Jobs Mon 6 Tu…" at bounding box center [732, 401] width 1464 height 559
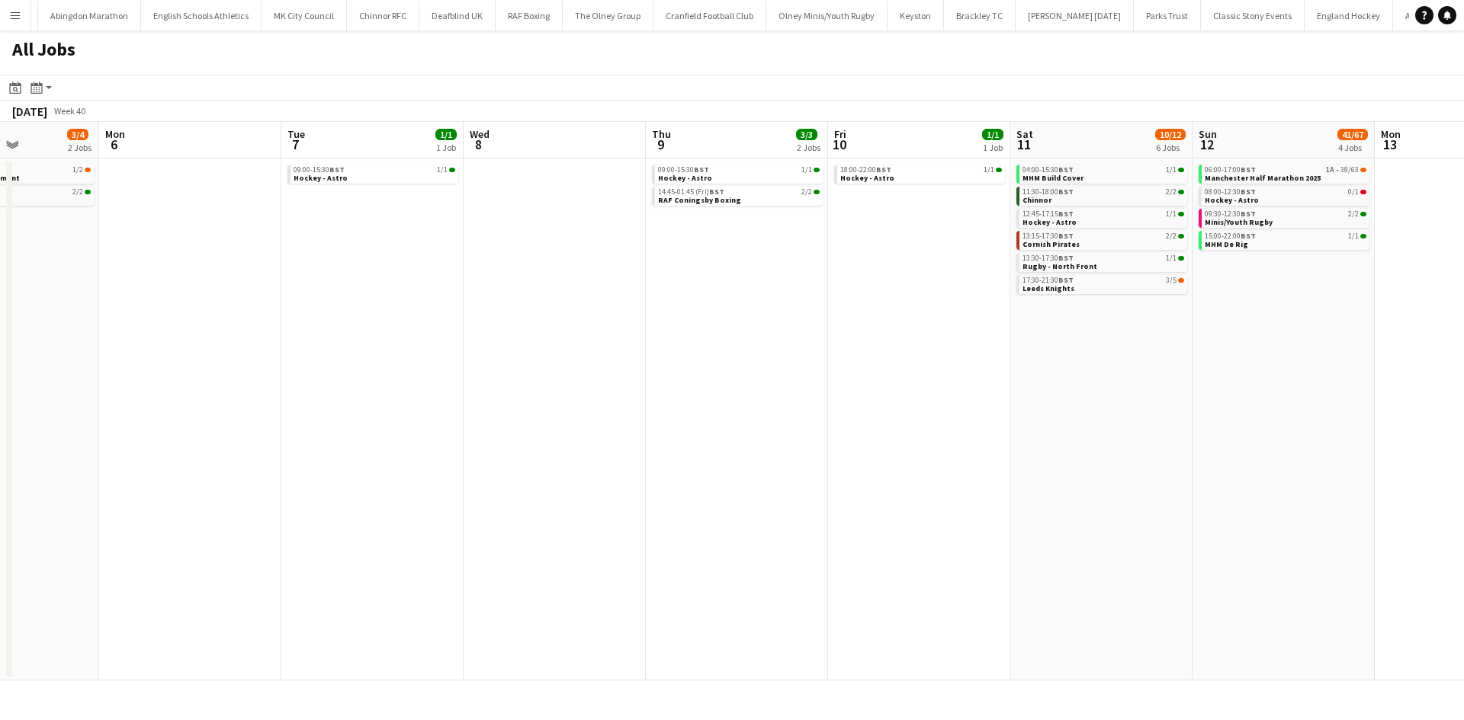
scroll to position [0, 664]
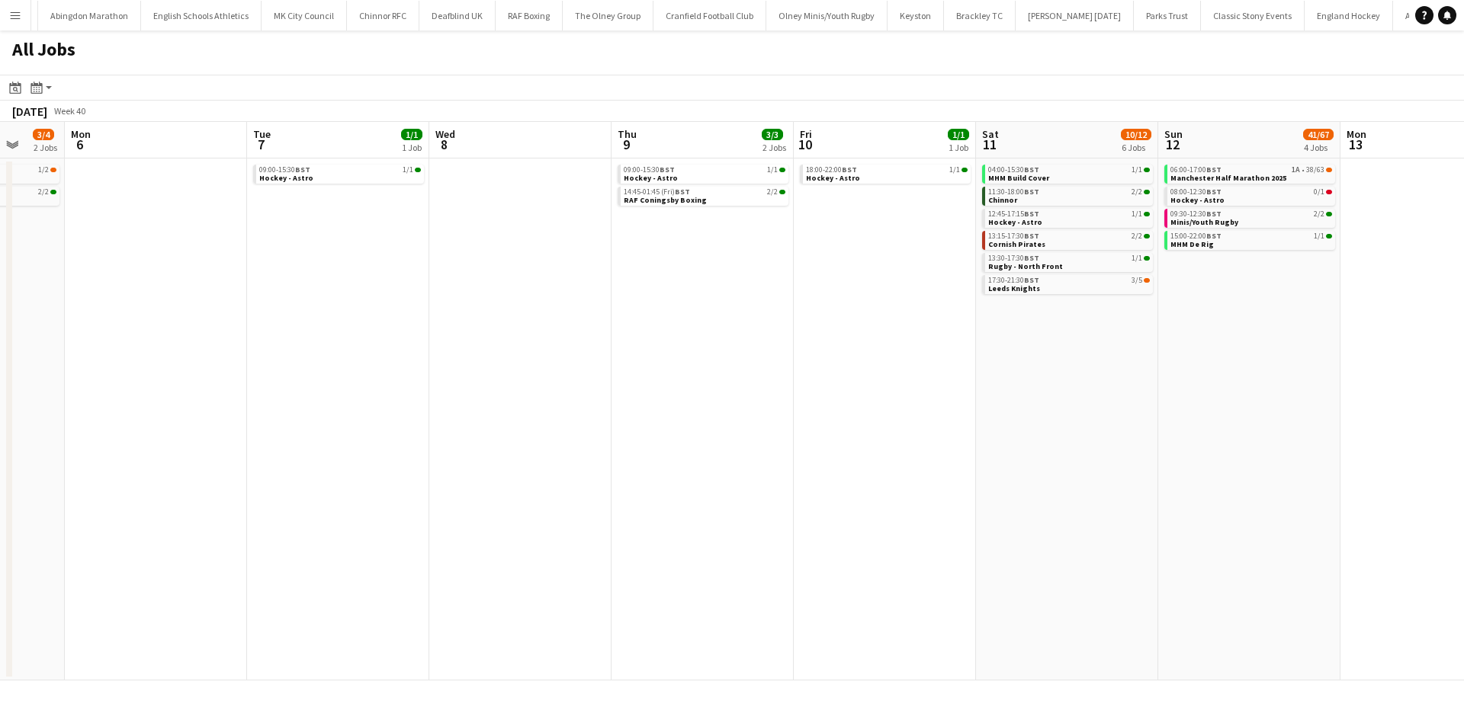
drag, startPoint x: 1239, startPoint y: 319, endPoint x: 738, endPoint y: 375, distance: 504.7
click at [738, 375] on app-calendar-viewport "Thu 2 Fri 3 Sat 4 10/11 5 Jobs Sun 5 3/4 2 Jobs Mon 6 Tue 7 1/1 1 Job Wed 8 Thu…" at bounding box center [732, 401] width 1464 height 559
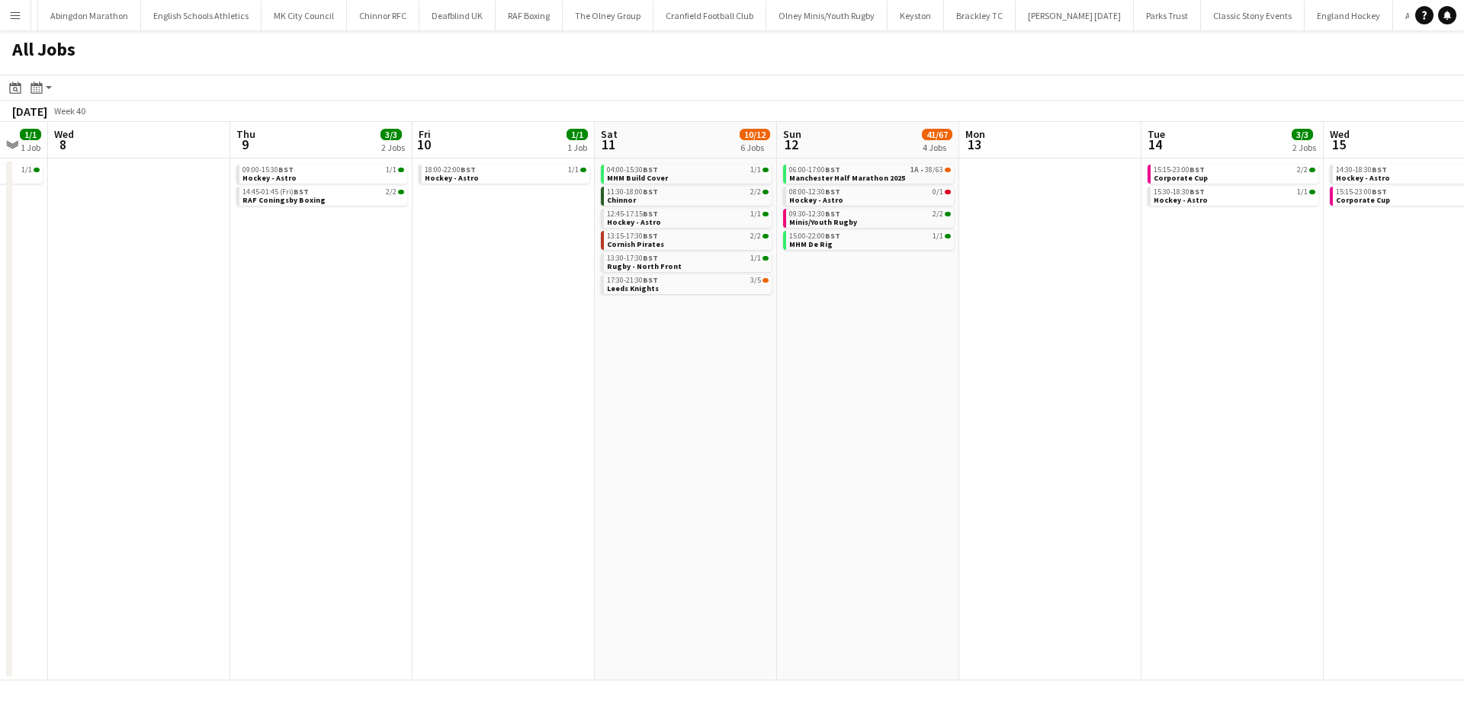
drag, startPoint x: 1079, startPoint y: 394, endPoint x: 723, endPoint y: 392, distance: 356.7
click at [709, 396] on app-calendar-viewport "Sat 4 10/11 5 Jobs Sun 5 3/4 2 Jobs Mon 6 Tue 7 1/1 1 Job Wed 8 Thu 9 3/3 2 Job…" at bounding box center [732, 401] width 1464 height 559
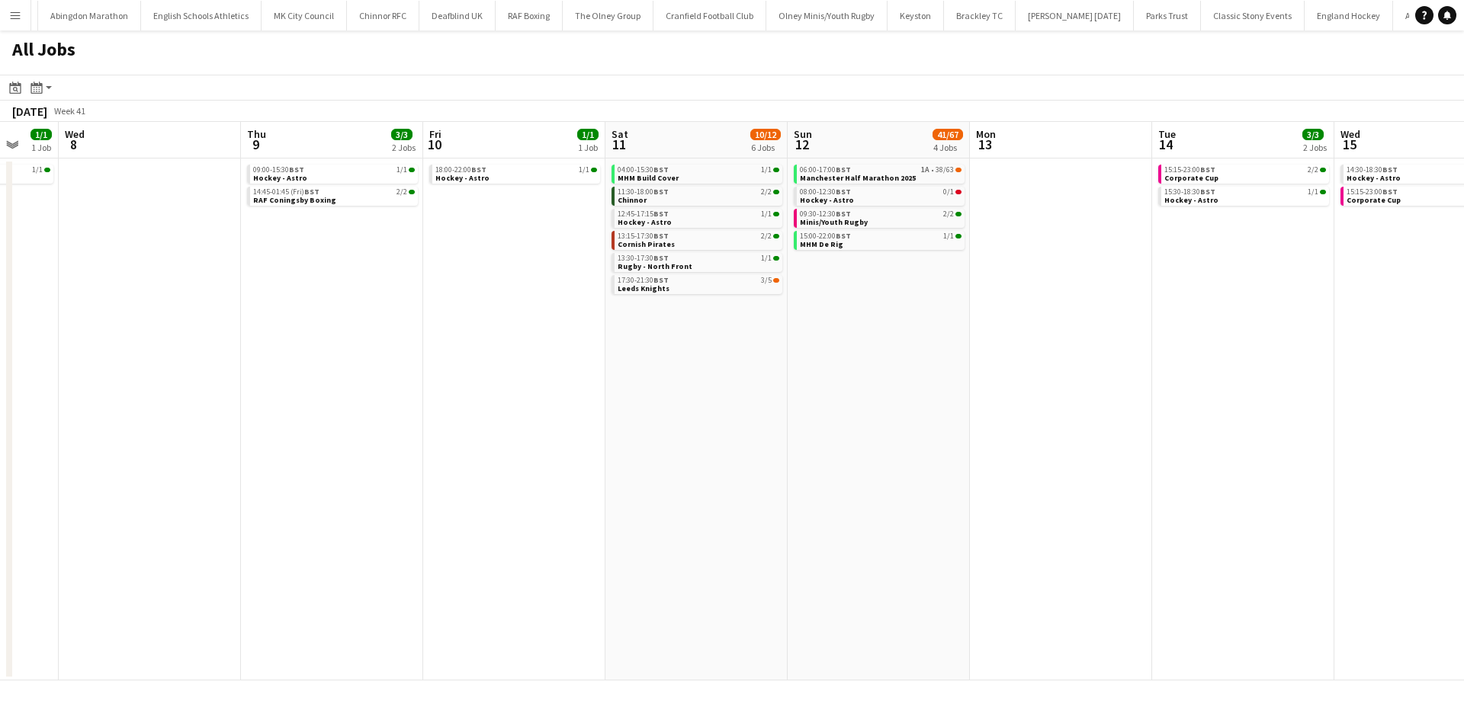
scroll to position [0, 498]
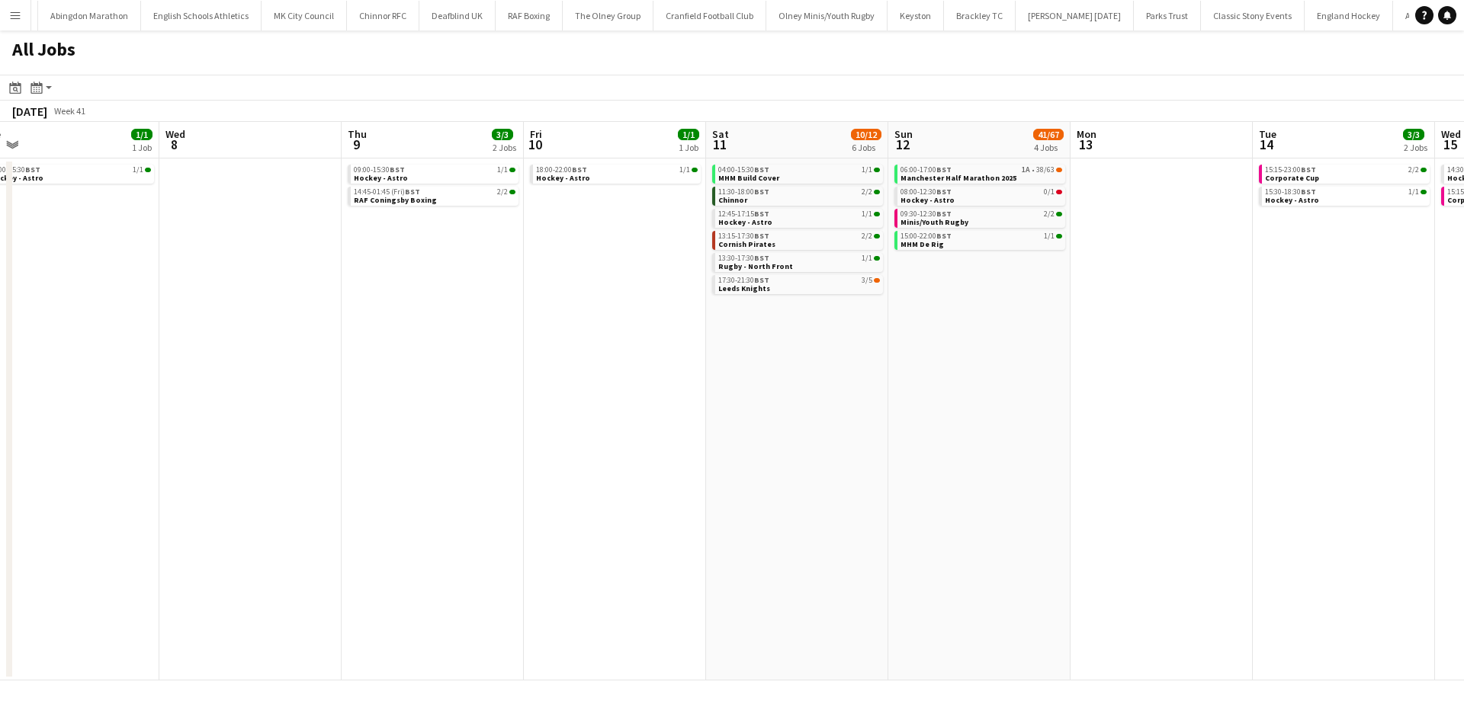
click at [759, 352] on app-all-jobs "All Jobs Date picker SEP 2025 SEP 2025 Monday M Tuesday T Wednesday W Thursday …" at bounding box center [732, 355] width 1464 height 650
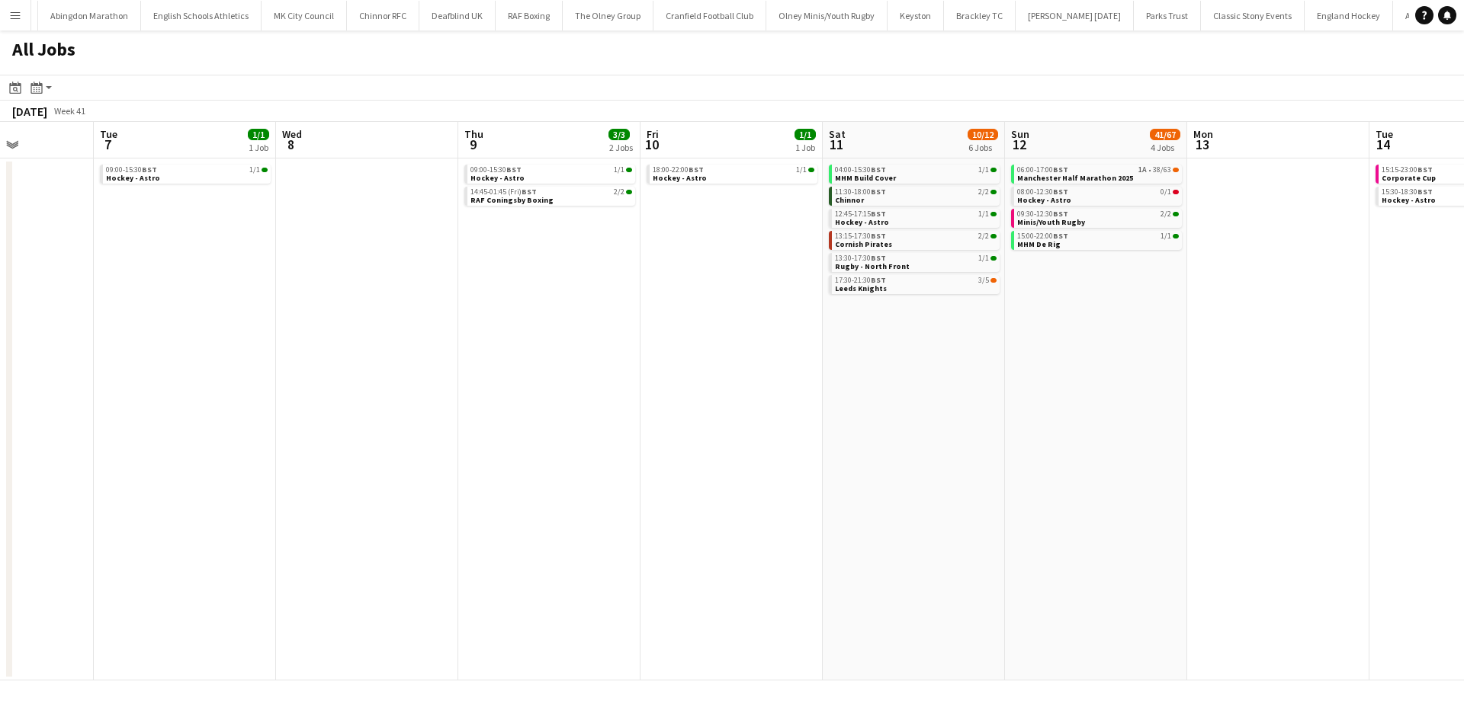
drag, startPoint x: 659, startPoint y: 391, endPoint x: 1077, endPoint y: 388, distance: 418.5
click at [1115, 386] on app-calendar-viewport "Sat 4 10/11 5 Jobs Sun 5 3/4 2 Jobs Mon 6 Tue 7 1/1 1 Job Wed 8 Thu 9 3/3 2 Job…" at bounding box center [732, 401] width 1464 height 559
drag, startPoint x: 1041, startPoint y: 350, endPoint x: 1060, endPoint y: 350, distance: 18.3
click at [1057, 350] on app-calendar-viewport "Sat 4 10/11 5 Jobs Sun 5 3/4 2 Jobs Mon 6 Tue 7 1/1 1 Job Wed 8 Thu 9 3/3 2 Job…" at bounding box center [732, 401] width 1464 height 559
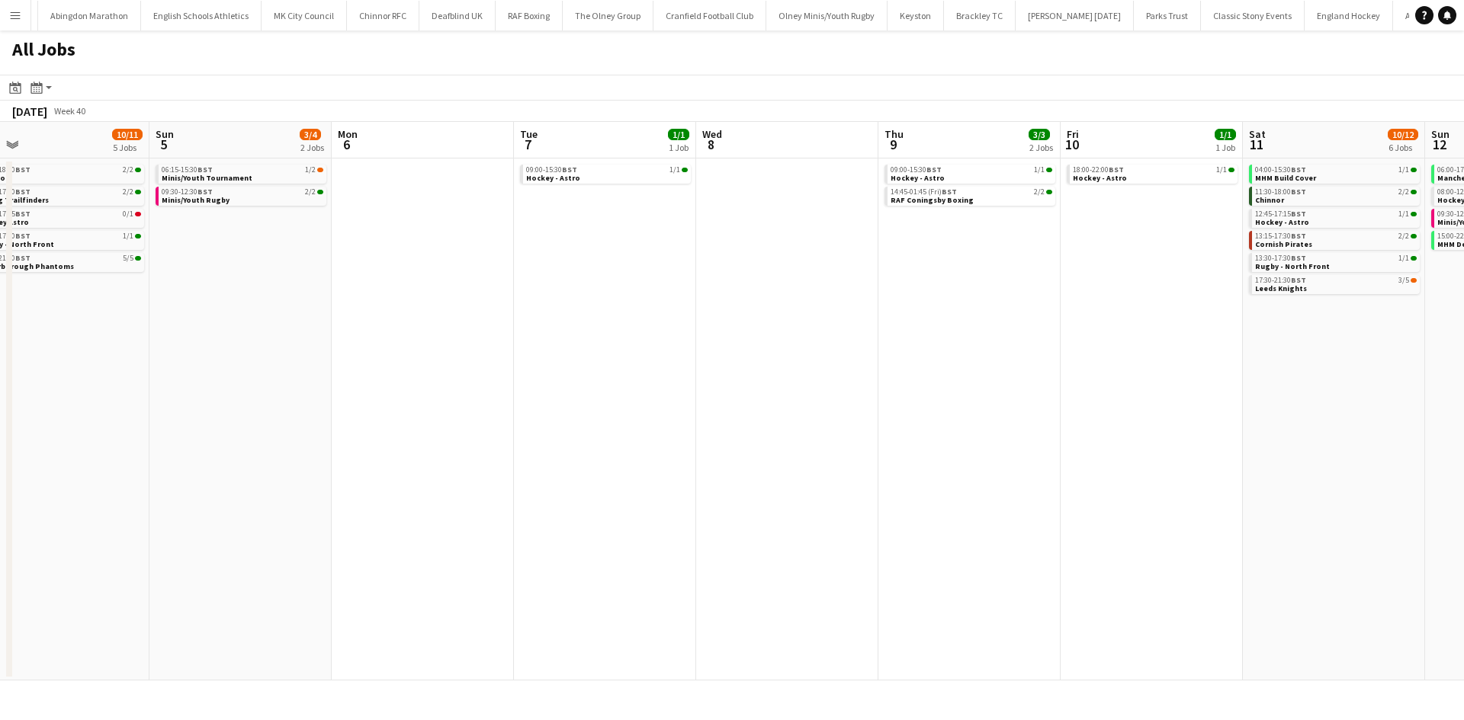
drag, startPoint x: 566, startPoint y: 349, endPoint x: 724, endPoint y: 335, distance: 159.1
click at [749, 347] on app-calendar-viewport "Thu 2 Fri 3 Sat 4 10/11 5 Jobs Sun 5 3/4 2 Jobs Mon 6 Tue 7 1/1 1 Job Wed 8 Thu…" at bounding box center [732, 401] width 1464 height 559
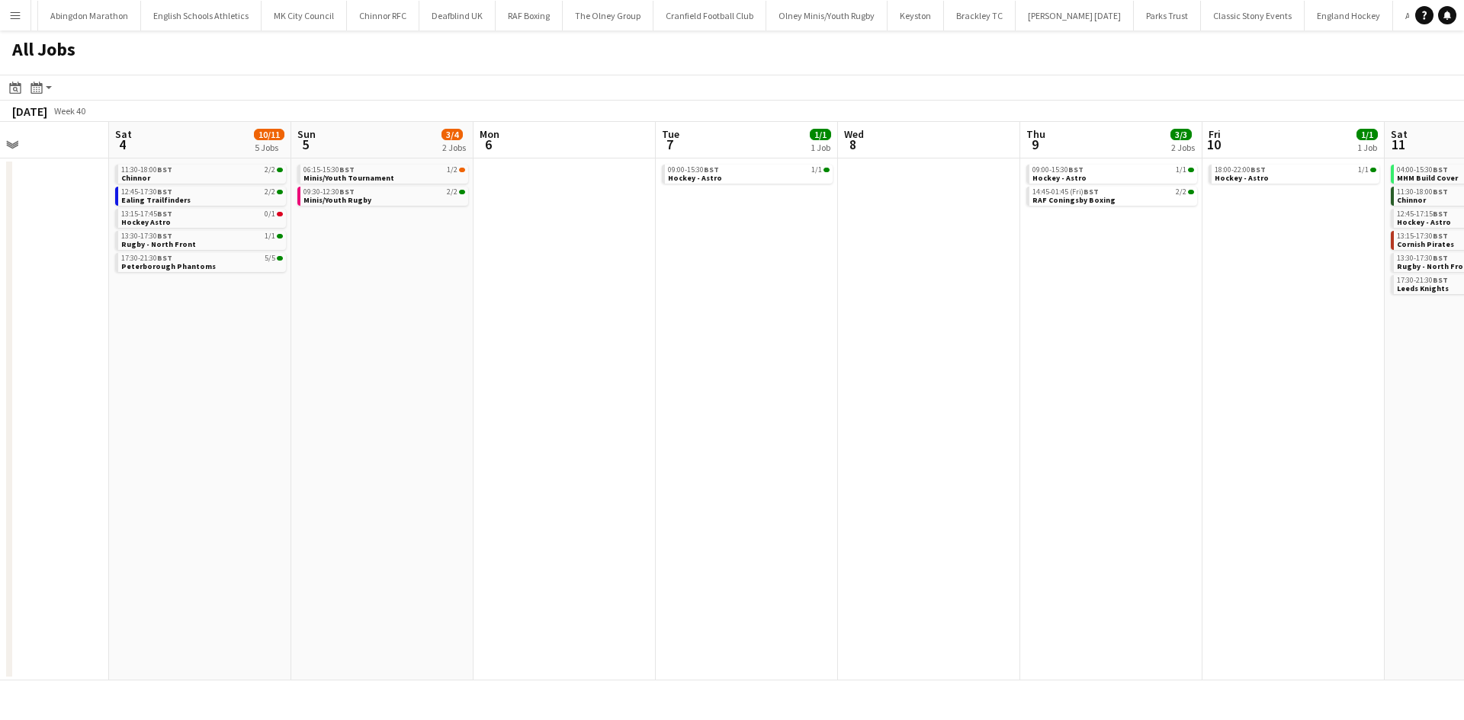
drag, startPoint x: 1109, startPoint y: 276, endPoint x: 880, endPoint y: 287, distance: 229.7
click at [861, 313] on app-calendar-viewport "Wed 1 1/1 1 Job Thu 2 Fri 3 Sat 4 10/11 5 Jobs Sun 5 3/4 2 Jobs Mon 6 Tue 7 1/1…" at bounding box center [732, 401] width 1464 height 559
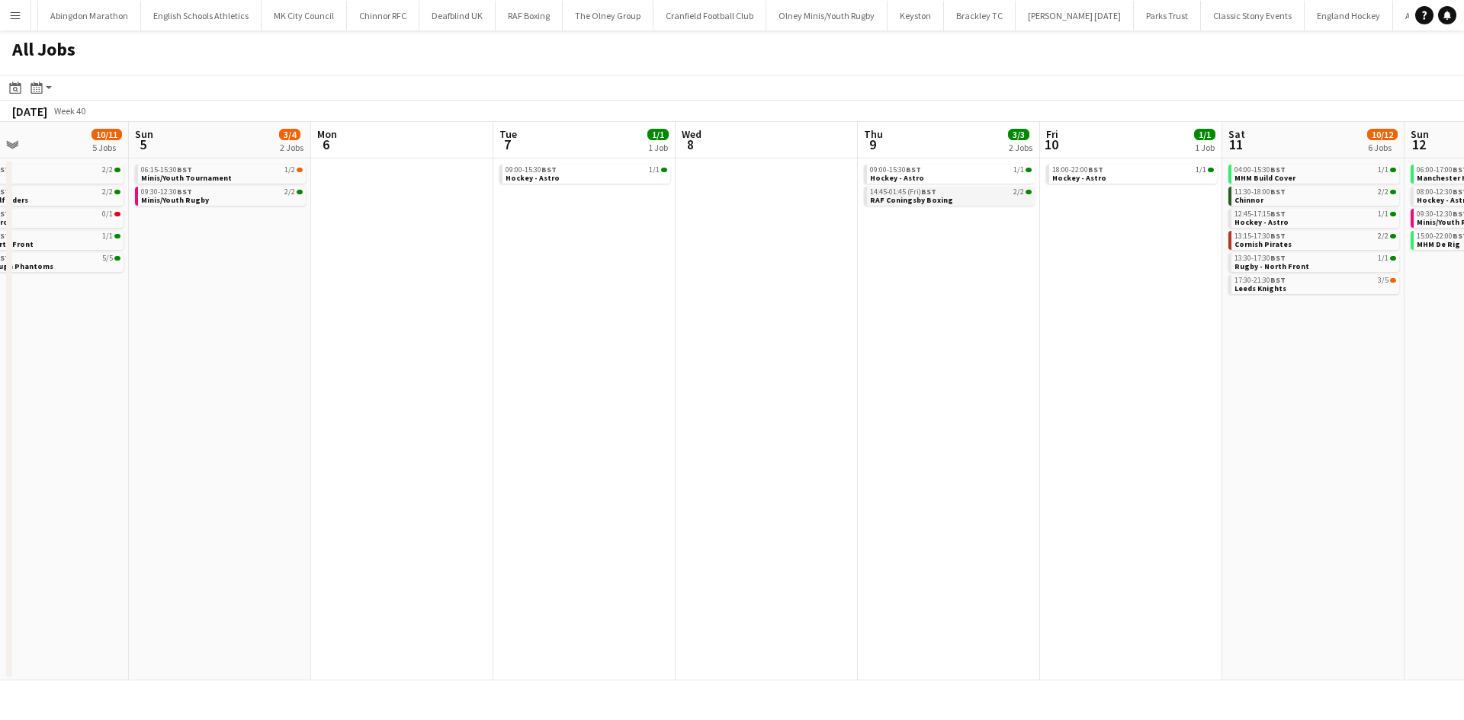
click at [973, 195] on link "14:45-01:45 (Fri) BST 2/2 RAF Coningsby Boxing" at bounding box center [951, 196] width 162 height 18
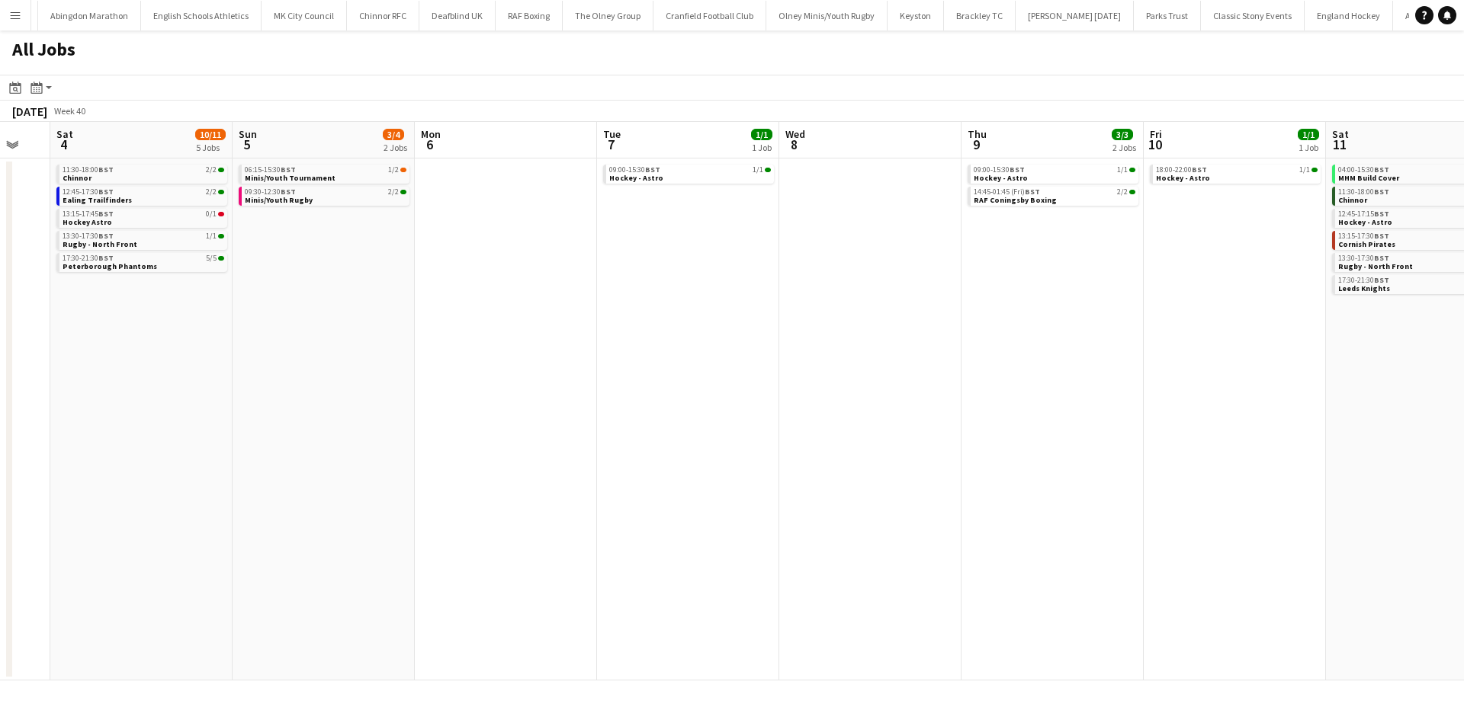
scroll to position [0, 410]
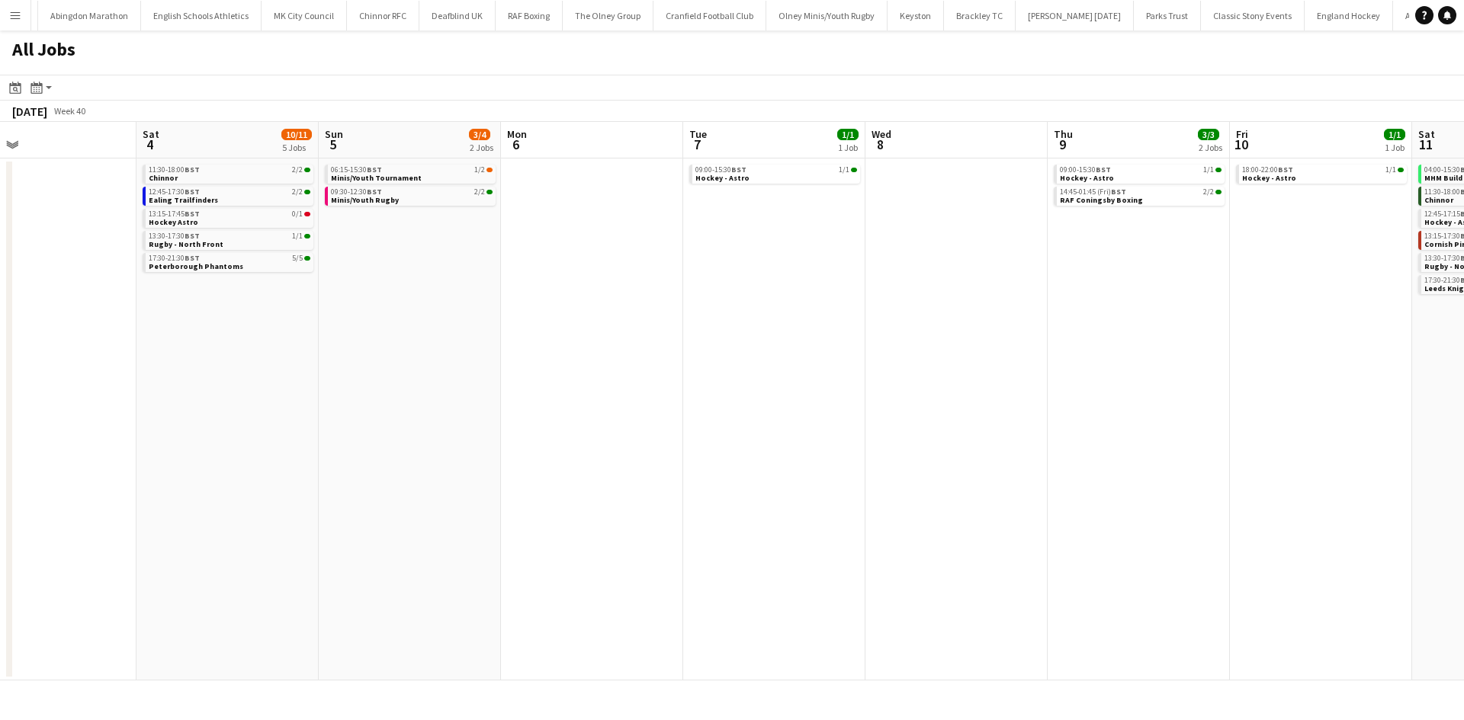
drag, startPoint x: 460, startPoint y: 249, endPoint x: 636, endPoint y: 287, distance: 180.2
click at [636, 287] on app-calendar-viewport "Wed 1 1/1 1 Job Thu 2 Fri 3 Sat 4 10/11 5 Jobs Sun 5 3/4 2 Jobs Mon 6 Tue 7 1/1…" at bounding box center [732, 401] width 1464 height 559
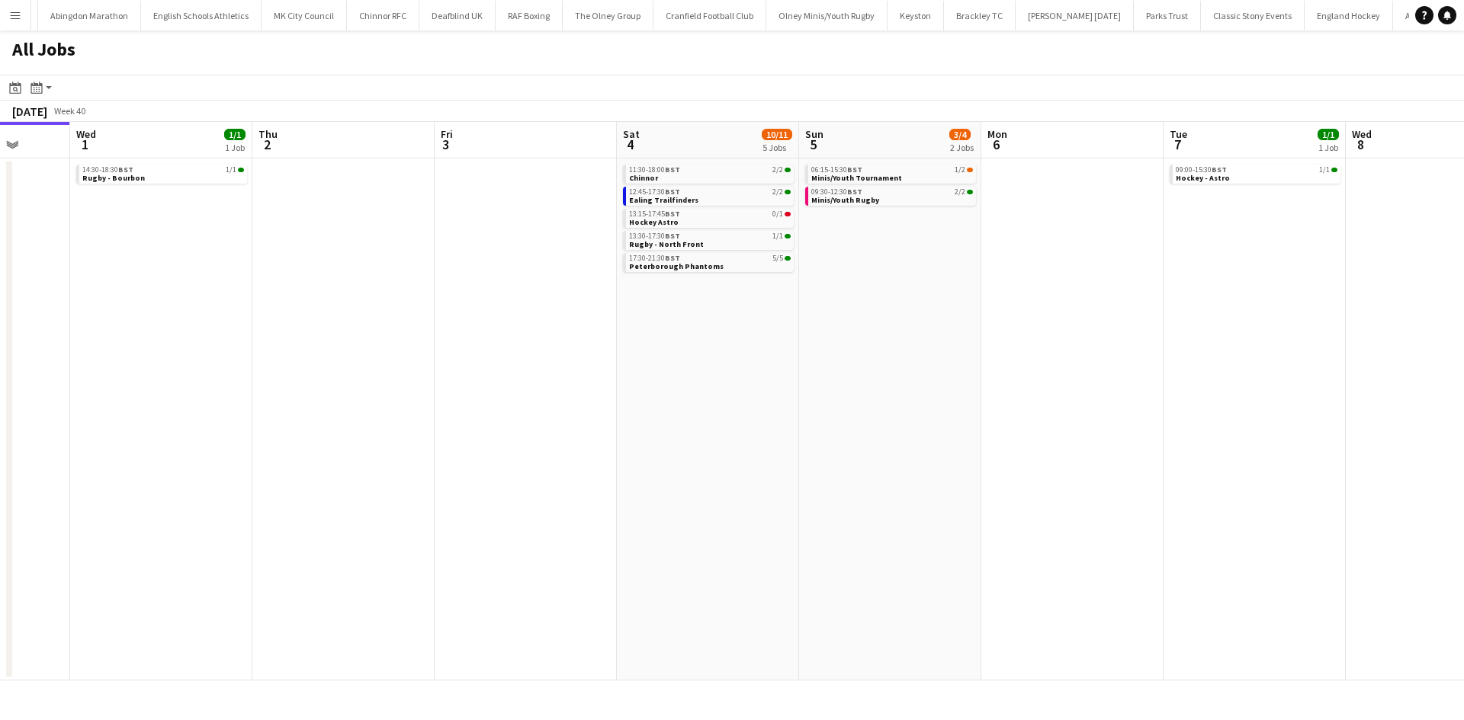
drag, startPoint x: 357, startPoint y: 292, endPoint x: 834, endPoint y: 344, distance: 480.0
click at [834, 344] on app-calendar-viewport "Sun 28 2/2 1 Job Mon 29 Tue 30 Wed 1 1/1 1 Job Thu 2 Fri 3 Sat 4 10/11 5 Jobs S…" at bounding box center [732, 401] width 1464 height 559
click at [193, 179] on link "14:30-18:30 BST 1/1 Rugby - Bourbon" at bounding box center [166, 174] width 162 height 18
click at [720, 261] on div "17:30-21:30 BST 5/5" at bounding box center [712, 259] width 162 height 8
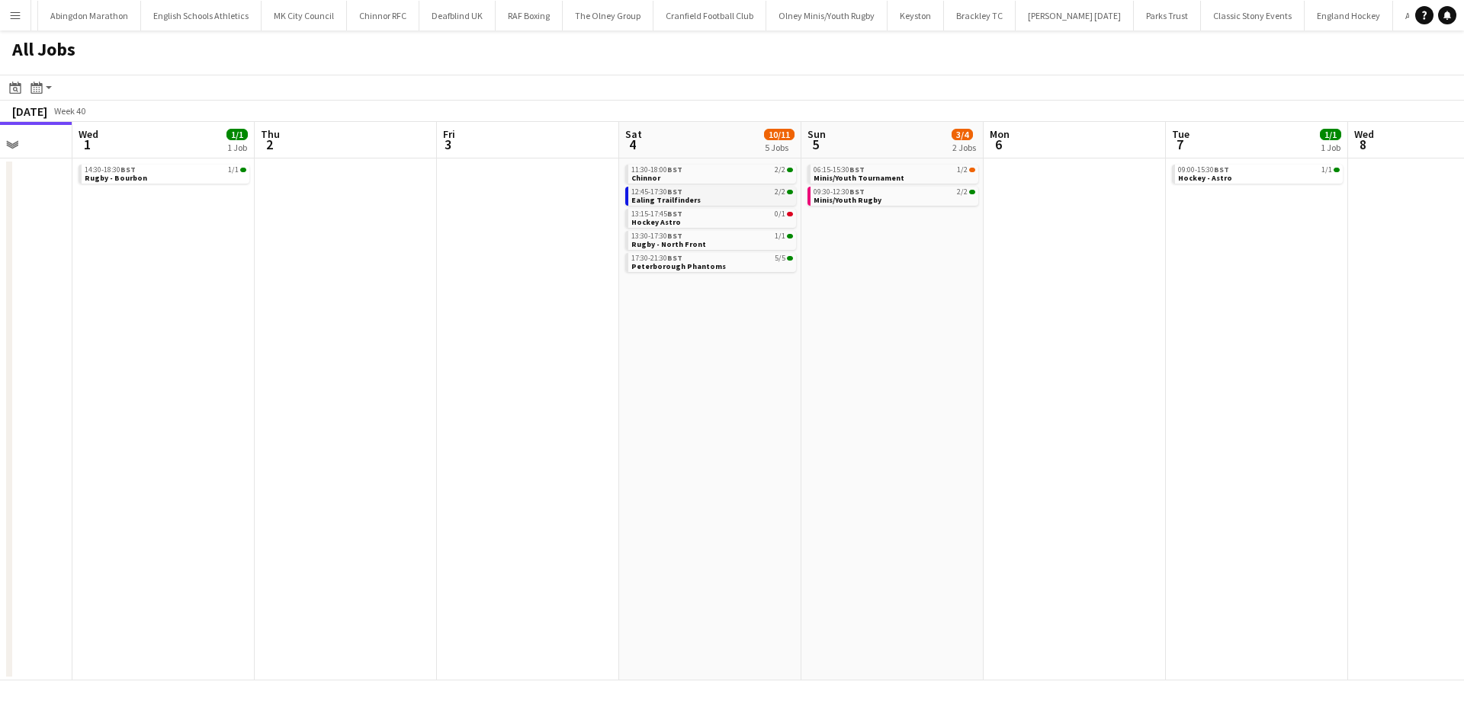
click at [707, 200] on link "12:45-17:30 BST 2/2 Ealing Trailfinders" at bounding box center [712, 196] width 162 height 18
click at [707, 261] on span "Peterborough Phantoms" at bounding box center [678, 266] width 95 height 10
click at [704, 266] on span "Peterborough Phantoms" at bounding box center [678, 266] width 95 height 10
click at [719, 194] on div "12:45-17:30 BST 2/2" at bounding box center [712, 192] width 162 height 8
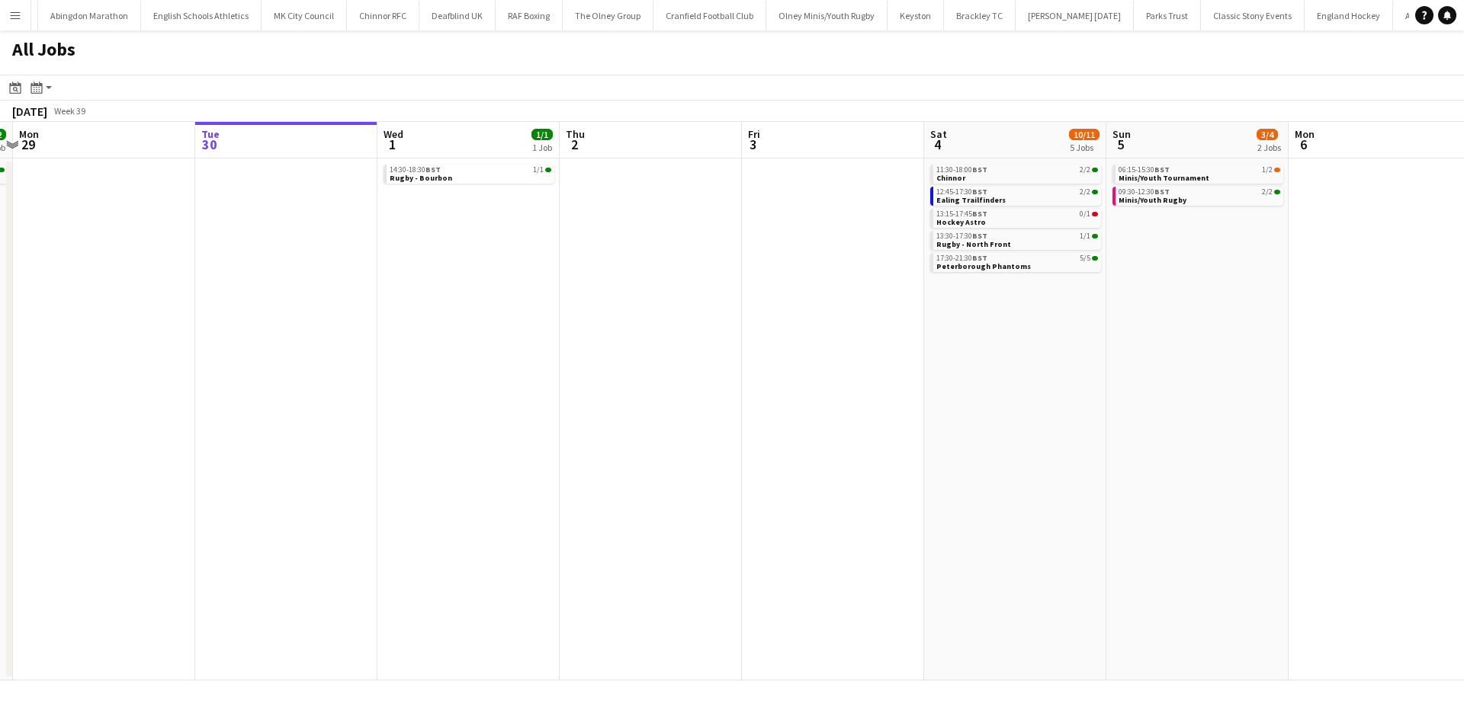
click at [487, 301] on app-calendar-viewport "Sat 27 7/7 2 Jobs Sun 28 2/2 1 Job Mon 29 Tue 30 Wed 1 1/1 1 Job Thu 2 Fri 3 Sa…" at bounding box center [732, 401] width 1464 height 559
click at [418, 180] on span "Rugby - Bourbon" at bounding box center [421, 178] width 63 height 10
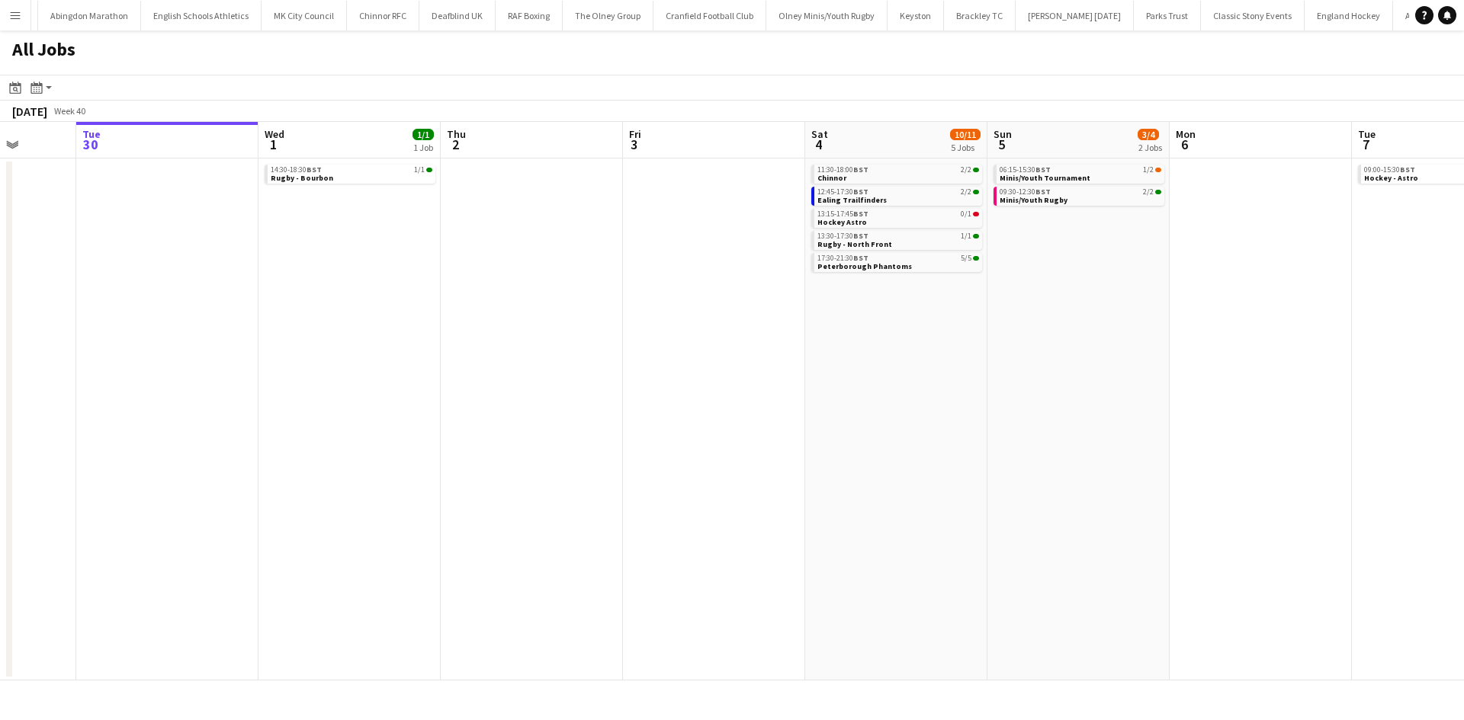
drag, startPoint x: 1171, startPoint y: 316, endPoint x: 880, endPoint y: 316, distance: 290.4
click at [625, 318] on app-calendar-viewport "Sat 27 7/7 2 Jobs Sun 28 2/2 1 Job Mon 29 Tue 30 Wed 1 1/1 1 Job Thu 2 Fri 3 Sa…" at bounding box center [732, 401] width 1464 height 559
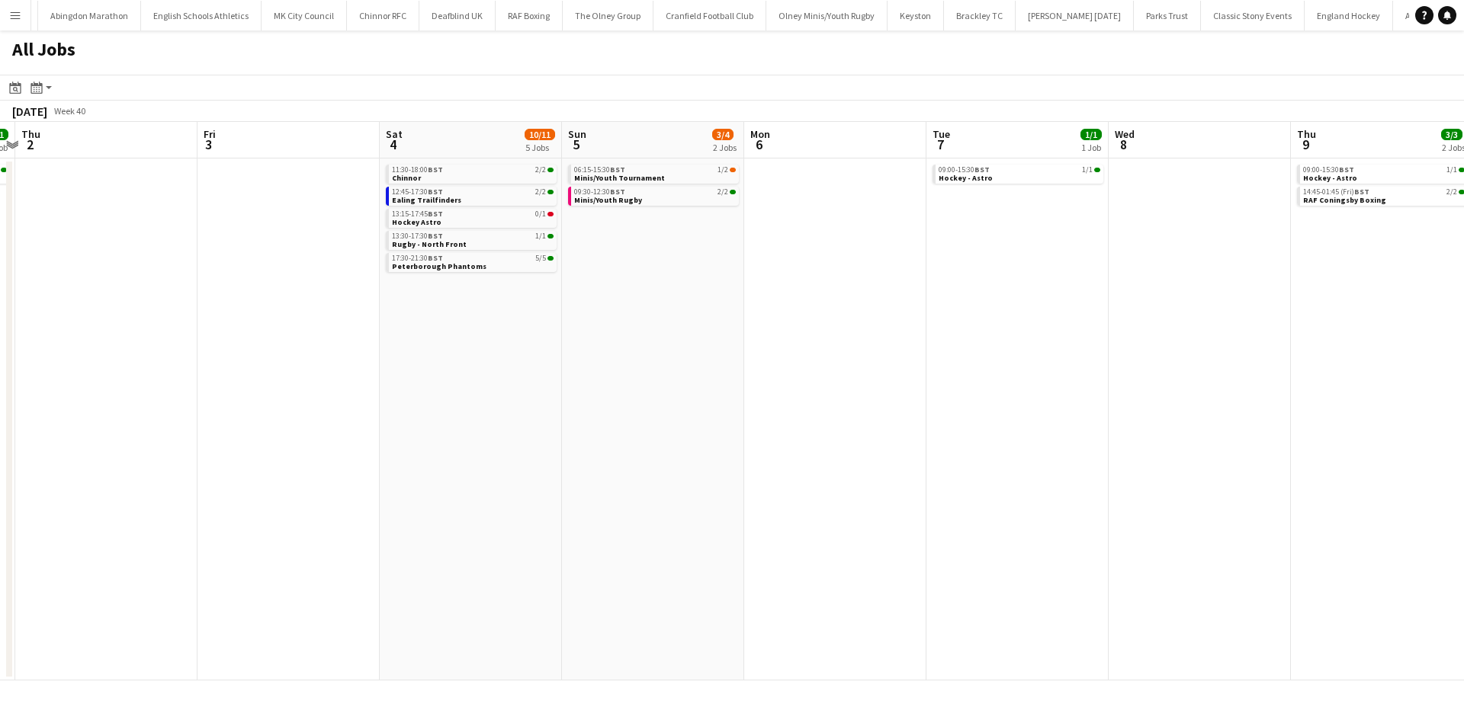
click at [648, 207] on div "09:30-12:30 BST 2/2 Minis/Youth Rugby" at bounding box center [653, 198] width 171 height 22
click at [678, 197] on link "09:30-12:30 BST 2/2 Minis/Youth Rugby" at bounding box center [655, 196] width 162 height 18
click at [1453, 13] on link "Notifications" at bounding box center [1447, 15] width 18 height 18
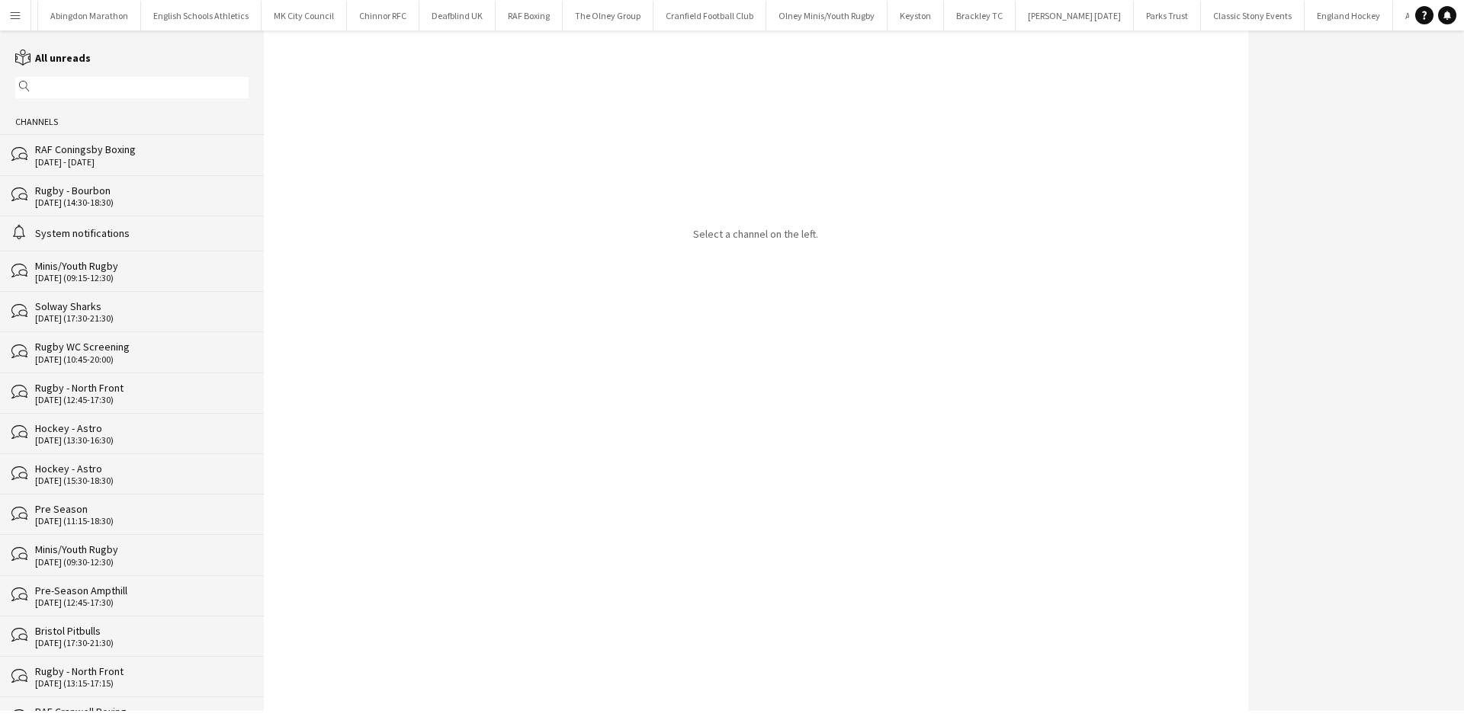
click at [180, 146] on div "RAF Coningsby Boxing" at bounding box center [141, 150] width 213 height 14
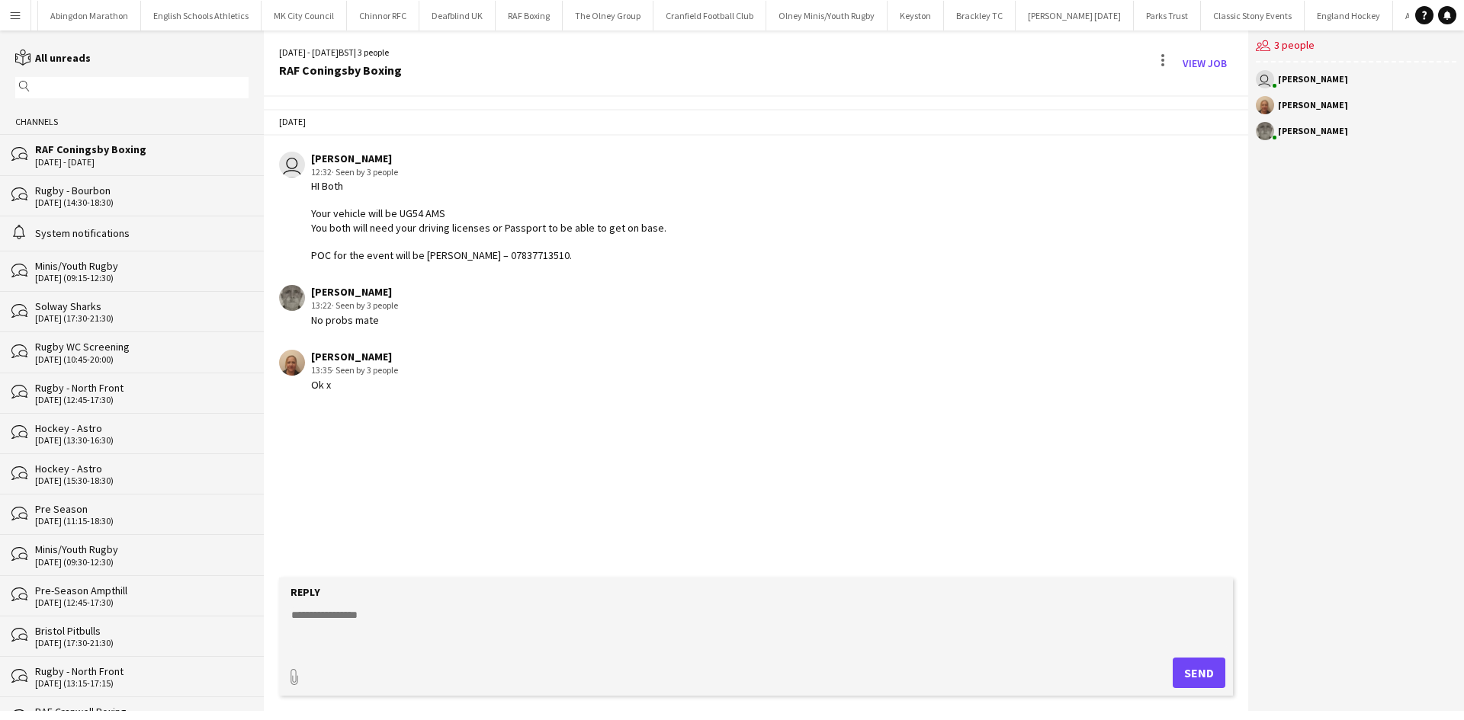
click at [21, 8] on button "Menu" at bounding box center [15, 15] width 30 height 30
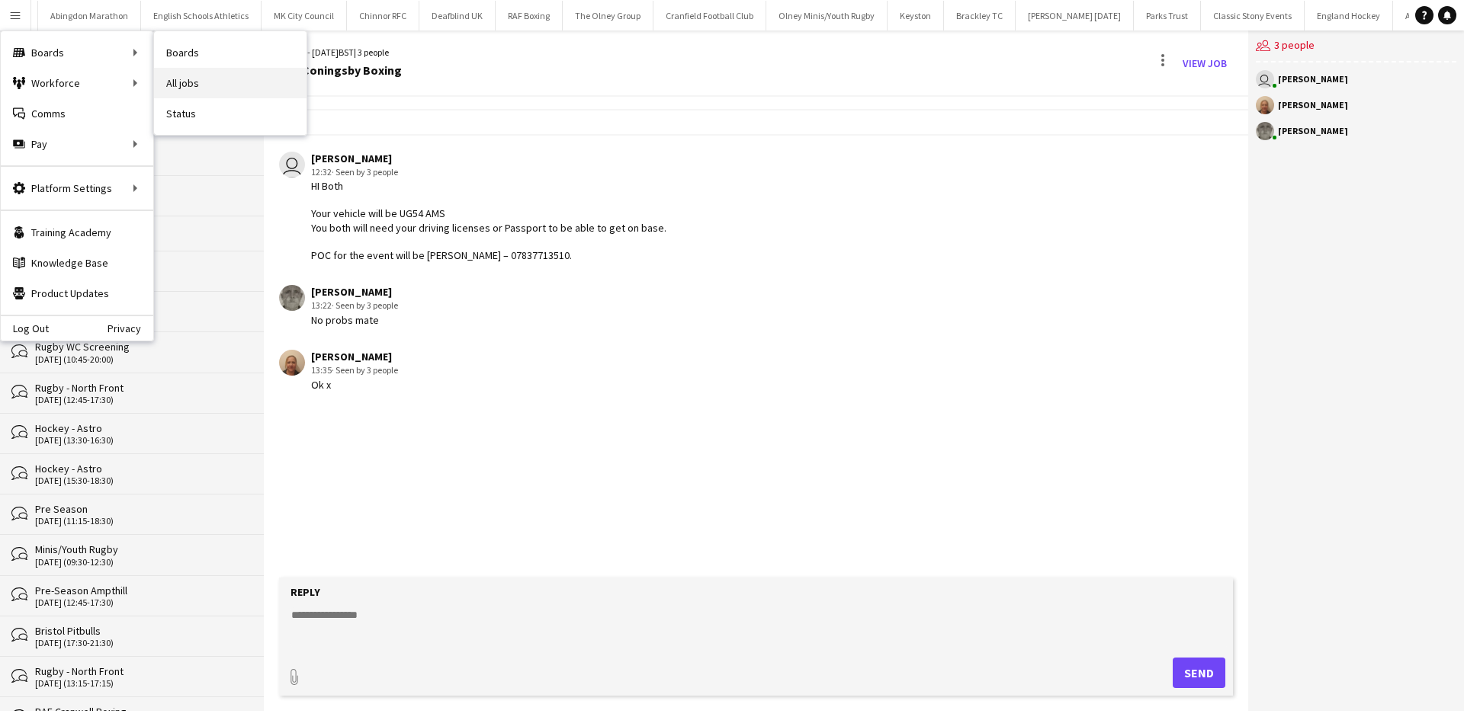
click at [213, 87] on link "All jobs" at bounding box center [230, 83] width 152 height 30
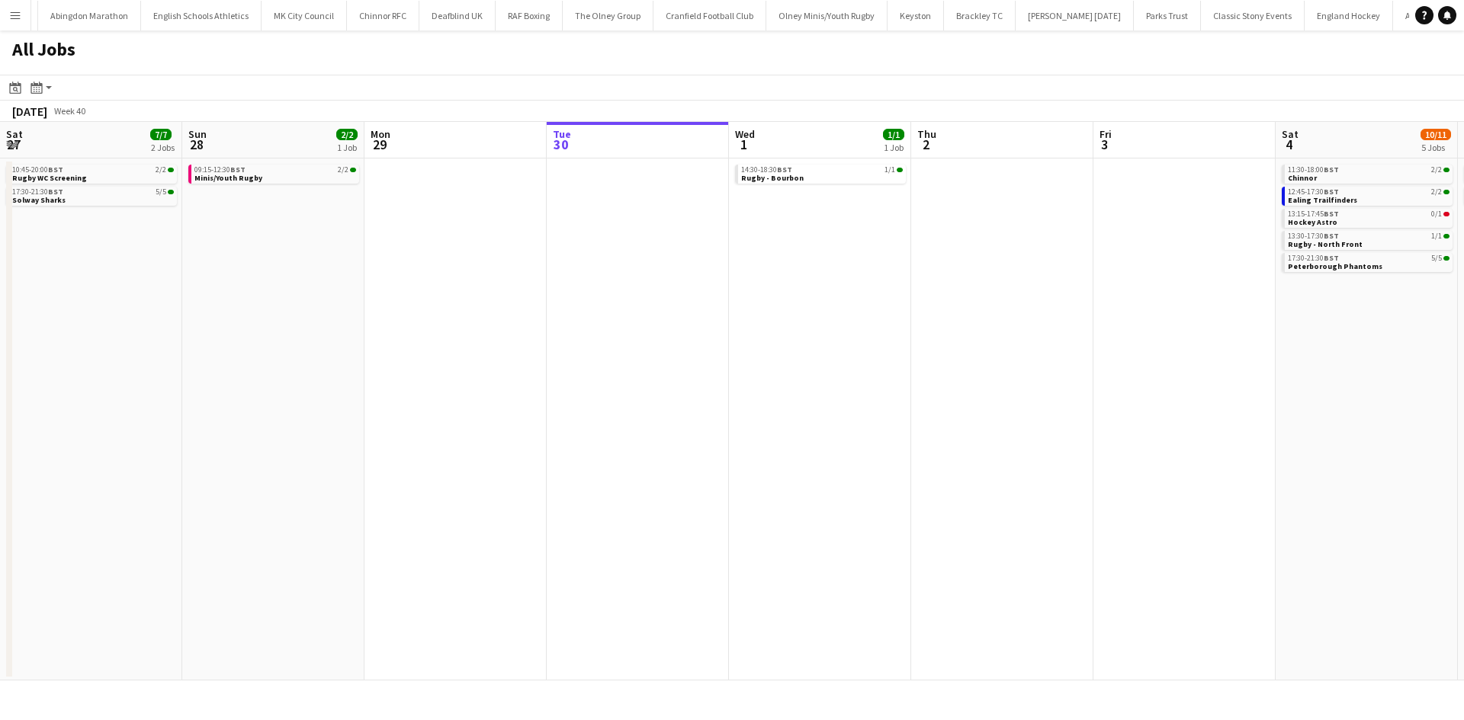
scroll to position [0, 364]
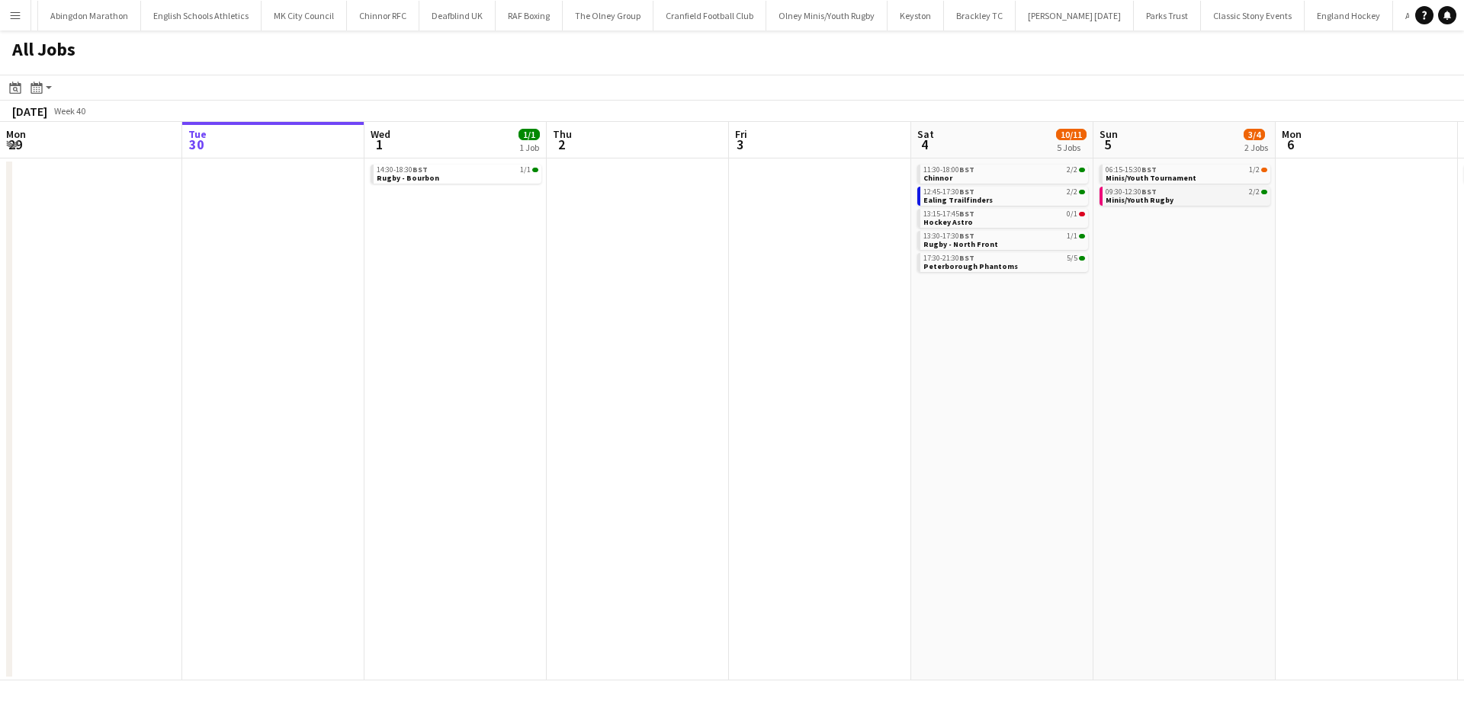
click at [1178, 195] on div "09:30-12:30 BST 2/2" at bounding box center [1186, 192] width 162 height 8
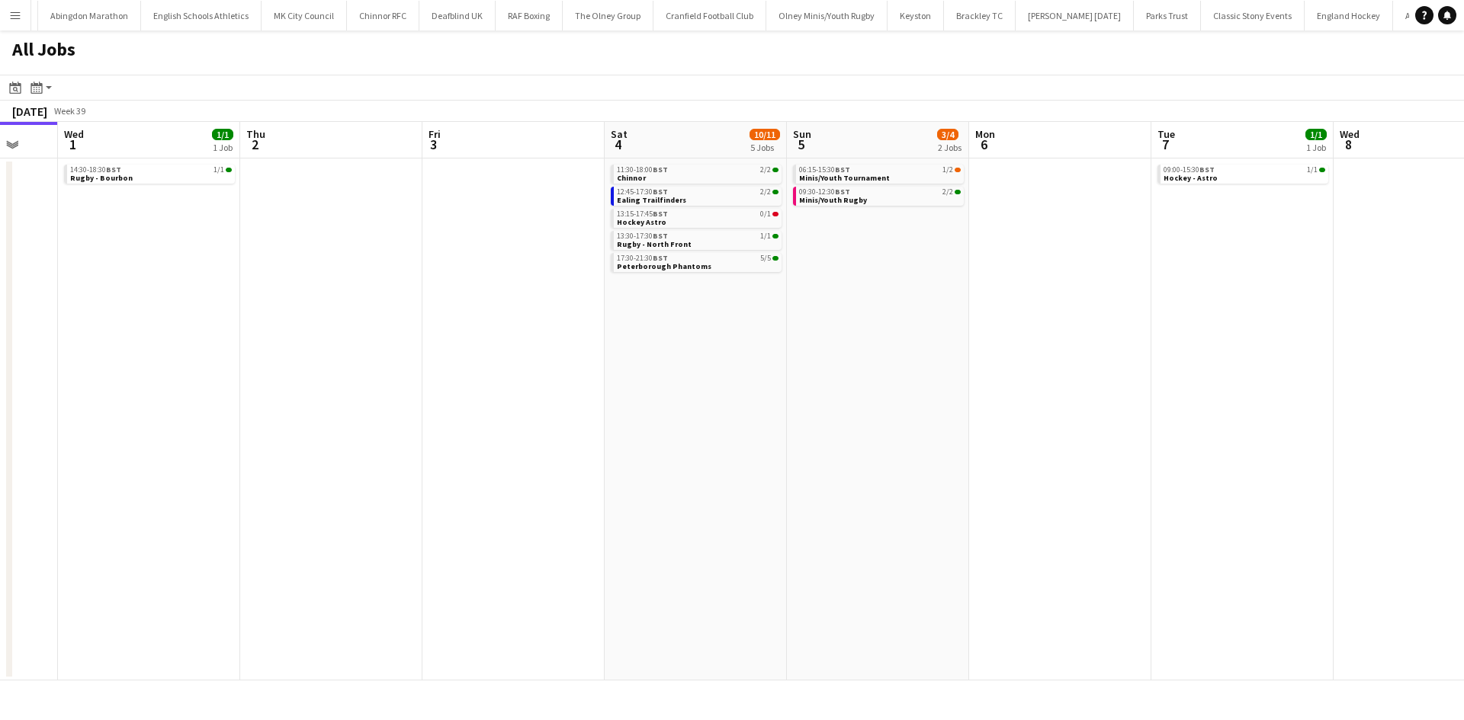
drag, startPoint x: 1203, startPoint y: 317, endPoint x: 787, endPoint y: 319, distance: 416.2
click at [791, 322] on app-calendar-viewport "Sat 27 7/7 2 Jobs Sun 28 2/2 1 Job Mon 29 Tue 30 Wed 1 1/1 1 Job Thu 2 Fri 3 Sa…" at bounding box center [732, 401] width 1464 height 559
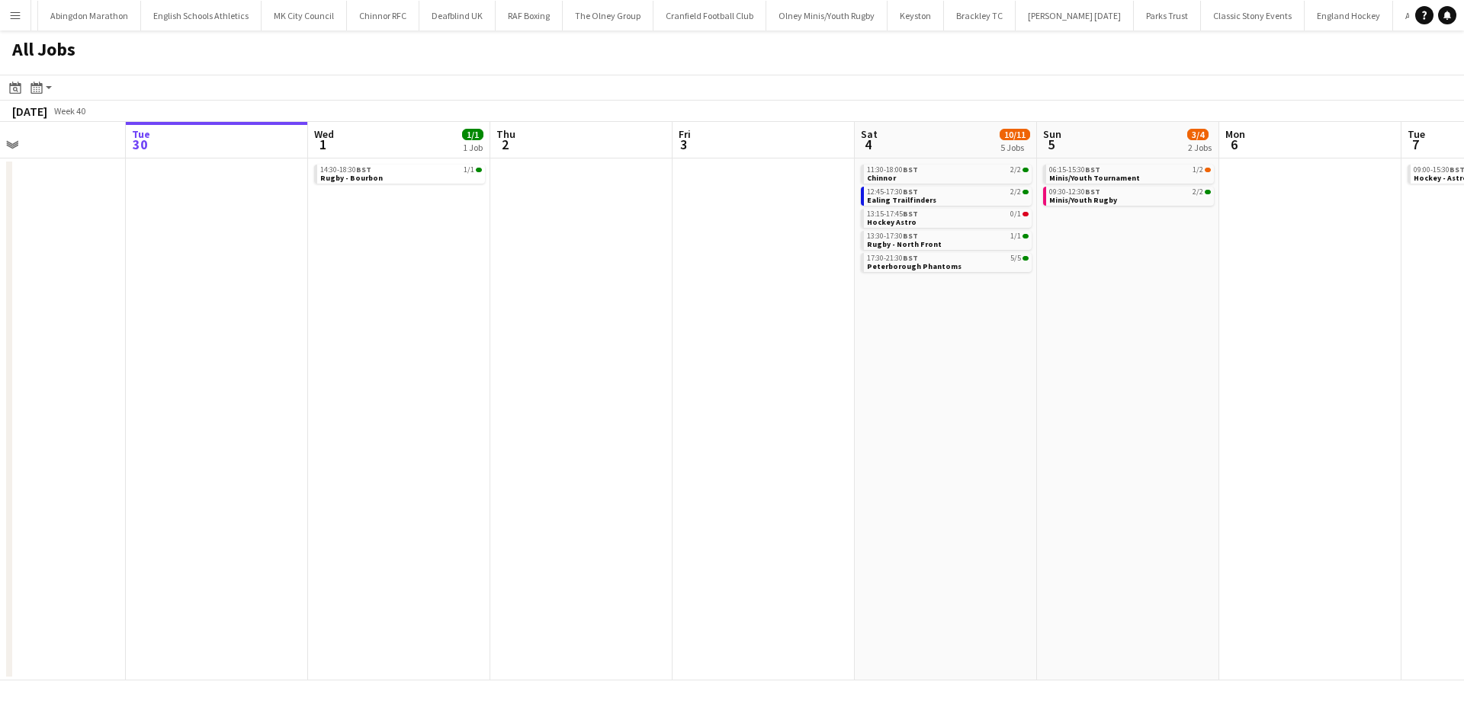
click at [866, 331] on app-all-jobs "All Jobs Date picker SEP 2025 SEP 2025 Monday M Tuesday T Wednesday W Thursday …" at bounding box center [732, 355] width 1464 height 650
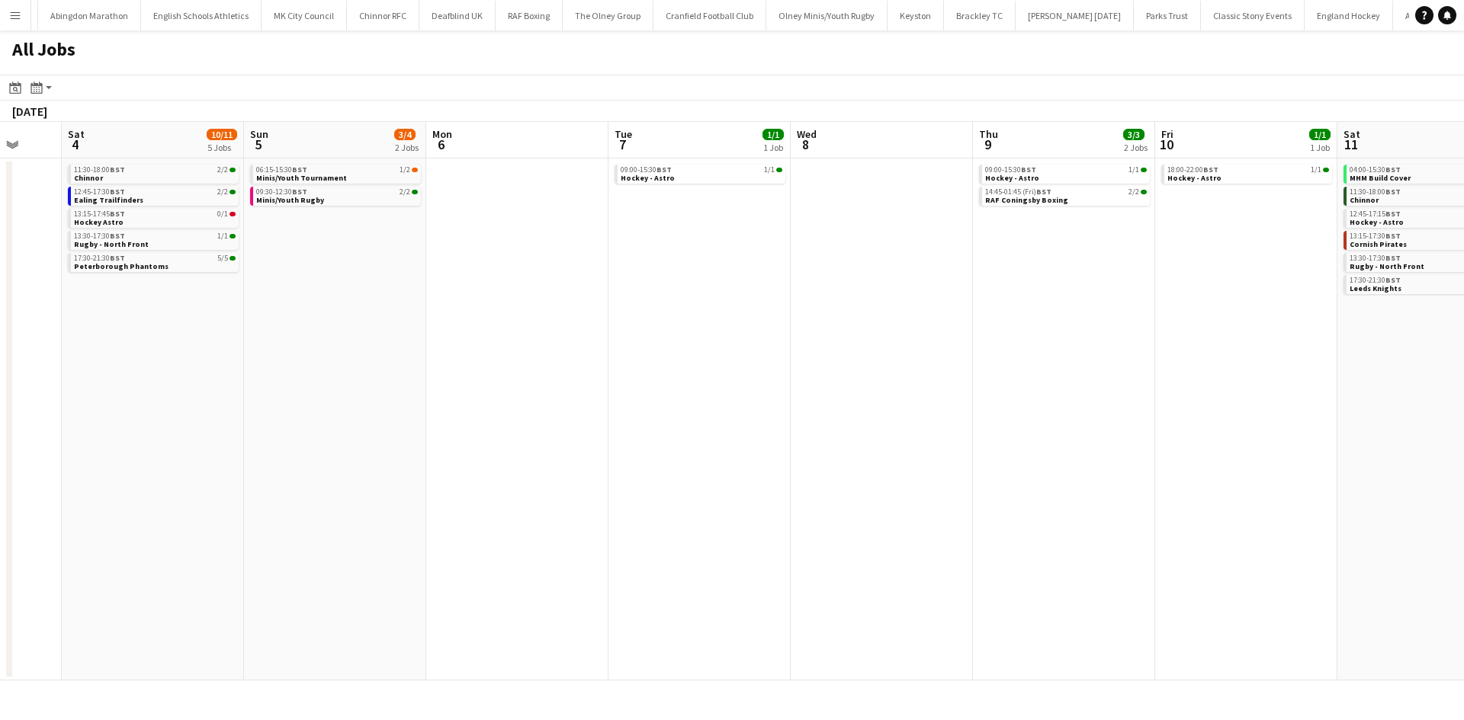
drag, startPoint x: 1146, startPoint y: 309, endPoint x: 626, endPoint y: 312, distance: 519.9
click at [626, 312] on app-calendar-viewport "Wed 1 1/1 1 Job Thu 2 Fri 3 Sat 4 10/11 5 Jobs Sun 5 3/4 2 Jobs Mon 6 Tue 7 1/1…" at bounding box center [732, 401] width 1464 height 559
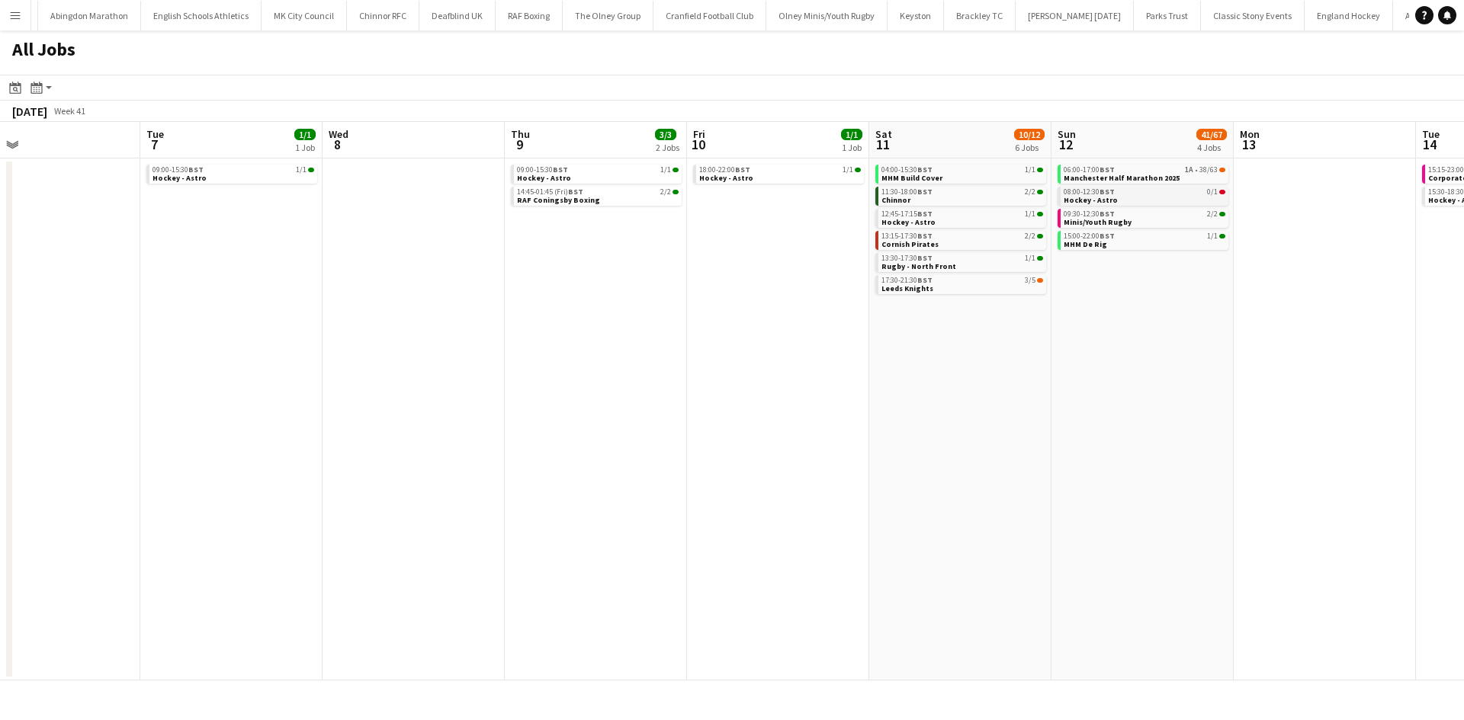
click at [1140, 194] on div "08:00-12:30 BST 0/1" at bounding box center [1144, 192] width 162 height 8
click at [1141, 216] on div "09:30-12:30 BST 2/2" at bounding box center [1144, 214] width 162 height 8
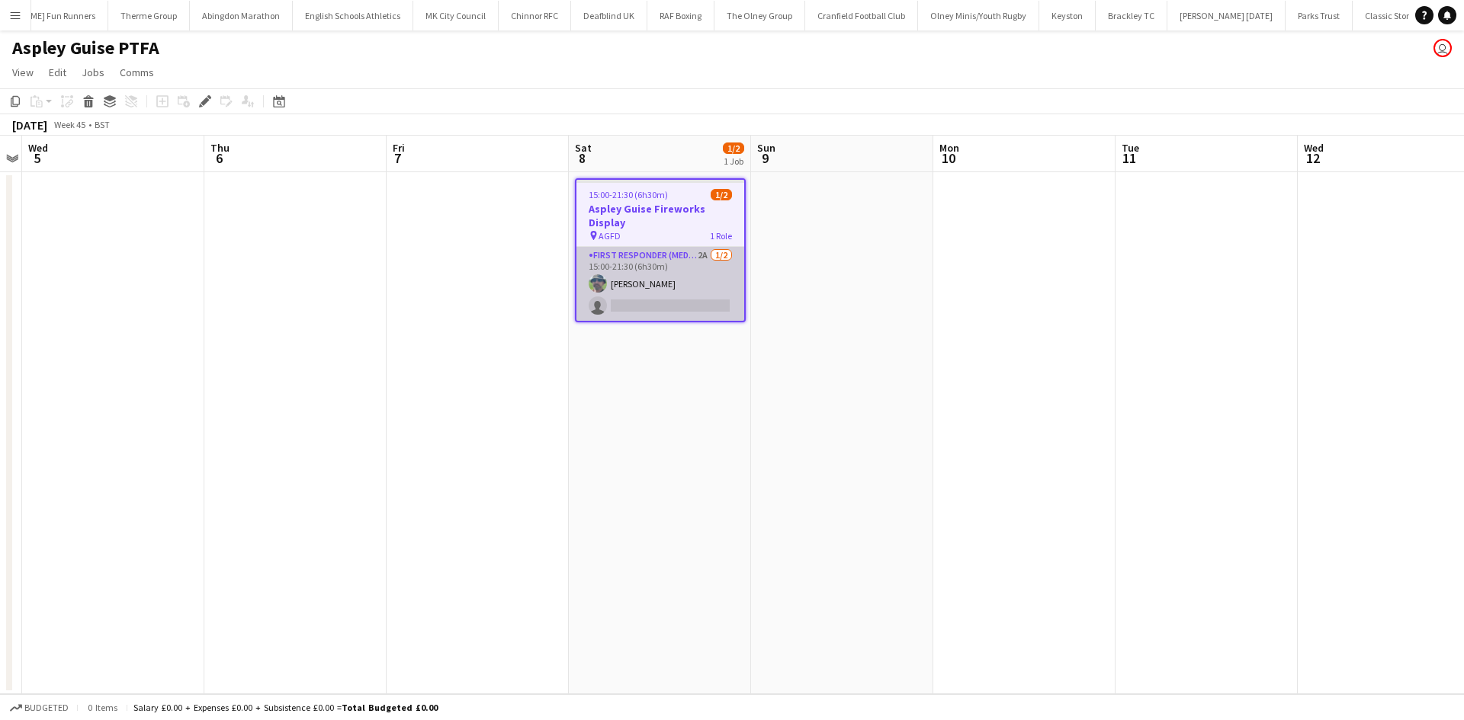
scroll to position [0, 2431]
click at [671, 254] on app-card-role "First Responder (Medical) 2A [DATE] 15:00-21:30 (6h30m) [PERSON_NAME] single-ne…" at bounding box center [660, 284] width 168 height 74
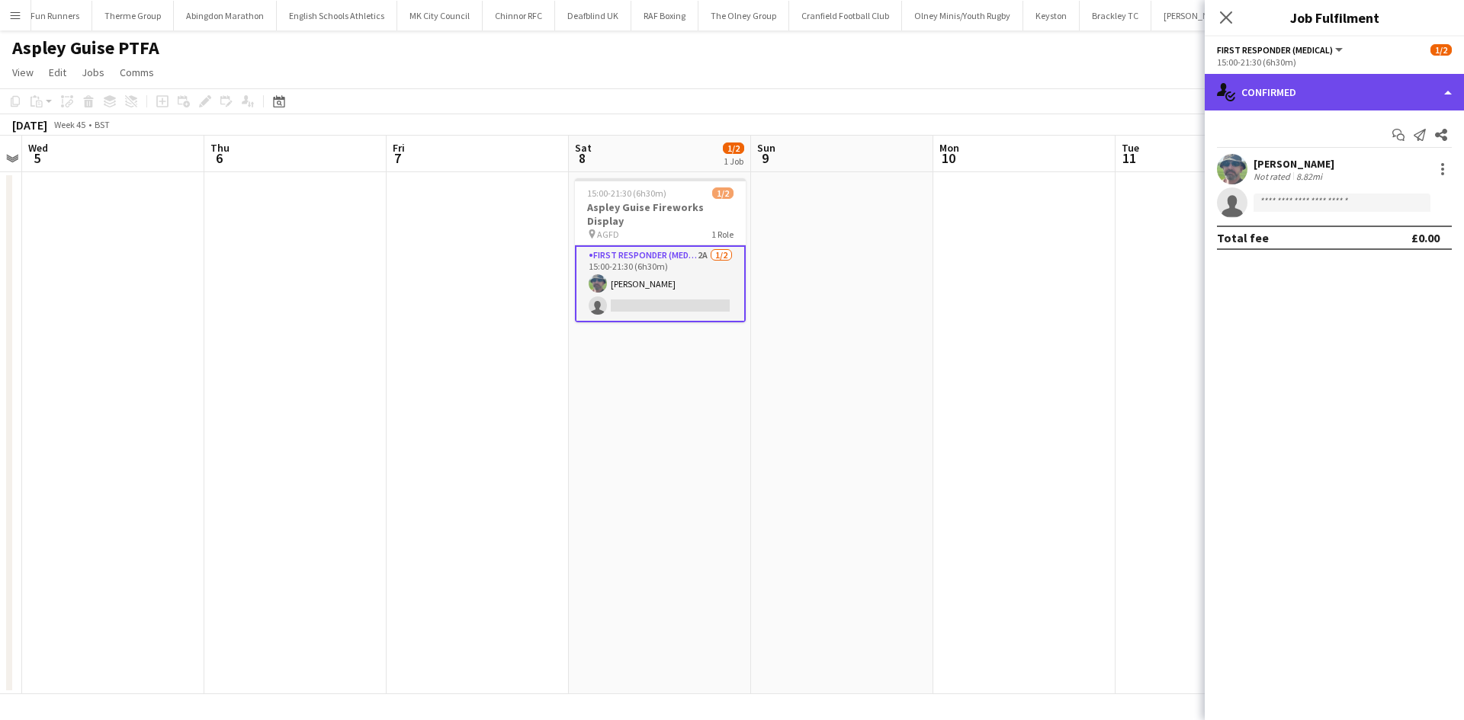
click at [1369, 80] on div "single-neutral-actions-check-2 Confirmed" at bounding box center [1333, 92] width 259 height 37
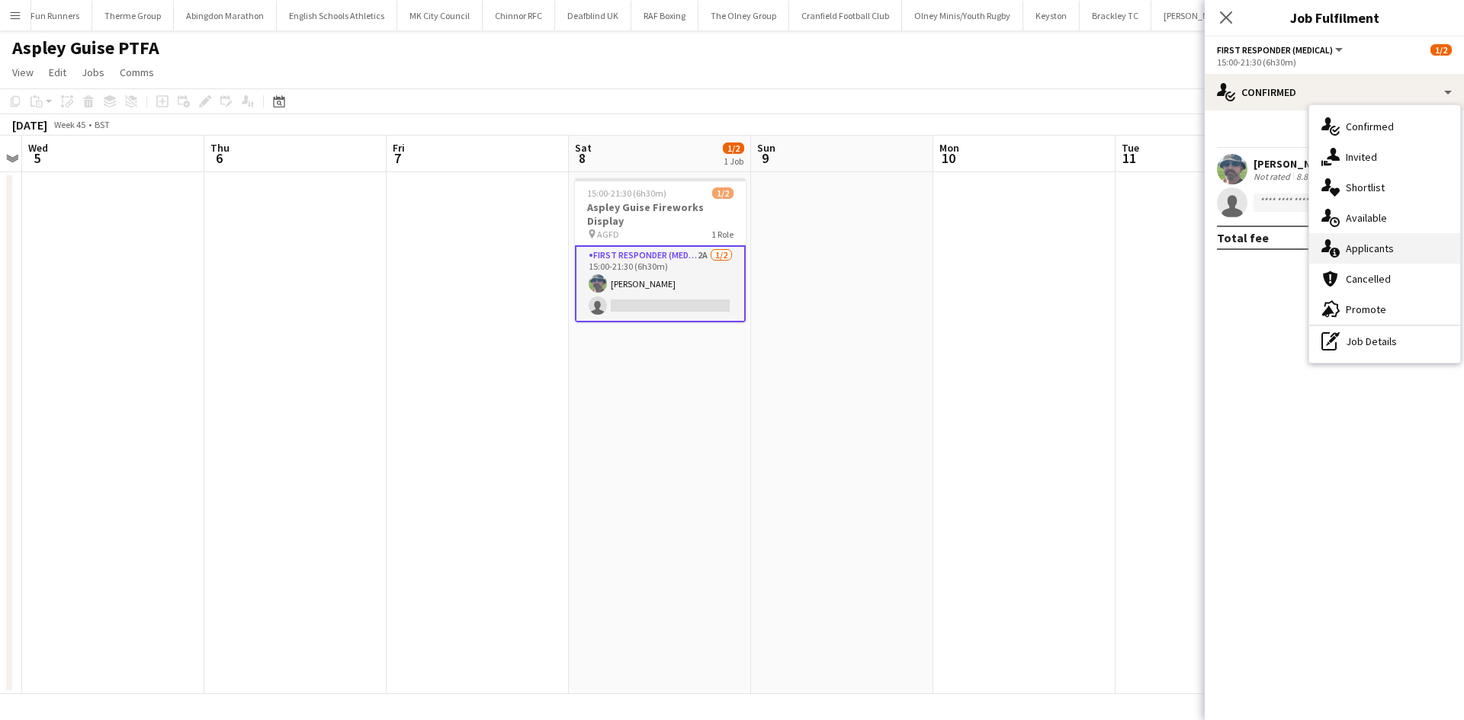
click at [1409, 246] on div "single-neutral-actions-information Applicants" at bounding box center [1384, 248] width 151 height 30
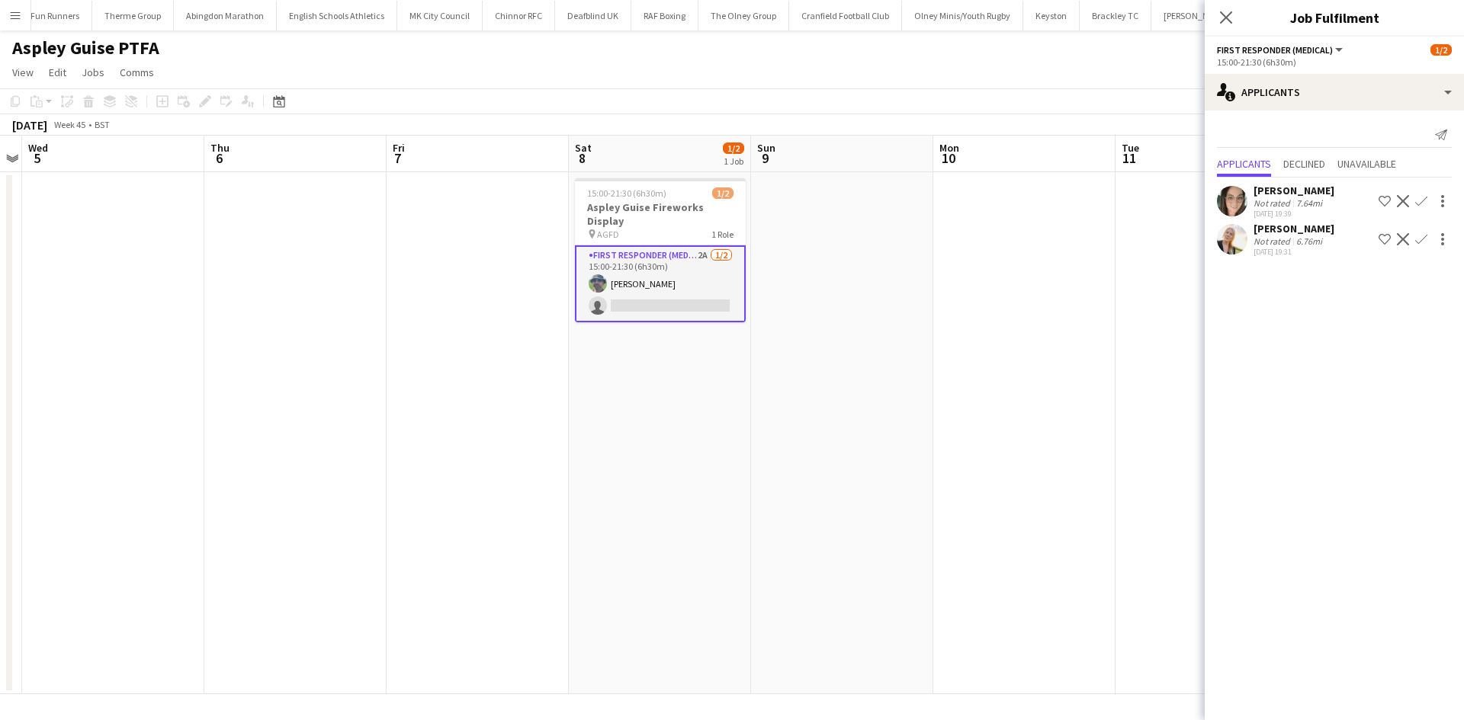
click at [1419, 201] on app-icon "Confirm" at bounding box center [1421, 201] width 12 height 12
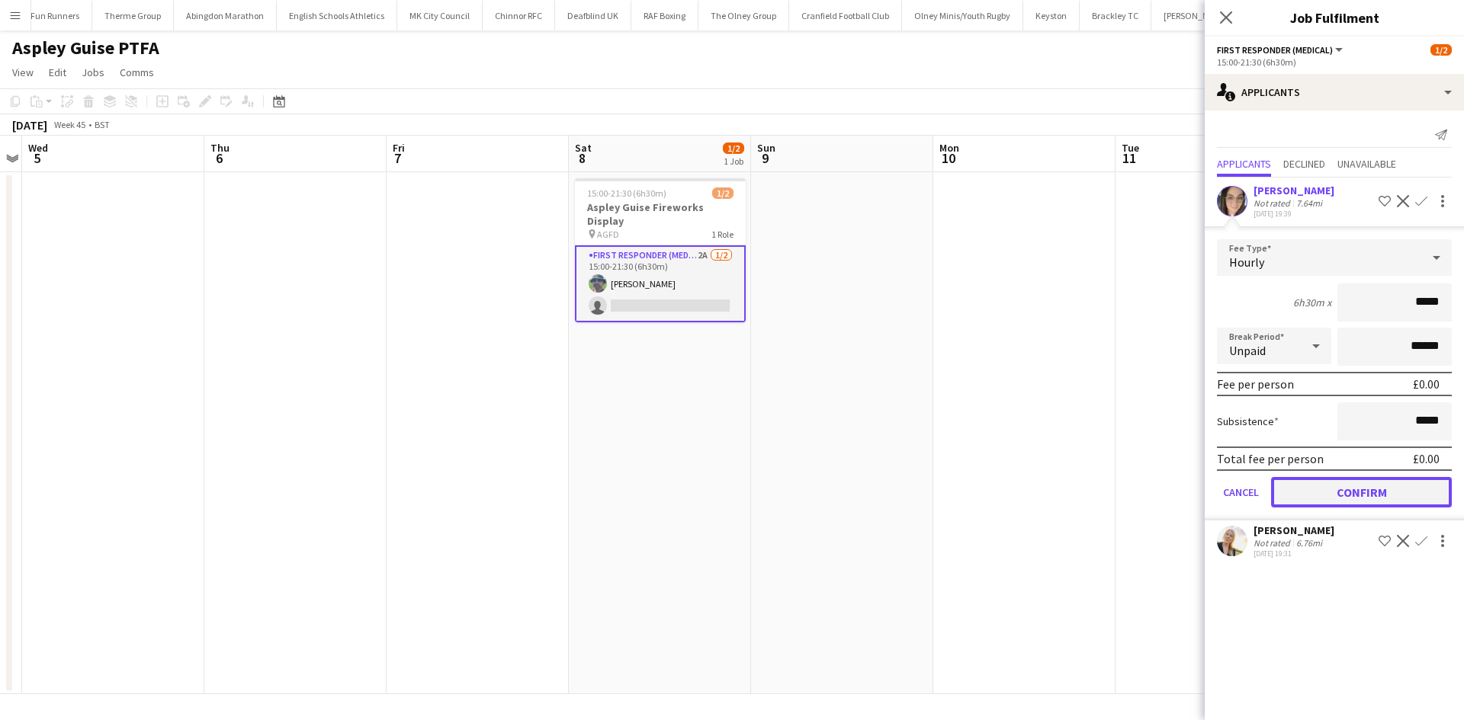
click at [1344, 489] on button "Confirm" at bounding box center [1361, 492] width 181 height 30
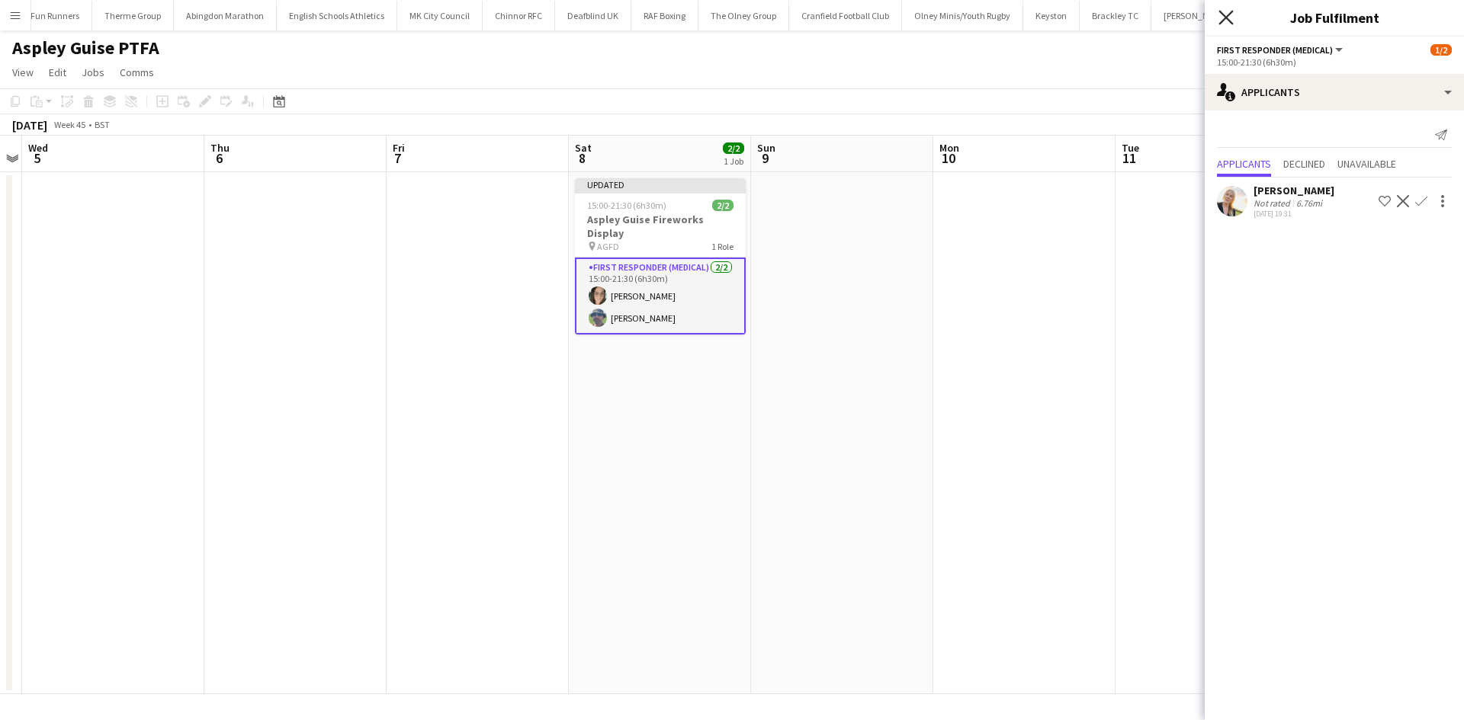
click at [1226, 15] on icon "Close pop-in" at bounding box center [1225, 17] width 14 height 14
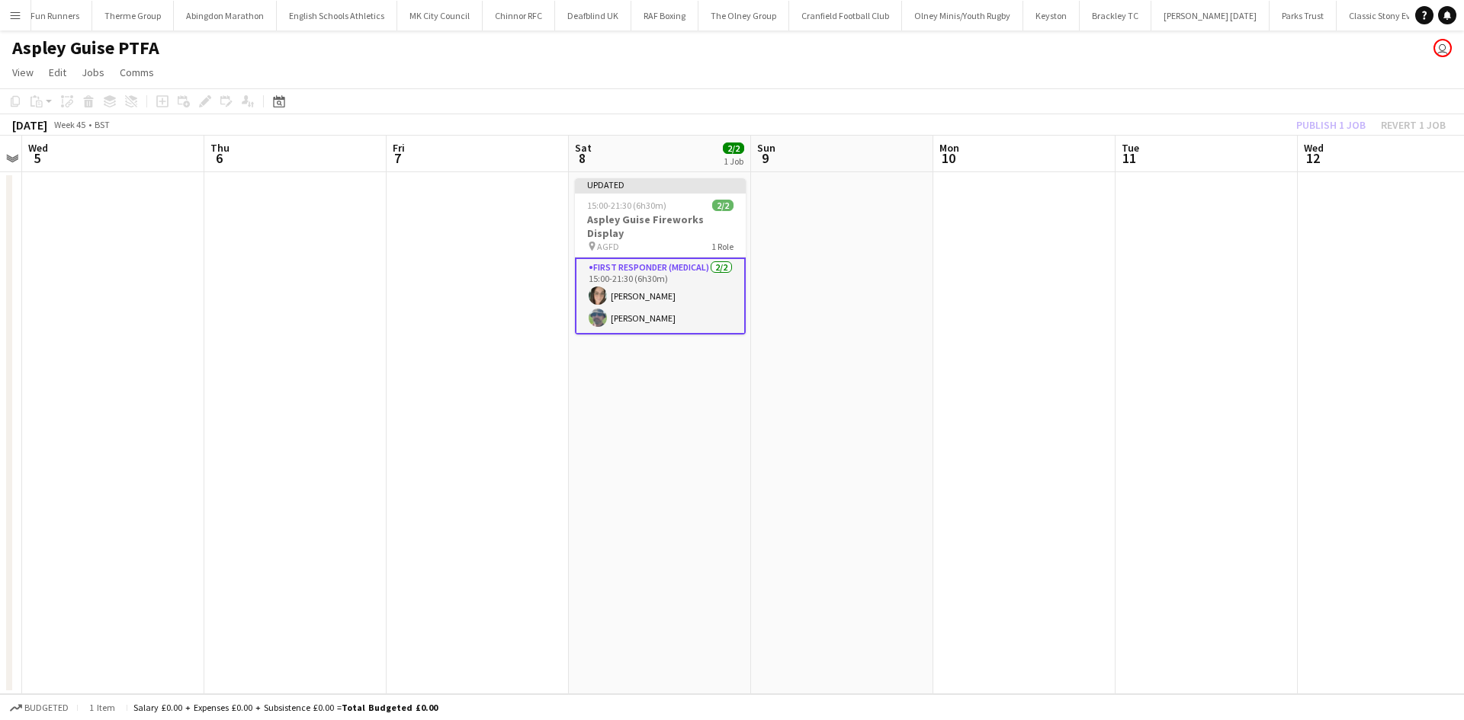
click at [1313, 127] on div "Publish 1 job Revert 1 job" at bounding box center [1371, 125] width 186 height 20
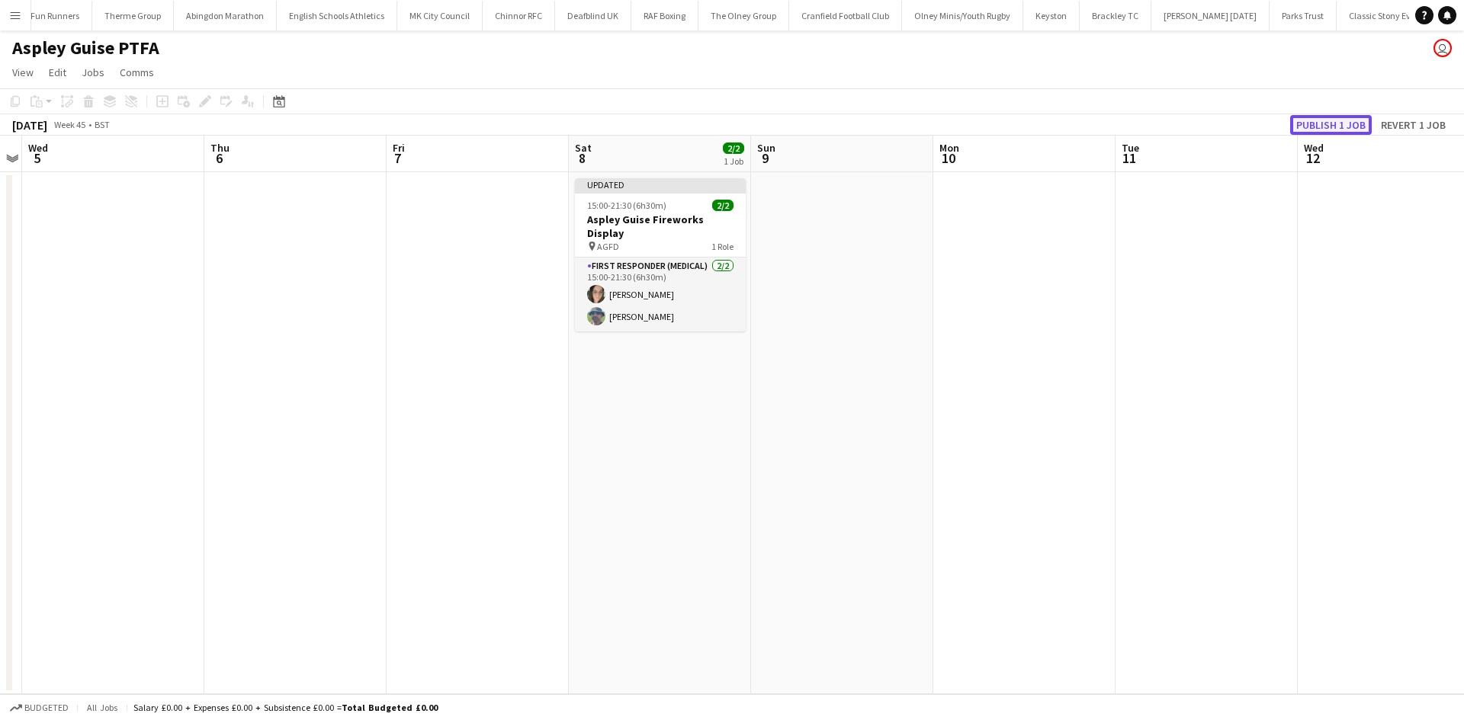
click at [1315, 126] on button "Publish 1 job" at bounding box center [1331, 125] width 82 height 20
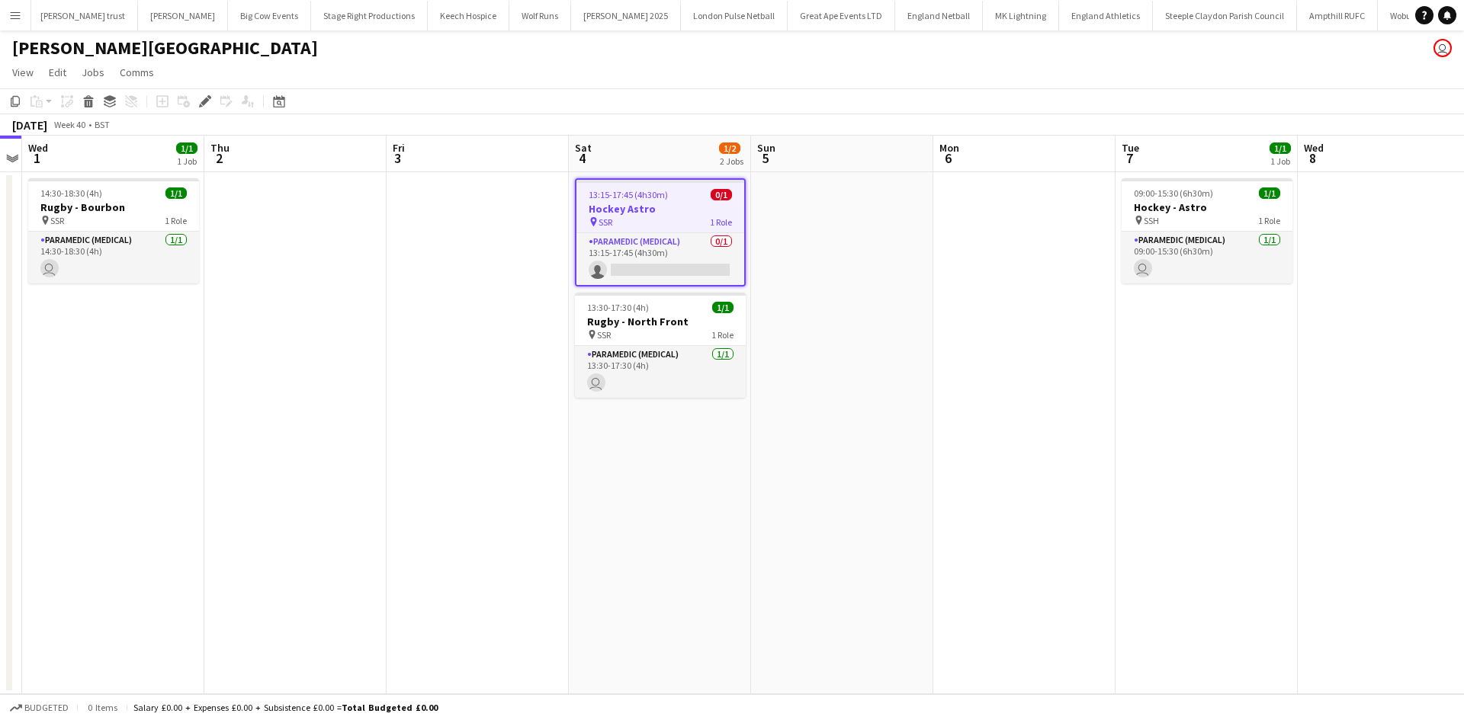
scroll to position [0, 601]
click at [17, 17] on app-icon "Menu" at bounding box center [15, 15] width 12 height 12
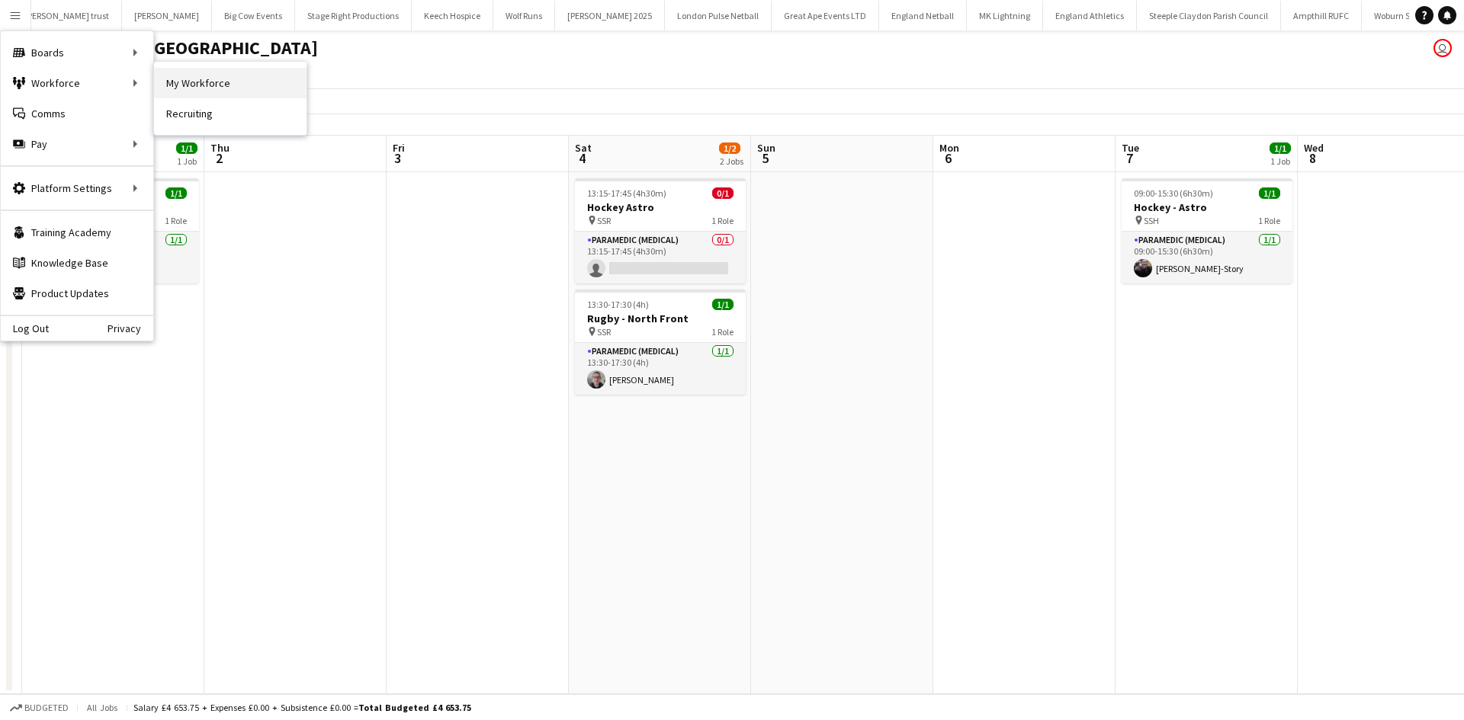
click at [197, 85] on link "My Workforce" at bounding box center [230, 83] width 152 height 30
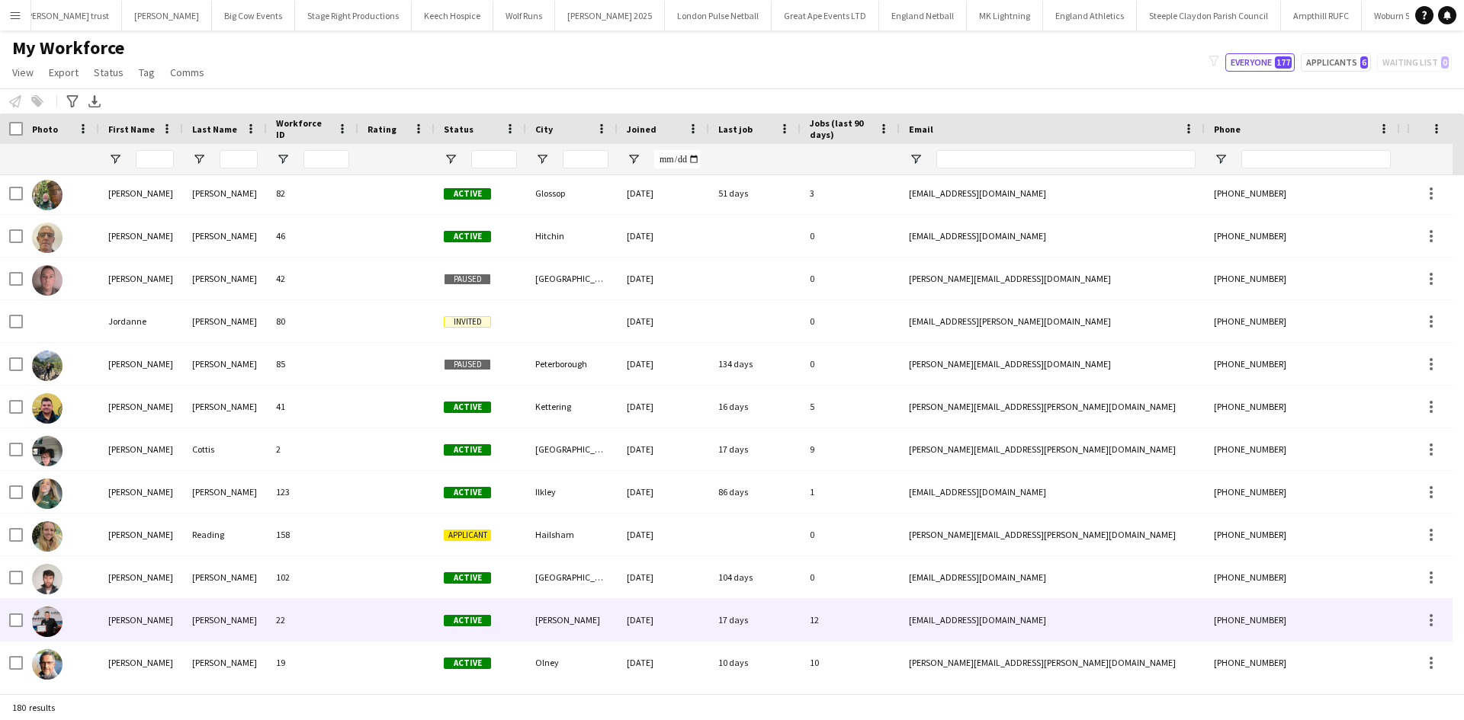
scroll to position [3962, 0]
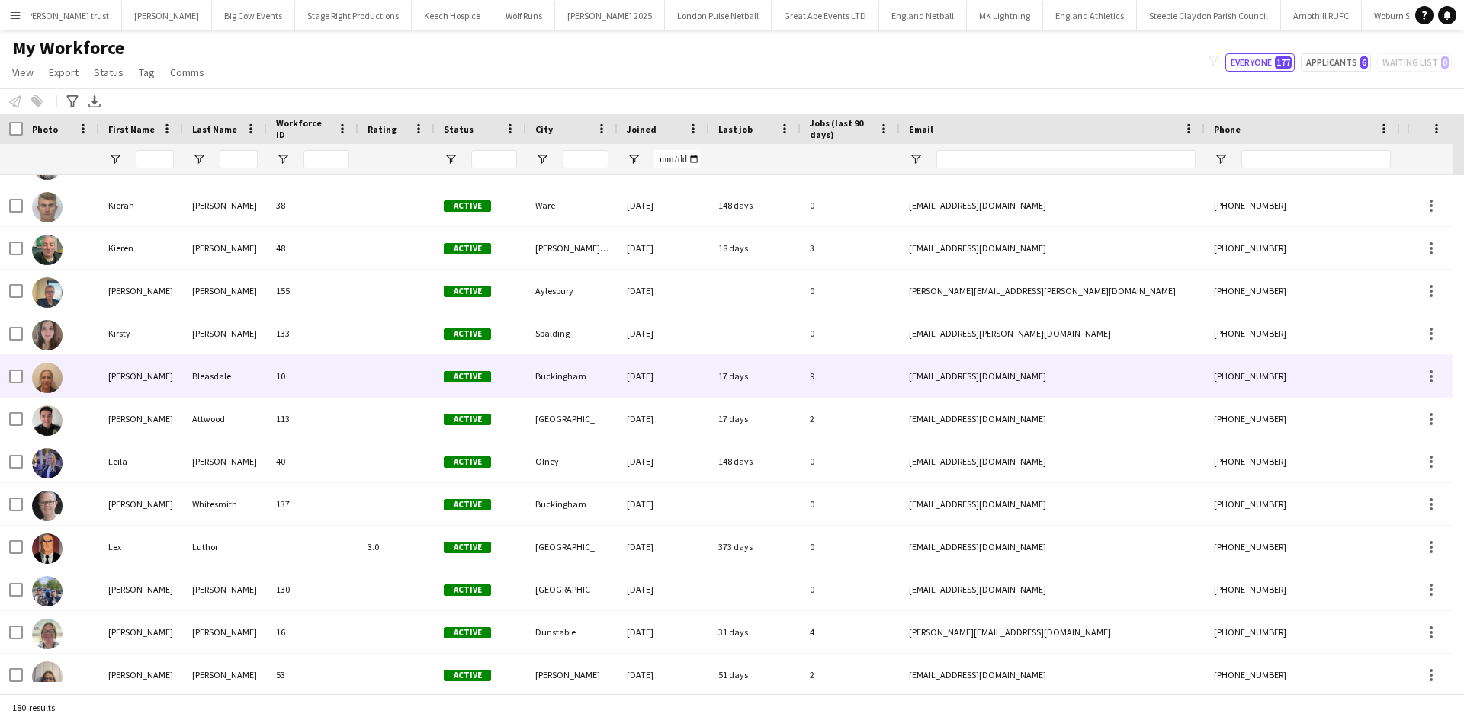
click at [139, 373] on div "[PERSON_NAME]" at bounding box center [141, 376] width 84 height 42
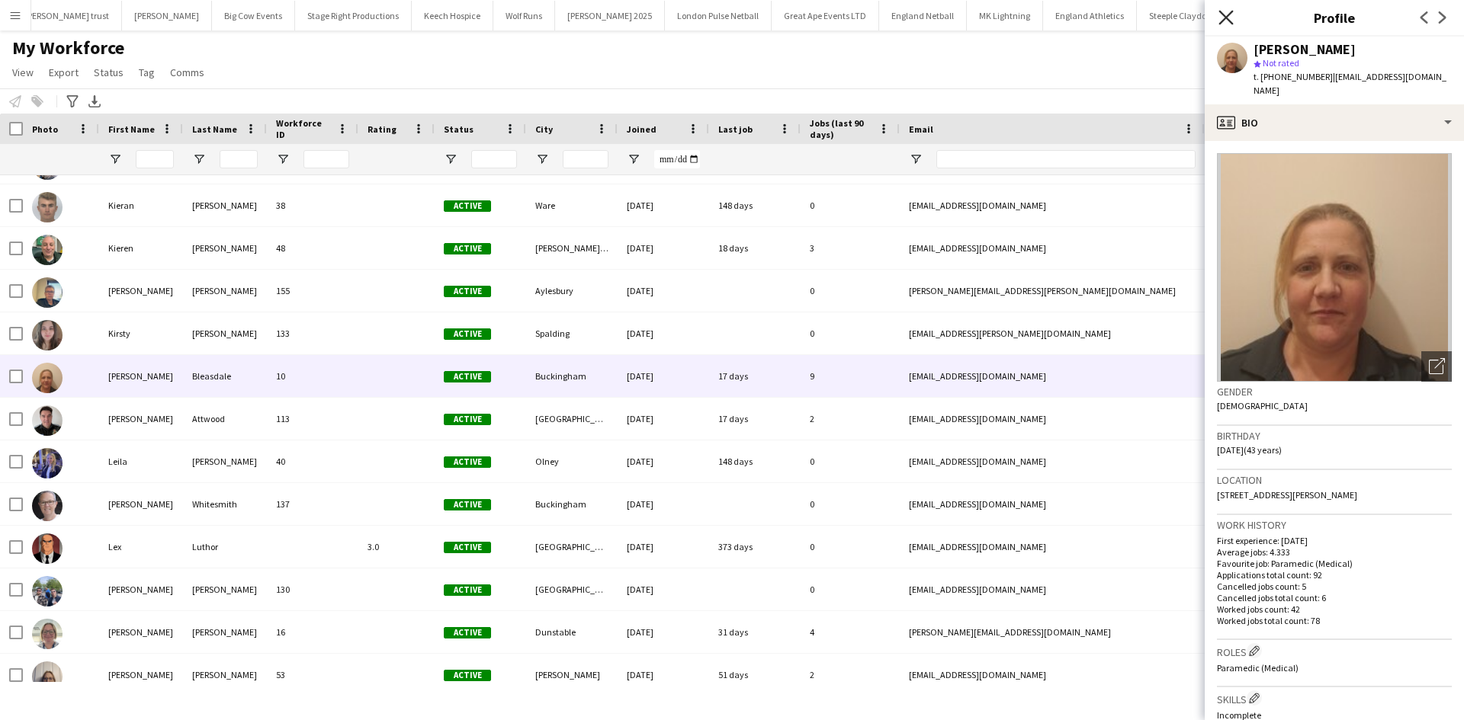
click at [1229, 15] on icon "Close pop-in" at bounding box center [1225, 17] width 14 height 14
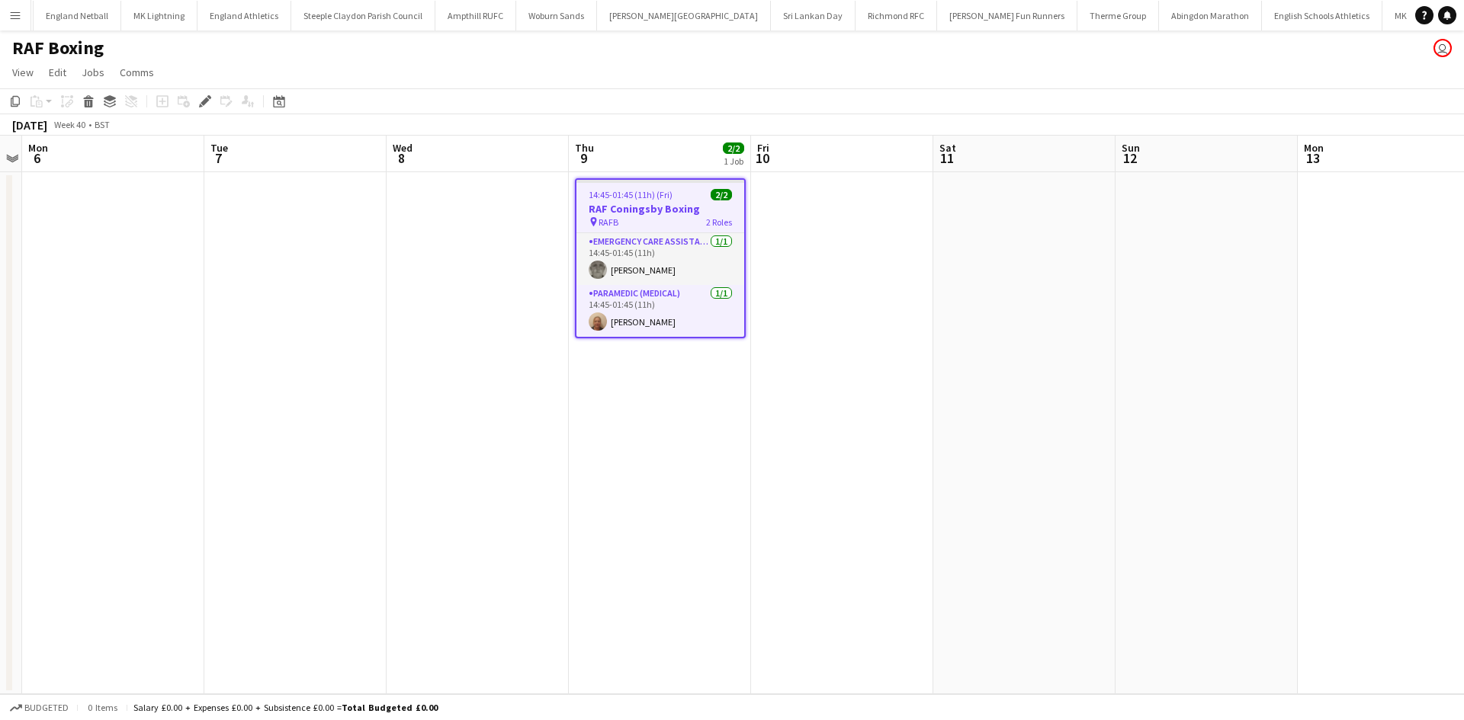
scroll to position [0, 1505]
click at [139, 72] on span "Comms" at bounding box center [137, 73] width 34 height 14
click at [187, 142] on link "Create chat" at bounding box center [176, 137] width 127 height 32
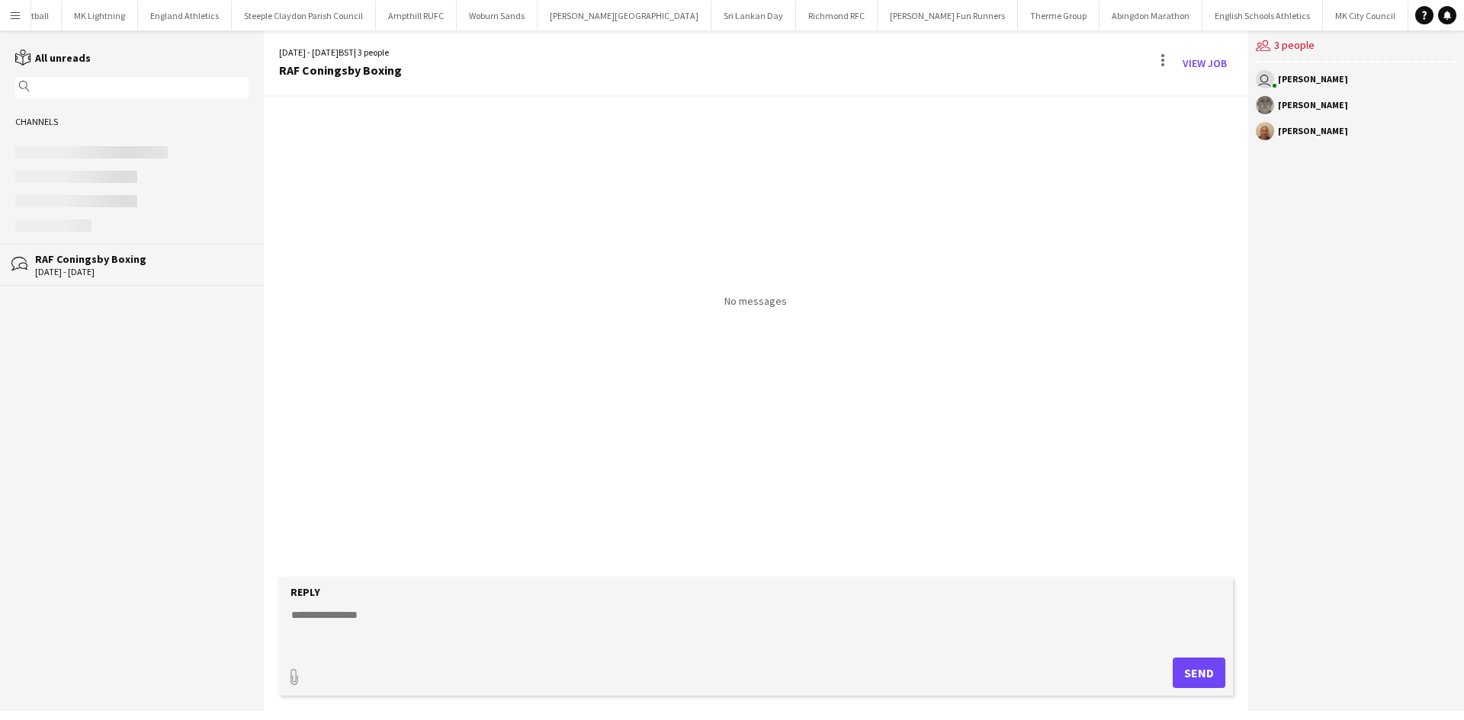
click at [404, 636] on textarea at bounding box center [759, 628] width 938 height 40
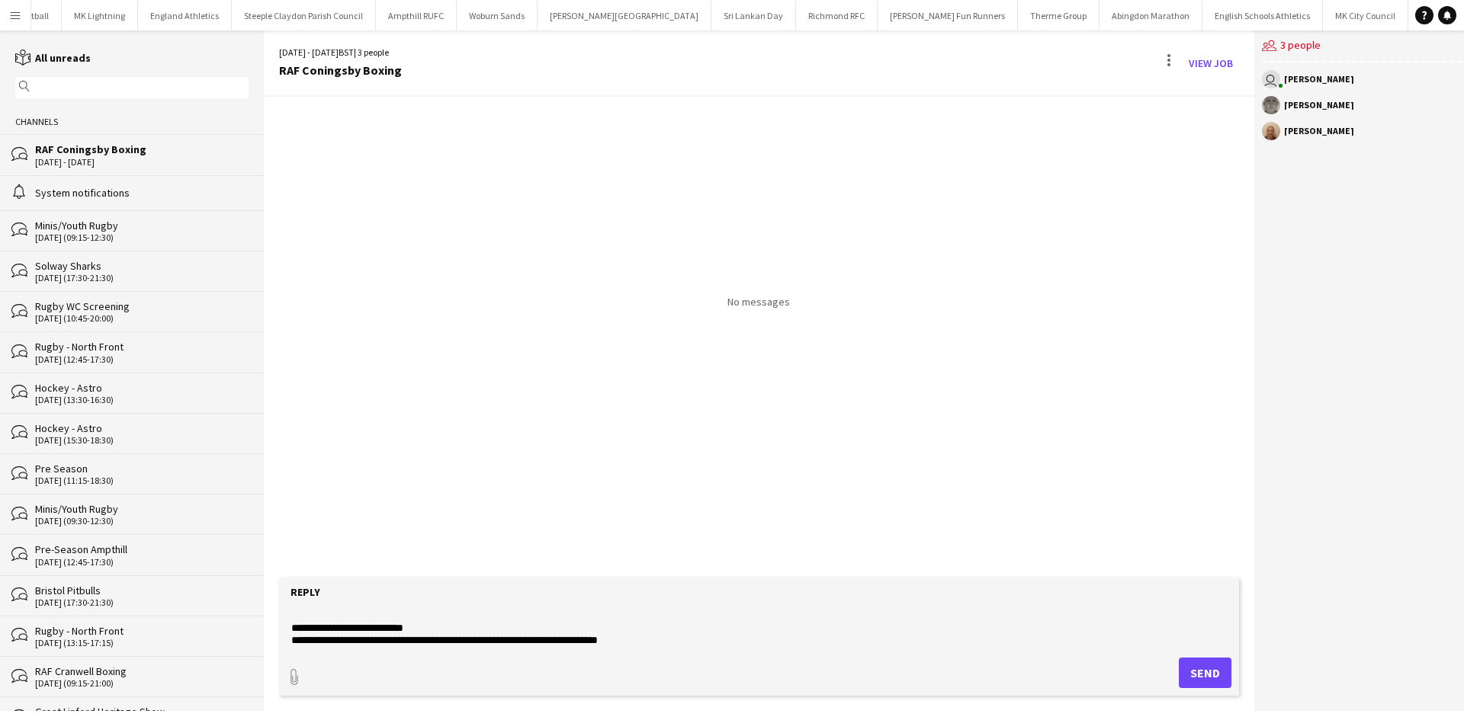
scroll to position [36, 0]
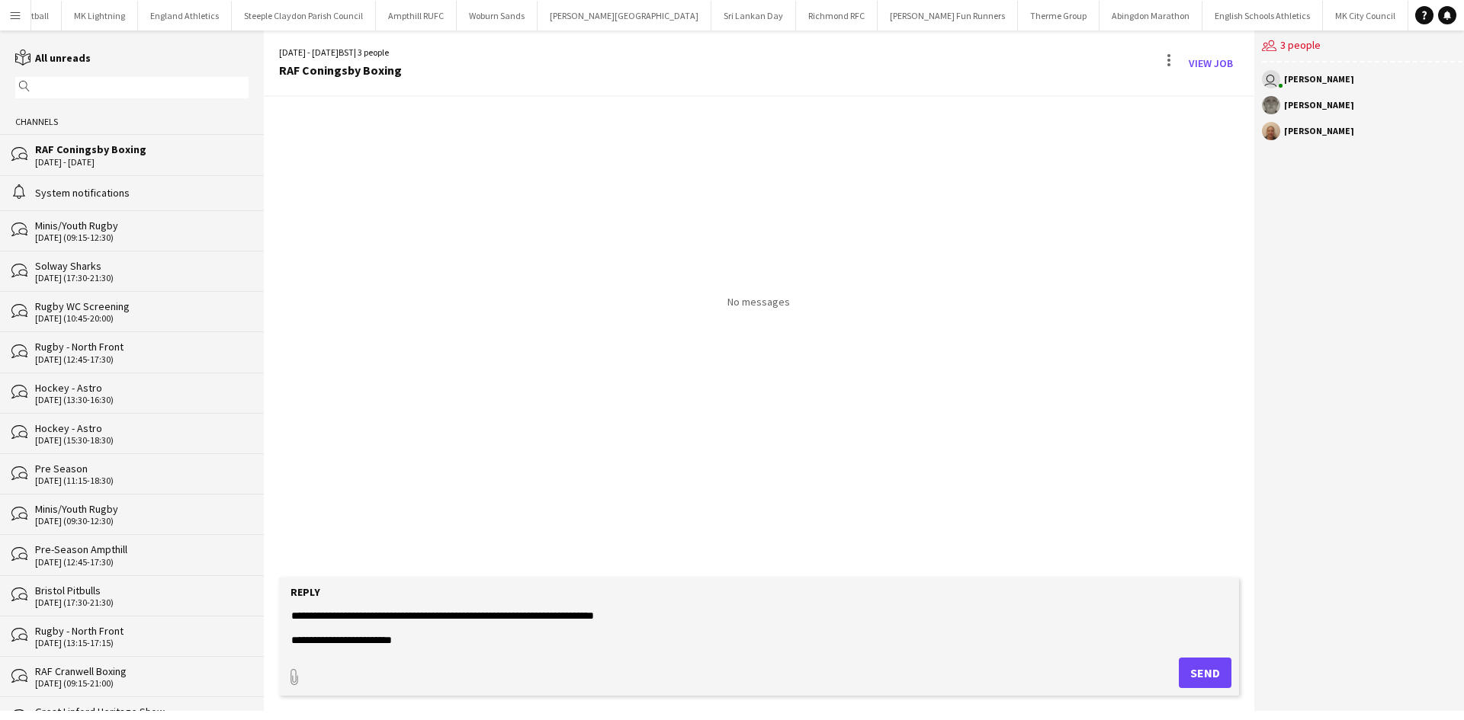
click at [450, 646] on textarea "**********" at bounding box center [759, 628] width 938 height 40
paste textarea "**********"
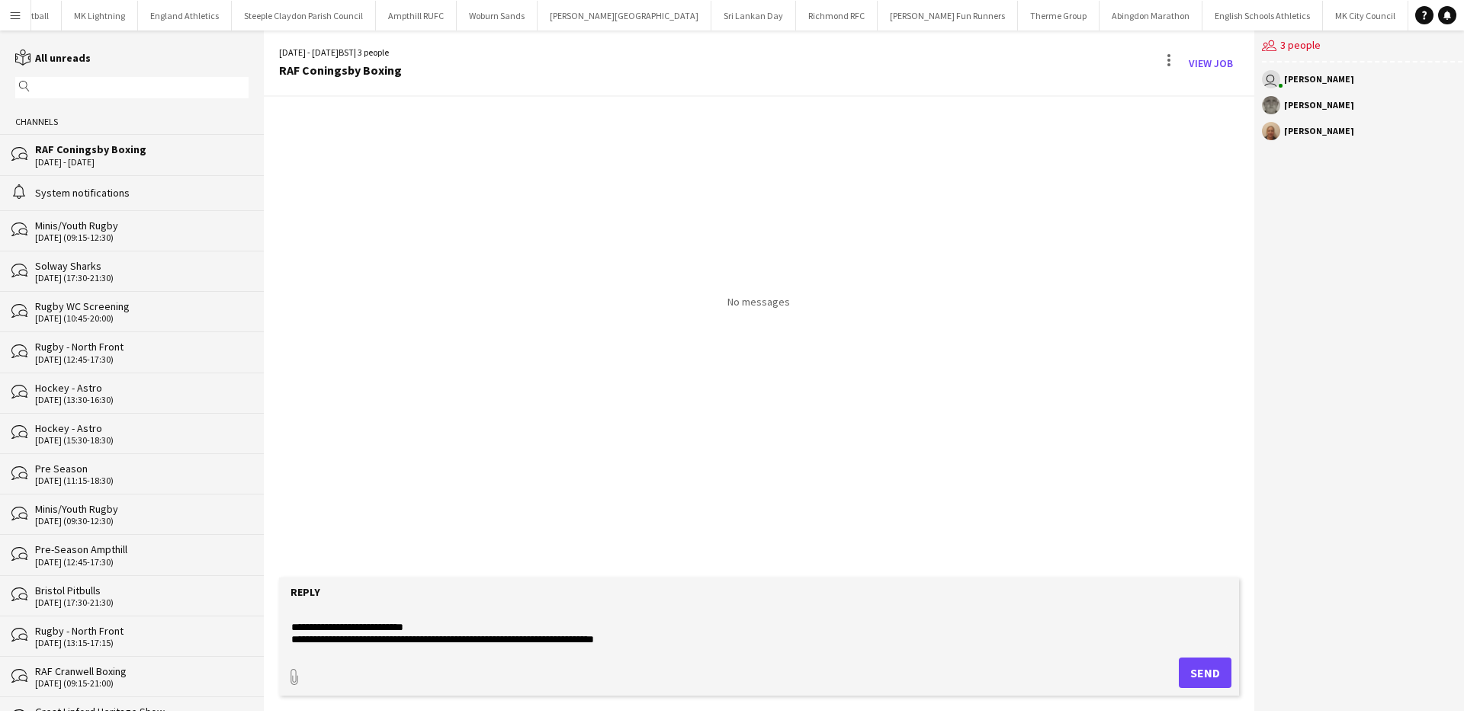
scroll to position [0, 0]
type textarea "**********"
click at [1189, 668] on button "Send" at bounding box center [1204, 673] width 53 height 30
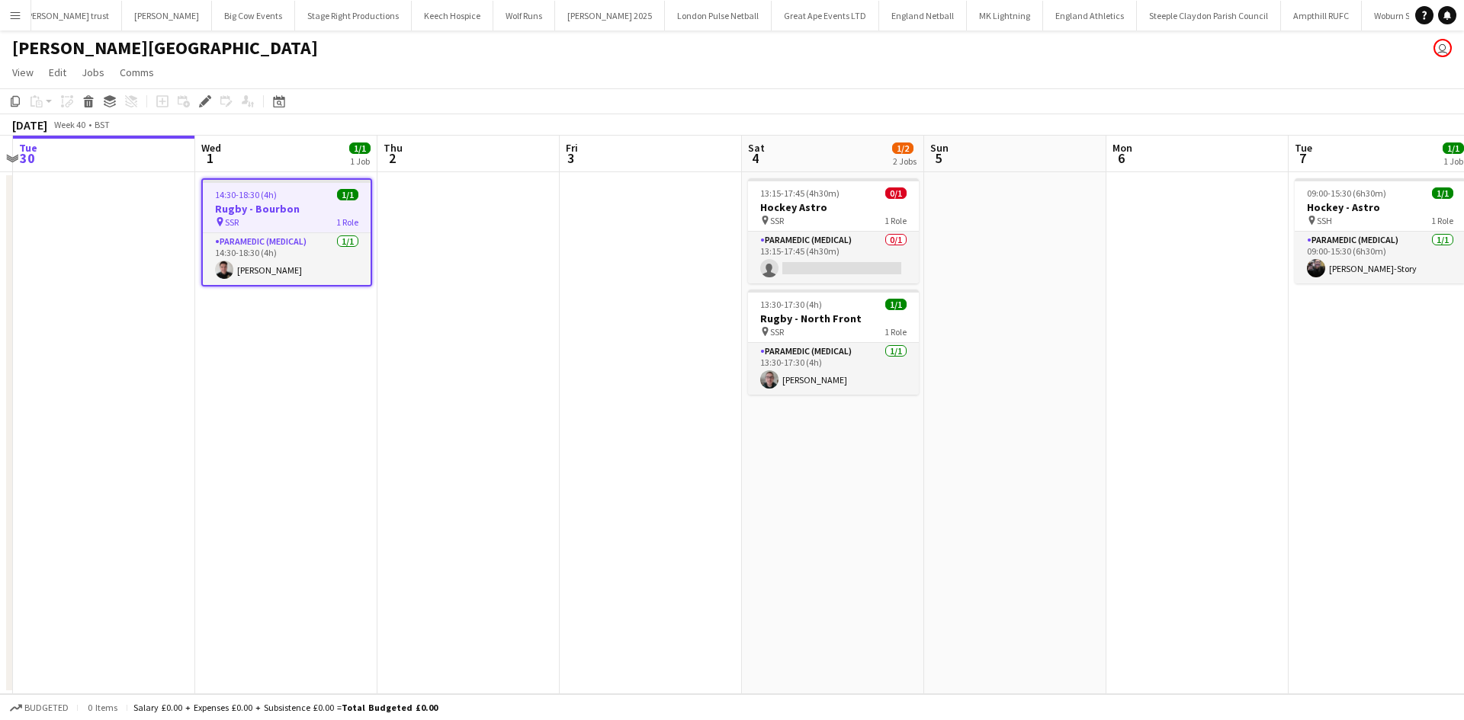
scroll to position [0, 536]
drag, startPoint x: 1038, startPoint y: 316, endPoint x: 662, endPoint y: 342, distance: 376.7
click at [662, 342] on app-calendar-viewport "Sat 27 Sun 28 Mon 29 Tue 30 Wed 1 1/1 1 Job Thu 2 Fri 3 Sat 4 1/2 2 Jobs Sun 5 …" at bounding box center [732, 415] width 1464 height 559
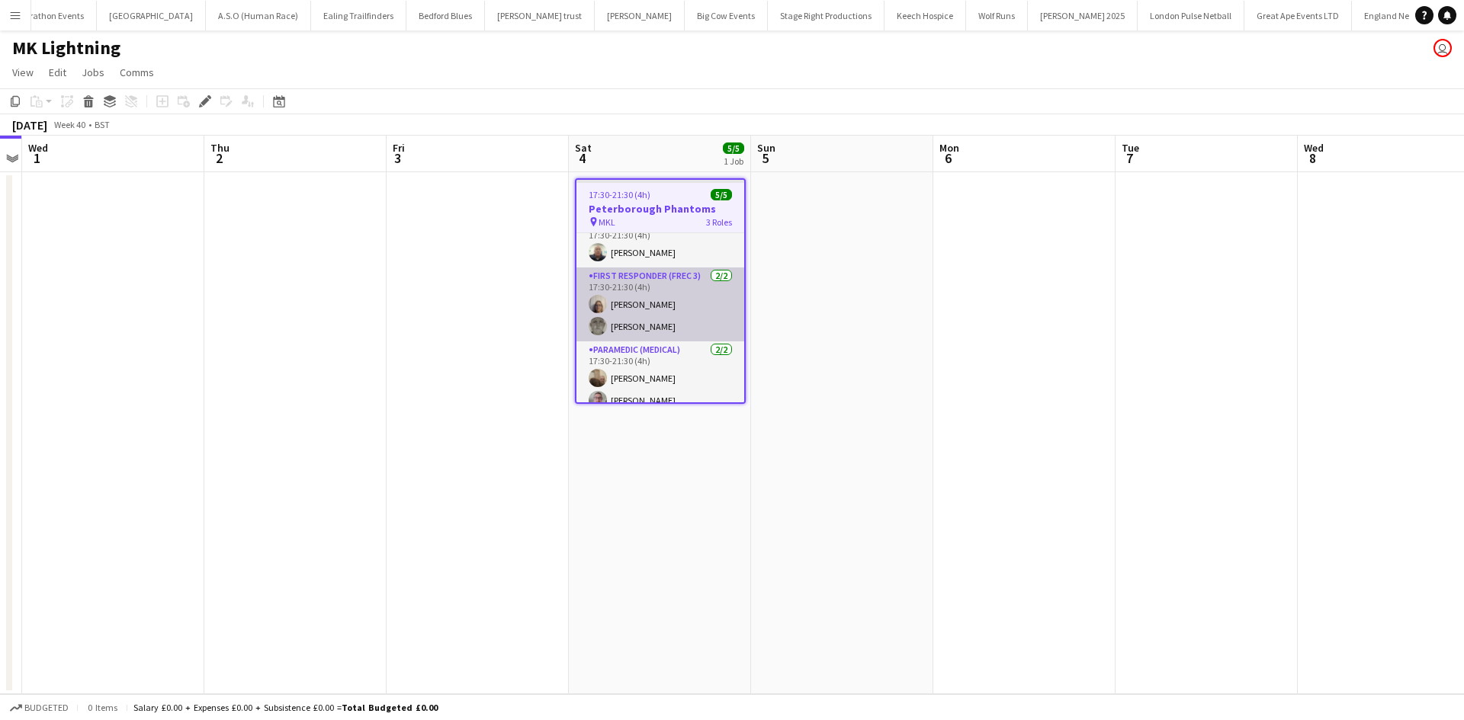
scroll to position [30, 0]
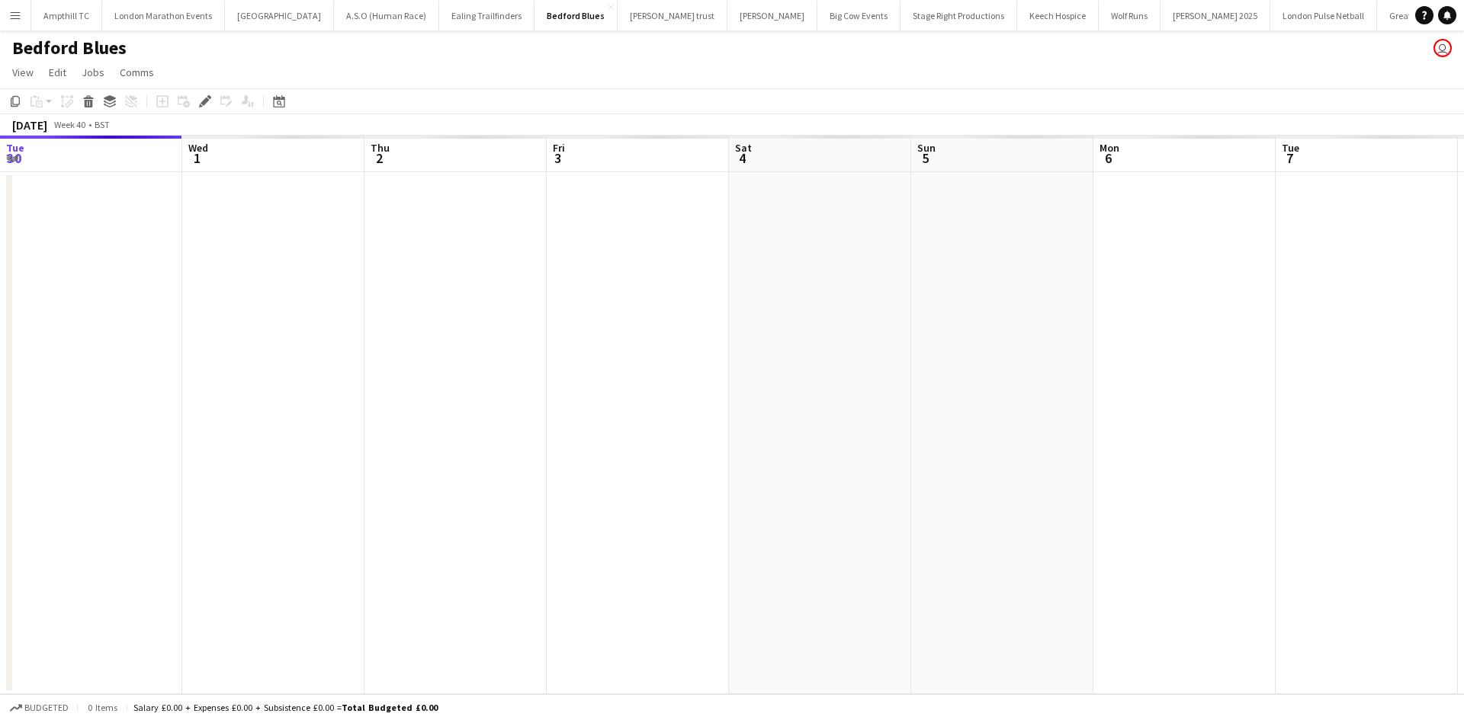
scroll to position [0, 524]
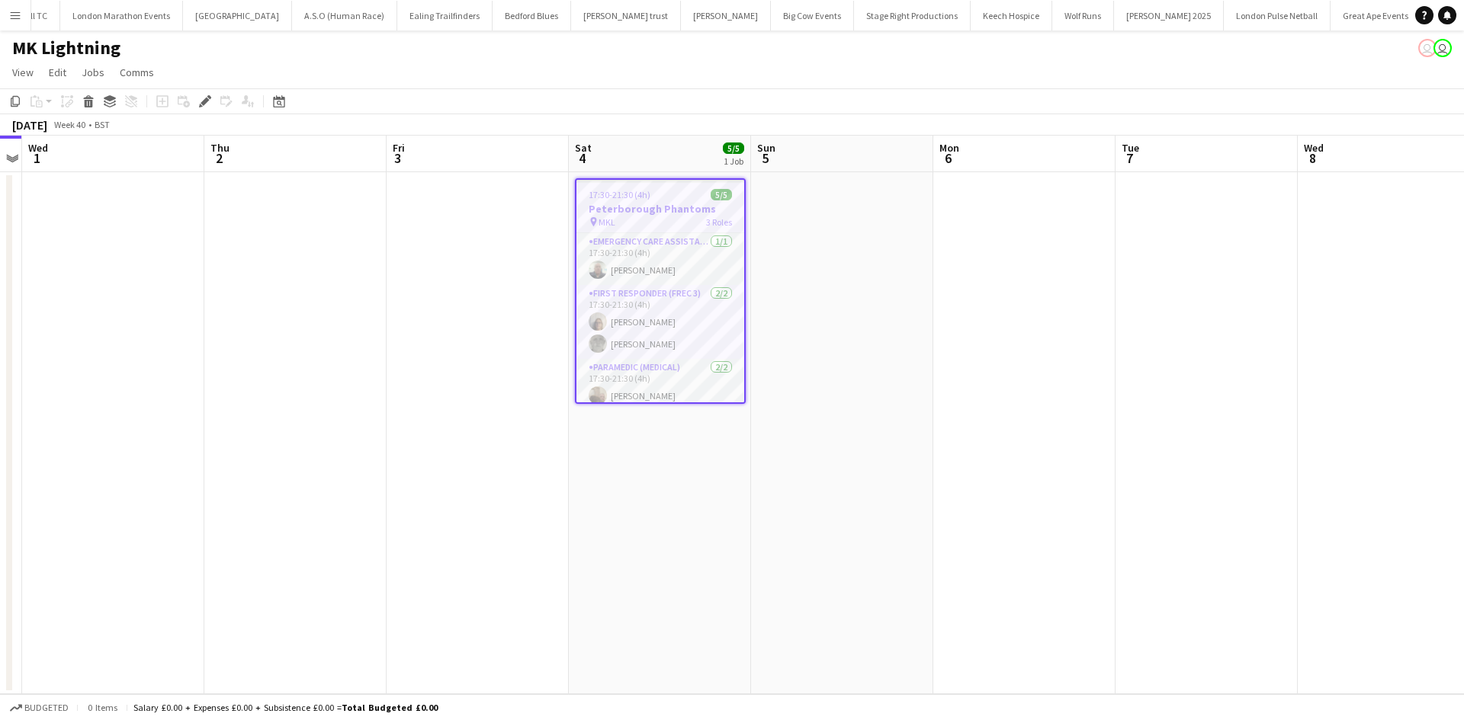
scroll to position [0, 128]
click at [677, 267] on app-card-role "Emergency Care Assistant (Medical) [DATE] 17:30-21:30 (4h) [PERSON_NAME]" at bounding box center [660, 259] width 168 height 52
click at [658, 268] on app-card-role "Emergency Care Assistant (Medical) [DATE] 17:30-21:30 (4h) [PERSON_NAME]" at bounding box center [660, 259] width 168 height 52
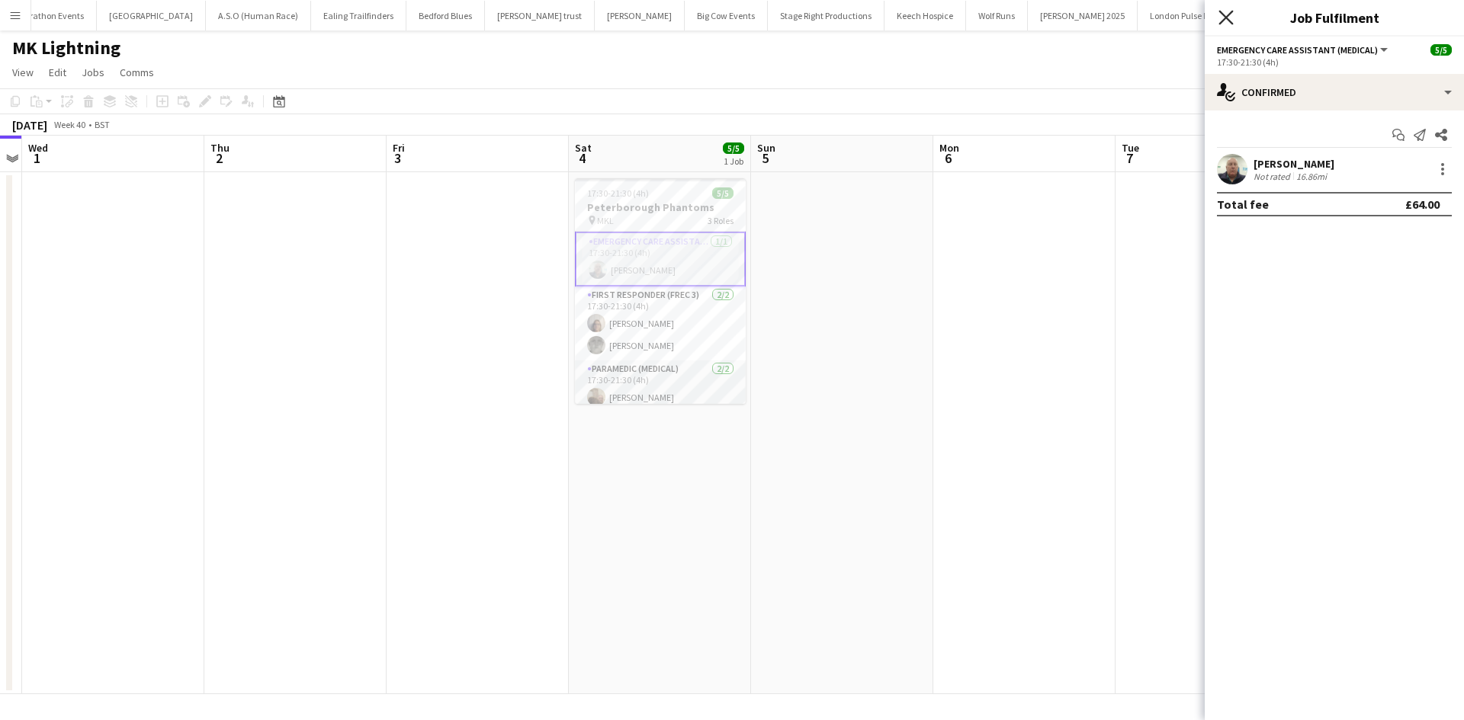
click at [1223, 18] on icon "Close pop-in" at bounding box center [1225, 17] width 14 height 14
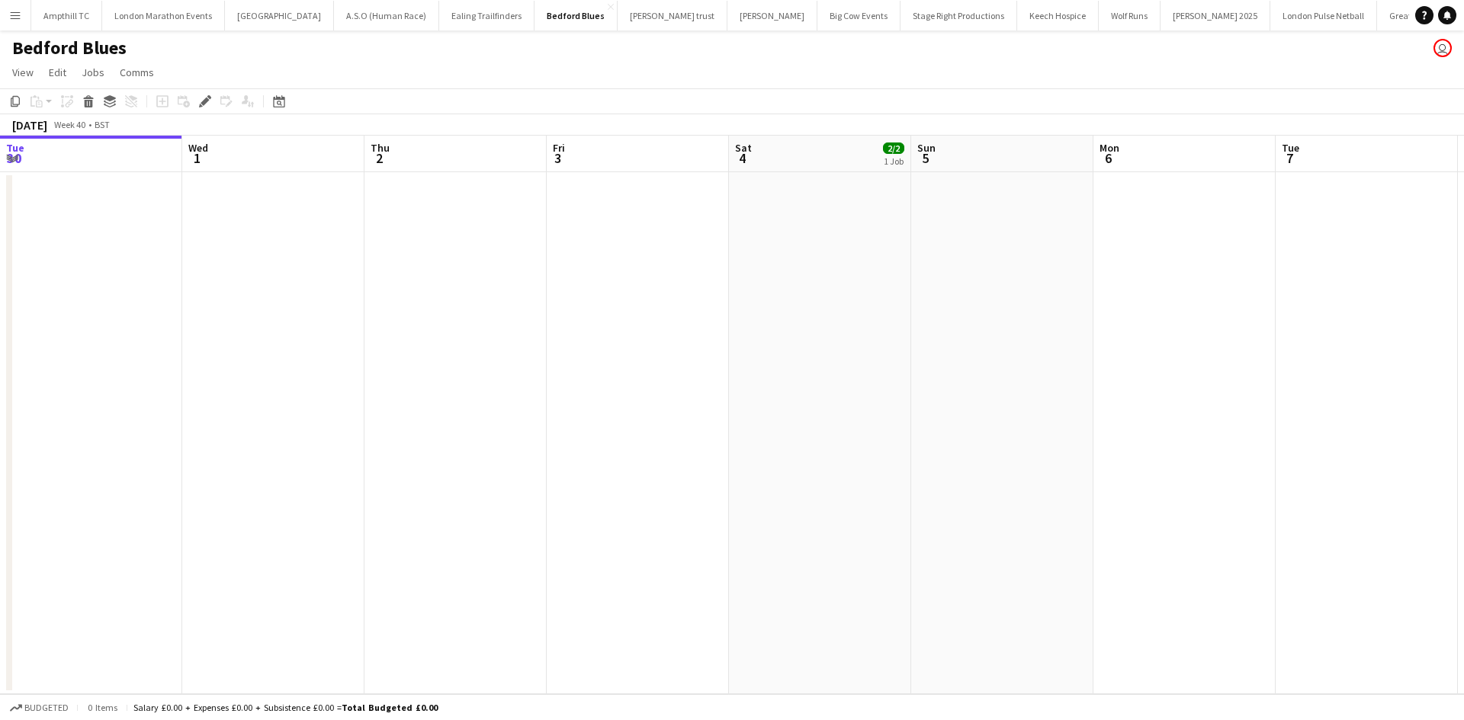
scroll to position [0, 524]
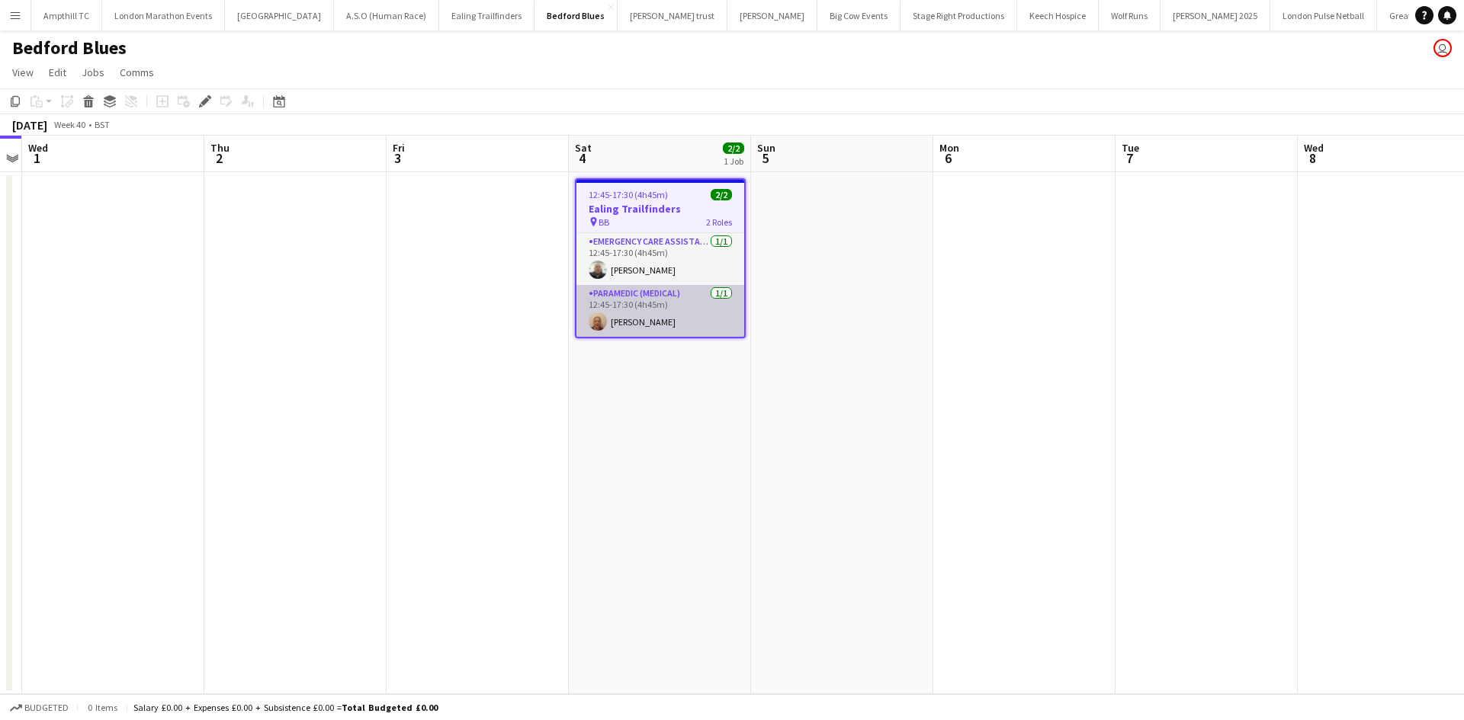
click at [687, 301] on app-card-role "Paramedic (Medical) [DATE] 12:45-17:30 (4h45m) [PERSON_NAME]" at bounding box center [660, 311] width 168 height 52
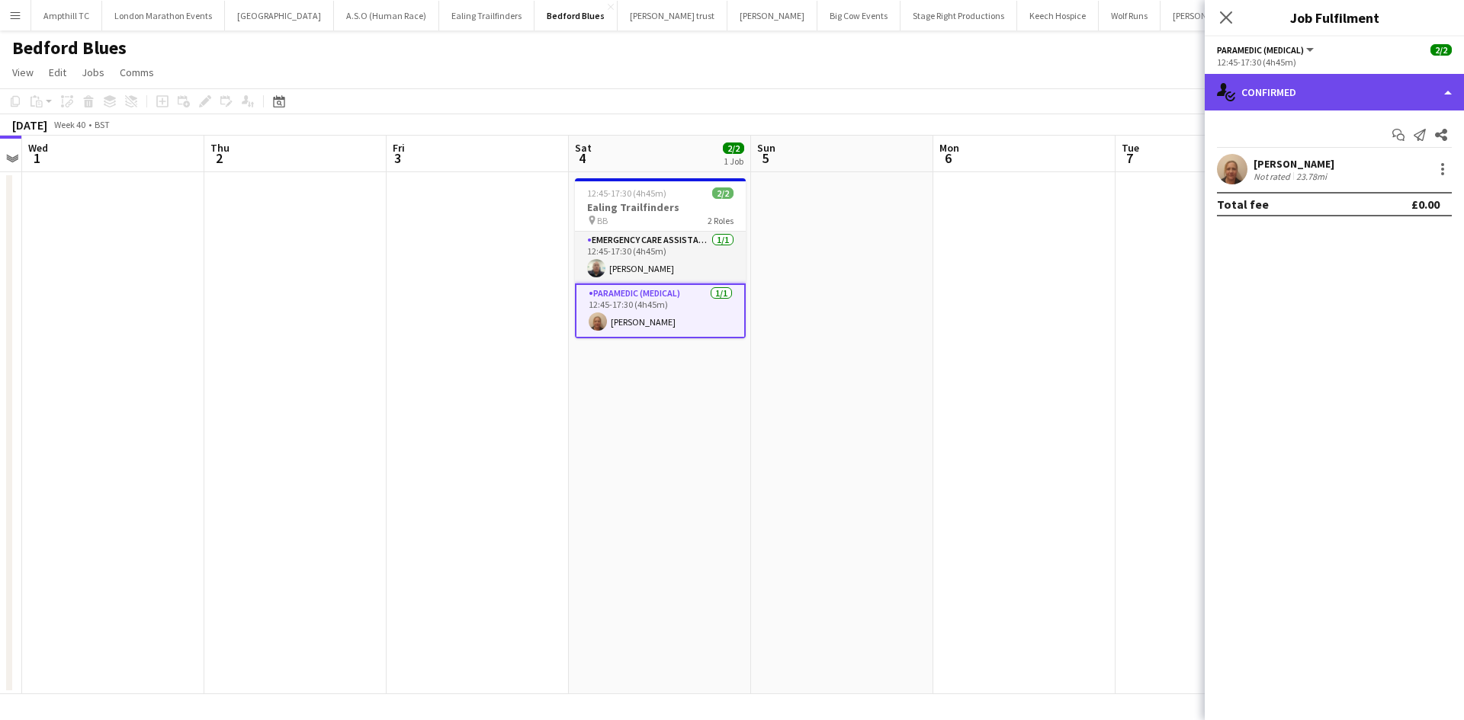
click at [1414, 82] on div "single-neutral-actions-check-2 Confirmed" at bounding box center [1333, 92] width 259 height 37
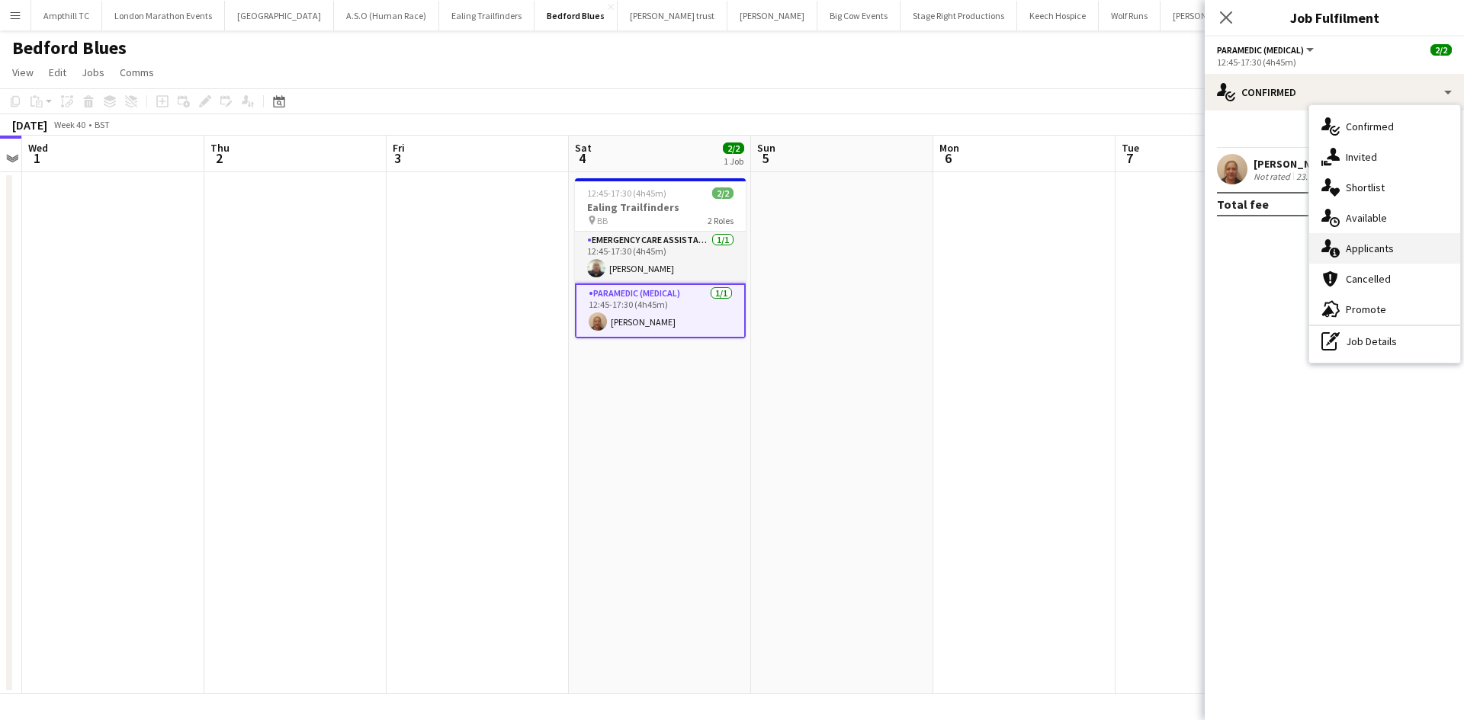
click at [1380, 243] on span "Applicants" at bounding box center [1369, 249] width 48 height 14
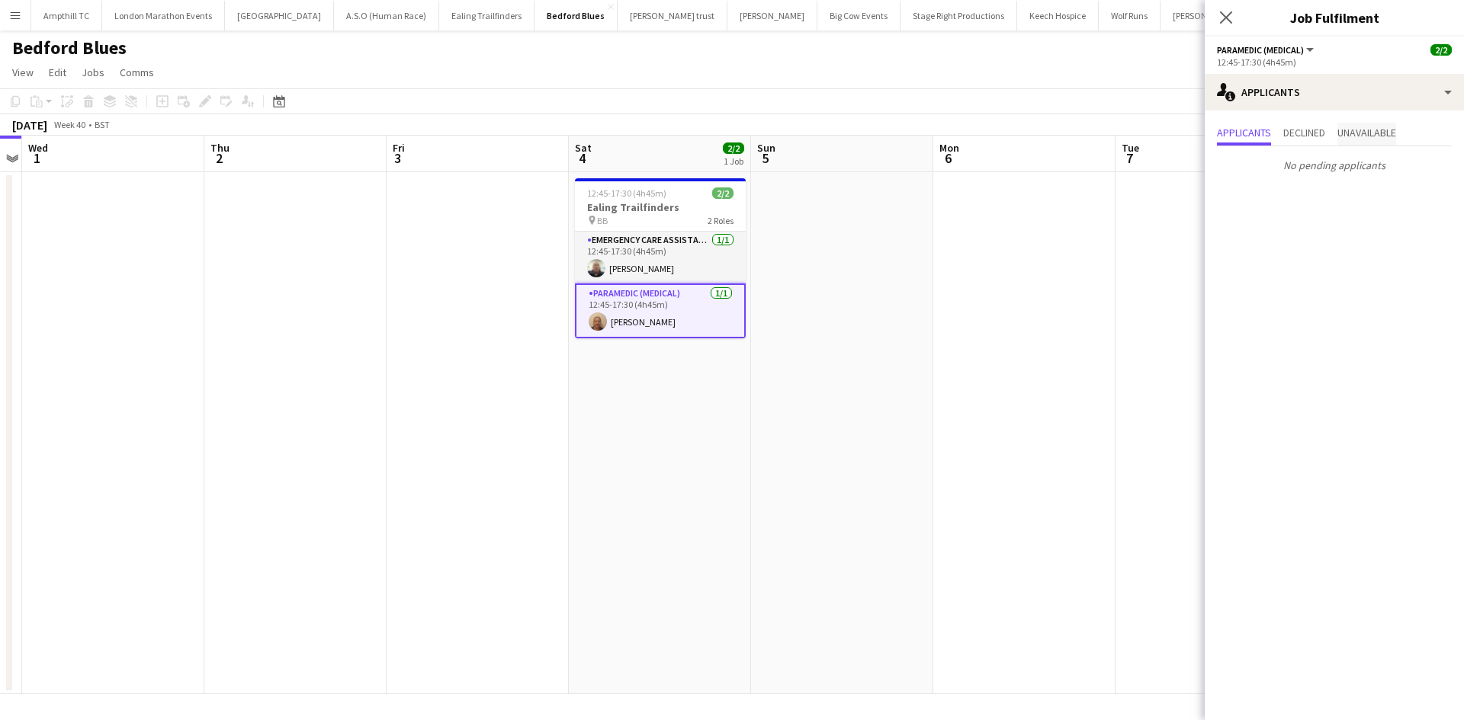
click at [1352, 130] on span "Unavailable" at bounding box center [1366, 132] width 59 height 11
click at [1220, 15] on icon "Close pop-in" at bounding box center [1225, 17] width 14 height 14
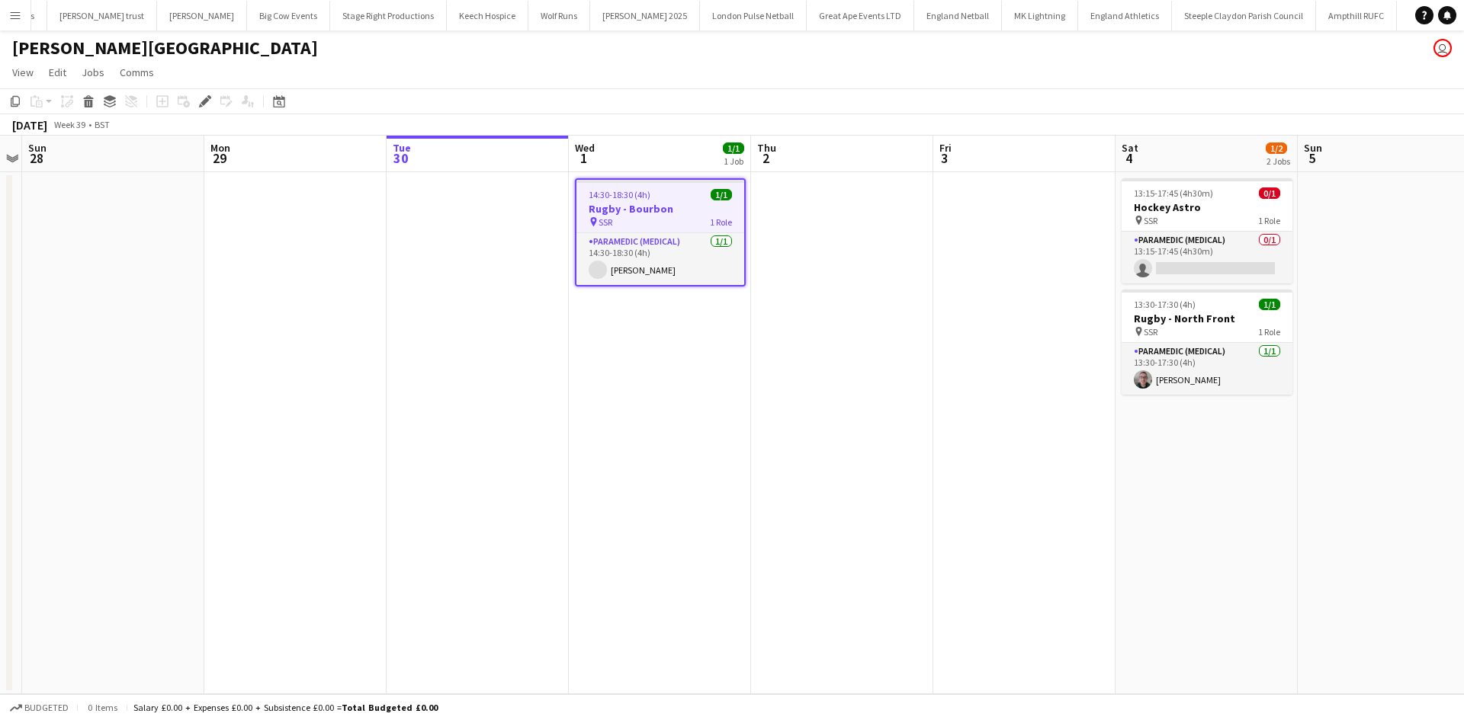
scroll to position [0, 601]
click at [142, 76] on span "Comms" at bounding box center [137, 73] width 34 height 14
click at [168, 143] on span "Create chat" at bounding box center [151, 137] width 53 height 14
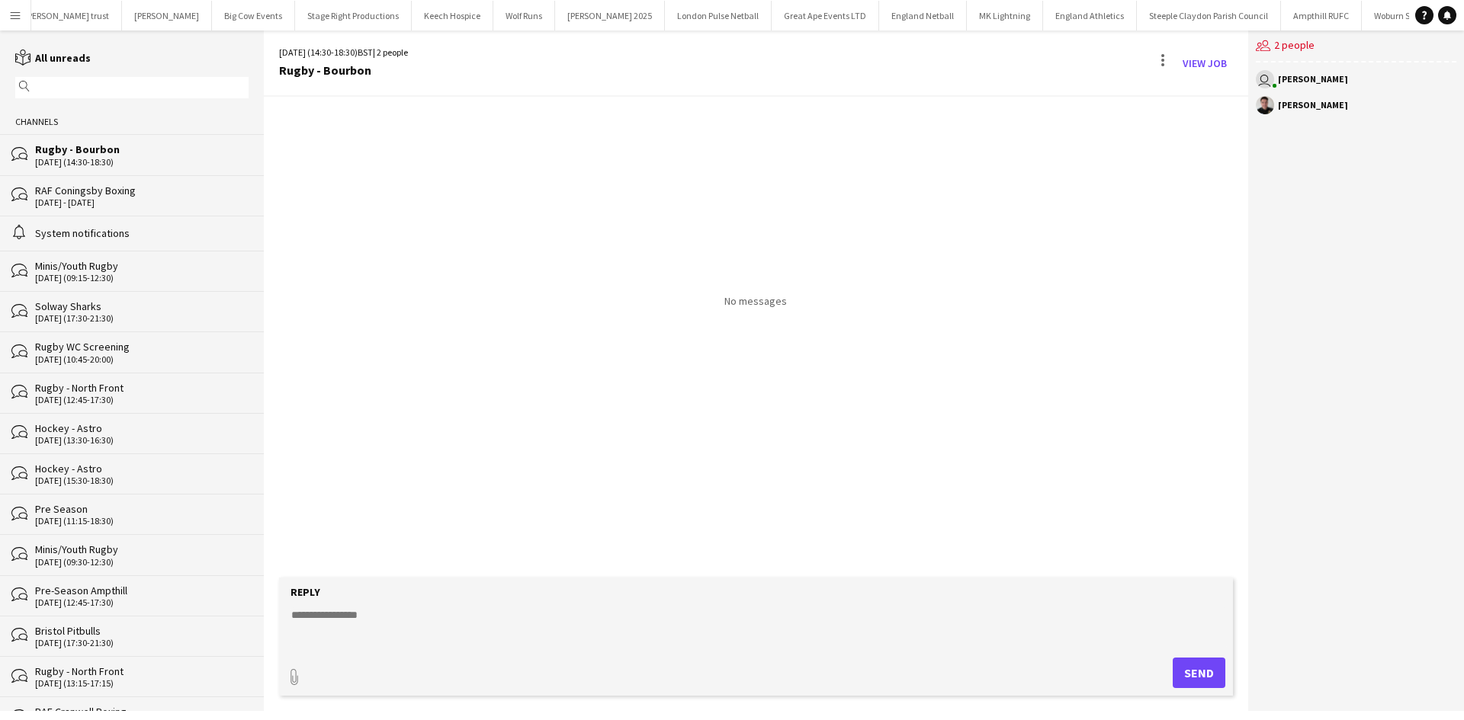
click at [441, 620] on textarea at bounding box center [759, 628] width 938 height 40
type textarea "*"
type textarea "**********"
click at [1182, 672] on button "Send" at bounding box center [1198, 673] width 53 height 30
click at [155, 200] on div "[DATE] - [DATE]" at bounding box center [135, 202] width 200 height 11
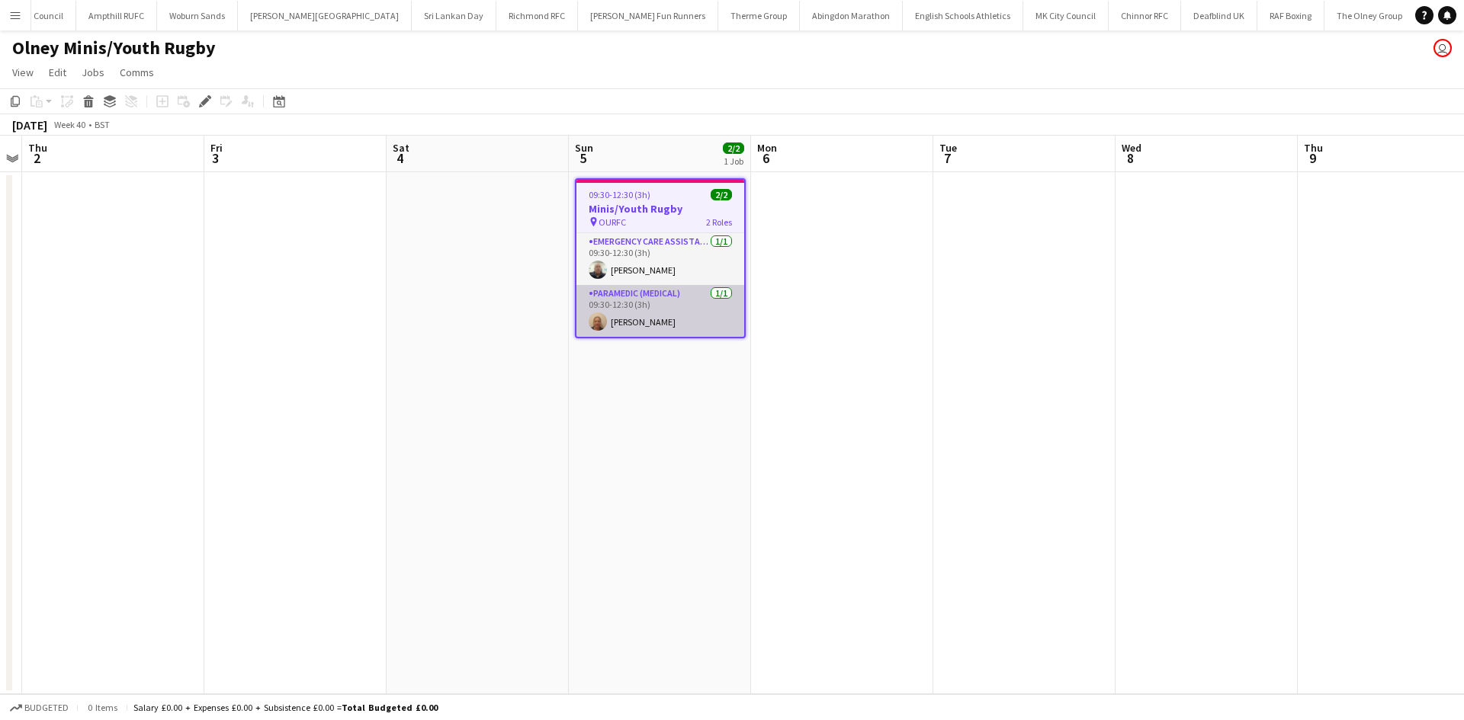
scroll to position [0, 1829]
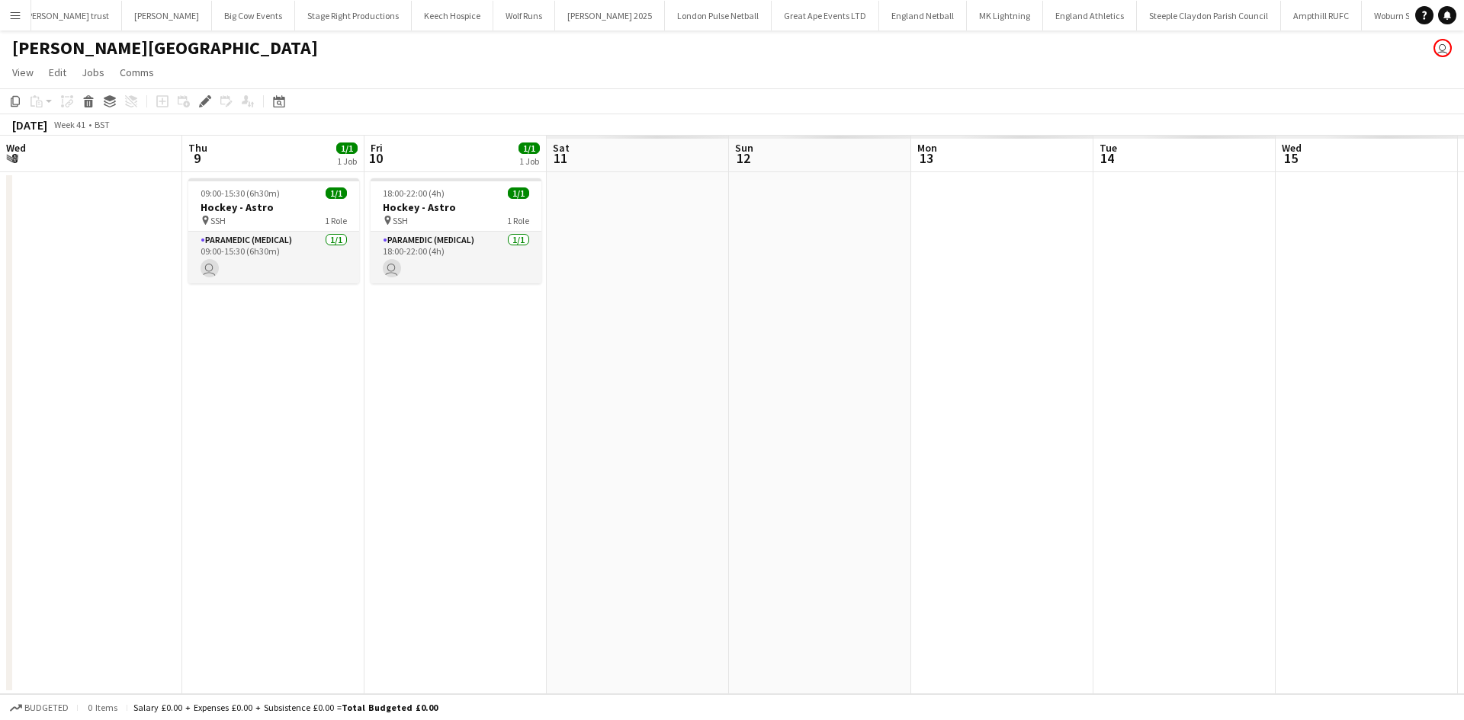
scroll to position [0, 524]
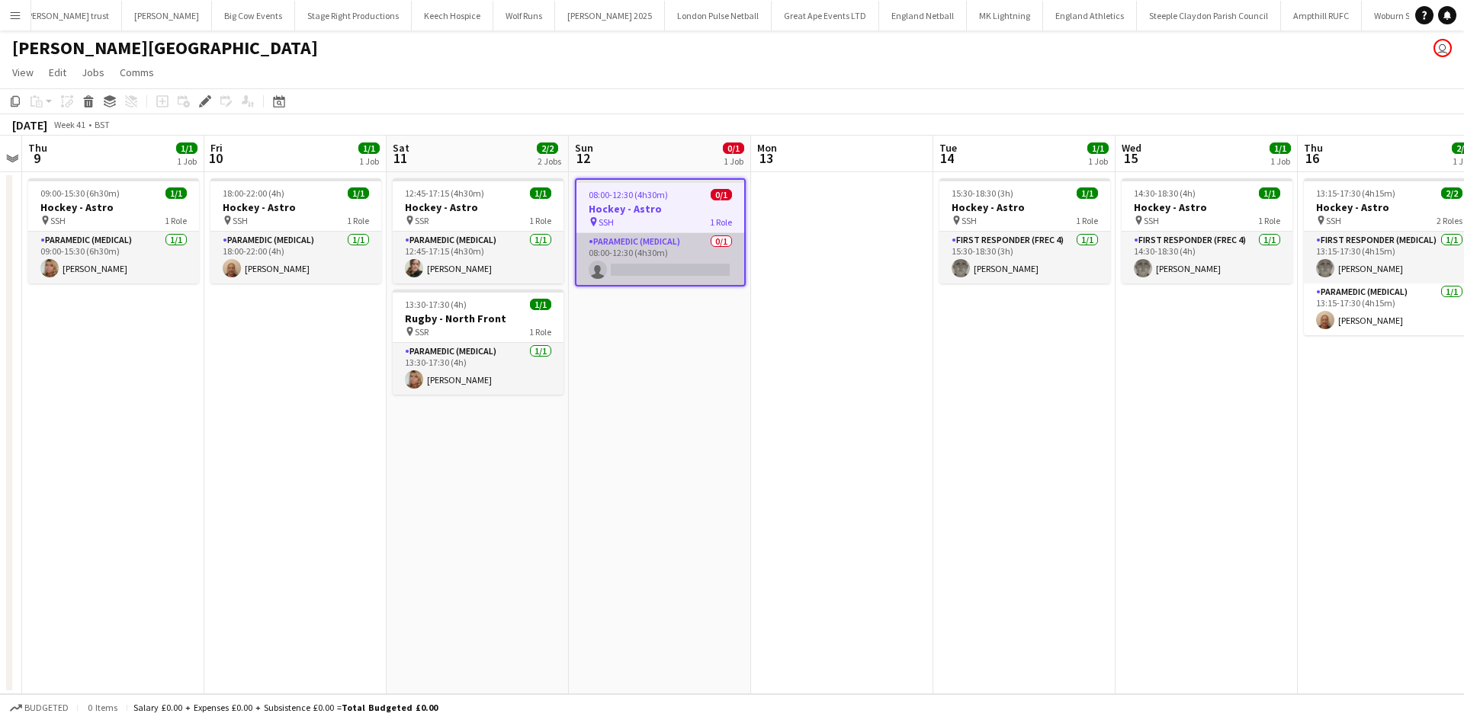
click at [662, 271] on app-card-role "Paramedic (Medical) 0/1 08:00-12:30 (4h30m) single-neutral-actions" at bounding box center [660, 259] width 168 height 52
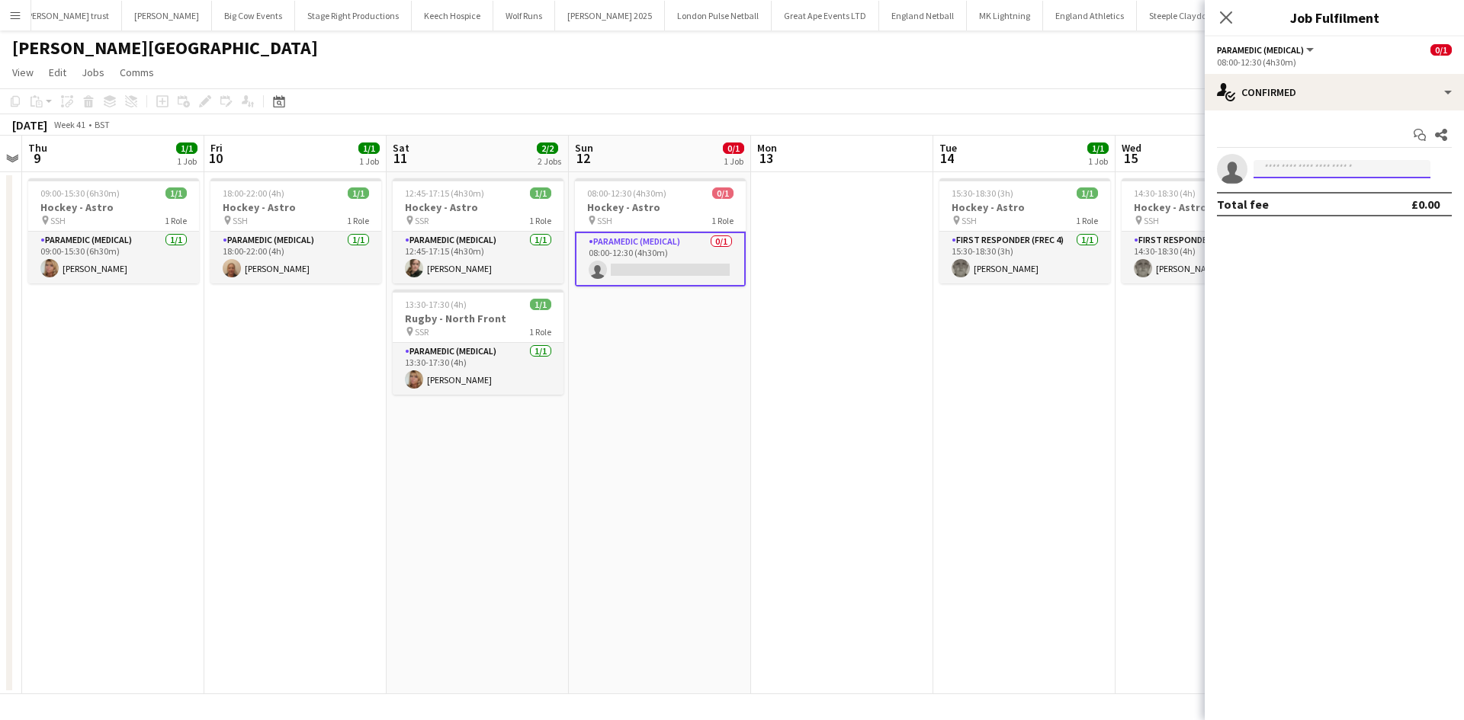
click at [1306, 163] on input at bounding box center [1341, 169] width 177 height 18
type input "***"
click at [1318, 203] on span "[EMAIL_ADDRESS][DOMAIN_NAME]" at bounding box center [1341, 203] width 152 height 12
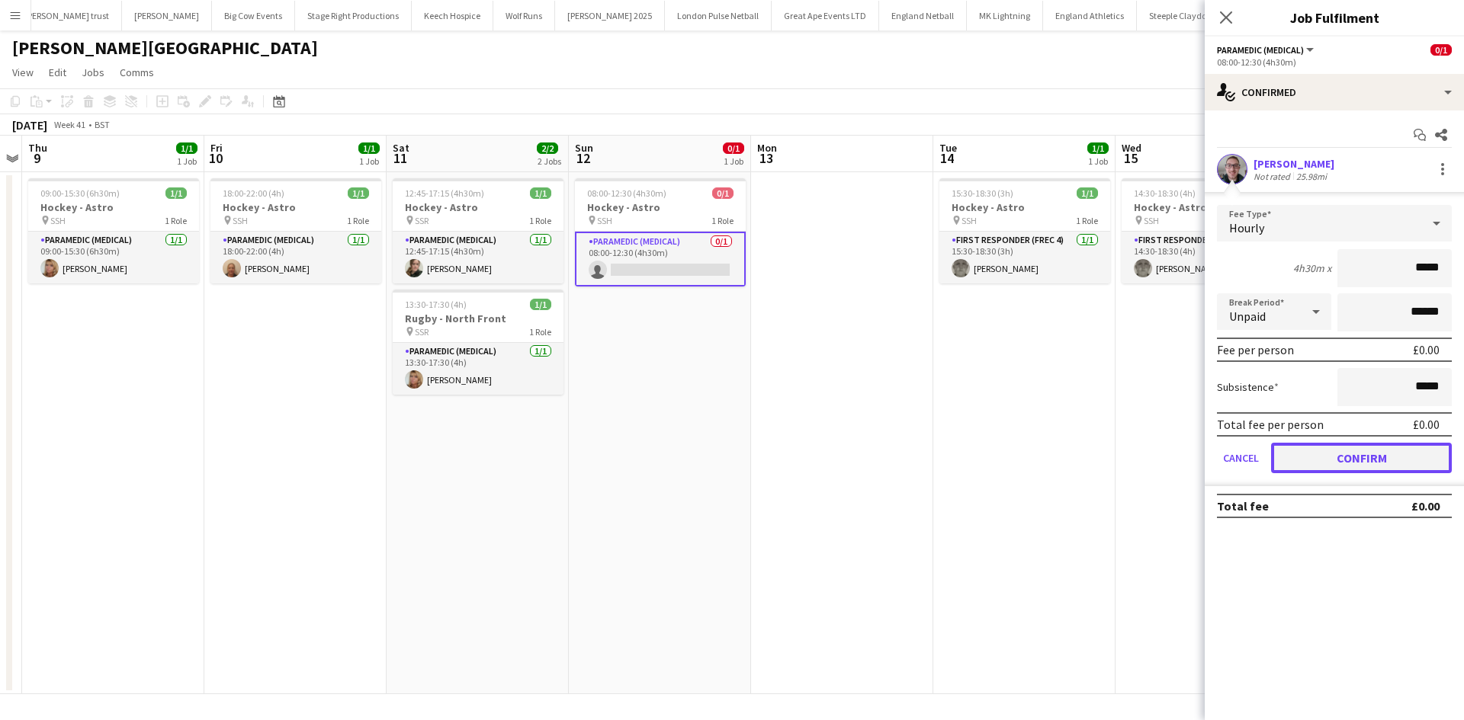
click at [1326, 473] on button "Confirm" at bounding box center [1361, 458] width 181 height 30
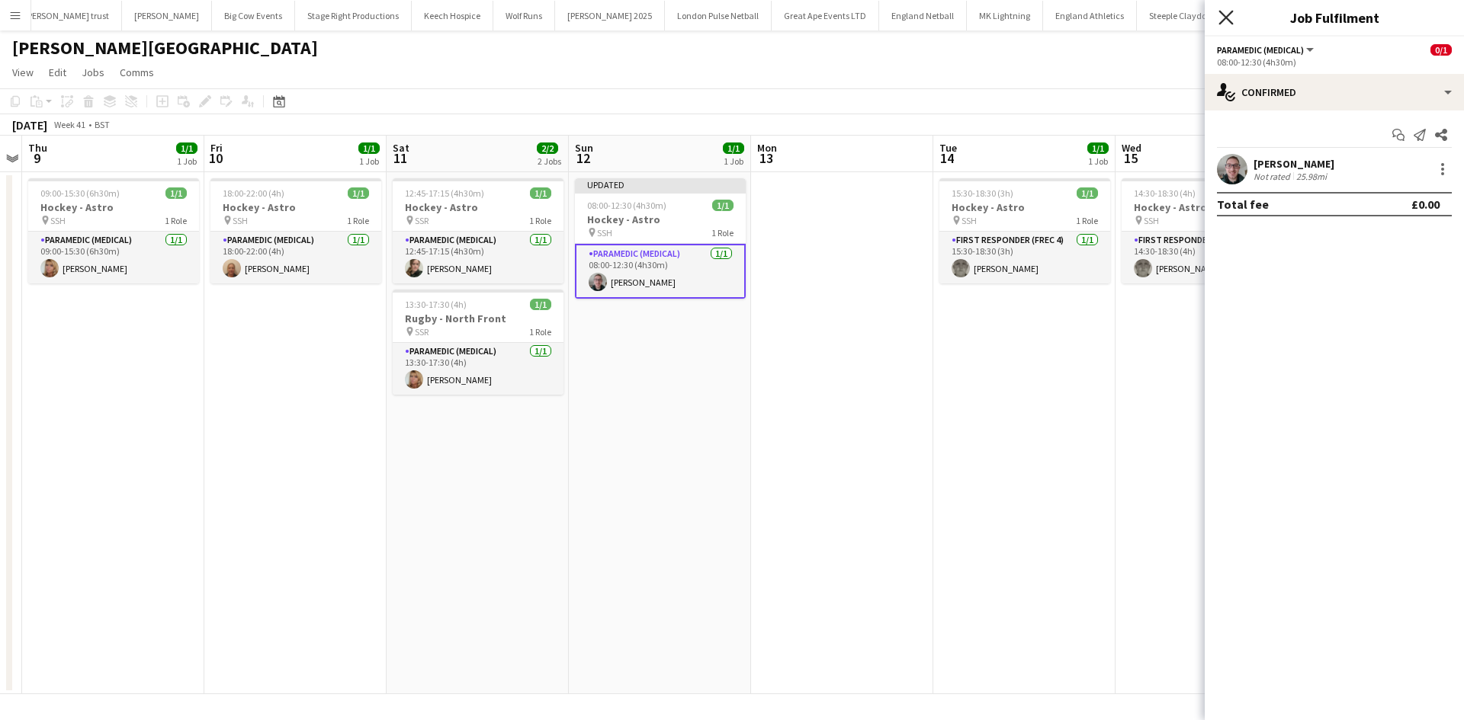
click at [1225, 18] on icon at bounding box center [1225, 17] width 14 height 14
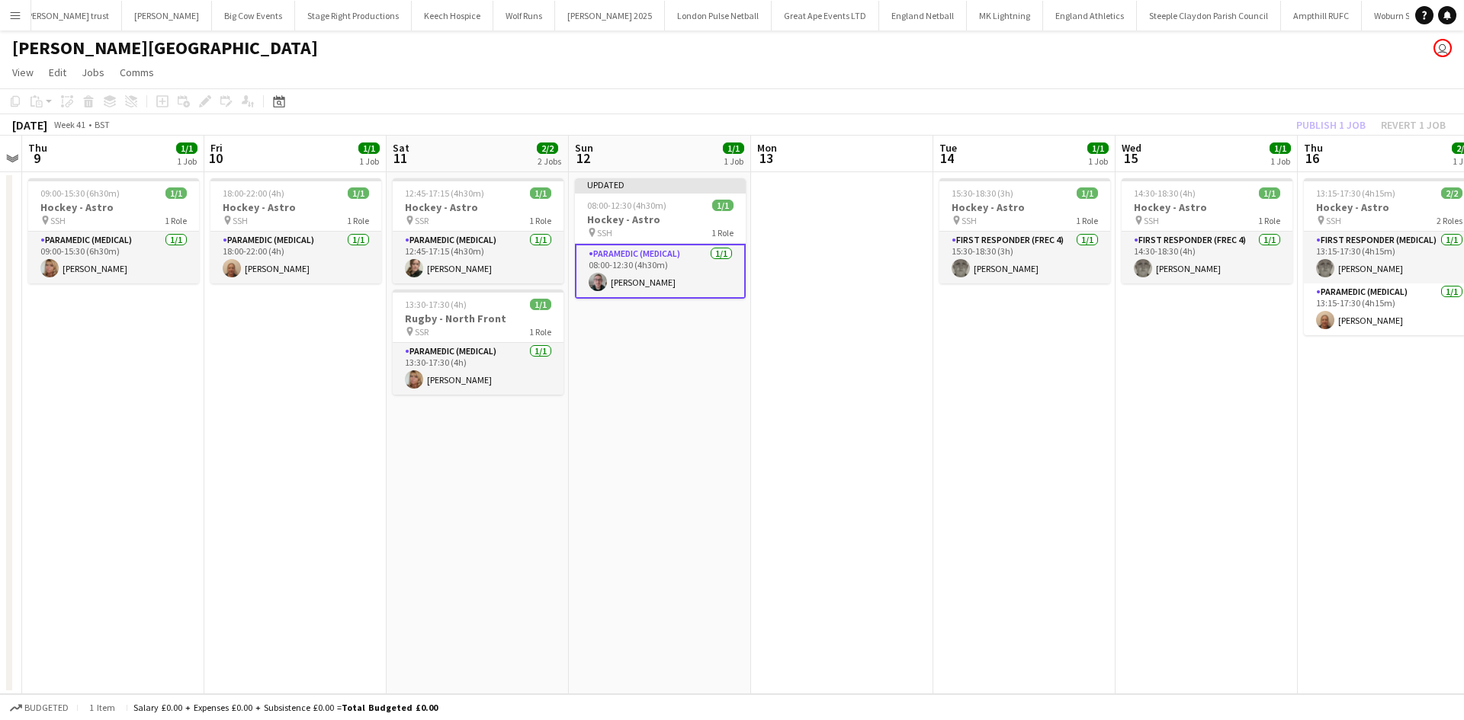
click at [1317, 120] on div "Publish 1 job Revert 1 job" at bounding box center [1371, 125] width 186 height 20
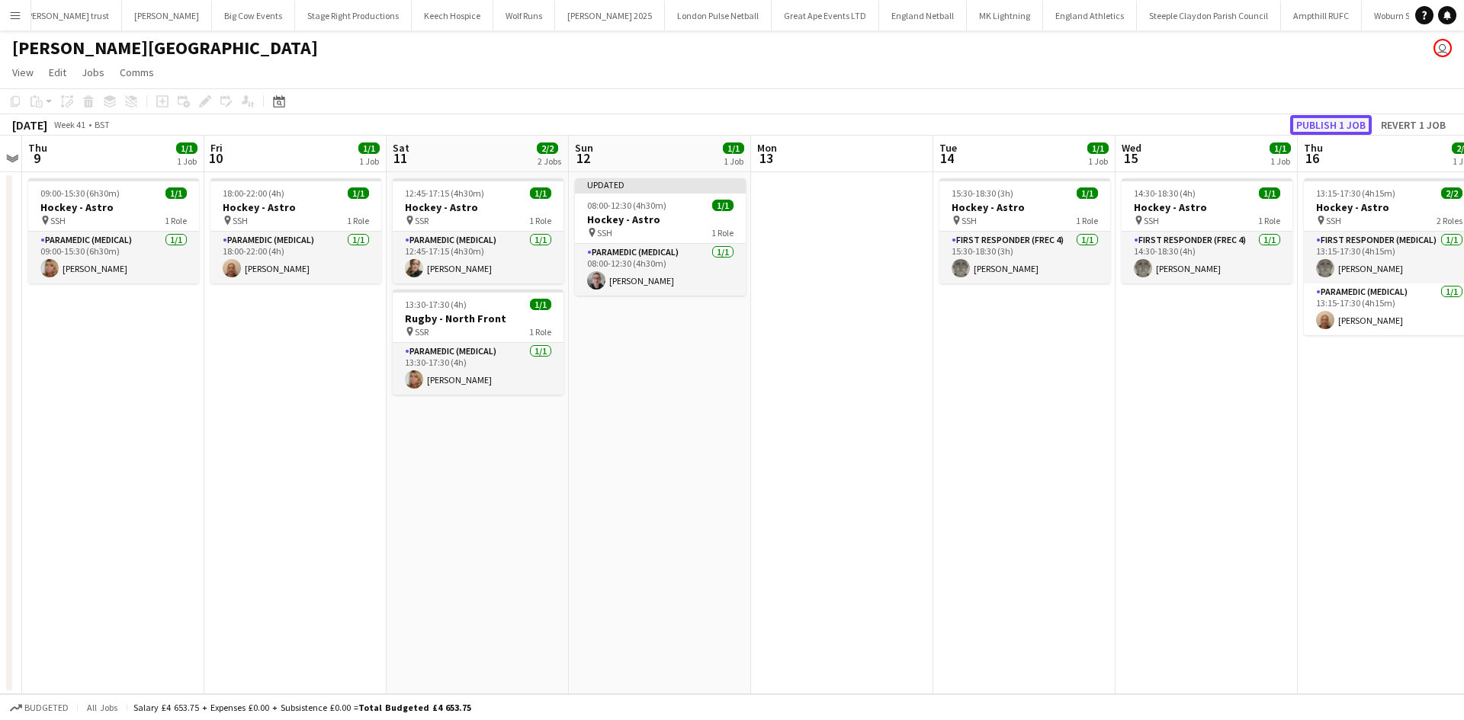
click at [1319, 120] on button "Publish 1 job" at bounding box center [1331, 125] width 82 height 20
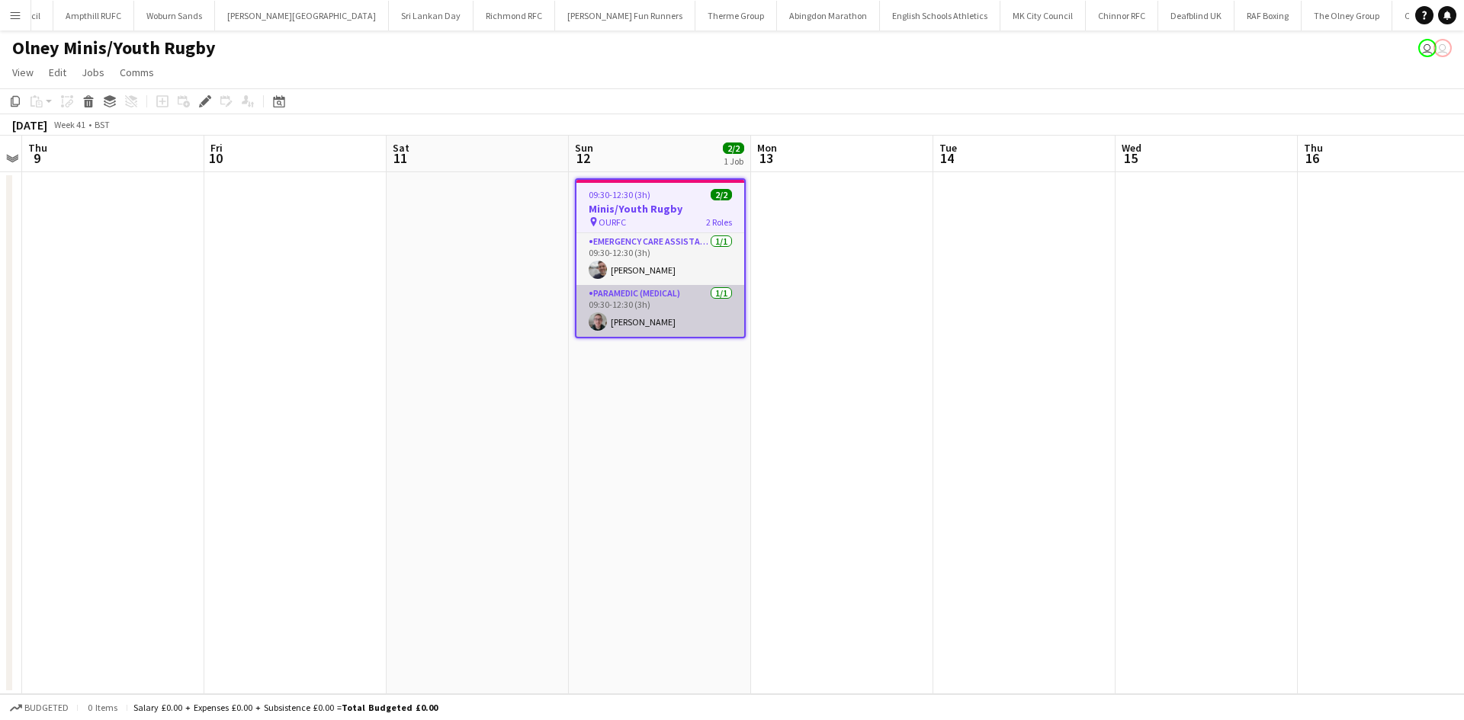
scroll to position [0, 1829]
click at [685, 319] on app-card-role "Paramedic (Medical) 1/1 09:30-12:30 (3h) Ashley Jones" at bounding box center [660, 311] width 168 height 52
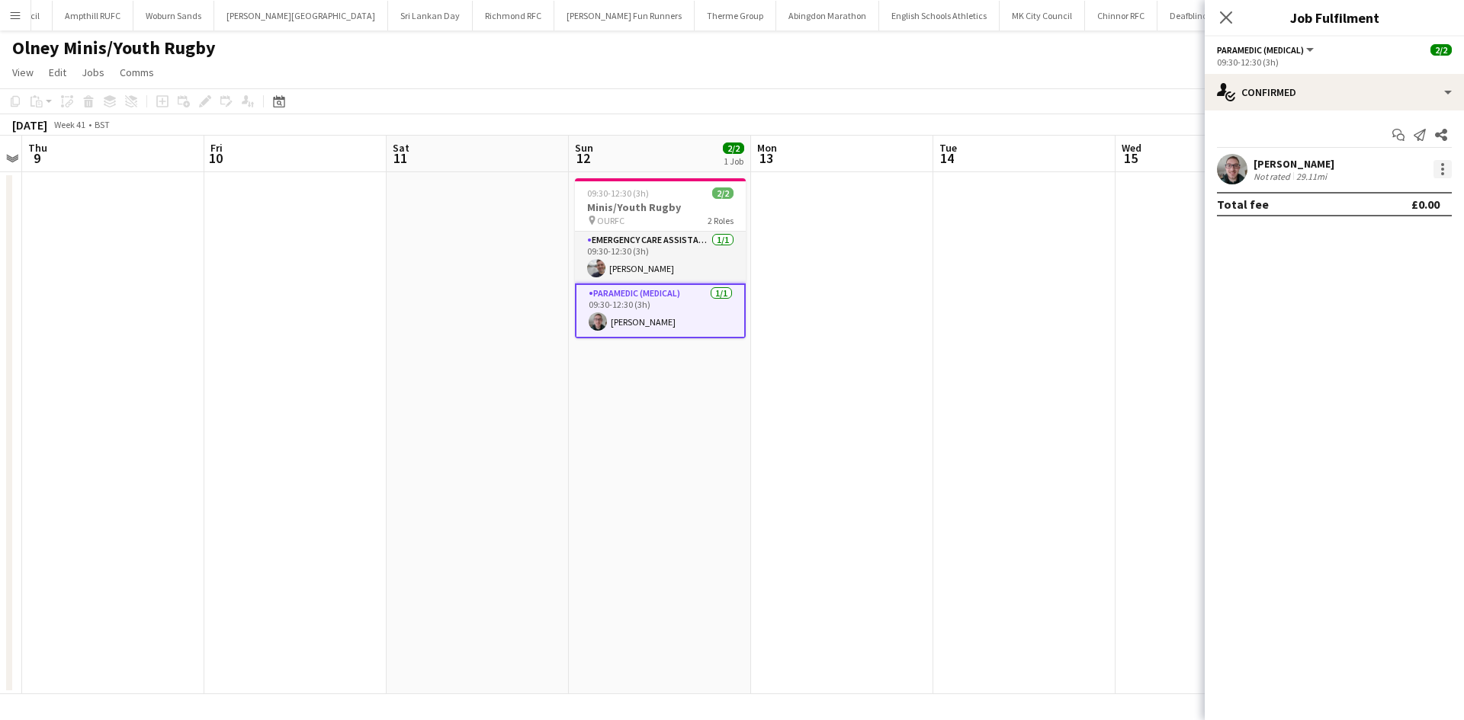
click at [1438, 175] on div at bounding box center [1442, 169] width 18 height 18
click at [1389, 338] on span "Remove" at bounding box center [1368, 343] width 46 height 13
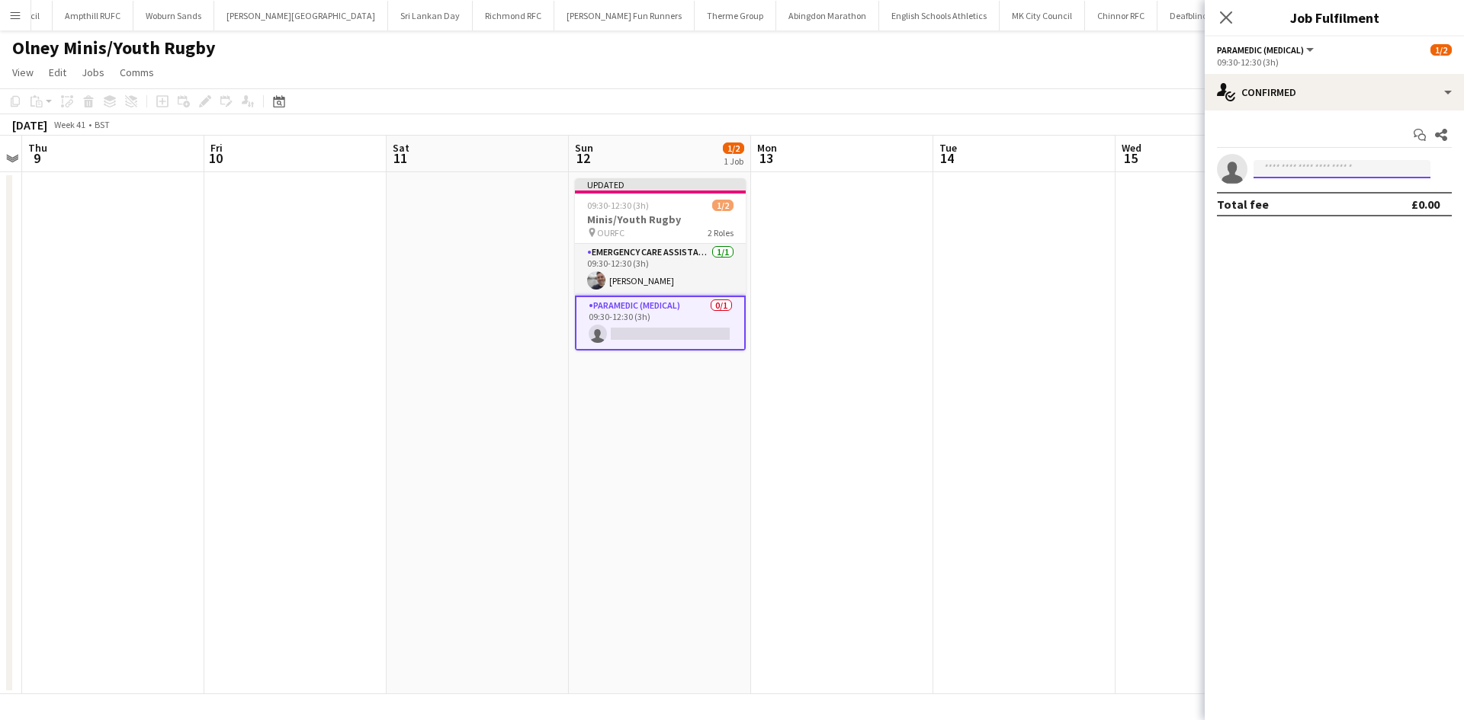
click at [1331, 175] on input at bounding box center [1341, 169] width 177 height 18
type input "*****"
click at [1324, 202] on span "di.saggers@aams-amb.co.uk" at bounding box center [1341, 203] width 152 height 12
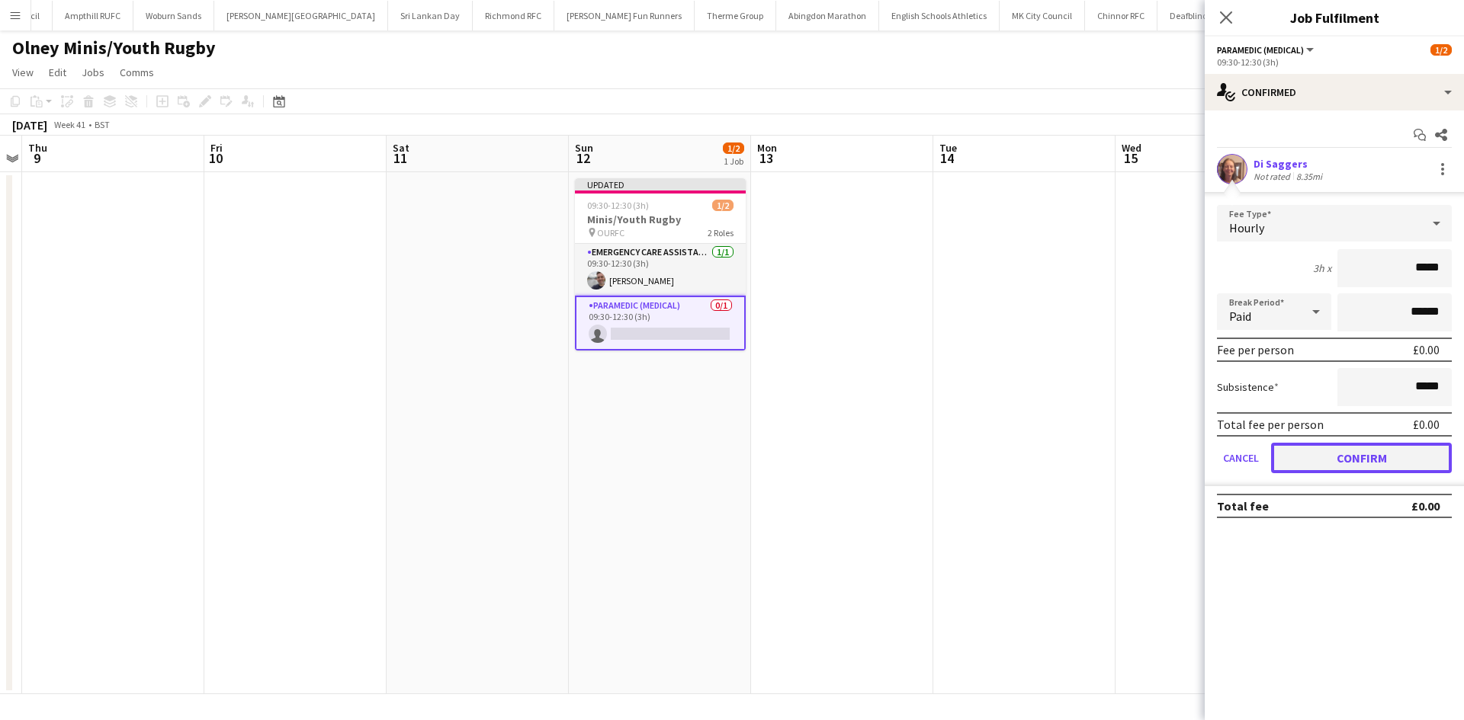
click at [1329, 447] on button "Confirm" at bounding box center [1361, 458] width 181 height 30
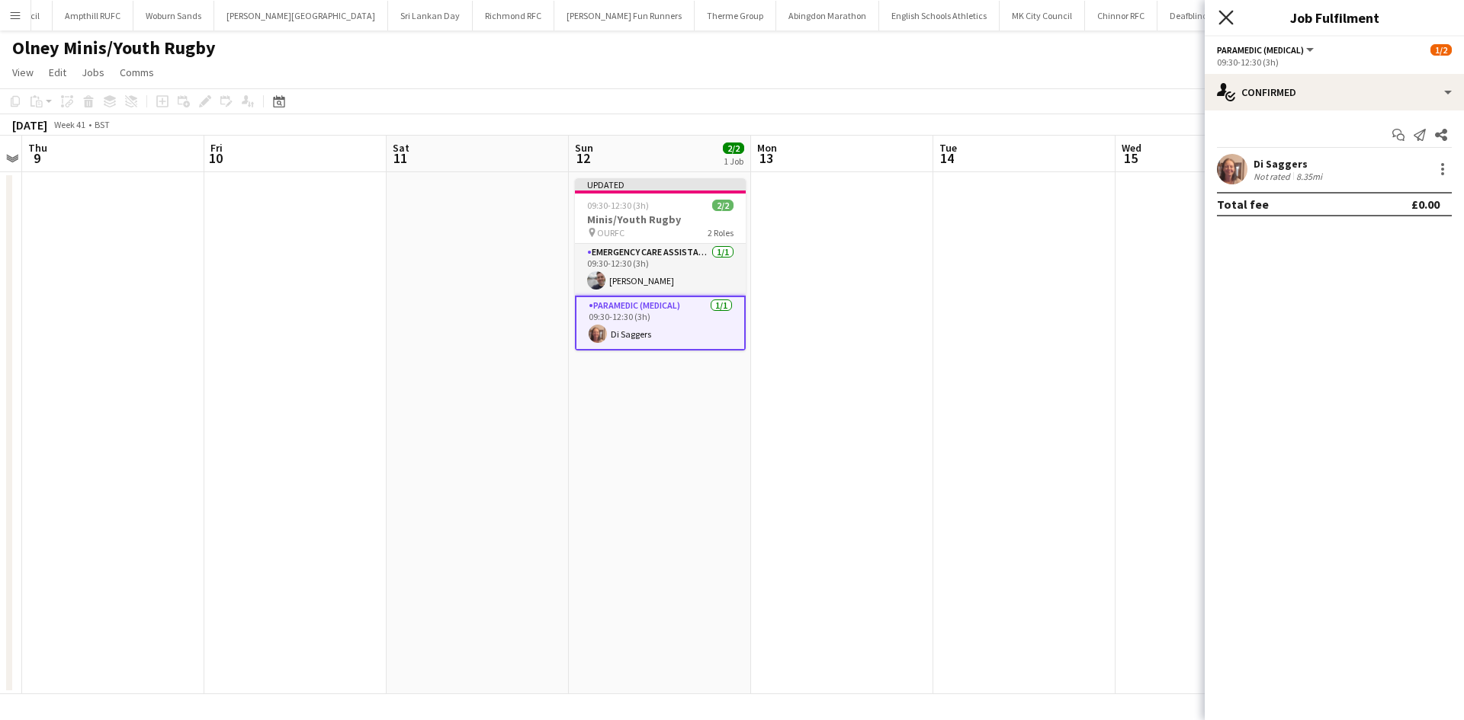
click at [1219, 16] on icon "Close pop-in" at bounding box center [1225, 17] width 14 height 14
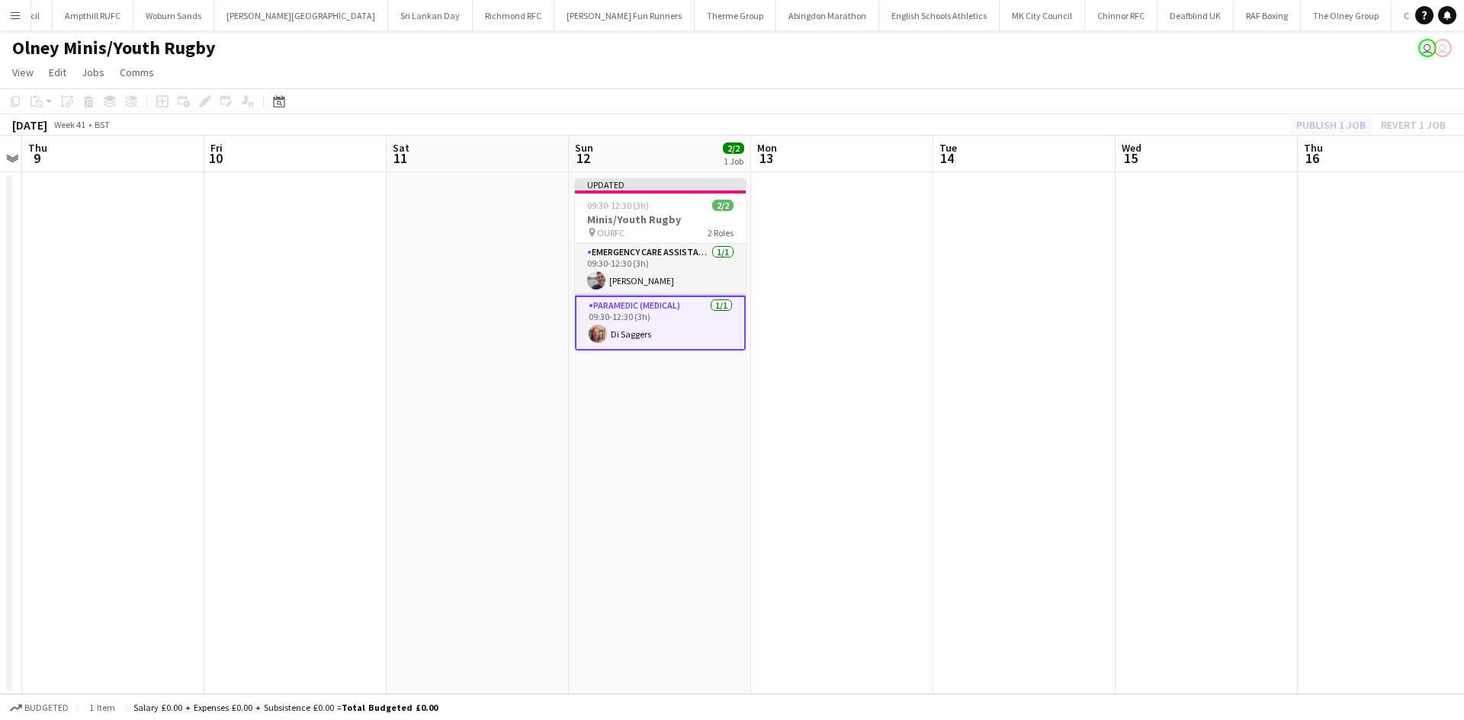
click at [1317, 111] on app-toolbar "Copy Paste Paste Ctrl+V Paste with crew Ctrl+Shift+V Paste linked Job Delete Gr…" at bounding box center [732, 101] width 1464 height 26
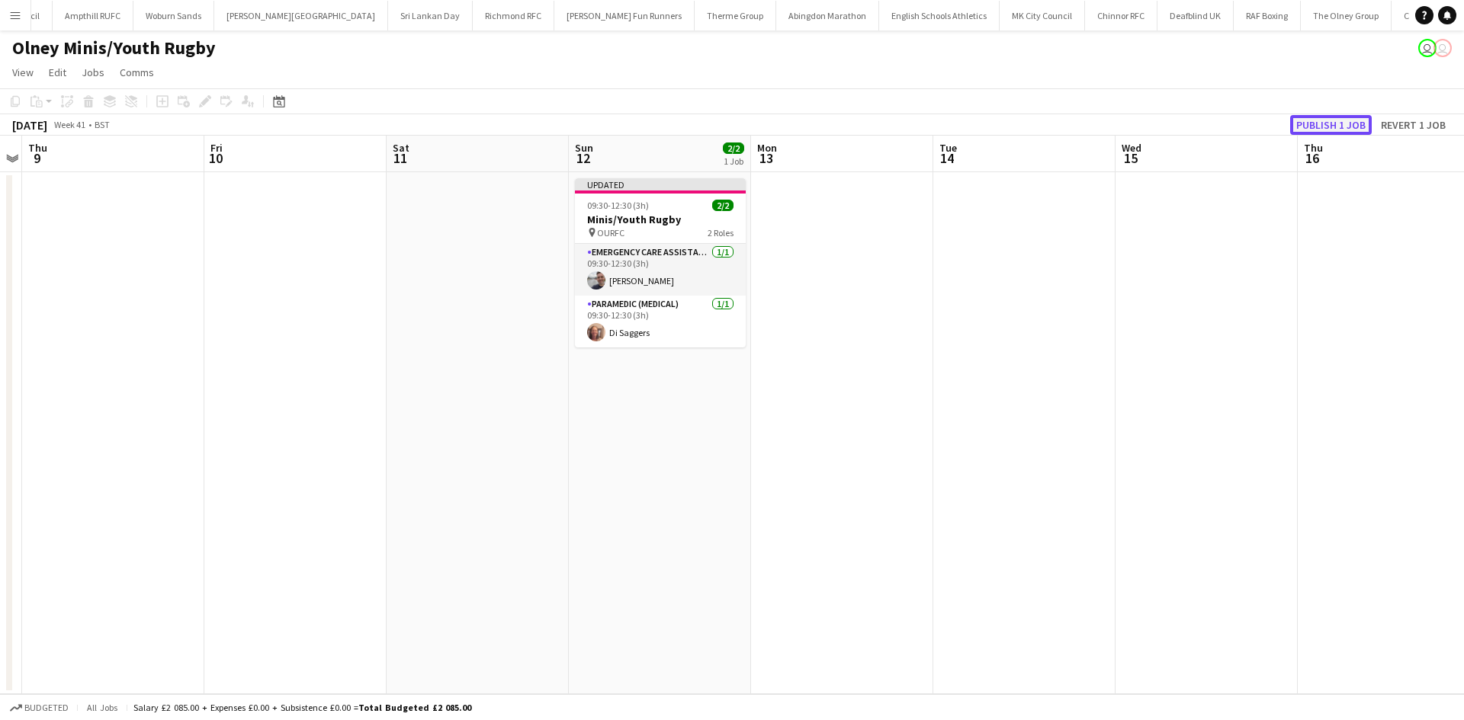
click at [1323, 123] on button "Publish 1 job" at bounding box center [1331, 125] width 82 height 20
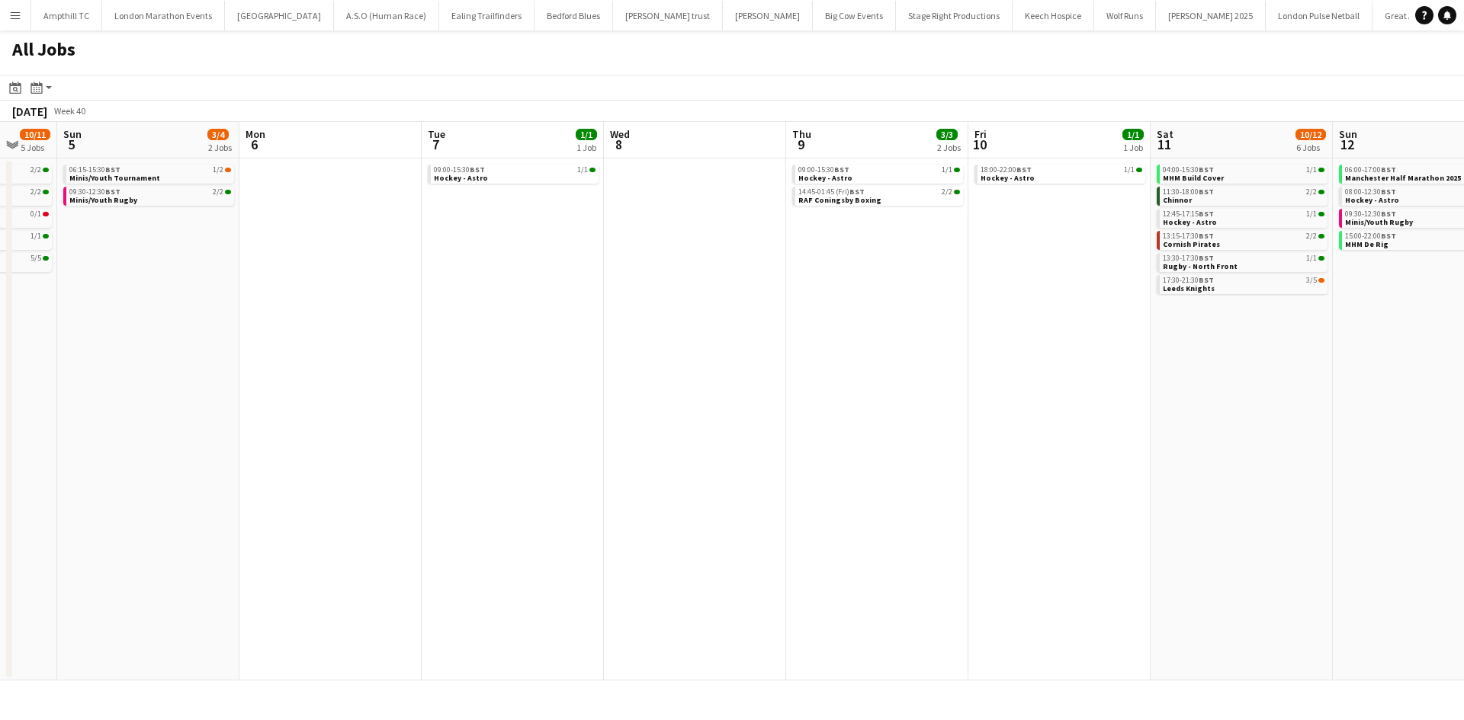
drag, startPoint x: 1188, startPoint y: 280, endPoint x: 143, endPoint y: 324, distance: 1046.0
click at [143, 323] on app-calendar-viewport "Thu 2 Fri 3 Sat 4 10/11 5 Jobs Sun 5 3/4 2 Jobs Mon 6 Tue 7 1/1 1 Job Wed 8 Thu…" at bounding box center [732, 401] width 1464 height 559
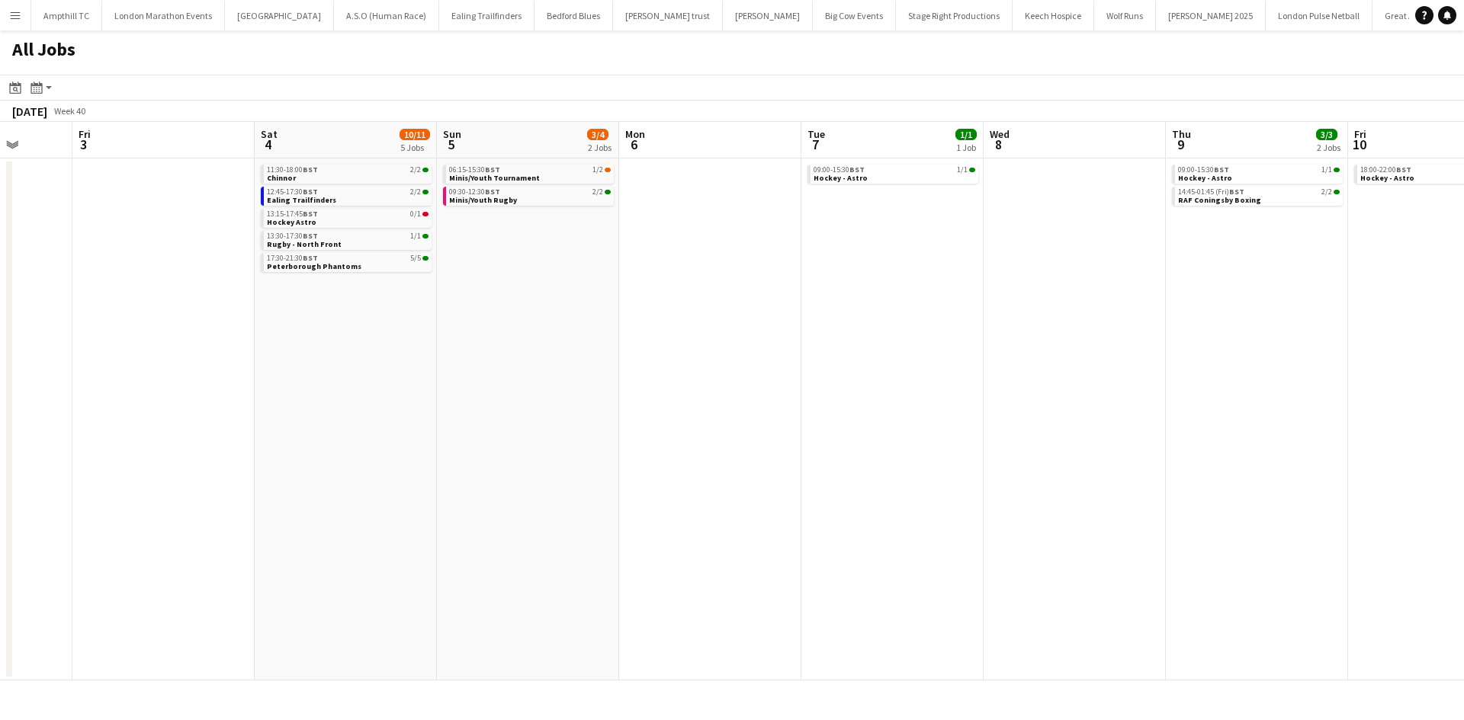
drag, startPoint x: 582, startPoint y: 328, endPoint x: 972, endPoint y: 332, distance: 390.3
click at [972, 332] on app-calendar-viewport "Tue 30 Wed 1 1/1 1 Job Thu 2 Fri 3 Sat 4 10/11 5 Jobs Sun 5 3/4 2 Jobs Mon 6 Tu…" at bounding box center [732, 401] width 1464 height 559
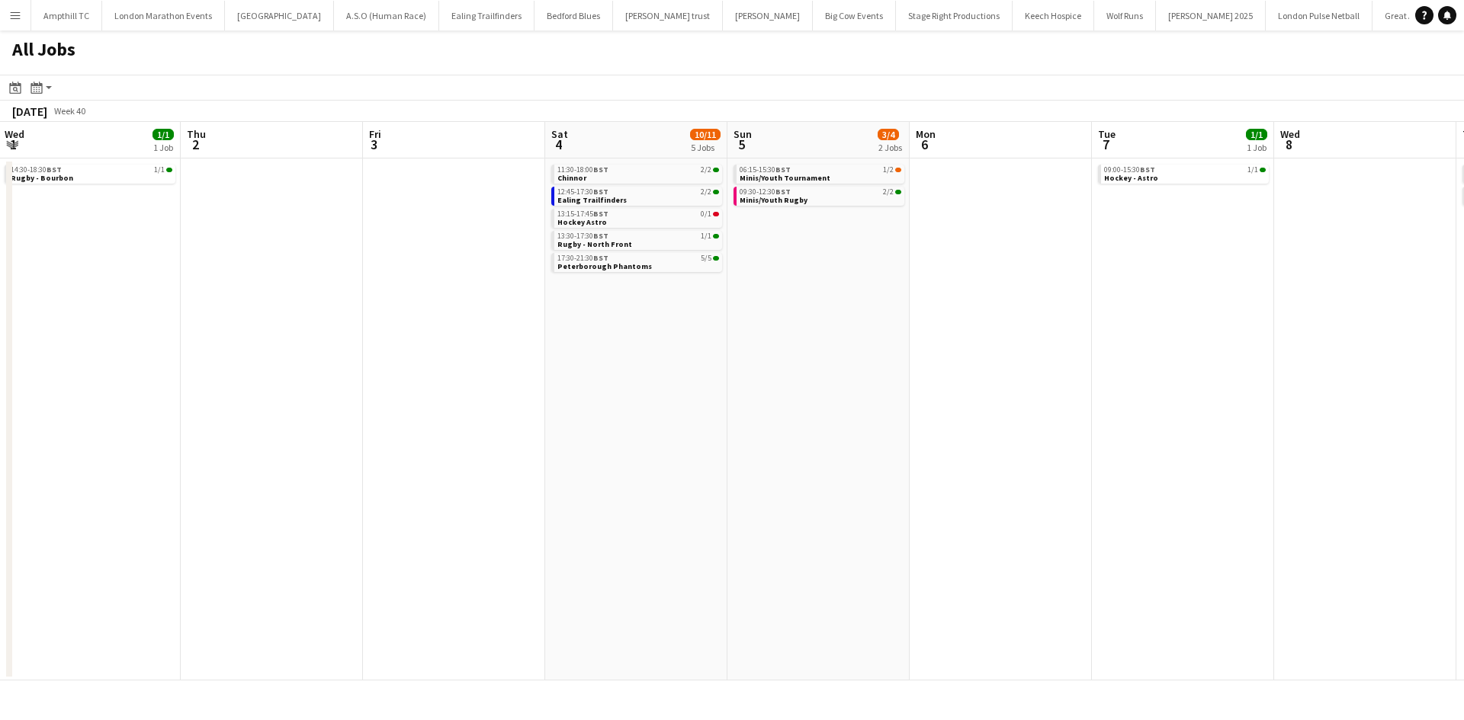
scroll to position [0, 456]
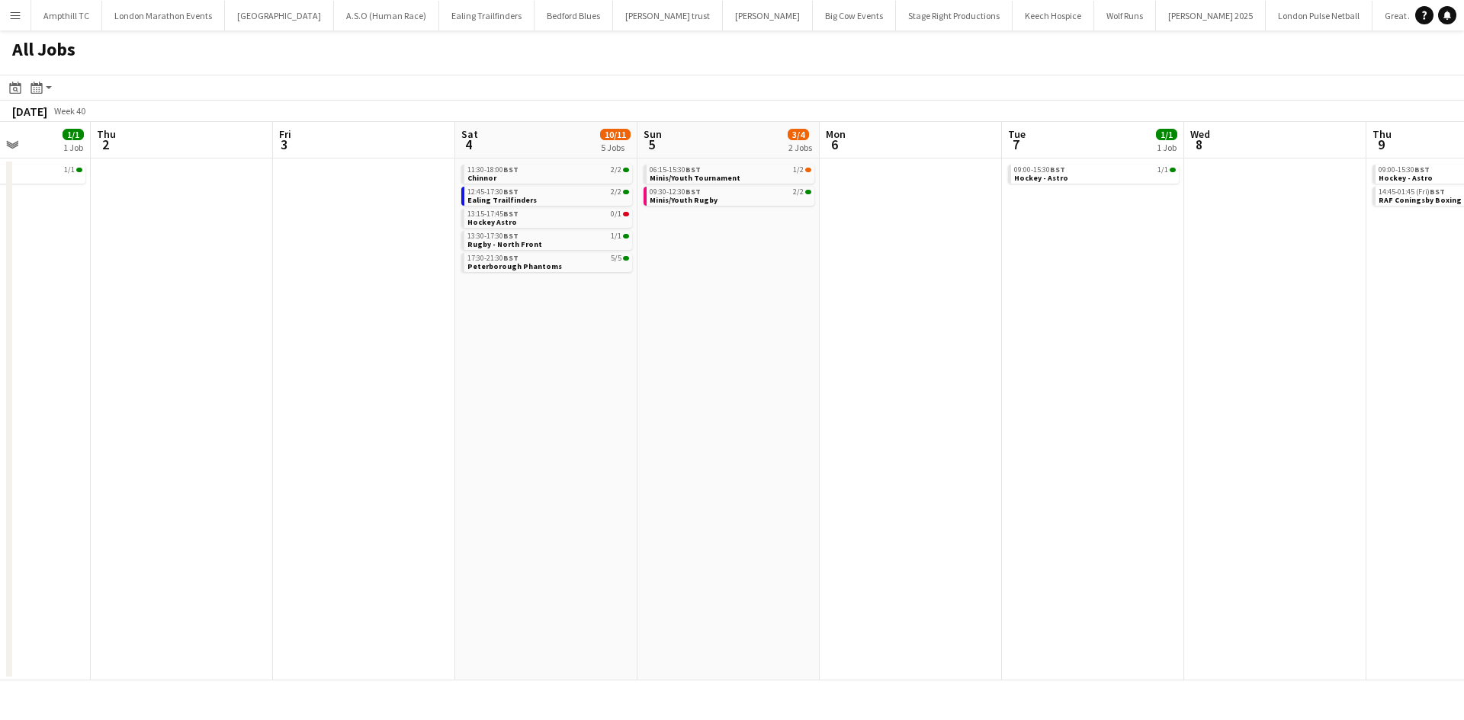
drag, startPoint x: 514, startPoint y: 292, endPoint x: 595, endPoint y: 292, distance: 81.6
click at [593, 292] on app-calendar-viewport "Mon 29 Tue 30 Wed 1 1/1 1 Job Thu 2 Fri 3 Sat 4 10/11 5 Jobs Sun 5 3/4 2 Jobs M…" at bounding box center [732, 401] width 1464 height 559
click at [561, 216] on div "13:15-17:45 BST 0/1" at bounding box center [548, 214] width 162 height 8
click at [20, 16] on app-icon "Menu" at bounding box center [15, 15] width 12 height 12
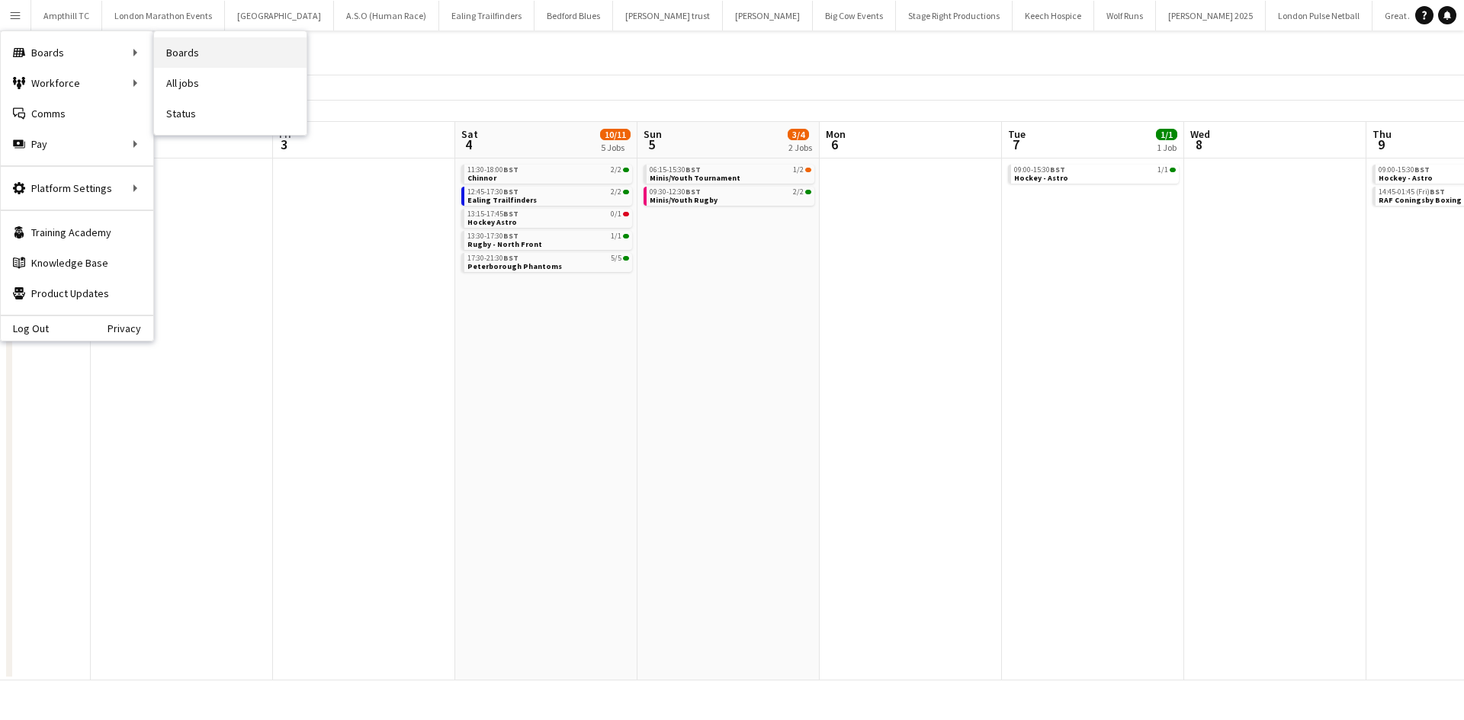
click at [208, 52] on link "Boards" at bounding box center [230, 52] width 152 height 30
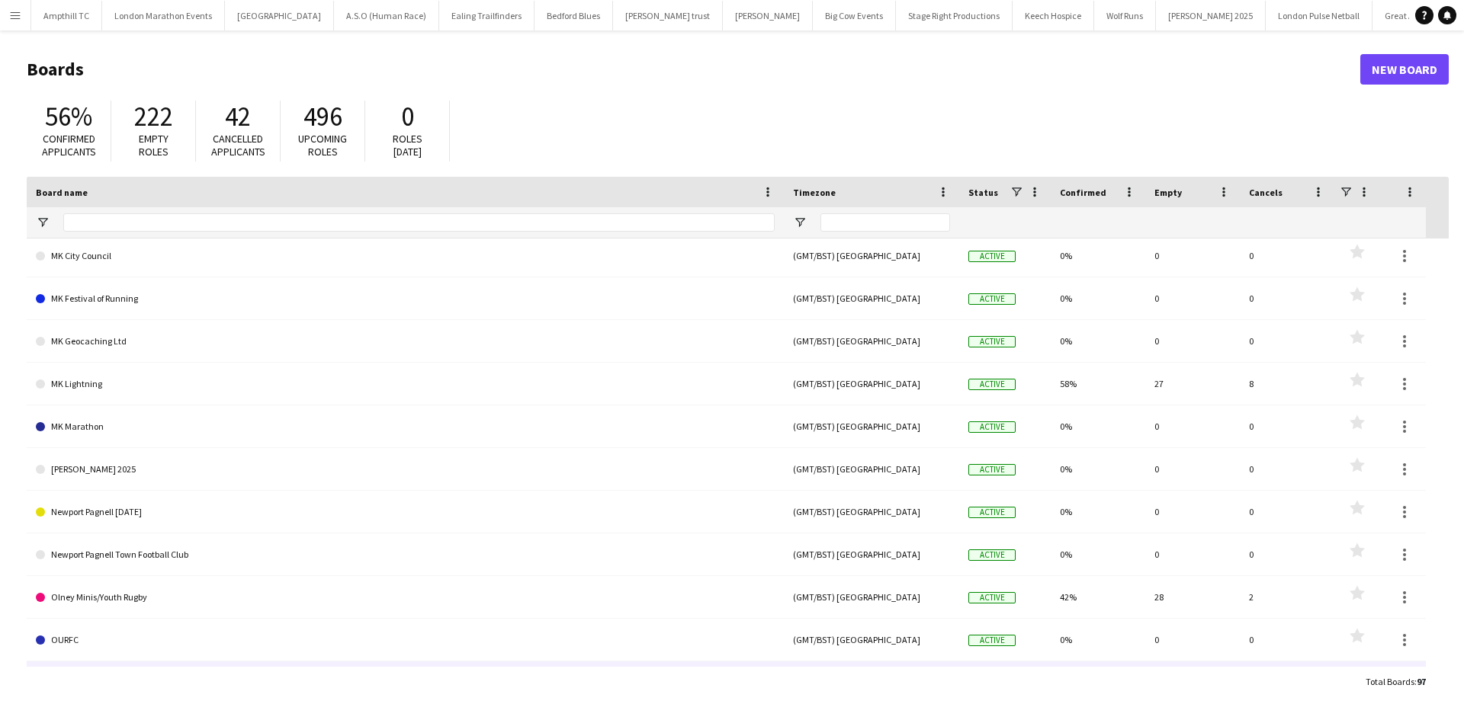
scroll to position [2287, 0]
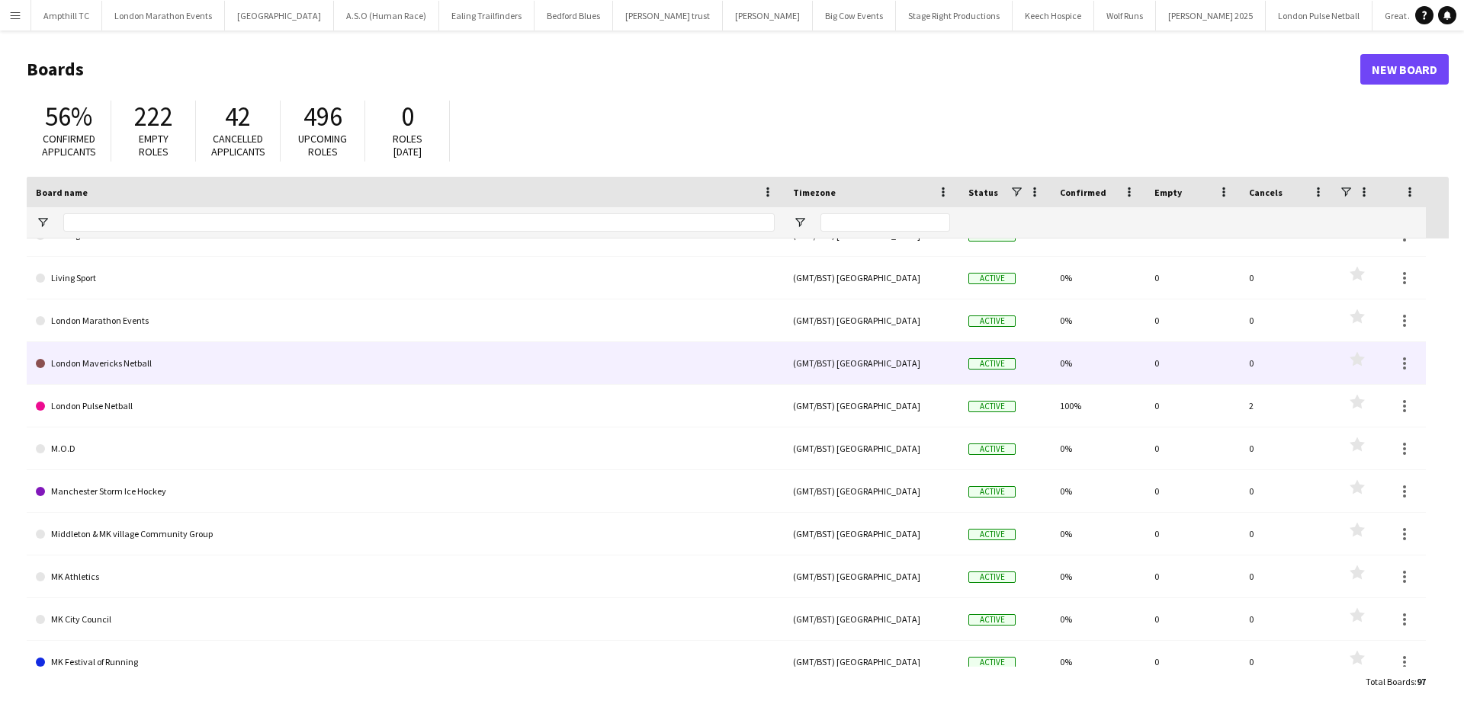
click at [191, 366] on link "London Mavericks Netball" at bounding box center [405, 363] width 739 height 43
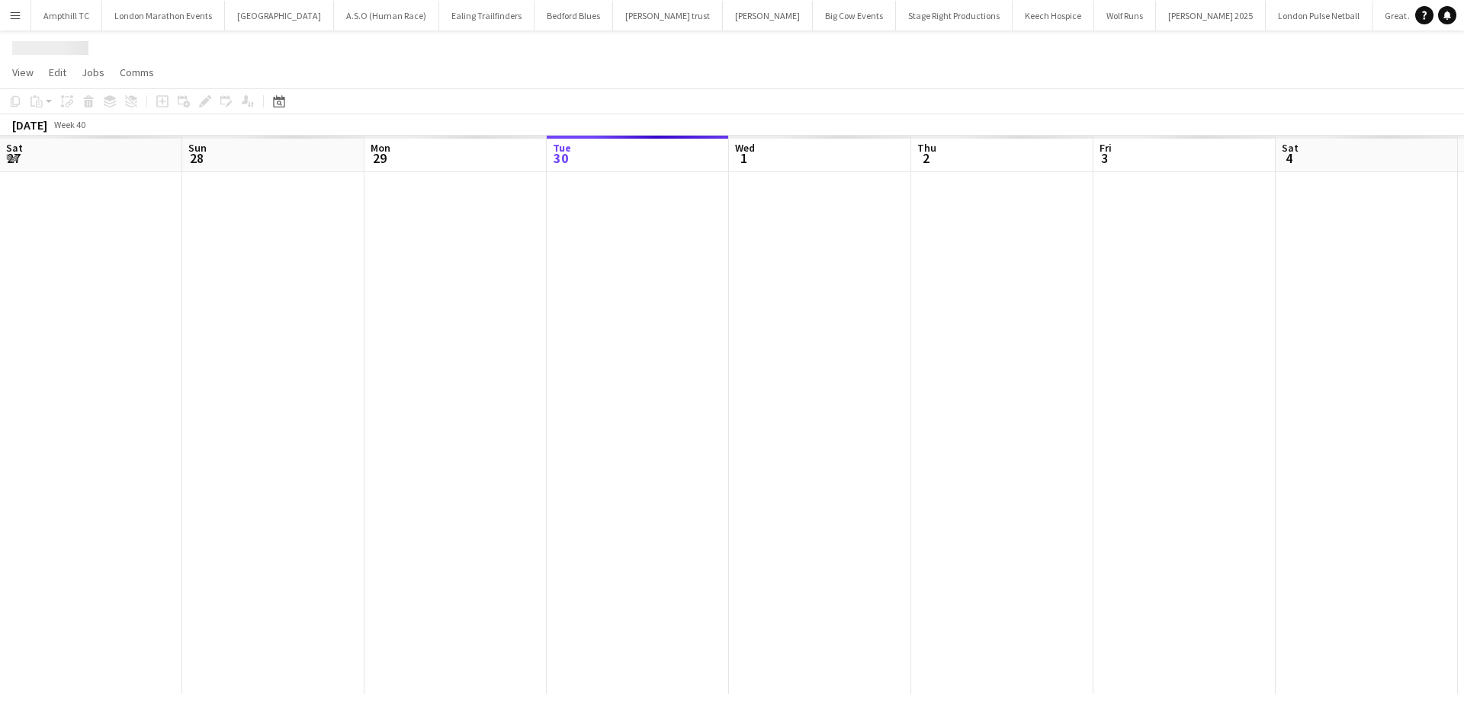
click at [191, 366] on div at bounding box center [1187, 433] width 2374 height 522
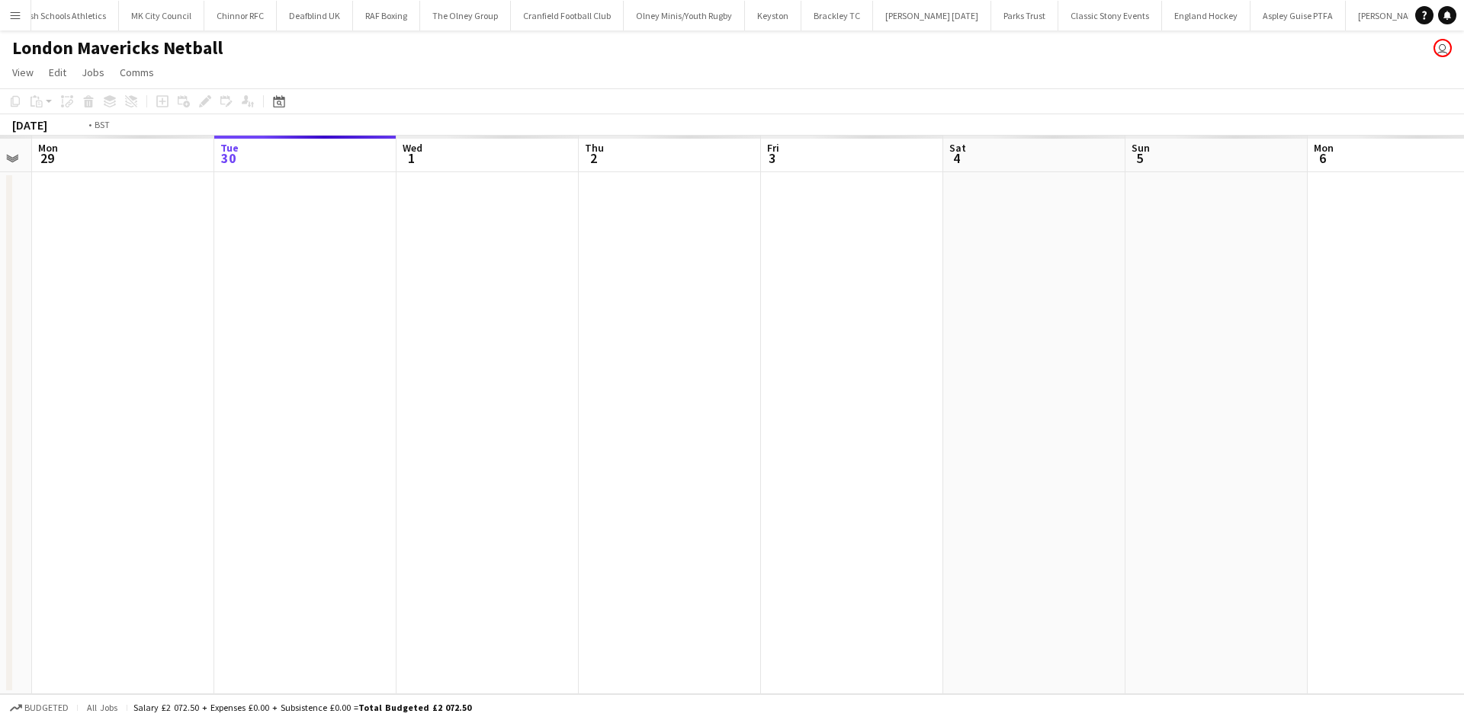
drag, startPoint x: 134, startPoint y: 295, endPoint x: 665, endPoint y: 315, distance: 530.9
click at [726, 295] on app-calendar-viewport "Sat 27 Sun 28 Mon 29 Tue 30 Wed 1 Thu 2 Fri 3 Sat 4 Sun 5 Mon 6 Tue 7 Wed 8 Thu…" at bounding box center [732, 415] width 1464 height 559
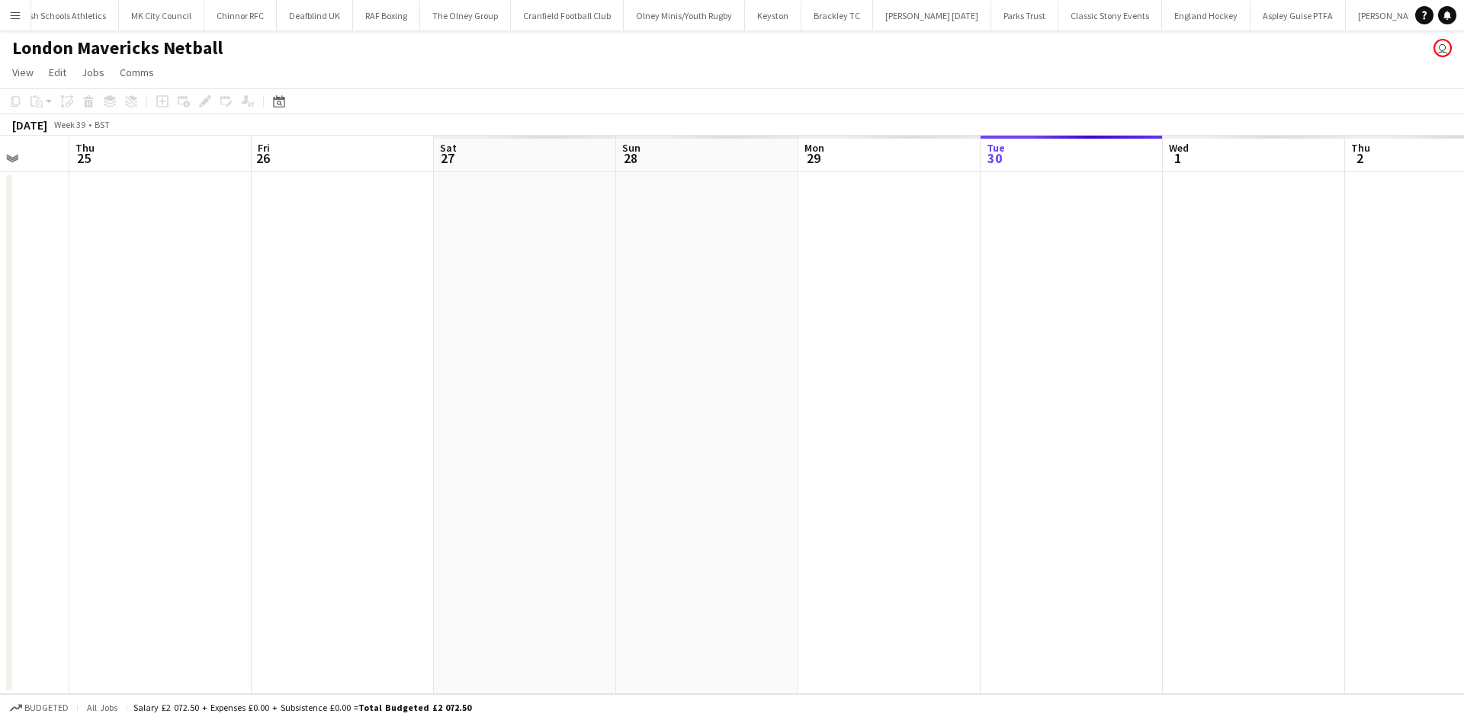
drag, startPoint x: 271, startPoint y: 339, endPoint x: 476, endPoint y: 332, distance: 205.9
click at [476, 332] on app-calendar-viewport "Mon 22 Tue 23 Wed 24 Thu 25 Fri 26 Sat 27 Sun 28 Mon 29 Tue 30 Wed 1 Thu 2 Fri …" at bounding box center [732, 415] width 1464 height 559
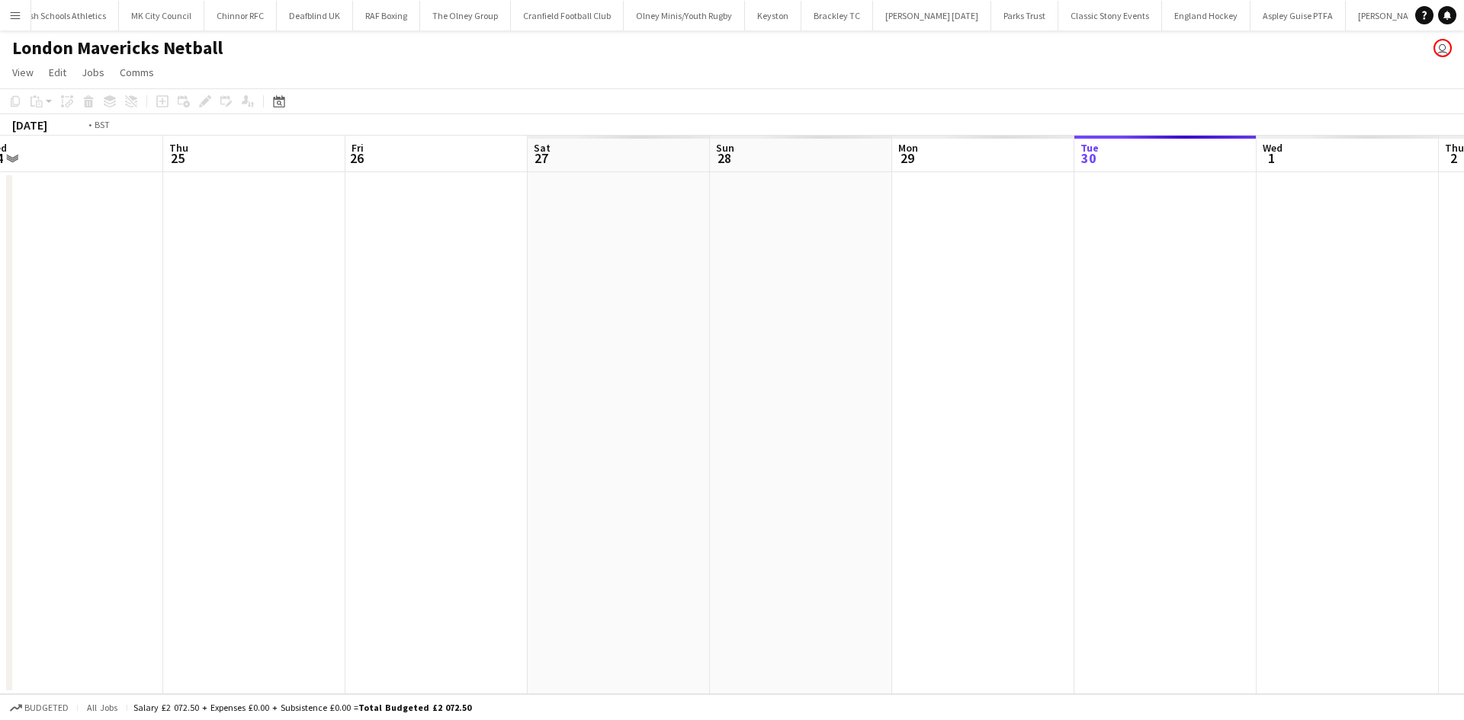
drag, startPoint x: 82, startPoint y: 354, endPoint x: 351, endPoint y: 378, distance: 270.9
click at [677, 353] on app-calendar-viewport "Mon 22 Tue 23 Wed 24 Thu 25 Fri 26 Sat 27 Sun 28 Mon 29 Tue 30 Wed 1 Thu 2 Fri …" at bounding box center [732, 415] width 1464 height 559
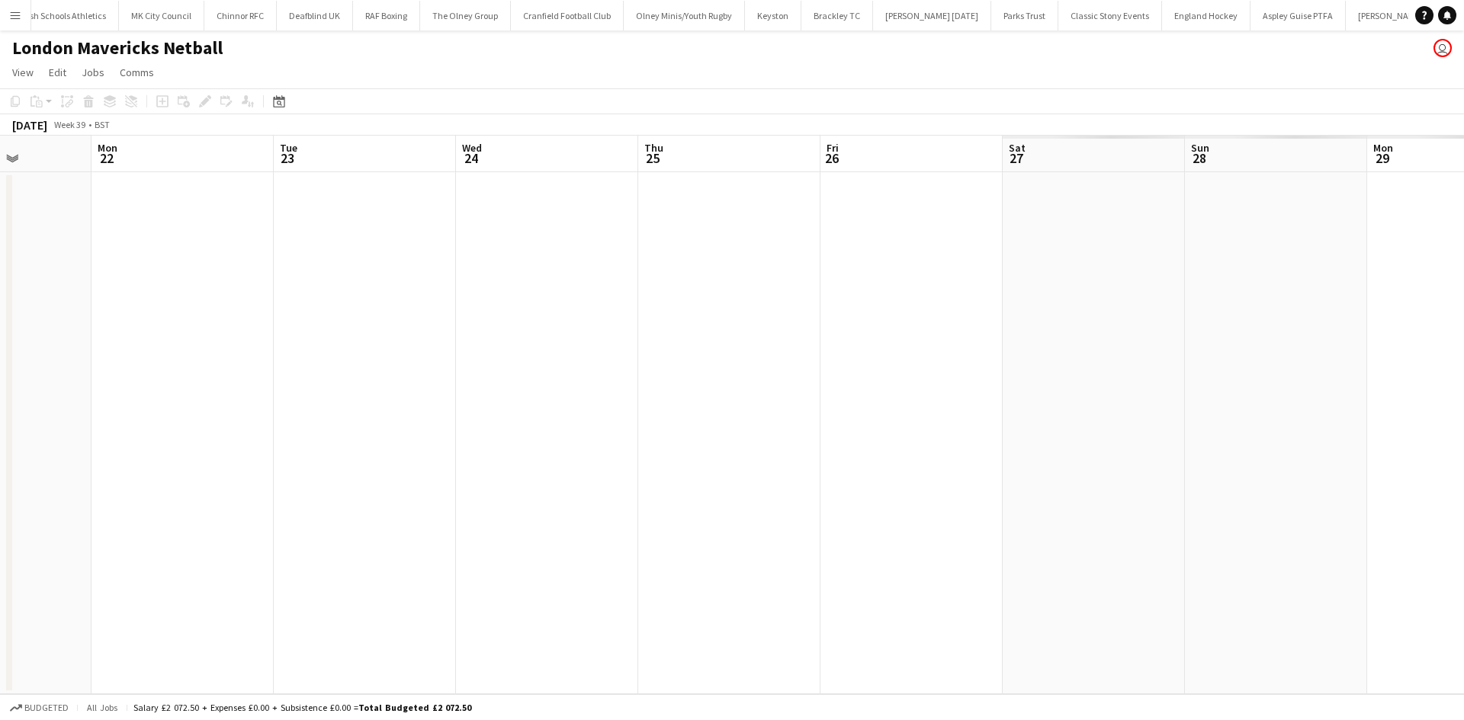
drag, startPoint x: 532, startPoint y: 378, endPoint x: 777, endPoint y: 379, distance: 244.7
click at [775, 379] on app-calendar-viewport "Fri 19 Sat 20 Sun 21 Mon 22 Tue 23 Wed 24 Thu 25 Fri 26 Sat 27 Sun 28 Mon 29 Tu…" at bounding box center [732, 415] width 1464 height 559
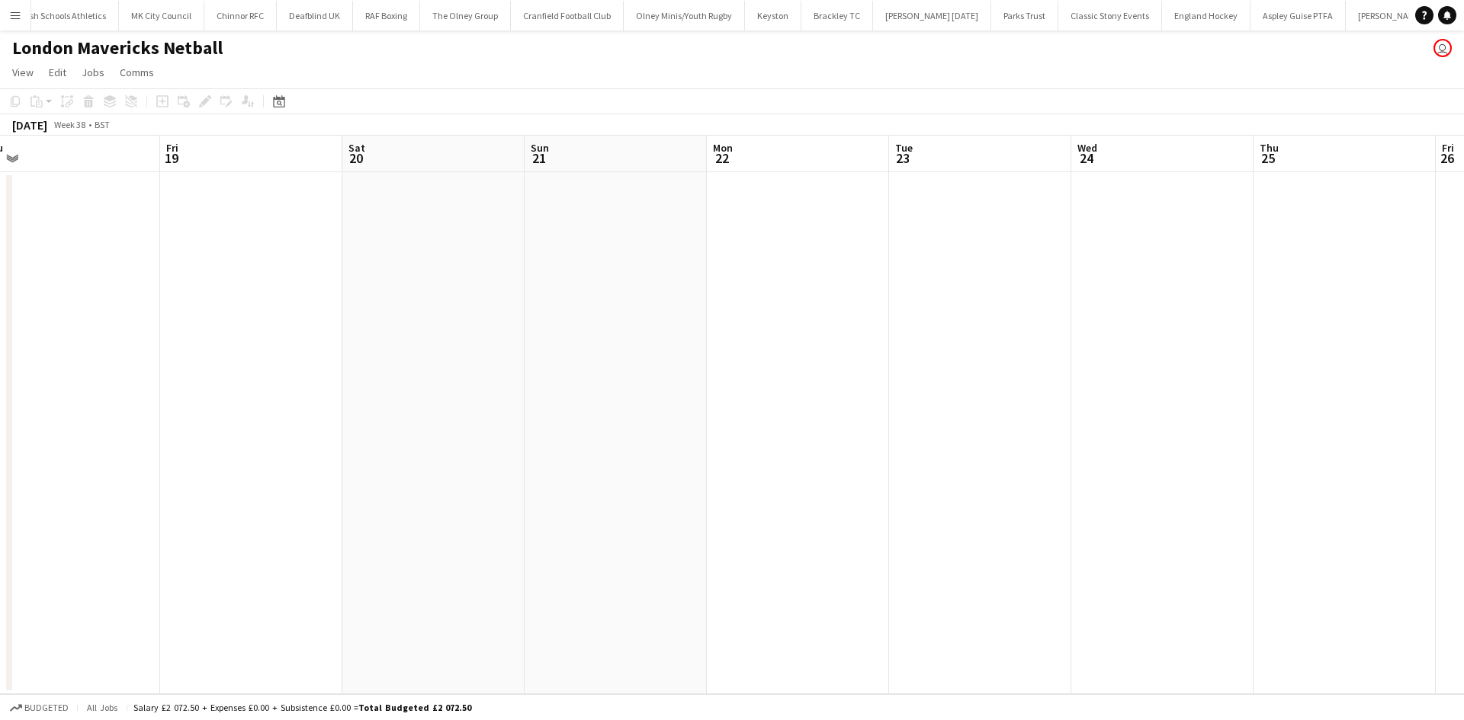
drag, startPoint x: 332, startPoint y: 393, endPoint x: 479, endPoint y: 371, distance: 148.0
click at [461, 381] on app-calendar-viewport "Tue 16 Wed 17 Thu 18 Fri 19 Sat 20 Sun 21 Mon 22 Tue 23 Wed 24 Thu 25 Fri 26 Sa…" at bounding box center [732, 415] width 1464 height 559
click at [277, 102] on icon "Date picker" at bounding box center [279, 101] width 12 height 12
click at [371, 154] on span "Previous month" at bounding box center [372, 154] width 30 height 30
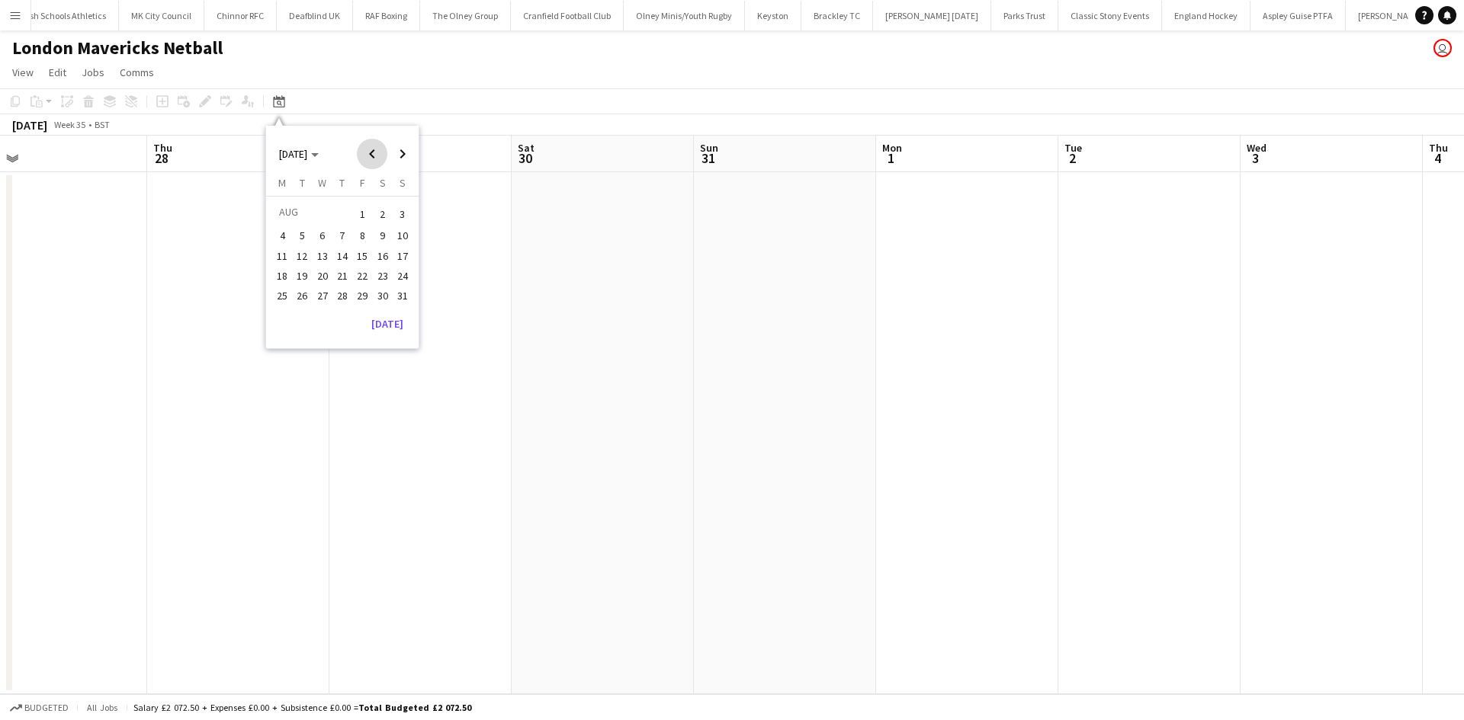
click at [370, 154] on span "Previous month" at bounding box center [372, 154] width 30 height 30
click at [367, 155] on span "Previous month" at bounding box center [372, 154] width 30 height 30
click at [368, 155] on span "Previous month" at bounding box center [372, 154] width 30 height 30
click at [296, 226] on span "1" at bounding box center [302, 232] width 18 height 18
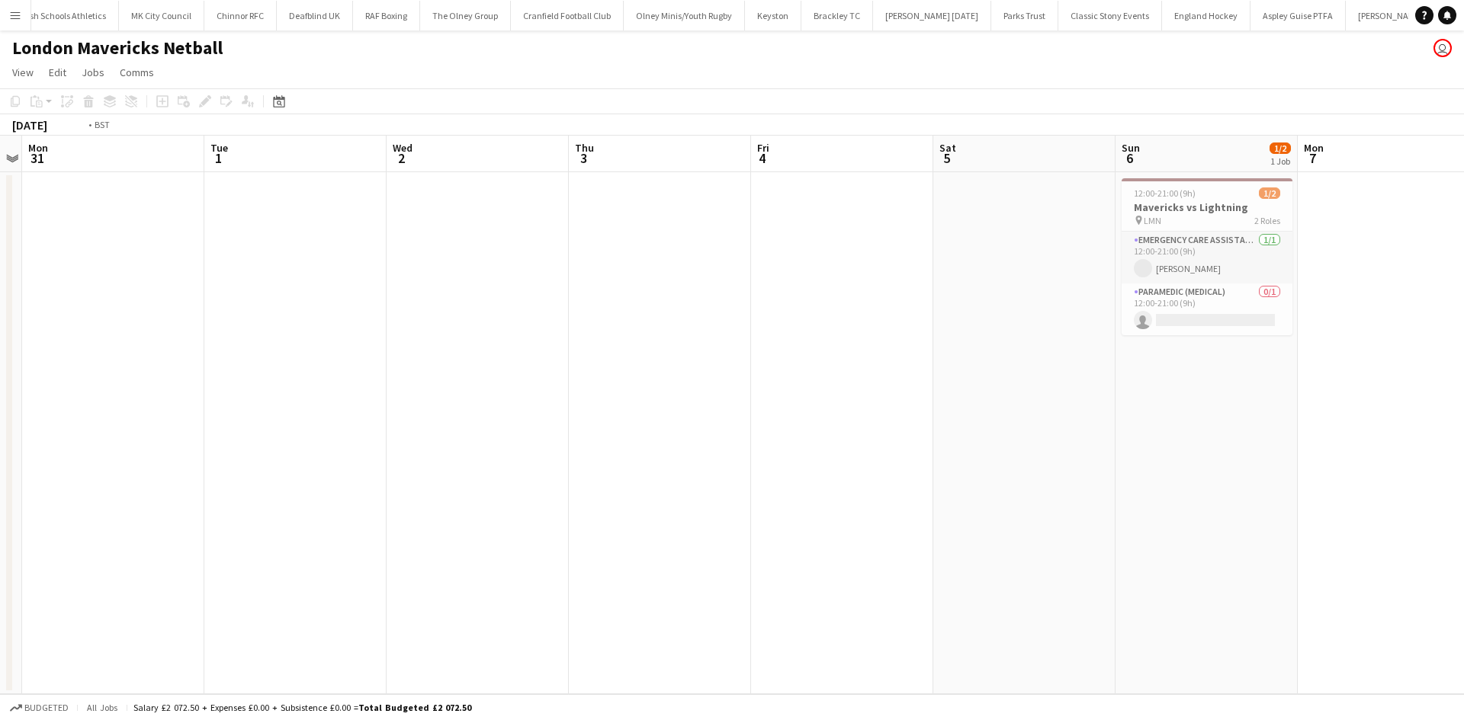
scroll to position [0, 559]
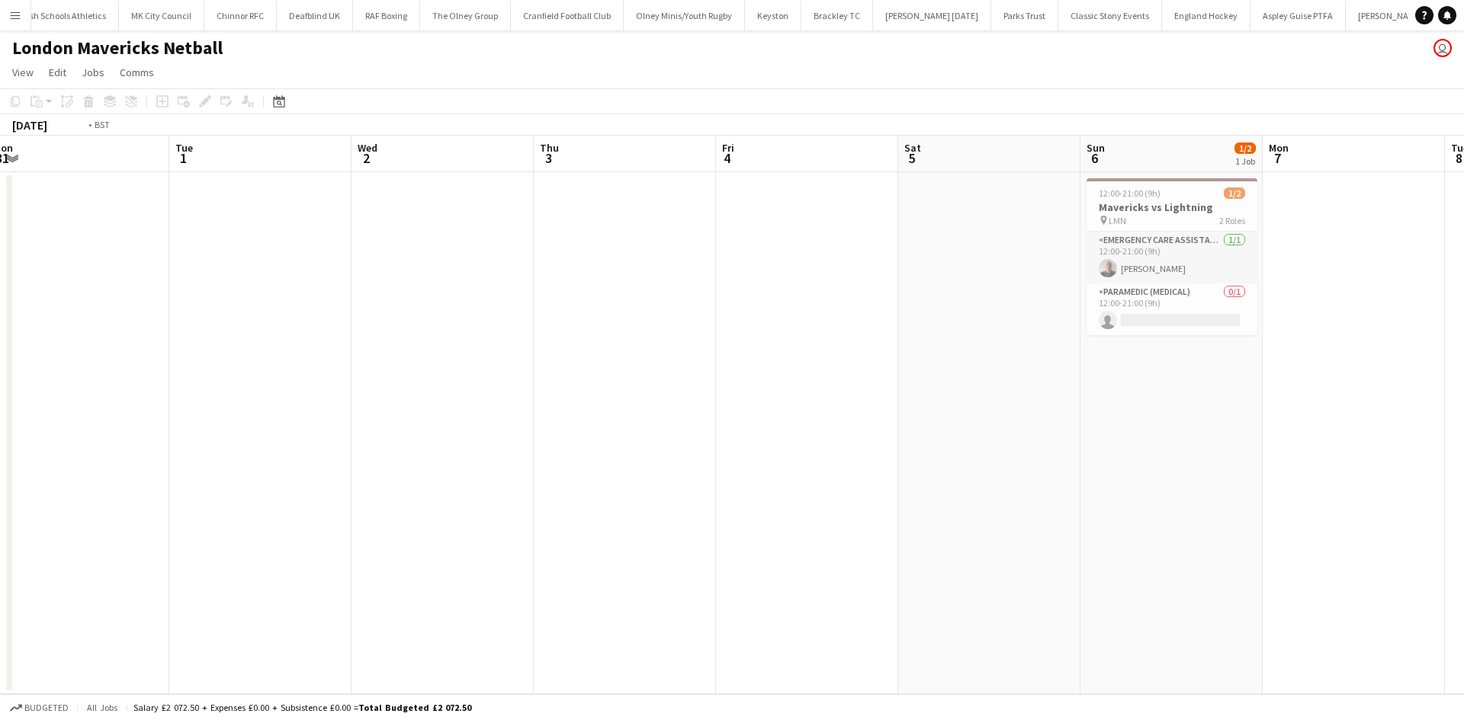
drag, startPoint x: 1041, startPoint y: 419, endPoint x: 707, endPoint y: 438, distance: 334.4
click at [707, 438] on app-calendar-viewport "Fri 28 Sat 29 Sun 30 Mon 31 Tue 1 Wed 2 Thu 3 Fri 4 Sat 5 Sun 6 1/2 1 Job Mon 7…" at bounding box center [732, 415] width 1464 height 559
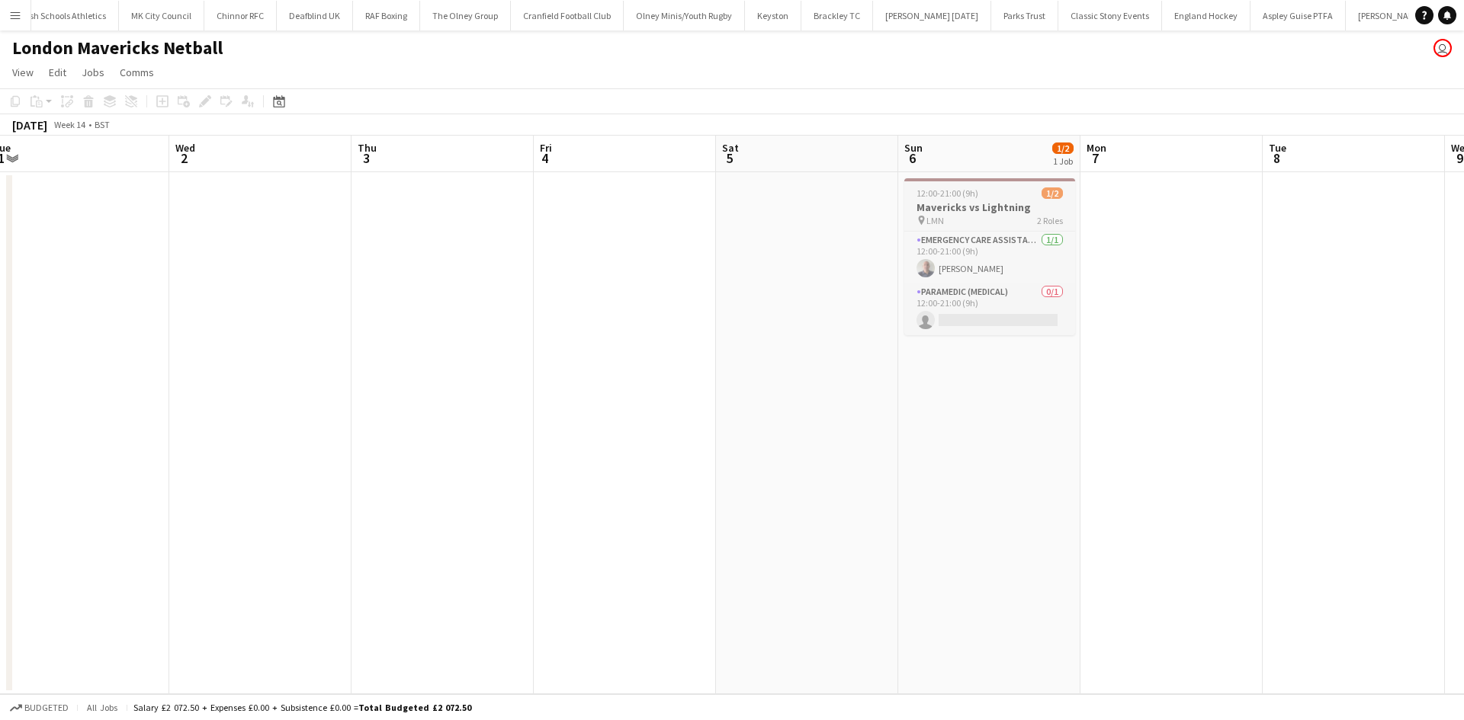
click at [1002, 220] on div "pin LMN 2 Roles" at bounding box center [989, 220] width 171 height 12
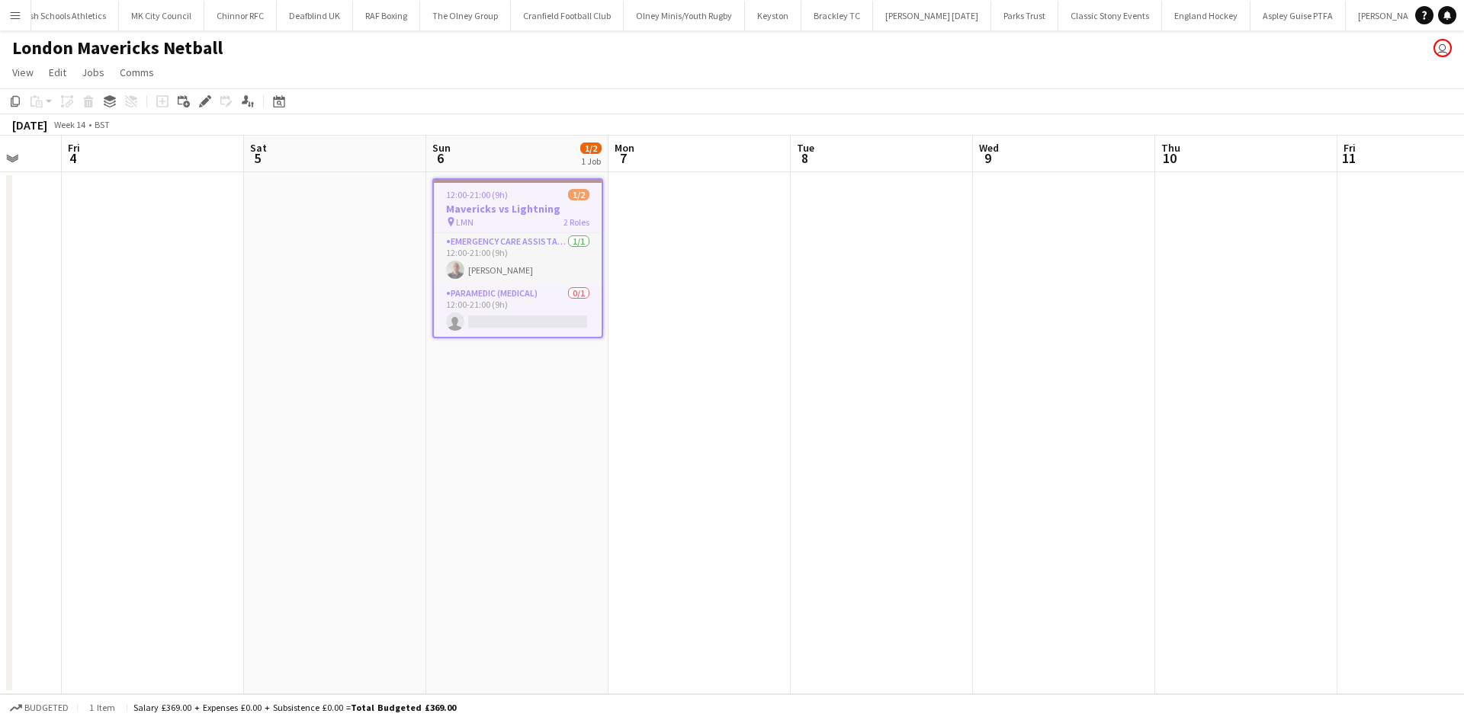
drag, startPoint x: 1215, startPoint y: 353, endPoint x: 743, endPoint y: 367, distance: 472.0
click at [743, 367] on app-calendar-viewport "Tue 1 Wed 2 Thu 3 Fri 4 Sat 5 Sun 6 1/2 1 Job Mon 7 Tue 8 Wed 9 Thu 10 Fri 11 S…" at bounding box center [732, 415] width 1464 height 559
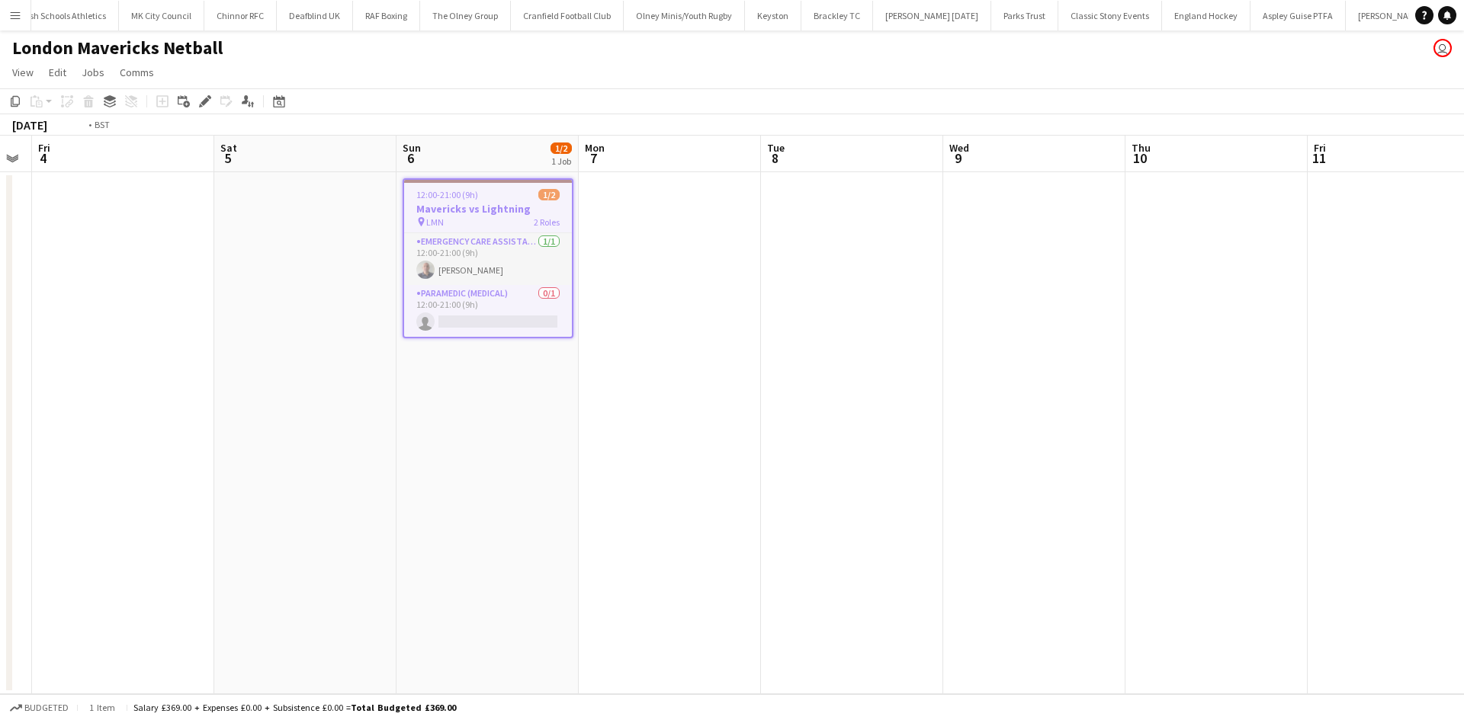
drag, startPoint x: 864, startPoint y: 373, endPoint x: 269, endPoint y: 422, distance: 596.5
click at [269, 422] on app-calendar-viewport "Tue 1 Wed 2 Thu 3 Fri 4 Sat 5 Sun 6 1/2 1 Job Mon 7 Tue 8 Wed 9 Thu 10 Fri 11 S…" at bounding box center [732, 415] width 1464 height 559
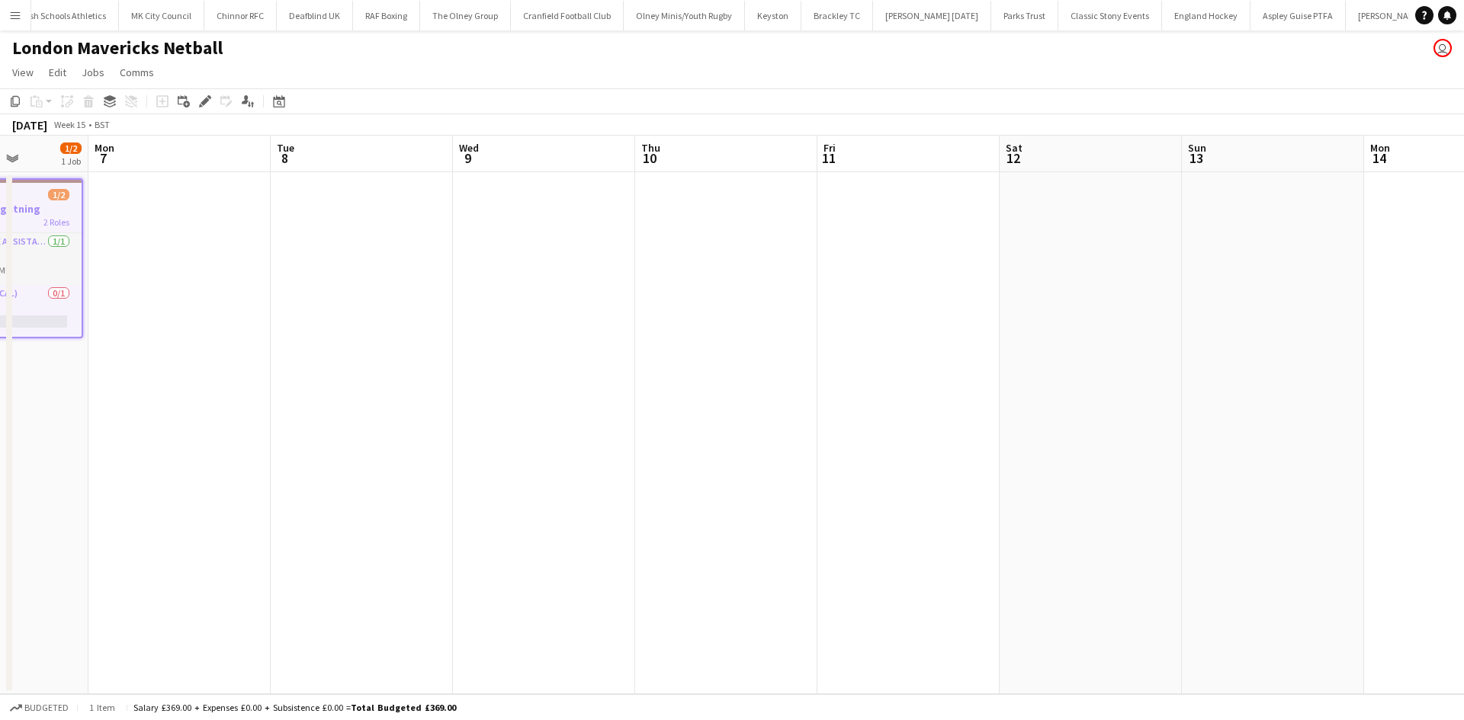
drag, startPoint x: 913, startPoint y: 395, endPoint x: 427, endPoint y: 398, distance: 486.3
click at [427, 398] on app-calendar-viewport "Fri 4 Sat 5 Sun 6 1/2 1 Job Mon 7 Tue 8 Wed 9 Thu 10 Fri 11 Sat 12 Sun 13 Mon 1…" at bounding box center [732, 415] width 1464 height 559
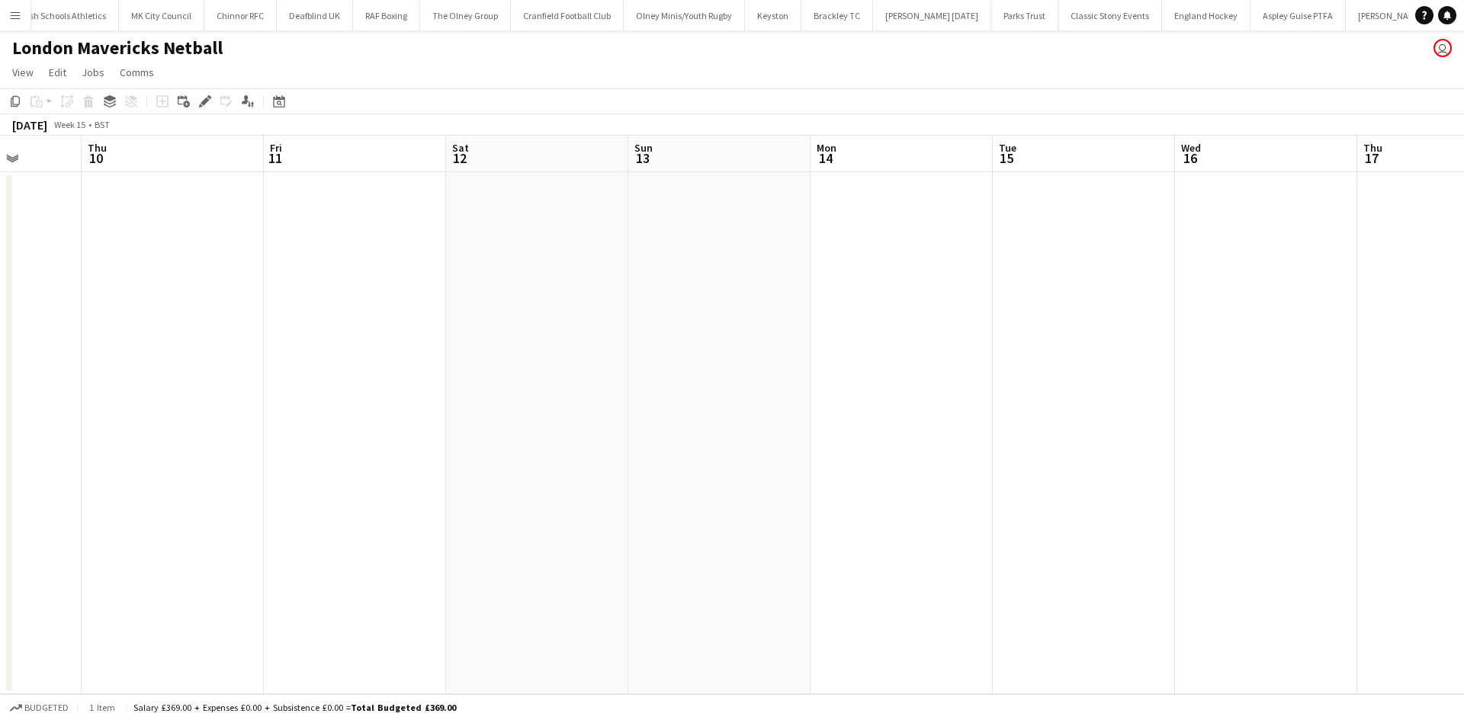
drag, startPoint x: 645, startPoint y: 384, endPoint x: 399, endPoint y: 379, distance: 246.3
click at [409, 382] on app-calendar-viewport "Mon 7 Tue 8 Wed 9 Thu 10 Fri 11 Sat 12 Sun 13 Mon 14 Tue 15 Wed 16 Thu 17 Fri 1…" at bounding box center [732, 415] width 1464 height 559
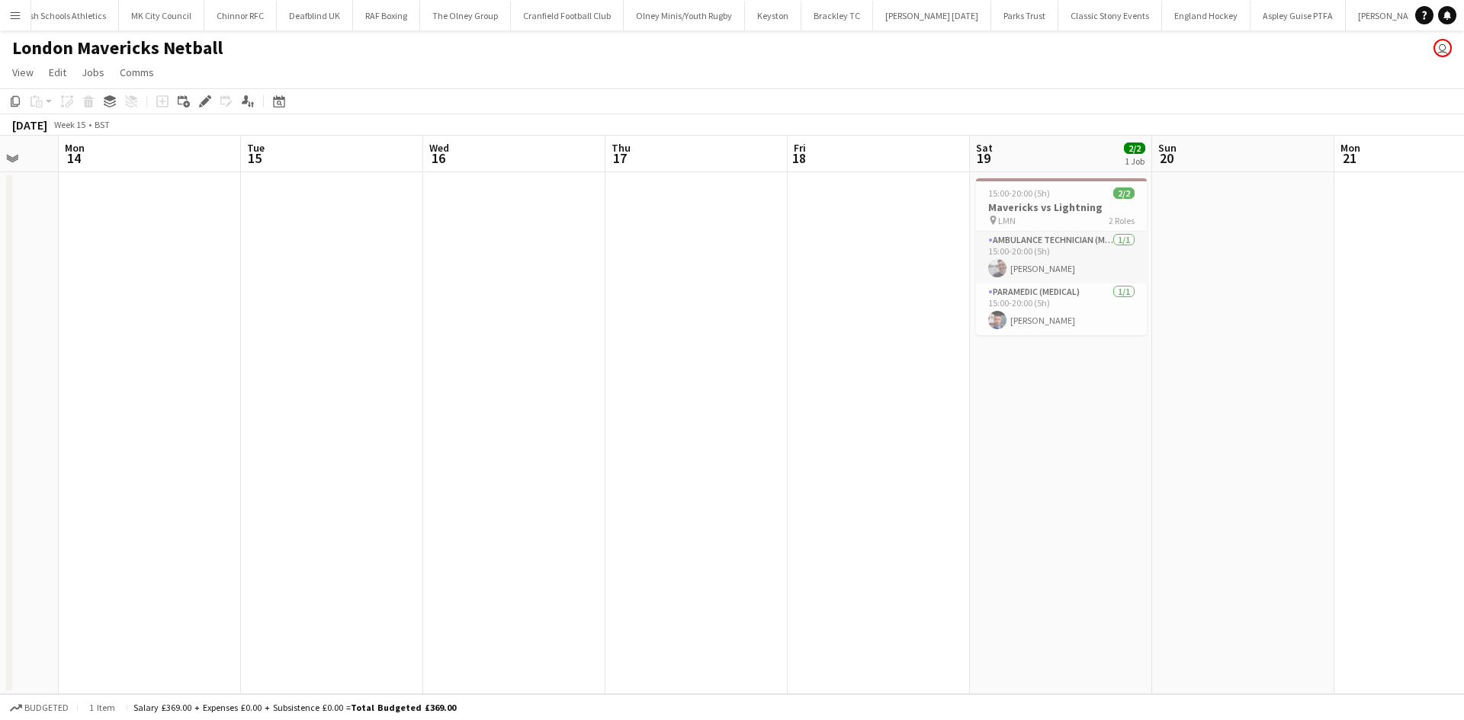
drag, startPoint x: 85, startPoint y: 401, endPoint x: 56, endPoint y: 399, distance: 29.8
click at [59, 400] on app-calendar-viewport "Fri 11 Sat 12 Sun 13 Mon 14 Tue 15 Wed 16 Thu 17 Fri 18 Sat 19 2/2 1 Job Sun 20…" at bounding box center [732, 415] width 1464 height 559
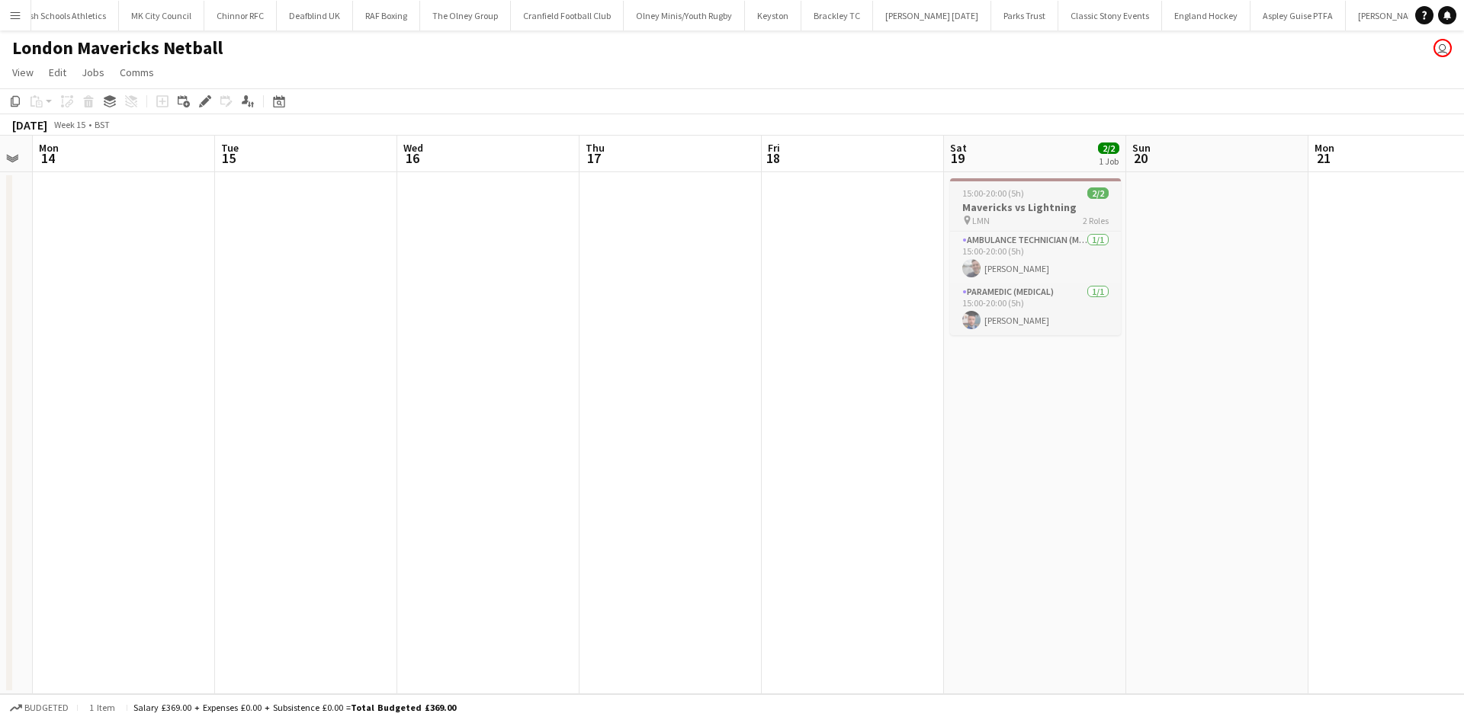
click at [1040, 207] on h3 "Mavericks vs Lightning" at bounding box center [1035, 207] width 171 height 14
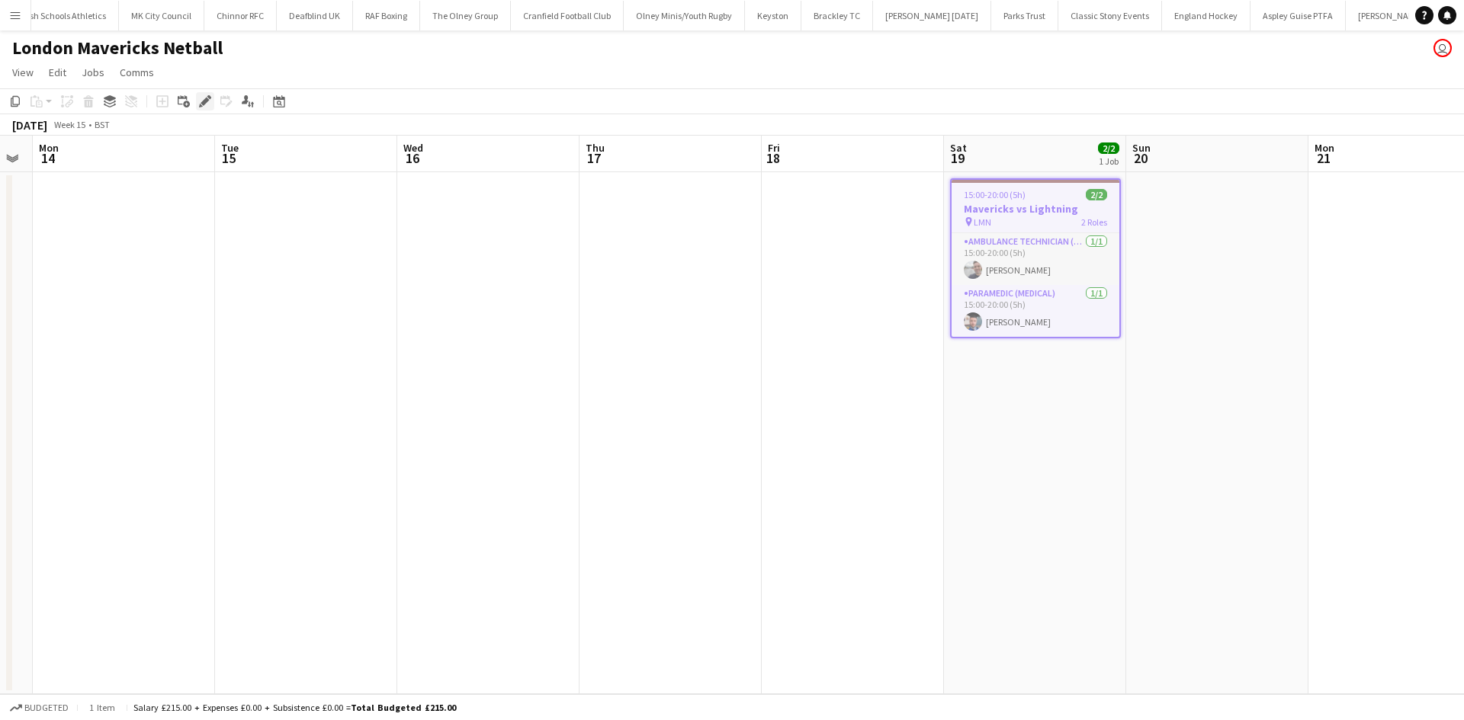
click at [197, 100] on div "Edit" at bounding box center [205, 101] width 18 height 18
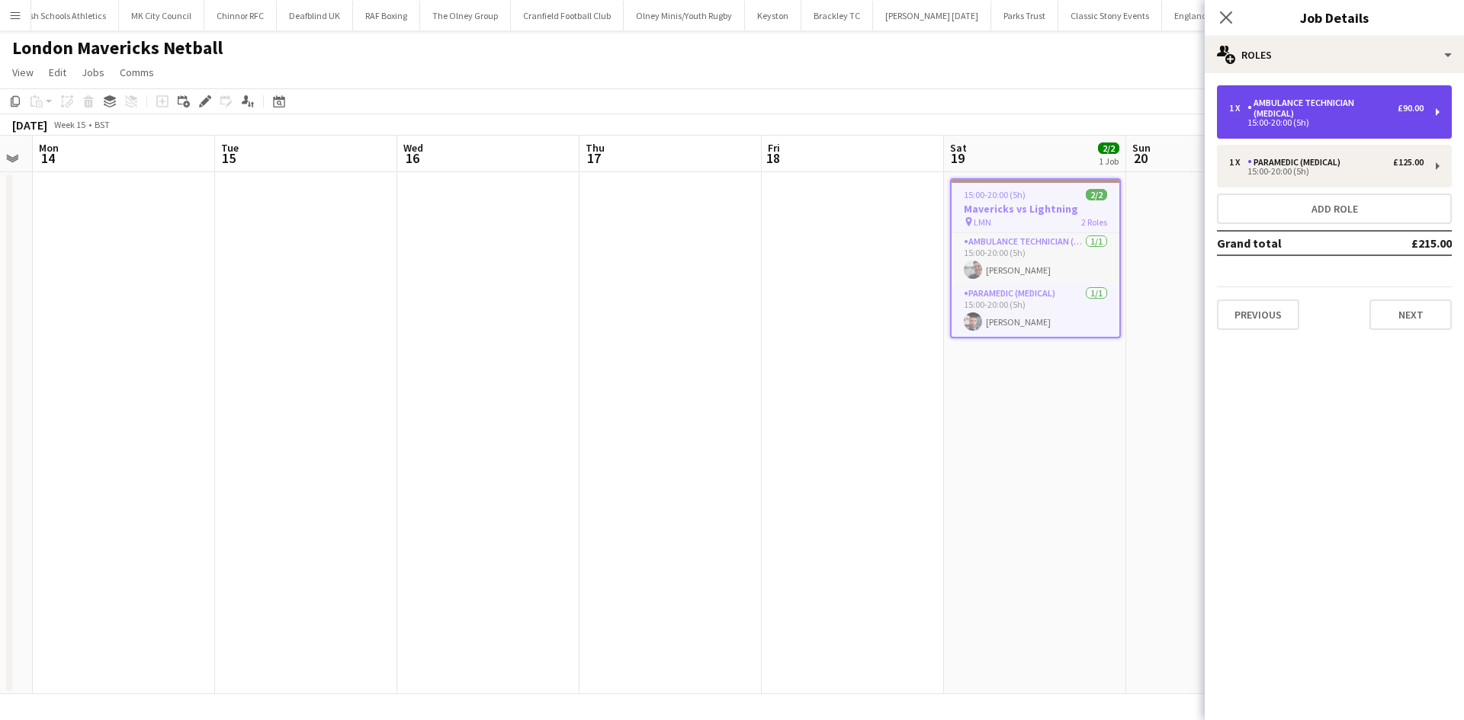
click at [1339, 123] on div "15:00-20:00 (5h)" at bounding box center [1326, 123] width 194 height 8
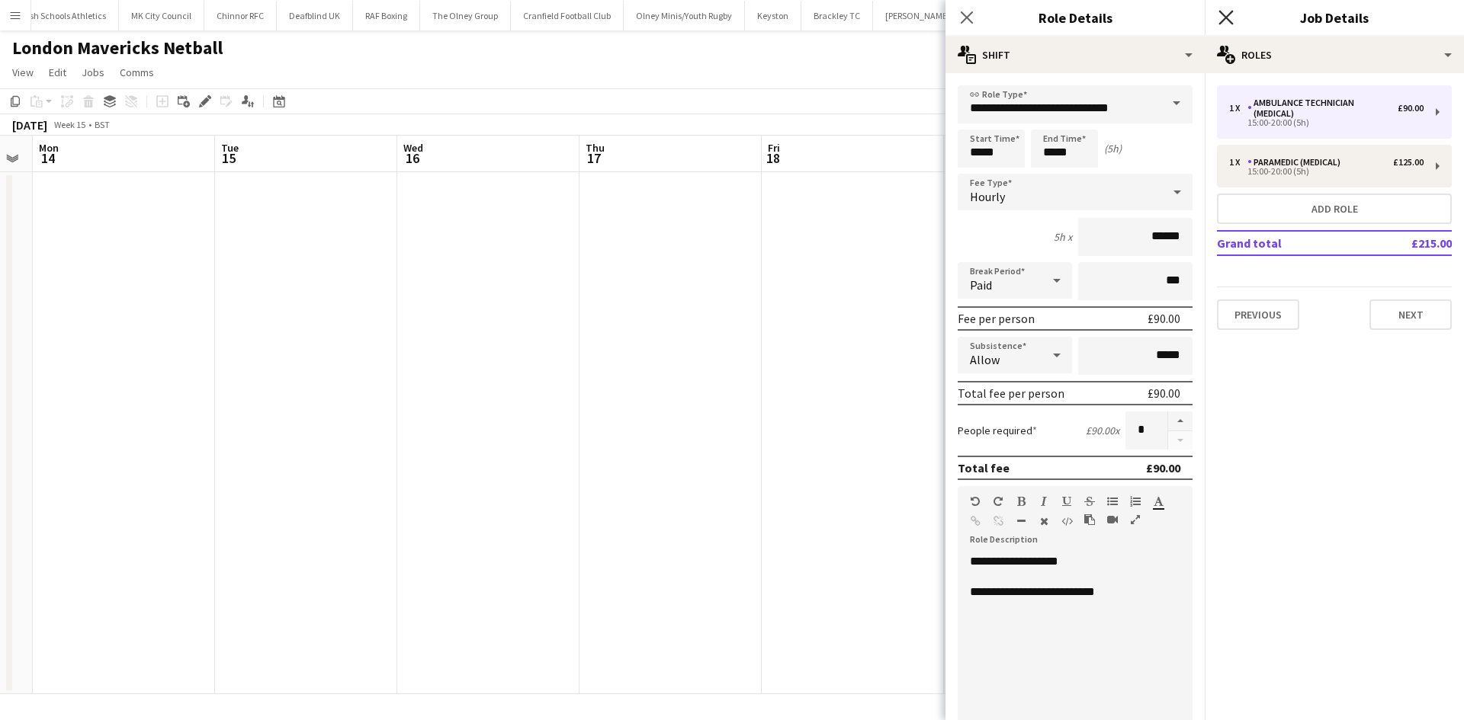
click at [1226, 17] on icon at bounding box center [1225, 17] width 14 height 14
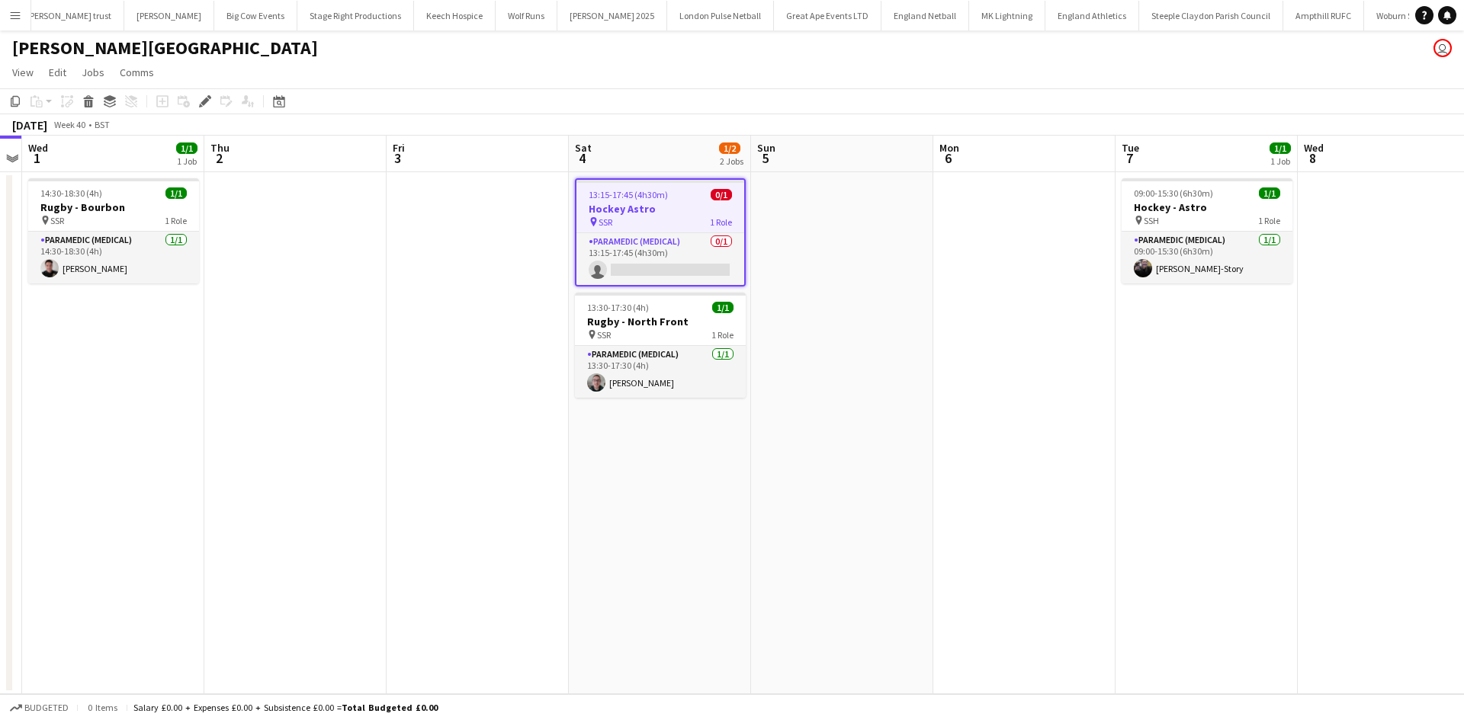
scroll to position [0, 601]
click at [21, 15] on app-icon "Menu" at bounding box center [15, 15] width 12 height 12
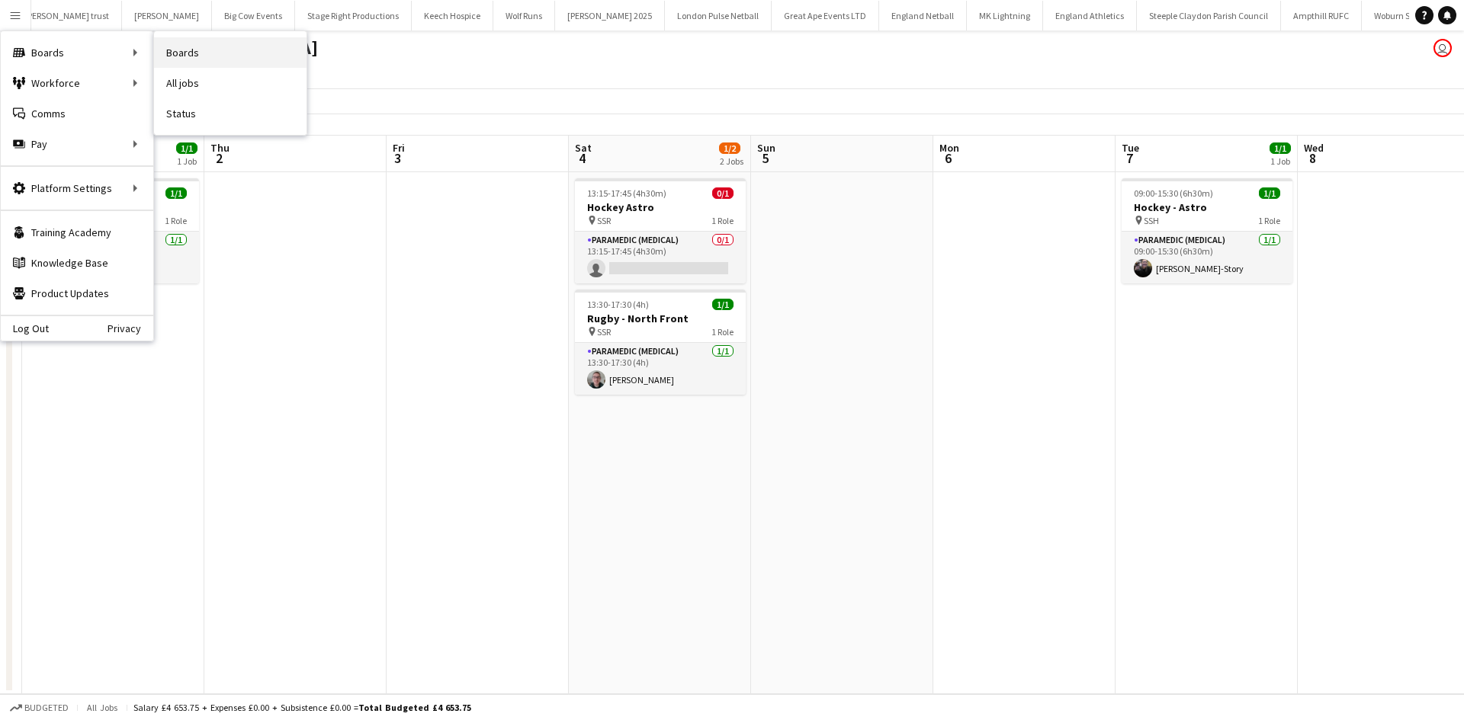
click at [213, 55] on link "Boards" at bounding box center [230, 52] width 152 height 30
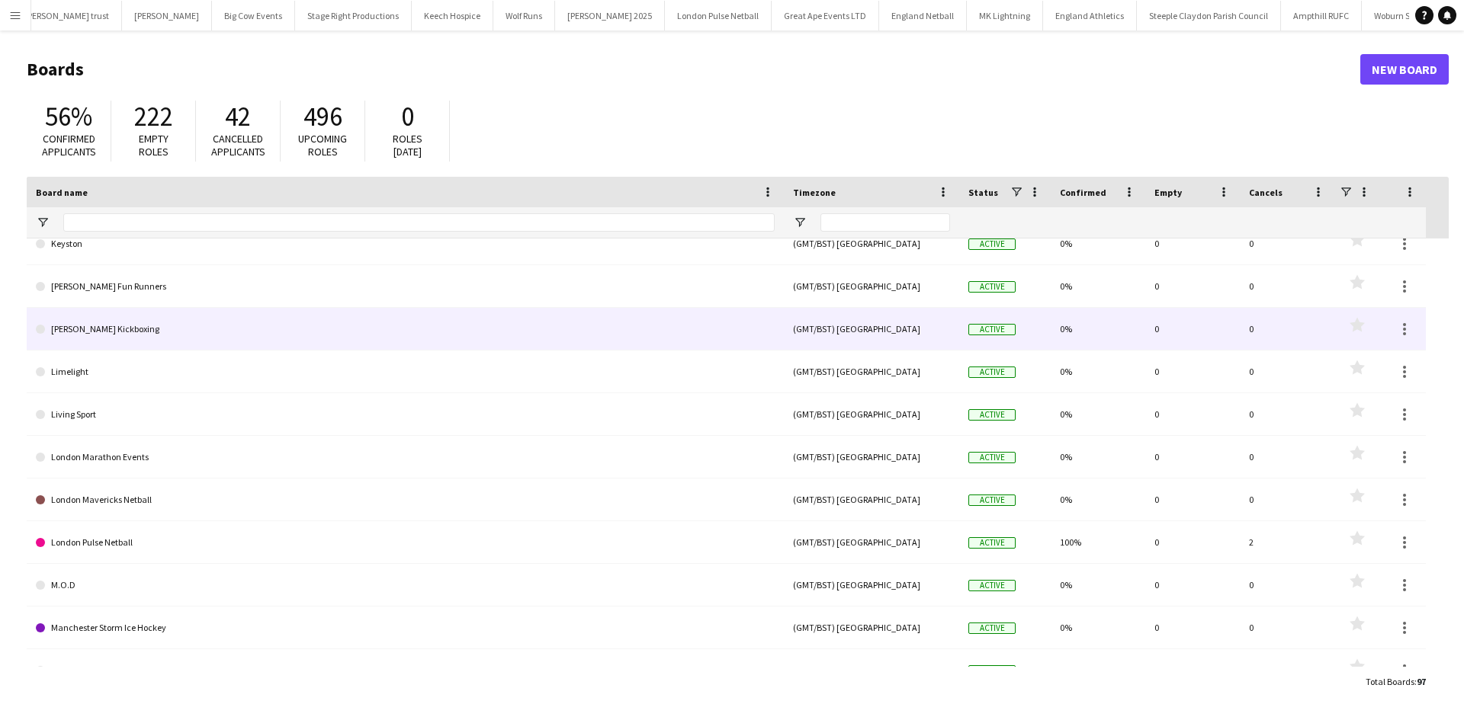
scroll to position [2363, 0]
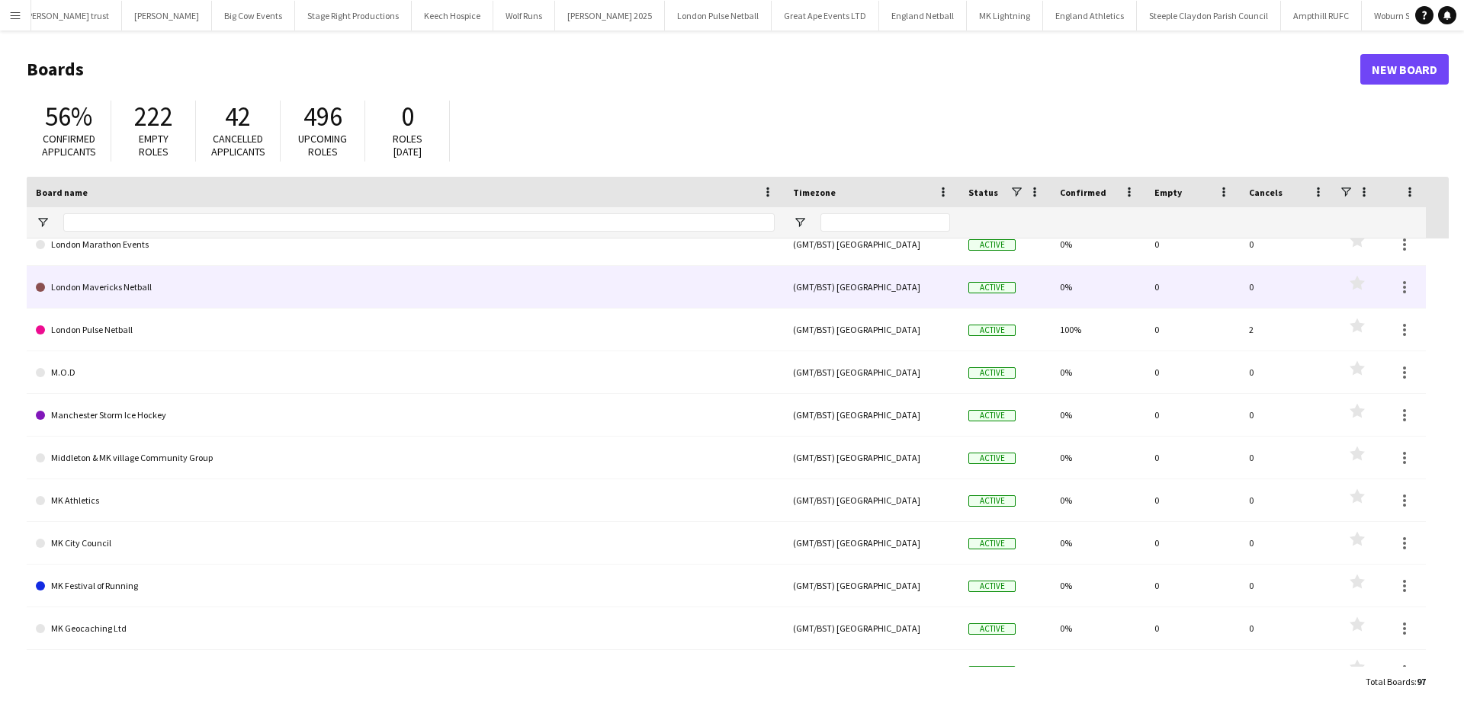
click at [142, 293] on link "London Mavericks Netball" at bounding box center [405, 287] width 739 height 43
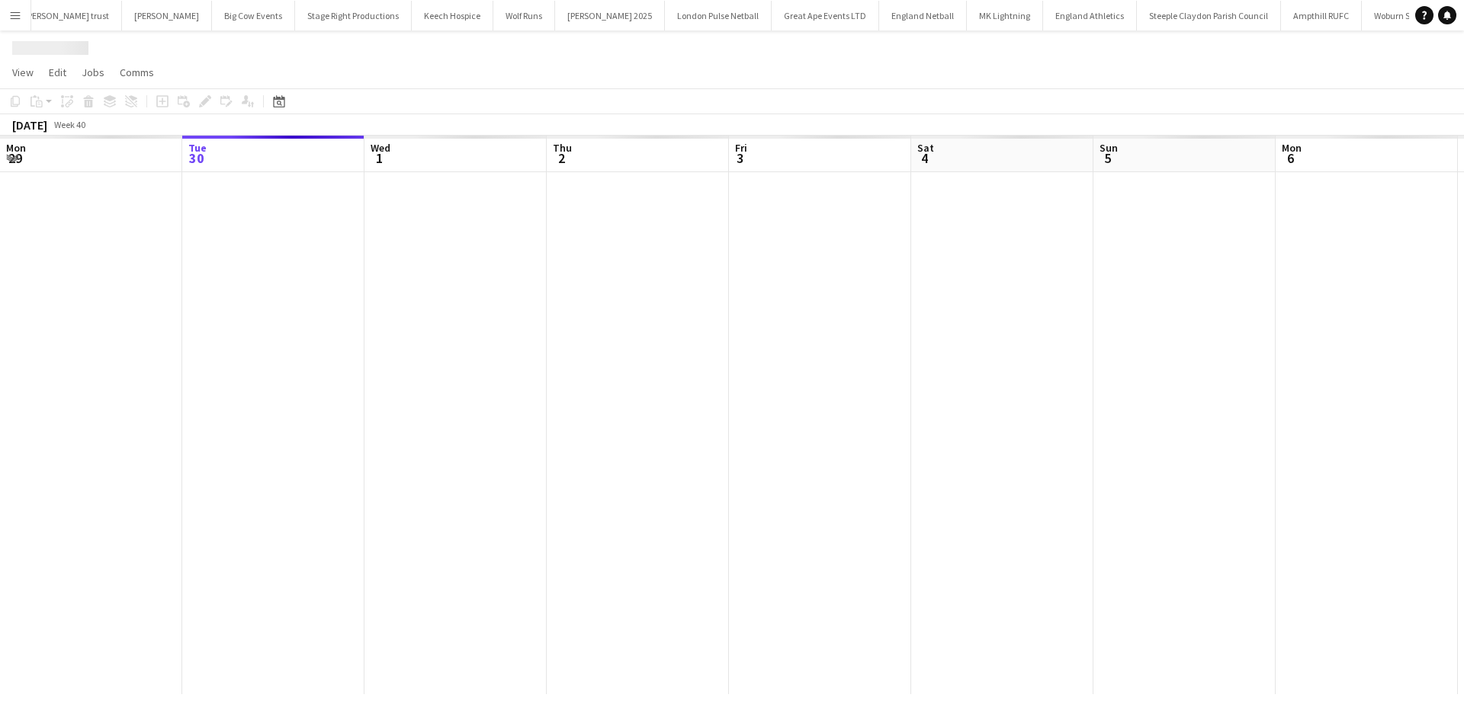
scroll to position [0, 2709]
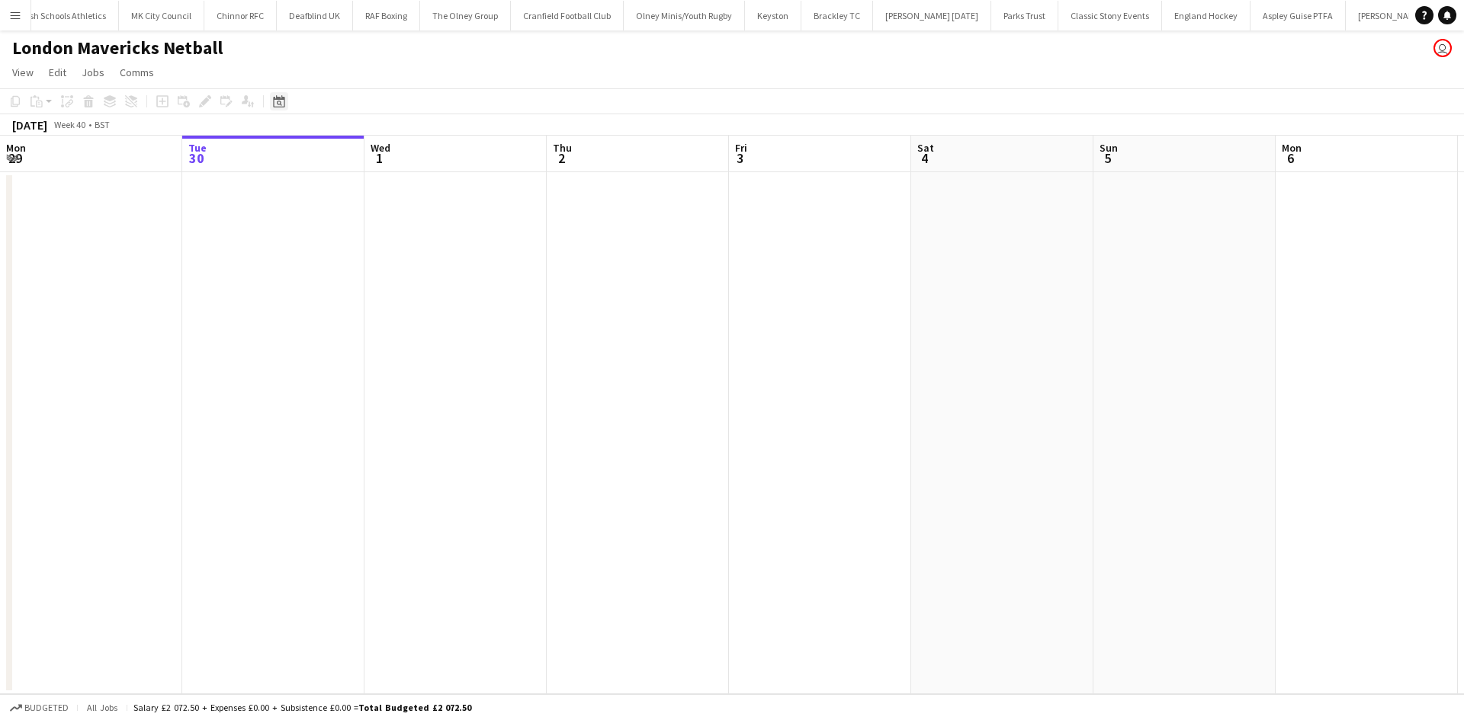
click at [277, 101] on icon "Date picker" at bounding box center [279, 101] width 12 height 12
click at [364, 156] on span "Previous month" at bounding box center [372, 154] width 30 height 30
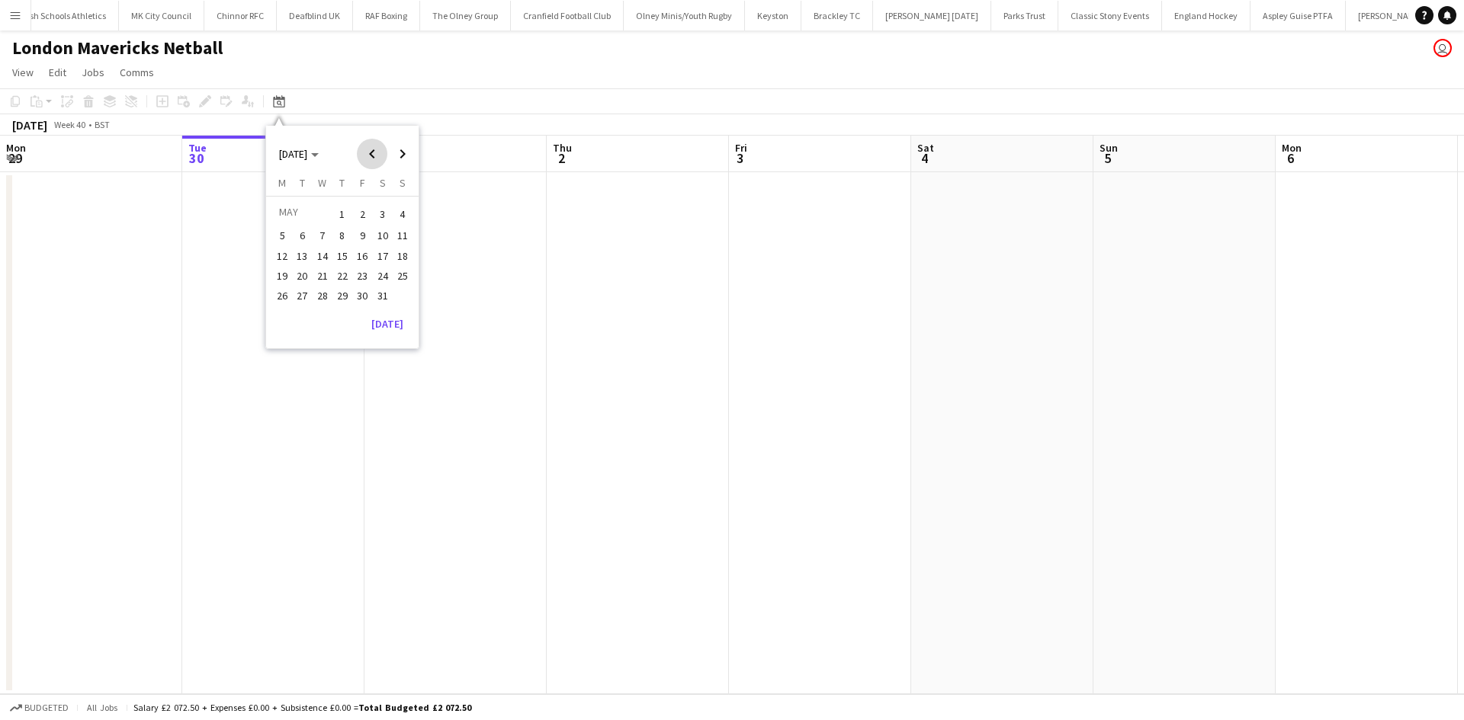
click at [364, 156] on span "Previous month" at bounding box center [372, 154] width 30 height 30
click at [298, 232] on span "1" at bounding box center [302, 232] width 18 height 18
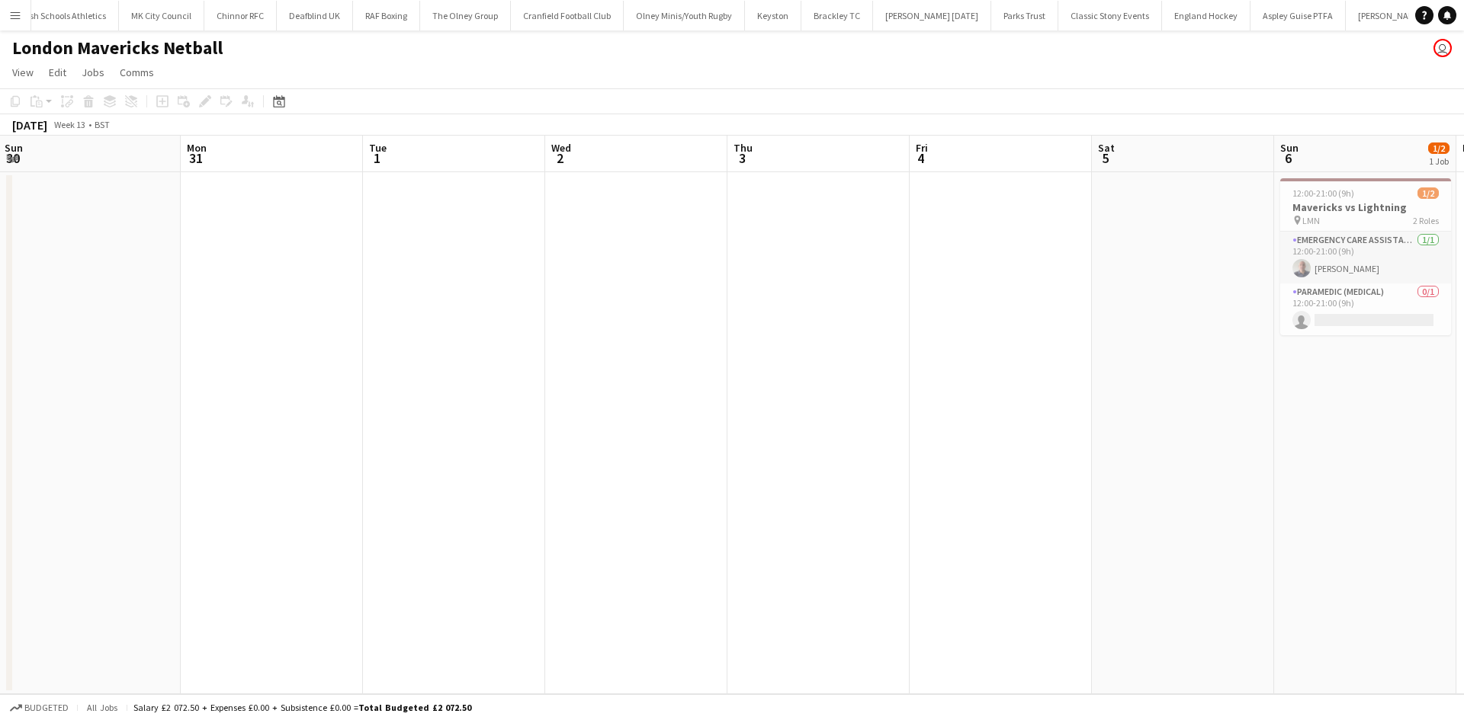
drag, startPoint x: 628, startPoint y: 348, endPoint x: 761, endPoint y: 332, distance: 134.4
click at [1037, 345] on app-calendar-viewport "Fri 28 Sat 29 Sun 30 Mon 31 Tue 1 Wed 2 Thu 3 Fri 4 Sat 5 Sun 6 1/2 1 Job Mon 7…" at bounding box center [732, 415] width 1464 height 559
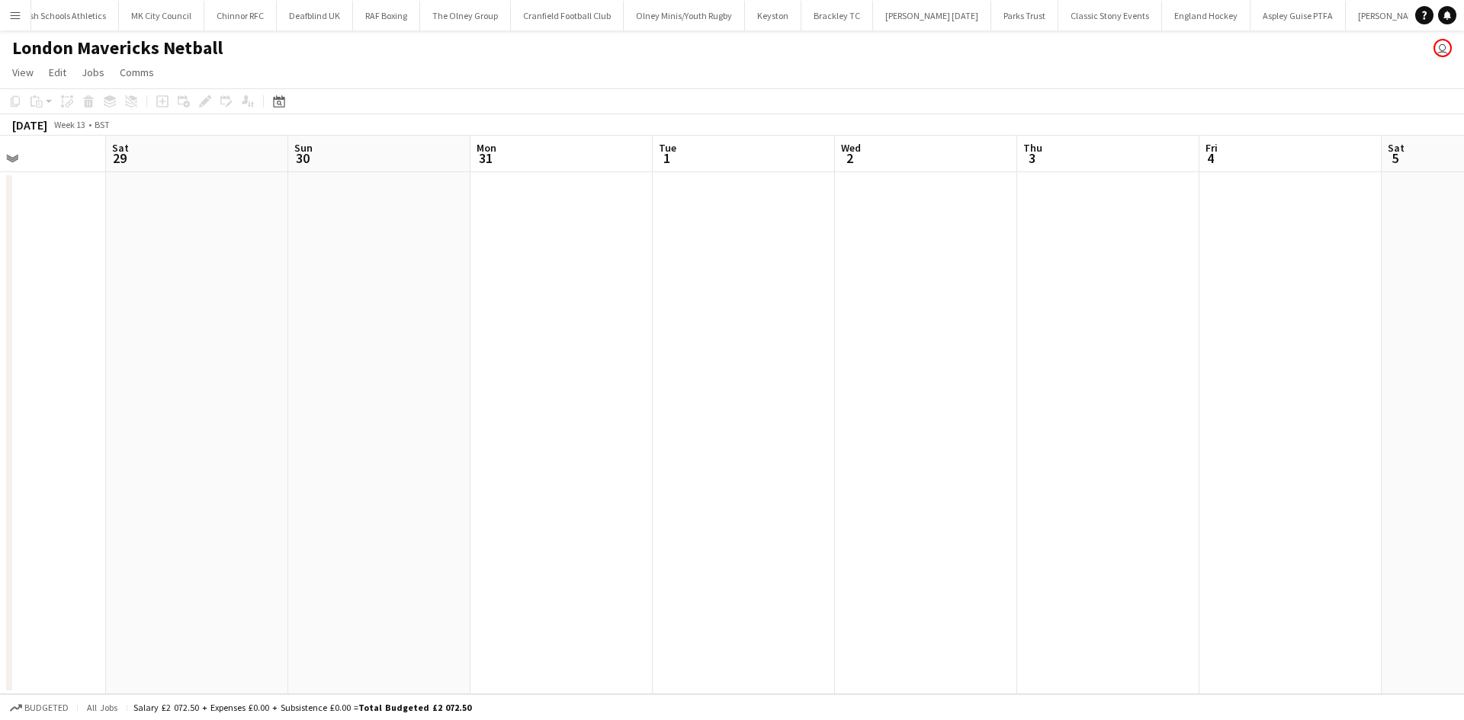
drag, startPoint x: 508, startPoint y: 324, endPoint x: 0, endPoint y: 329, distance: 508.4
click at [0, 329] on app-calendar-viewport "Wed 26 Thu 27 Fri 28 Sat 29 Sun 30 Mon 31 Tue 1 Wed 2 Thu 3 Fri 4 Sat 5 Sun 6 1…" at bounding box center [732, 415] width 1464 height 559
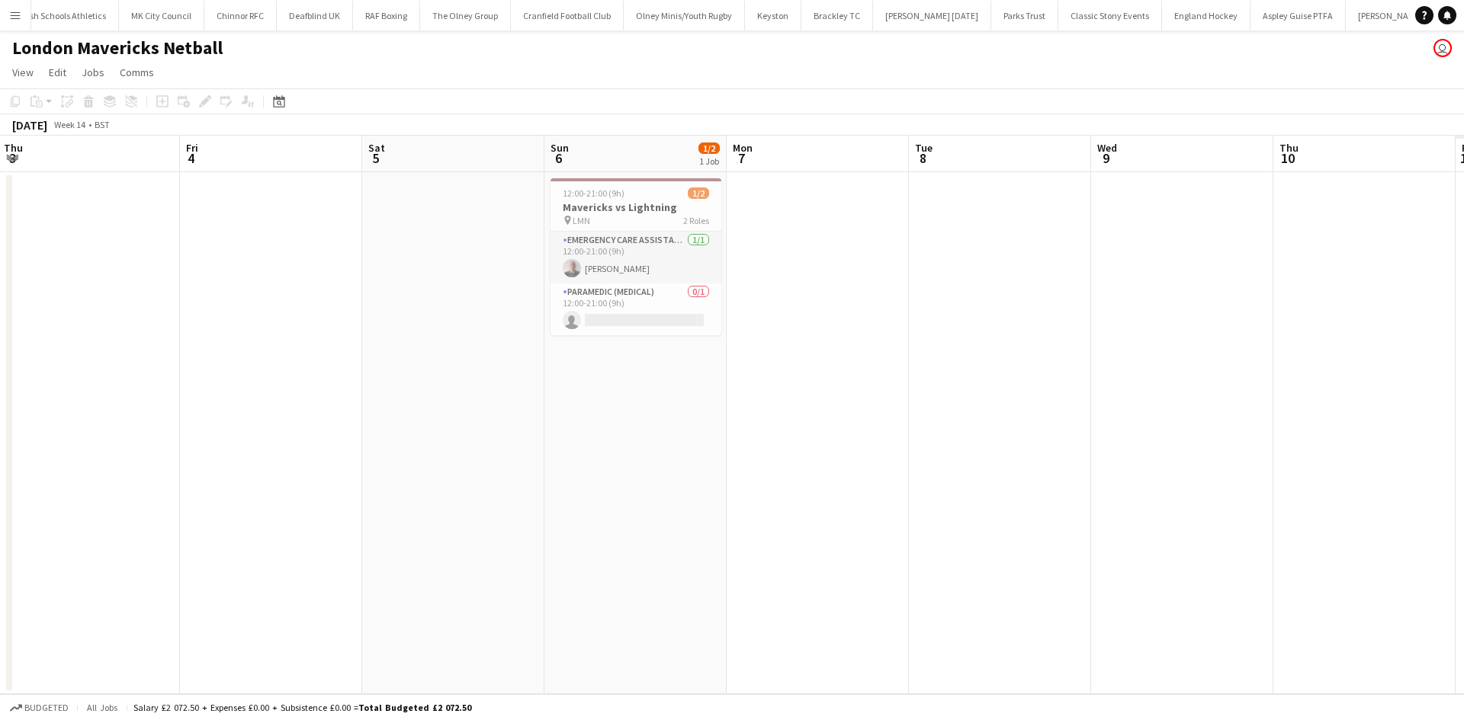
drag, startPoint x: 910, startPoint y: 316, endPoint x: 207, endPoint y: 311, distance: 702.8
click at [225, 314] on app-calendar-viewport "Mon 31 Tue 1 Wed 2 Thu 3 Fri 4 Sat 5 Sun 6 1/2 1 Job Mon 7 Tue 8 Wed 9 Thu 10 F…" at bounding box center [732, 415] width 1464 height 559
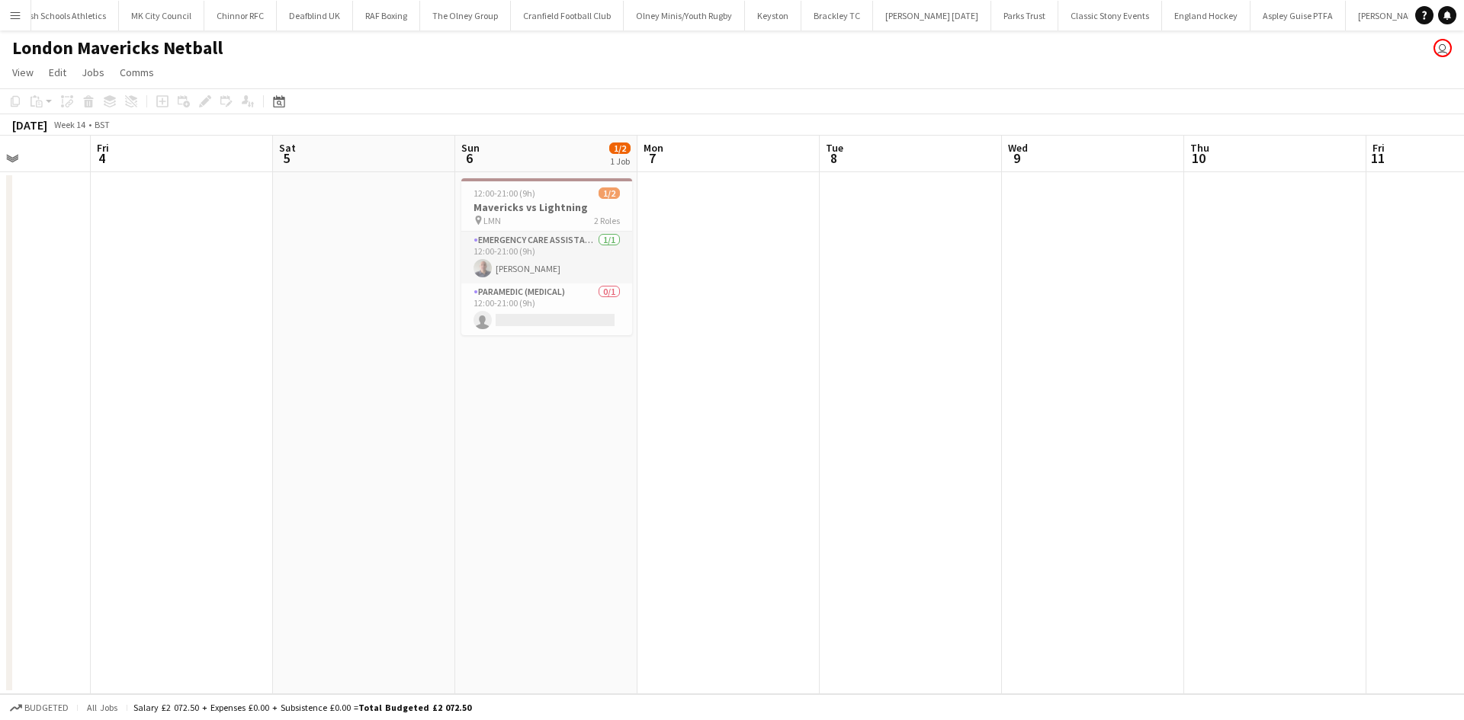
drag, startPoint x: 758, startPoint y: 312, endPoint x: 260, endPoint y: 311, distance: 497.7
click at [286, 312] on app-calendar-viewport "Tue 1 Wed 2 Thu 3 Fri 4 Sat 5 Sun 6 1/2 1 Job Mon 7 Tue 8 Wed 9 Thu 10 Fri 11 S…" at bounding box center [732, 415] width 1464 height 559
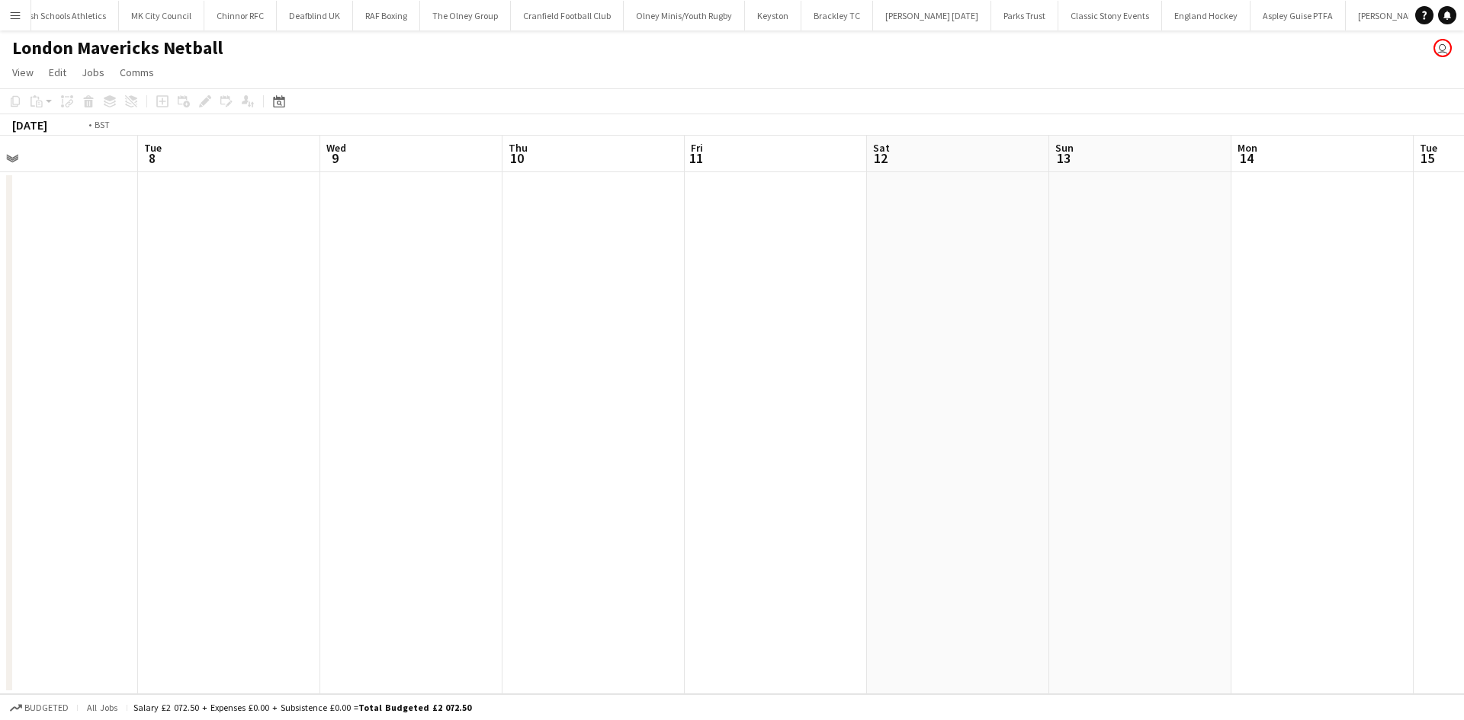
drag, startPoint x: 979, startPoint y: 295, endPoint x: 357, endPoint y: 284, distance: 621.3
click at [143, 300] on app-calendar-viewport "Fri 4 Sat 5 Sun 6 1/2 1 Job Mon 7 Tue 8 Wed 9 Thu 10 Fri 11 Sat 12 Sun 13 Mon 1…" at bounding box center [732, 415] width 1464 height 559
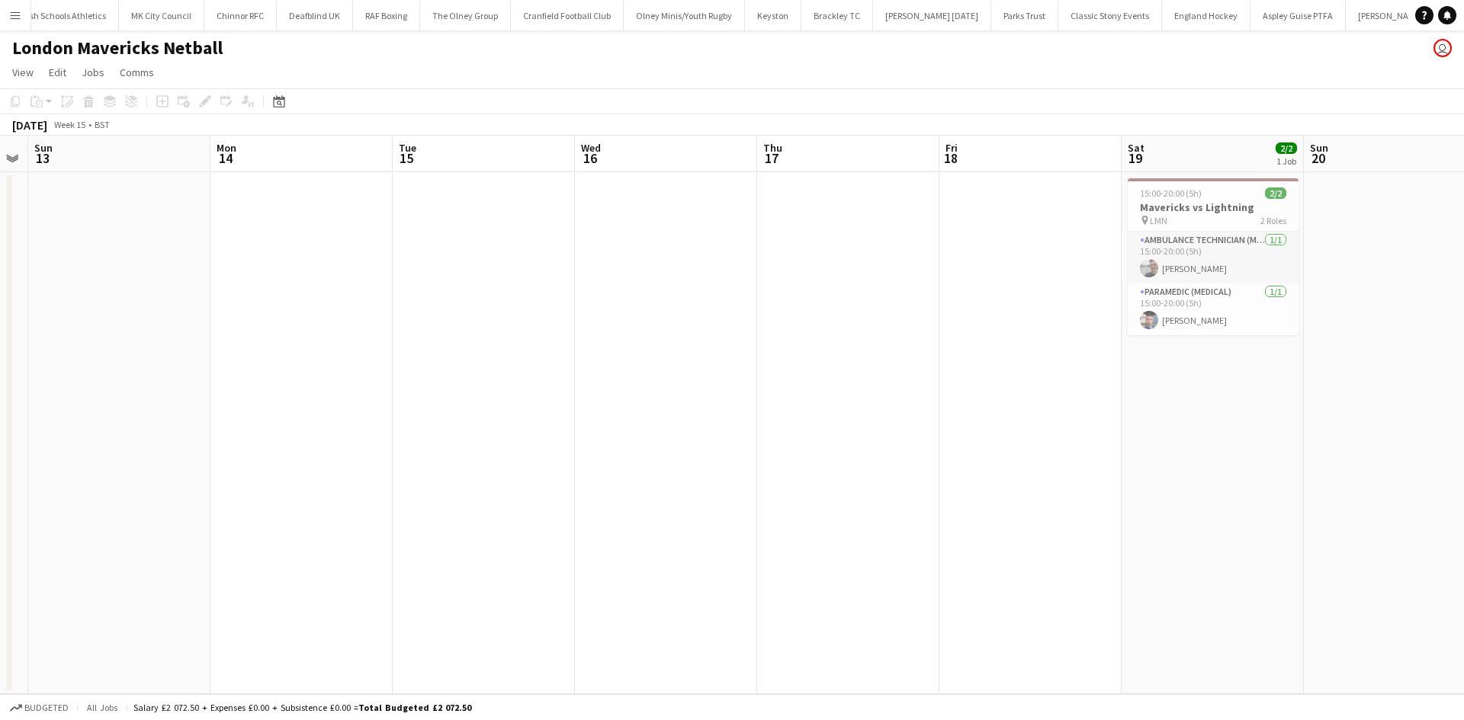
drag, startPoint x: 809, startPoint y: 293, endPoint x: 196, endPoint y: 297, distance: 612.9
click at [264, 297] on app-calendar-viewport "Thu 10 Fri 11 Sat 12 Sun 13 Mon 14 Tue 15 Wed 16 Thu 17 Fri 18 Sat 19 2/2 1 Job…" at bounding box center [732, 415] width 1464 height 559
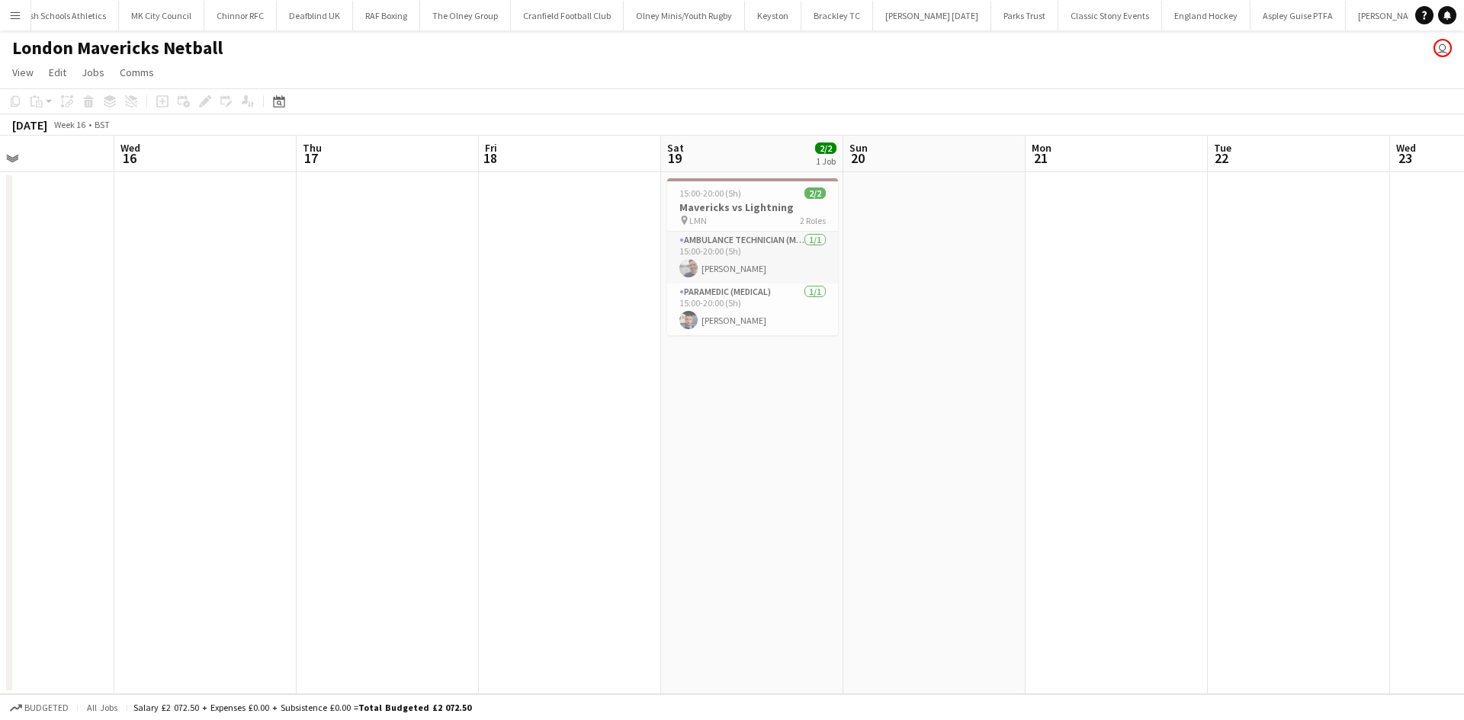
drag, startPoint x: 1107, startPoint y: 290, endPoint x: 896, endPoint y: 287, distance: 210.4
click at [960, 300] on app-calendar-viewport "Sun 13 Mon 14 Tue 15 Wed 16 Thu 17 Fri 18 Sat 19 2/2 1 Job Sun 20 Mon 21 Tue 22…" at bounding box center [732, 415] width 1464 height 559
click at [720, 216] on div "pin LMN 2 Roles" at bounding box center [750, 220] width 171 height 12
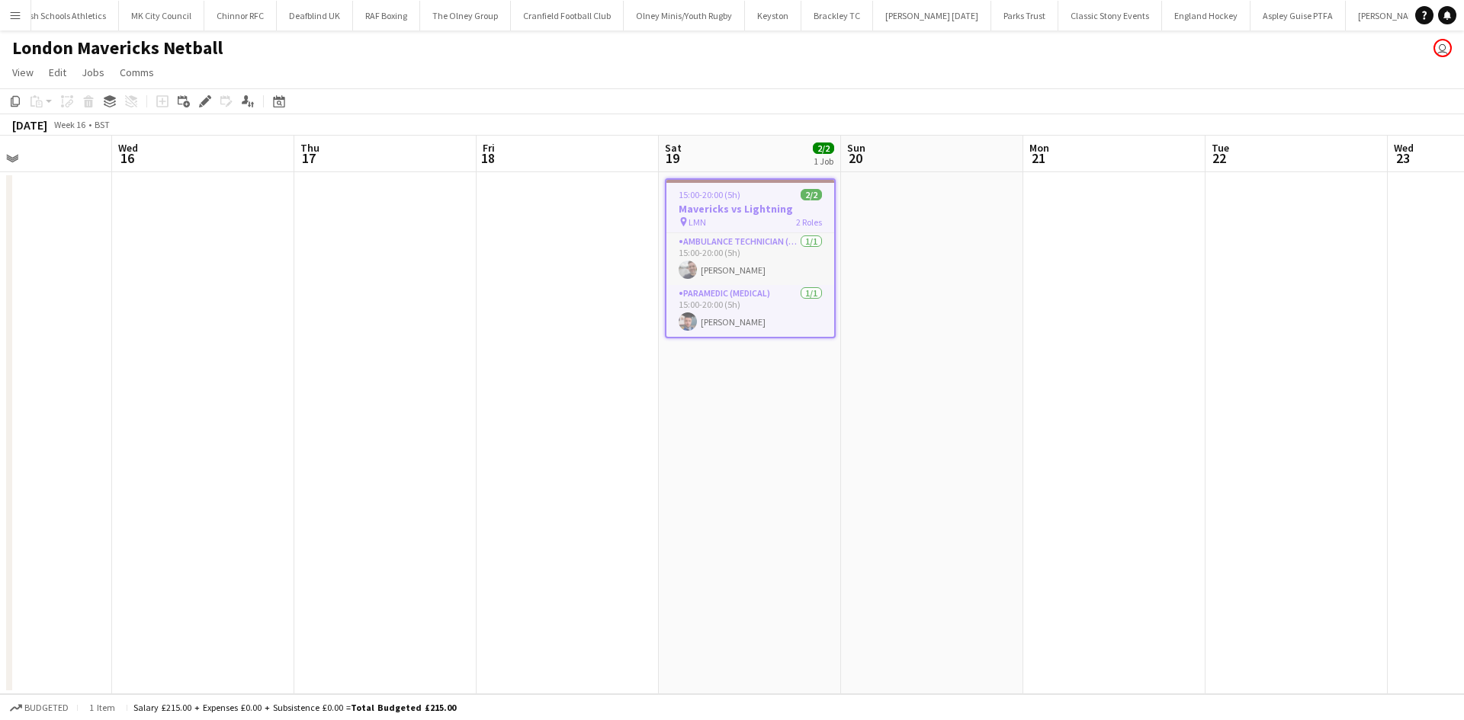
click at [204, 102] on icon at bounding box center [204, 102] width 8 height 8
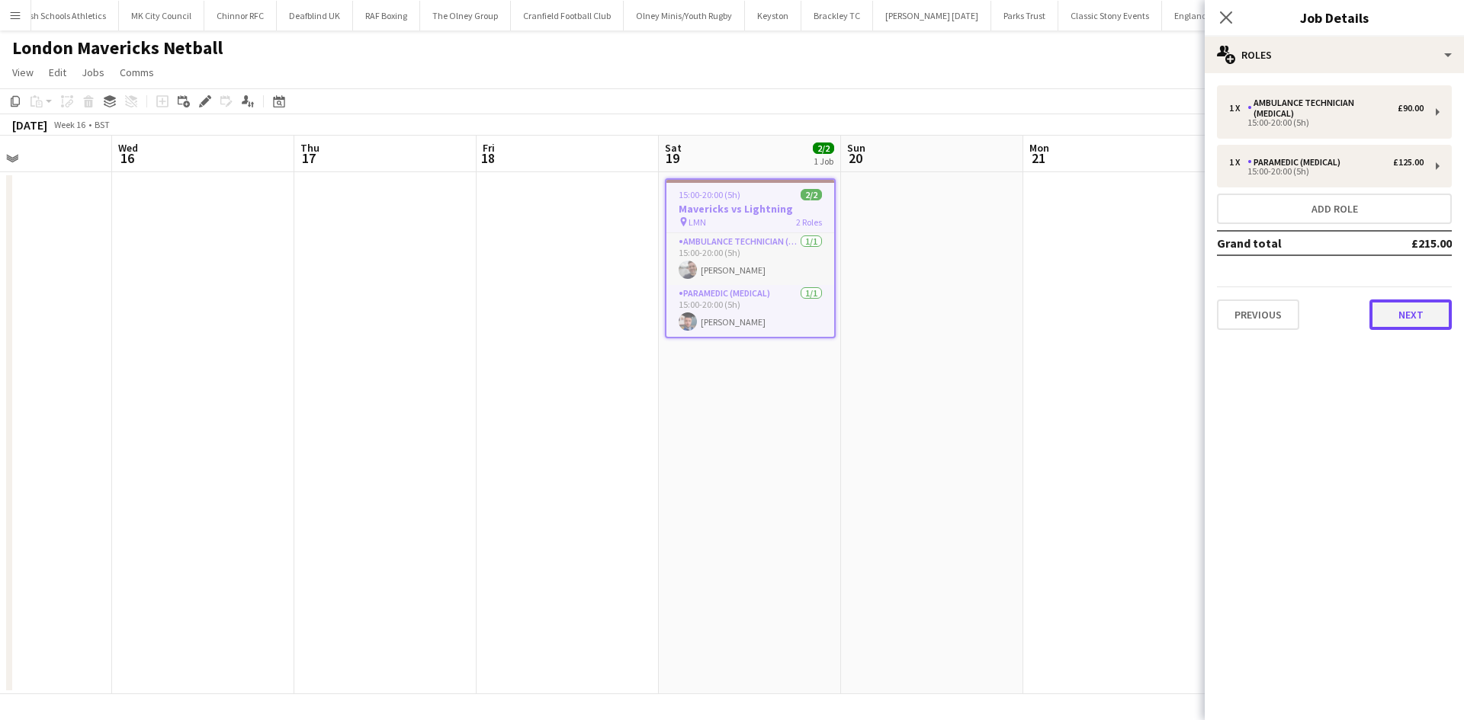
click at [1394, 318] on button "Next" at bounding box center [1410, 315] width 82 height 30
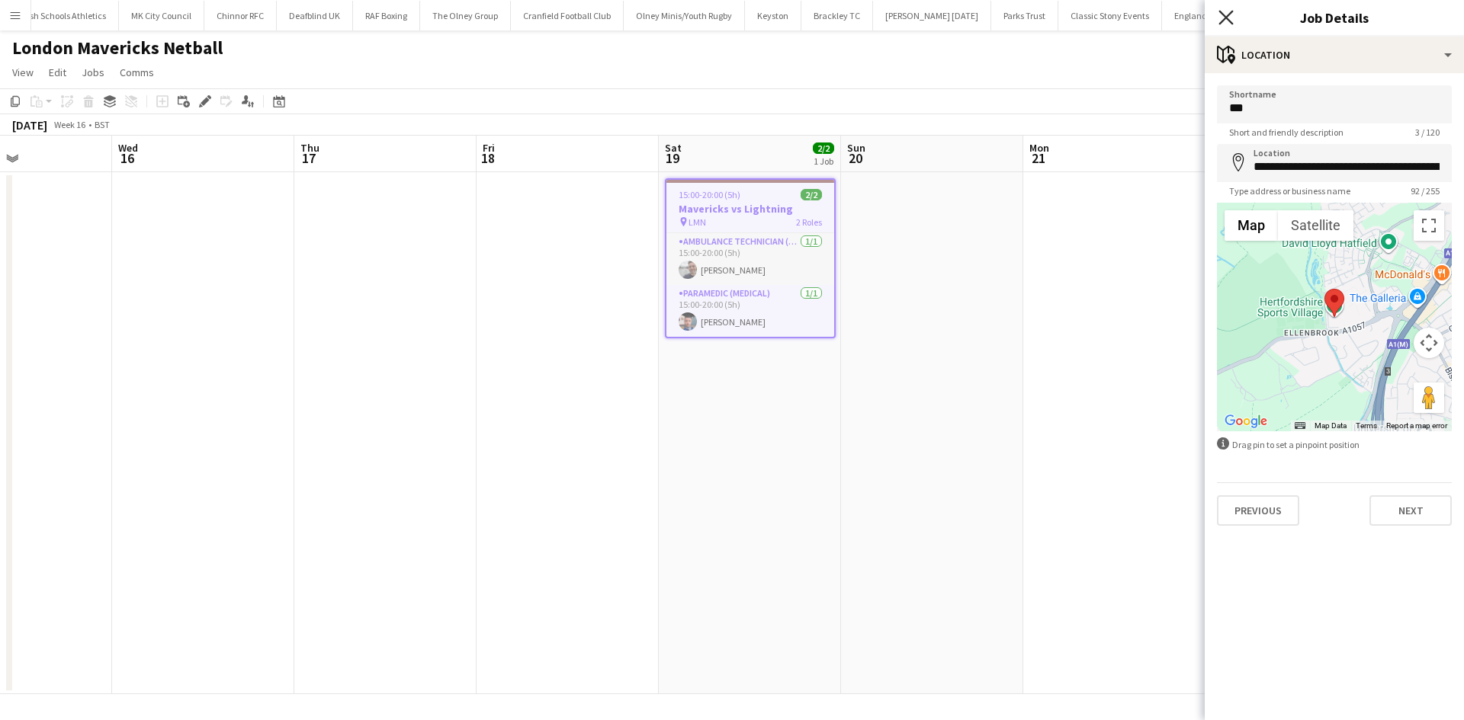
click at [1231, 18] on icon "Close pop-in" at bounding box center [1225, 17] width 14 height 14
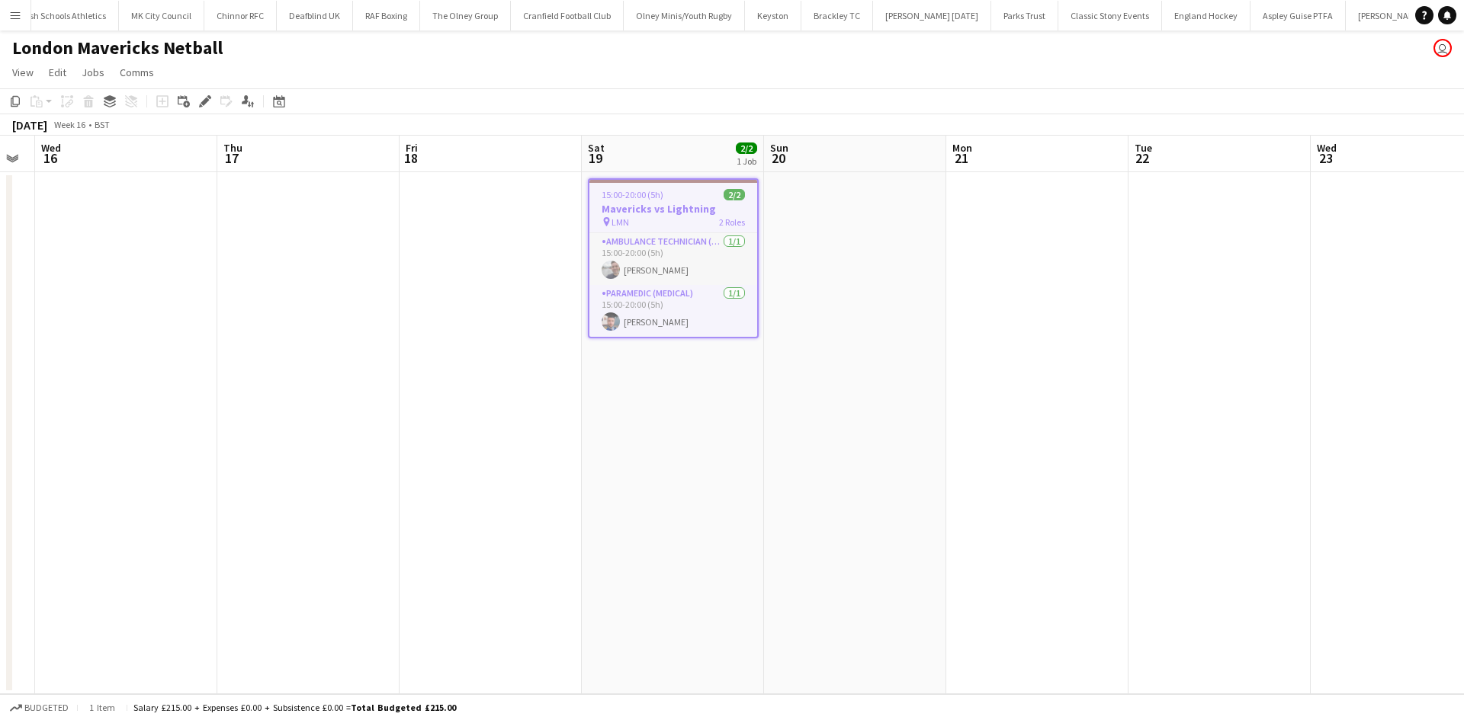
drag, startPoint x: 982, startPoint y: 308, endPoint x: 522, endPoint y: 302, distance: 459.7
click at [585, 307] on app-calendar-viewport "Sun 13 Mon 14 Tue 15 Wed 16 Thu 17 Fri 18 Sat 19 2/2 1 Job Sun 20 Mon 21 Tue 22…" at bounding box center [732, 415] width 1464 height 559
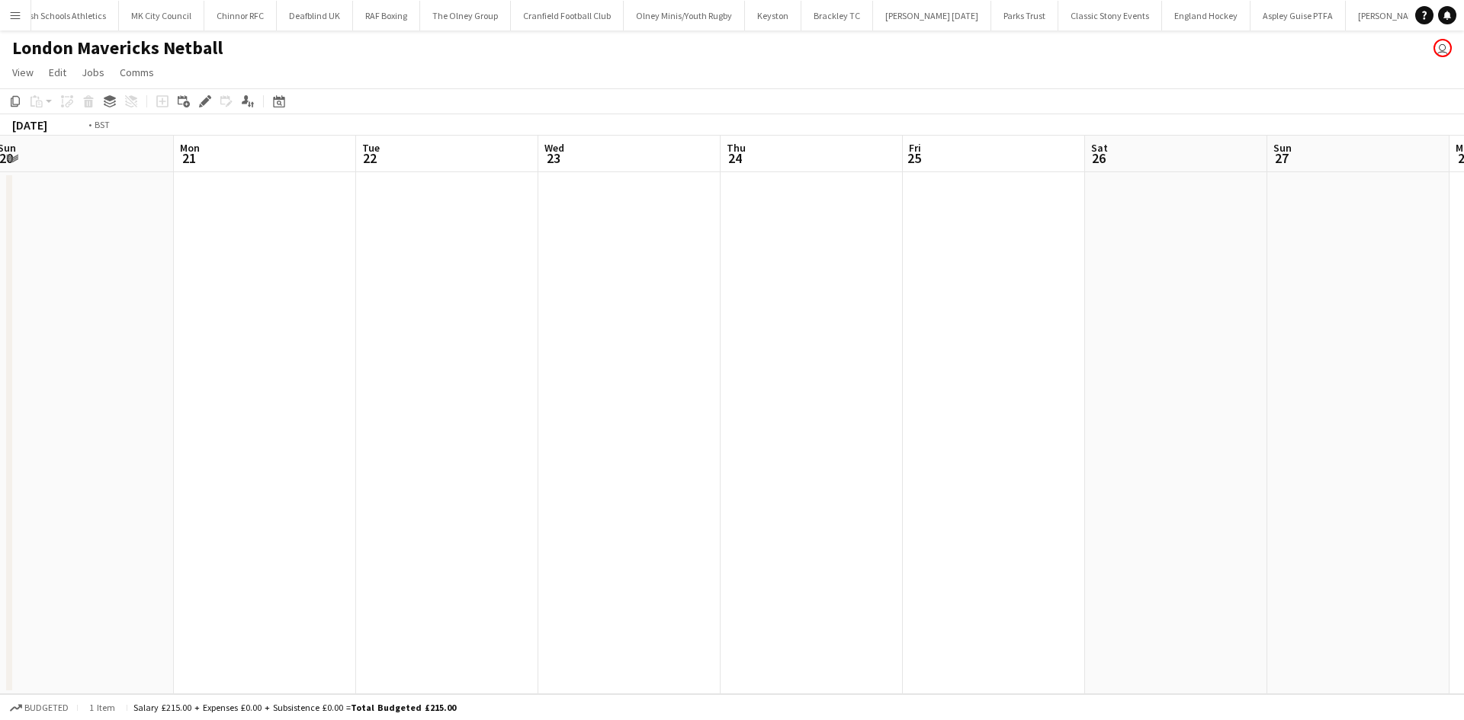
drag, startPoint x: 789, startPoint y: 287, endPoint x: 258, endPoint y: 282, distance: 531.3
click at [263, 282] on app-calendar-viewport "Fri 18 Sat 19 2/2 1 Job Sun 20 Mon 21 Tue 22 Wed 23 Thu 24 Fri 25 Sat 26 Sun 27…" at bounding box center [732, 415] width 1464 height 559
drag, startPoint x: 642, startPoint y: 309, endPoint x: 262, endPoint y: 309, distance: 379.6
click at [285, 309] on app-calendar-viewport "Sun 20 Mon 21 Tue 22 Wed 23 Thu 24 Fri 25 Sat 26 Sun 27 Mon 28 Tue 29 Wed 30 Th…" at bounding box center [732, 415] width 1464 height 559
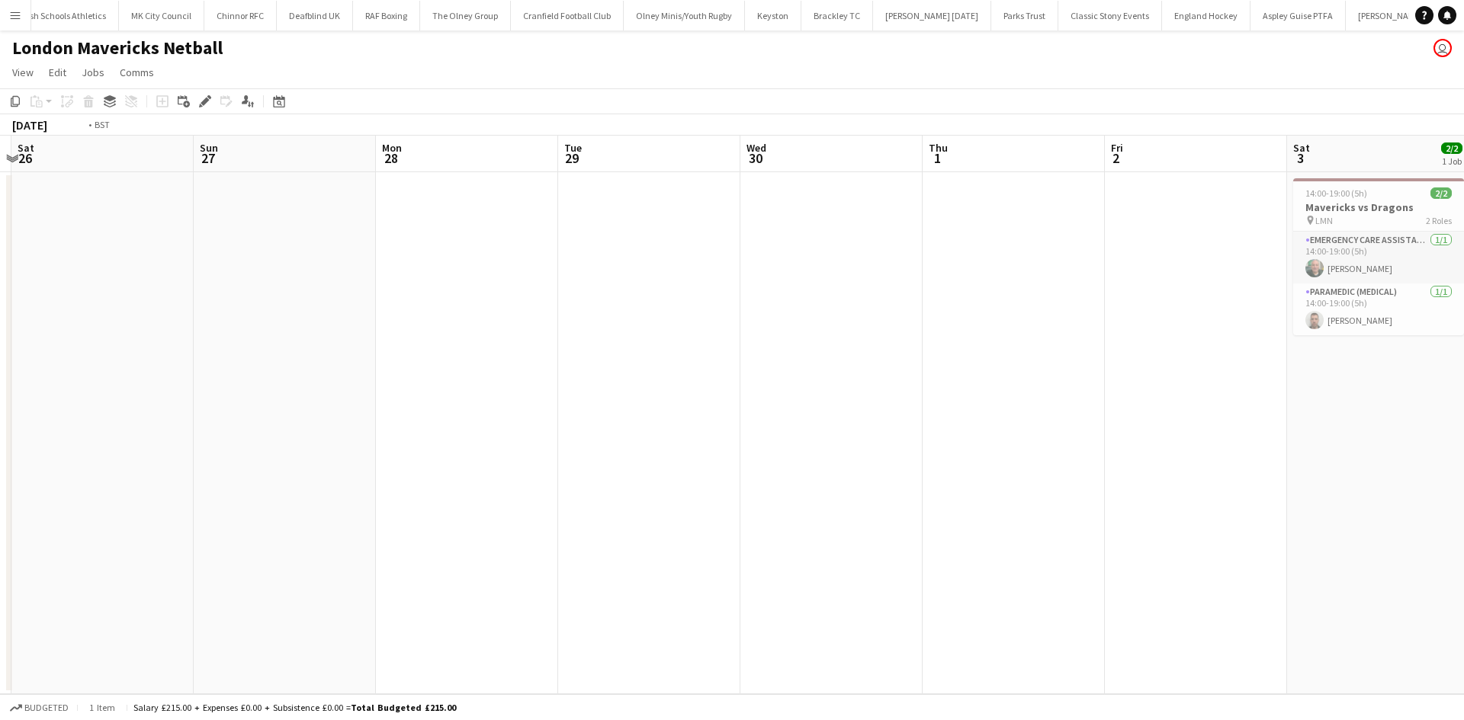
drag, startPoint x: 428, startPoint y: 310, endPoint x: 262, endPoint y: 310, distance: 165.4
click at [262, 310] on app-calendar-viewport "Wed 23 Thu 24 Fri 25 Sat 26 Sun 27 Mon 28 Tue 29 Wed 30 Thu 1 Fri 2 Sat 3 2/2 1…" at bounding box center [732, 415] width 1464 height 559
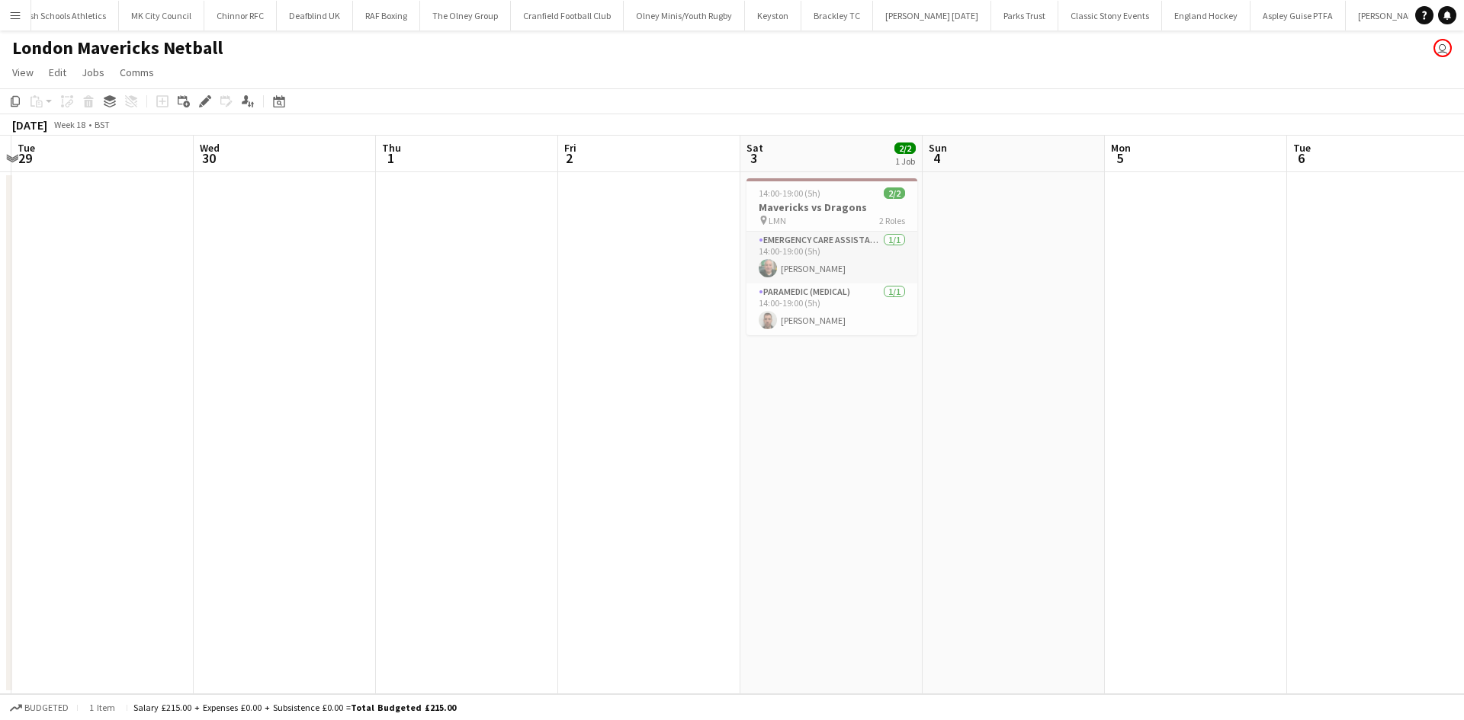
scroll to position [0, 601]
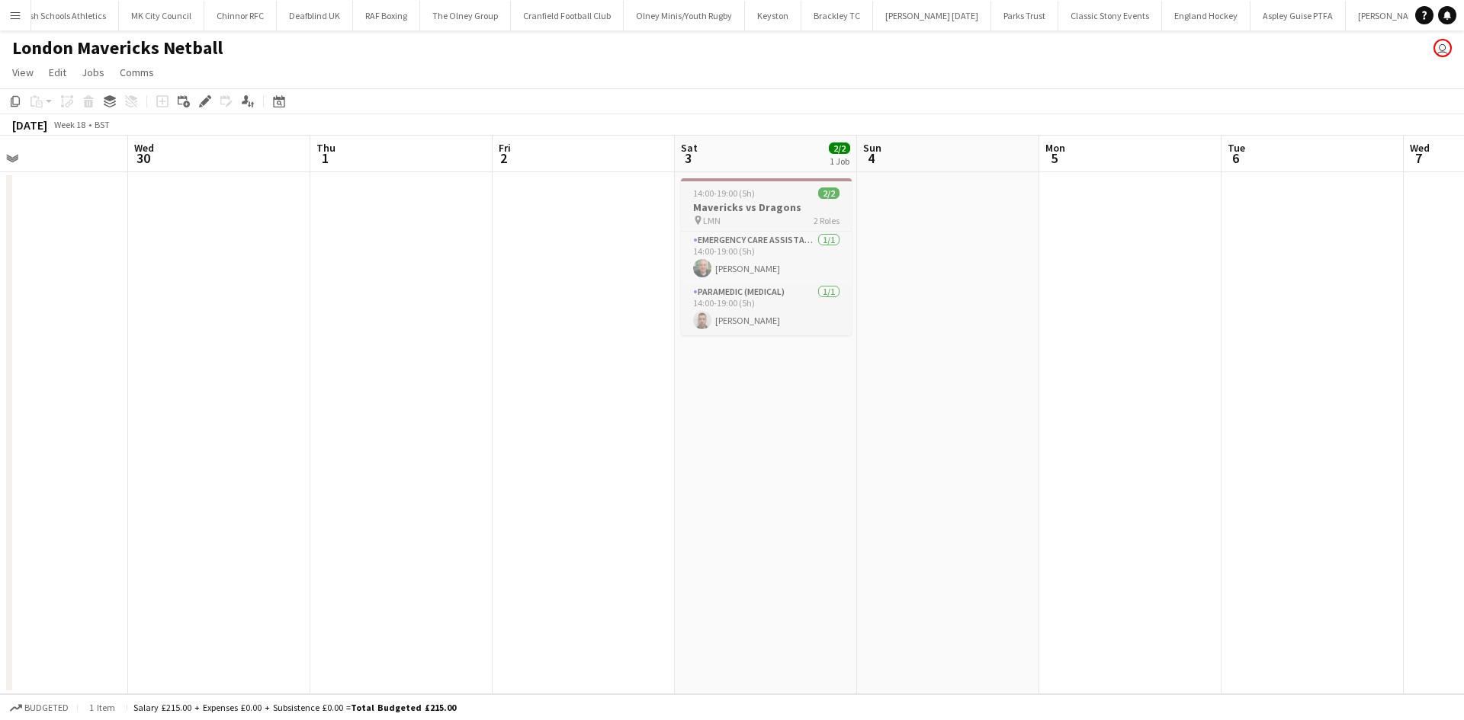
click at [761, 213] on h3 "Mavericks vs Dragons" at bounding box center [766, 207] width 171 height 14
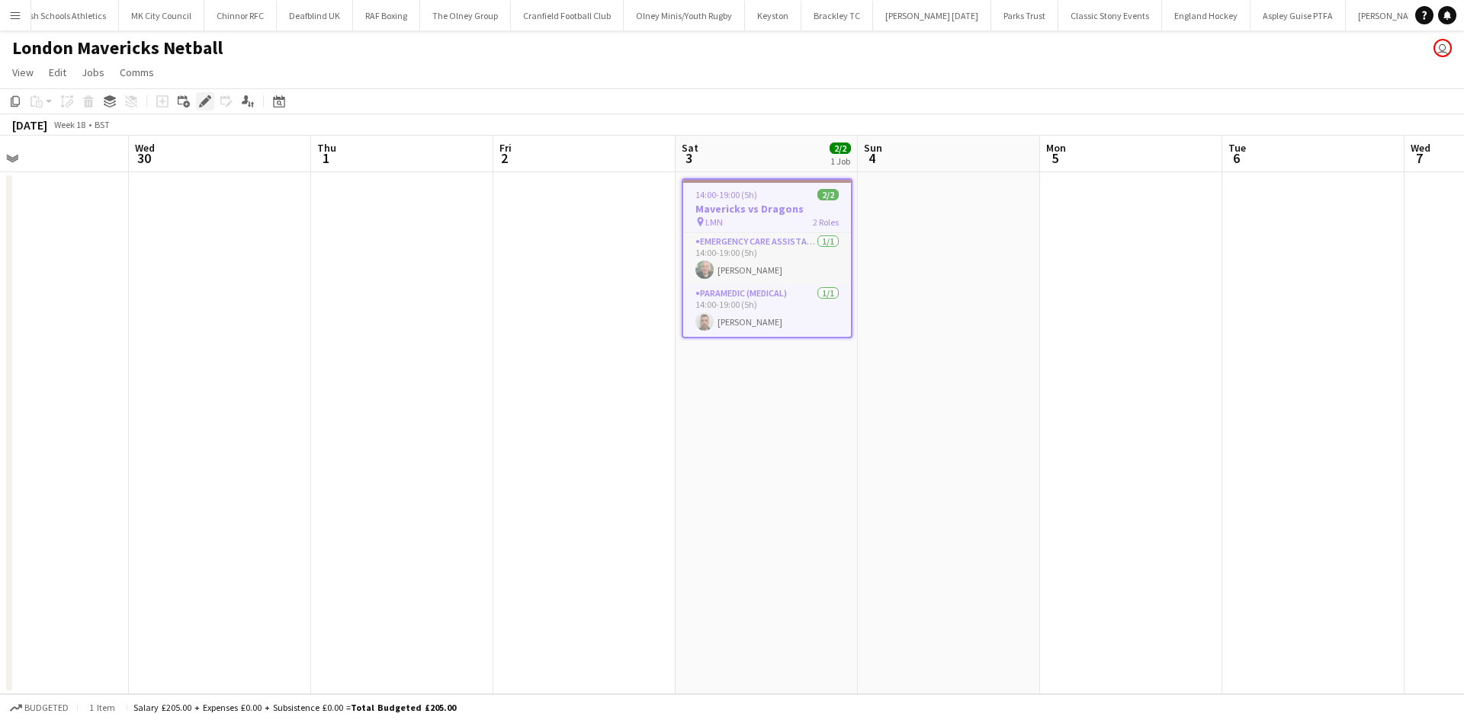
click at [200, 104] on icon at bounding box center [201, 106] width 4 height 4
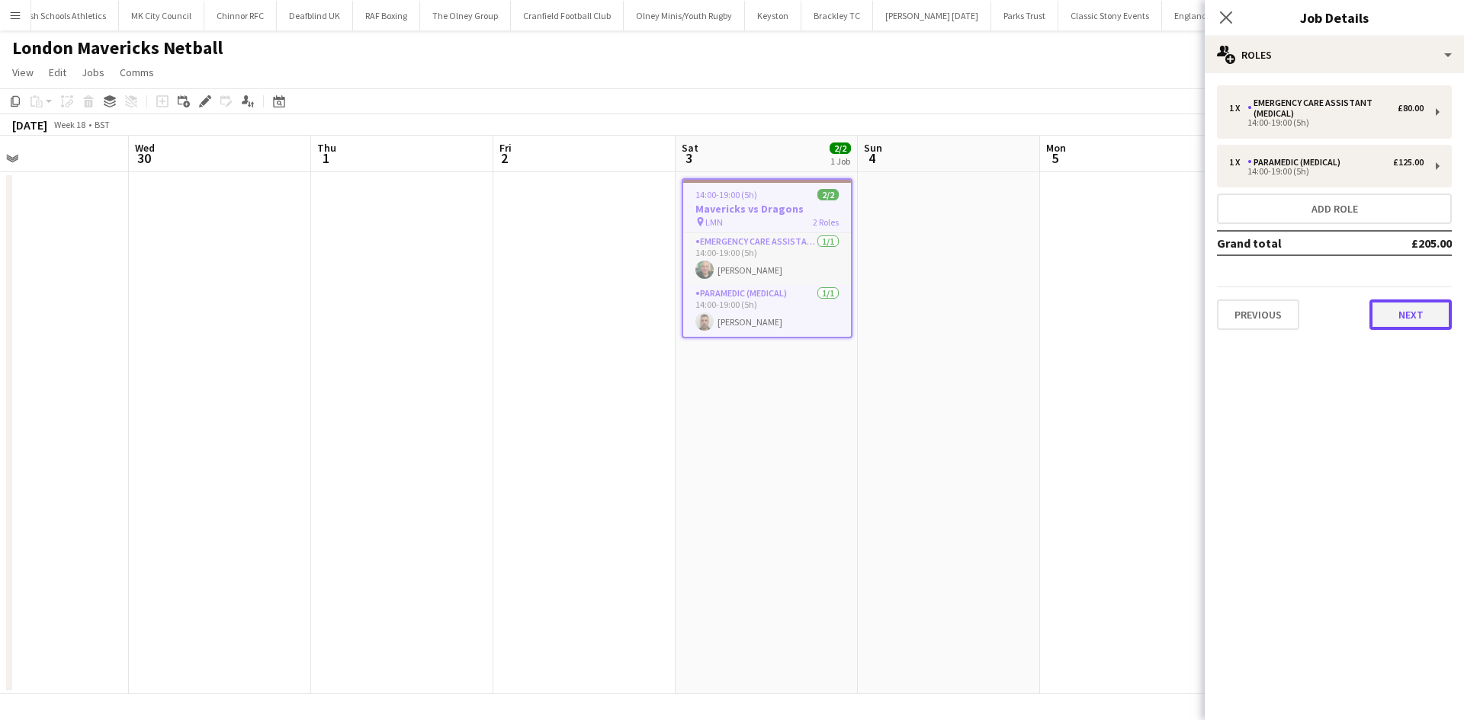
click at [1407, 310] on button "Next" at bounding box center [1410, 315] width 82 height 30
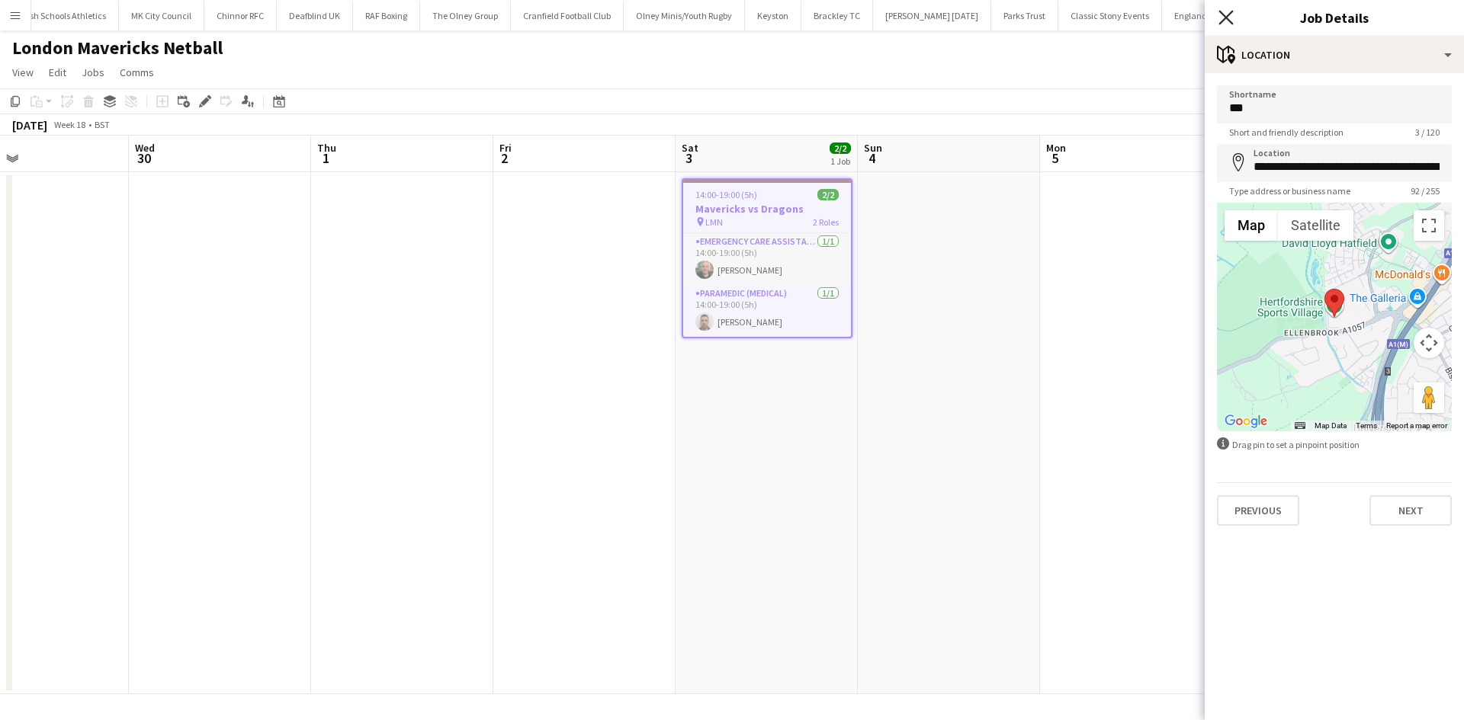
click at [1223, 21] on icon at bounding box center [1225, 17] width 14 height 14
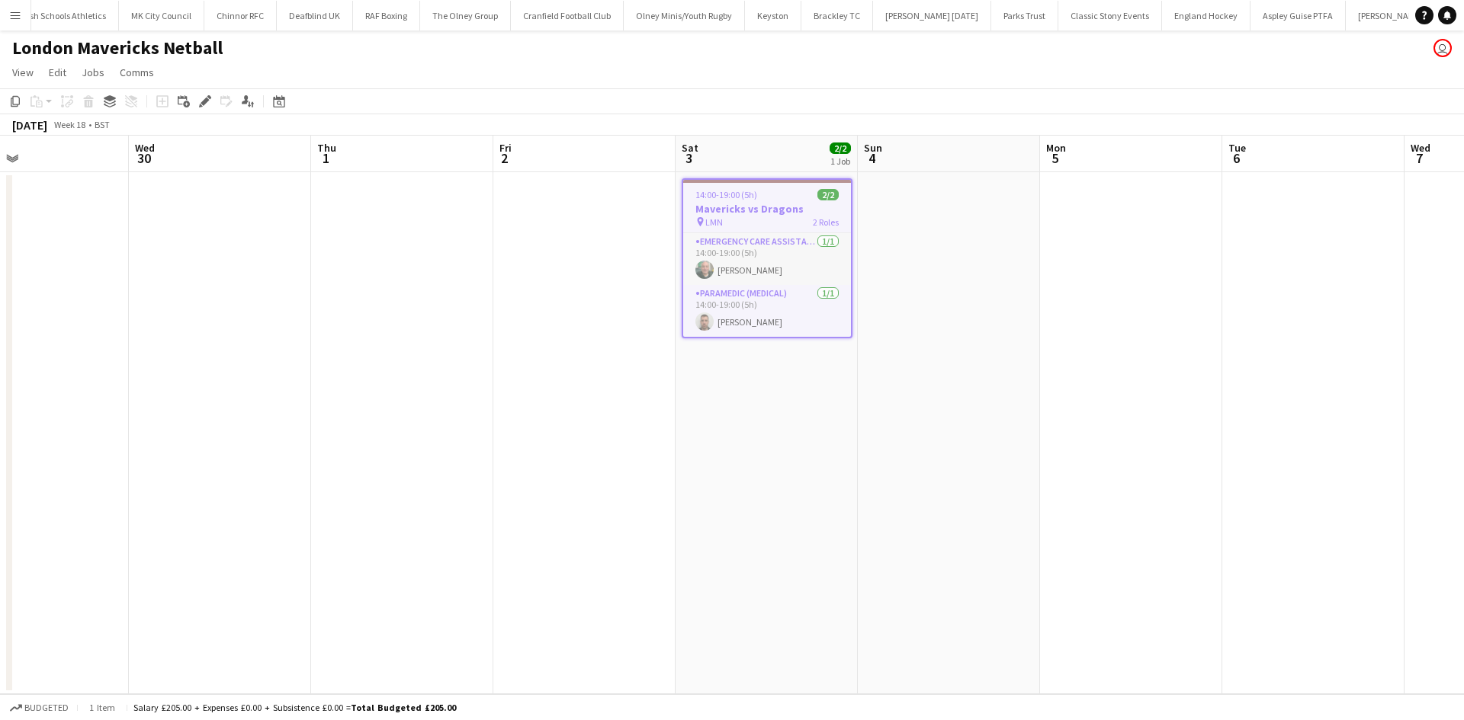
click at [1098, 175] on app-date-cell at bounding box center [1131, 433] width 182 height 522
